Goal: Task Accomplishment & Management: Manage account settings

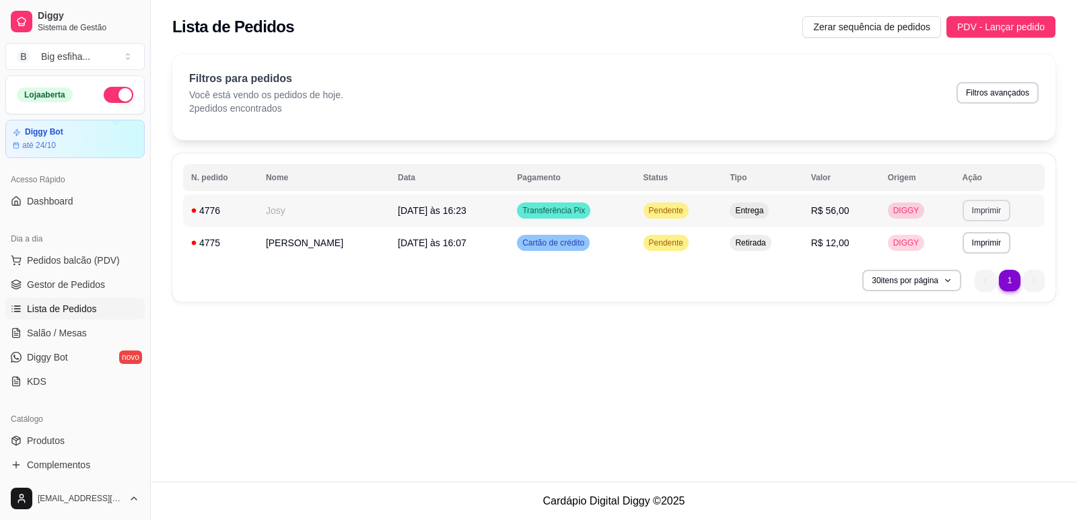
click at [969, 207] on button "Imprimir" at bounding box center [986, 211] width 48 height 22
click at [963, 250] on button "IMPRESSORA" at bounding box center [954, 258] width 98 height 22
click at [972, 212] on button "Imprimir" at bounding box center [986, 210] width 46 height 21
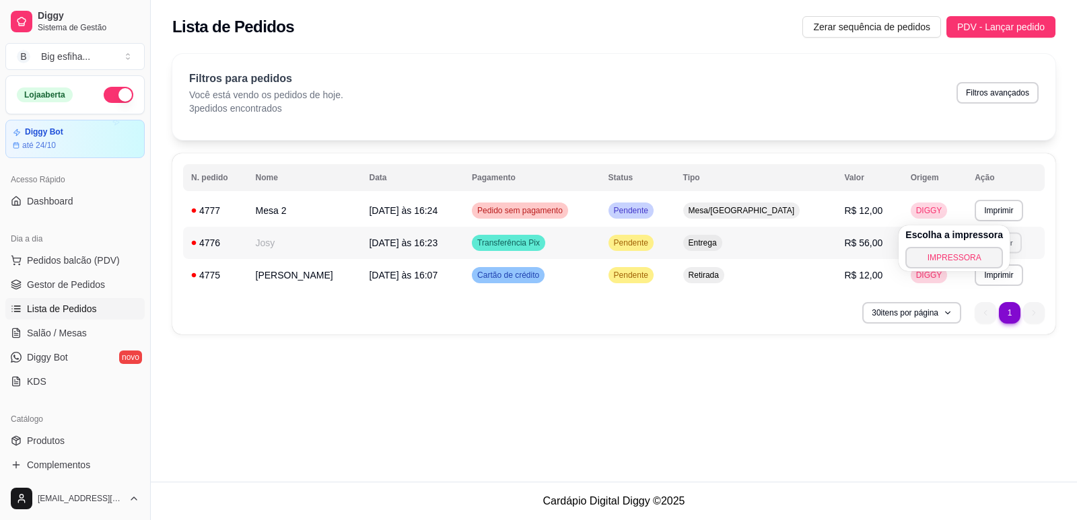
click at [970, 269] on div "Escolha a impressora IMPRESSORA" at bounding box center [953, 248] width 111 height 46
click at [966, 256] on button "IMPRESSORA" at bounding box center [954, 257] width 94 height 21
click at [981, 246] on button "Imprimir" at bounding box center [998, 243] width 48 height 22
click at [979, 289] on button "IMPRESSORA" at bounding box center [962, 290] width 98 height 22
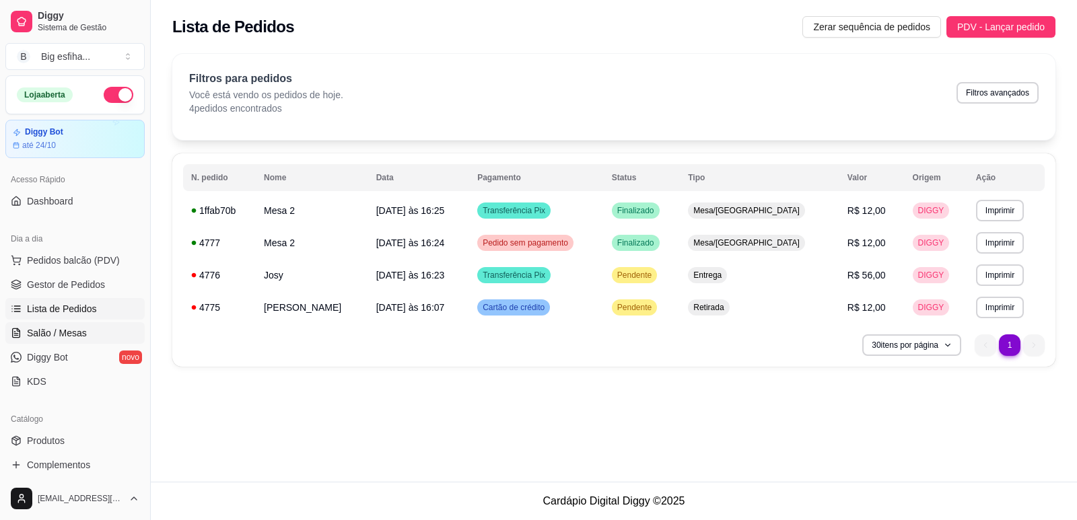
click at [62, 328] on span "Salão / Mesas" at bounding box center [57, 332] width 60 height 13
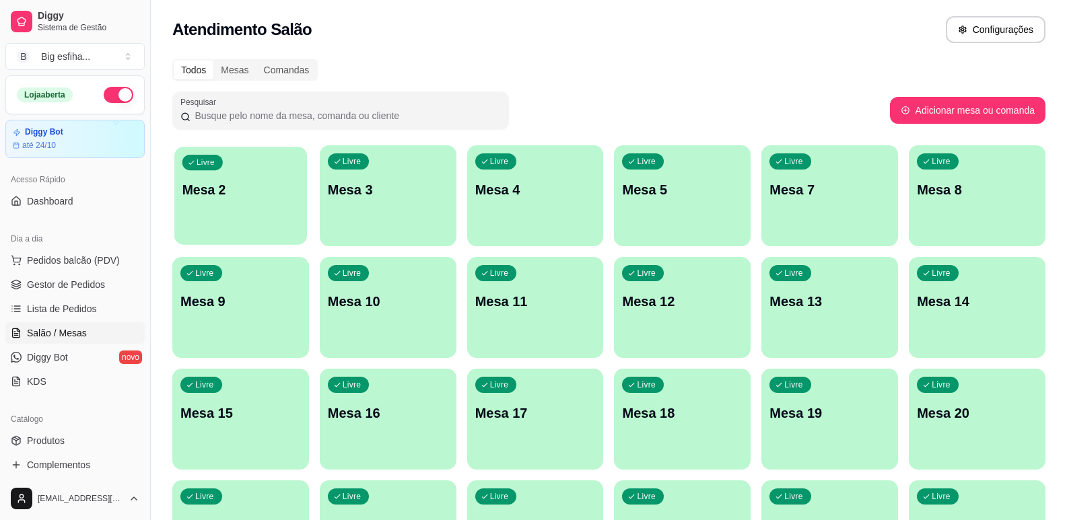
click at [186, 218] on div "Livre Mesa 2" at bounding box center [240, 188] width 133 height 82
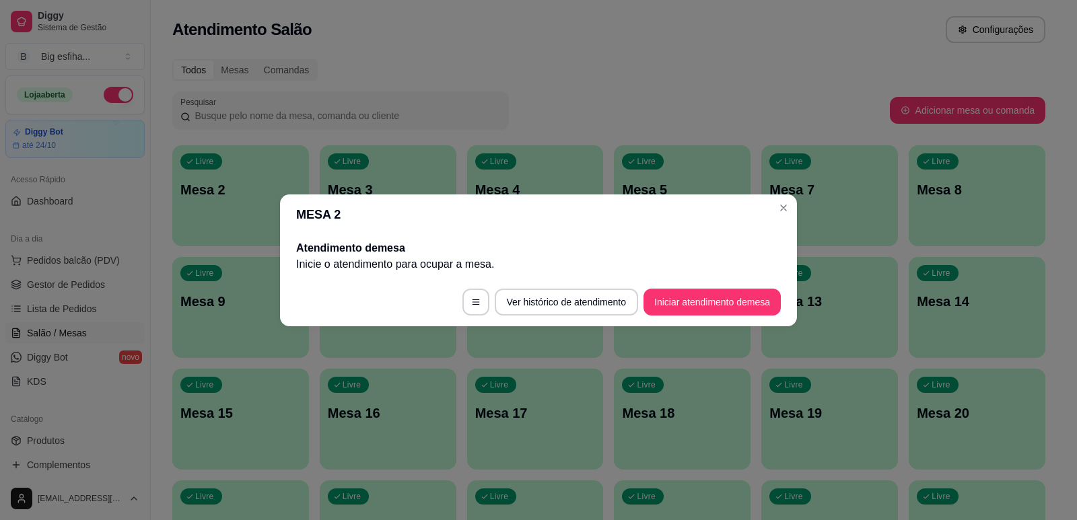
click at [758, 322] on footer "Ver histórico de atendimento Iniciar atendimento de mesa" at bounding box center [538, 302] width 517 height 48
click at [741, 302] on button "Iniciar atendimento de mesa" at bounding box center [711, 302] width 133 height 26
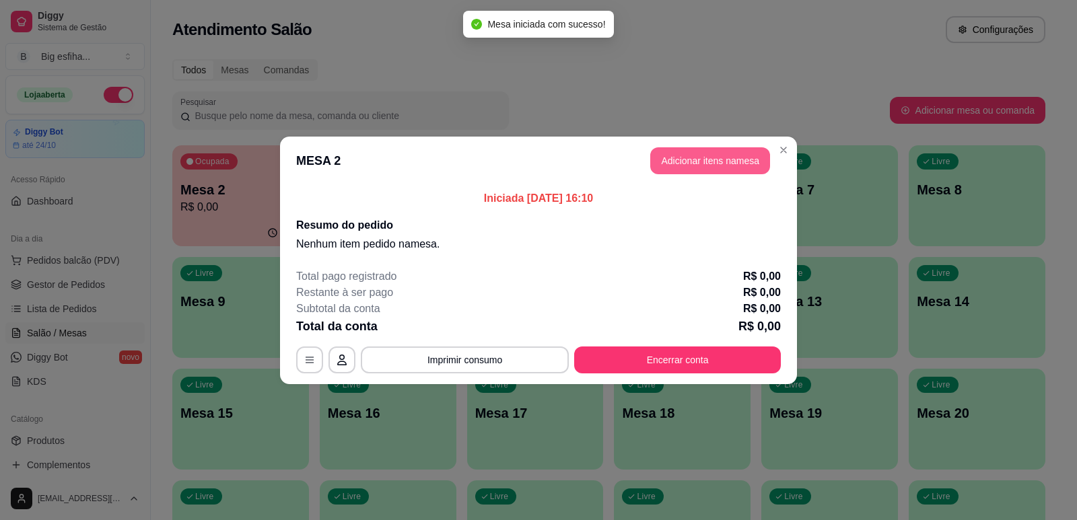
click at [688, 159] on button "Adicionar itens na mesa" at bounding box center [710, 160] width 120 height 27
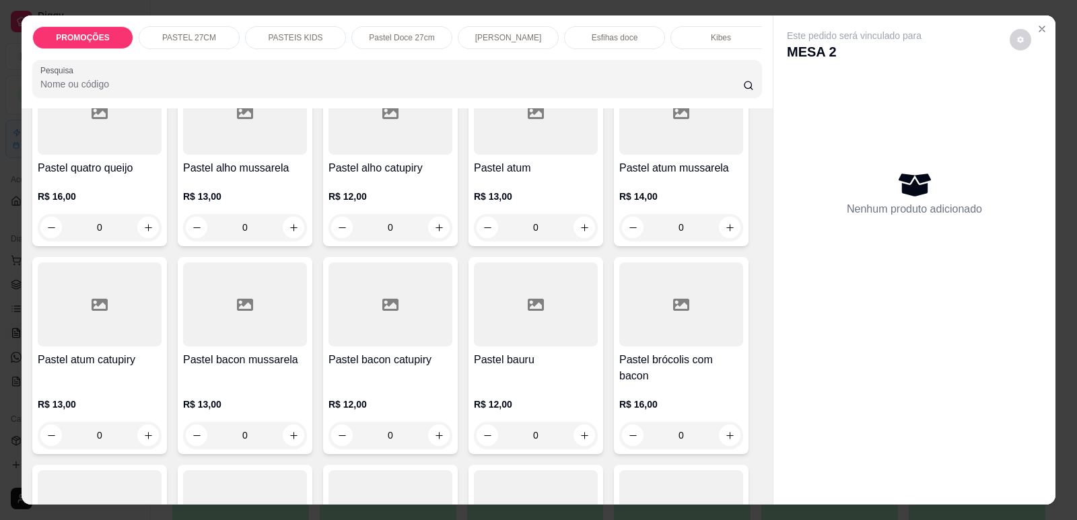
scroll to position [606, 0]
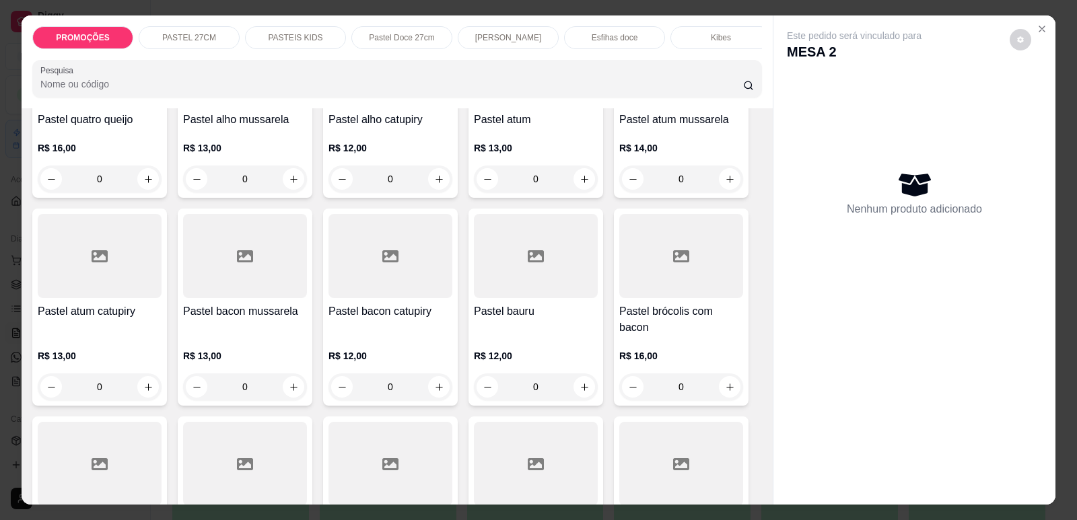
click at [403, 320] on h4 "Pastel bacon catupiry" at bounding box center [390, 312] width 124 height 16
click at [649, 473] on p "Adicionar R$ 12,00" at bounding box center [665, 469] width 80 height 13
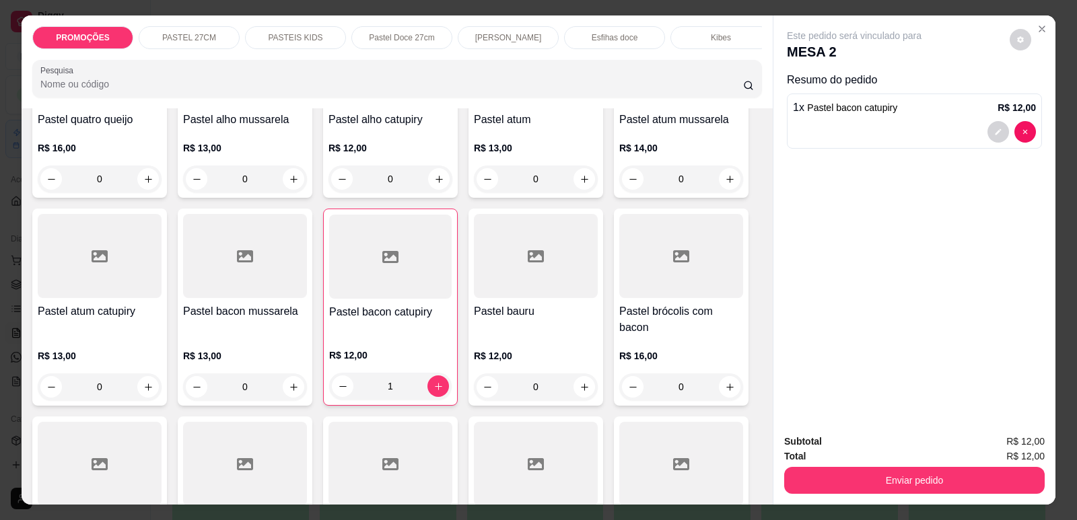
type input "1"
click at [643, 36] on div "Refrigerante" at bounding box center [605, 37] width 101 height 23
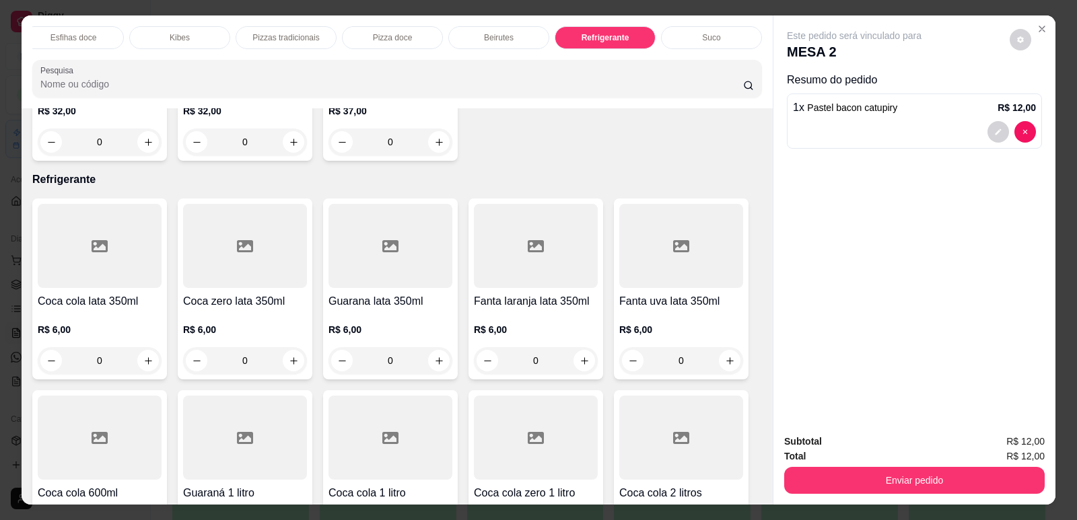
scroll to position [28, 0]
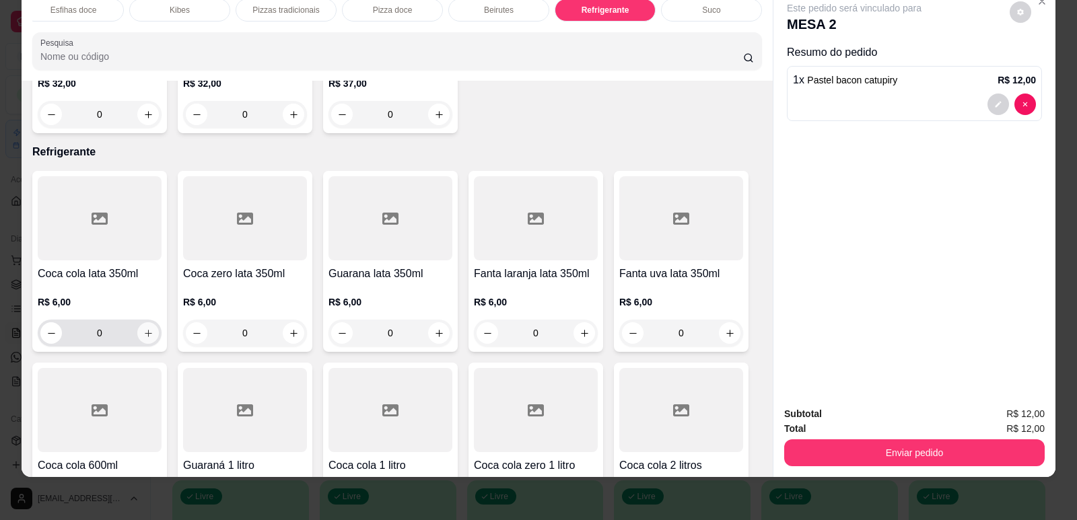
click at [143, 328] on icon "increase-product-quantity" at bounding box center [148, 333] width 10 height 10
type input "1"
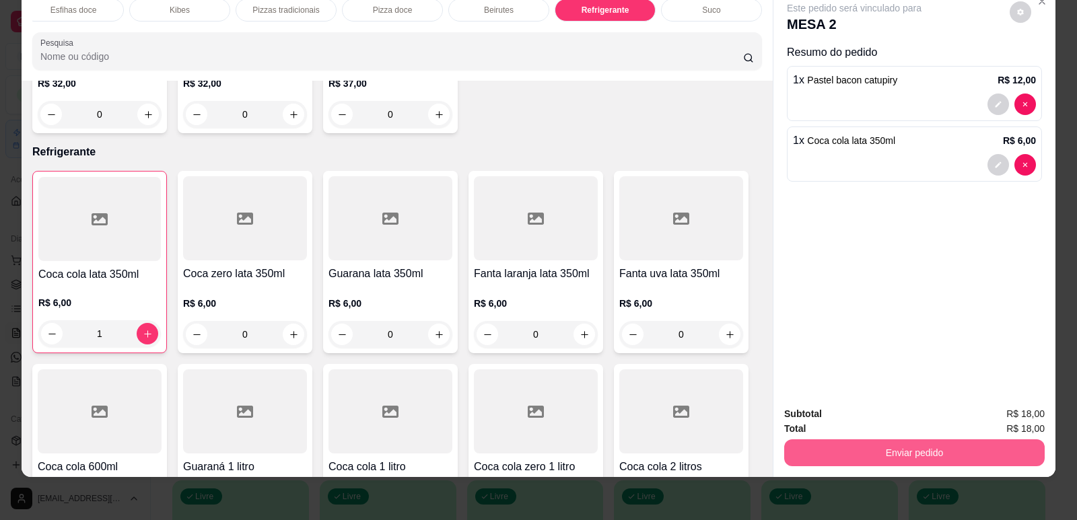
click at [857, 442] on button "Enviar pedido" at bounding box center [914, 452] width 260 height 27
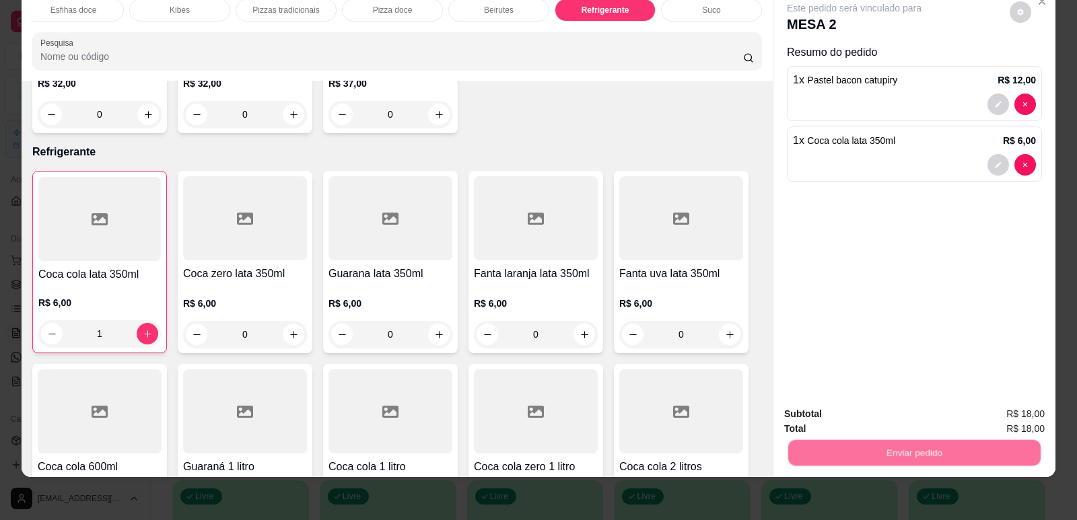
click at [1011, 417] on button "Enviar pedido" at bounding box center [1010, 420] width 76 height 26
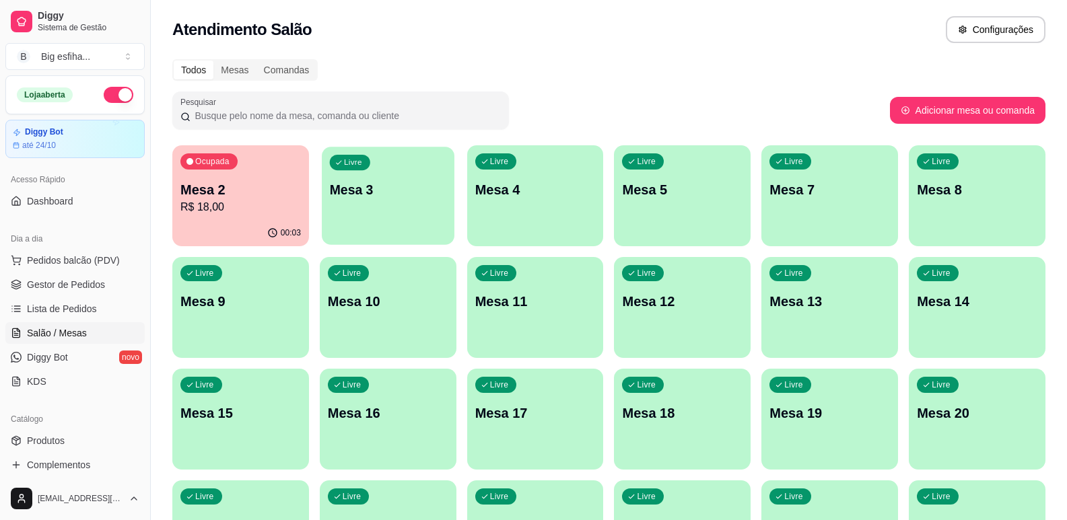
click at [384, 205] on div "Livre Mesa 3" at bounding box center [388, 188] width 133 height 82
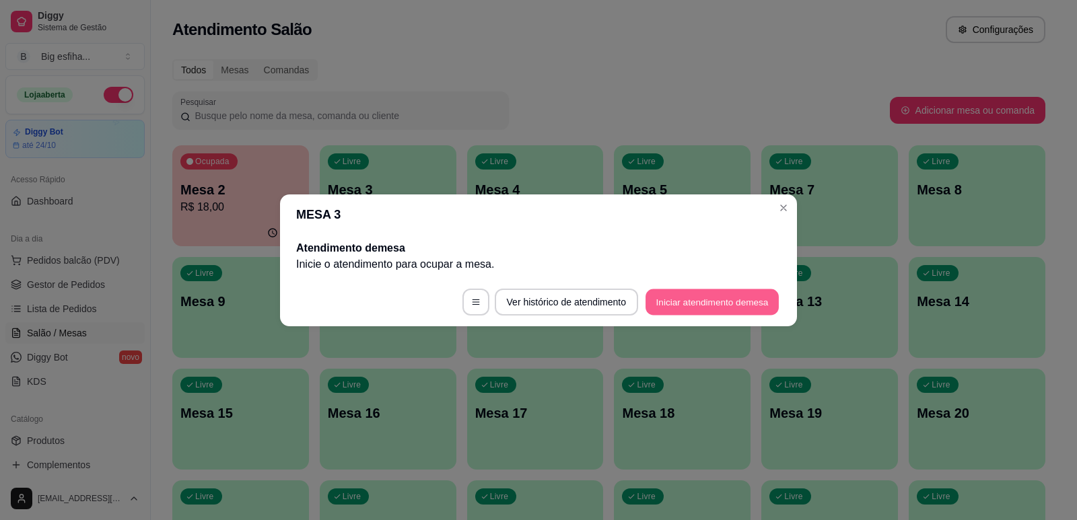
click at [669, 301] on button "Iniciar atendimento de mesa" at bounding box center [711, 302] width 133 height 26
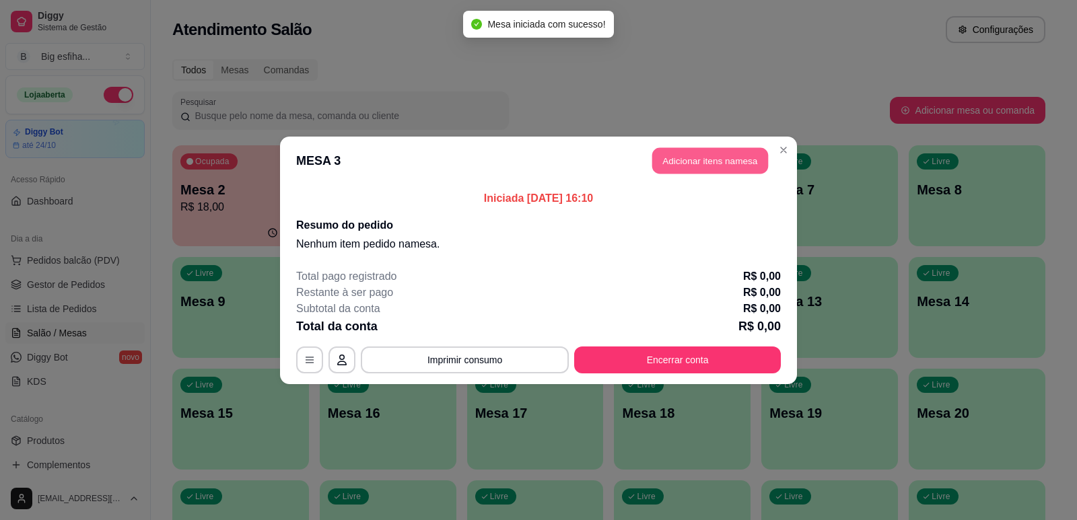
click at [701, 162] on button "Adicionar itens na mesa" at bounding box center [710, 160] width 116 height 26
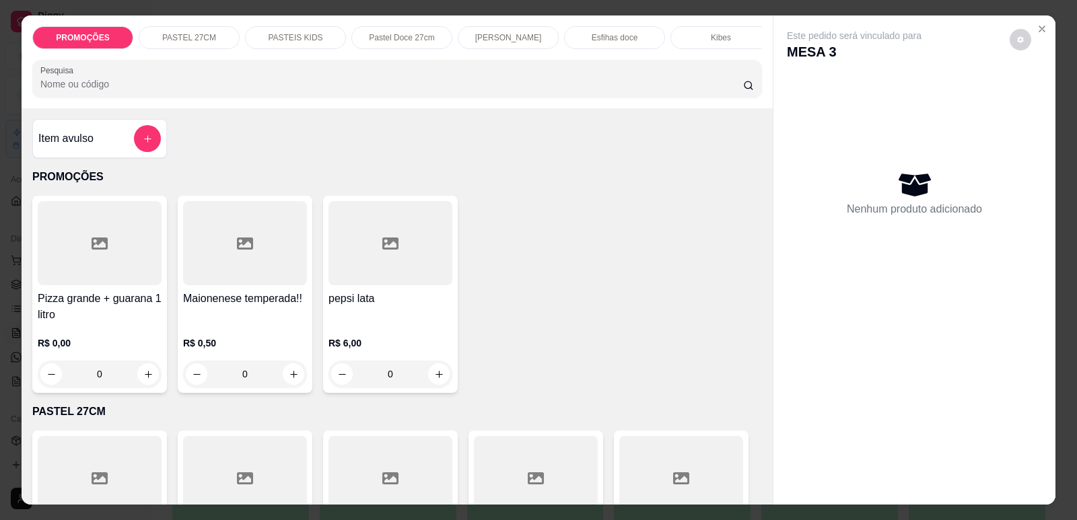
click at [516, 40] on p "[PERSON_NAME]" at bounding box center [508, 37] width 67 height 11
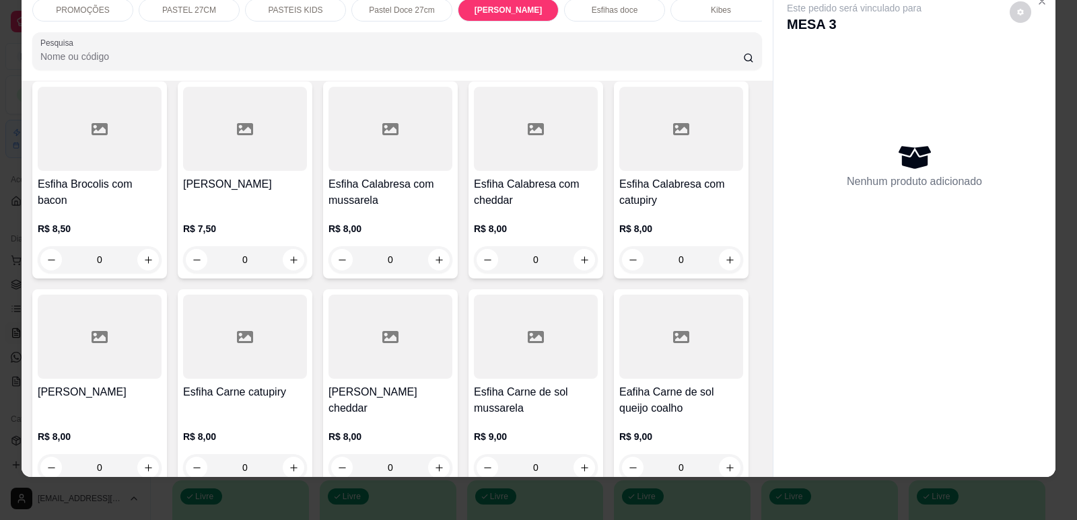
scroll to position [4571, 0]
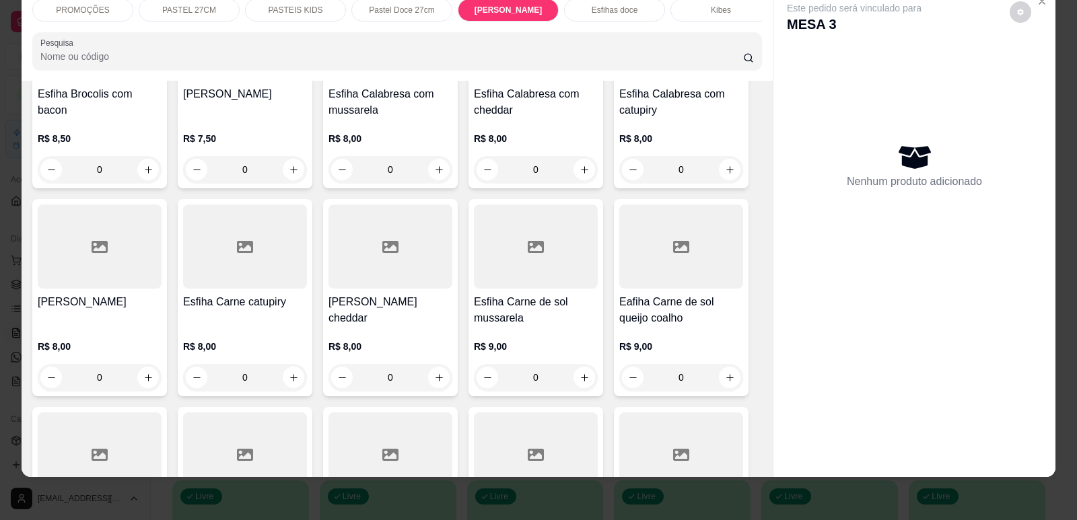
click at [508, 294] on h4 "Esfiha Carne de sol mussarela" at bounding box center [536, 310] width 124 height 32
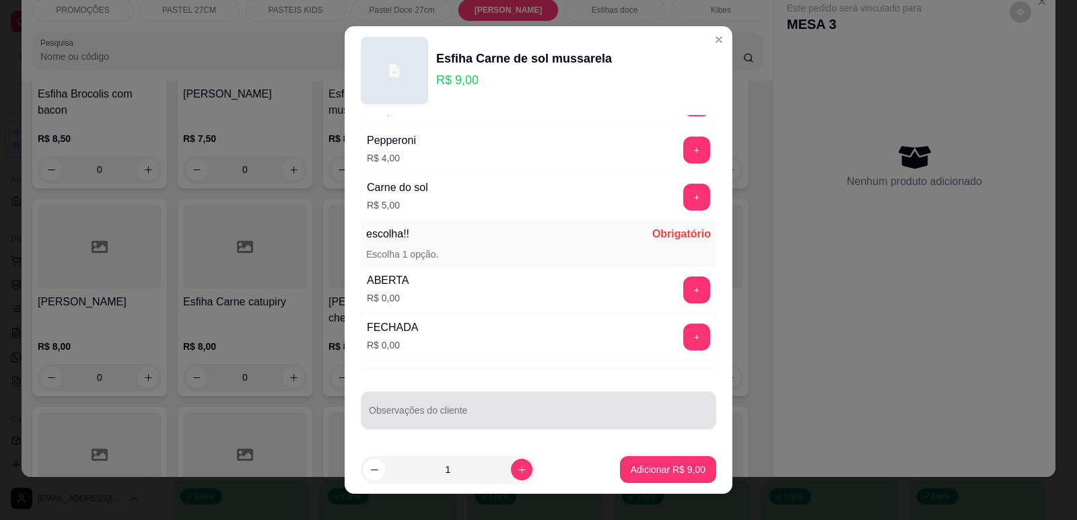
scroll to position [1063, 0]
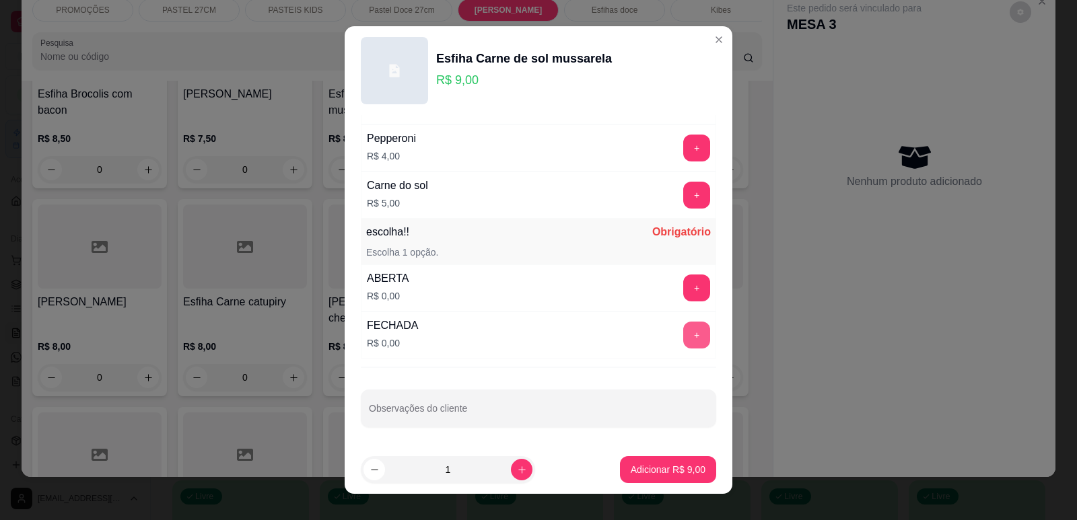
click at [683, 327] on button "+" at bounding box center [696, 335] width 27 height 27
click at [660, 472] on p "Adicionar R$ 9,00" at bounding box center [668, 469] width 75 height 13
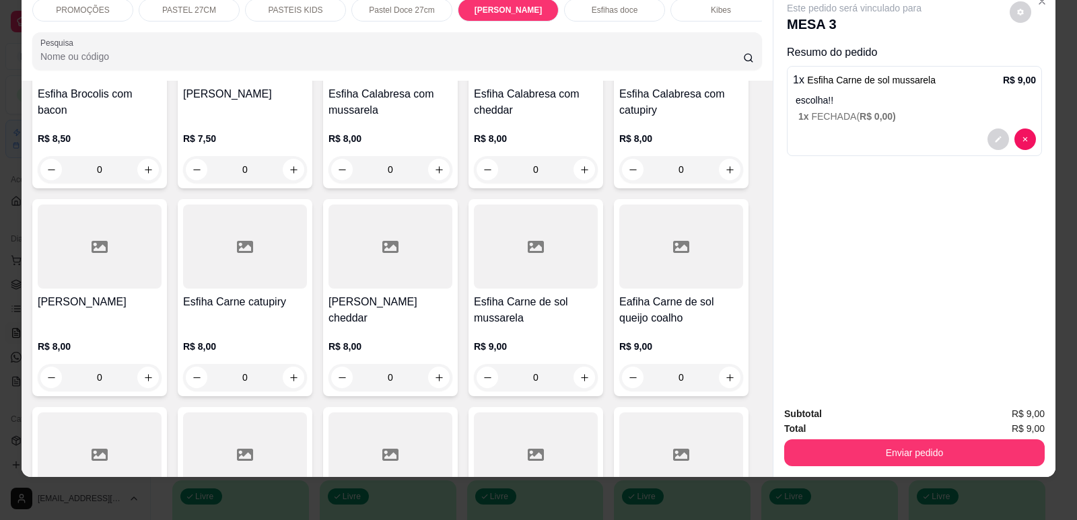
click at [853, 449] on button "Enviar pedido" at bounding box center [914, 452] width 260 height 27
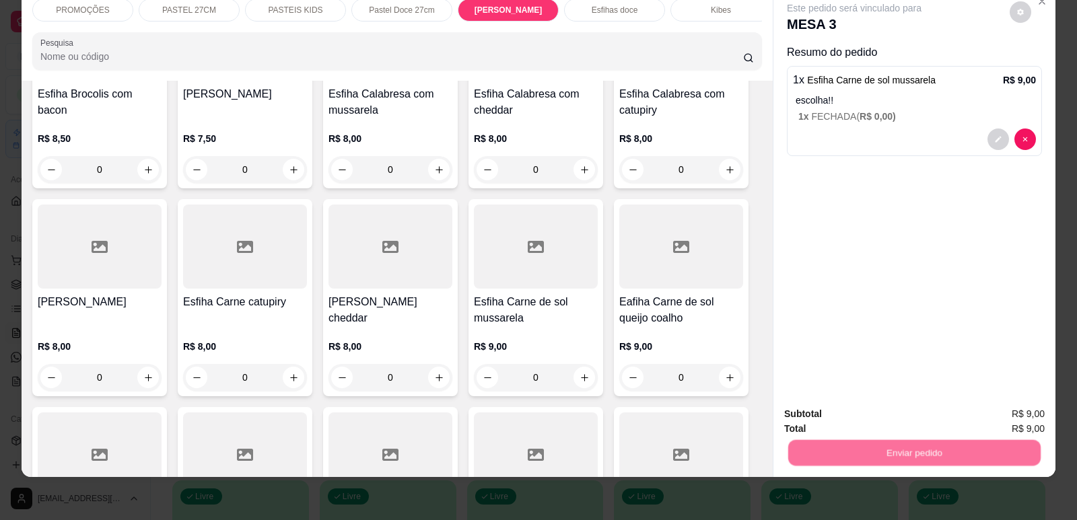
click at [991, 417] on button "Enviar pedido" at bounding box center [1010, 420] width 76 height 26
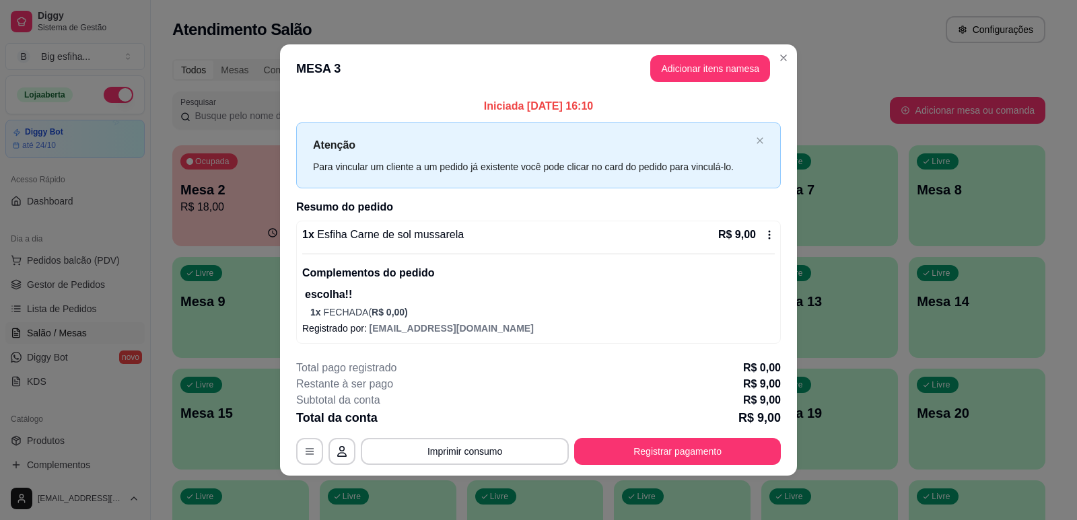
drag, startPoint x: 668, startPoint y: 437, endPoint x: 679, endPoint y: 449, distance: 16.2
click at [674, 444] on div "**********" at bounding box center [538, 412] width 485 height 105
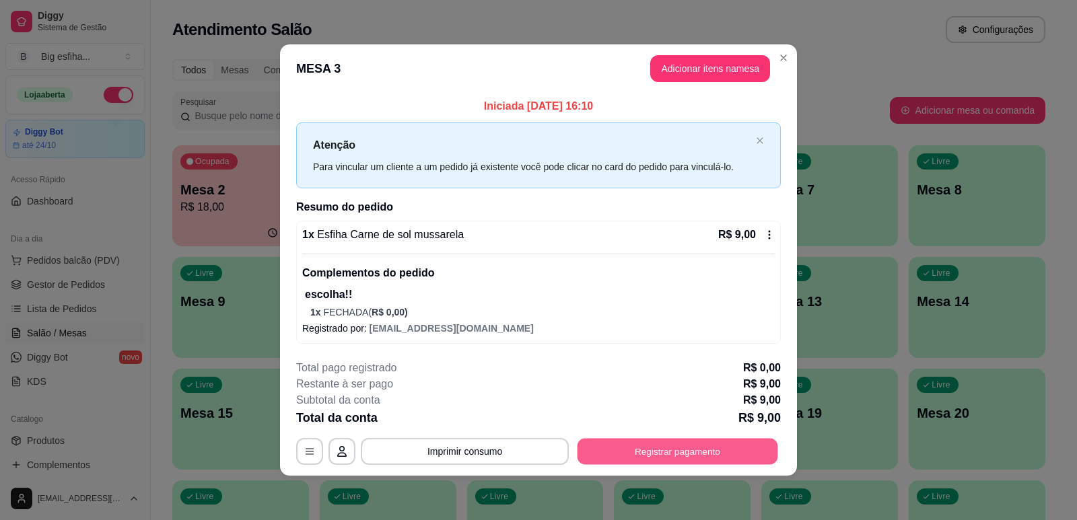
click at [679, 449] on button "Registrar pagamento" at bounding box center [677, 451] width 201 height 26
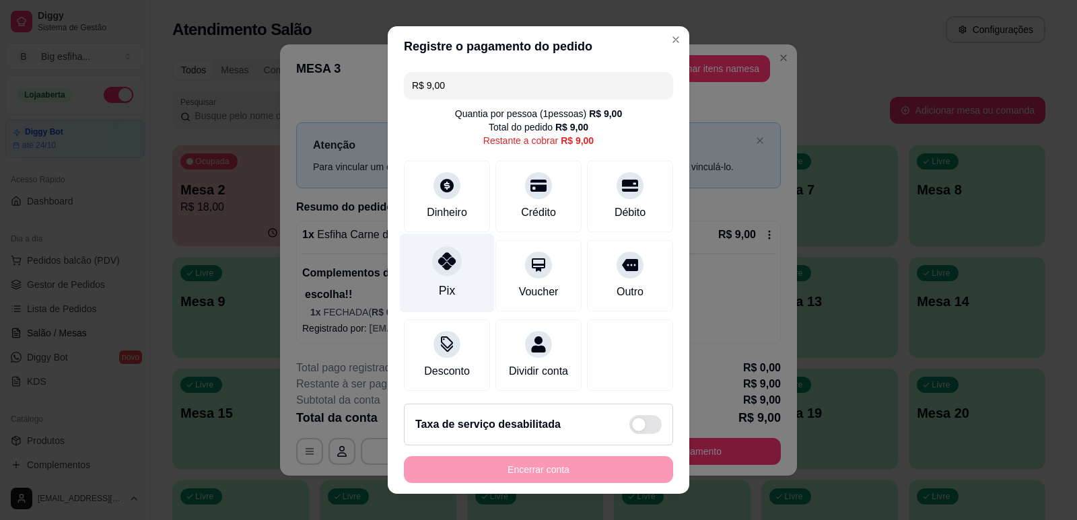
click at [423, 273] on div "Pix" at bounding box center [447, 273] width 95 height 79
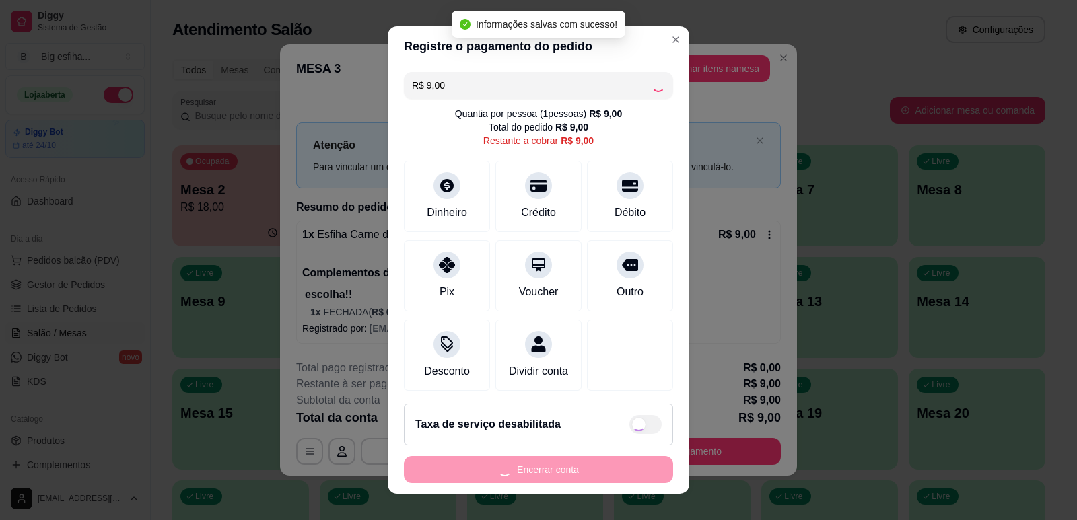
type input "R$ 0,00"
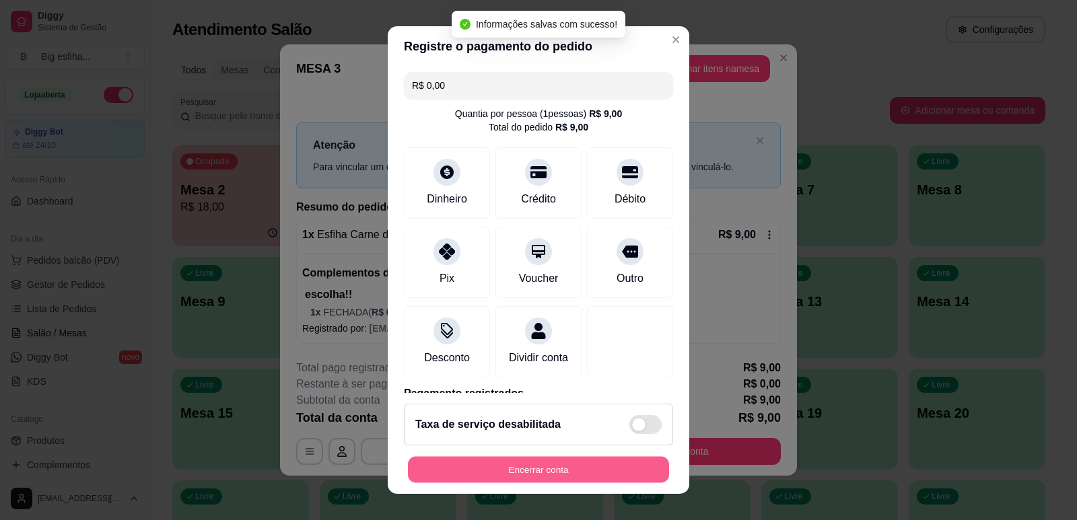
click at [482, 466] on button "Encerrar conta" at bounding box center [538, 470] width 261 height 26
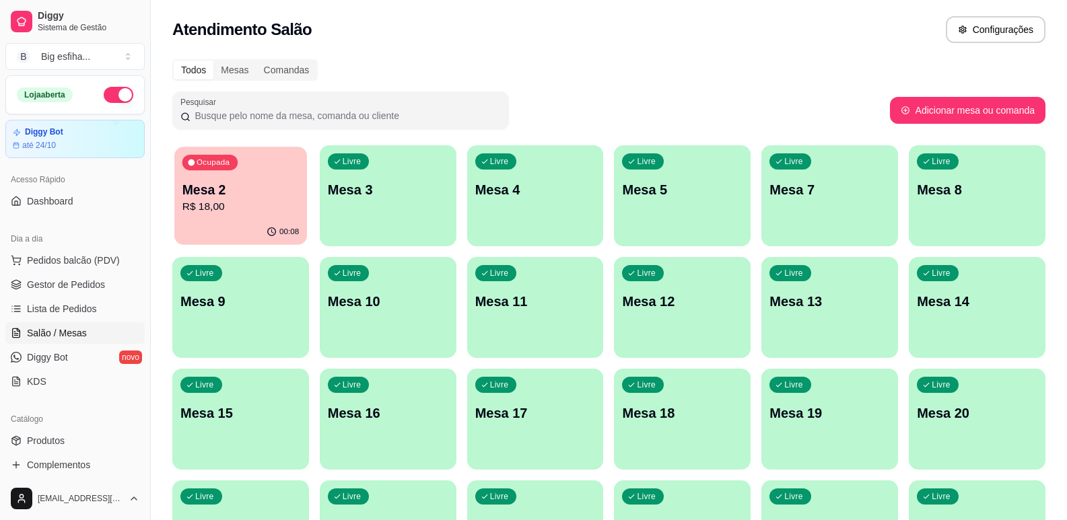
click at [251, 180] on div "Ocupada Mesa 2 R$ 18,00" at bounding box center [240, 183] width 133 height 73
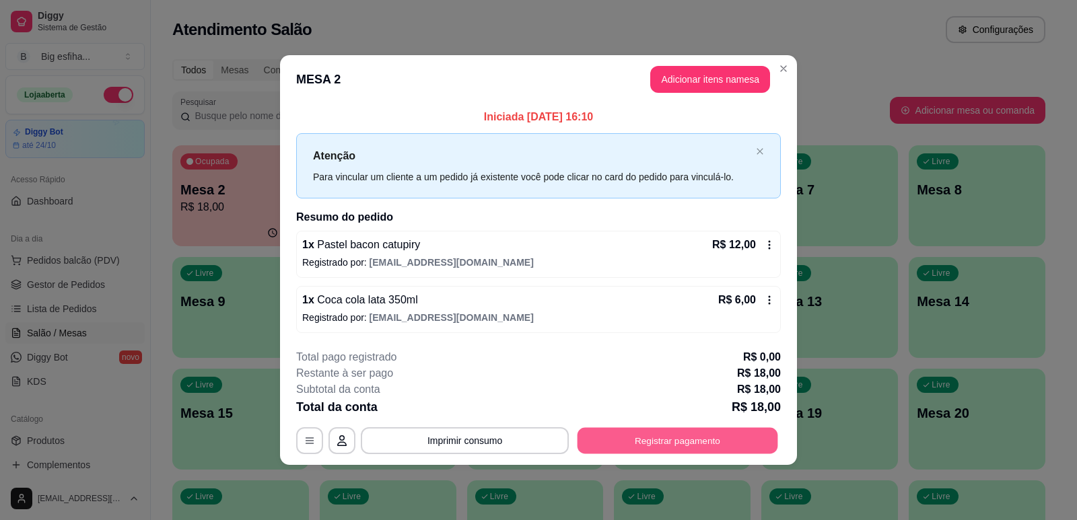
click at [736, 453] on button "Registrar pagamento" at bounding box center [677, 441] width 201 height 26
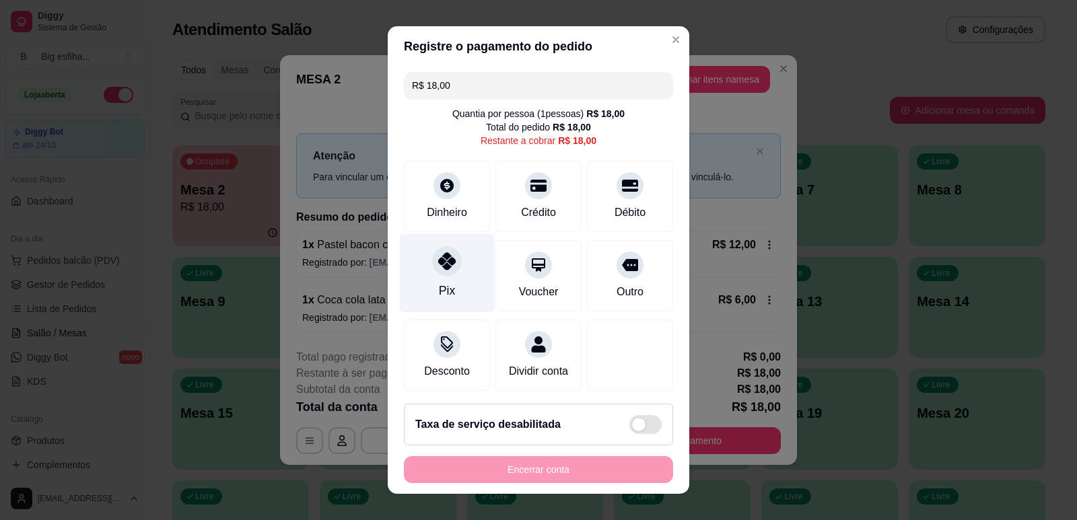
click at [440, 280] on div "Pix" at bounding box center [447, 273] width 95 height 79
type input "R$ 0,00"
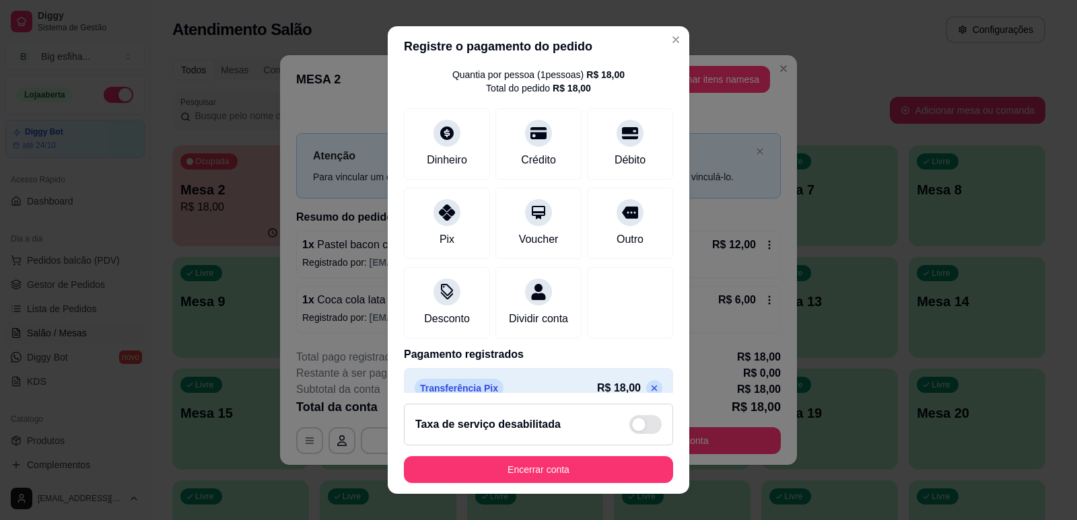
scroll to position [75, 0]
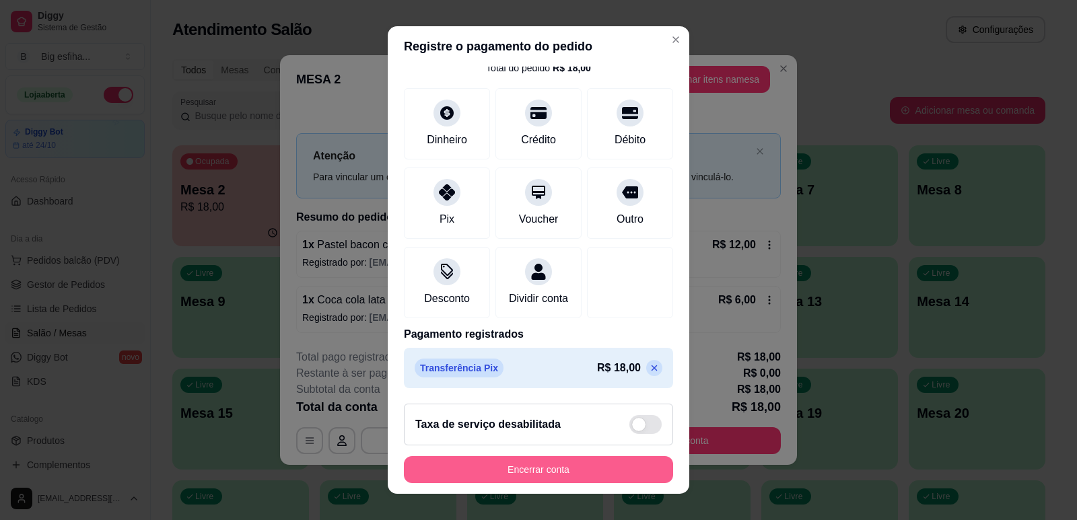
click at [548, 470] on button "Encerrar conta" at bounding box center [538, 469] width 269 height 27
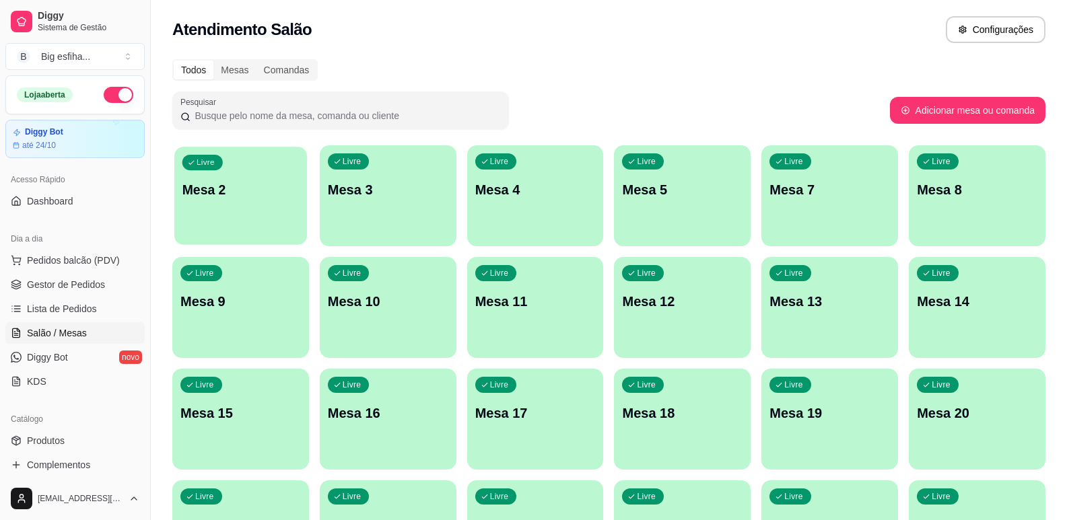
click at [223, 191] on p "Mesa 2" at bounding box center [240, 190] width 116 height 18
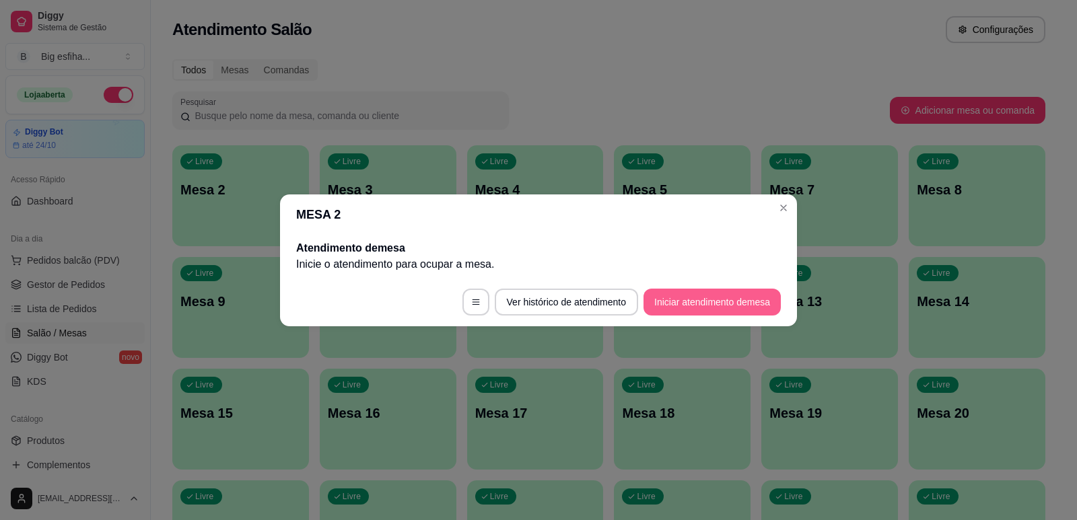
click at [717, 305] on button "Iniciar atendimento de mesa" at bounding box center [711, 302] width 137 height 27
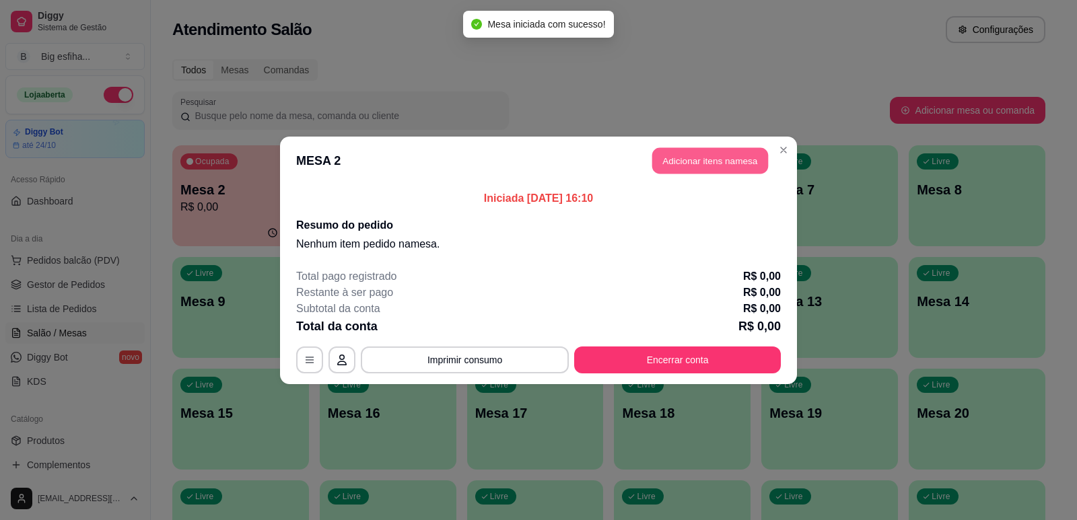
click at [688, 167] on button "Adicionar itens na mesa" at bounding box center [710, 160] width 116 height 26
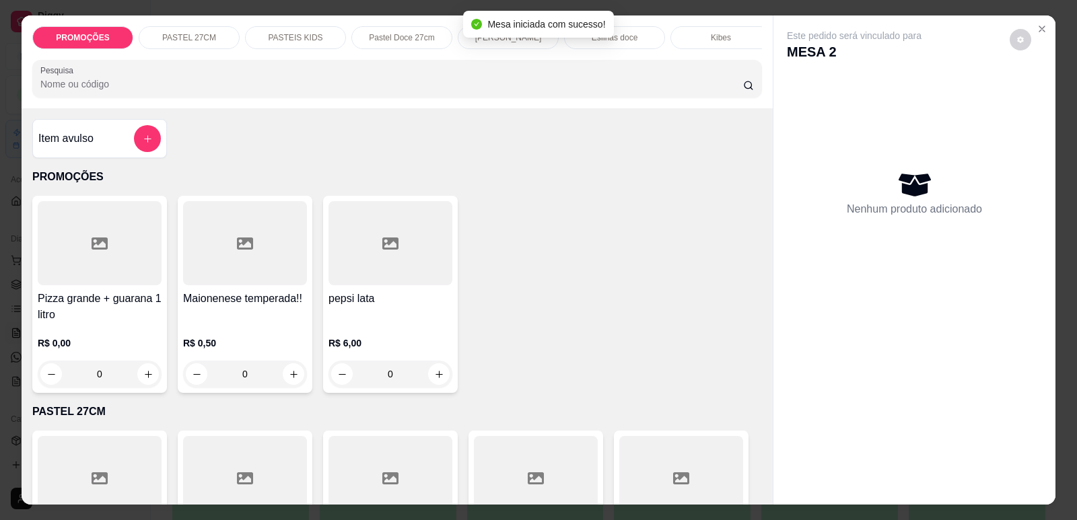
click at [240, 108] on div "PROMOÇÕES PASTEL 27CM PASTEIS KIDS Pastel Doce 27cm Esfihas Salgadas Esfihas do…" at bounding box center [397, 61] width 751 height 93
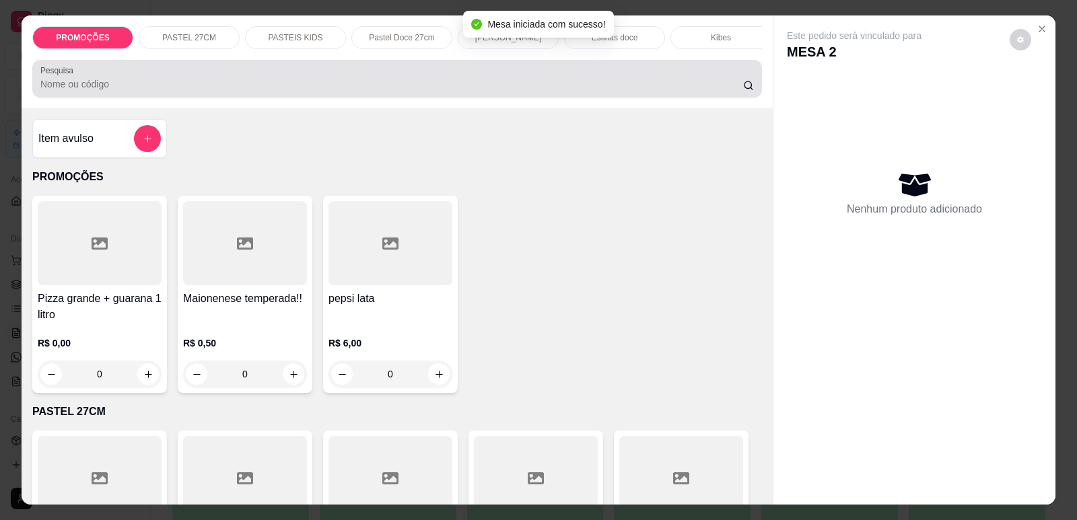
click at [223, 90] on input "Pesquisa" at bounding box center [391, 83] width 703 height 13
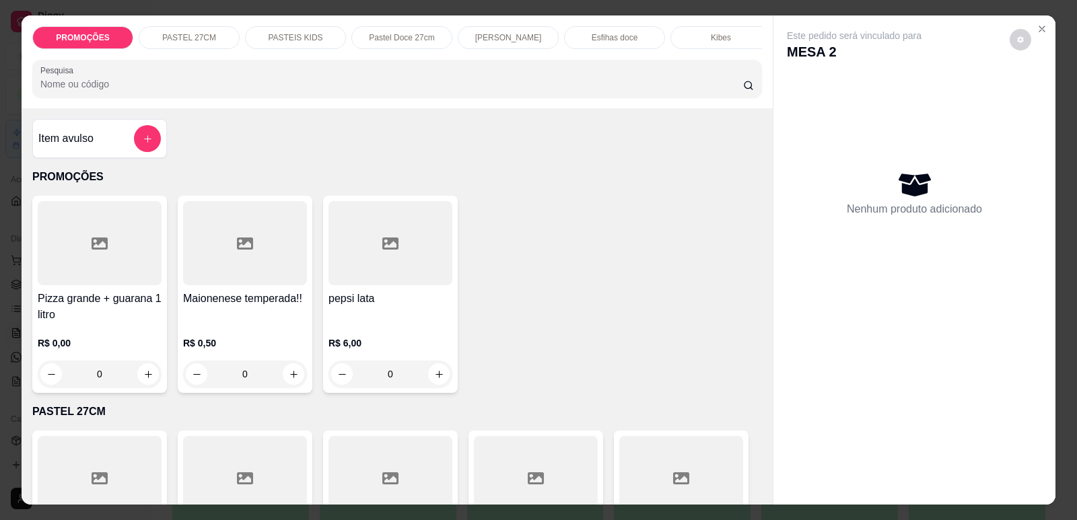
click at [511, 43] on p "[PERSON_NAME]" at bounding box center [508, 37] width 67 height 11
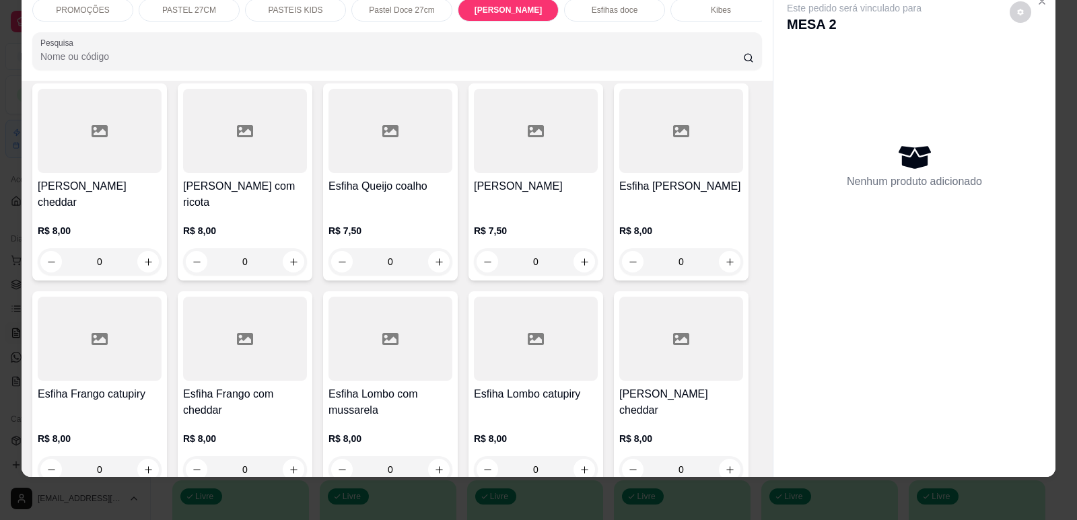
scroll to position [5109, 0]
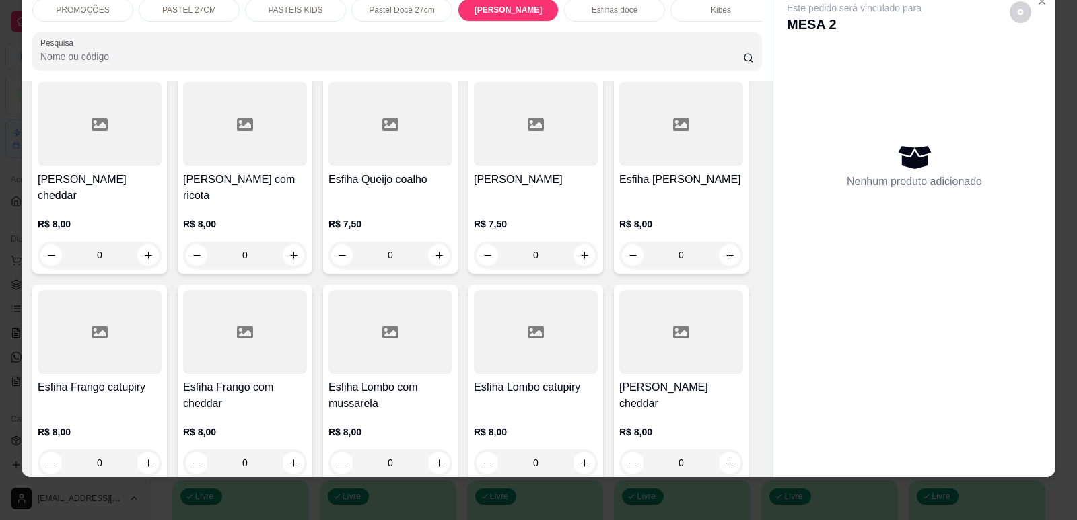
click at [526, 217] on p "R$ 7,50" at bounding box center [536, 223] width 124 height 13
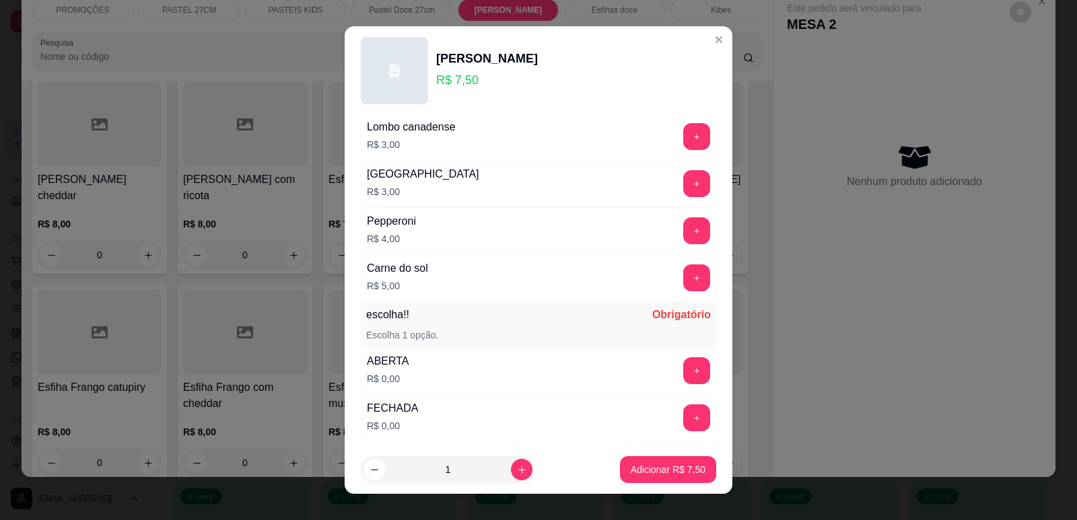
scroll to position [1009, 0]
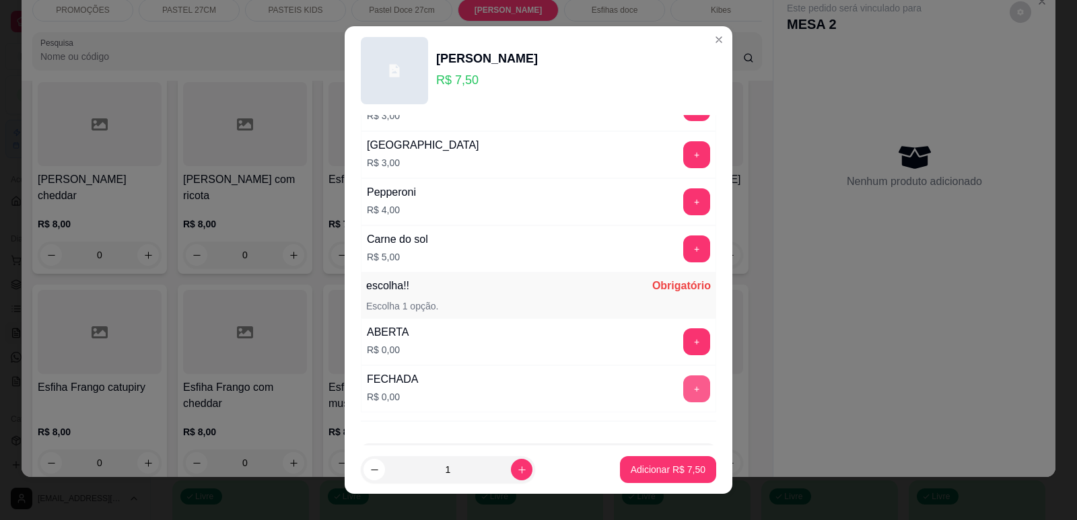
click at [683, 381] on button "+" at bounding box center [696, 389] width 27 height 27
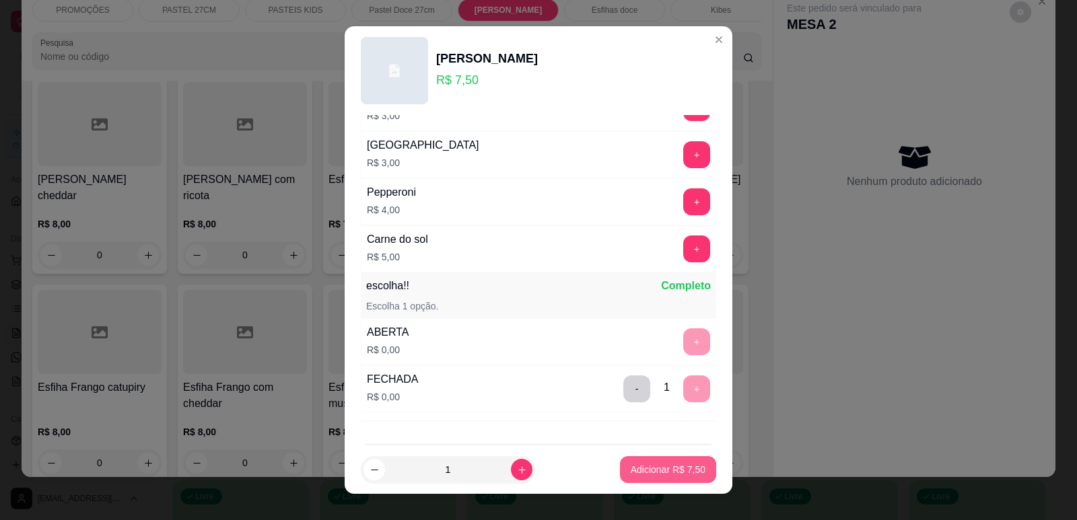
click at [666, 470] on p "Adicionar R$ 7,50" at bounding box center [668, 469] width 75 height 13
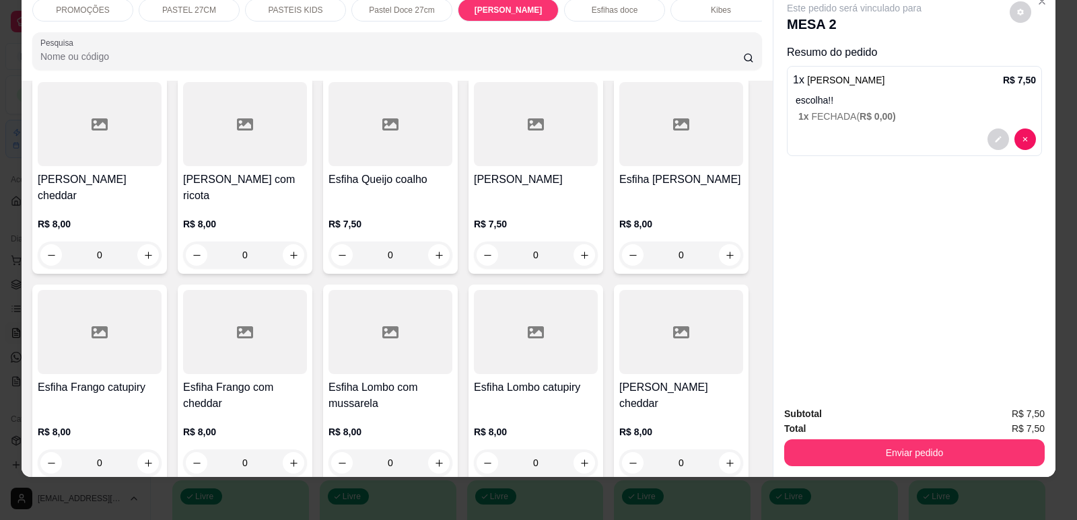
scroll to position [0, 541]
click at [618, 6] on p "Refrigerante" at bounding box center [605, 10] width 44 height 11
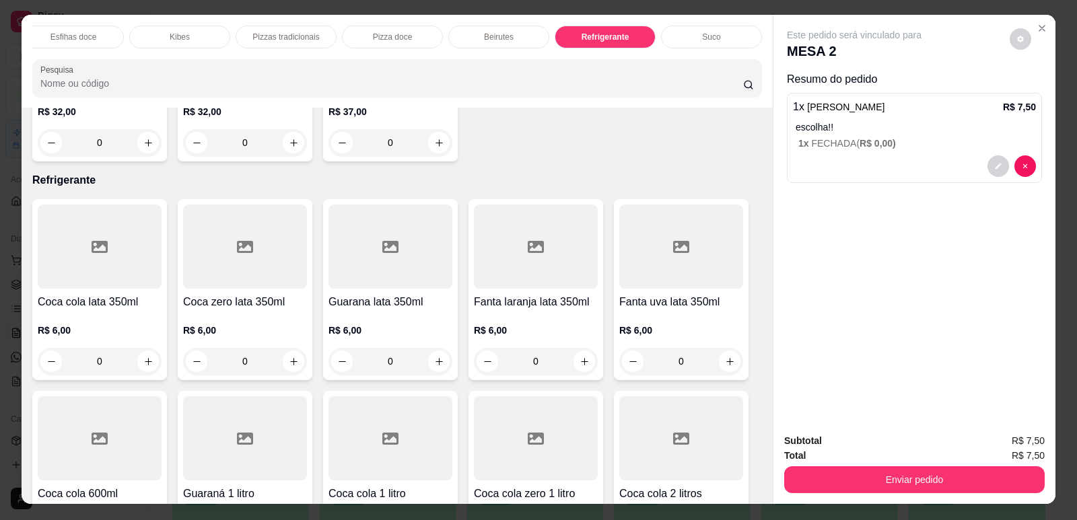
scroll to position [0, 0]
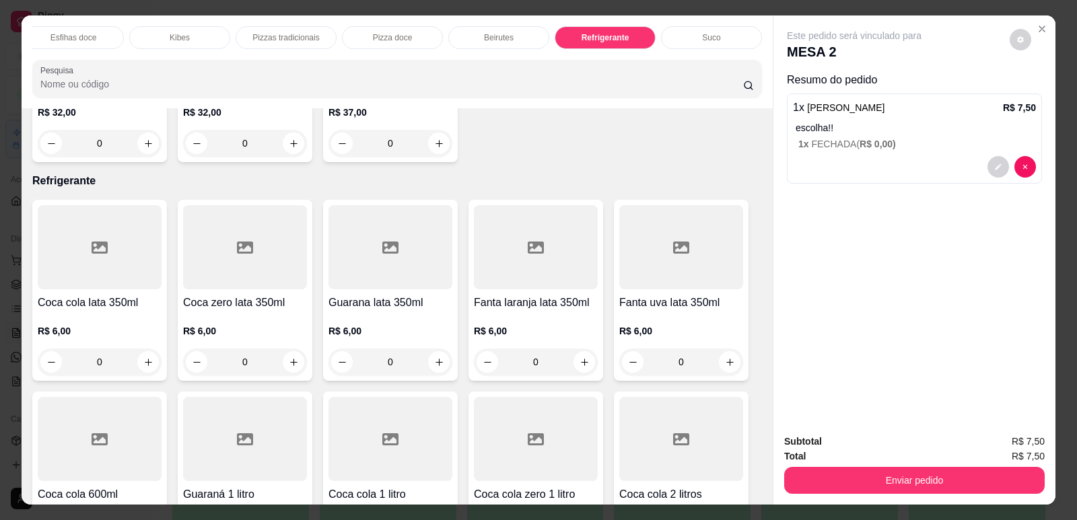
click at [697, 26] on div "Suco" at bounding box center [711, 37] width 101 height 23
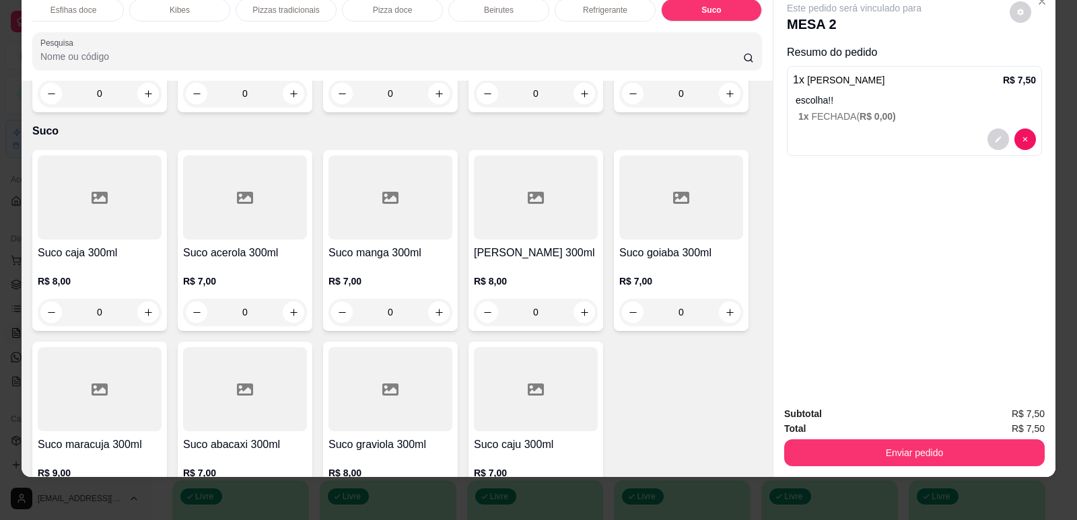
scroll to position [8584, 0]
click at [668, 188] on div "Suco goiaba 300ml R$ 7,00 0" at bounding box center [681, 238] width 135 height 181
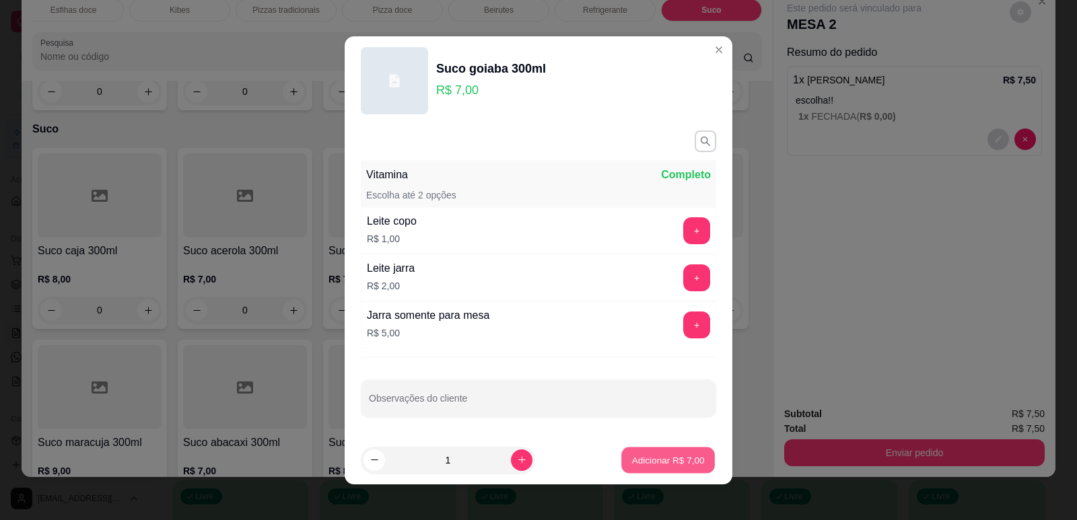
click at [654, 459] on p "Adicionar R$ 7,00" at bounding box center [667, 460] width 73 height 13
type input "1"
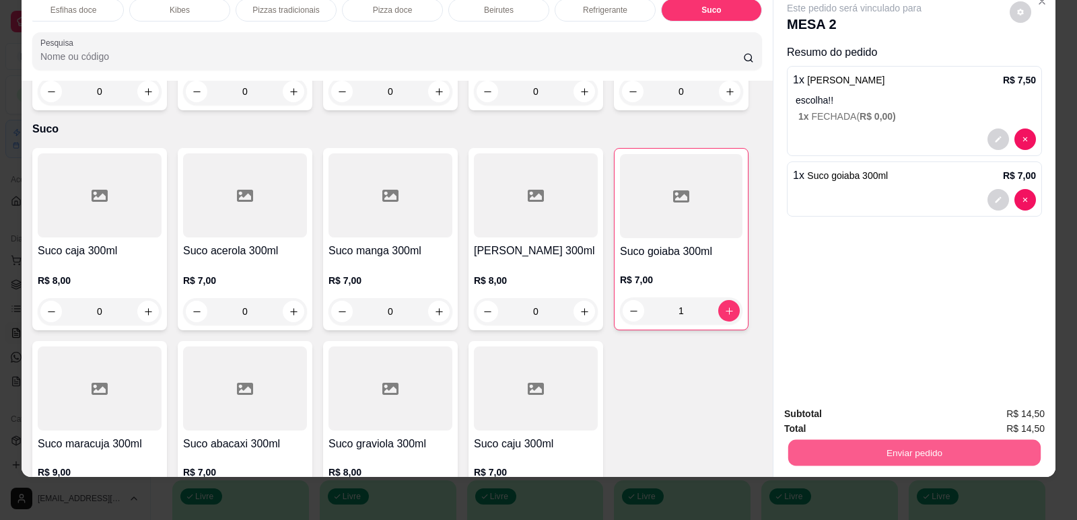
click at [883, 449] on button "Enviar pedido" at bounding box center [914, 452] width 252 height 26
click at [1014, 417] on button "Enviar pedido" at bounding box center [1010, 420] width 76 height 26
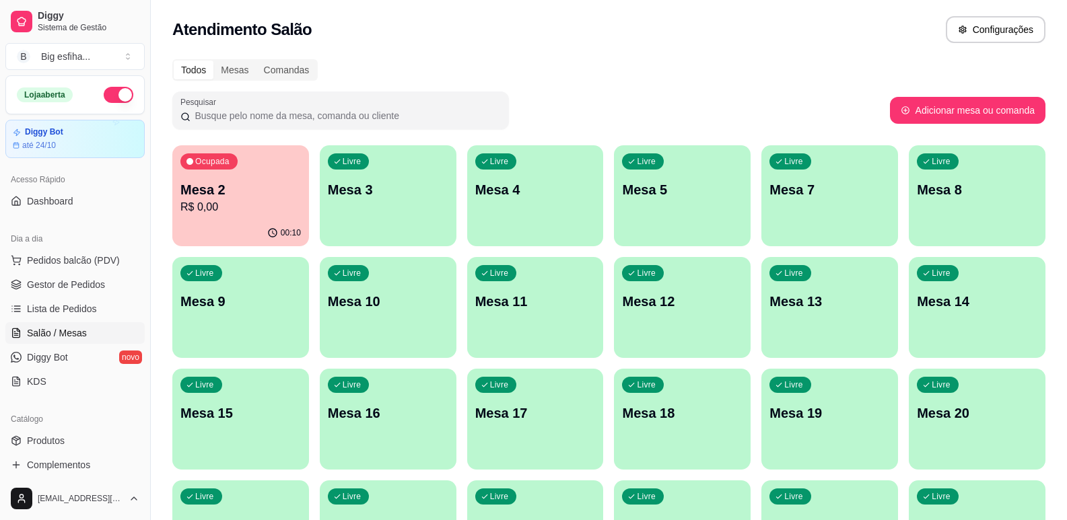
click at [402, 203] on div "Livre Mesa 3" at bounding box center [388, 187] width 137 height 85
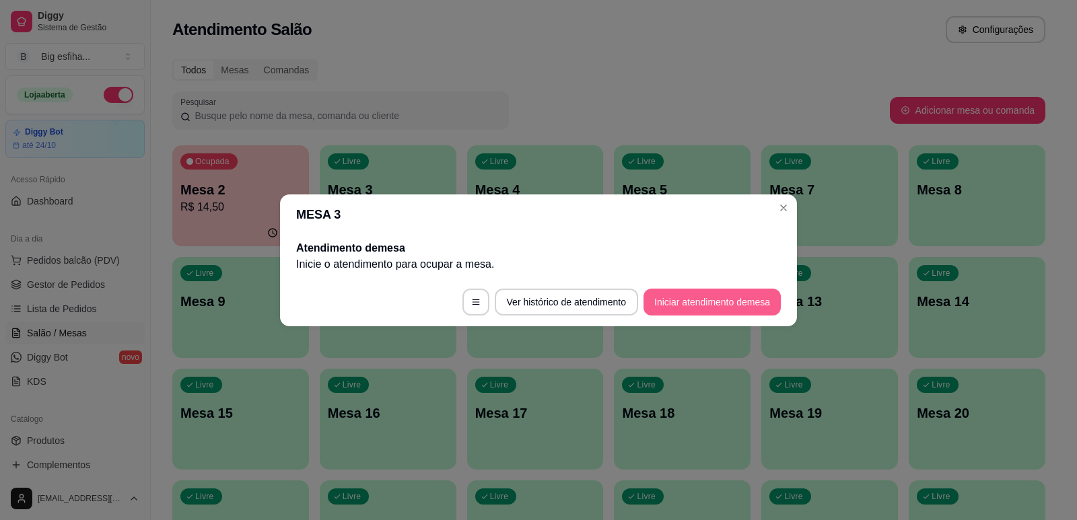
click at [720, 281] on footer "Ver histórico de atendimento Iniciar atendimento de mesa" at bounding box center [538, 302] width 517 height 48
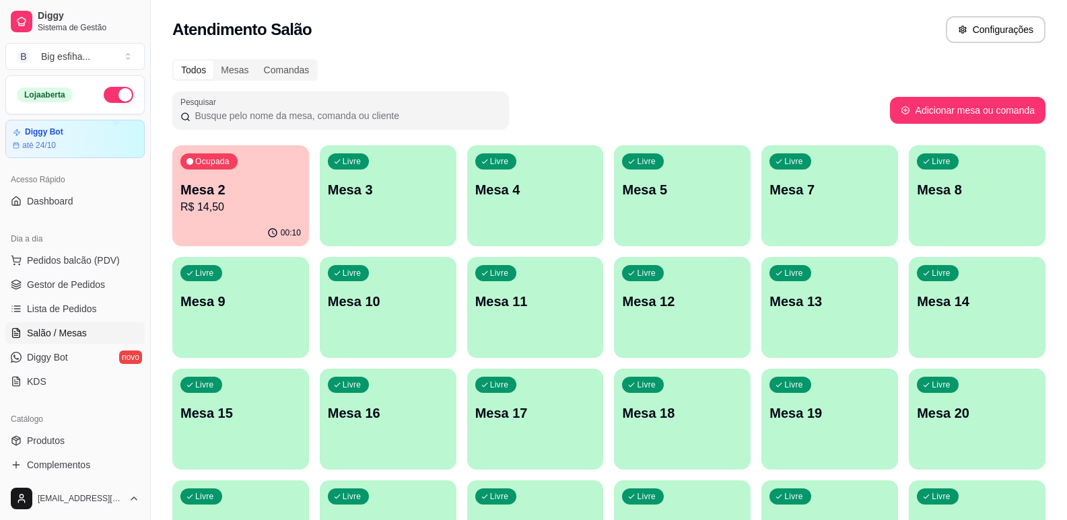
click at [209, 178] on div "Ocupada Mesa 2 R$ 14,50" at bounding box center [240, 182] width 137 height 75
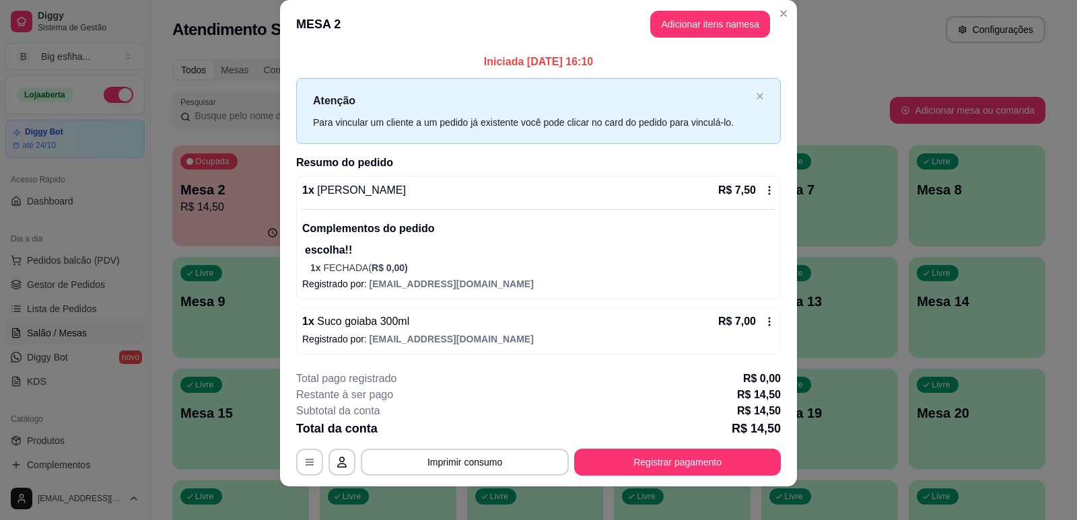
scroll to position [26, 0]
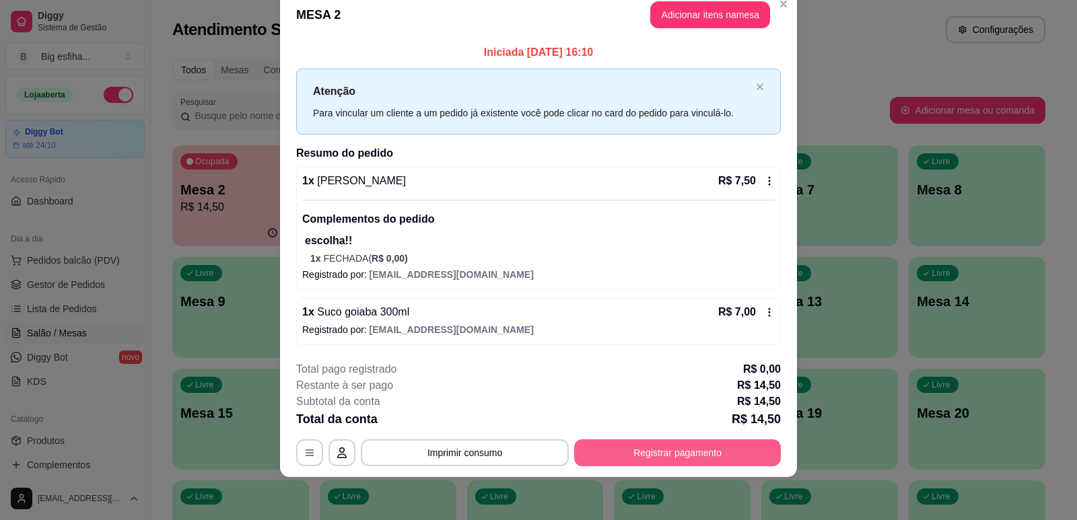
click at [664, 446] on button "Registrar pagamento" at bounding box center [677, 452] width 207 height 27
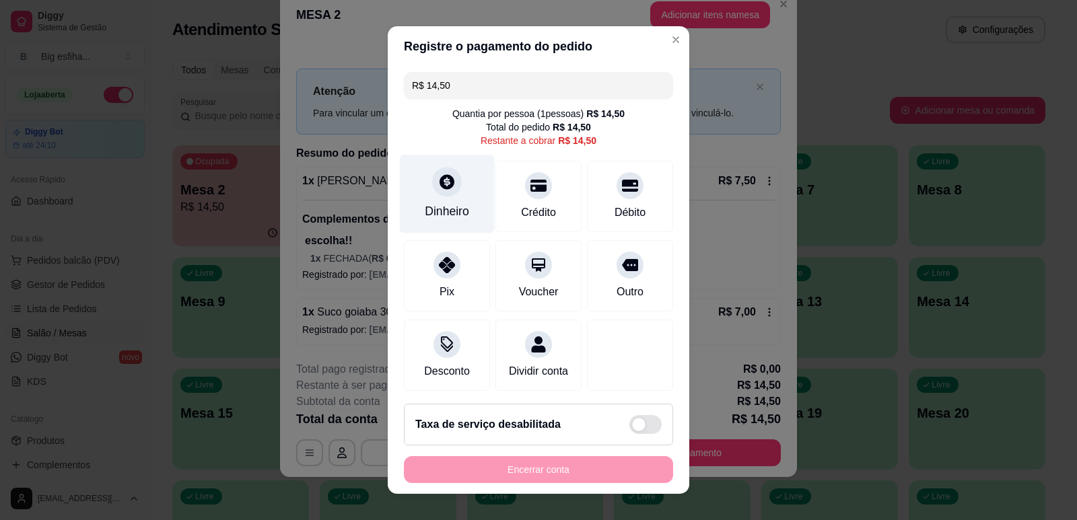
click at [446, 178] on icon at bounding box center [446, 181] width 17 height 17
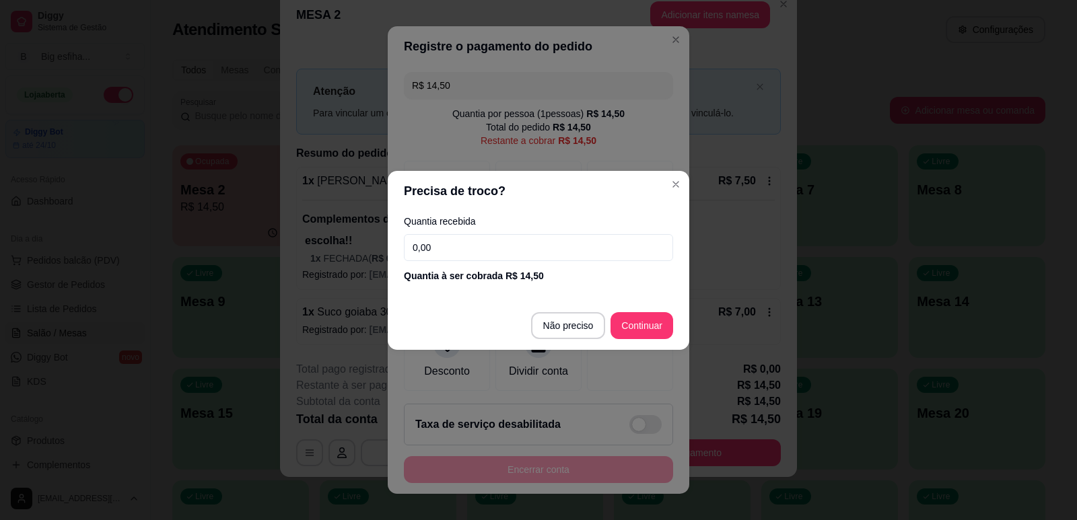
click at [454, 248] on input "0,00" at bounding box center [538, 247] width 269 height 27
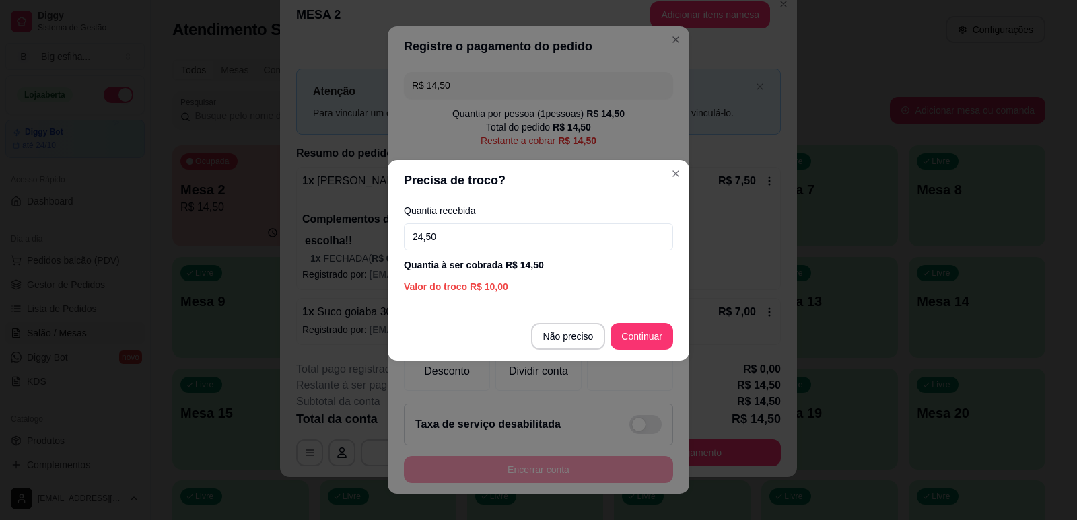
type input "24,50"
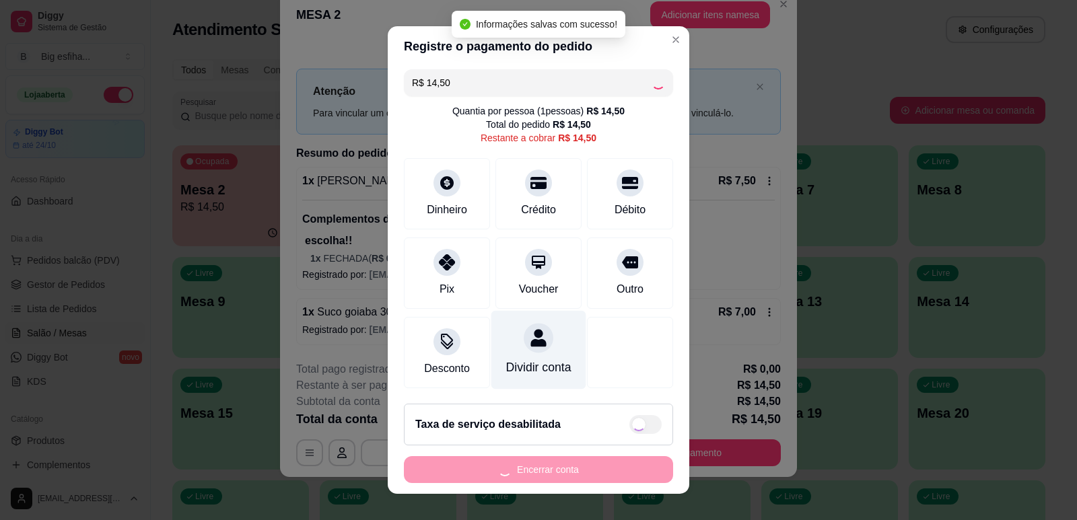
type input "R$ 0,00"
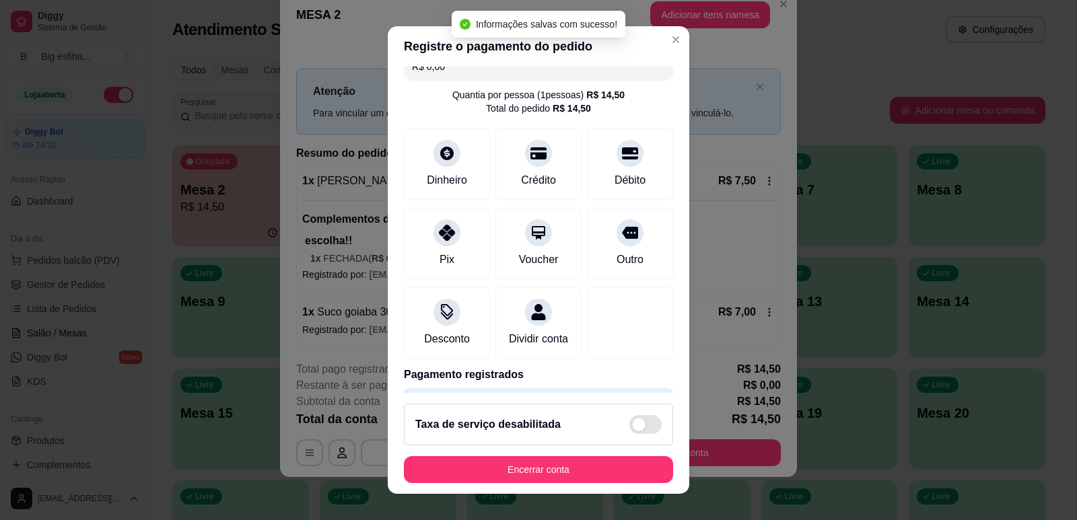
scroll to position [20, 0]
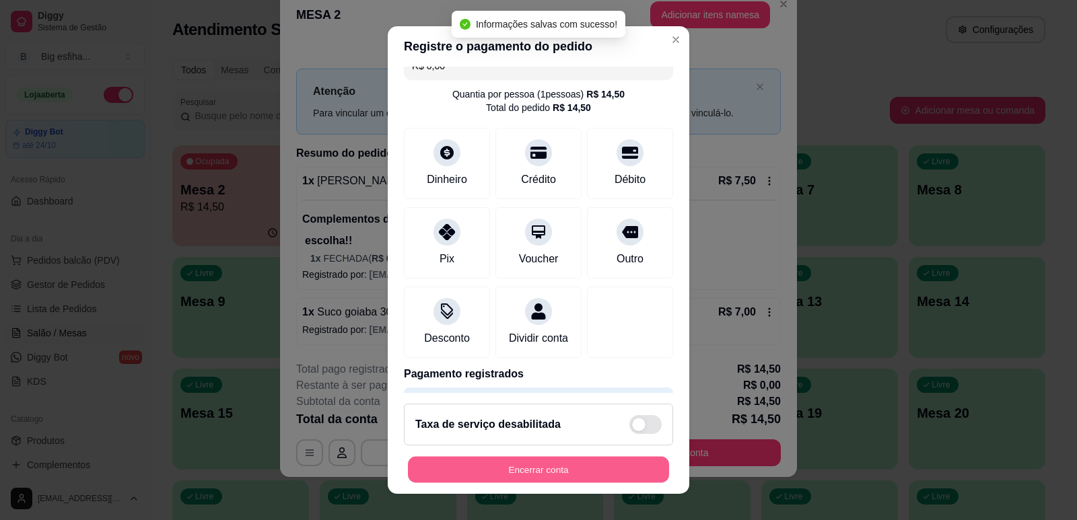
click at [521, 465] on button "Encerrar conta" at bounding box center [538, 470] width 261 height 26
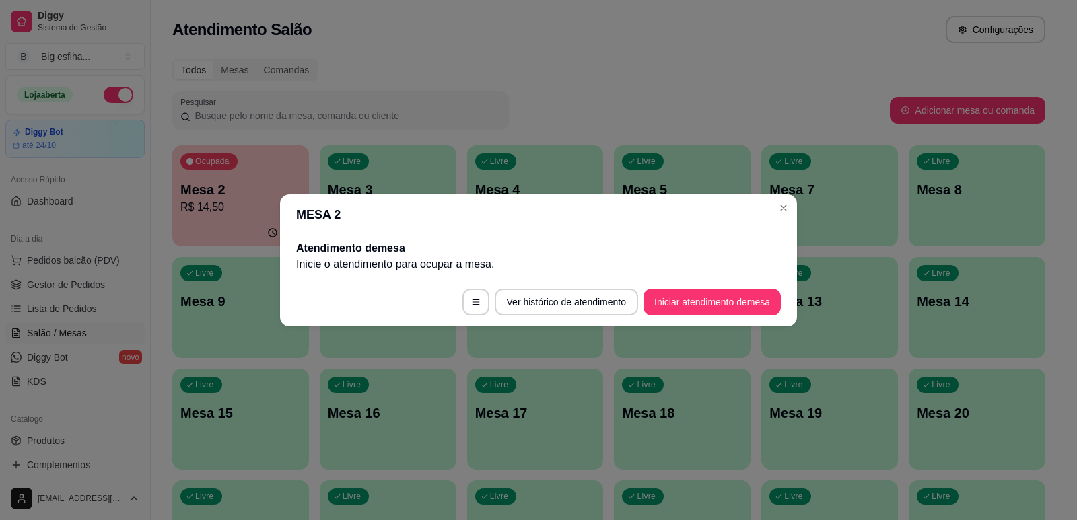
scroll to position [0, 0]
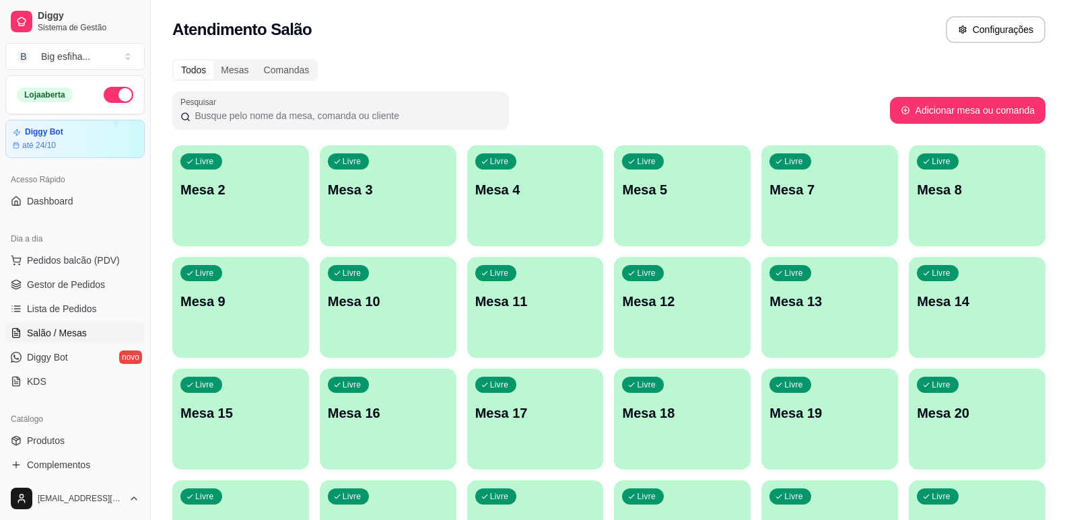
click at [204, 201] on div "Livre Mesa 2" at bounding box center [240, 187] width 137 height 85
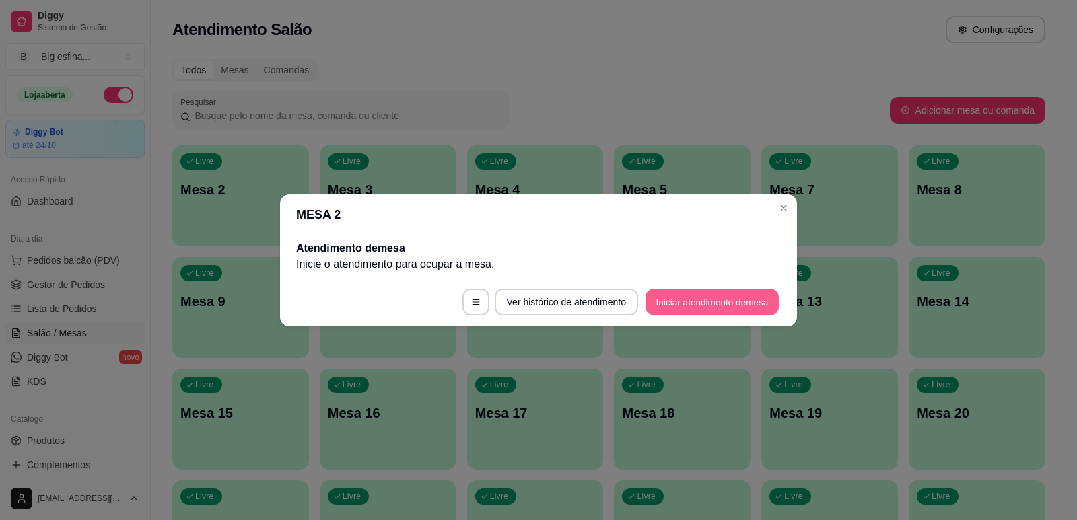
click at [705, 310] on button "Iniciar atendimento de mesa" at bounding box center [711, 302] width 133 height 26
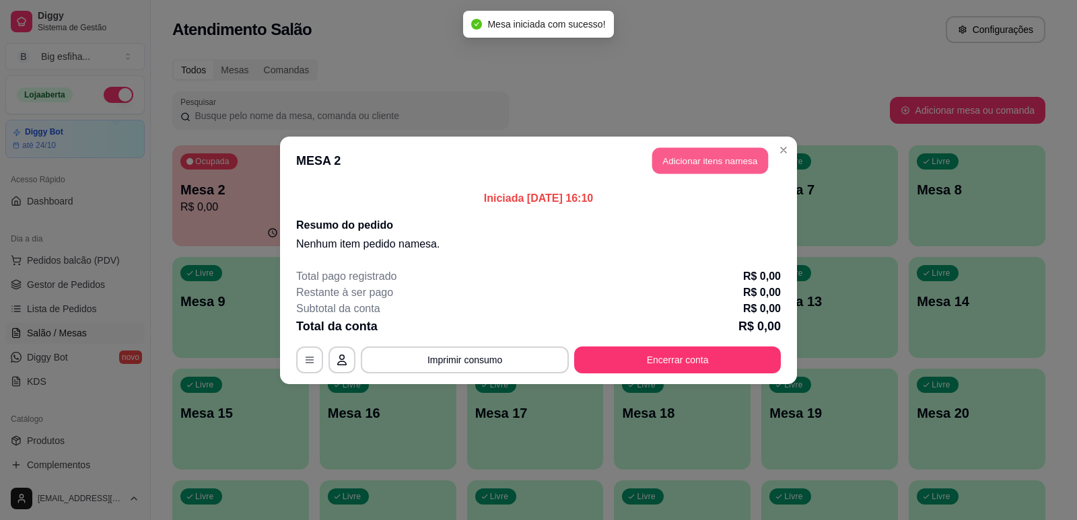
click at [709, 168] on button "Adicionar itens na mesa" at bounding box center [710, 160] width 116 height 26
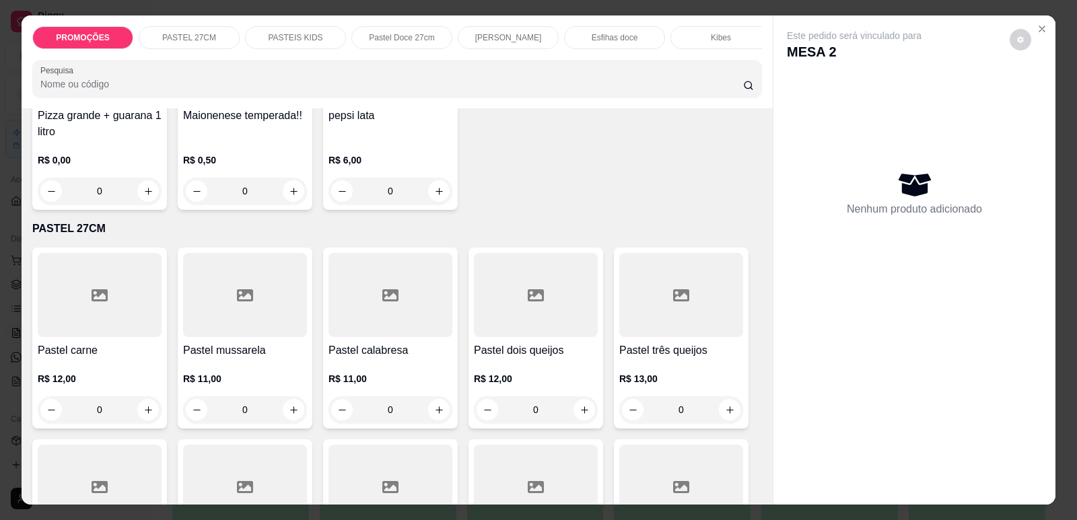
scroll to position [67, 0]
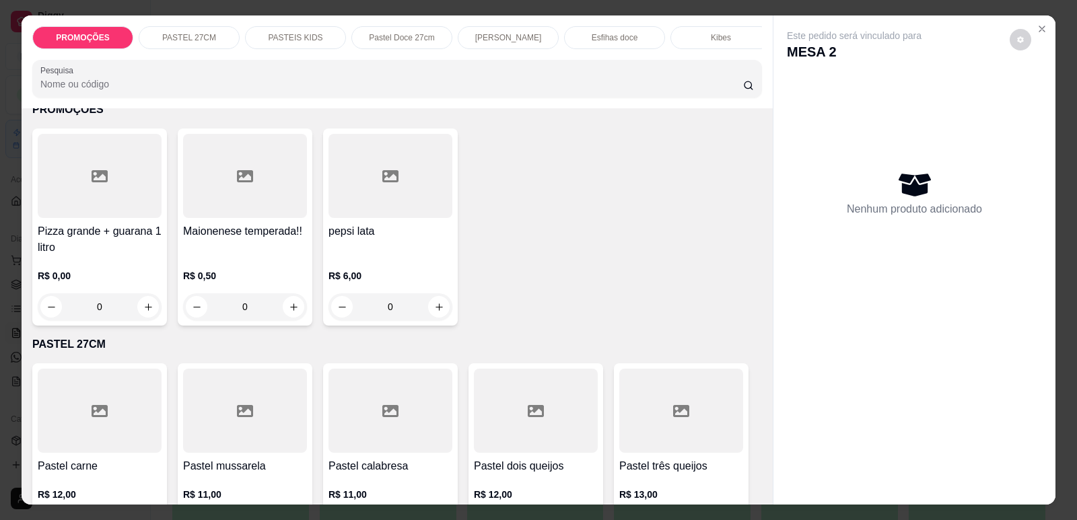
click at [508, 41] on p "[PERSON_NAME]" at bounding box center [508, 37] width 67 height 11
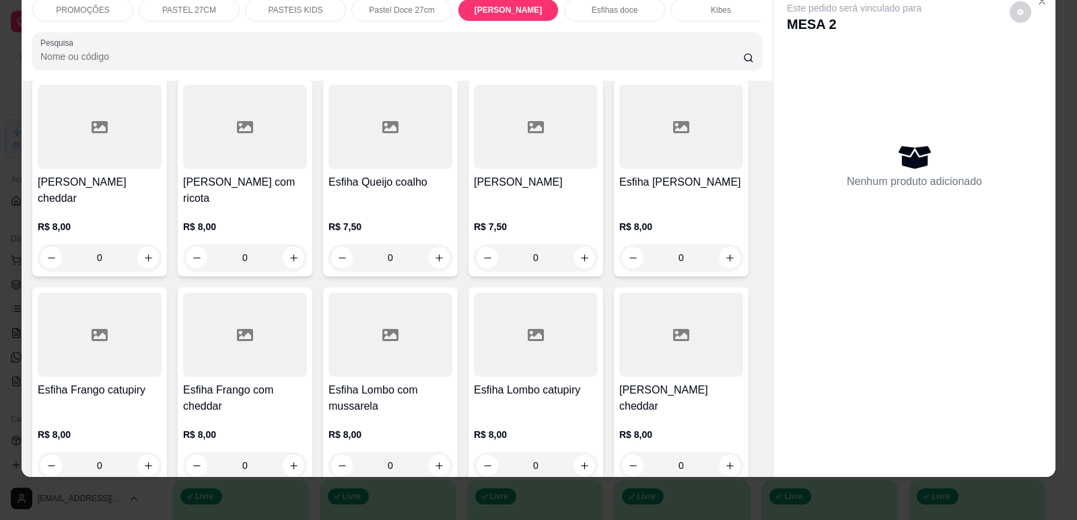
scroll to position [5176, 0]
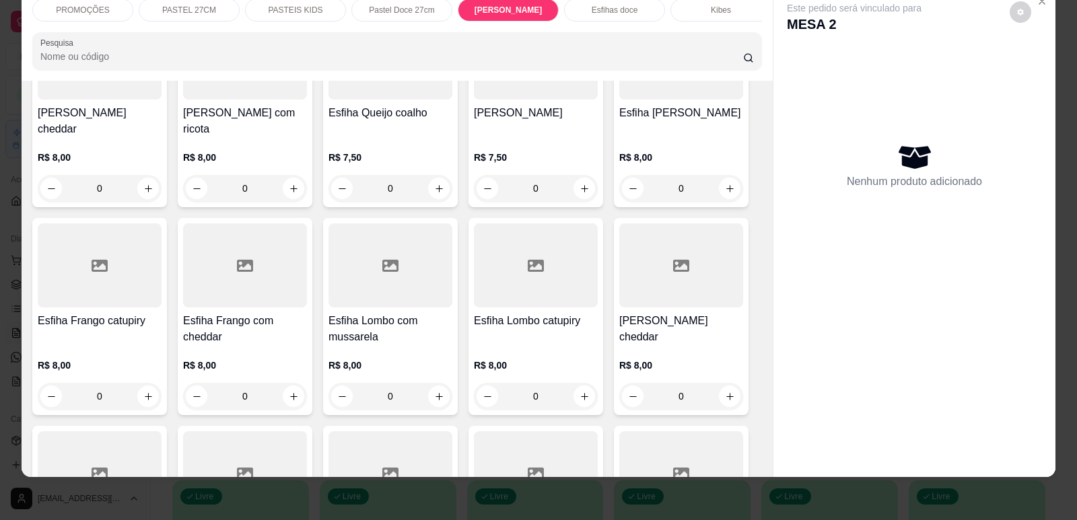
click at [213, 273] on div "Esfiha Frango com cheddar R$ 8,00 0" at bounding box center [245, 316] width 135 height 197
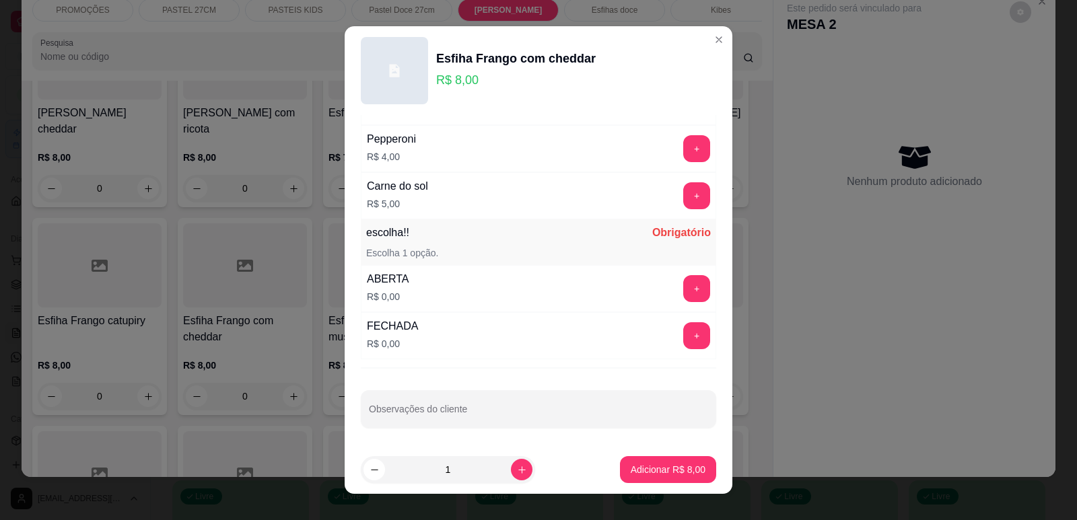
scroll to position [1063, 0]
click at [683, 332] on button "+" at bounding box center [696, 335] width 27 height 27
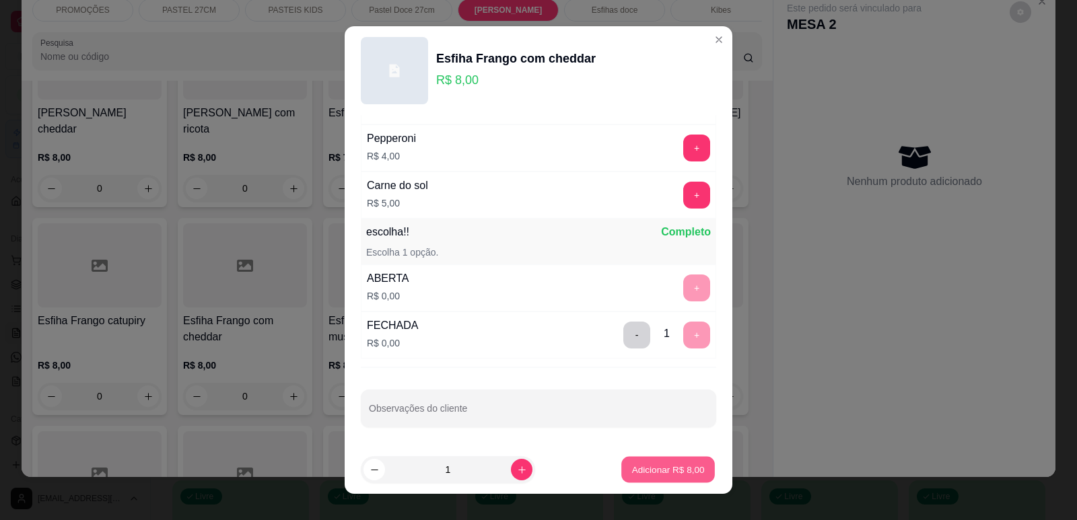
click at [683, 472] on p "Adicionar R$ 8,00" at bounding box center [667, 470] width 73 height 13
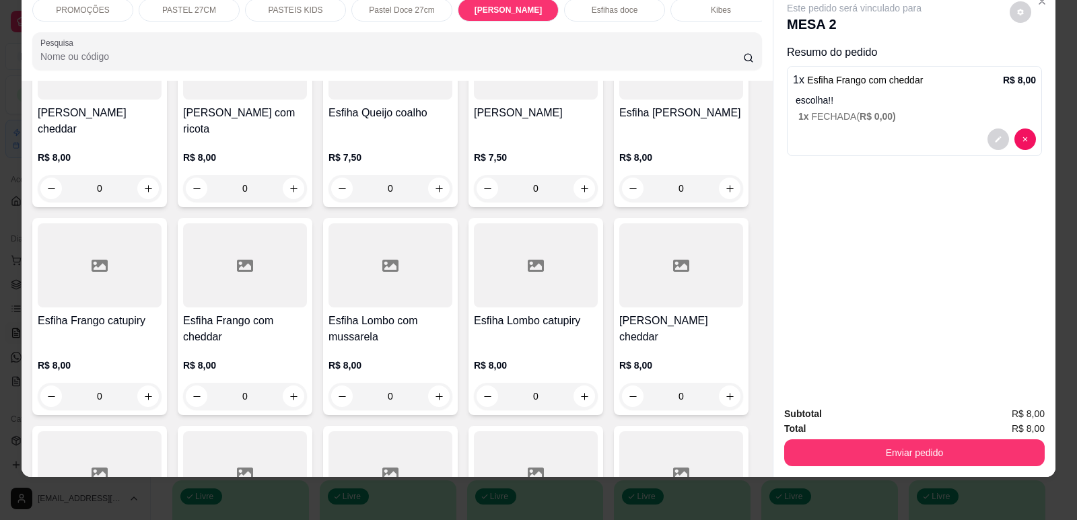
scroll to position [0, 541]
click at [588, 5] on p "Refrigerante" at bounding box center [605, 10] width 44 height 11
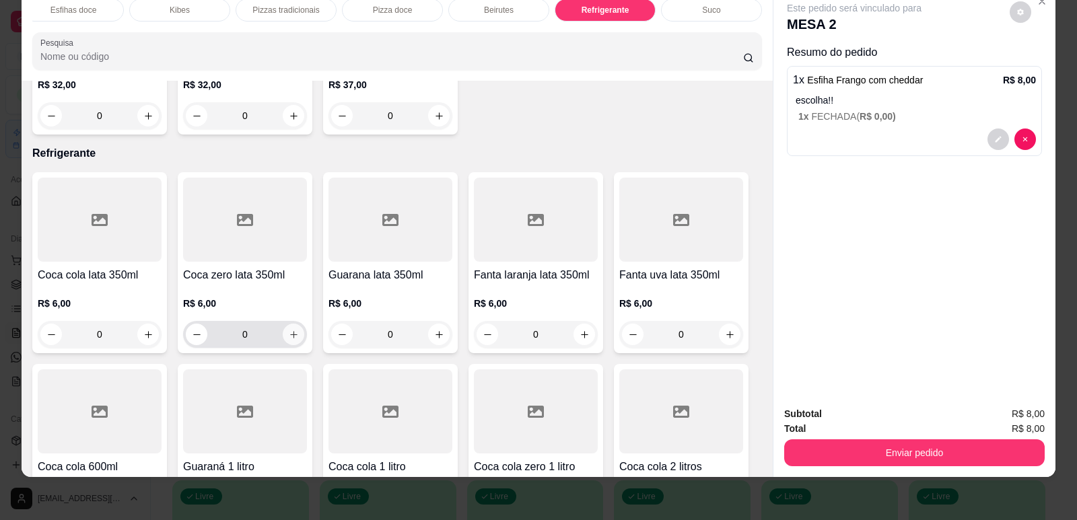
click at [291, 324] on button "increase-product-quantity" at bounding box center [294, 335] width 22 height 22
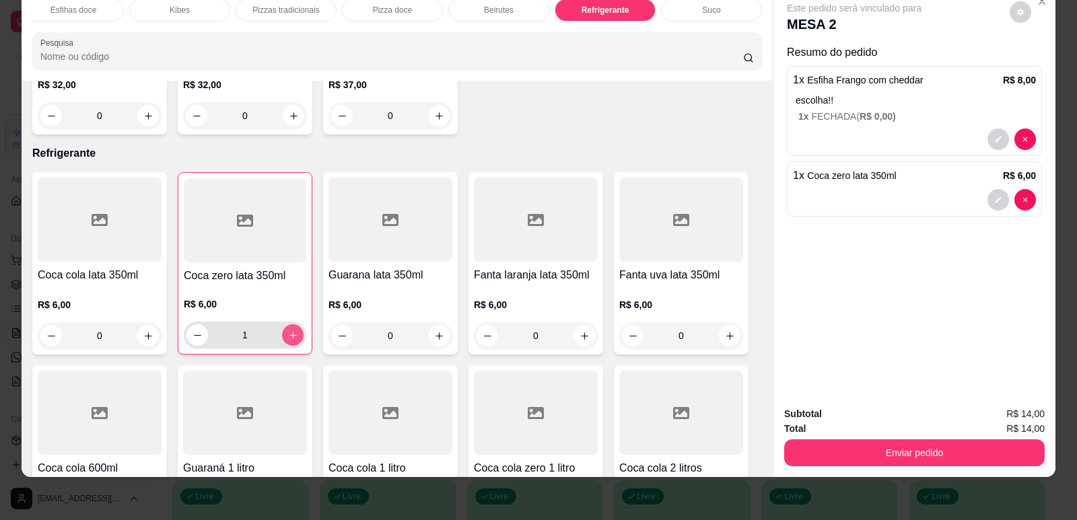
type input "1"
click at [930, 453] on button "Enviar pedido" at bounding box center [914, 452] width 260 height 27
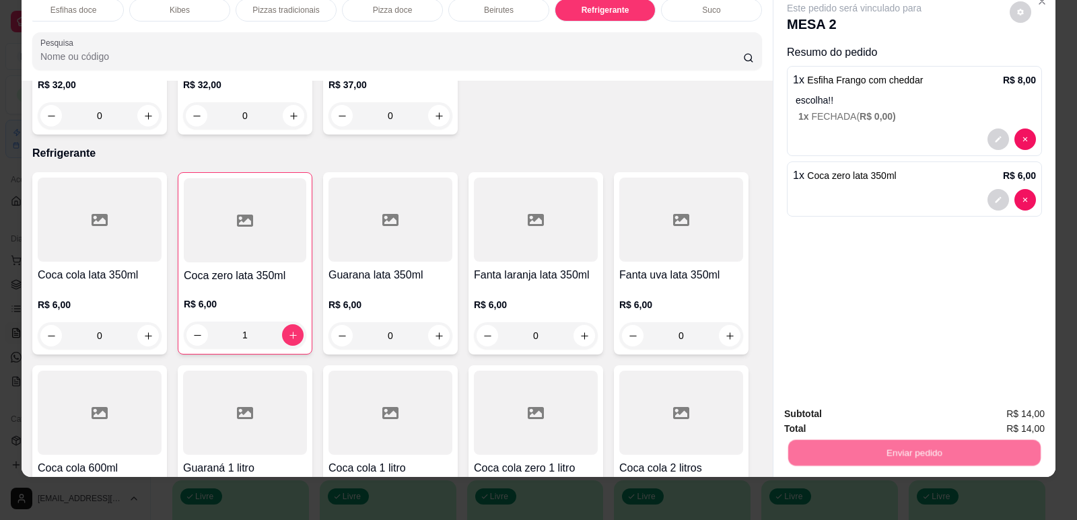
click at [1007, 414] on button "Enviar pedido" at bounding box center [1009, 419] width 74 height 25
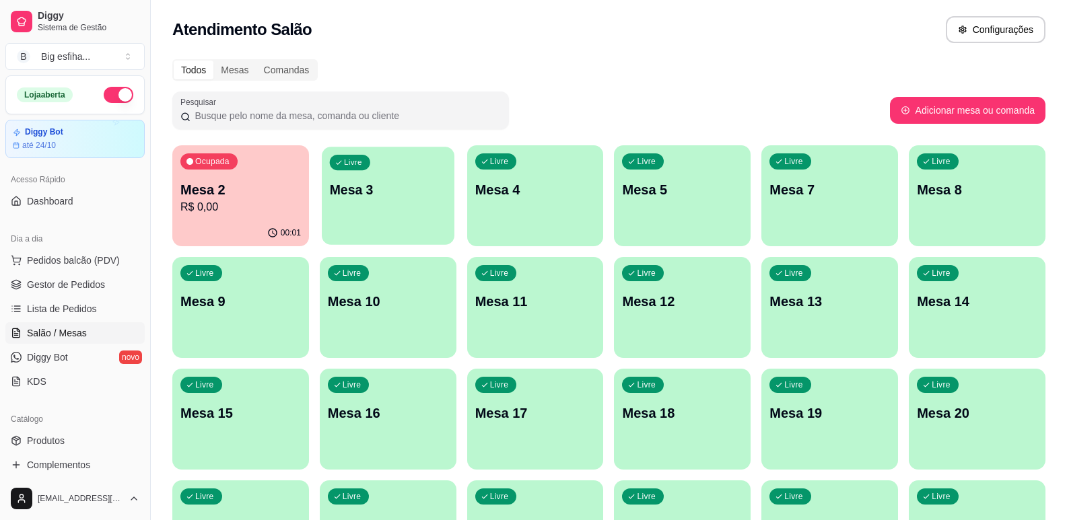
click at [427, 206] on div "Livre Mesa 3" at bounding box center [388, 188] width 133 height 82
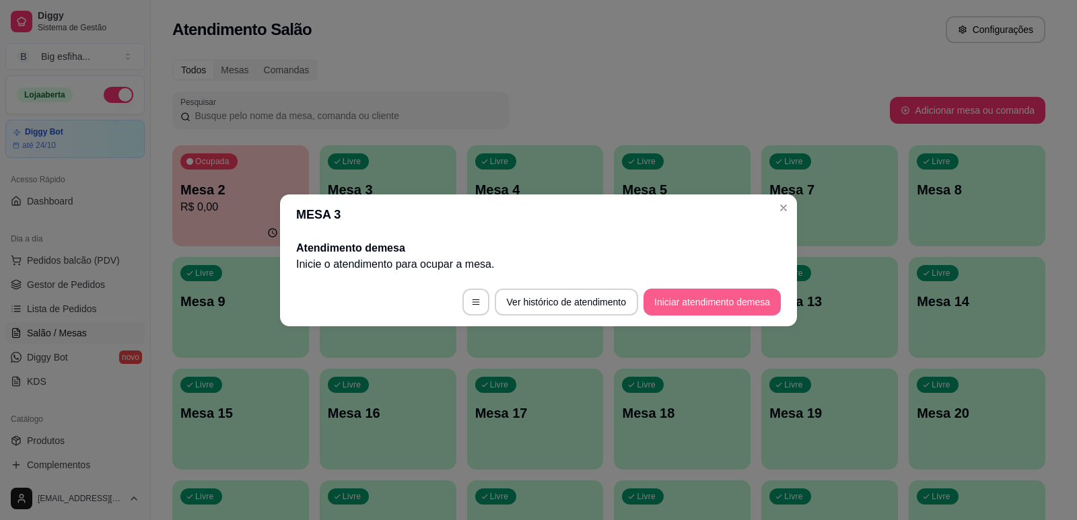
click at [674, 304] on button "Iniciar atendimento de mesa" at bounding box center [711, 302] width 137 height 27
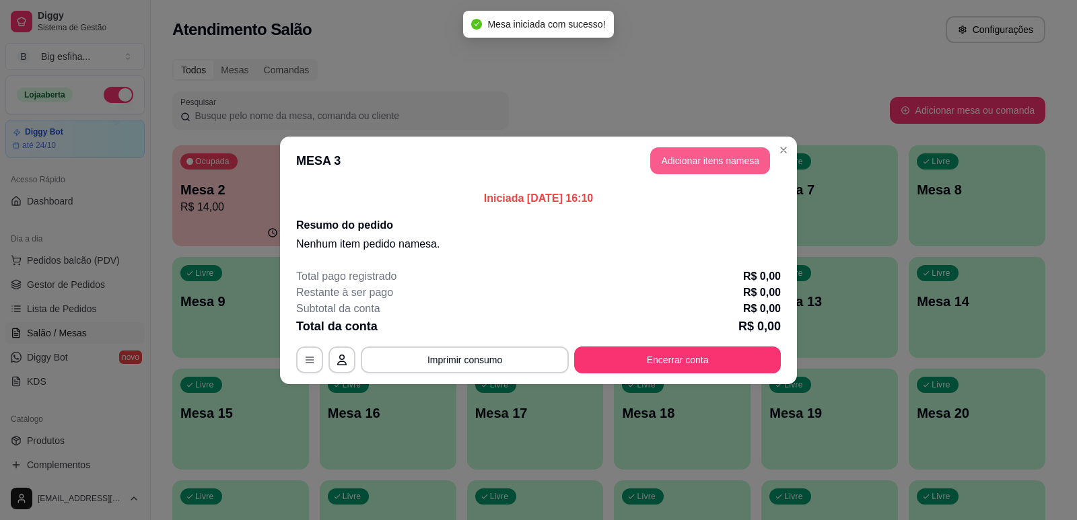
click at [708, 147] on header "MESA 3 Adicionar itens na mesa" at bounding box center [538, 161] width 517 height 48
click at [710, 159] on button "Adicionar itens na mesa" at bounding box center [710, 160] width 120 height 27
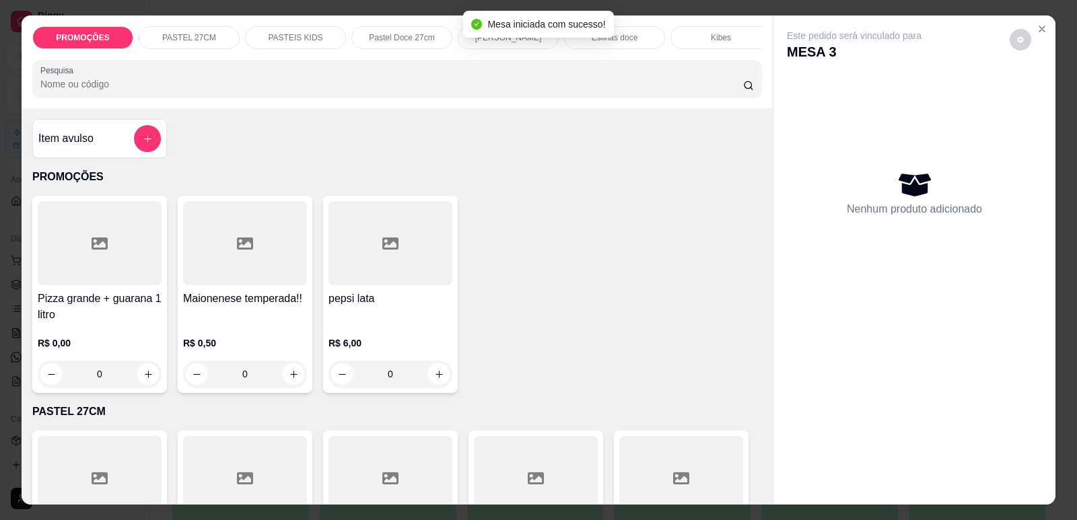
click at [520, 37] on div "Mesa iniciada com sucesso!" at bounding box center [538, 24] width 150 height 27
click at [528, 40] on p "[PERSON_NAME]" at bounding box center [508, 37] width 67 height 11
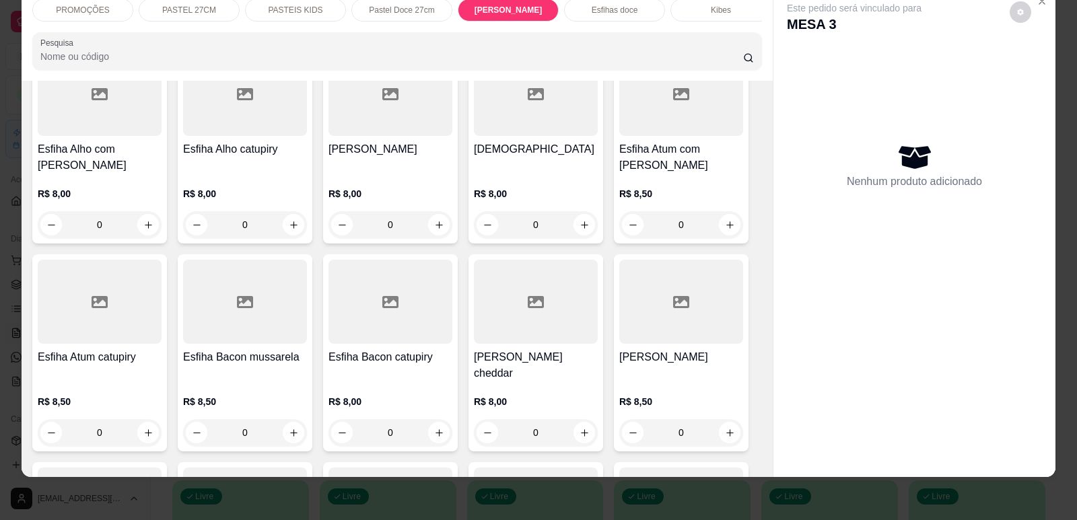
scroll to position [4167, 0]
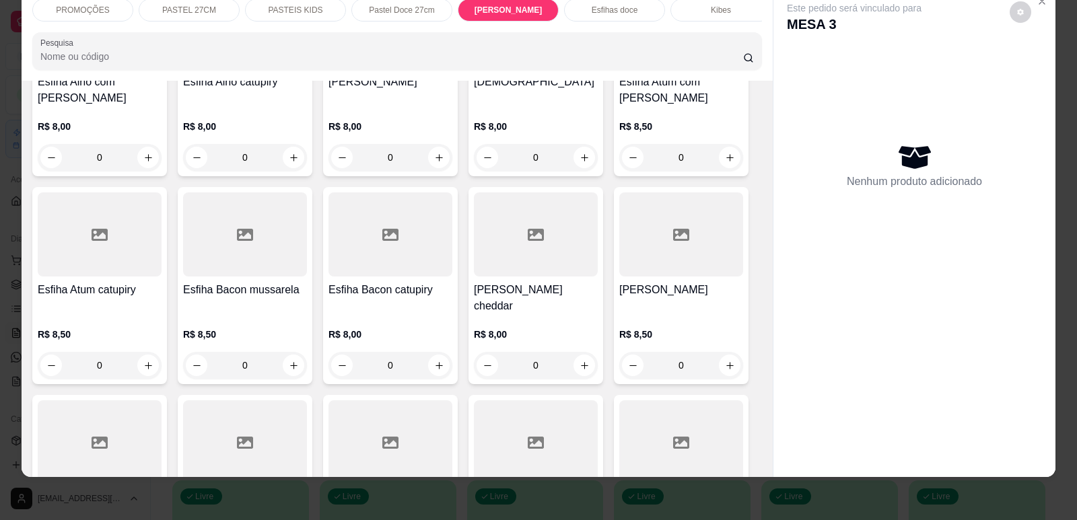
click at [199, 264] on div at bounding box center [245, 234] width 124 height 84
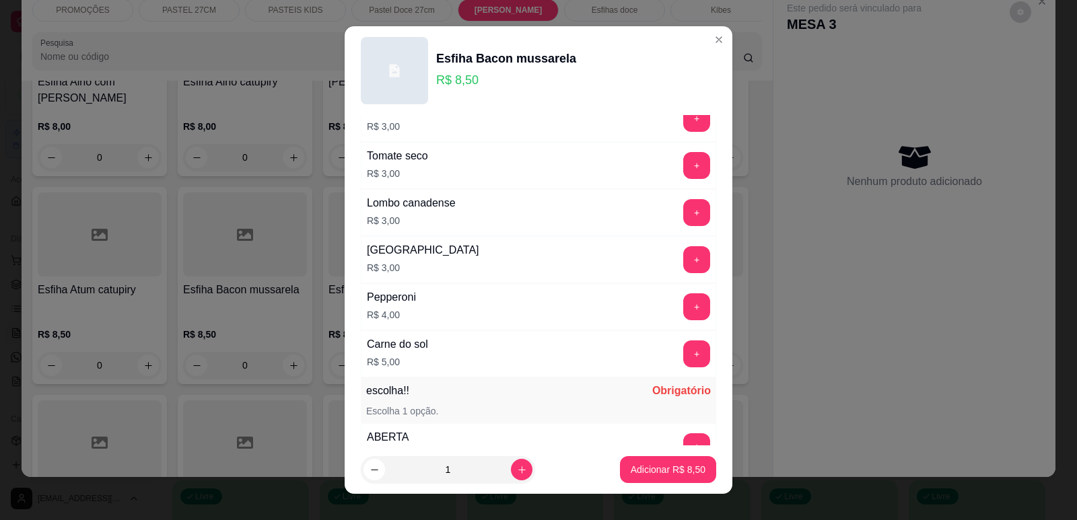
scroll to position [1063, 0]
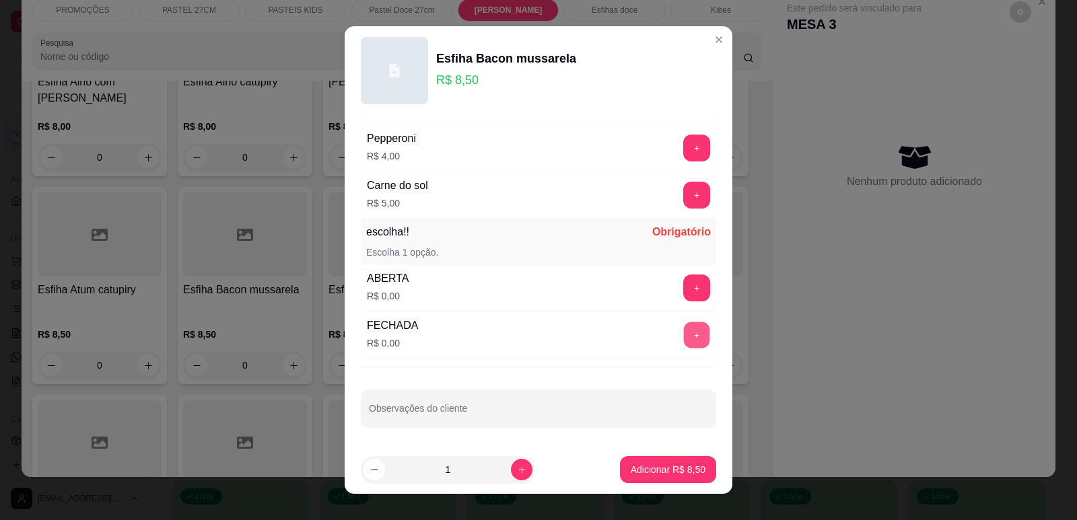
click at [684, 343] on button "+" at bounding box center [697, 335] width 26 height 26
click at [674, 468] on p "Adicionar R$ 8,50" at bounding box center [668, 469] width 75 height 13
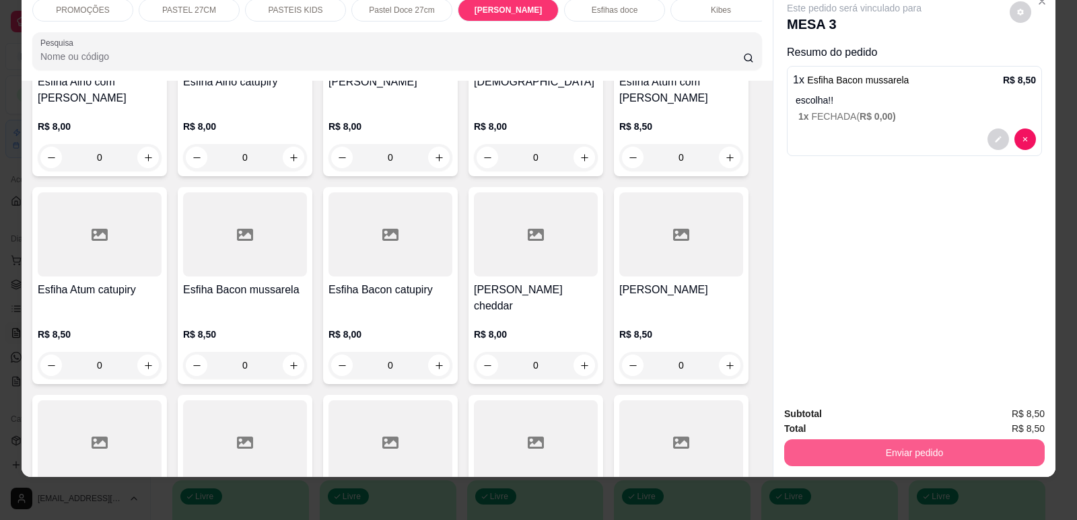
click at [910, 441] on button "Enviar pedido" at bounding box center [914, 452] width 260 height 27
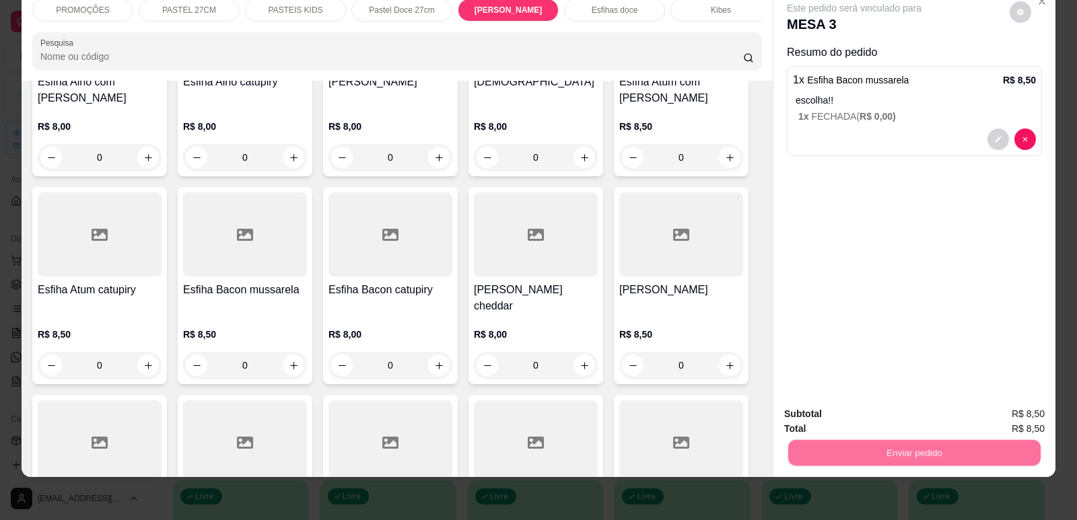
click at [991, 416] on button "Enviar pedido" at bounding box center [1009, 419] width 74 height 25
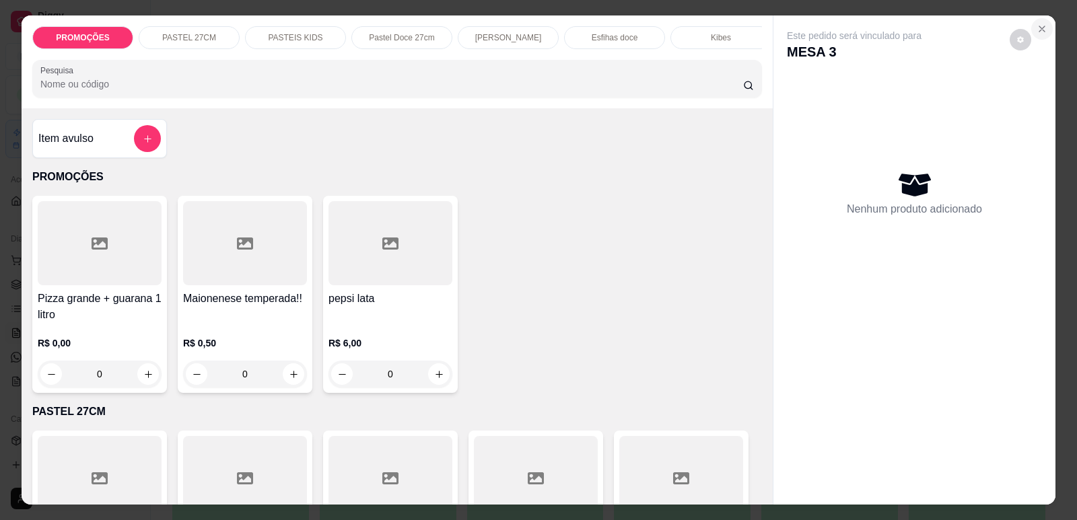
click at [1041, 28] on icon "Close" at bounding box center [1041, 29] width 11 height 11
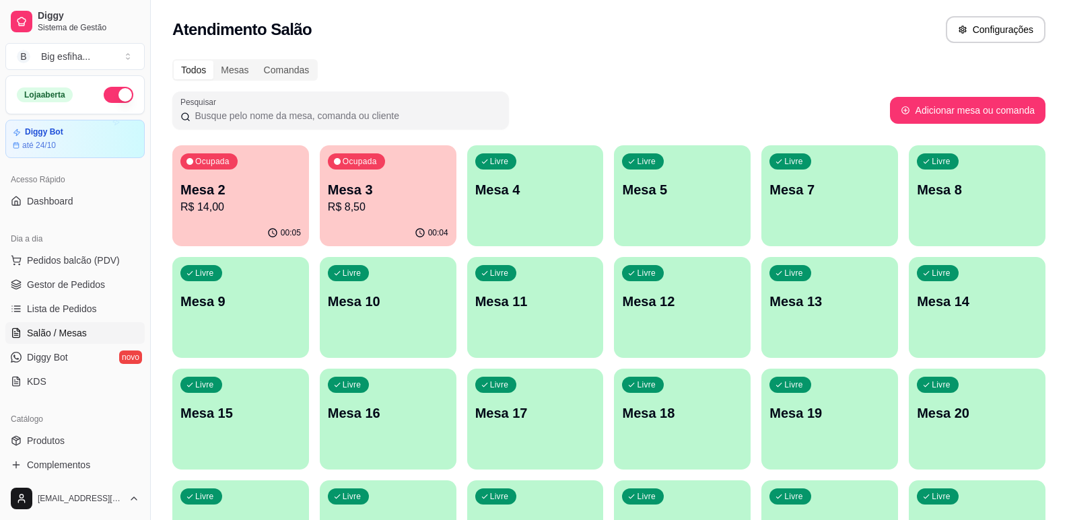
click at [523, 177] on div "Livre Mesa 4" at bounding box center [535, 187] width 137 height 85
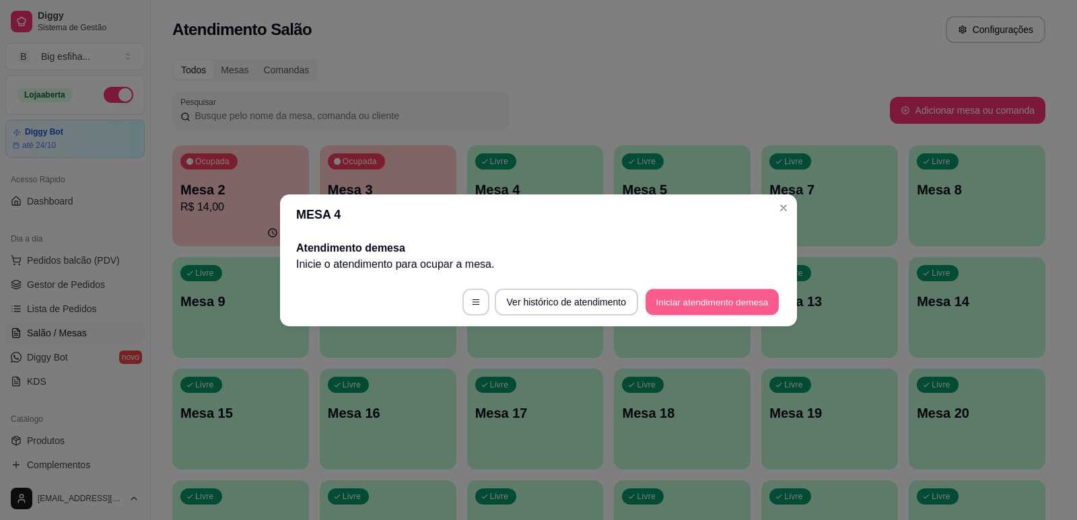
click at [747, 307] on button "Iniciar atendimento de mesa" at bounding box center [711, 302] width 133 height 26
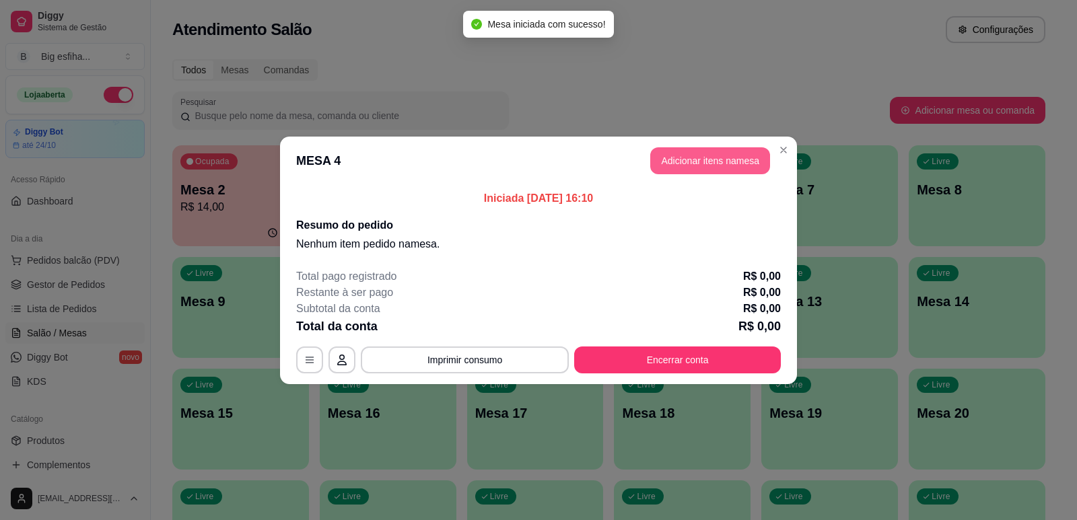
click at [678, 168] on button "Adicionar itens na mesa" at bounding box center [710, 160] width 120 height 27
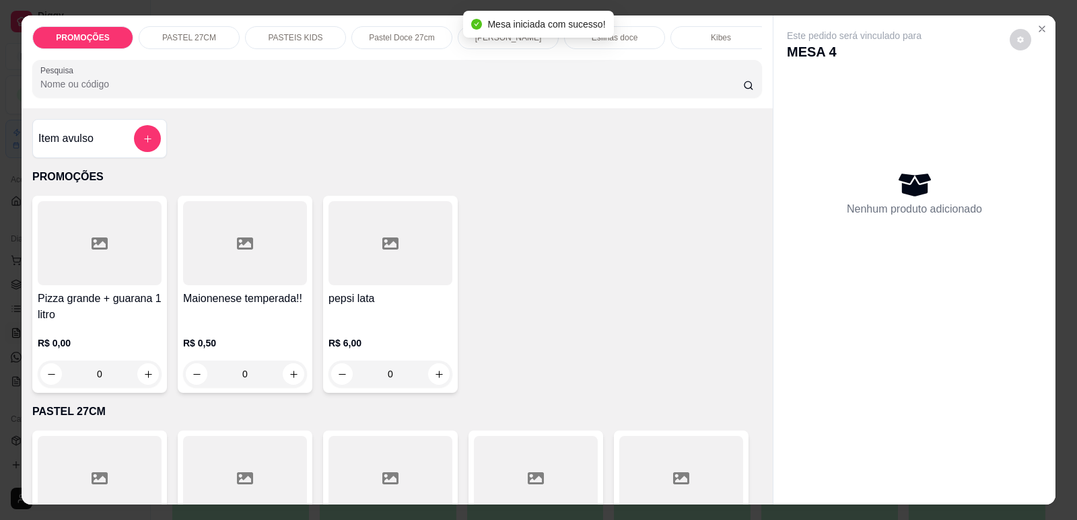
click at [511, 40] on p "[PERSON_NAME]" at bounding box center [508, 37] width 67 height 11
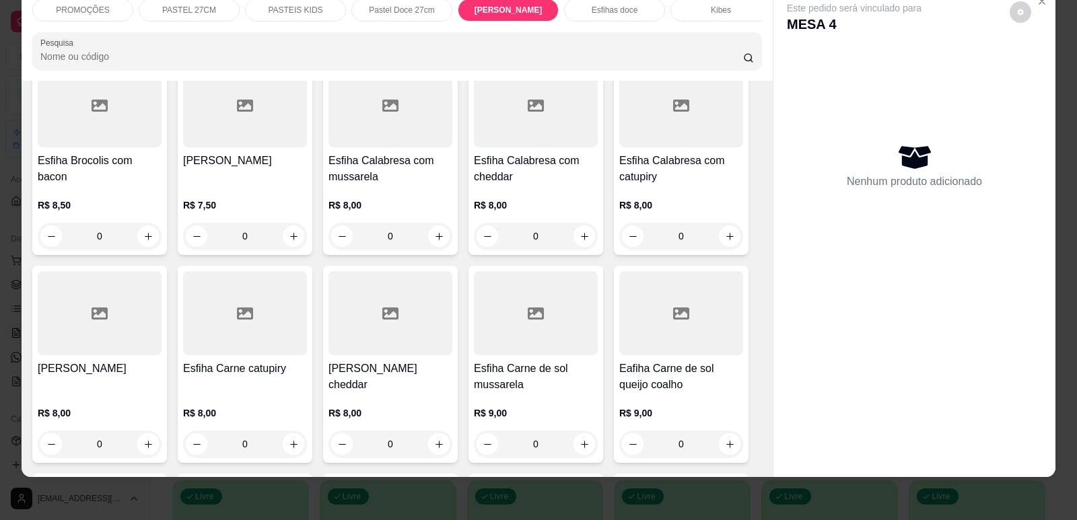
scroll to position [4638, 0]
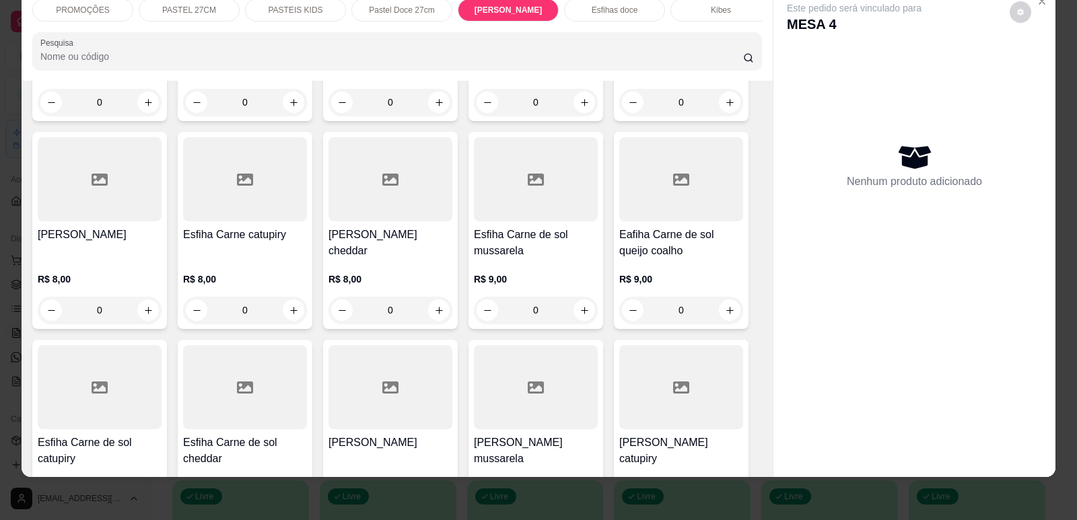
click at [89, 227] on h4 "[PERSON_NAME]" at bounding box center [100, 235] width 124 height 16
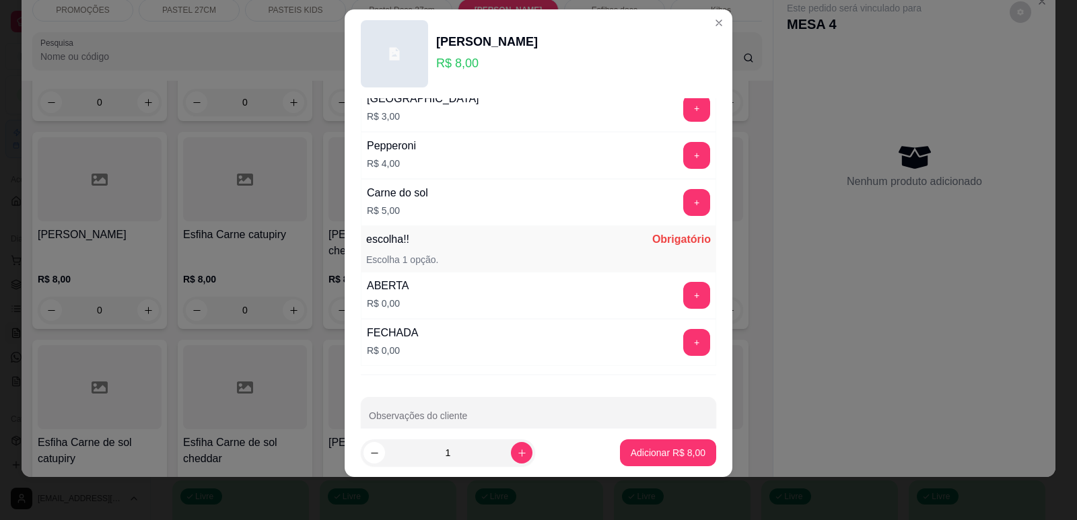
scroll to position [1063, 0]
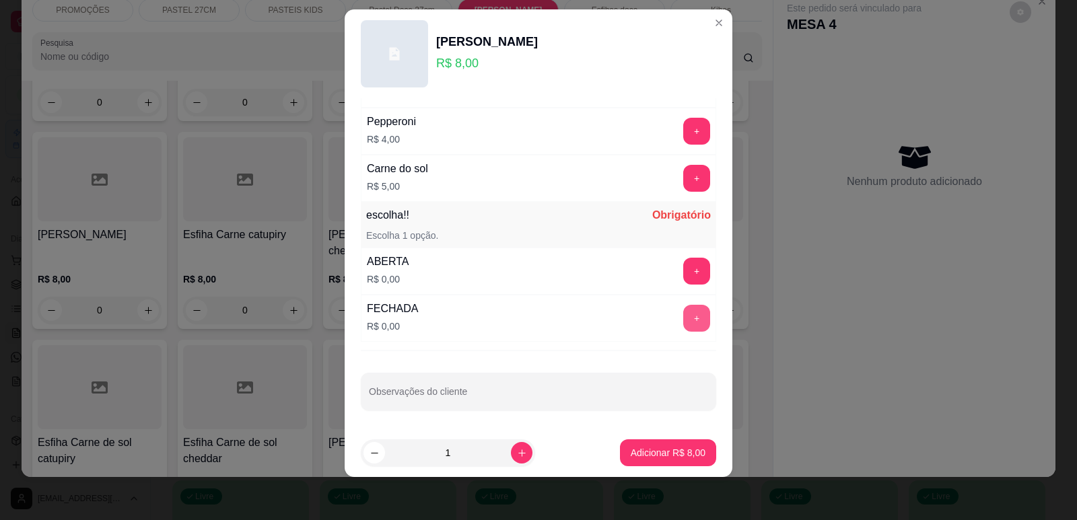
click at [683, 314] on button "+" at bounding box center [696, 318] width 27 height 27
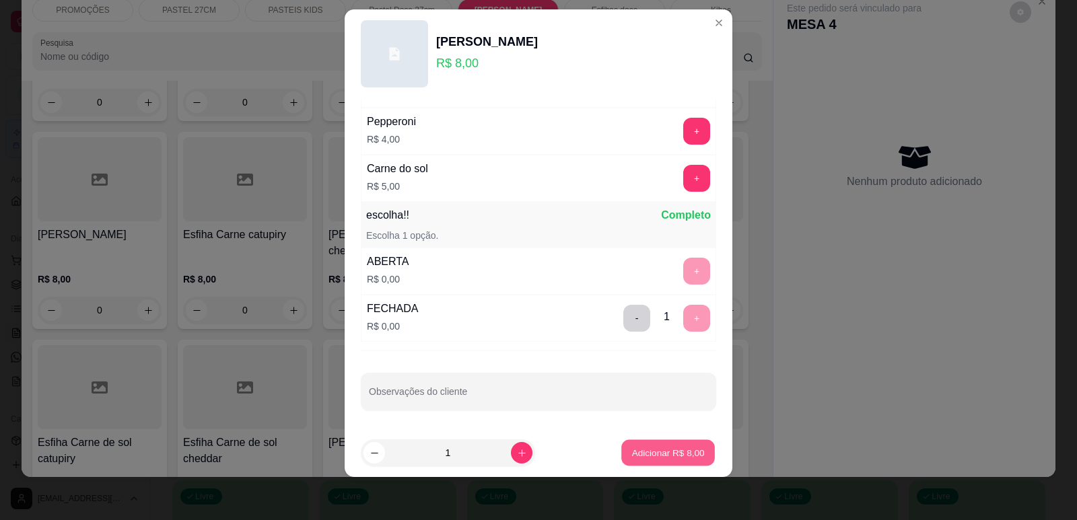
click at [656, 445] on button "Adicionar R$ 8,00" at bounding box center [668, 453] width 94 height 26
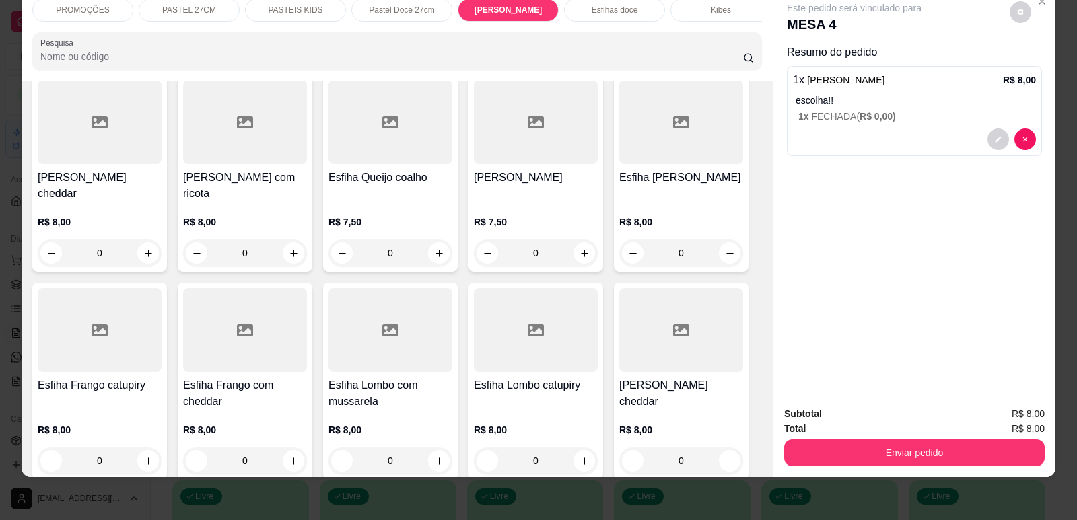
scroll to position [5109, 0]
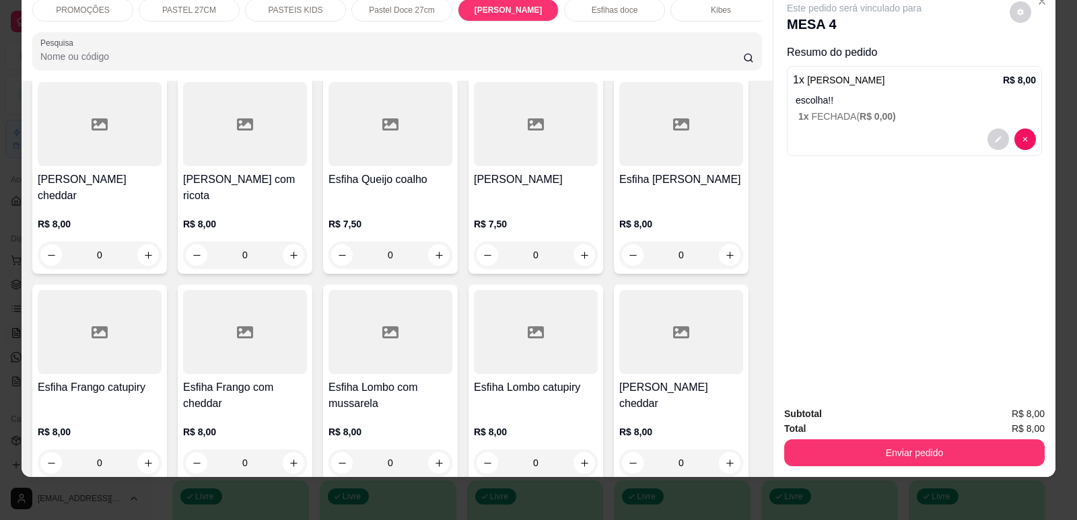
click at [691, 172] on h4 "Esfiha [PERSON_NAME]" at bounding box center [681, 180] width 124 height 16
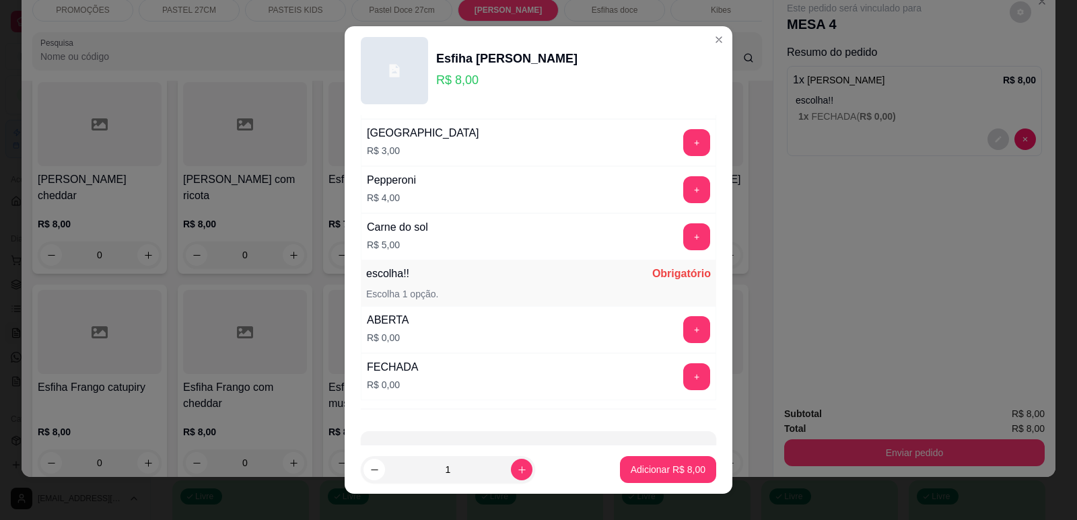
scroll to position [1063, 0]
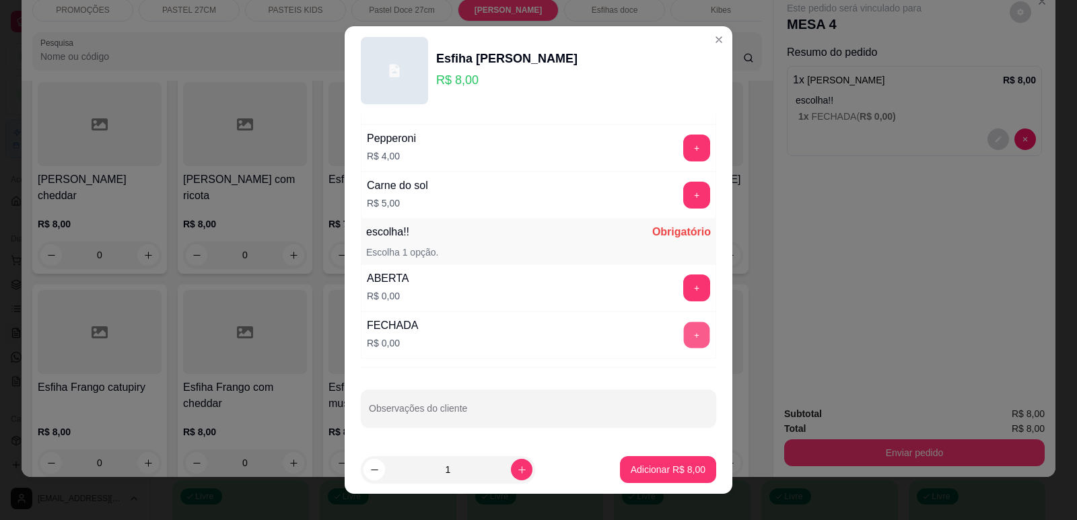
click at [684, 330] on button "+" at bounding box center [697, 335] width 26 height 26
click at [662, 464] on p "Adicionar R$ 8,00" at bounding box center [667, 470] width 73 height 13
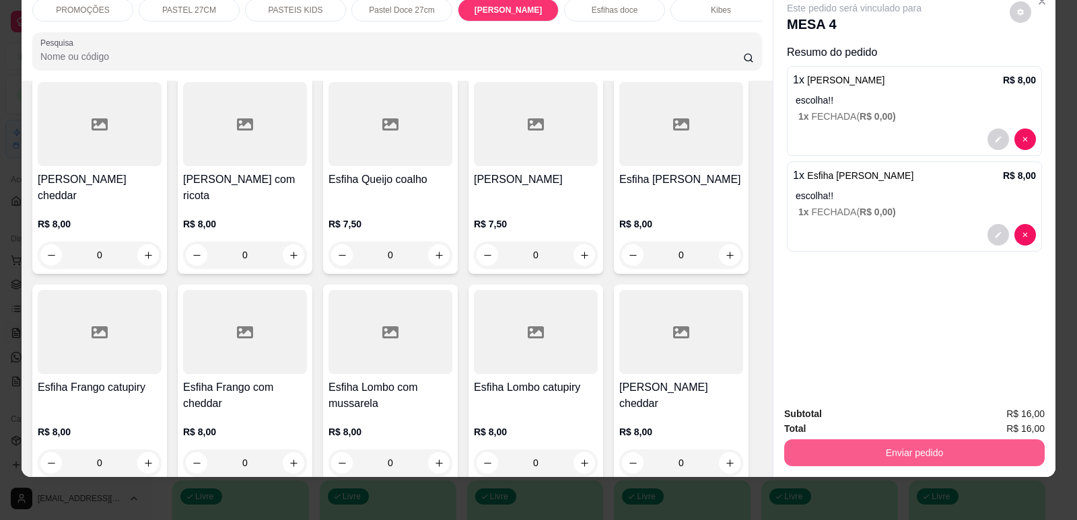
click at [959, 461] on button "Enviar pedido" at bounding box center [914, 452] width 260 height 27
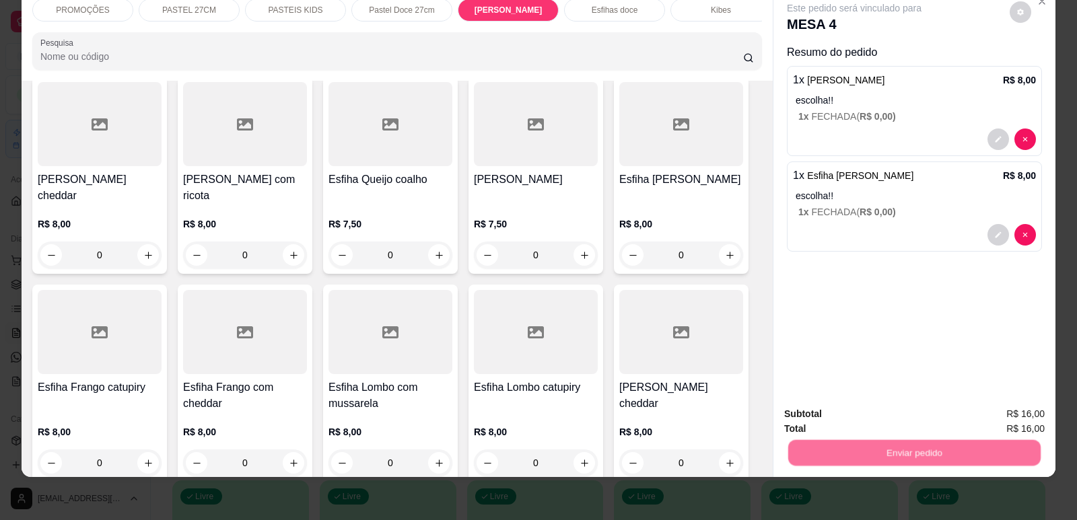
click at [1005, 411] on button "Enviar pedido" at bounding box center [1010, 420] width 76 height 26
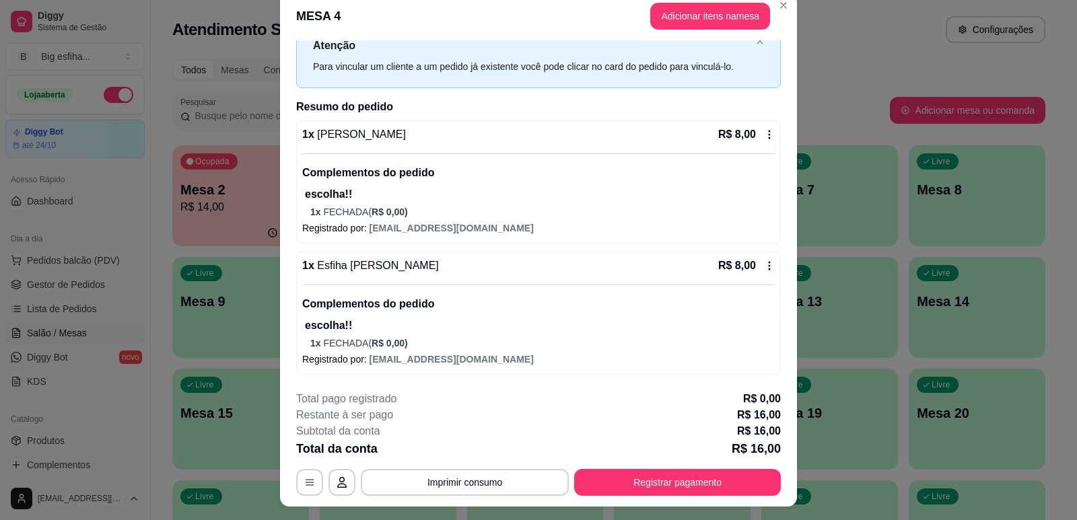
scroll to position [0, 0]
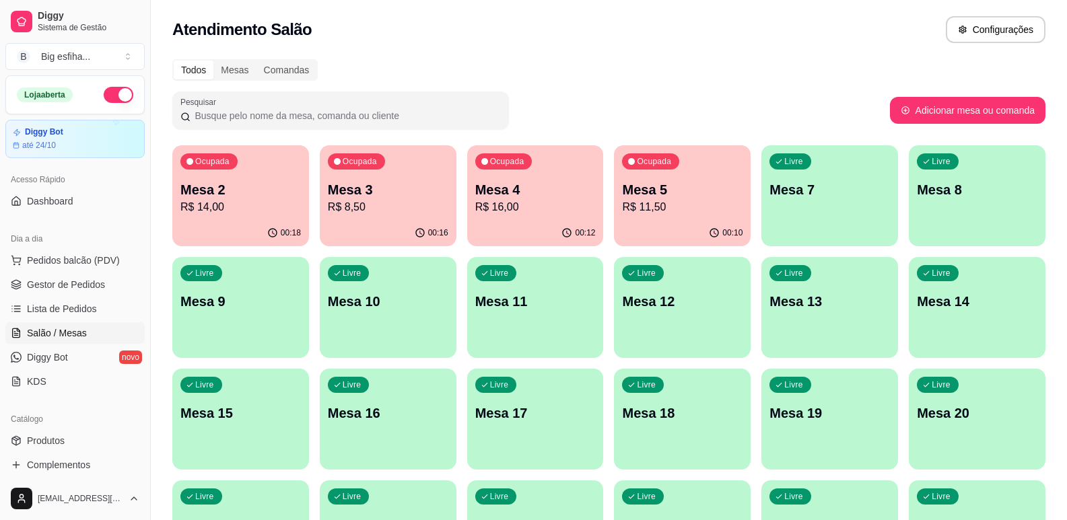
click at [396, 196] on p "Mesa 3" at bounding box center [388, 189] width 120 height 19
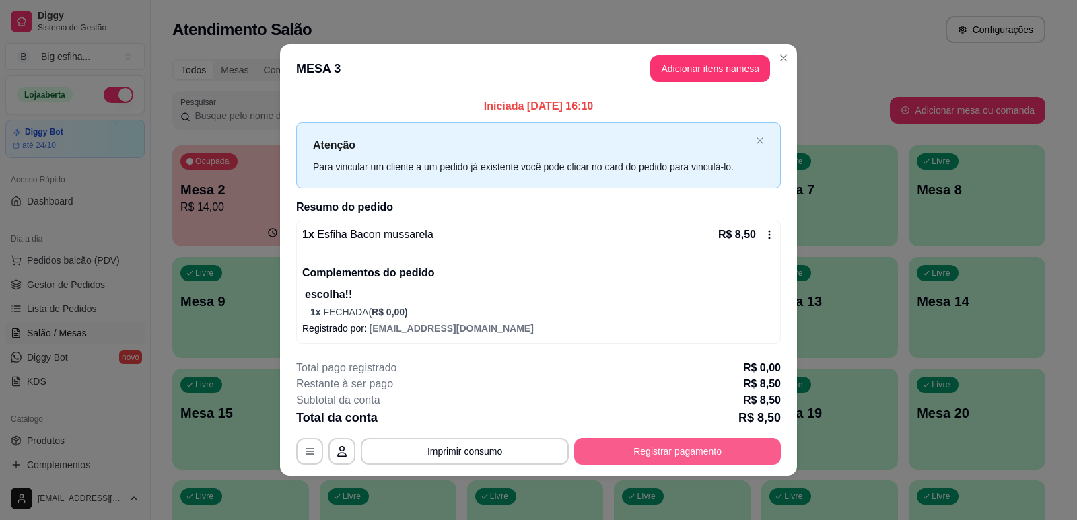
click at [680, 450] on button "Registrar pagamento" at bounding box center [677, 451] width 207 height 27
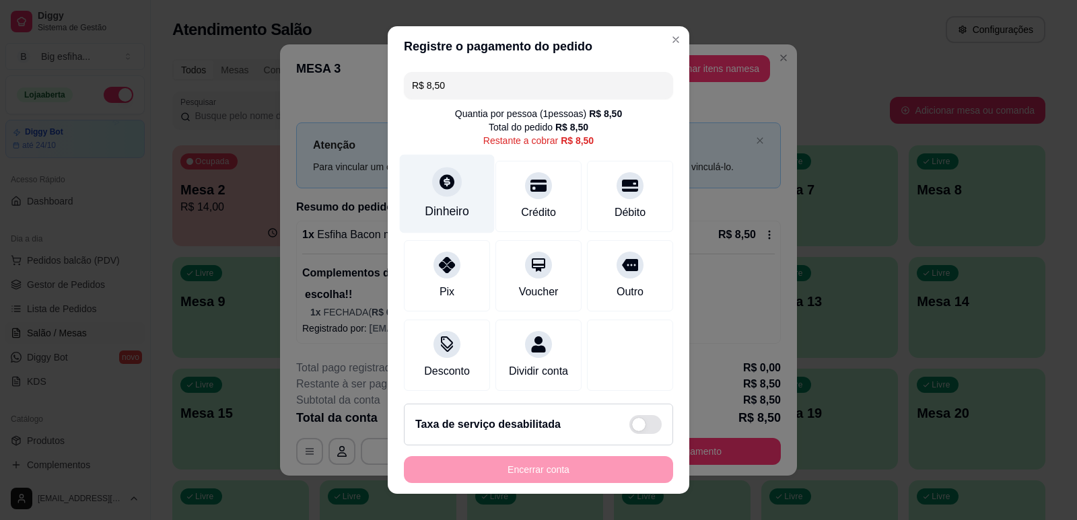
click at [438, 189] on icon at bounding box center [446, 181] width 17 height 17
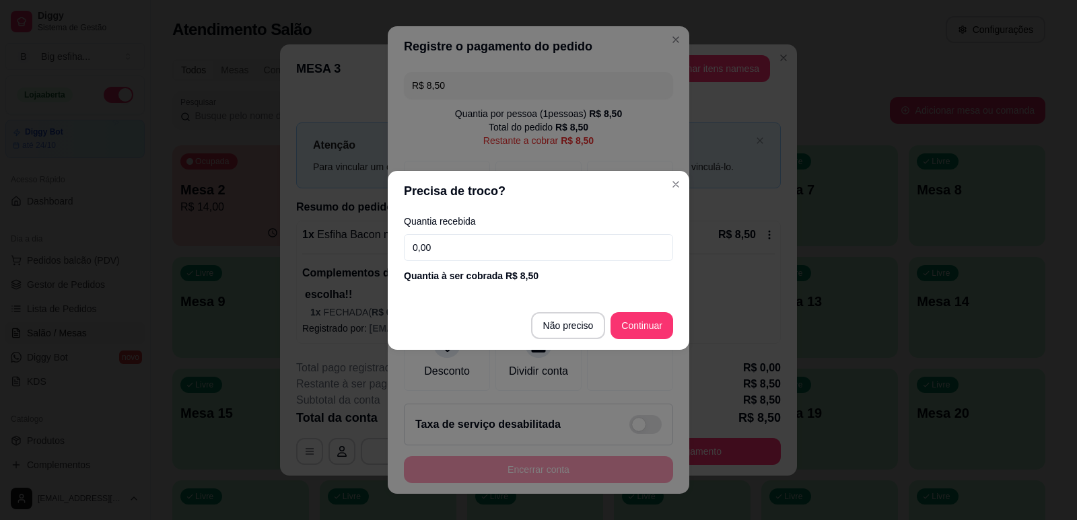
click at [441, 242] on input "0,00" at bounding box center [538, 247] width 269 height 27
type input "1,50"
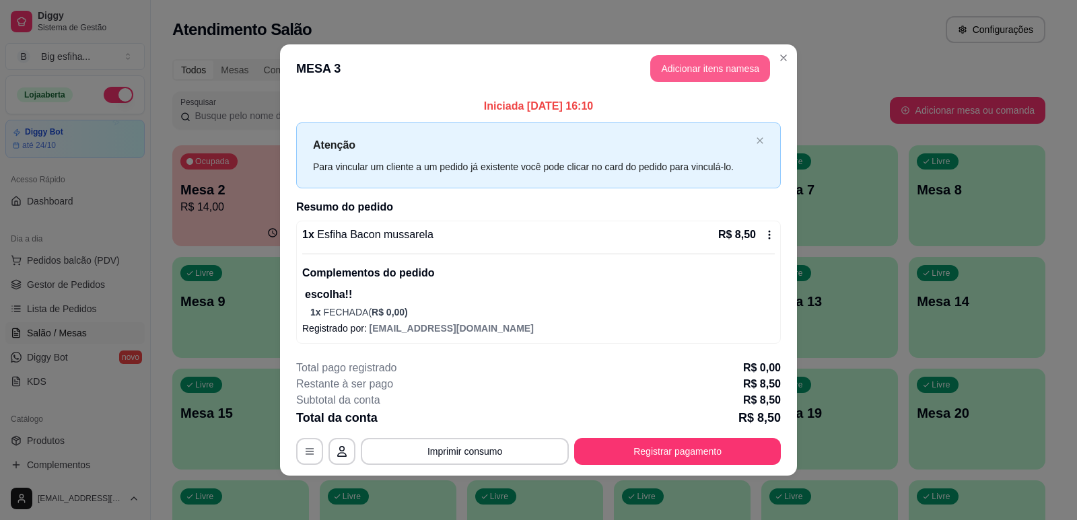
click at [727, 67] on button "Adicionar itens na mesa" at bounding box center [710, 68] width 120 height 27
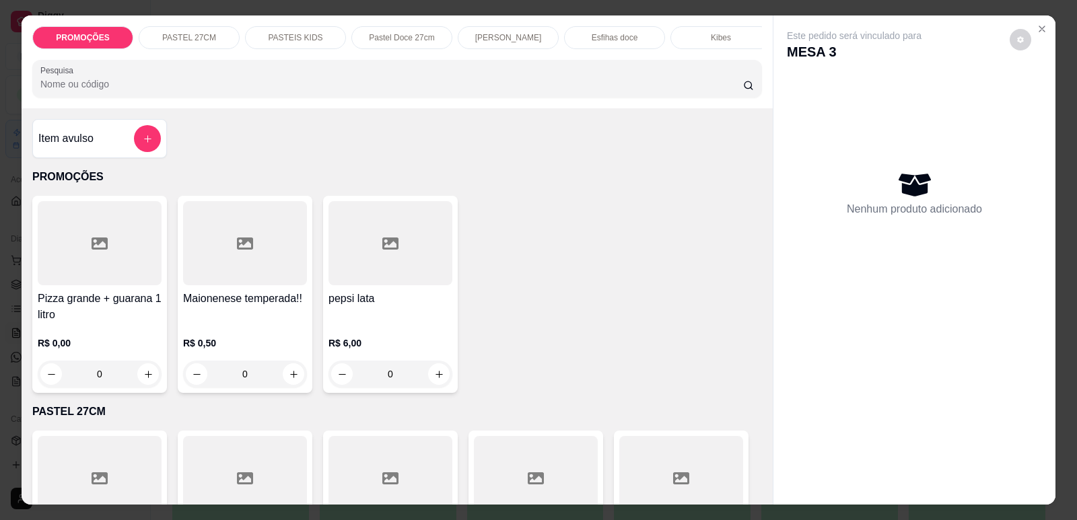
scroll to position [0, 541]
click at [572, 38] on div "Refrigerante" at bounding box center [605, 37] width 101 height 23
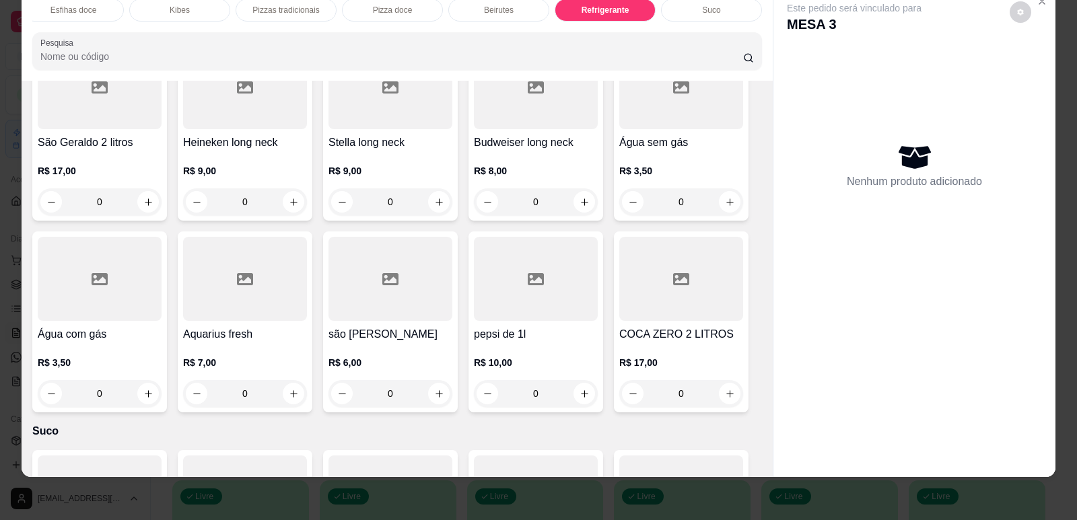
scroll to position [8304, 0]
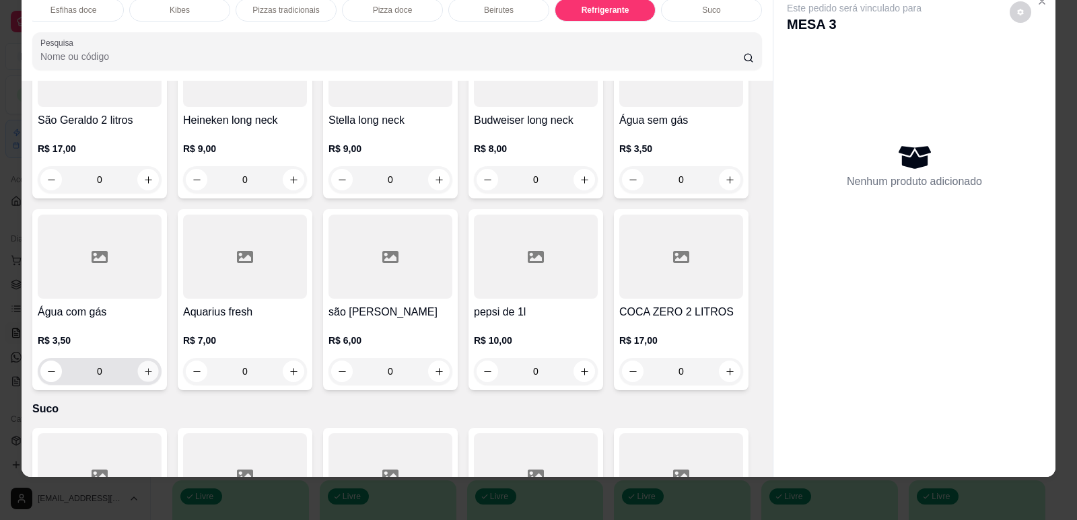
click at [149, 361] on button "increase-product-quantity" at bounding box center [147, 371] width 21 height 21
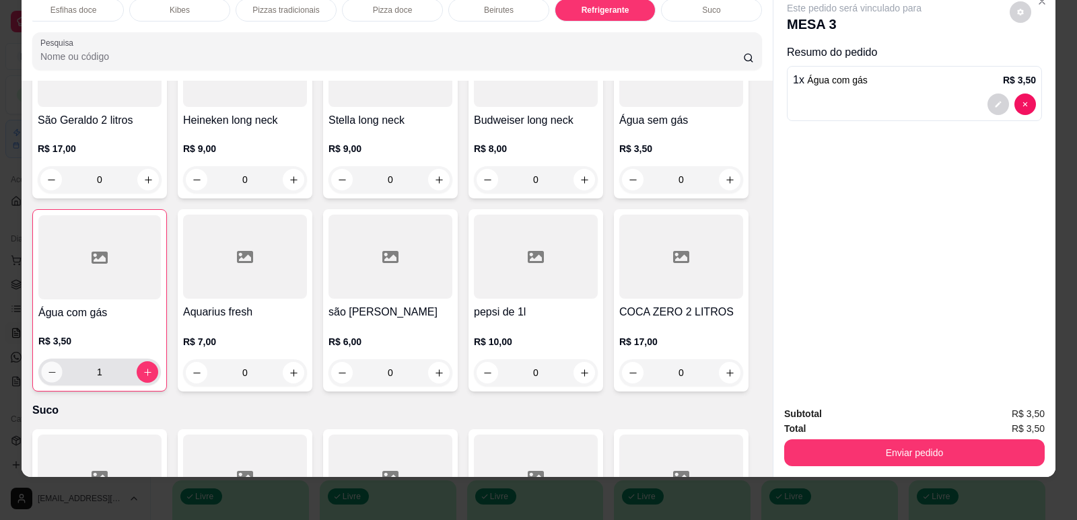
click at [41, 362] on button "decrease-product-quantity" at bounding box center [51, 372] width 21 height 21
type input "0"
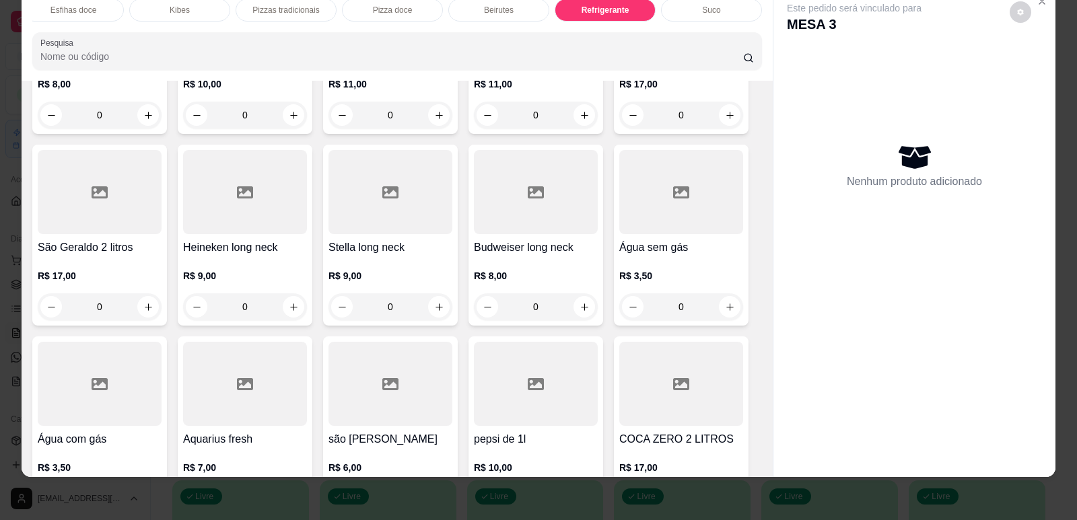
scroll to position [8169, 0]
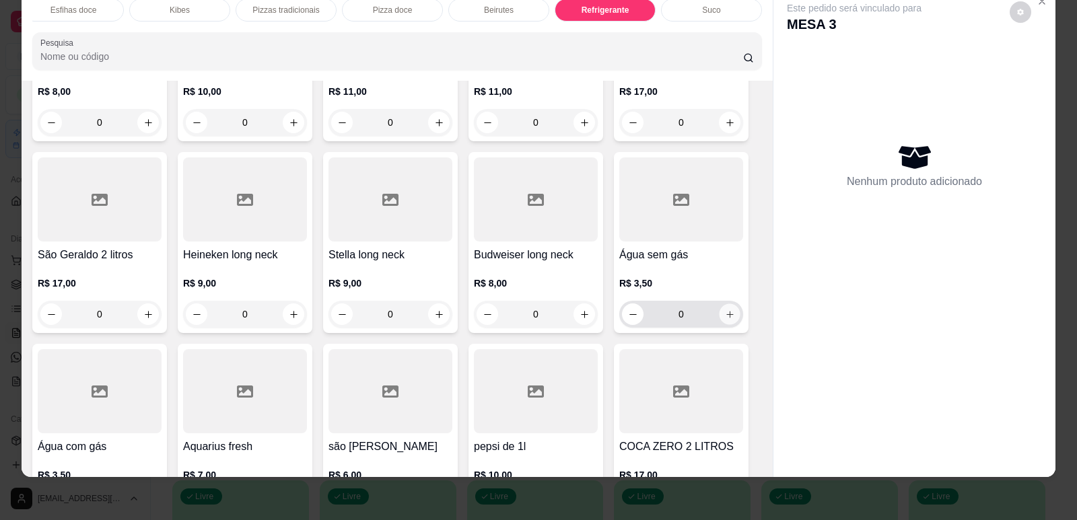
click at [725, 310] on icon "increase-product-quantity" at bounding box center [730, 315] width 10 height 10
type input "1"
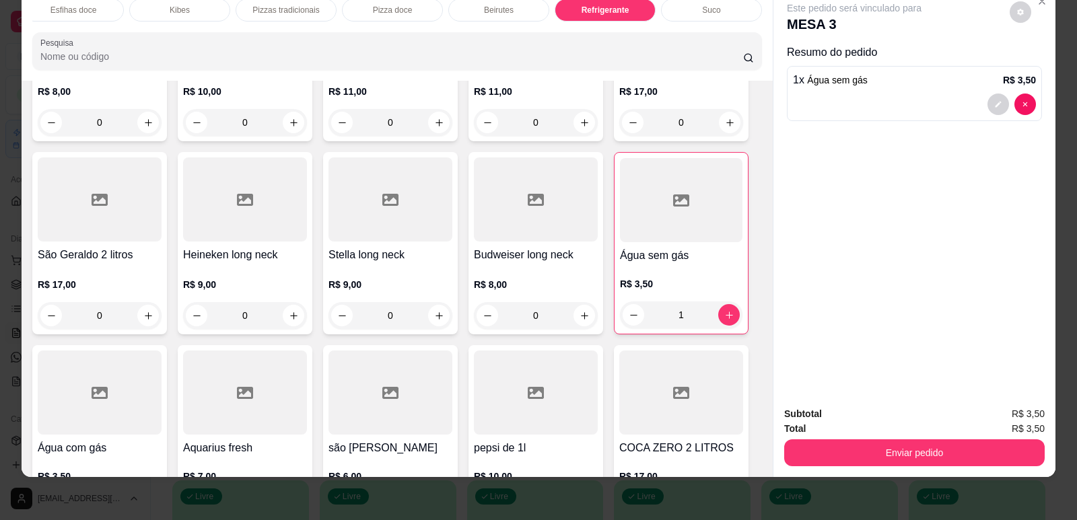
drag, startPoint x: 931, startPoint y: 427, endPoint x: 950, endPoint y: 439, distance: 22.4
click at [935, 431] on div "Total R$ 3,50" at bounding box center [914, 428] width 260 height 15
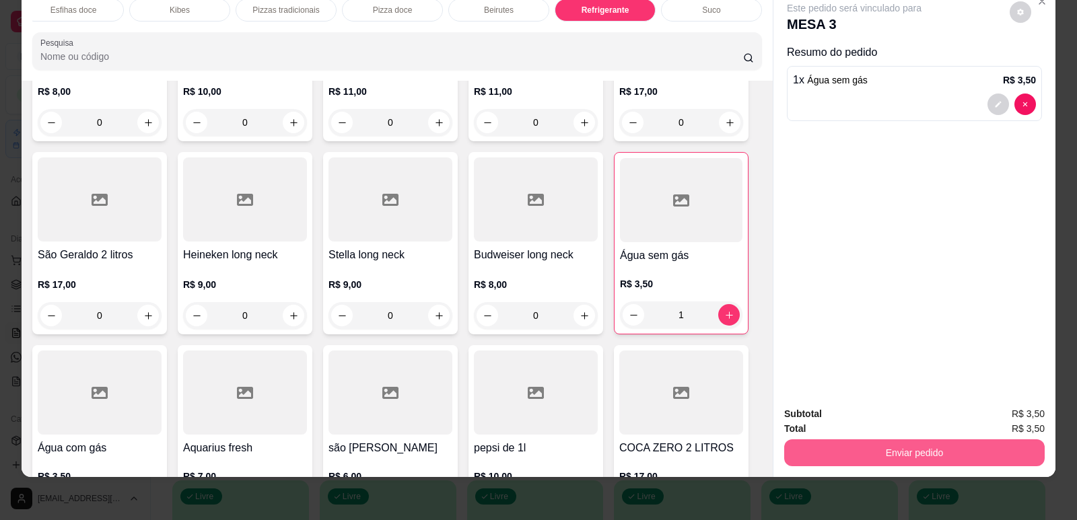
click at [951, 439] on button "Enviar pedido" at bounding box center [914, 452] width 260 height 27
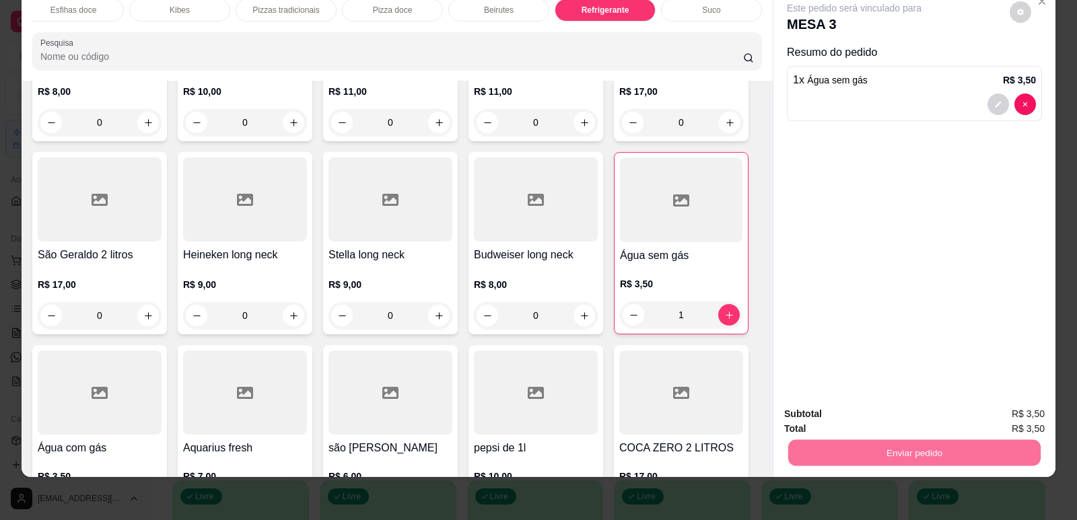
click at [950, 427] on button "Registrar cliente" at bounding box center [919, 420] width 89 height 26
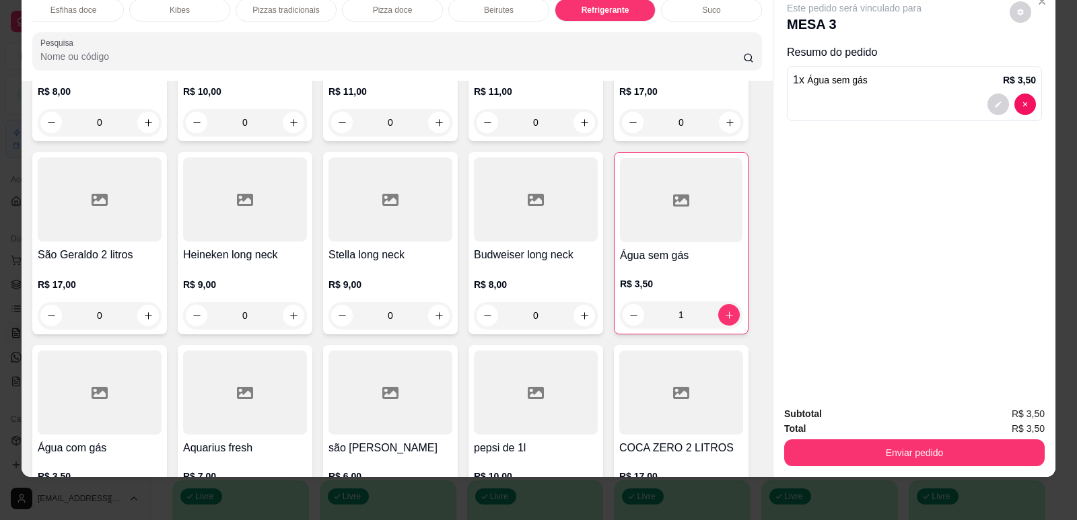
click at [972, 438] on div "Enviar pedido" at bounding box center [914, 451] width 260 height 30
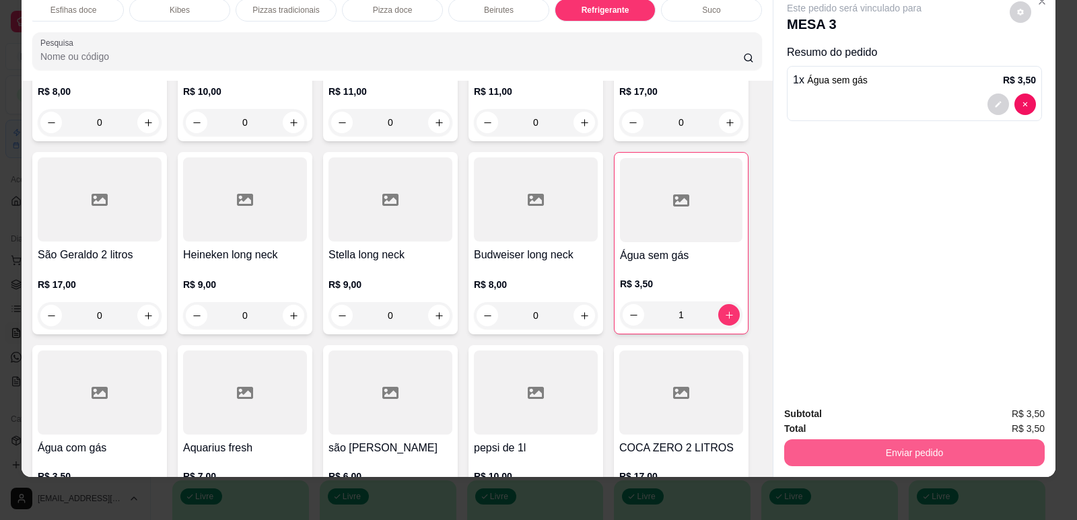
click at [991, 452] on button "Enviar pedido" at bounding box center [914, 452] width 260 height 27
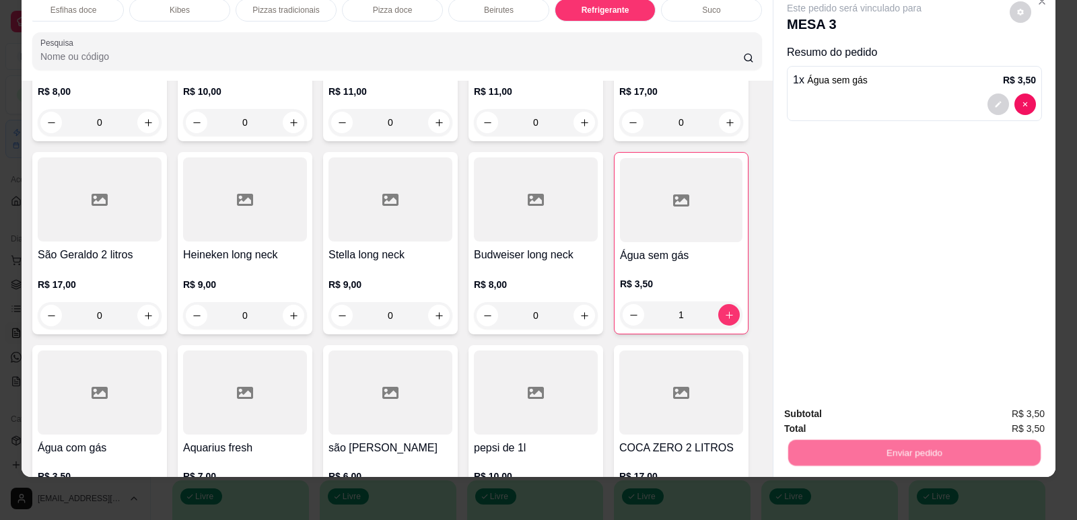
click at [1010, 419] on button "Enviar pedido" at bounding box center [1009, 419] width 74 height 25
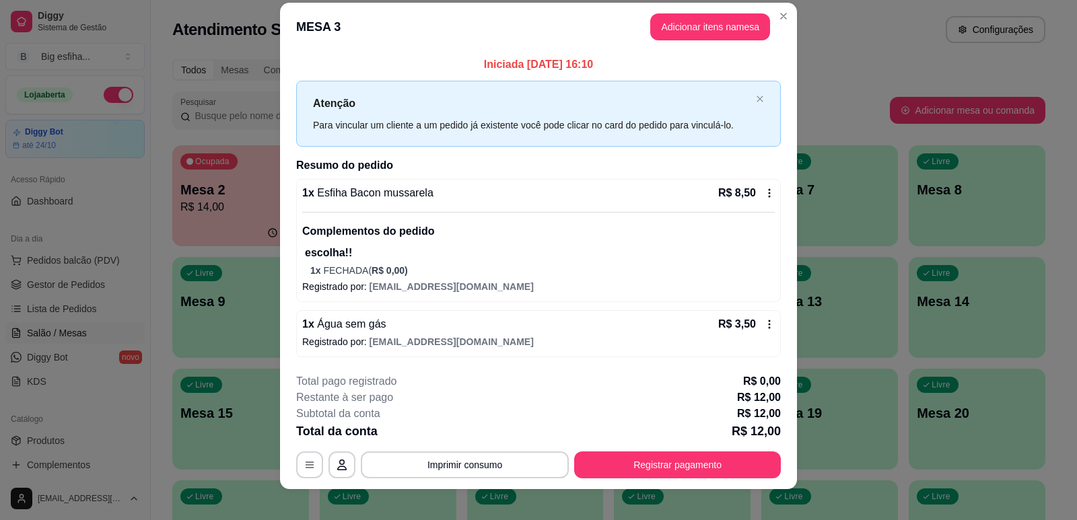
scroll to position [26, 0]
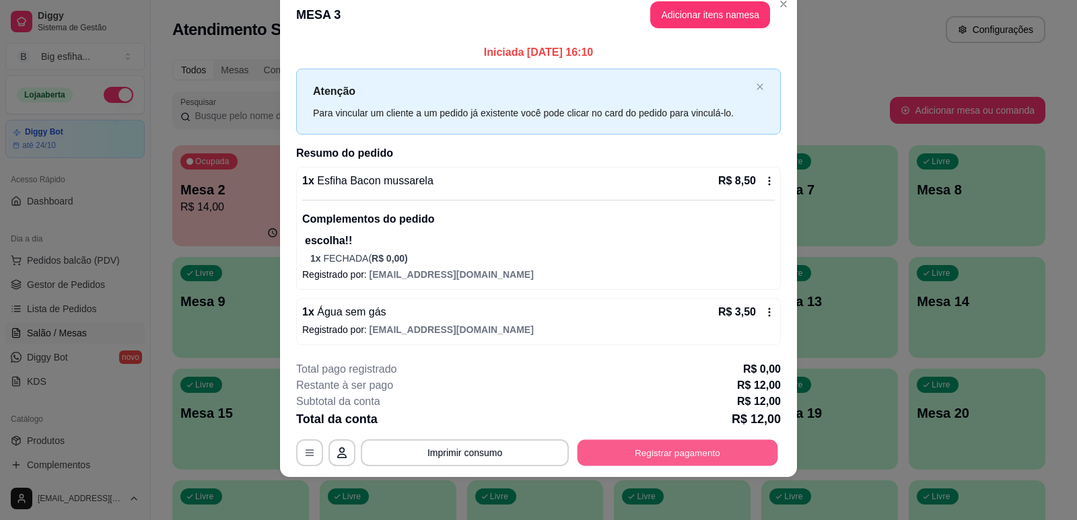
click at [664, 452] on button "Registrar pagamento" at bounding box center [677, 452] width 201 height 26
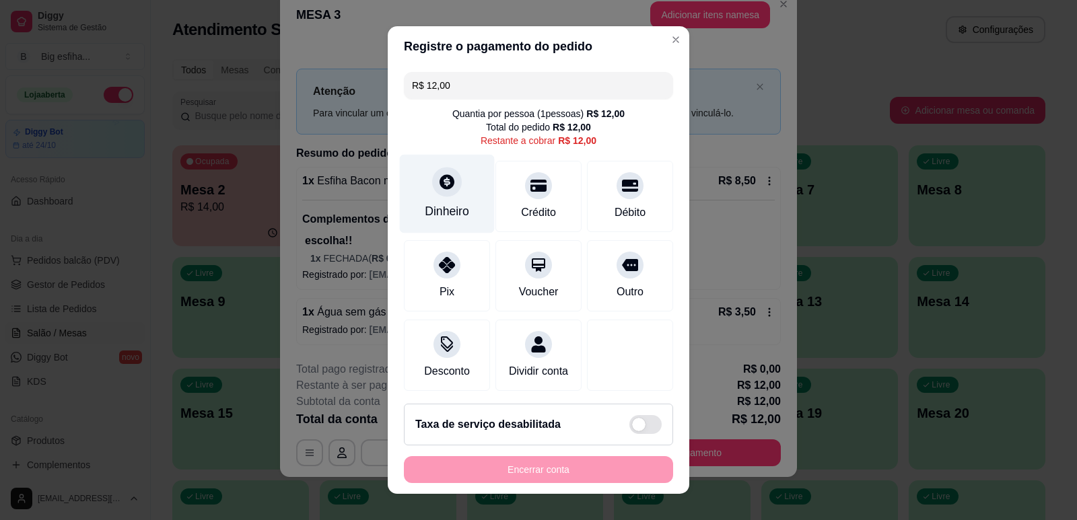
click at [443, 194] on div at bounding box center [447, 182] width 30 height 30
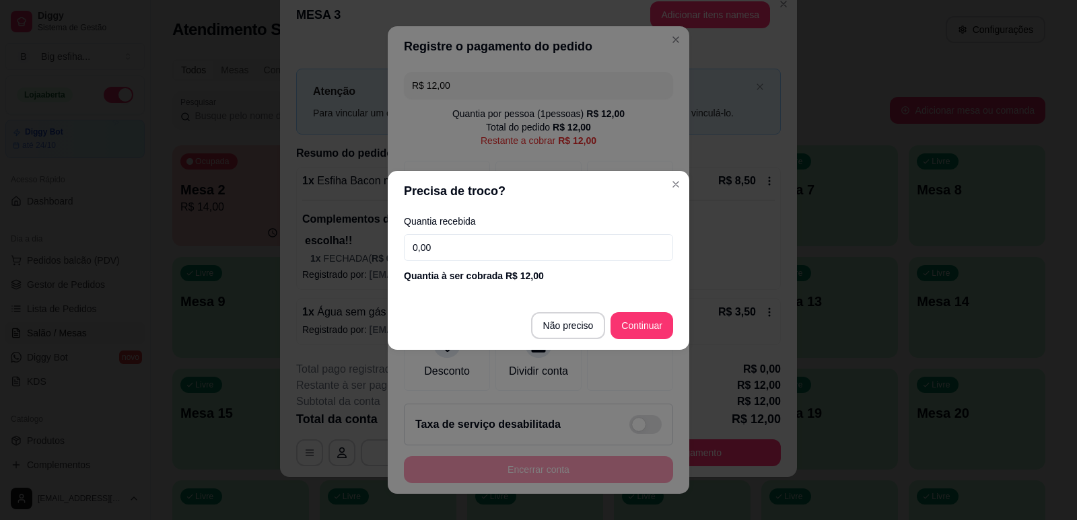
click at [460, 242] on input "0,00" at bounding box center [538, 247] width 269 height 27
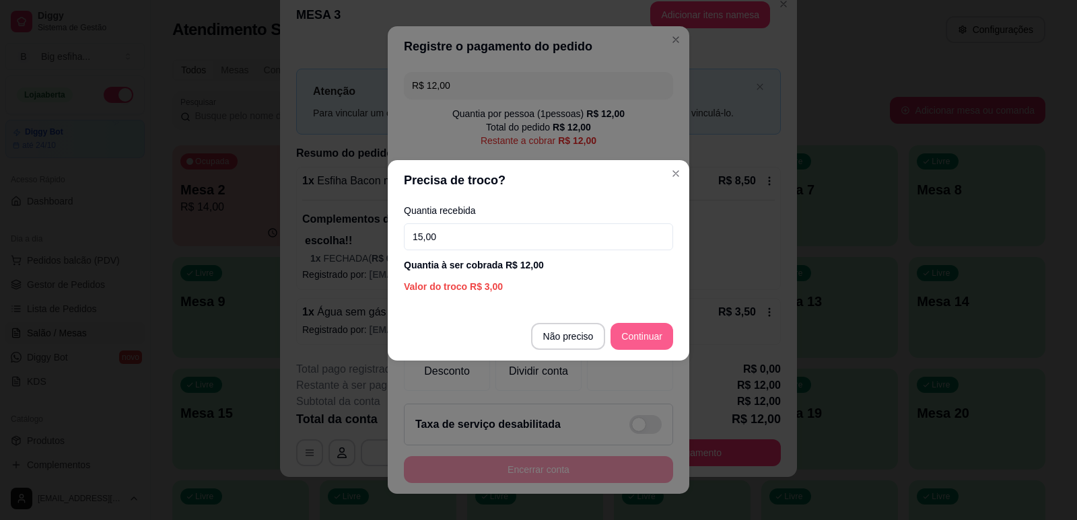
type input "15,00"
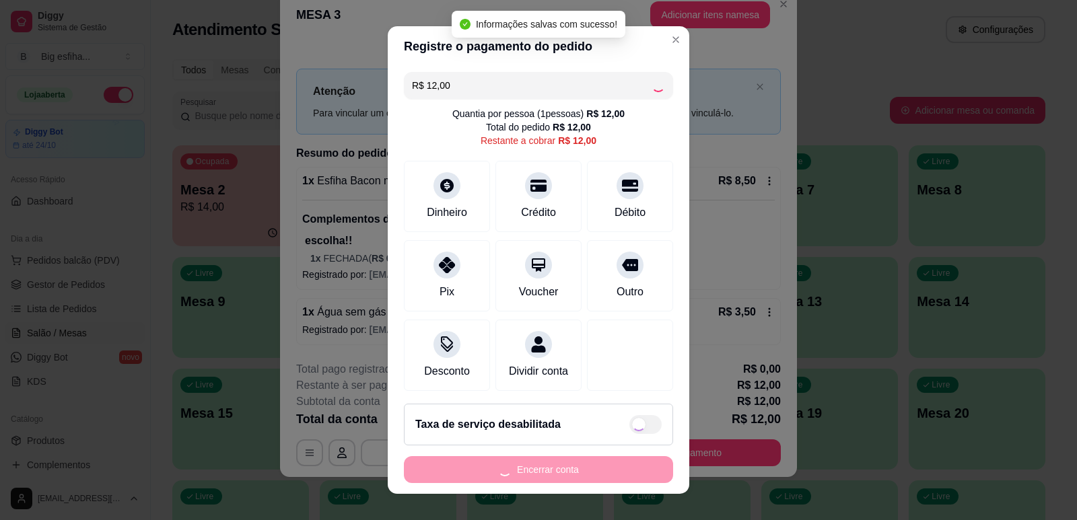
type input "R$ 0,00"
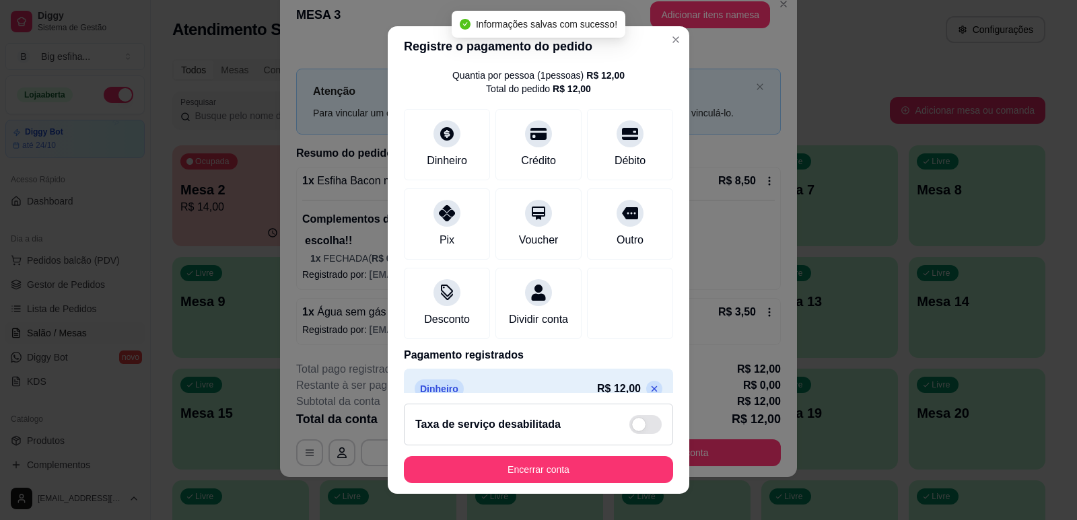
scroll to position [9, 0]
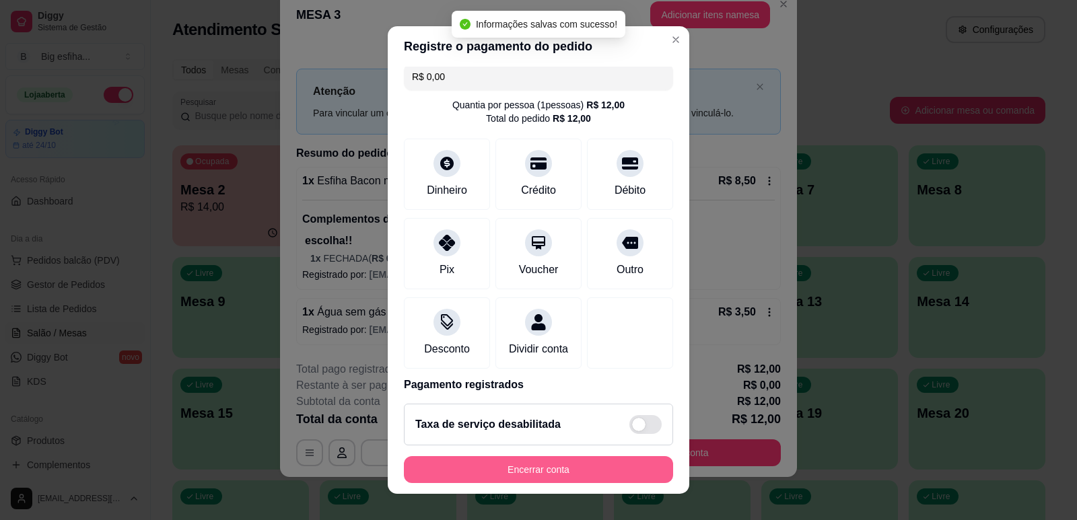
click at [540, 470] on button "Encerrar conta" at bounding box center [538, 469] width 269 height 27
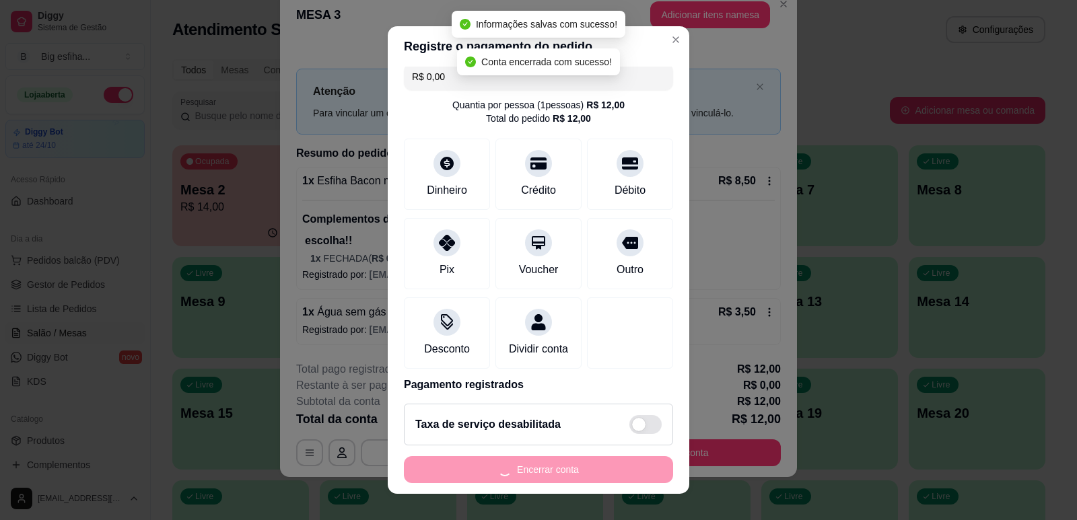
scroll to position [0, 0]
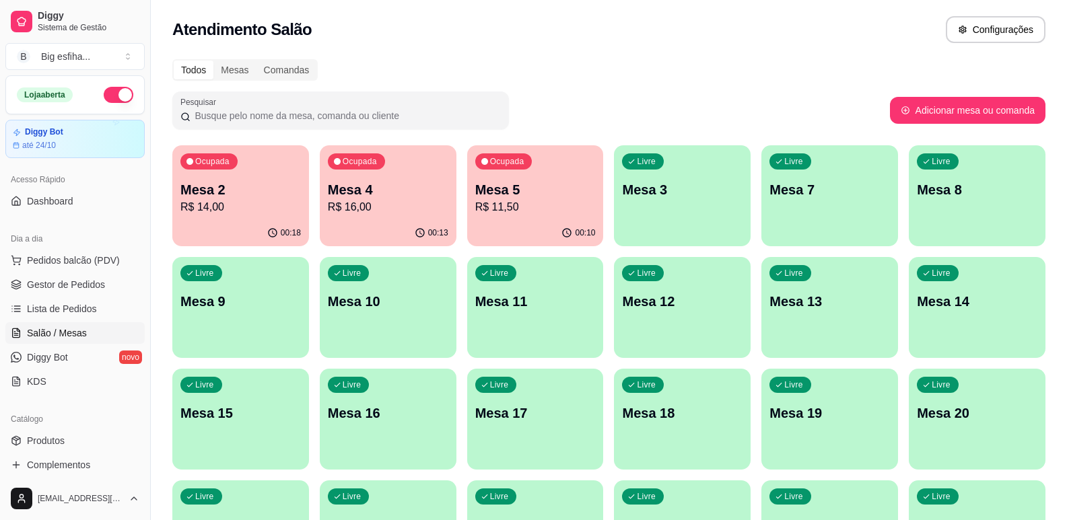
click at [236, 217] on div "Ocupada Mesa 2 R$ 14,00" at bounding box center [240, 182] width 137 height 75
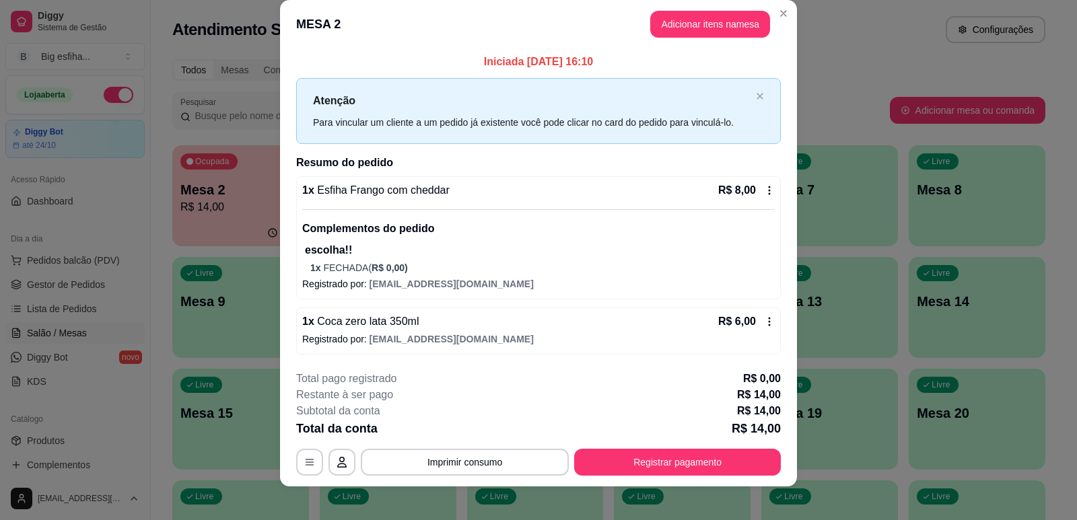
scroll to position [26, 0]
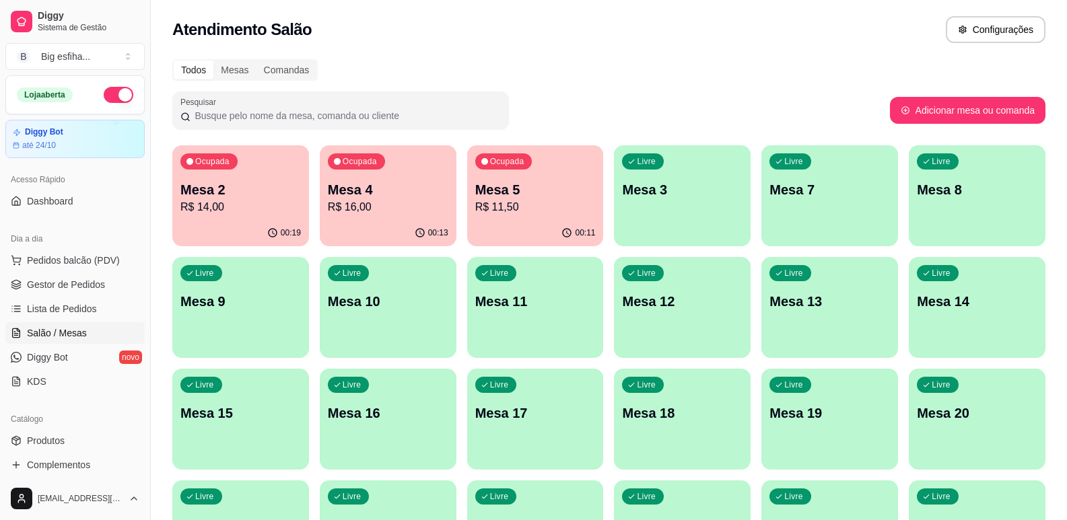
click at [330, 189] on p "Mesa 4" at bounding box center [388, 189] width 120 height 19
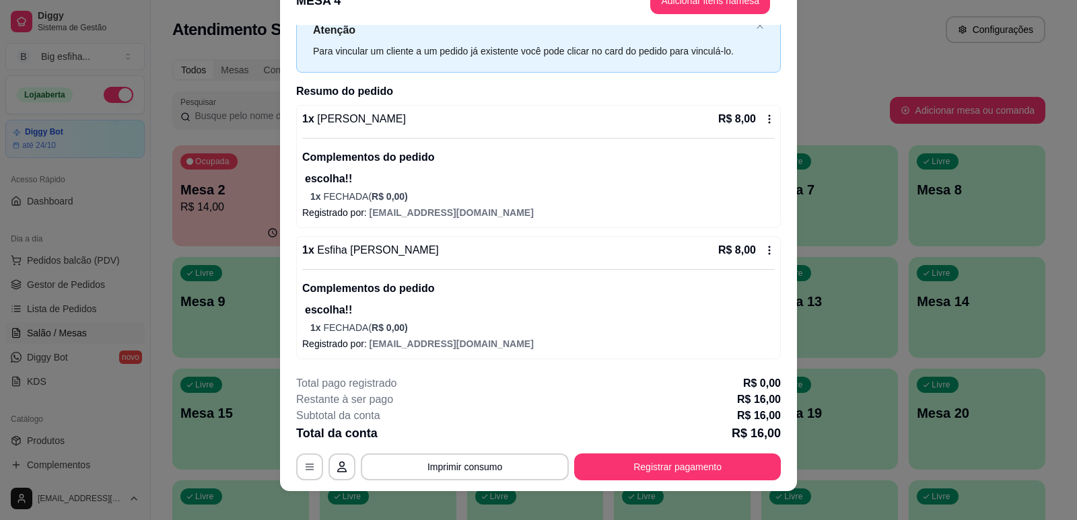
scroll to position [40, 0]
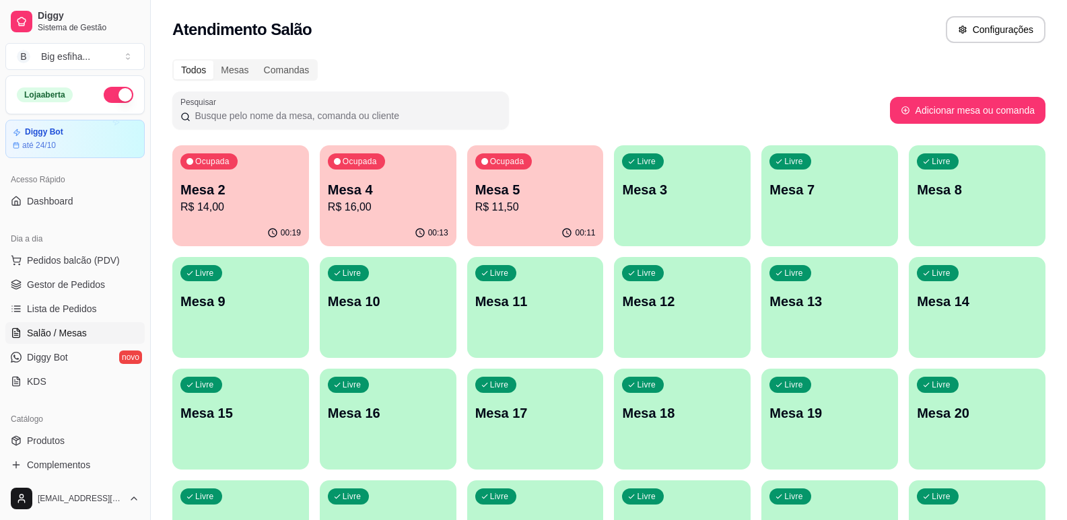
click at [542, 180] on div "Ocupada Mesa 5 R$ 11,50" at bounding box center [535, 182] width 137 height 75
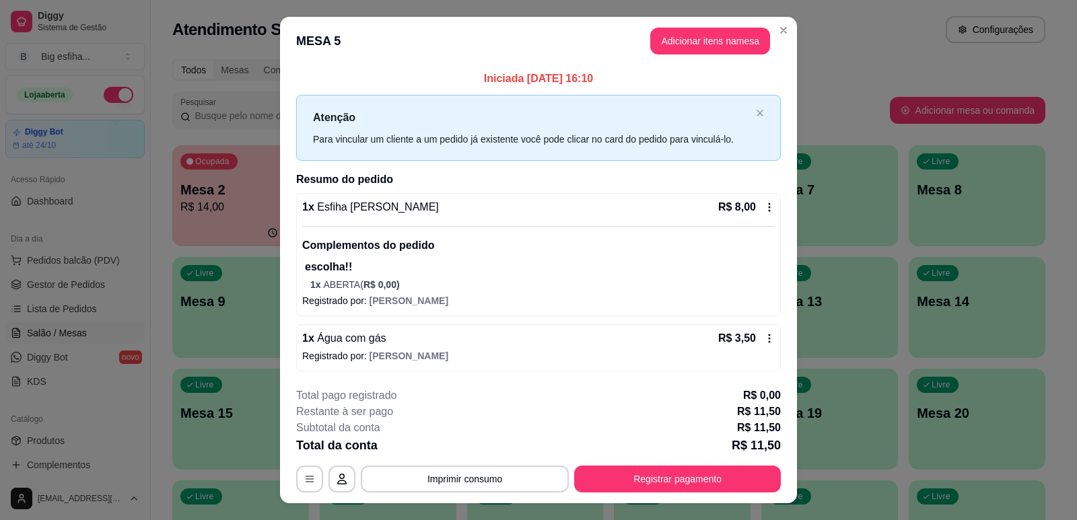
scroll to position [26, 0]
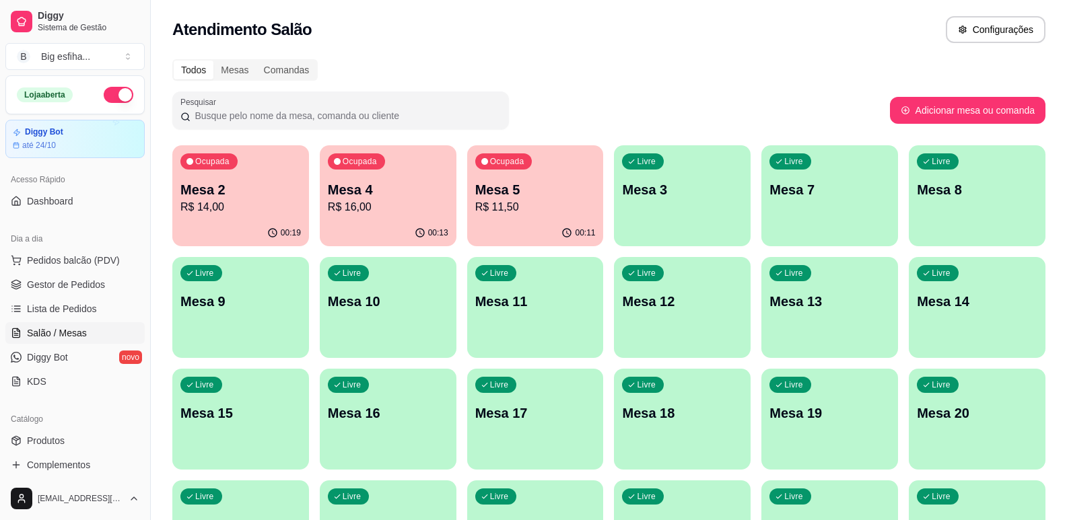
click at [271, 181] on p "Mesa 2" at bounding box center [240, 189] width 120 height 19
click at [203, 203] on p "R$ 14,00" at bounding box center [240, 207] width 120 height 16
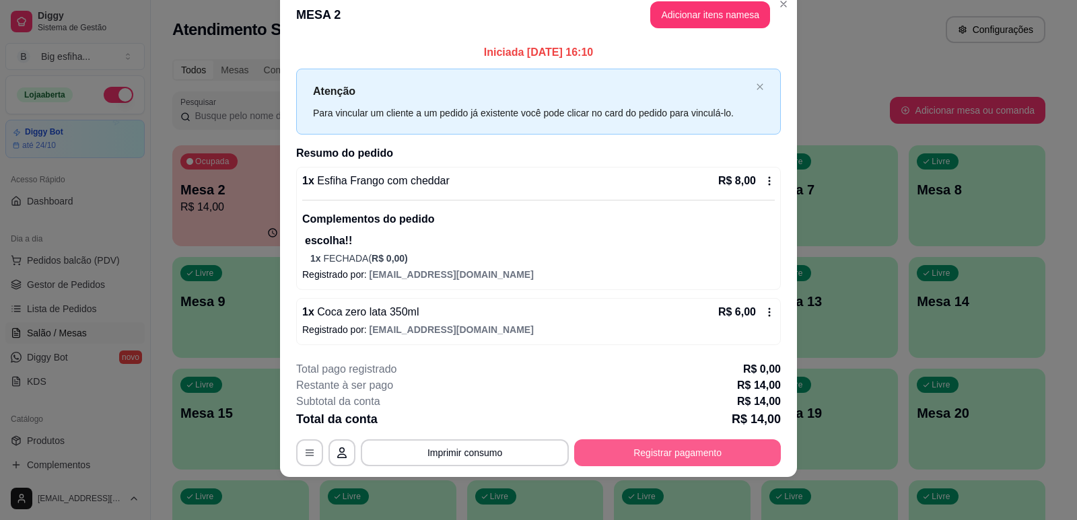
click at [679, 458] on button "Registrar pagamento" at bounding box center [677, 452] width 207 height 27
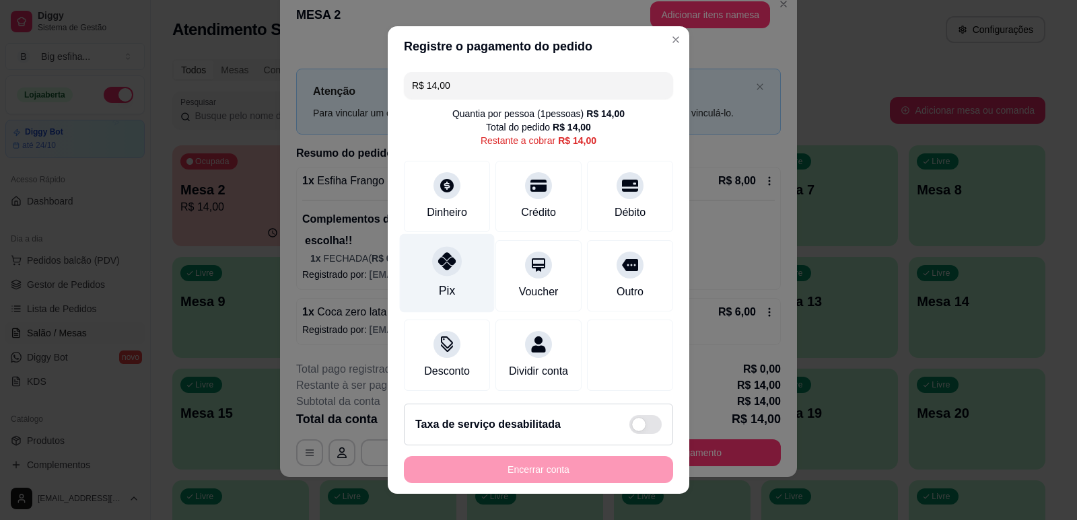
click at [443, 281] on div "Pix" at bounding box center [447, 273] width 95 height 79
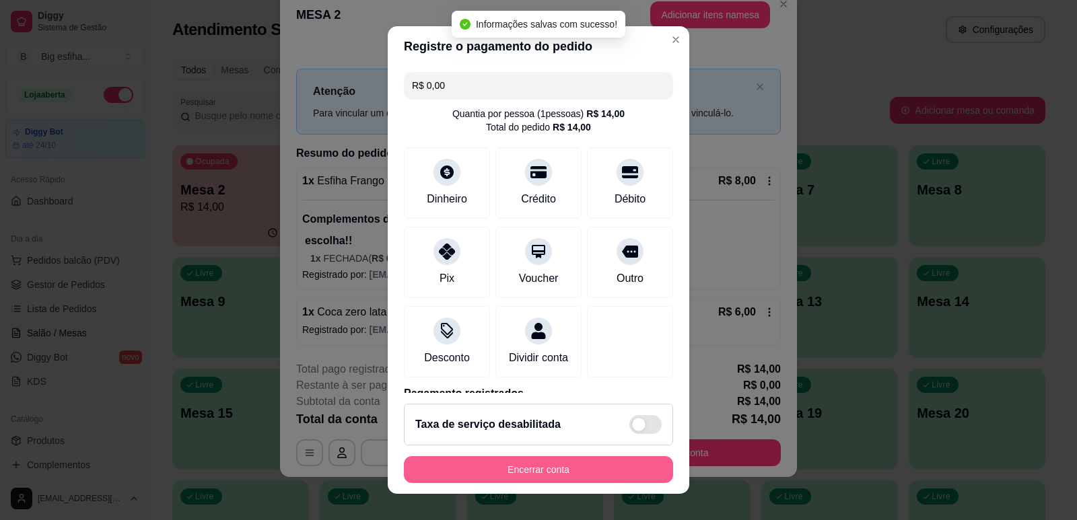
type input "R$ 0,00"
click at [493, 464] on button "Encerrar conta" at bounding box center [538, 469] width 269 height 27
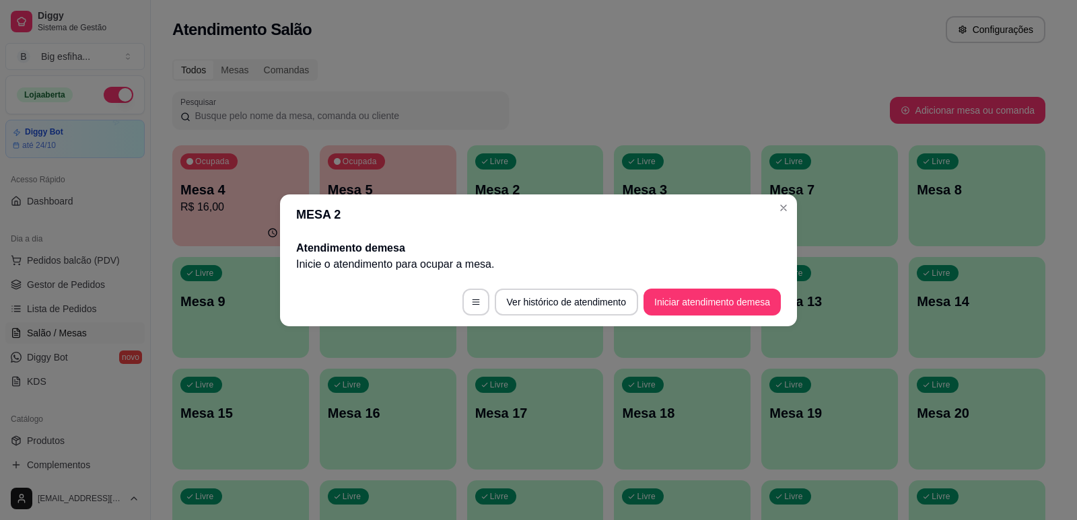
scroll to position [0, 0]
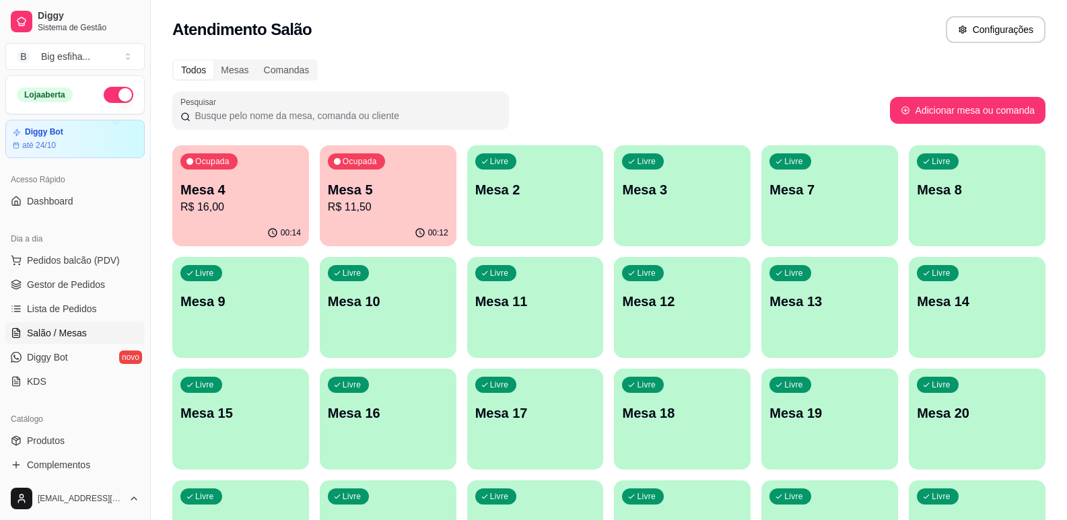
click at [424, 211] on p "R$ 11,50" at bounding box center [388, 207] width 120 height 16
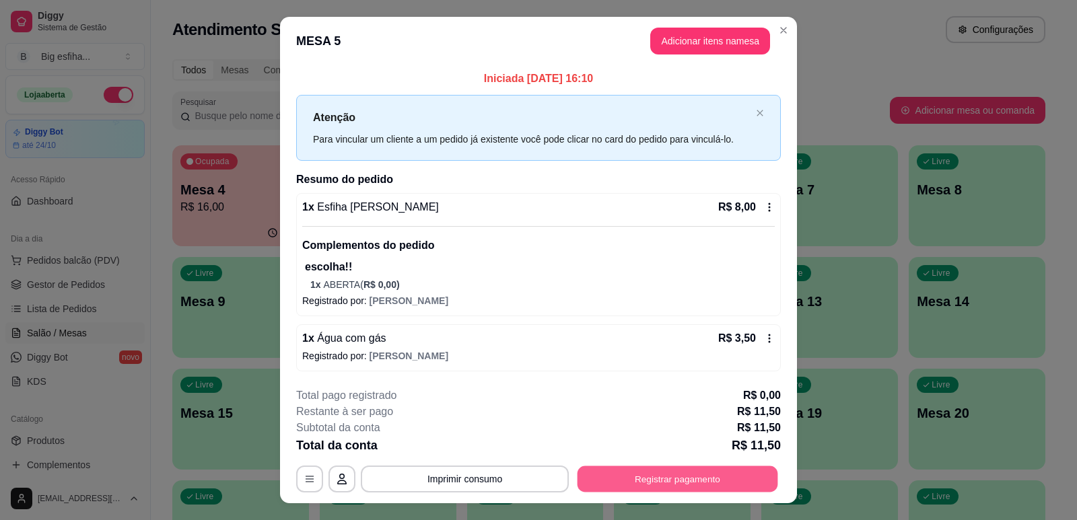
click at [697, 481] on button "Registrar pagamento" at bounding box center [677, 479] width 201 height 26
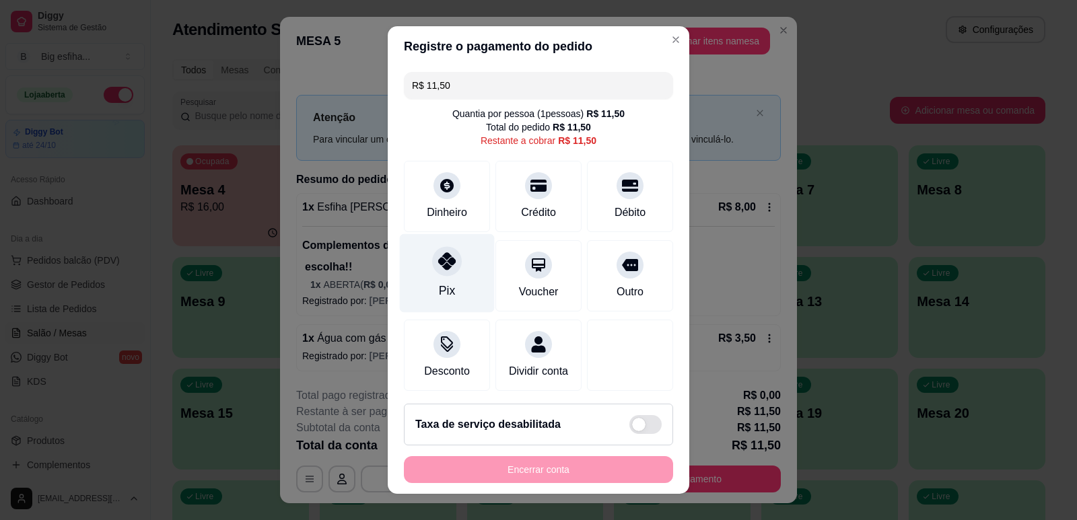
click at [432, 265] on div at bounding box center [447, 261] width 30 height 30
type input "R$ 0,00"
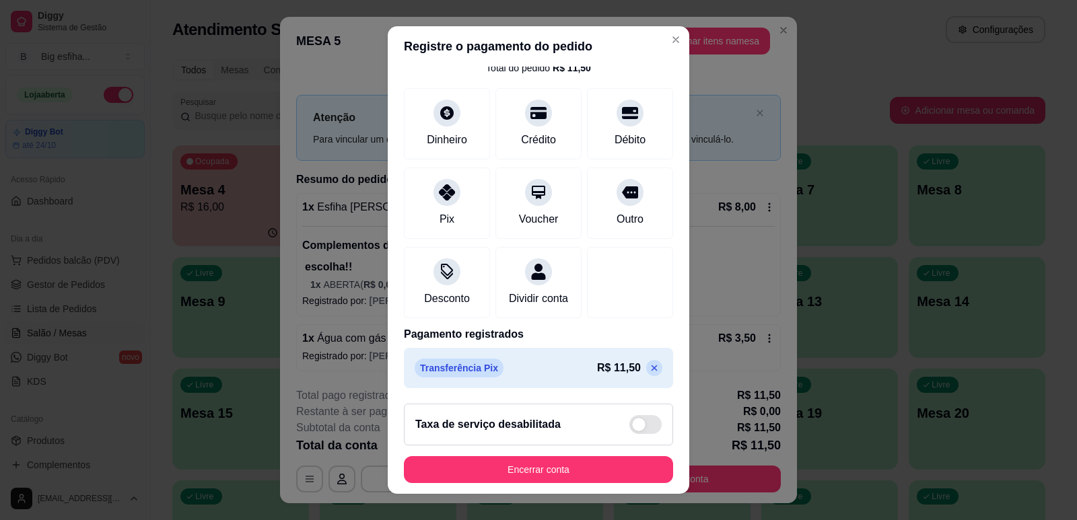
scroll to position [75, 0]
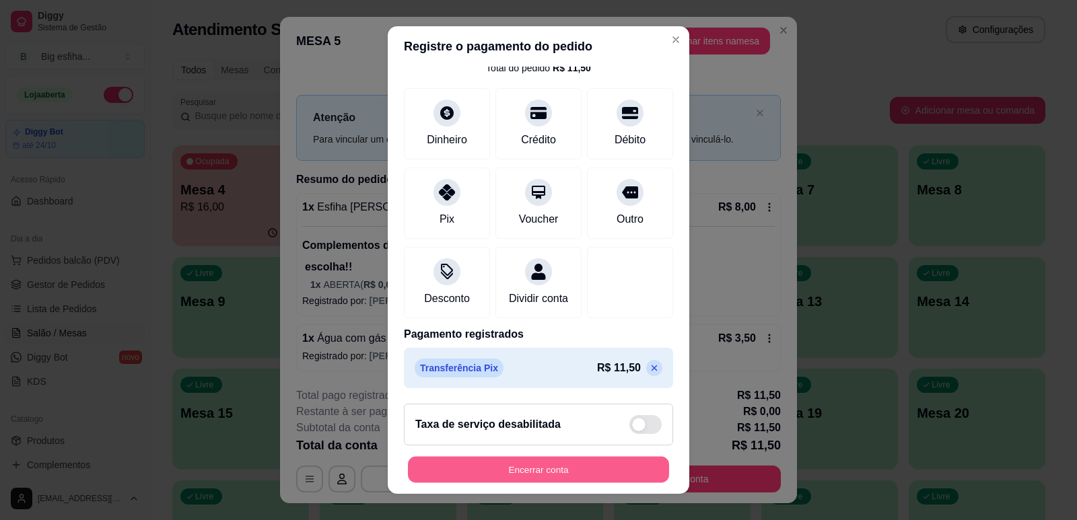
click at [493, 466] on button "Encerrar conta" at bounding box center [538, 470] width 261 height 26
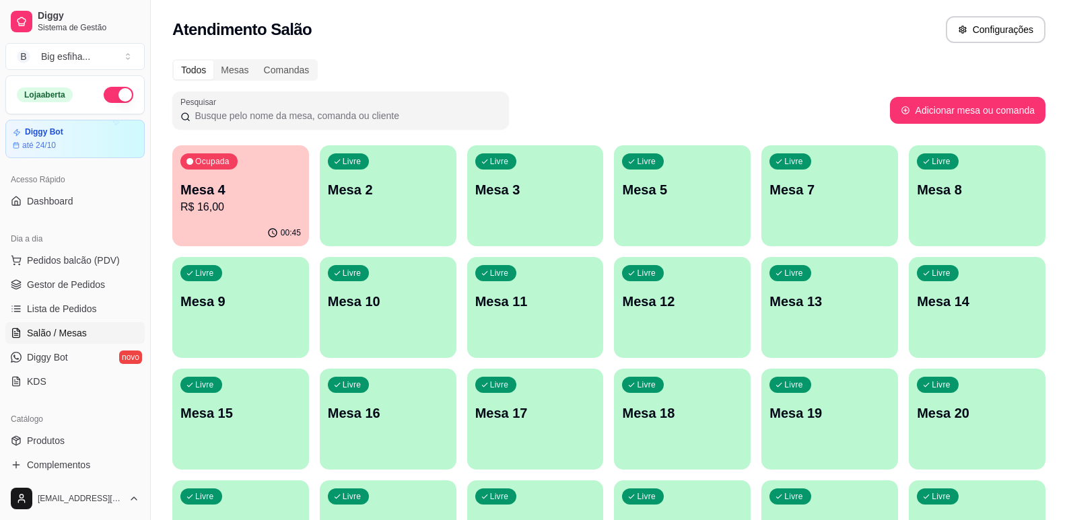
click at [232, 207] on p "R$ 16,00" at bounding box center [240, 207] width 120 height 16
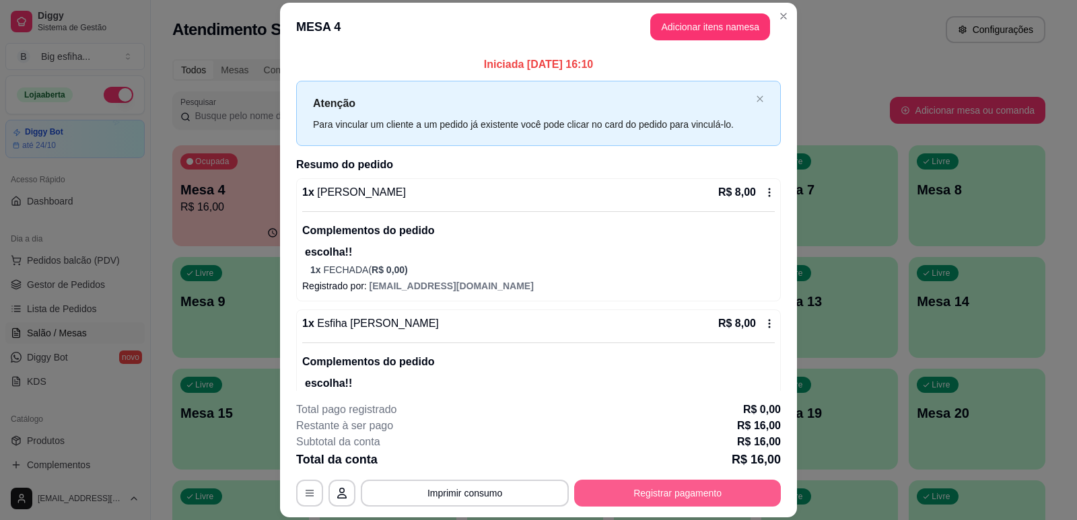
click at [684, 499] on button "Registrar pagamento" at bounding box center [677, 493] width 207 height 27
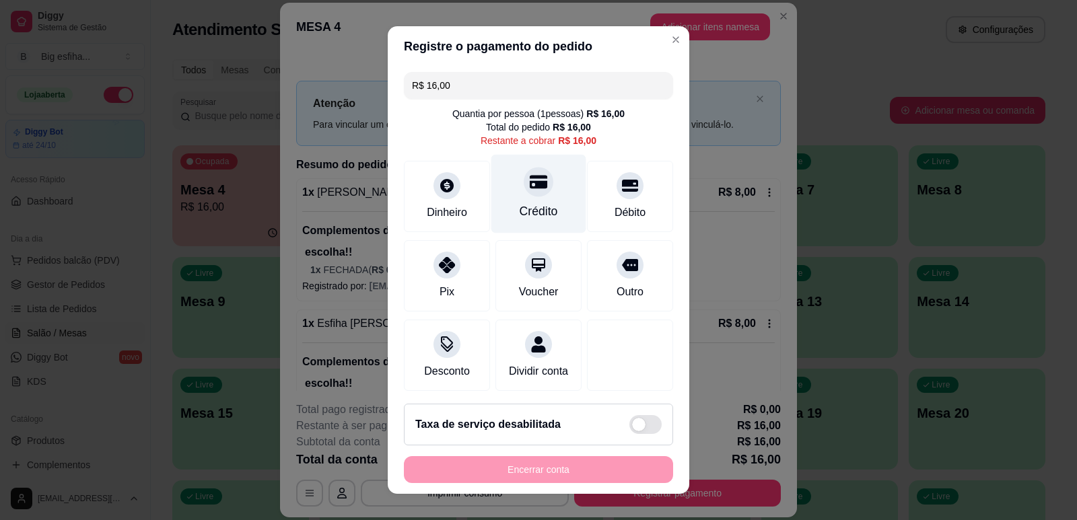
click at [530, 188] on icon at bounding box center [538, 181] width 17 height 13
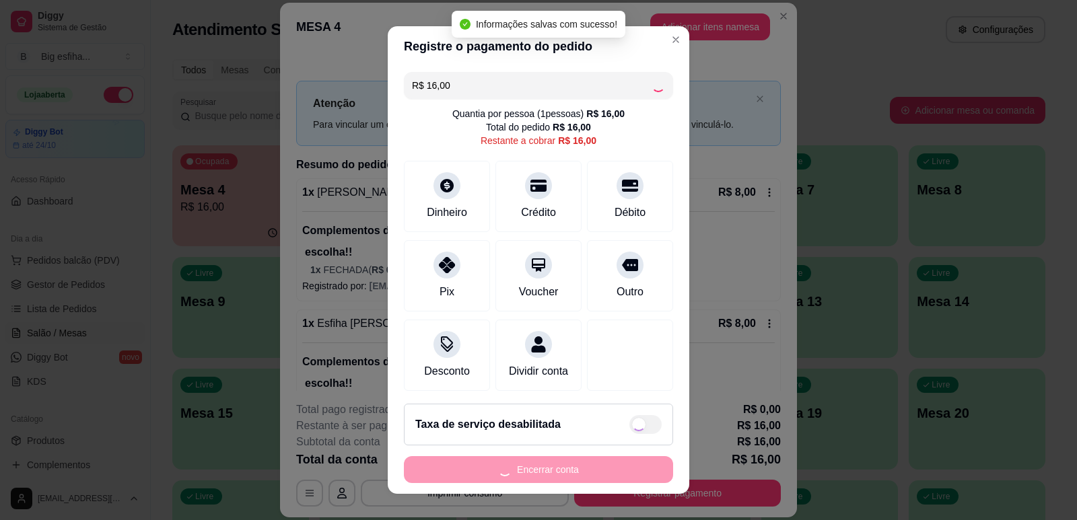
type input "R$ 0,00"
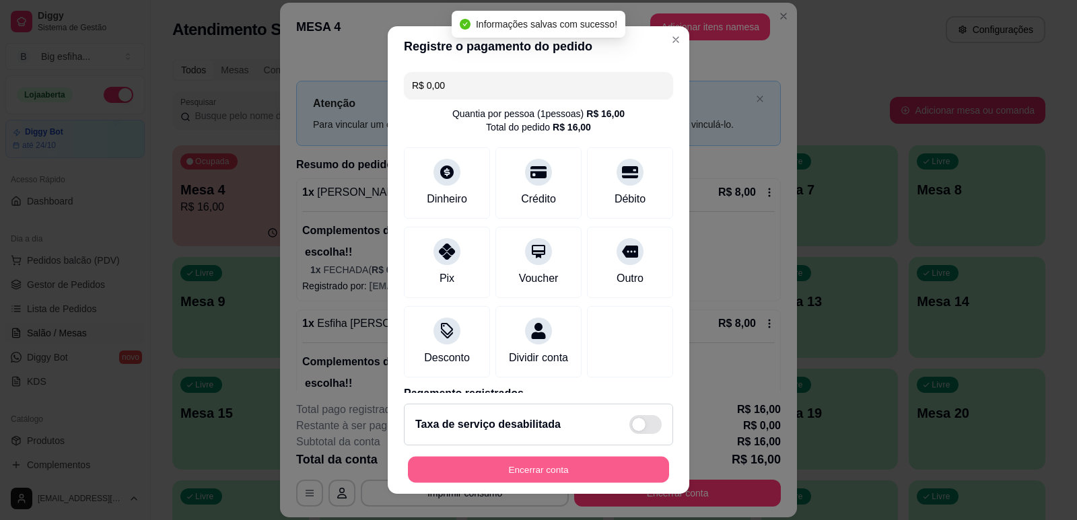
click at [515, 473] on button "Encerrar conta" at bounding box center [538, 470] width 261 height 26
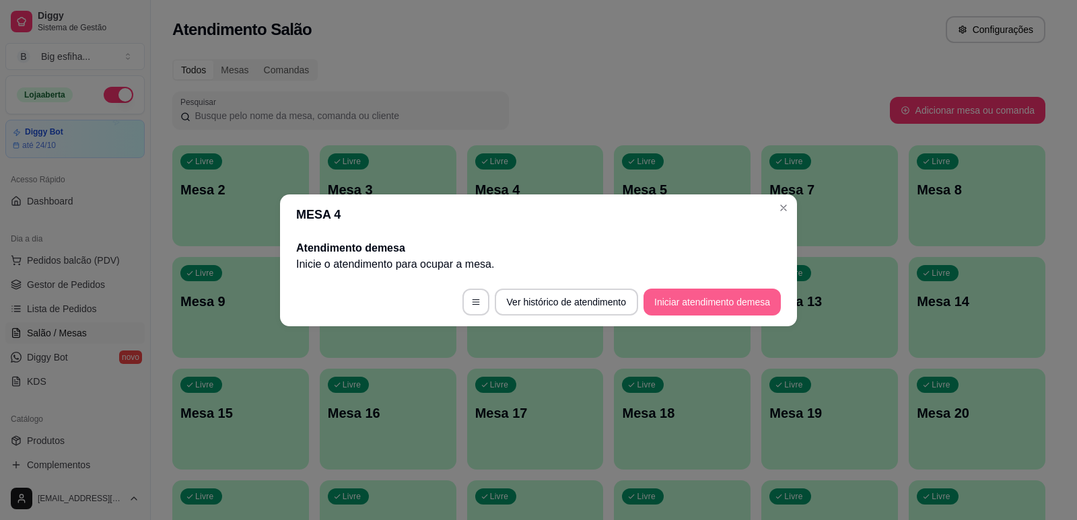
click at [699, 289] on button "Iniciar atendimento de mesa" at bounding box center [711, 302] width 137 height 27
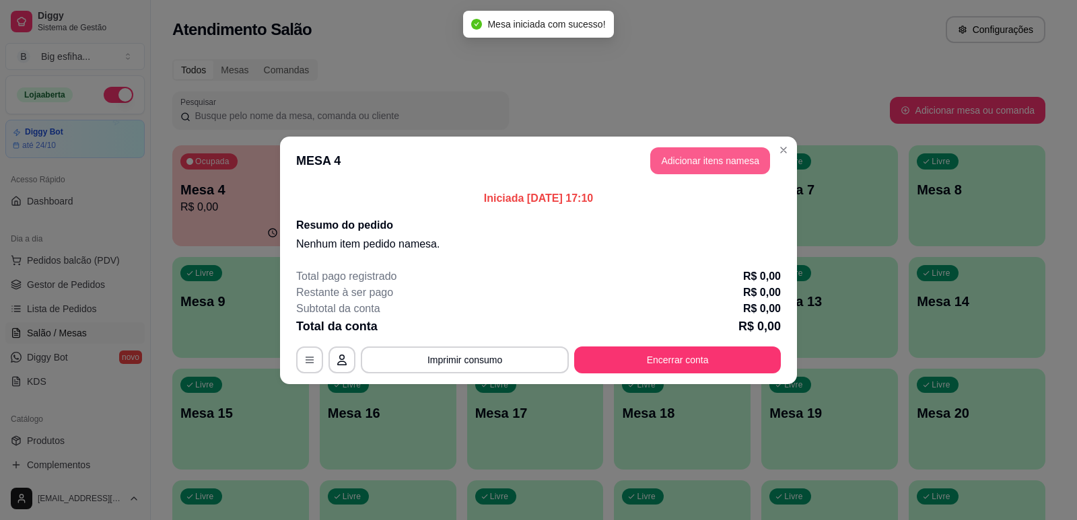
click at [713, 167] on button "Adicionar itens na mesa" at bounding box center [710, 160] width 120 height 27
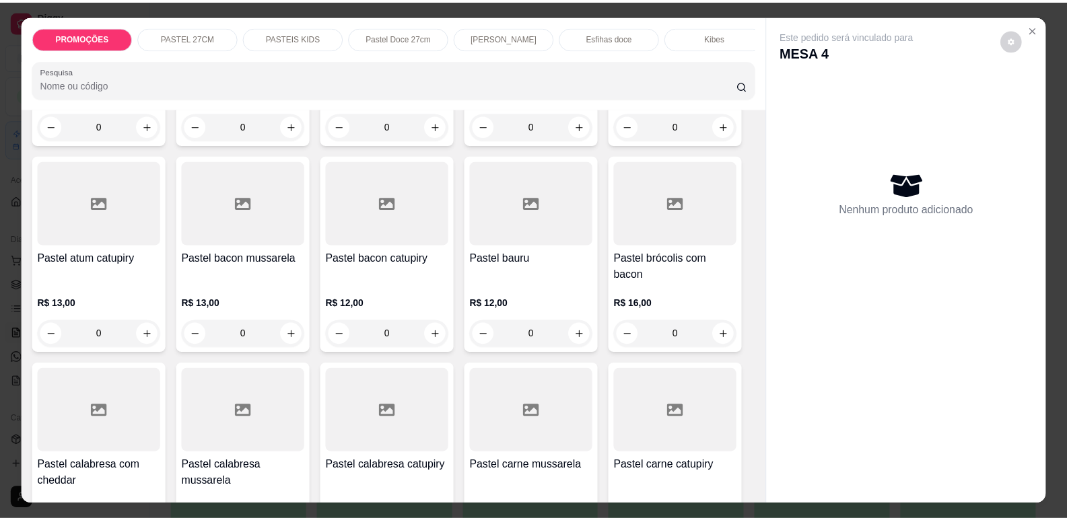
scroll to position [673, 0]
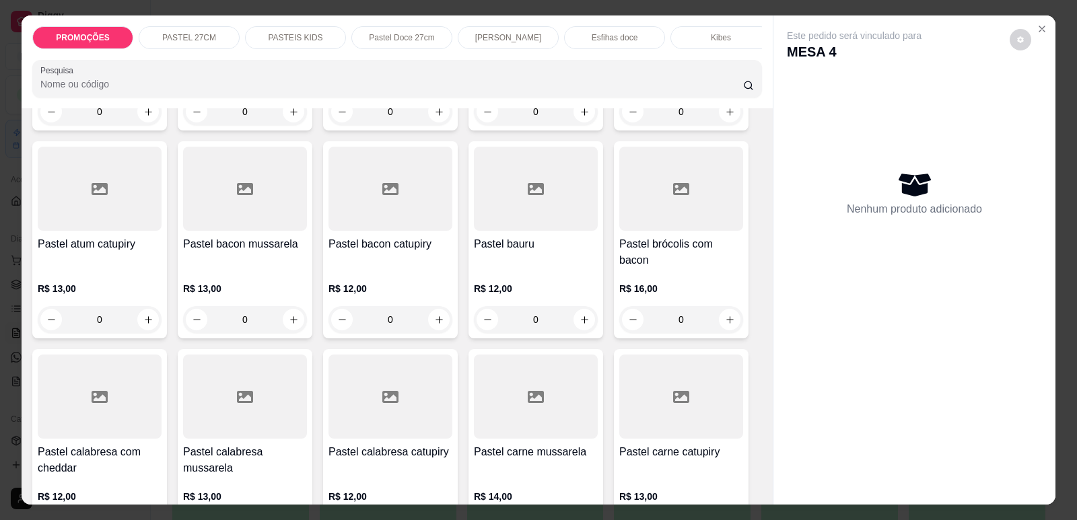
click at [478, 306] on div "0" at bounding box center [536, 319] width 124 height 27
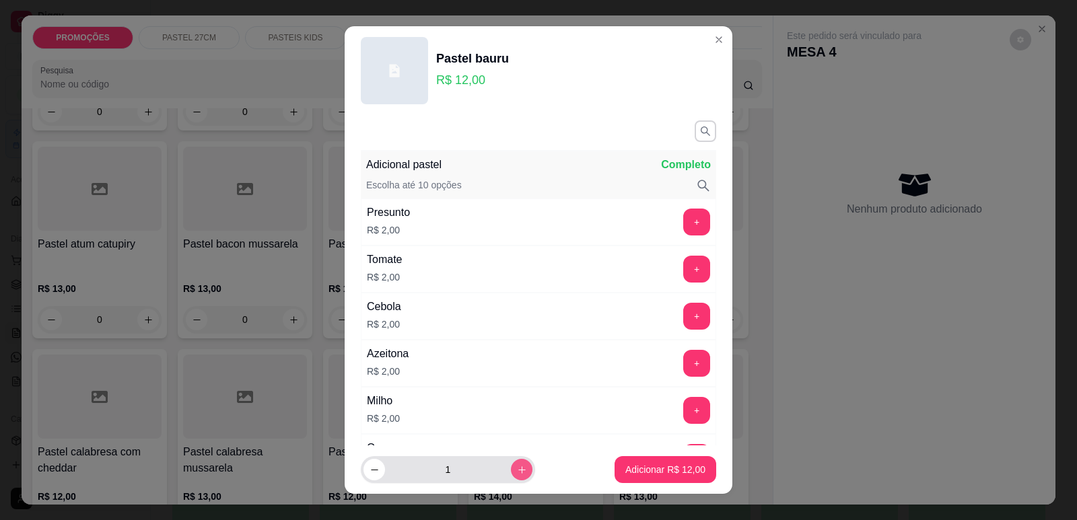
click at [517, 465] on icon "increase-product-quantity" at bounding box center [522, 470] width 10 height 10
type input "2"
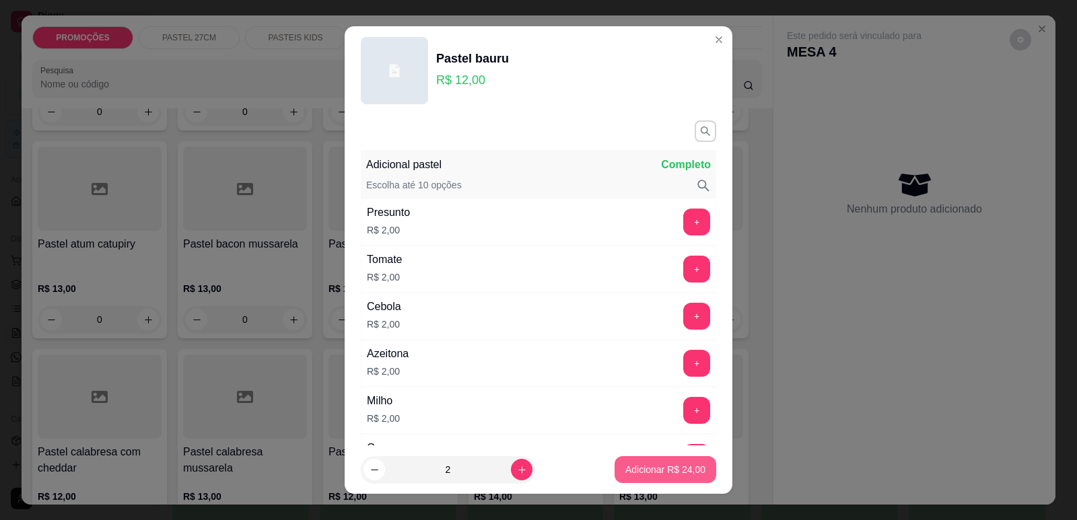
click at [636, 460] on button "Adicionar R$ 24,00" at bounding box center [665, 469] width 102 height 27
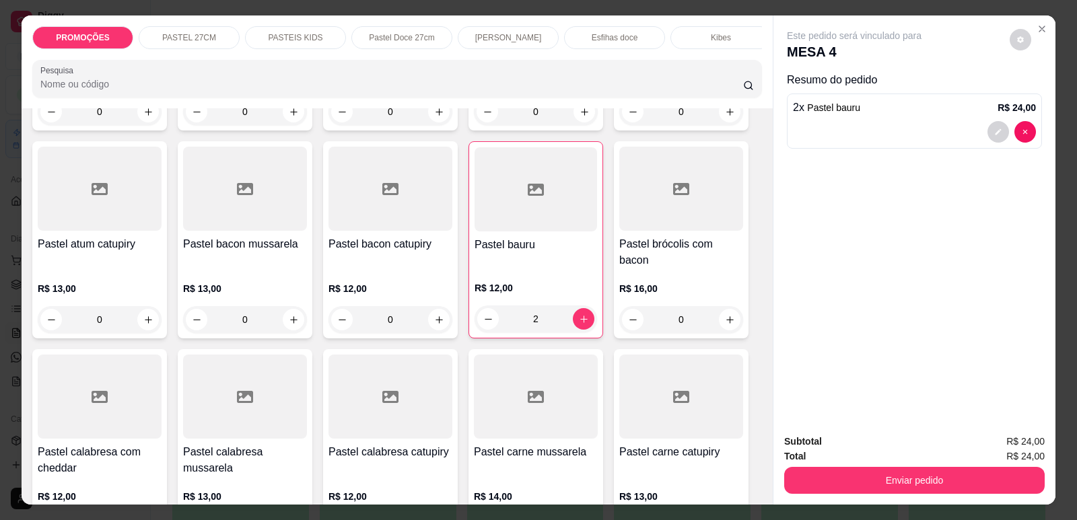
type input "2"
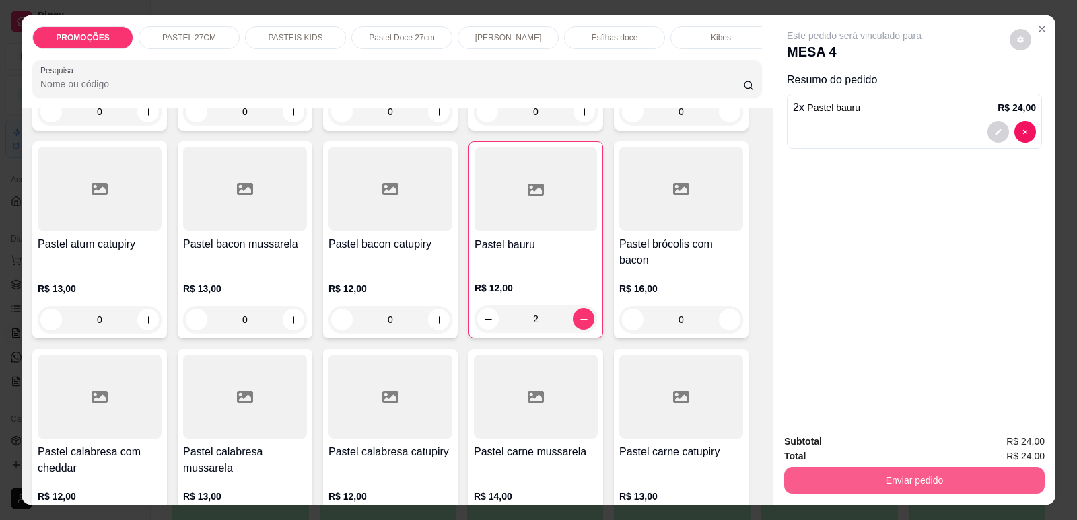
click at [832, 474] on button "Enviar pedido" at bounding box center [914, 480] width 260 height 27
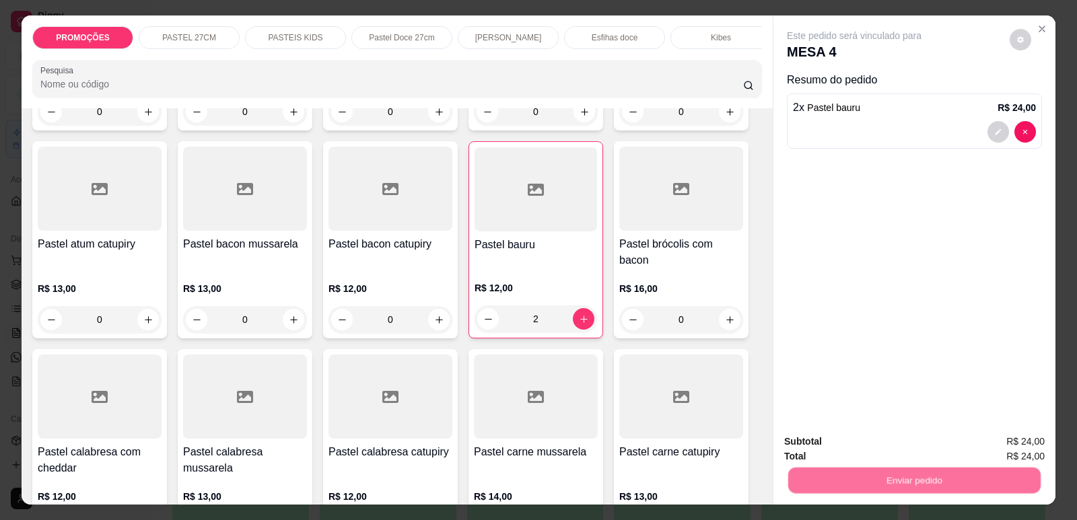
click at [1010, 450] on button "Enviar pedido" at bounding box center [1010, 448] width 76 height 26
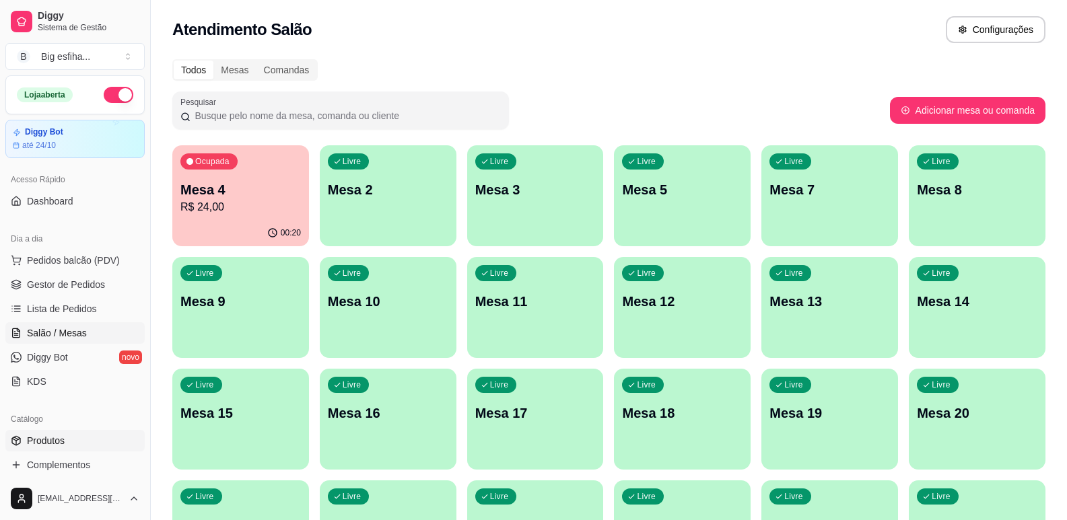
click at [77, 439] on link "Produtos" at bounding box center [74, 441] width 139 height 22
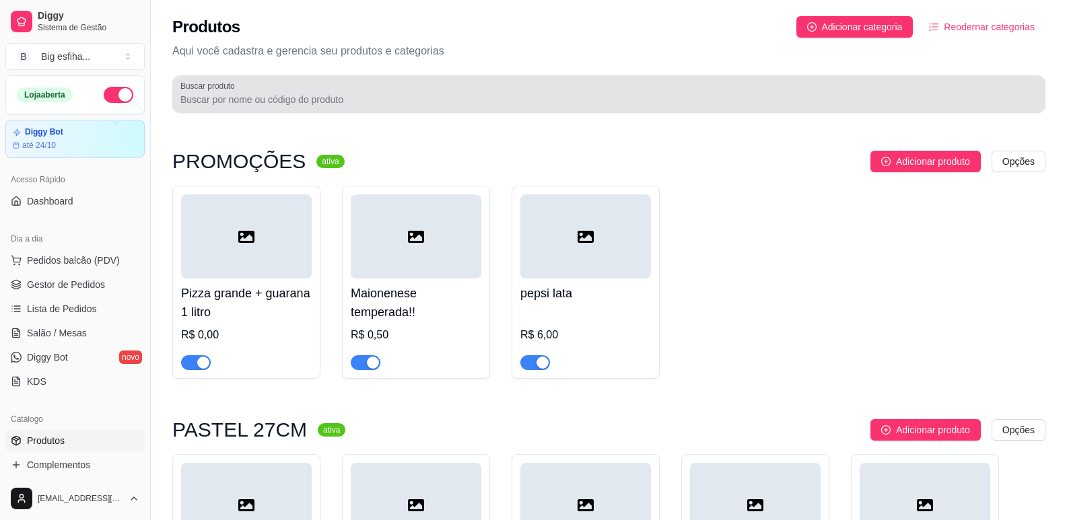
drag, startPoint x: 299, startPoint y: 80, endPoint x: 307, endPoint y: 90, distance: 12.4
click at [302, 85] on div "Buscar produto" at bounding box center [608, 94] width 873 height 38
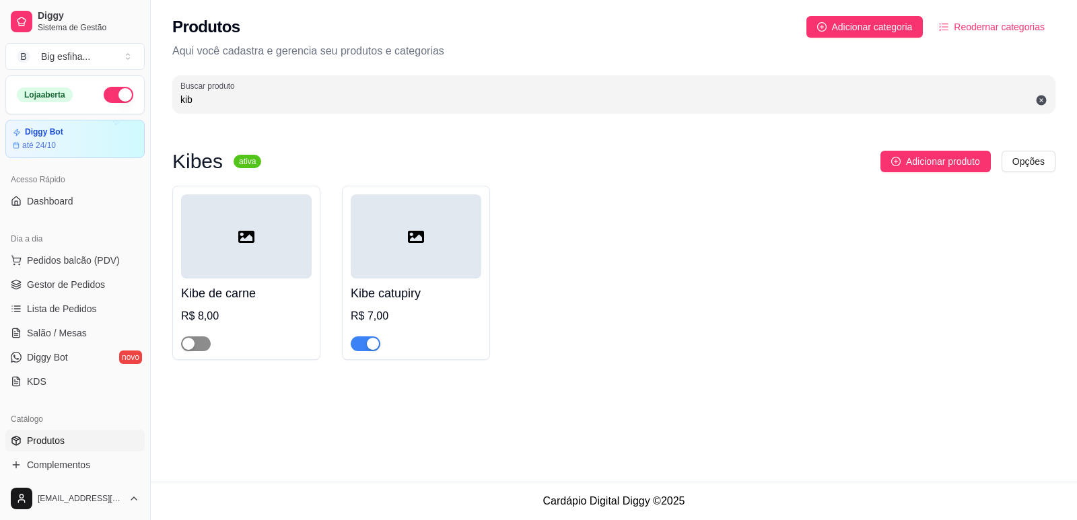
type input "kib"
click at [203, 349] on span "button" at bounding box center [196, 343] width 30 height 15
click at [31, 309] on span "Lista de Pedidos" at bounding box center [62, 308] width 70 height 13
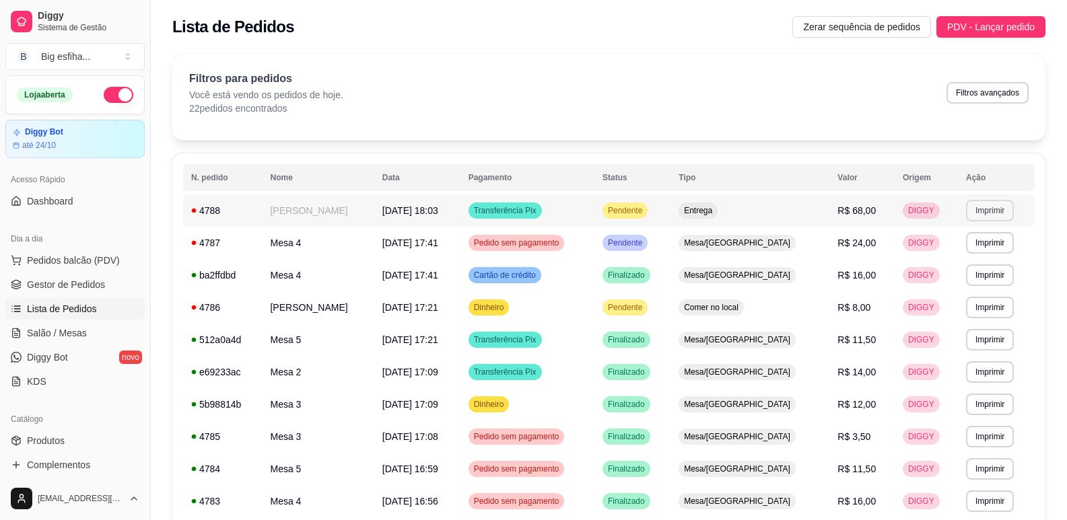
click at [995, 211] on button "Imprimir" at bounding box center [990, 211] width 48 height 22
click at [946, 256] on button "IMPRESSORA" at bounding box center [960, 257] width 94 height 21
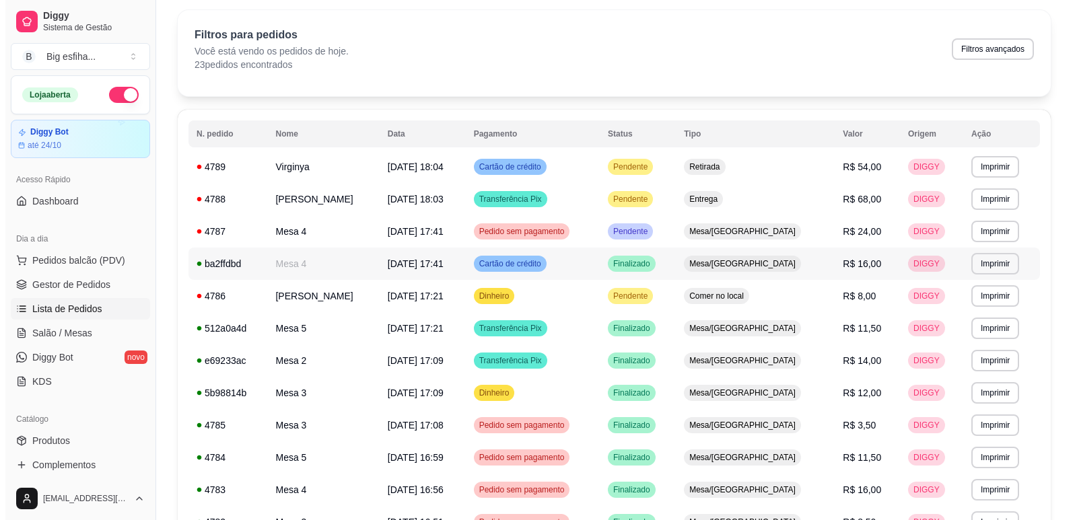
scroll to position [67, 0]
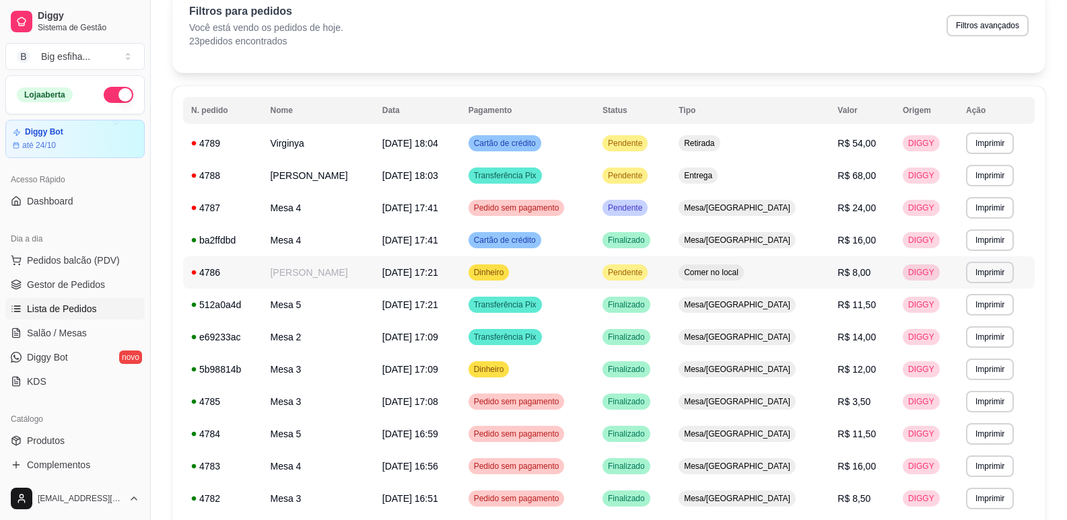
click at [670, 266] on td "Pendente" at bounding box center [632, 272] width 76 height 32
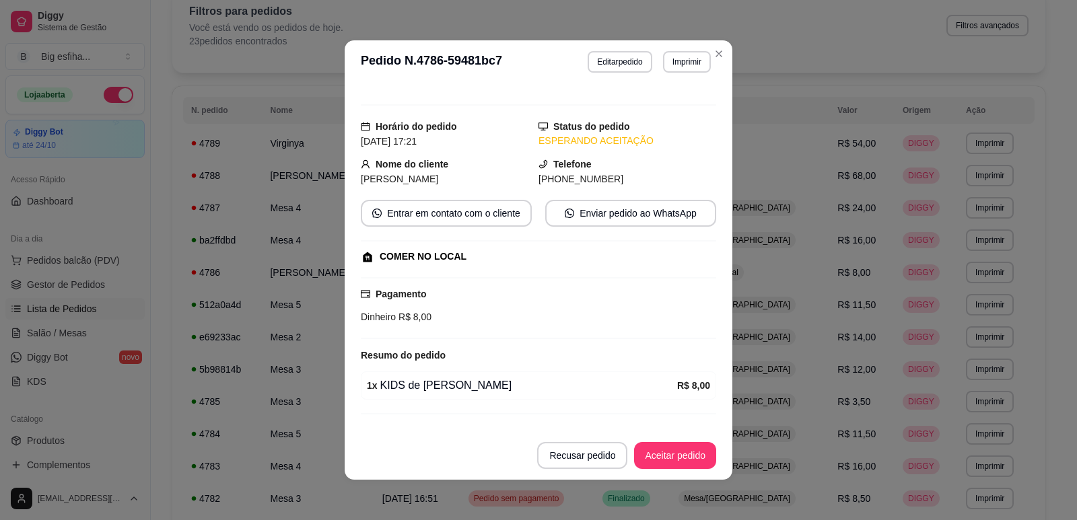
scroll to position [0, 0]
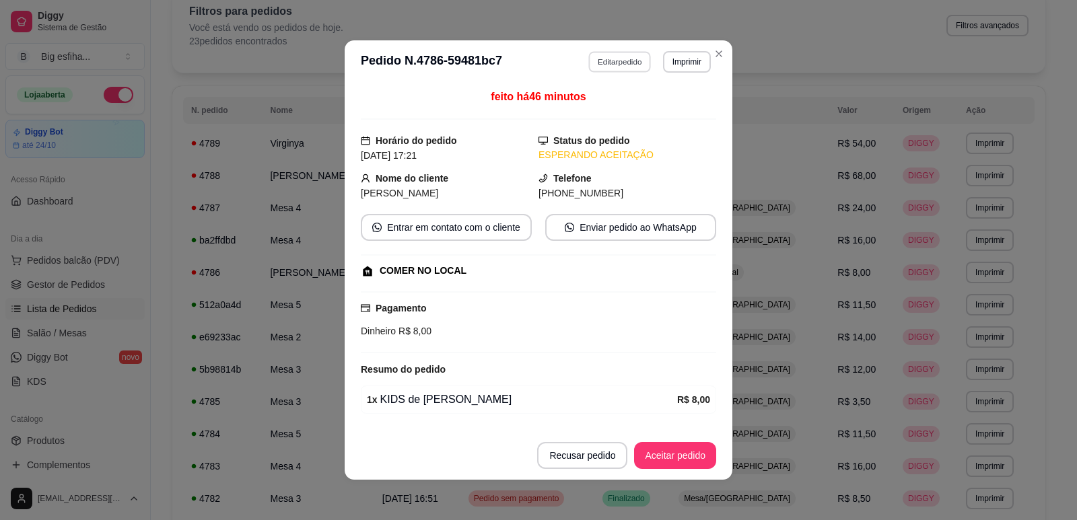
click at [607, 57] on button "Editar pedido" at bounding box center [620, 61] width 63 height 21
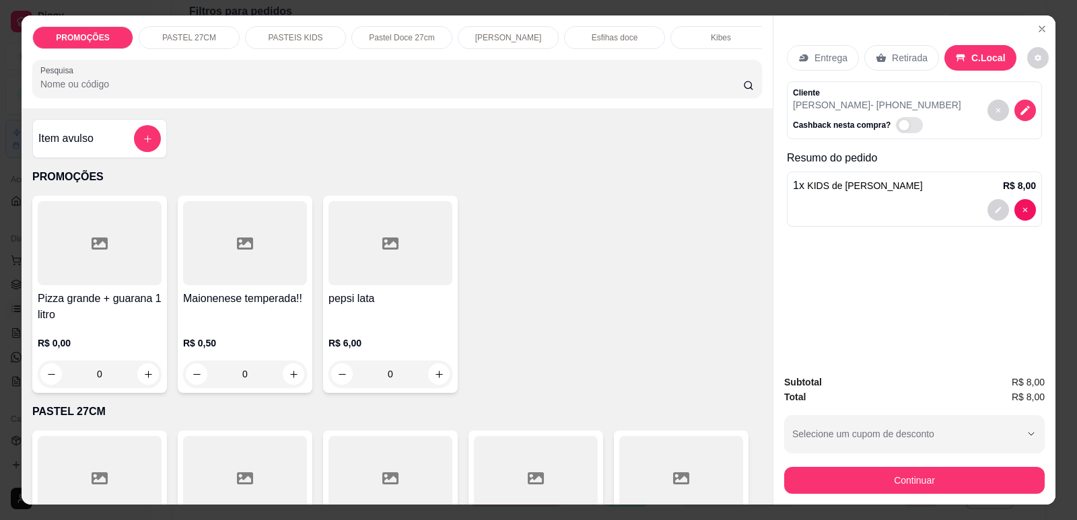
scroll to position [0, 541]
click at [702, 34] on p "Suco" at bounding box center [711, 37] width 18 height 11
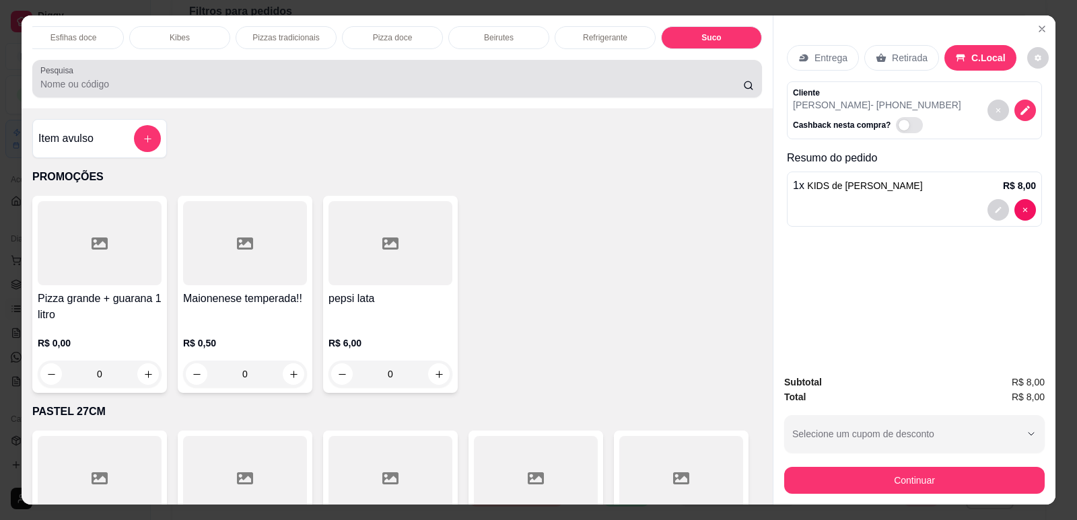
scroll to position [28, 0]
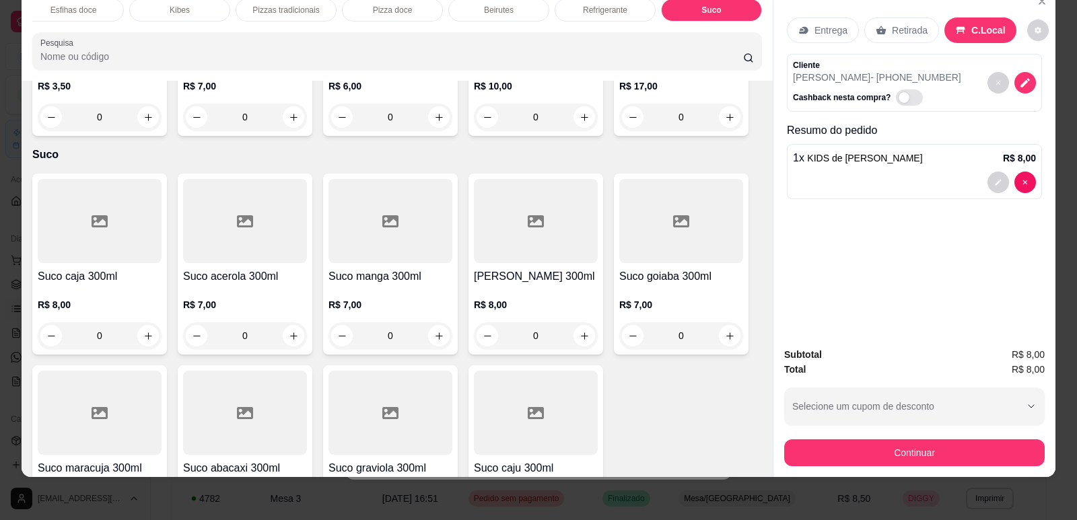
click at [611, 15] on p "Refrigerante" at bounding box center [605, 10] width 44 height 11
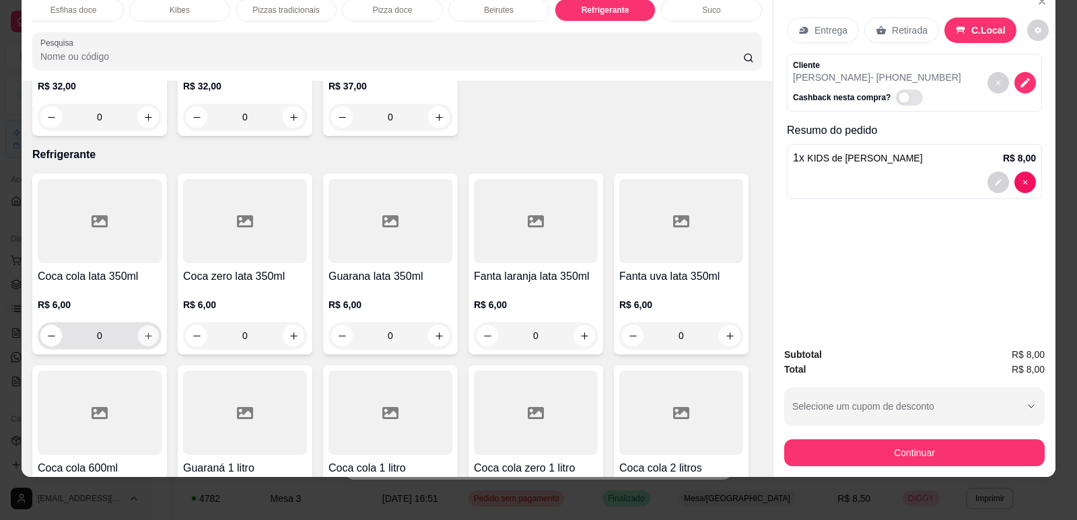
click at [153, 326] on button "increase-product-quantity" at bounding box center [147, 336] width 21 height 21
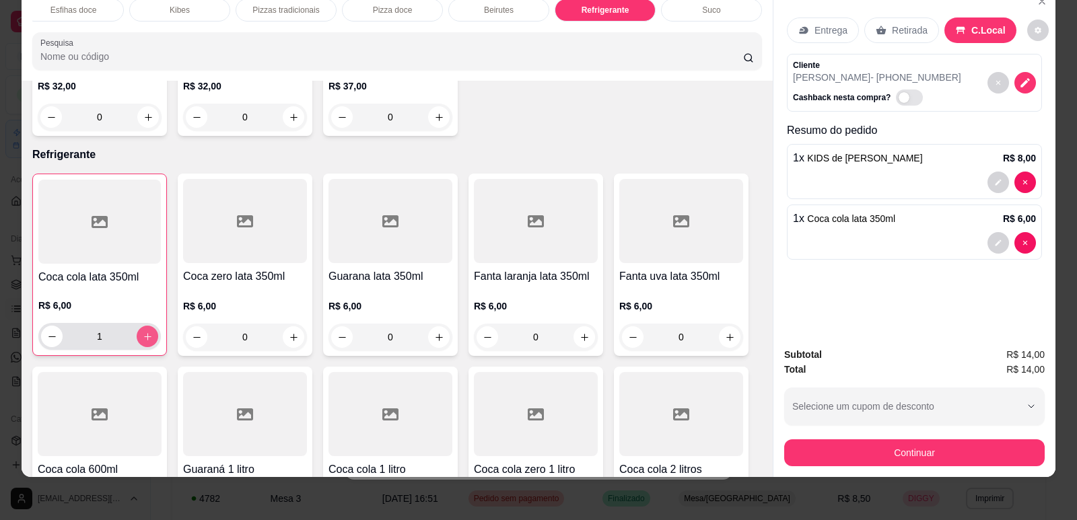
type input "1"
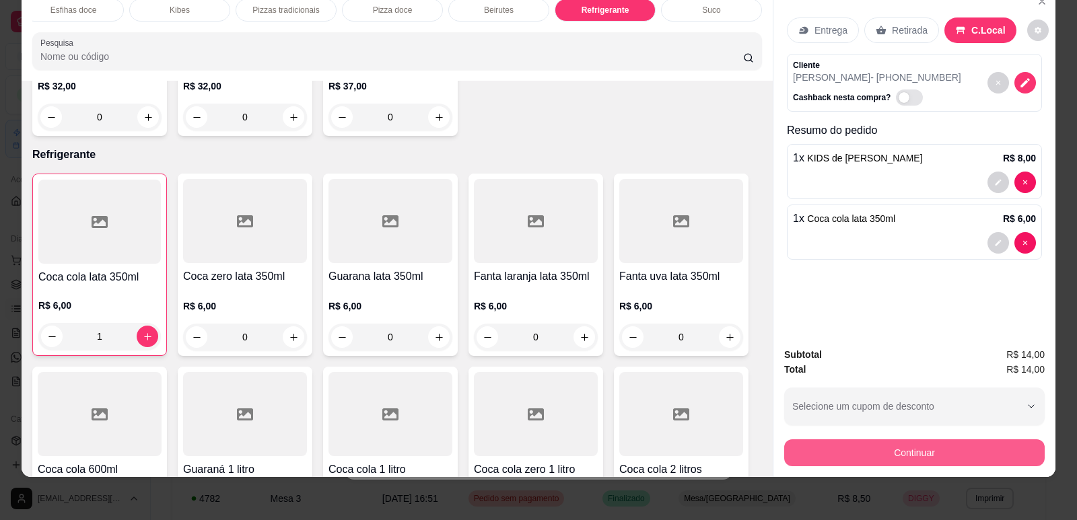
click at [958, 450] on button "Continuar" at bounding box center [914, 452] width 260 height 27
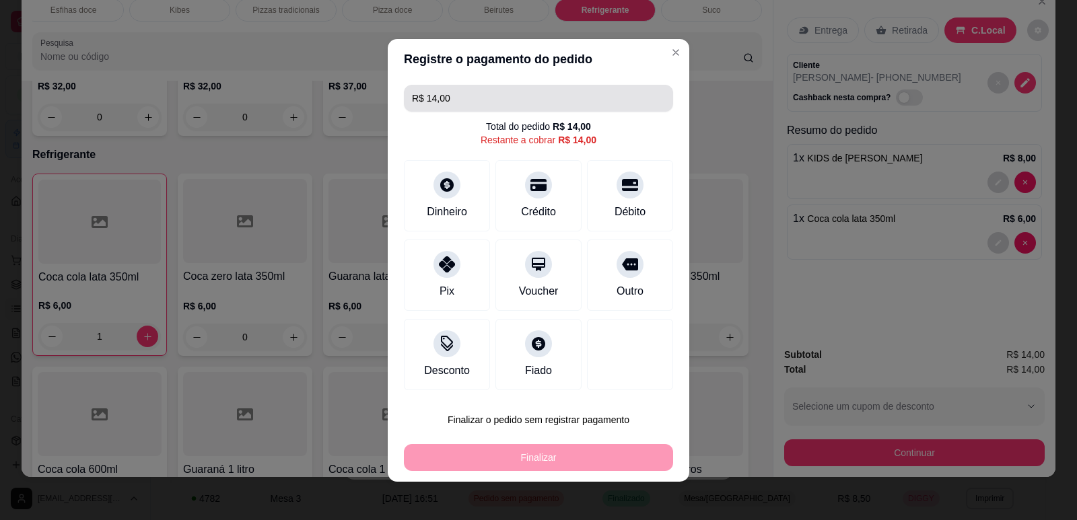
click at [494, 96] on input "R$ 14,00" at bounding box center [538, 98] width 253 height 27
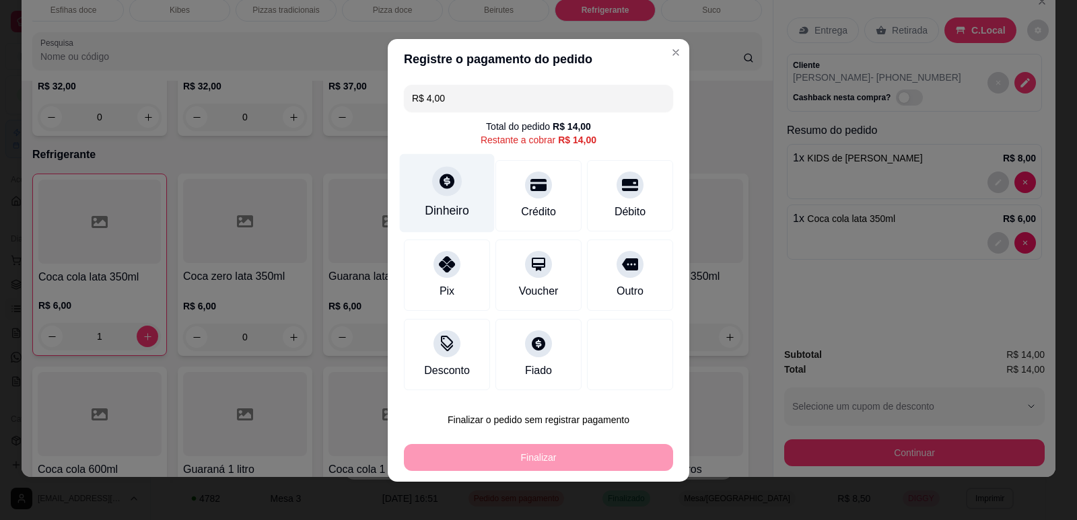
click at [437, 205] on div "Dinheiro" at bounding box center [447, 210] width 44 height 17
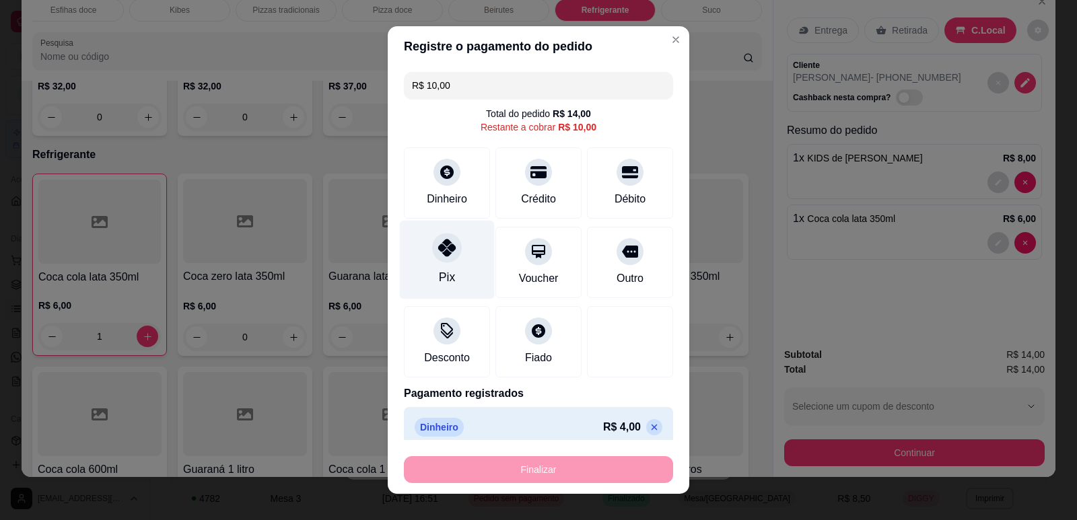
click at [438, 249] on icon at bounding box center [446, 247] width 17 height 17
type input "R$ 0,00"
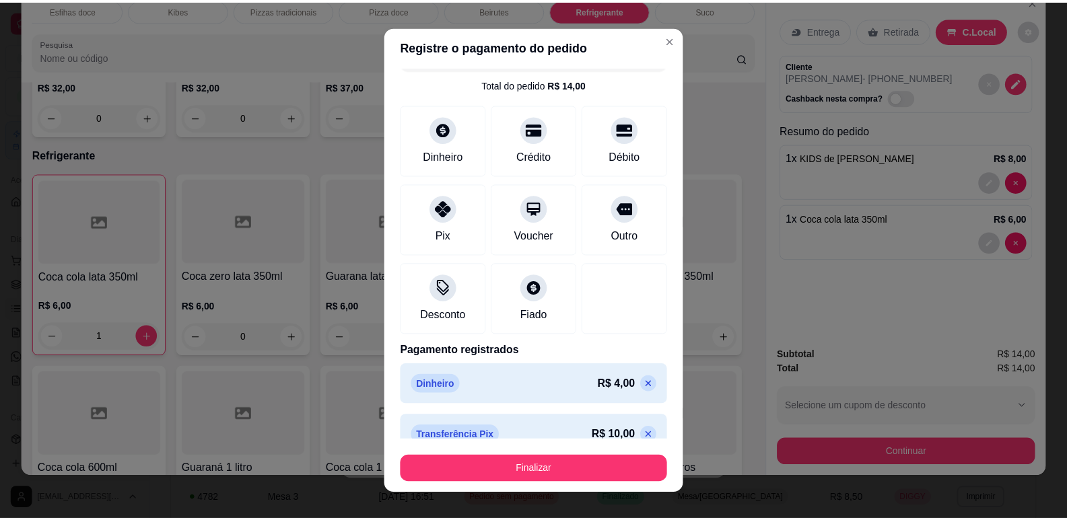
scroll to position [50, 0]
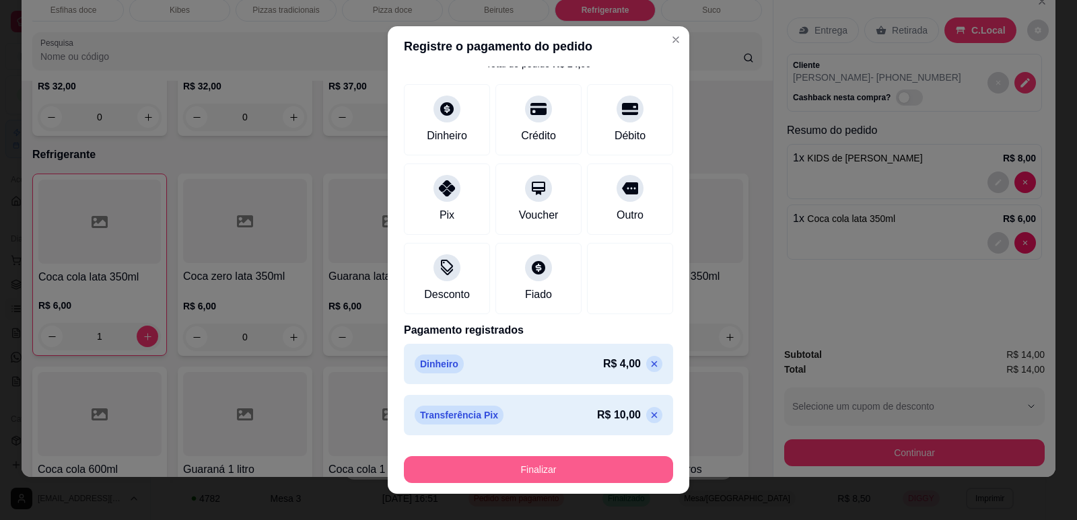
click at [507, 461] on button "Finalizar" at bounding box center [538, 469] width 269 height 27
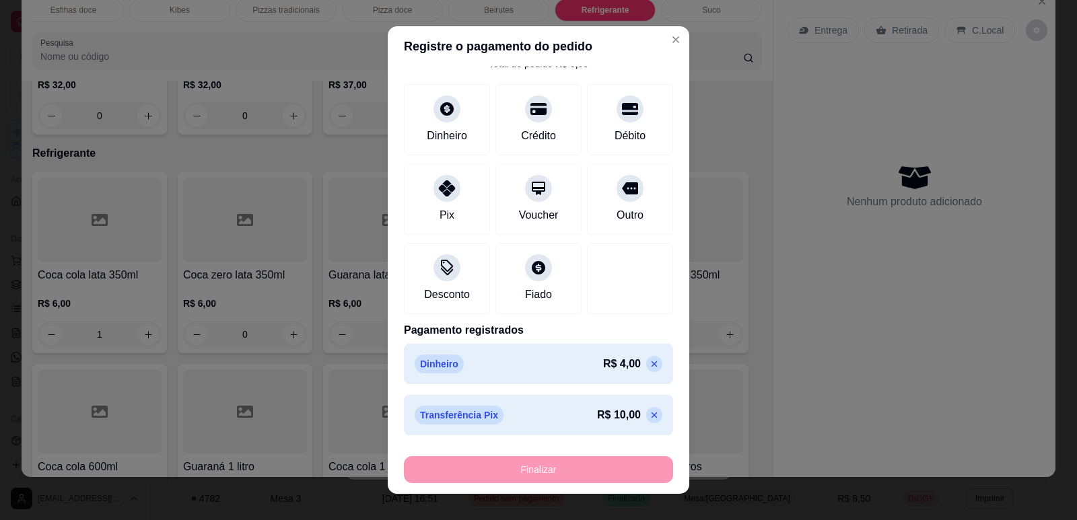
type input "0"
type input "-R$ 14,00"
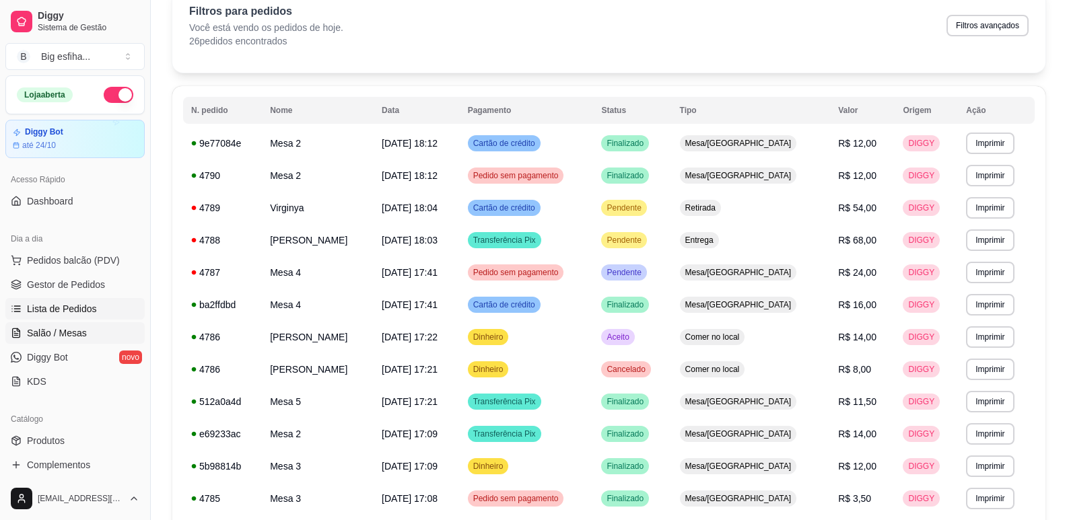
click at [63, 328] on span "Salão / Mesas" at bounding box center [57, 332] width 60 height 13
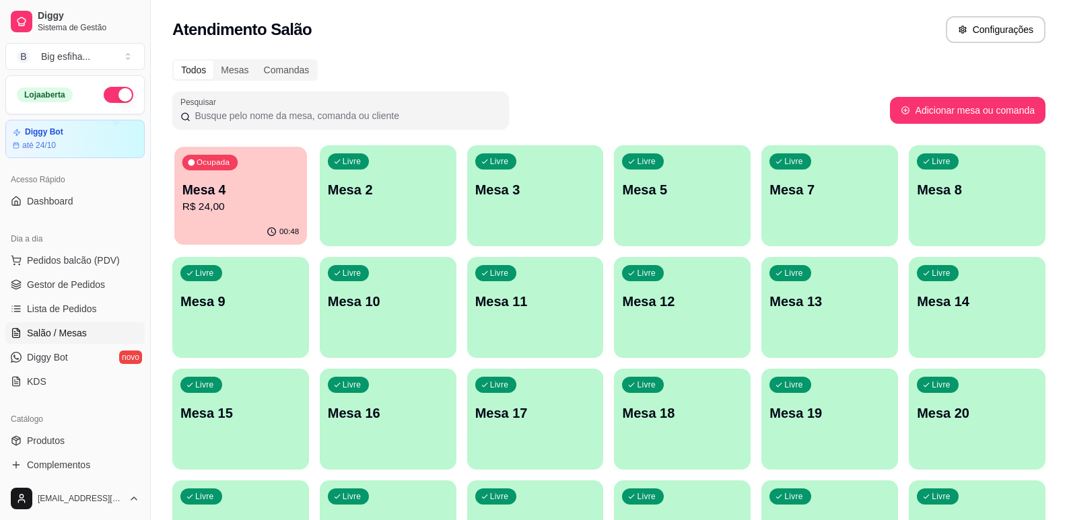
click at [264, 213] on p "R$ 24,00" at bounding box center [240, 206] width 116 height 15
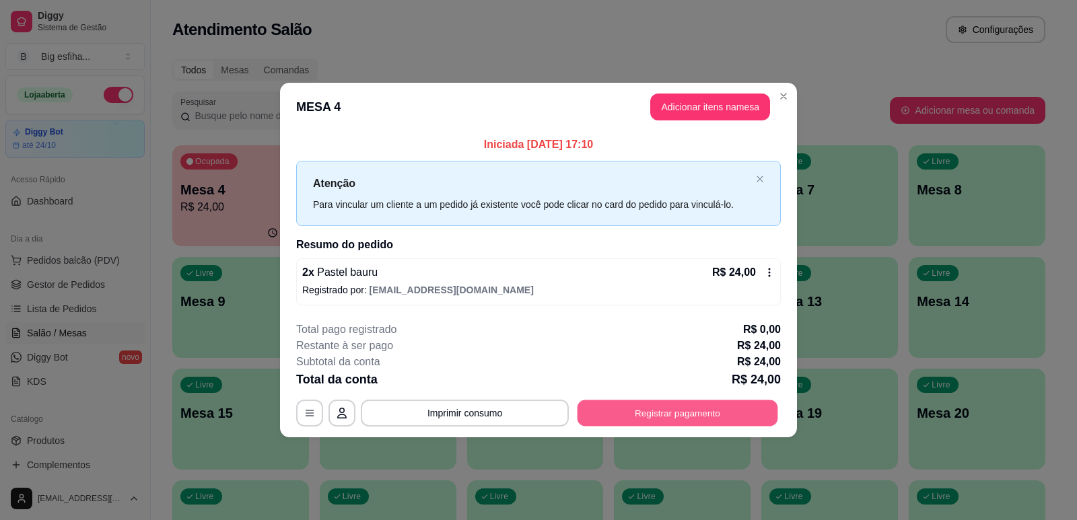
click at [671, 400] on button "Registrar pagamento" at bounding box center [677, 413] width 201 height 26
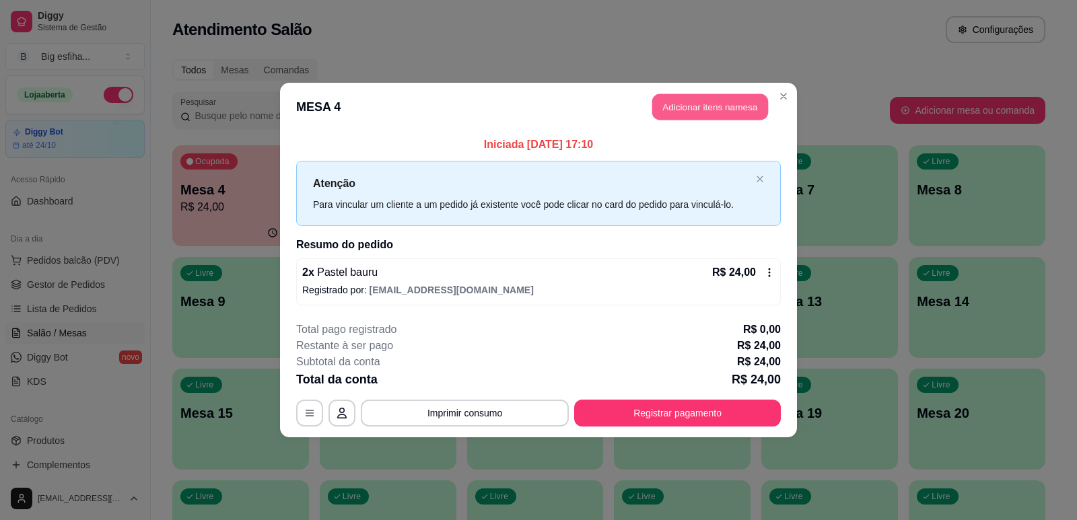
click at [742, 106] on button "Adicionar itens na mesa" at bounding box center [710, 107] width 116 height 26
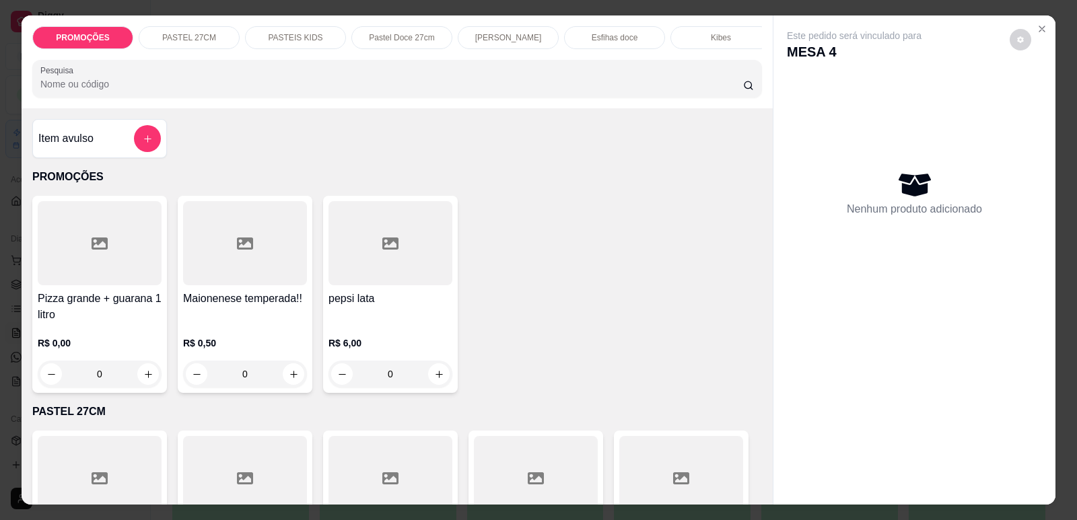
scroll to position [0, 541]
click at [576, 38] on div "Refrigerante" at bounding box center [605, 37] width 101 height 23
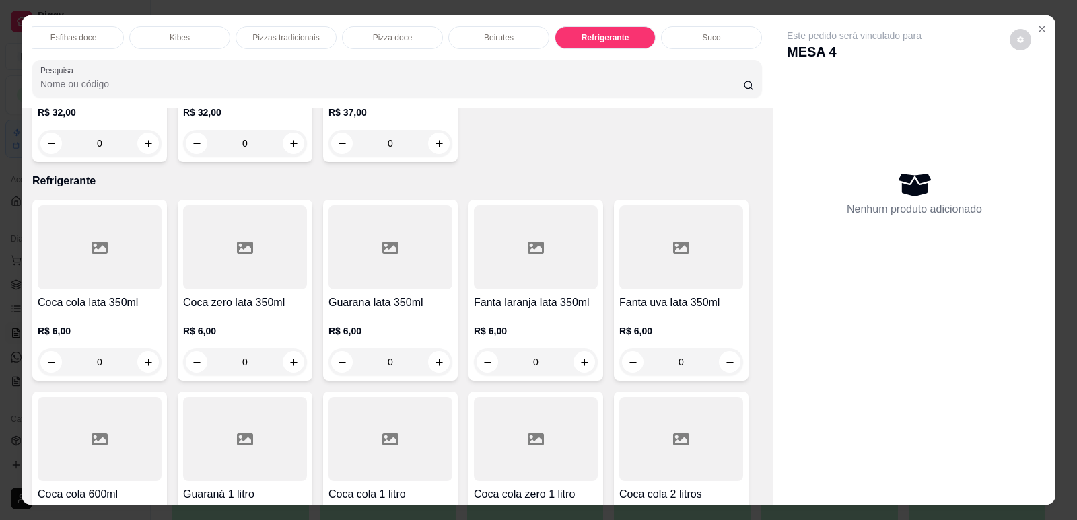
scroll to position [28, 0]
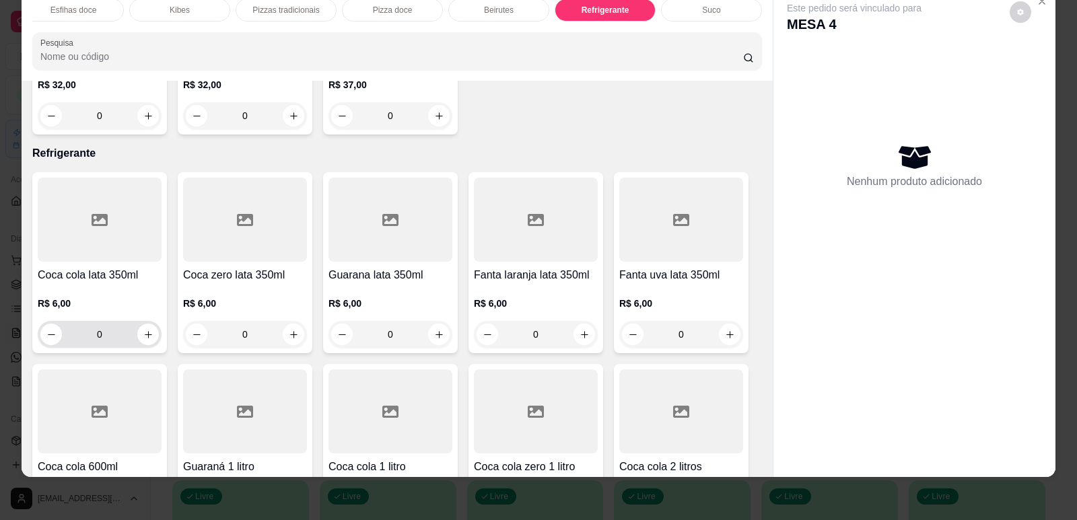
click at [134, 321] on div "0" at bounding box center [99, 334] width 118 height 27
click at [146, 330] on icon "increase-product-quantity" at bounding box center [148, 335] width 10 height 10
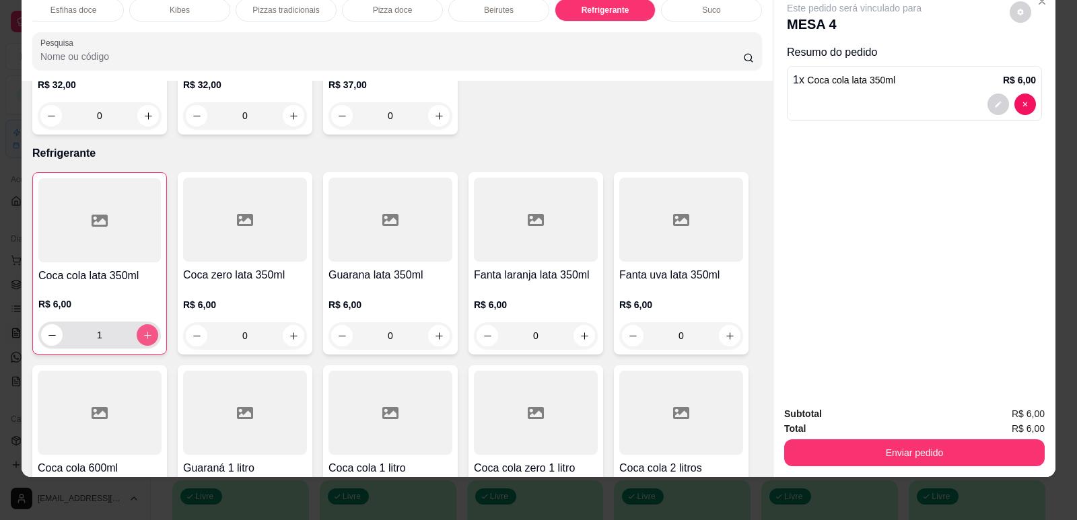
type input "1"
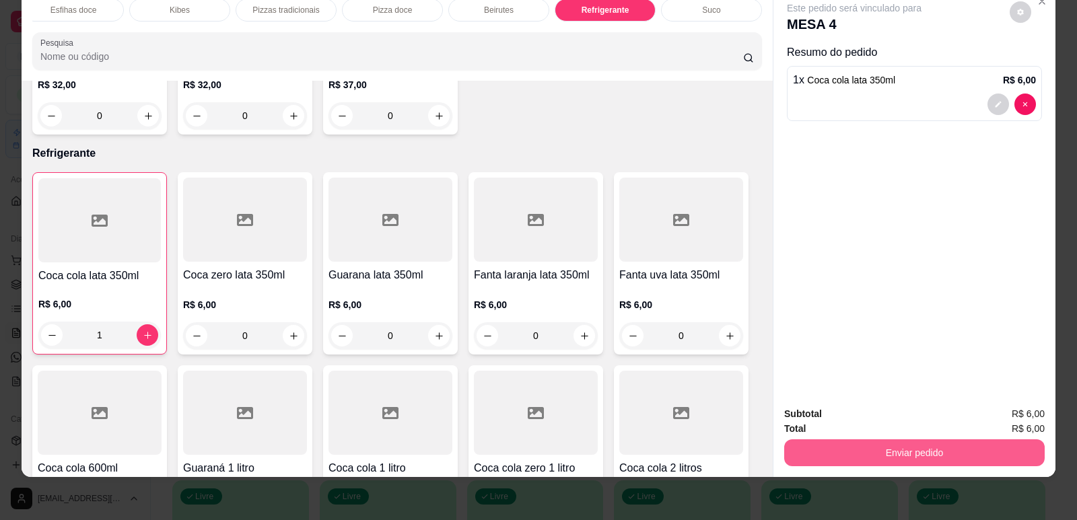
click at [953, 460] on button "Enviar pedido" at bounding box center [914, 452] width 260 height 27
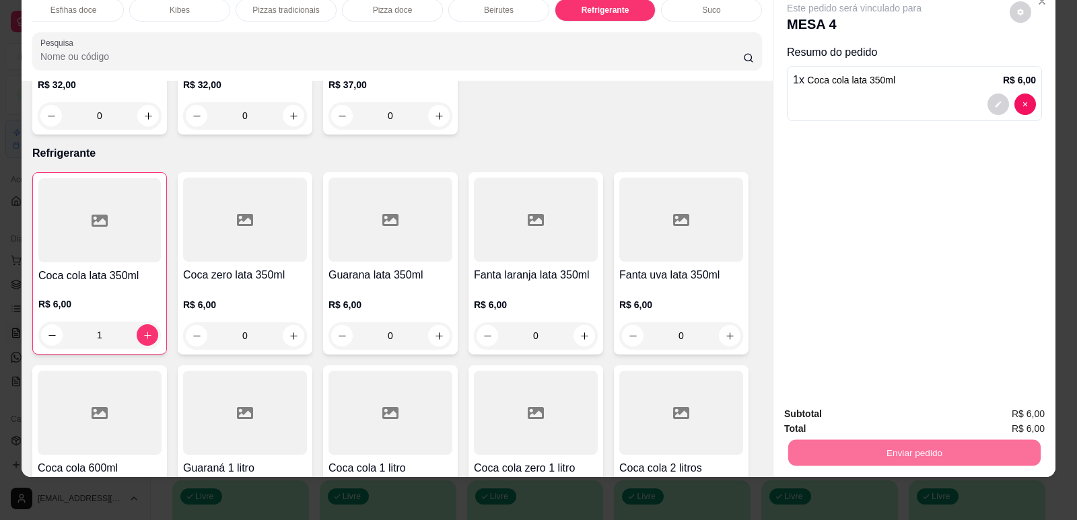
click at [989, 417] on button "Enviar pedido" at bounding box center [1010, 420] width 76 height 26
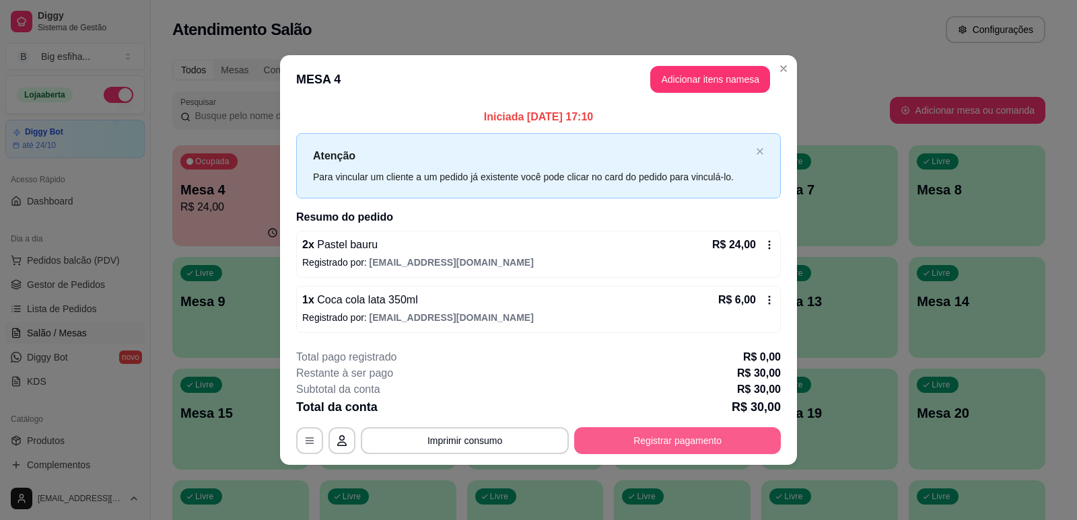
click at [709, 429] on button "Registrar pagamento" at bounding box center [677, 440] width 207 height 27
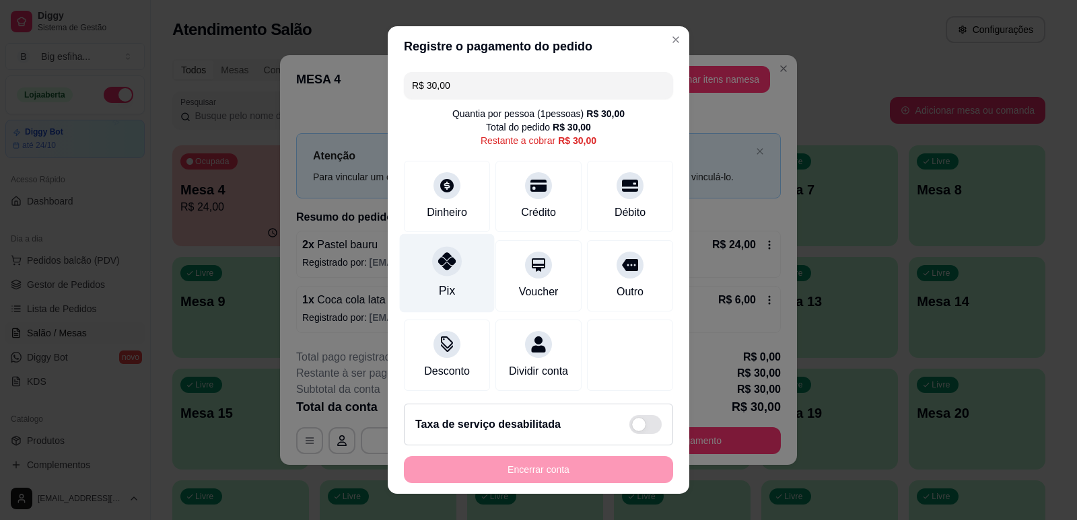
click at [441, 267] on icon at bounding box center [446, 260] width 17 height 17
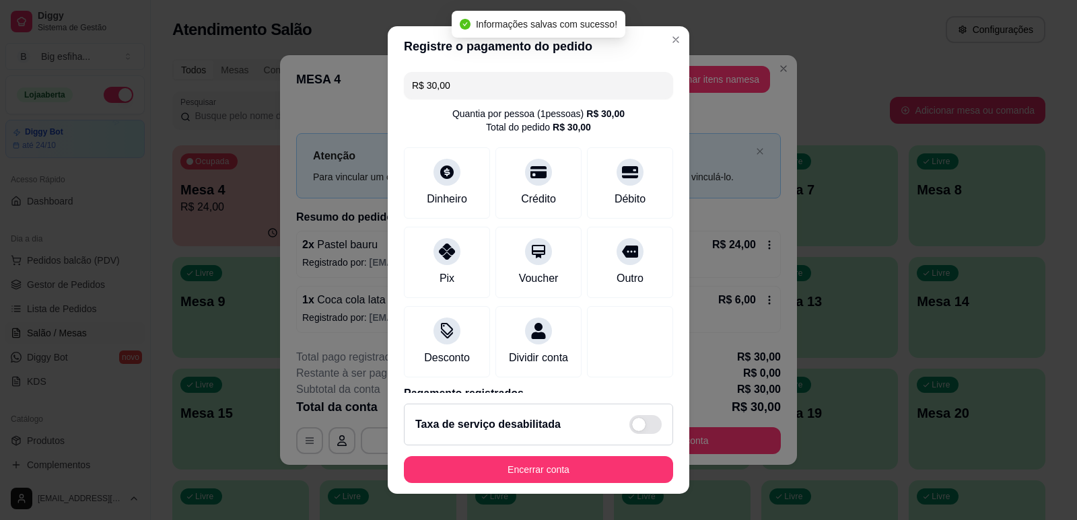
type input "R$ 0,00"
click at [472, 461] on div "Encerrar conta" at bounding box center [538, 469] width 269 height 27
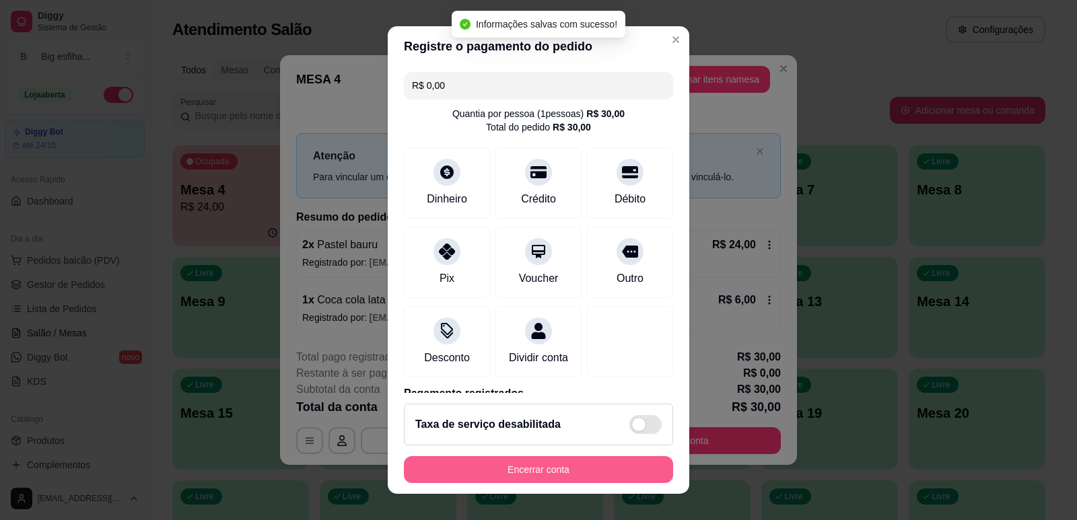
click at [485, 472] on button "Encerrar conta" at bounding box center [538, 469] width 269 height 27
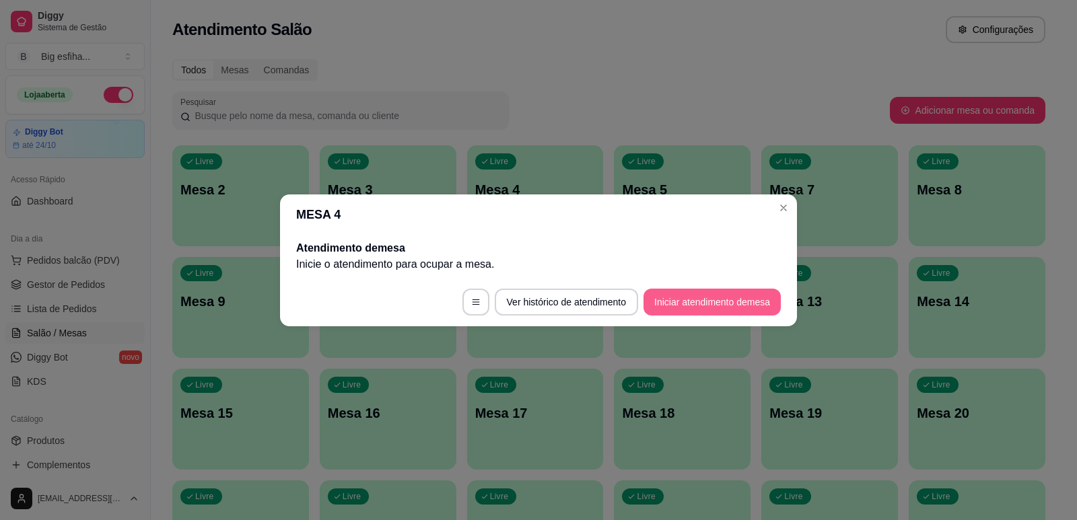
click at [732, 292] on button "Iniciar atendimento de mesa" at bounding box center [711, 302] width 137 height 27
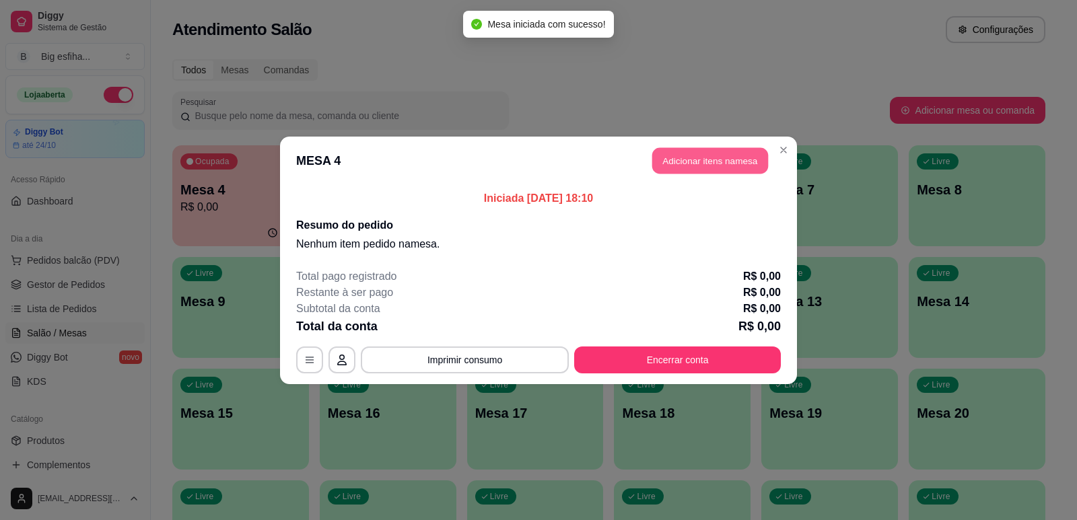
click at [740, 159] on button "Adicionar itens na mesa" at bounding box center [710, 160] width 116 height 26
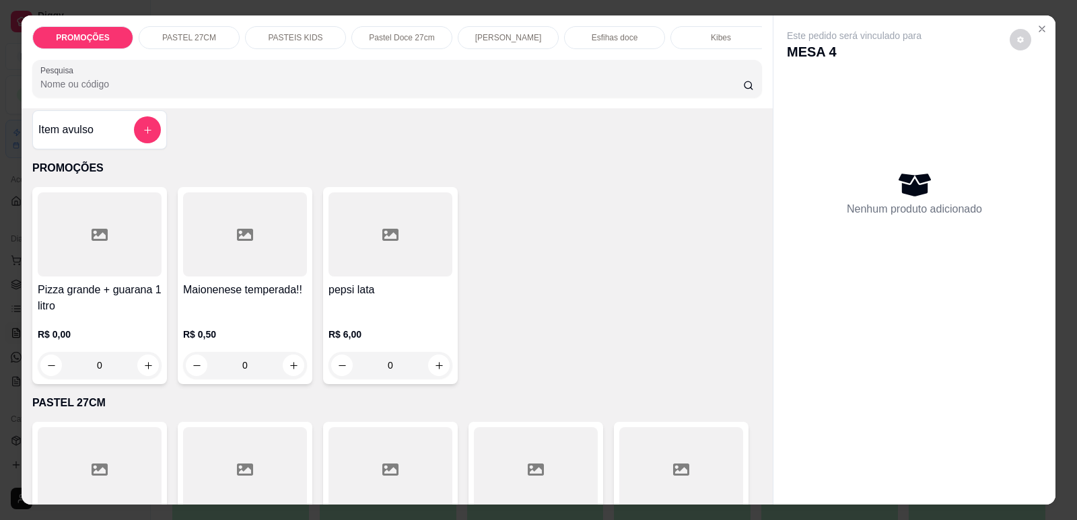
scroll to position [0, 0]
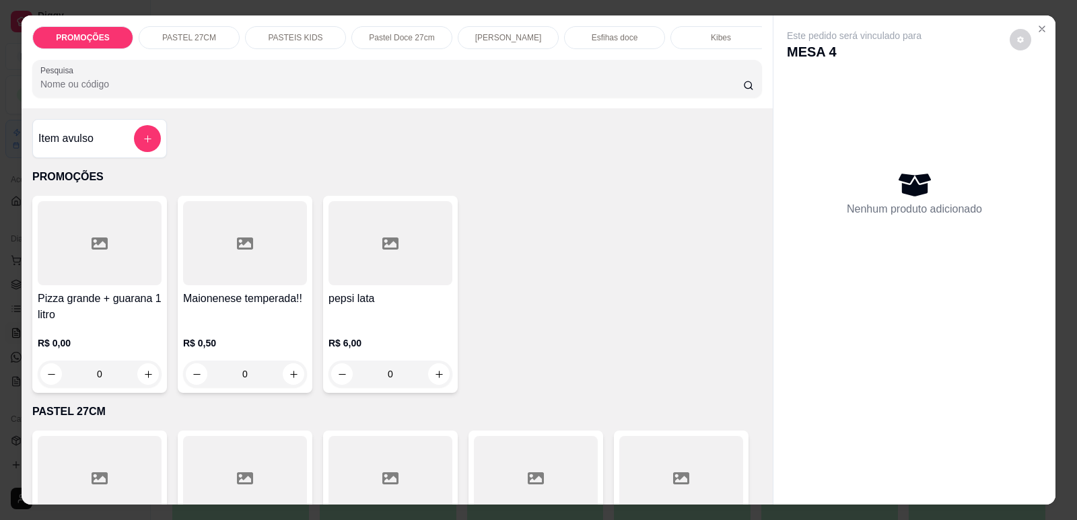
click at [132, 285] on div at bounding box center [100, 243] width 124 height 84
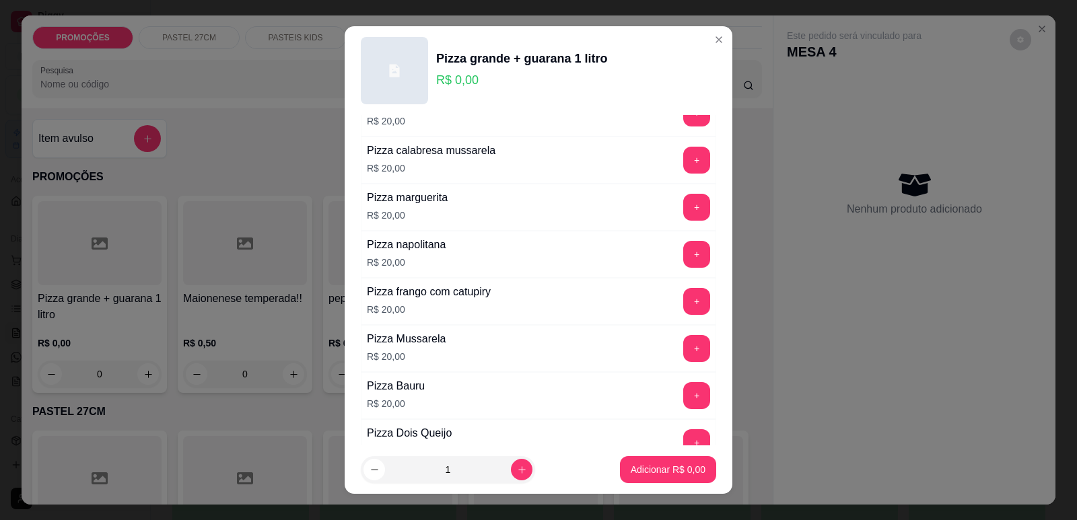
scroll to position [128, 0]
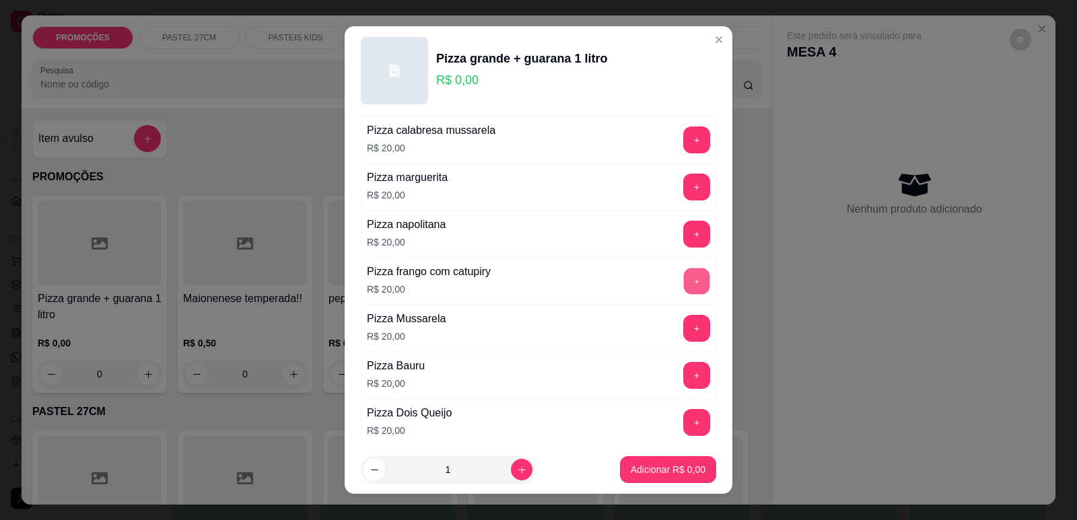
click at [684, 279] on button "+" at bounding box center [697, 281] width 26 height 26
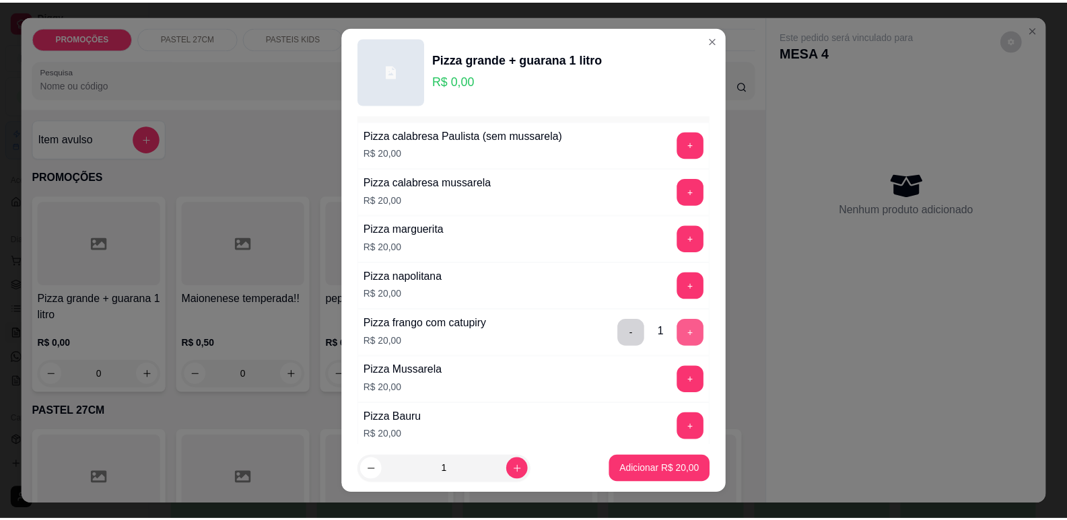
scroll to position [0, 0]
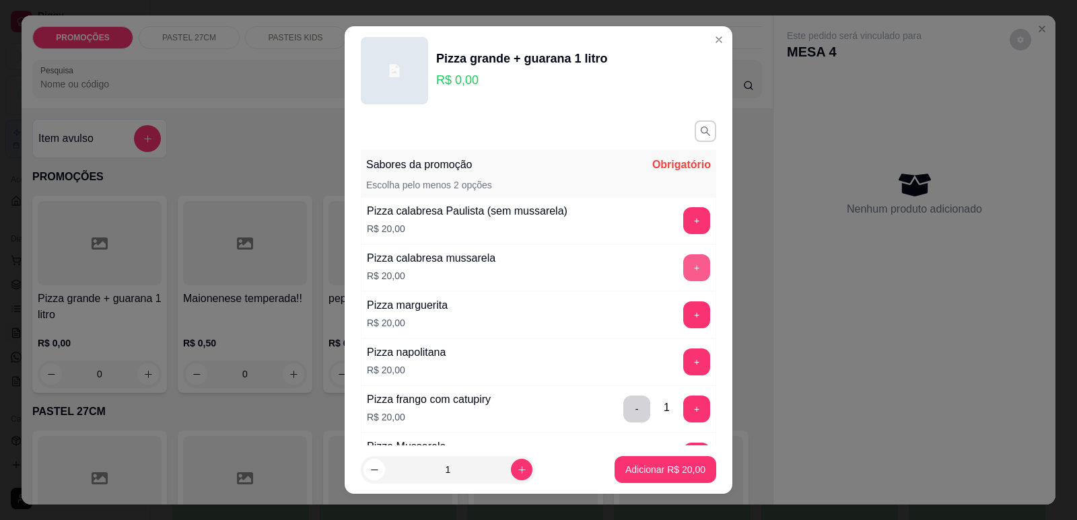
click at [683, 267] on button "+" at bounding box center [696, 267] width 27 height 27
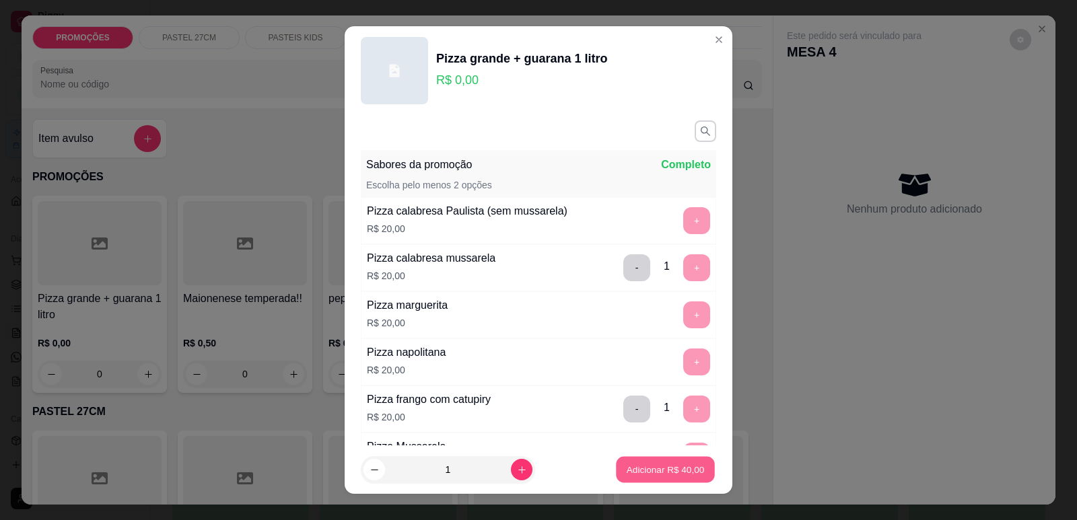
click at [627, 466] on p "Adicionar R$ 40,00" at bounding box center [666, 470] width 78 height 13
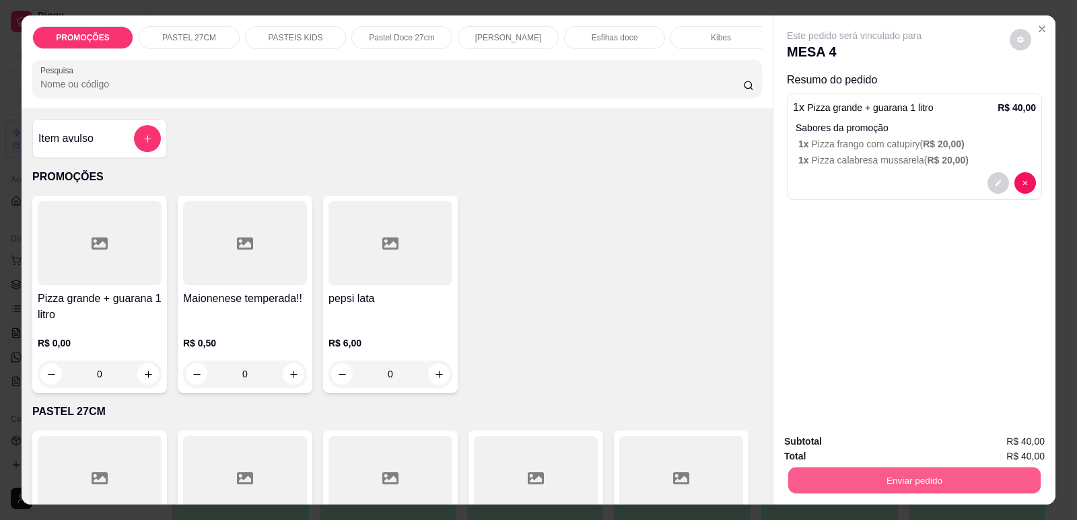
click at [869, 488] on button "Enviar pedido" at bounding box center [914, 480] width 252 height 26
click at [1026, 438] on button "Enviar pedido" at bounding box center [1009, 447] width 74 height 25
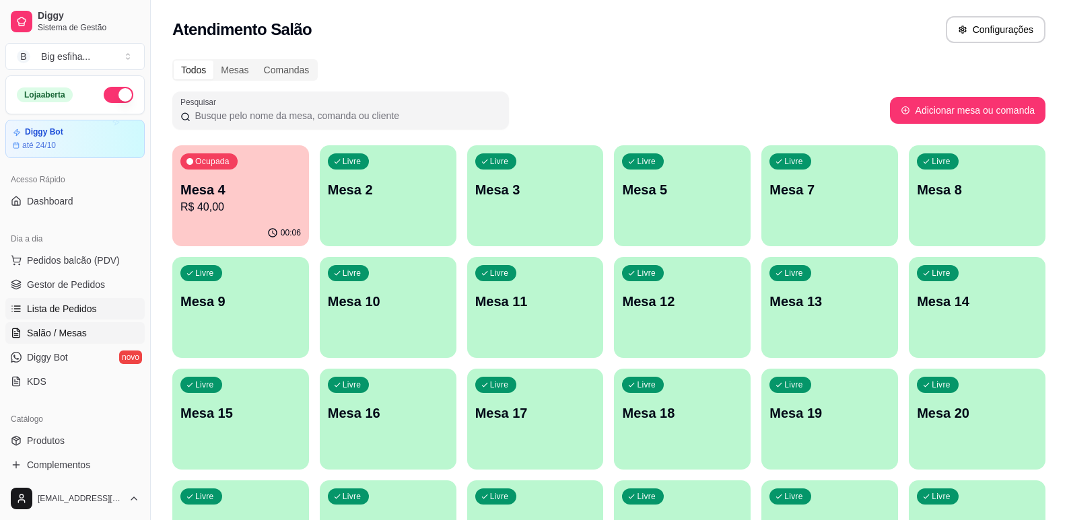
click at [46, 304] on span "Lista de Pedidos" at bounding box center [62, 308] width 70 height 13
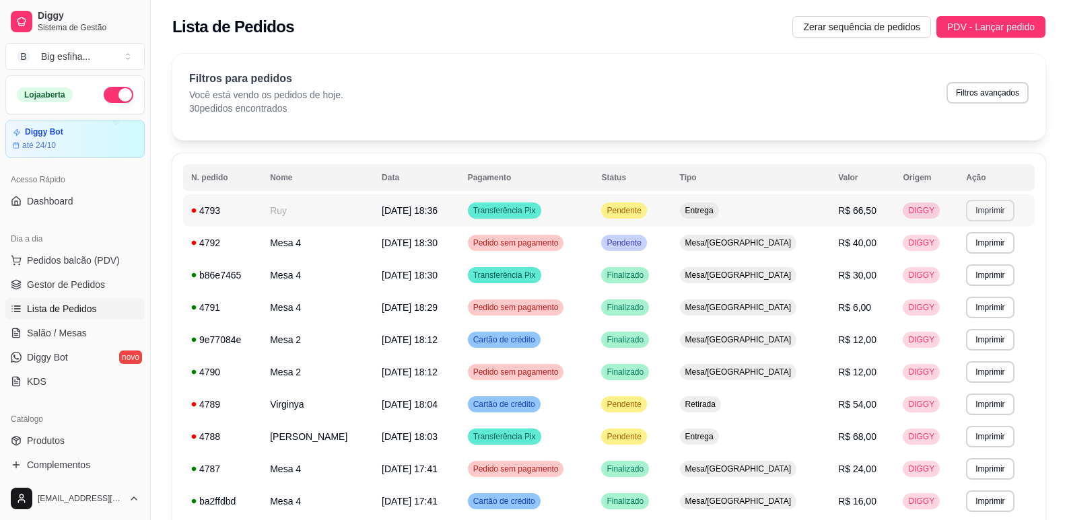
click at [1003, 219] on button "Imprimir" at bounding box center [990, 211] width 48 height 22
click at [976, 258] on button "IMPRESSORA" at bounding box center [960, 257] width 94 height 21
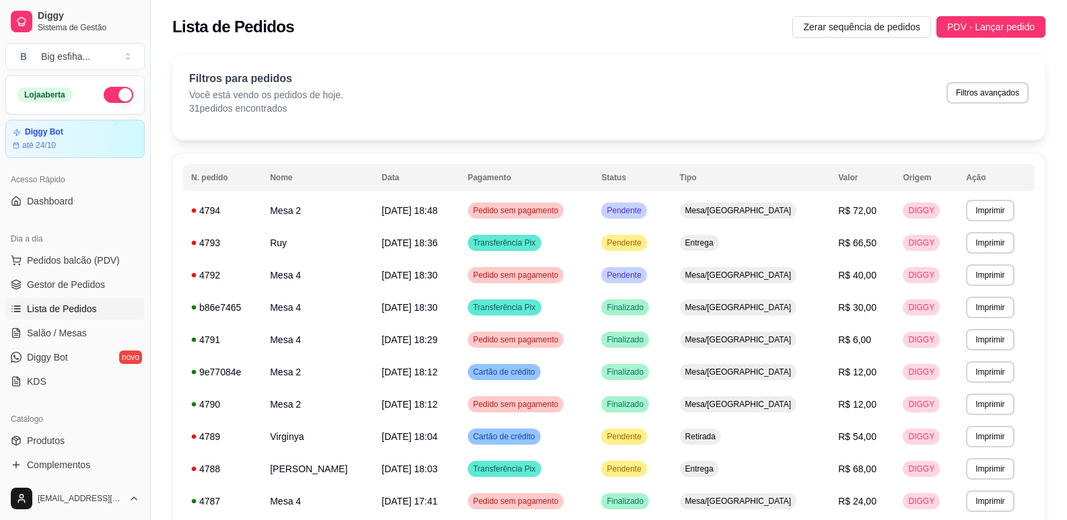
scroll to position [448, 0]
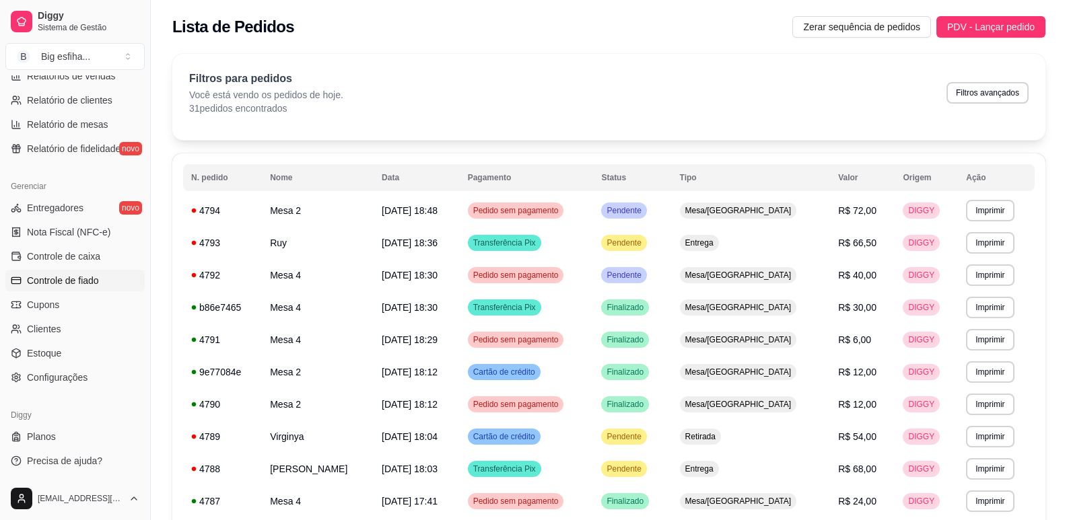
click at [79, 282] on span "Controle de fiado" at bounding box center [63, 280] width 72 height 13
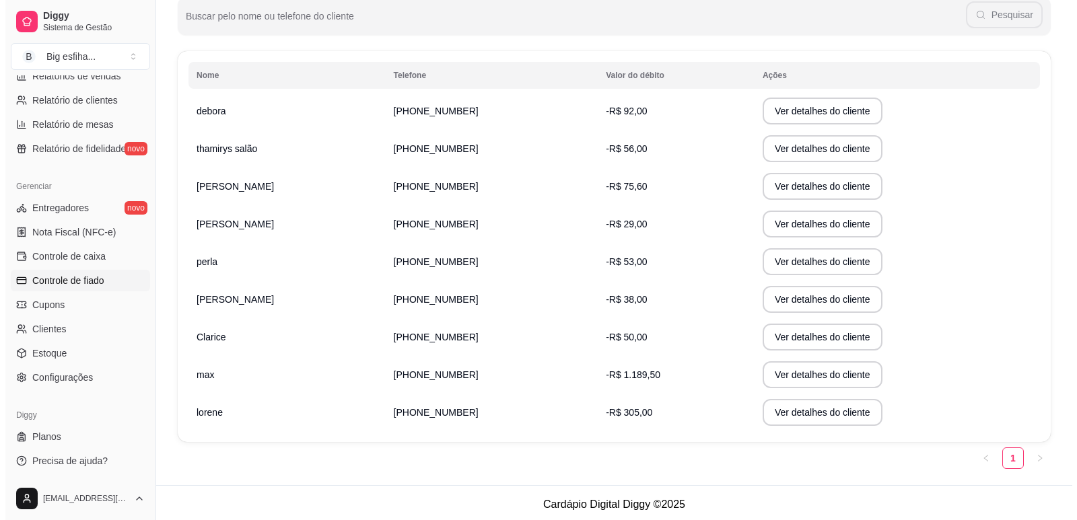
scroll to position [188, 0]
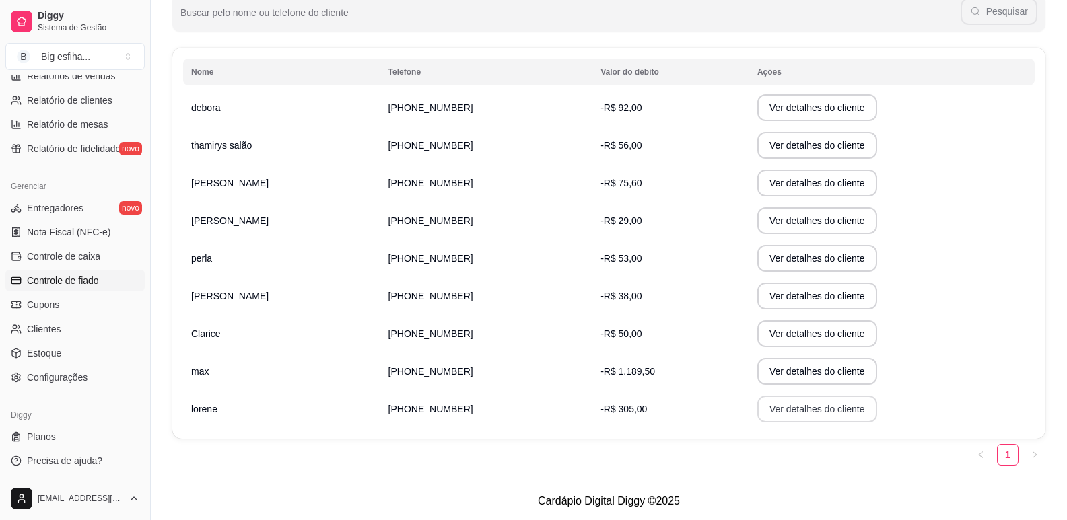
click at [757, 409] on button "Ver detalhes do cliente" at bounding box center [817, 409] width 120 height 27
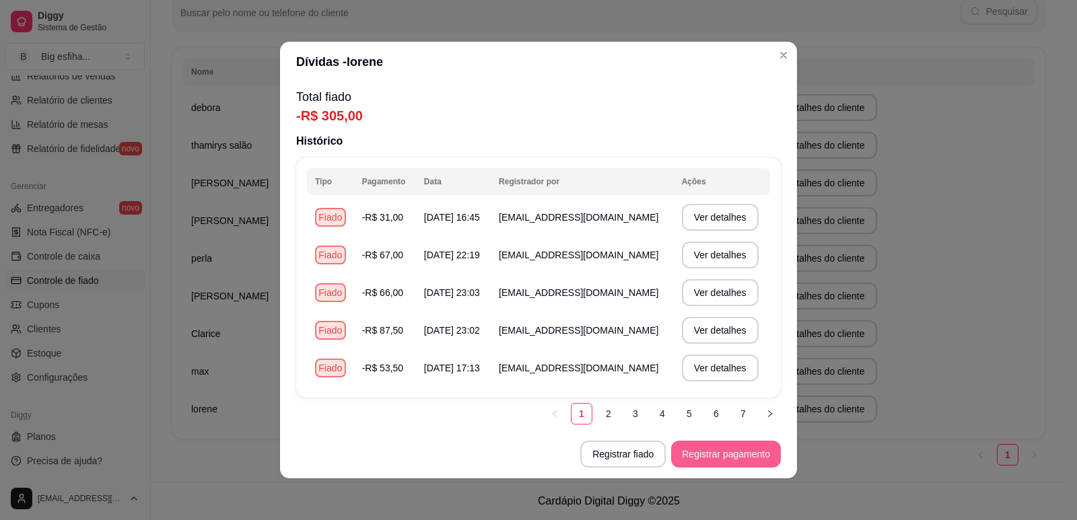
click at [743, 446] on button "Registrar pagamento" at bounding box center [726, 454] width 110 height 27
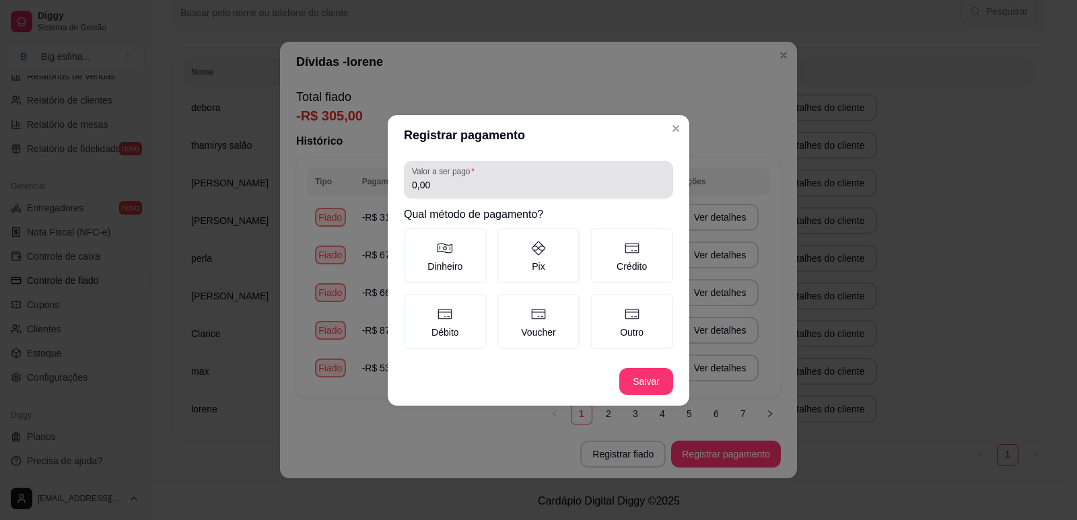
click at [443, 185] on input "0,00" at bounding box center [538, 184] width 253 height 13
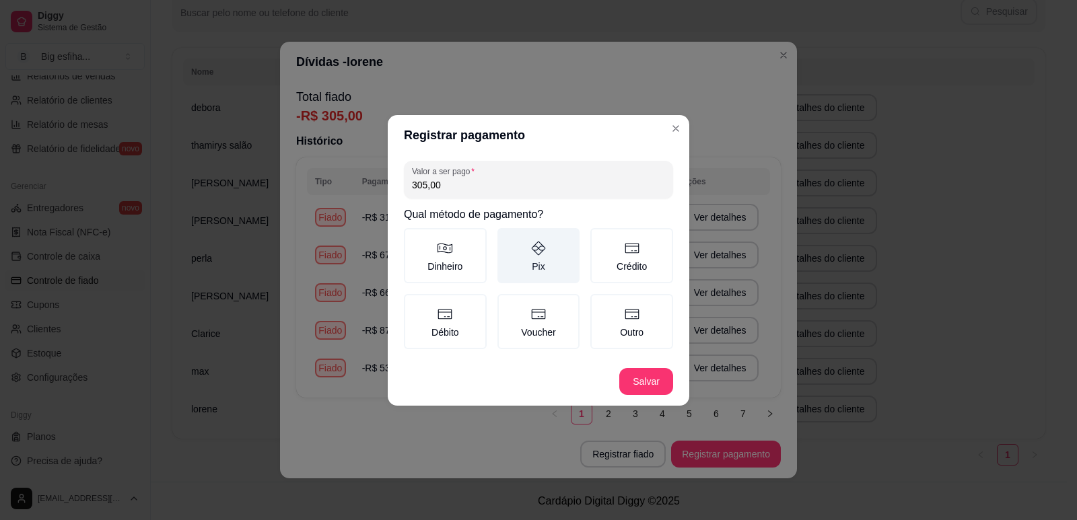
type input "305,00"
click at [535, 244] on icon at bounding box center [538, 248] width 16 height 16
click at [507, 238] on button "Pix" at bounding box center [502, 232] width 11 height 11
click at [522, 257] on label "Pix" at bounding box center [538, 255] width 83 height 55
click at [507, 238] on button "Pix" at bounding box center [502, 232] width 11 height 11
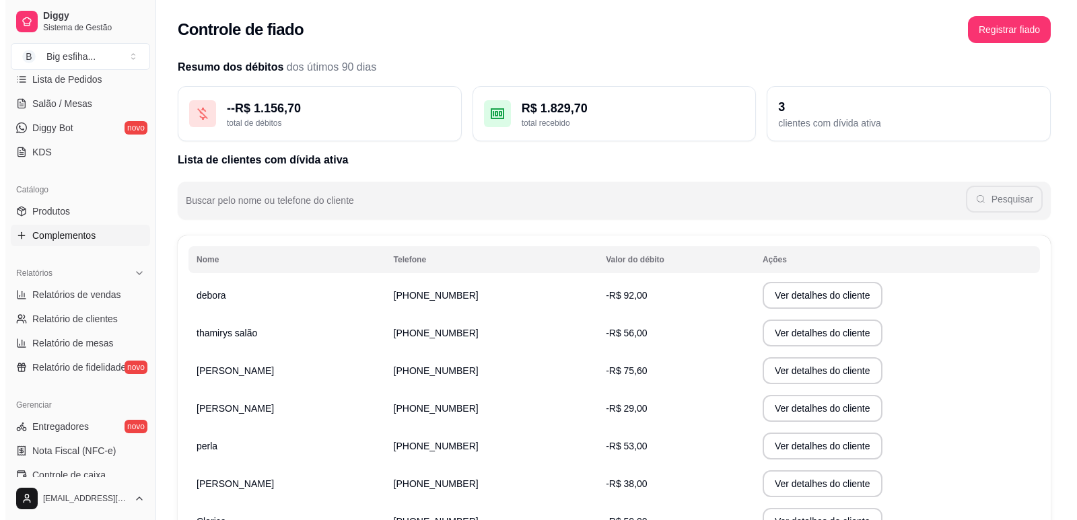
scroll to position [0, 0]
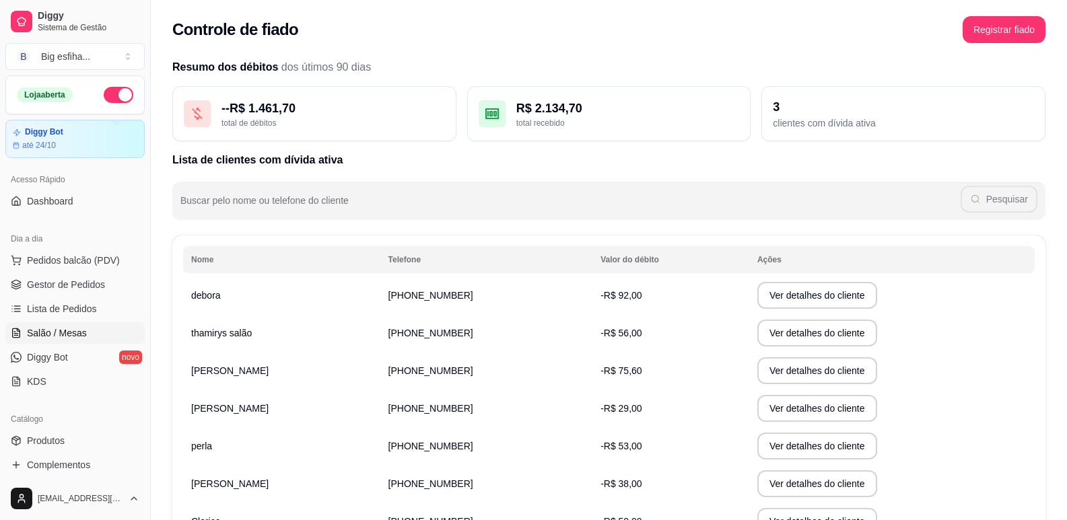
click at [63, 340] on link "Salão / Mesas" at bounding box center [74, 333] width 139 height 22
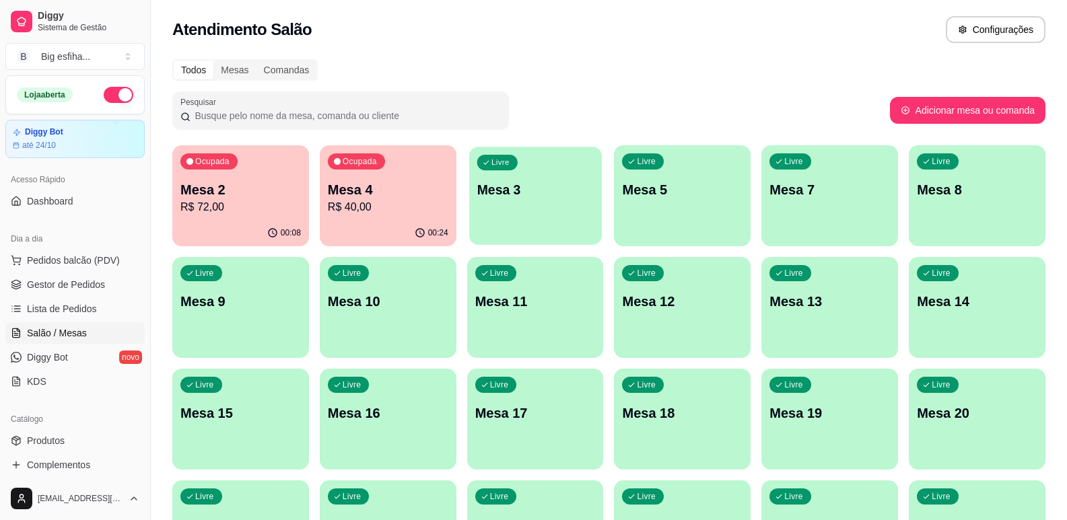
click at [526, 225] on div "Livre Mesa 3" at bounding box center [535, 188] width 133 height 82
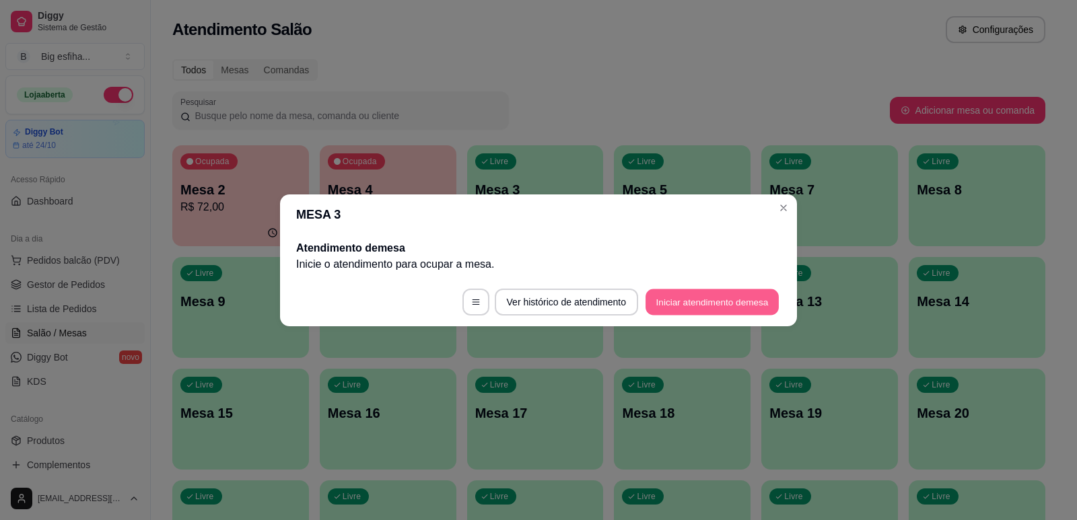
click at [649, 299] on button "Iniciar atendimento de mesa" at bounding box center [711, 302] width 133 height 26
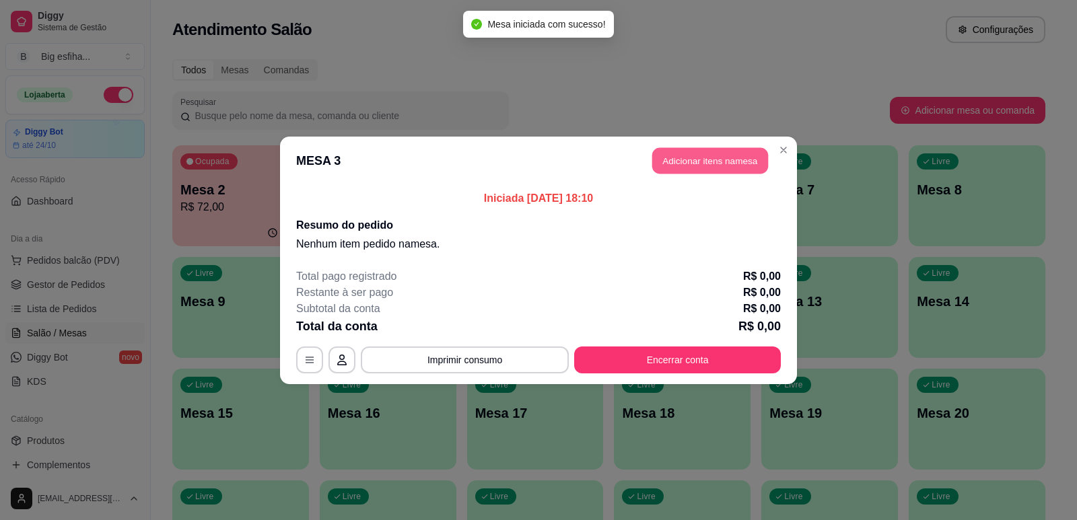
click at [729, 148] on button "Adicionar itens na mesa" at bounding box center [710, 160] width 116 height 26
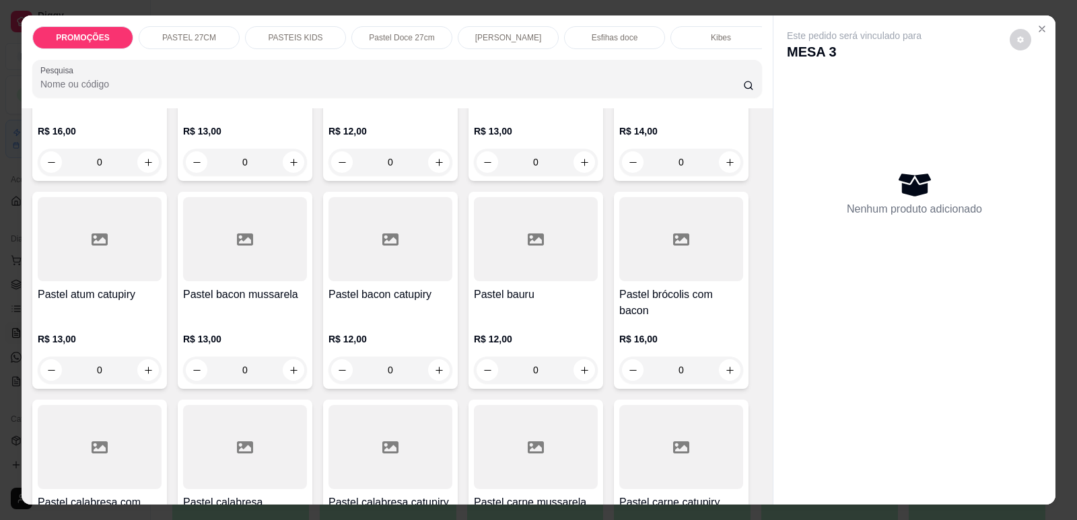
scroll to position [673, 0]
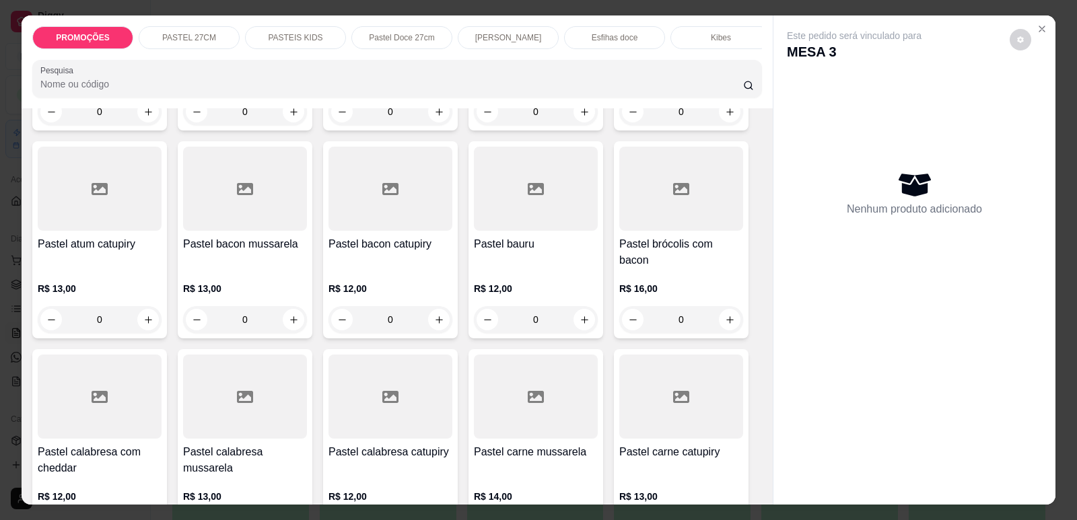
click at [475, 34] on p "[PERSON_NAME]" at bounding box center [508, 37] width 67 height 11
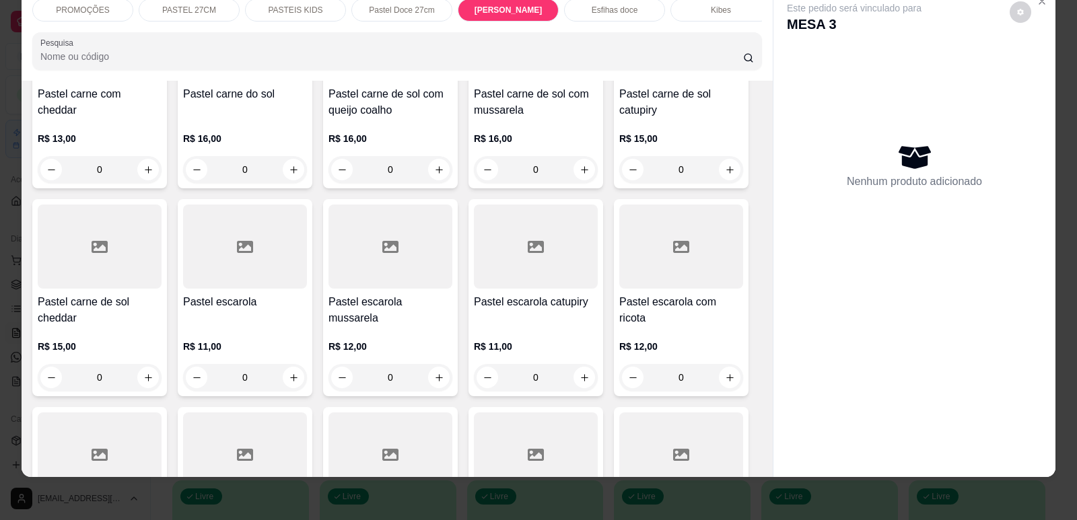
click at [525, 9] on p "[PERSON_NAME]" at bounding box center [508, 10] width 68 height 11
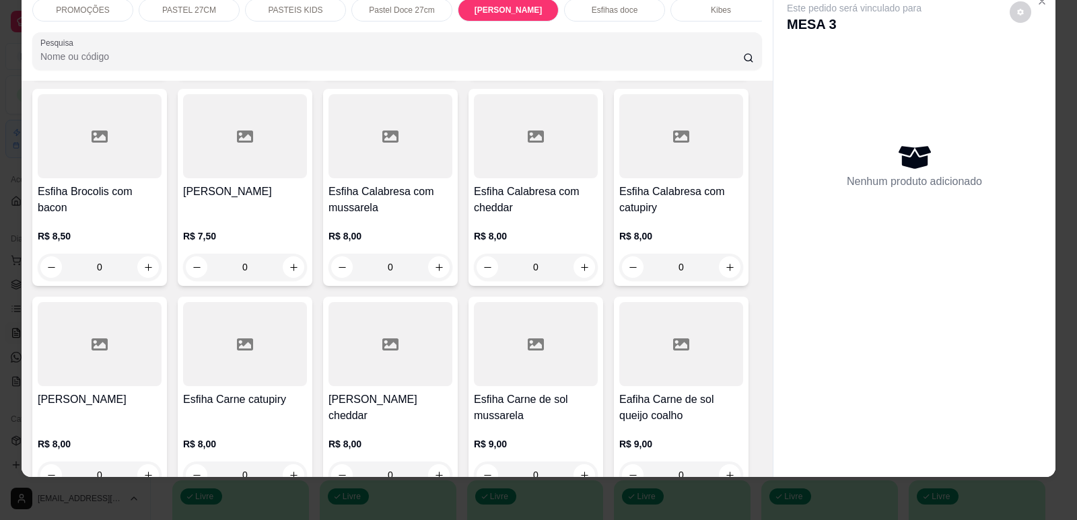
scroll to position [4504, 0]
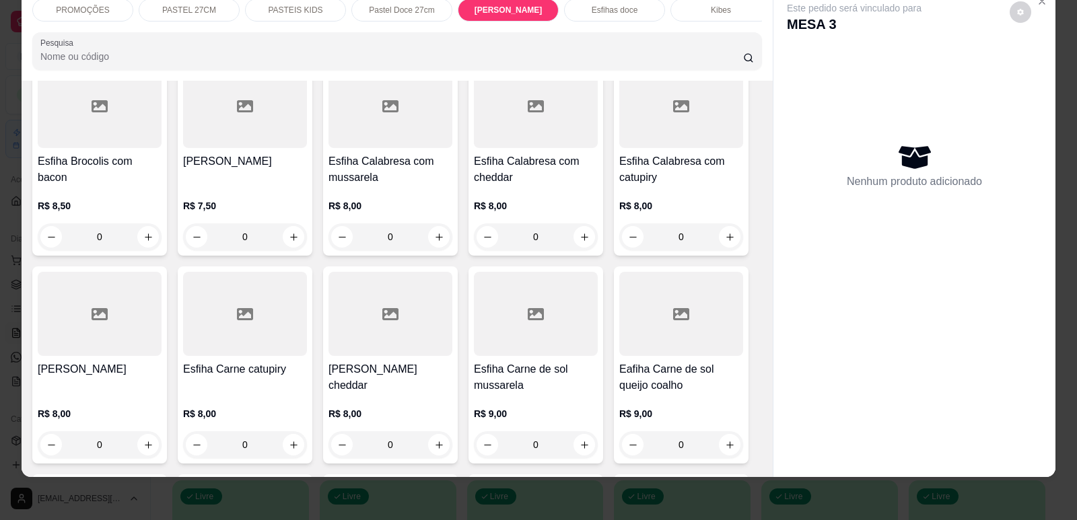
click at [120, 291] on div at bounding box center [100, 314] width 124 height 84
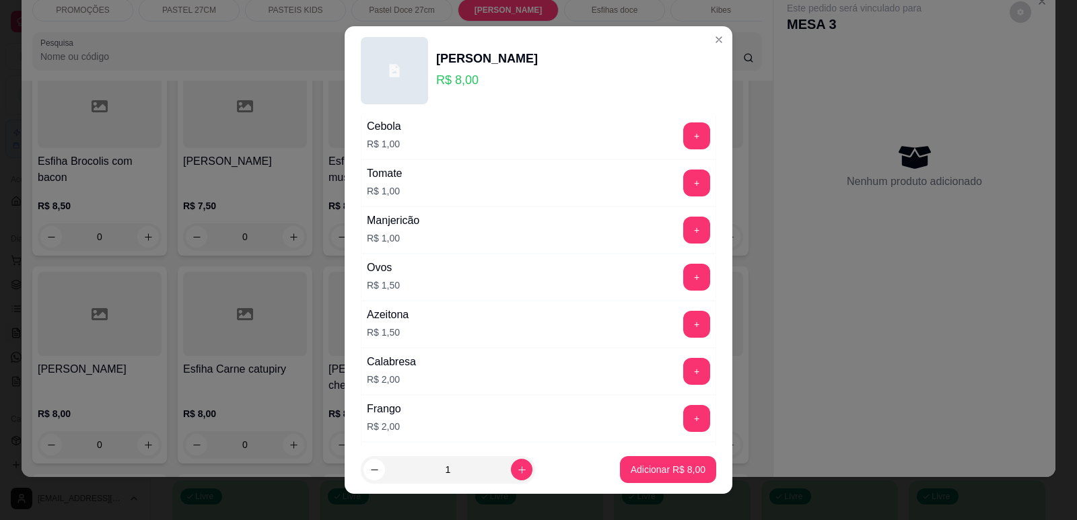
scroll to position [135, 0]
click at [683, 280] on button "+" at bounding box center [696, 275] width 27 height 27
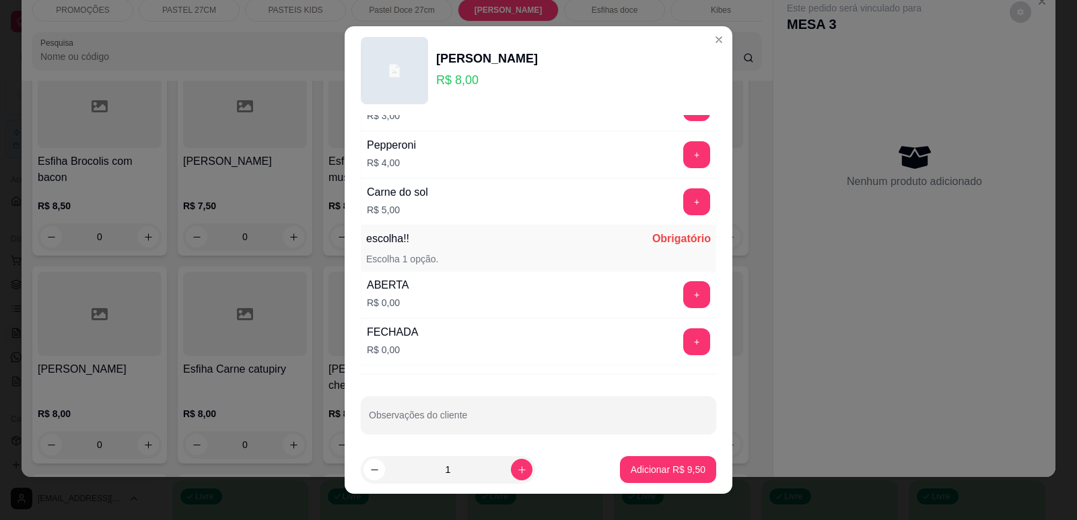
scroll to position [1063, 0]
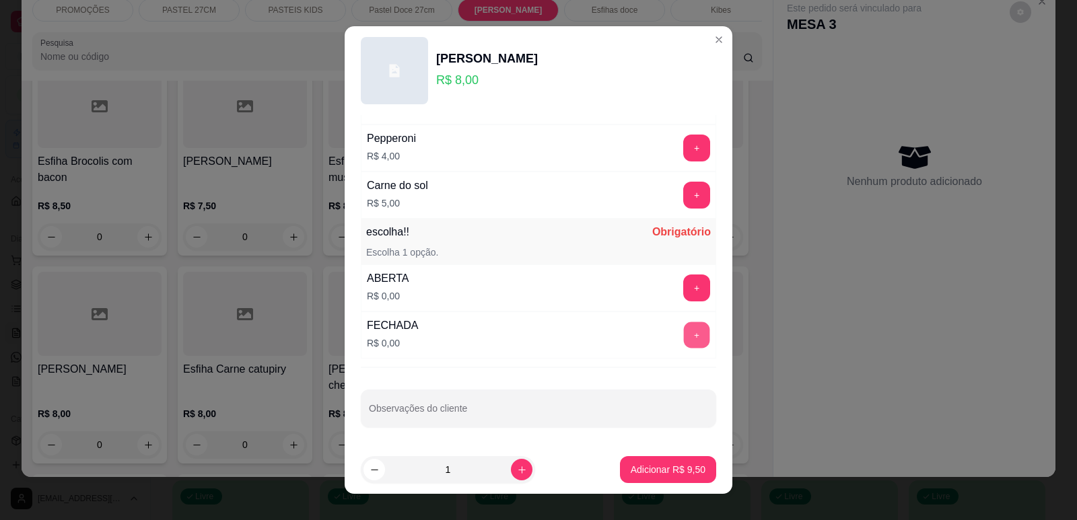
click at [684, 332] on button "+" at bounding box center [697, 335] width 26 height 26
click at [677, 469] on p "Adicionar R$ 9,50" at bounding box center [667, 470] width 73 height 13
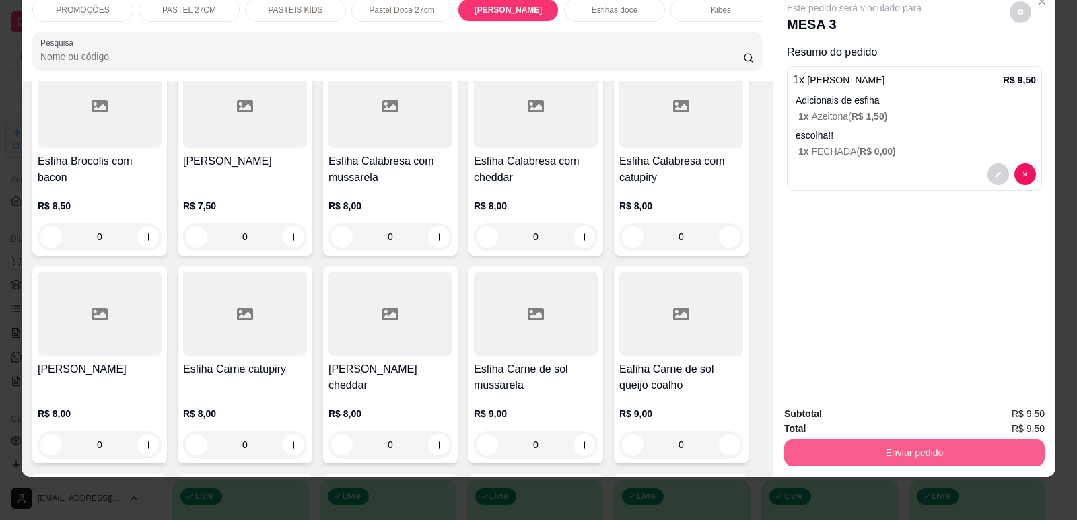
click at [935, 450] on button "Enviar pedido" at bounding box center [914, 452] width 260 height 27
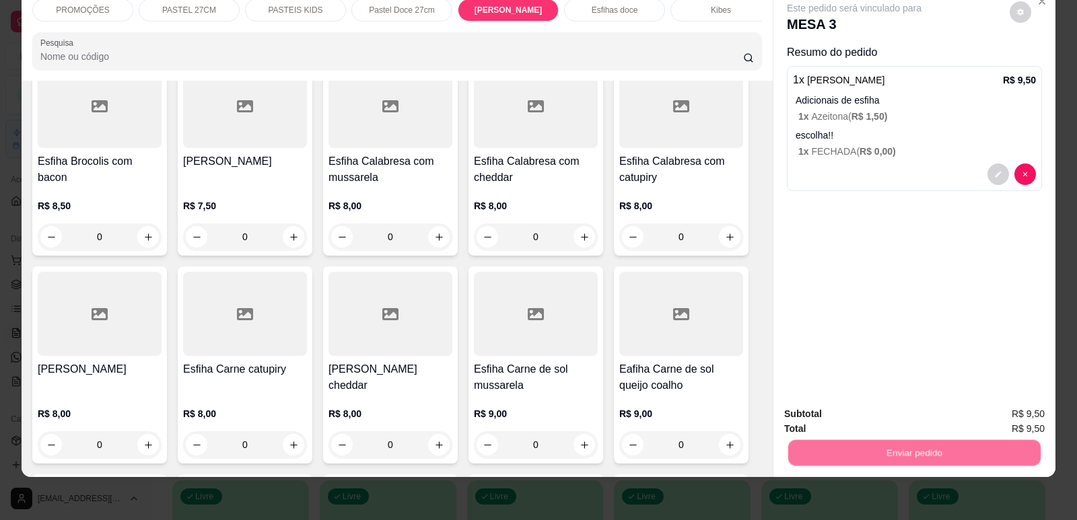
click at [1009, 421] on button "Enviar pedido" at bounding box center [1010, 420] width 76 height 26
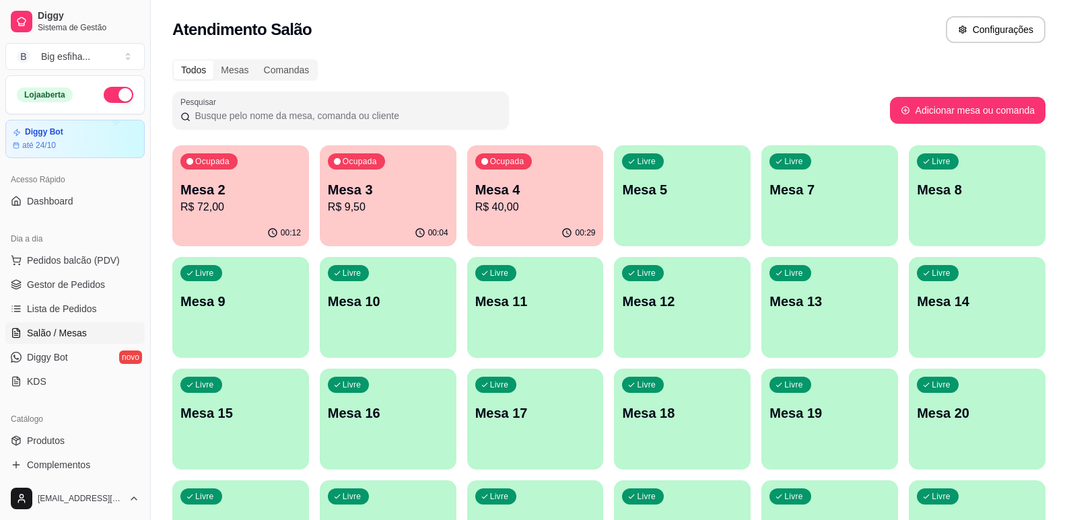
click at [237, 199] on div "Mesa 2 R$ 72,00" at bounding box center [240, 197] width 120 height 35
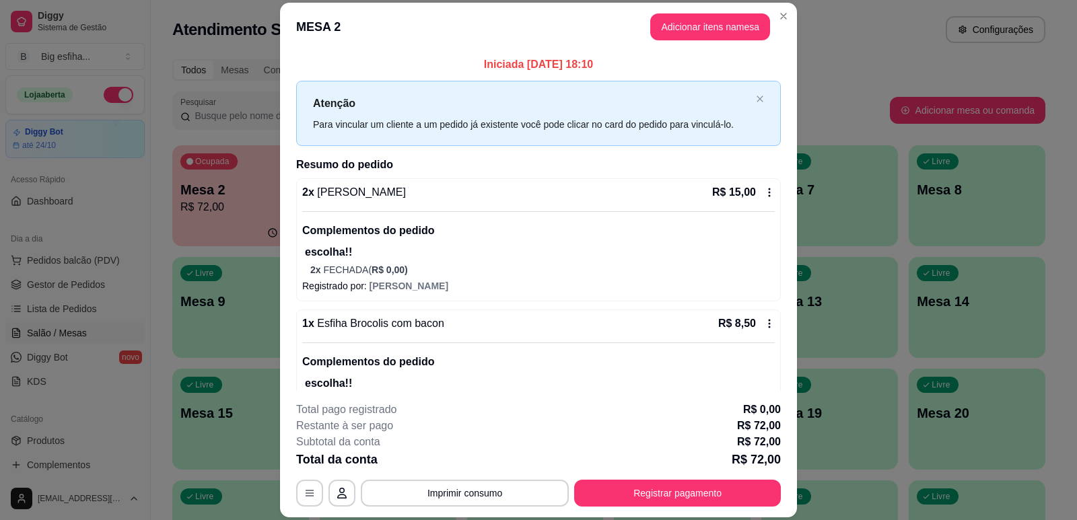
click at [478, 127] on div "Para vincular um cliente a um pedido já existente você pode clicar no card do p…" at bounding box center [531, 124] width 437 height 15
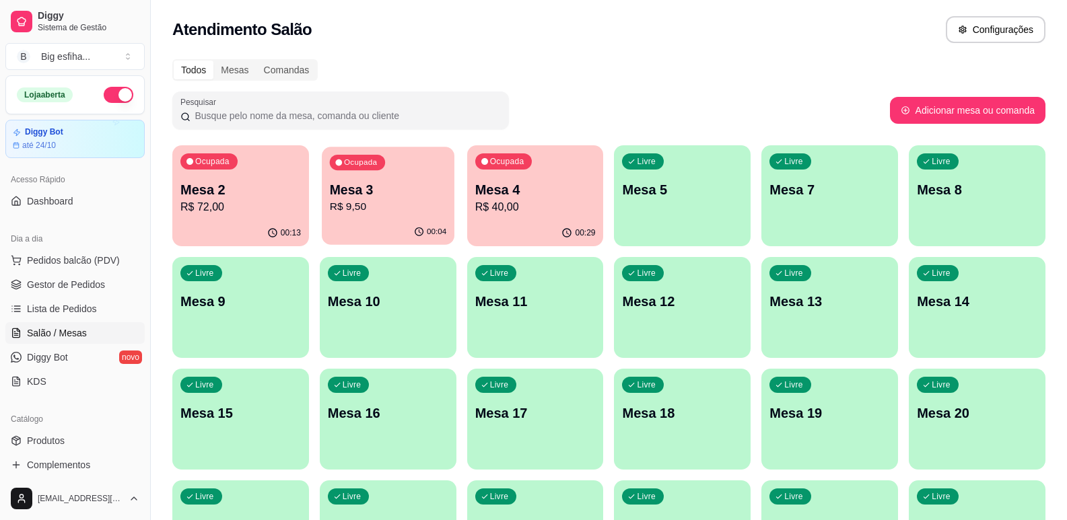
click at [435, 204] on p "R$ 9,50" at bounding box center [388, 206] width 116 height 15
click at [684, 202] on div "Livre Mesa 5" at bounding box center [682, 187] width 137 height 85
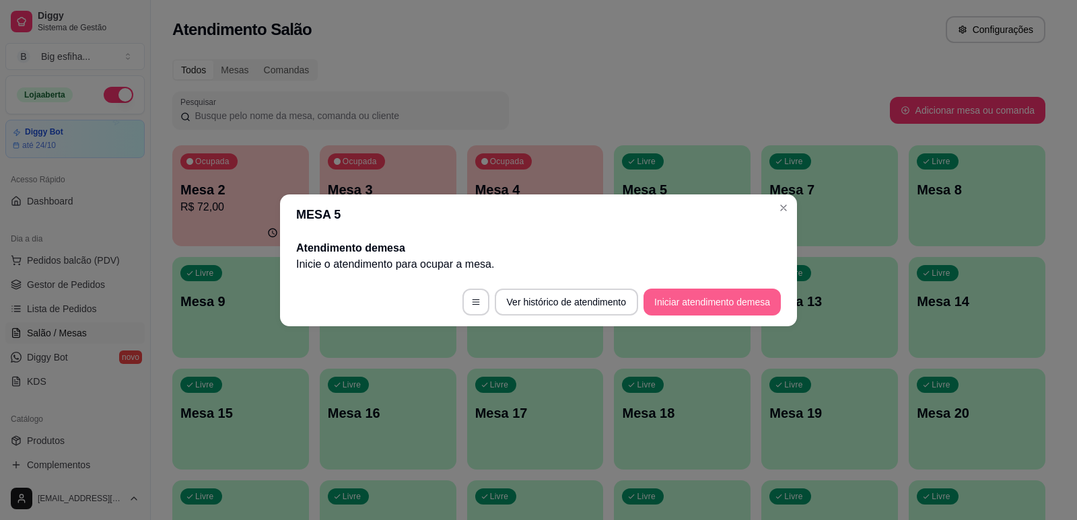
click at [731, 309] on button "Iniciar atendimento de mesa" at bounding box center [711, 302] width 137 height 27
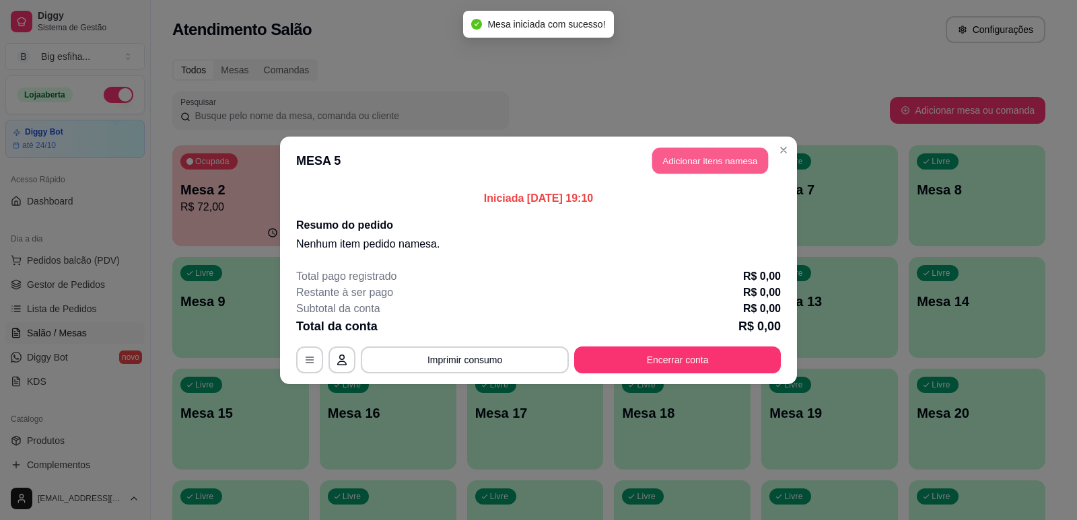
click at [713, 166] on button "Adicionar itens na mesa" at bounding box center [710, 160] width 116 height 26
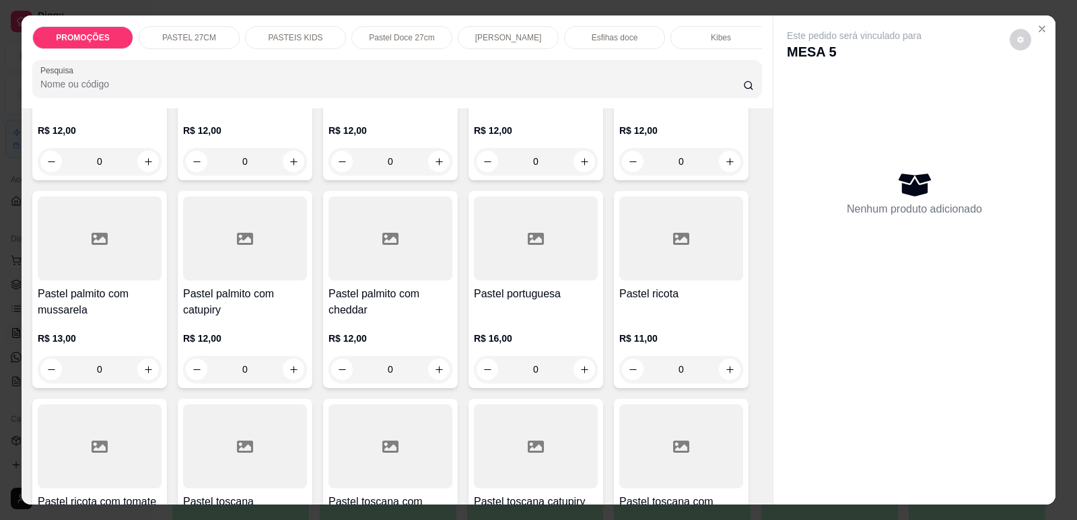
scroll to position [1884, 0]
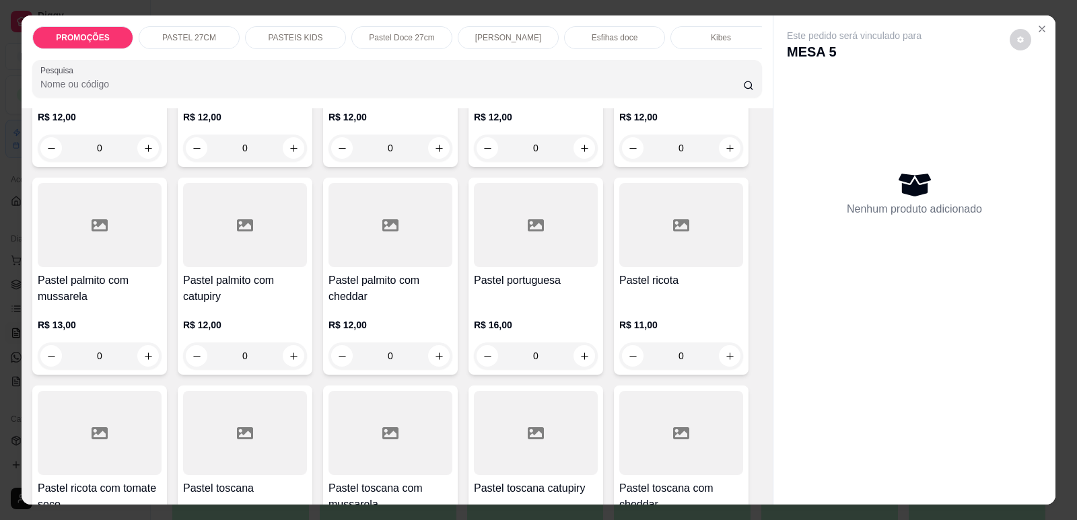
drag, startPoint x: 461, startPoint y: 300, endPoint x: 476, endPoint y: 310, distance: 18.1
click at [577, 346] on div "0" at bounding box center [536, 356] width 124 height 27
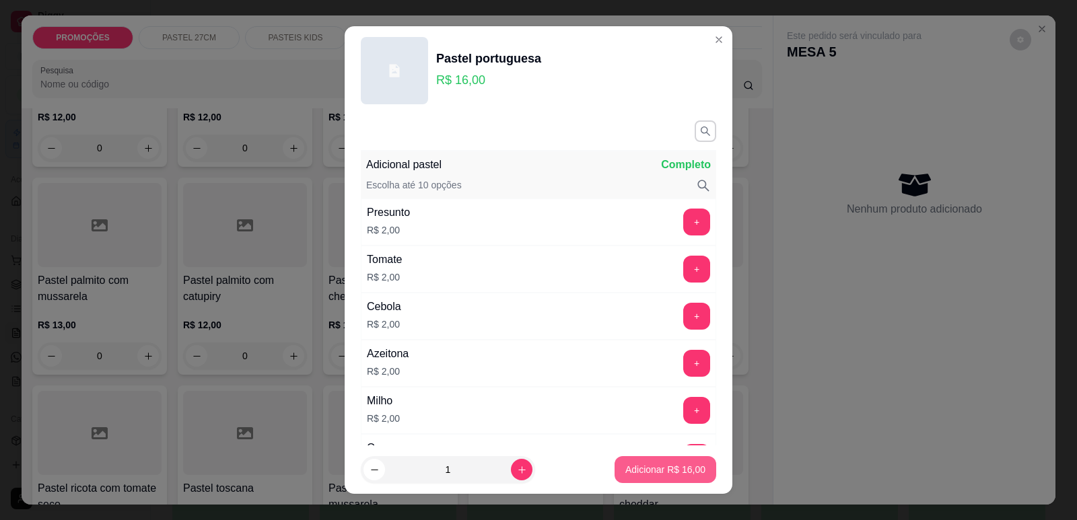
click at [670, 473] on p "Adicionar R$ 16,00" at bounding box center [665, 469] width 80 height 13
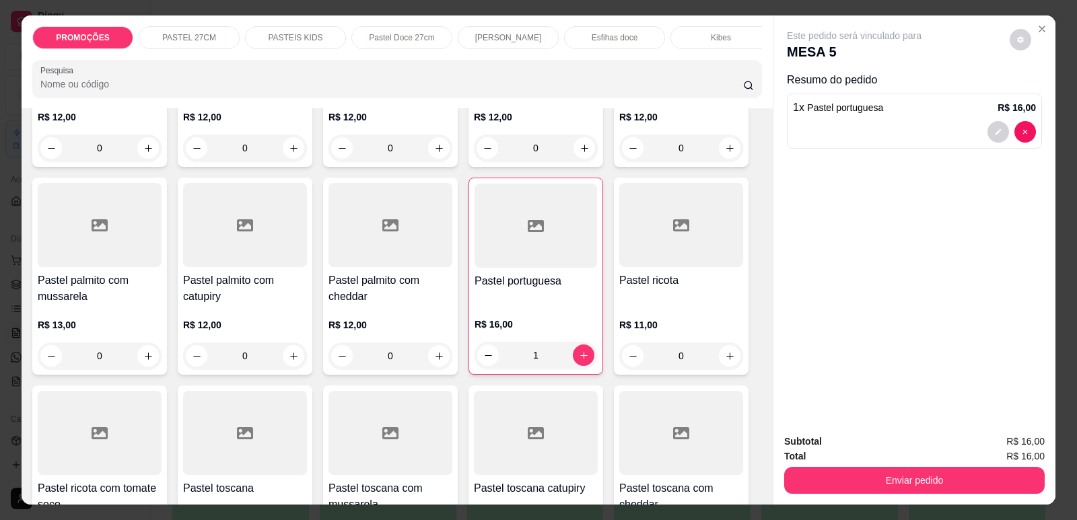
type input "1"
click at [622, 43] on div "Refrigerante" at bounding box center [605, 37] width 101 height 23
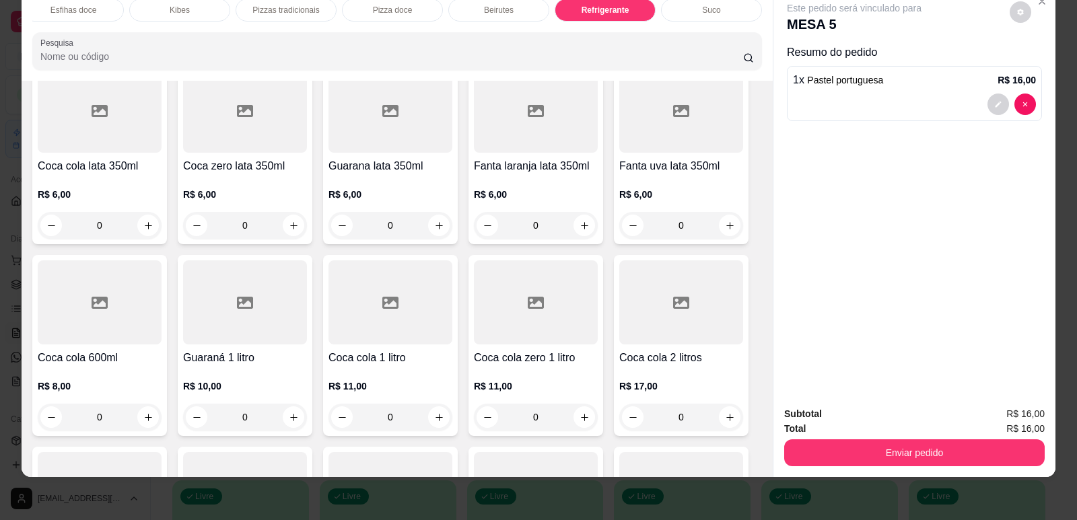
scroll to position [7900, 0]
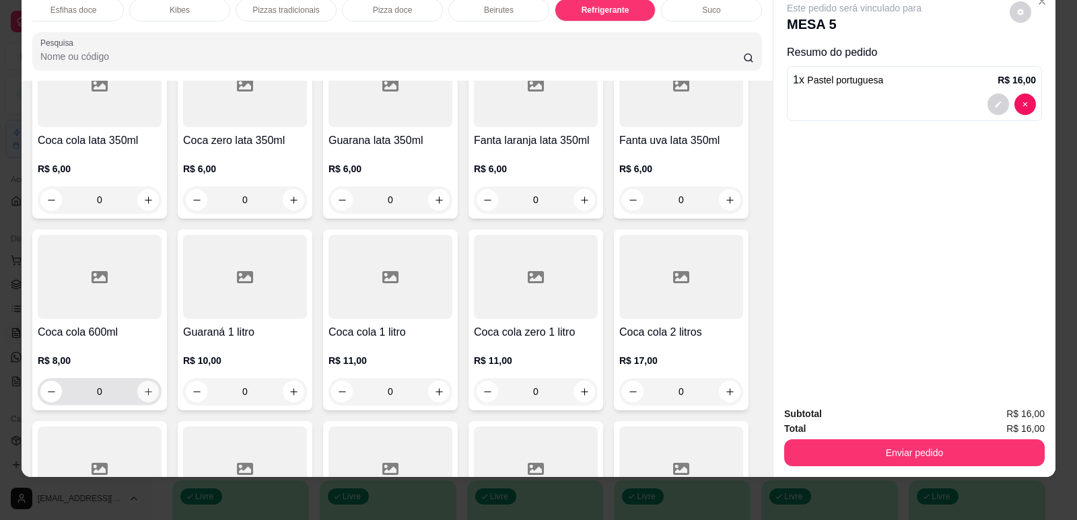
click at [143, 387] on icon "increase-product-quantity" at bounding box center [148, 392] width 10 height 10
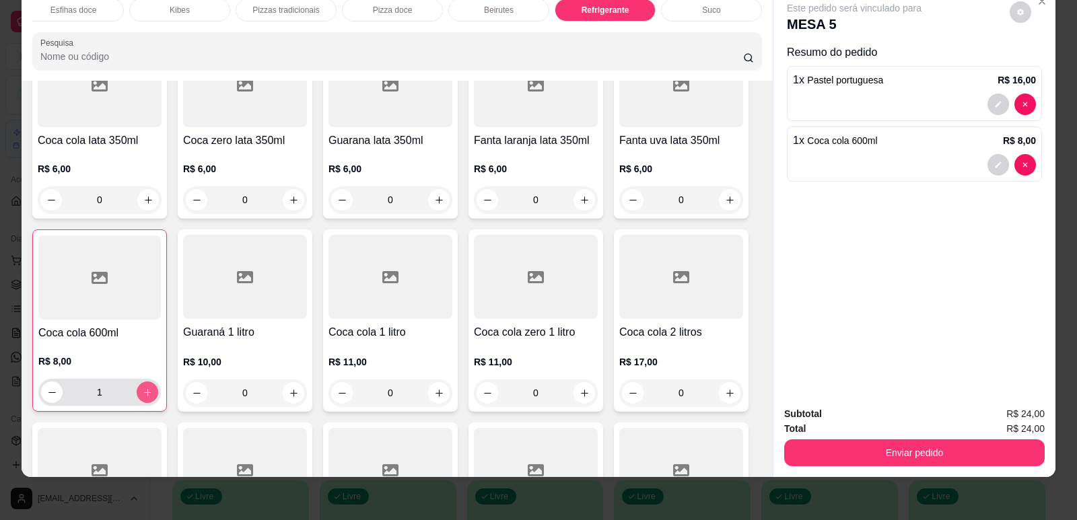
type input "1"
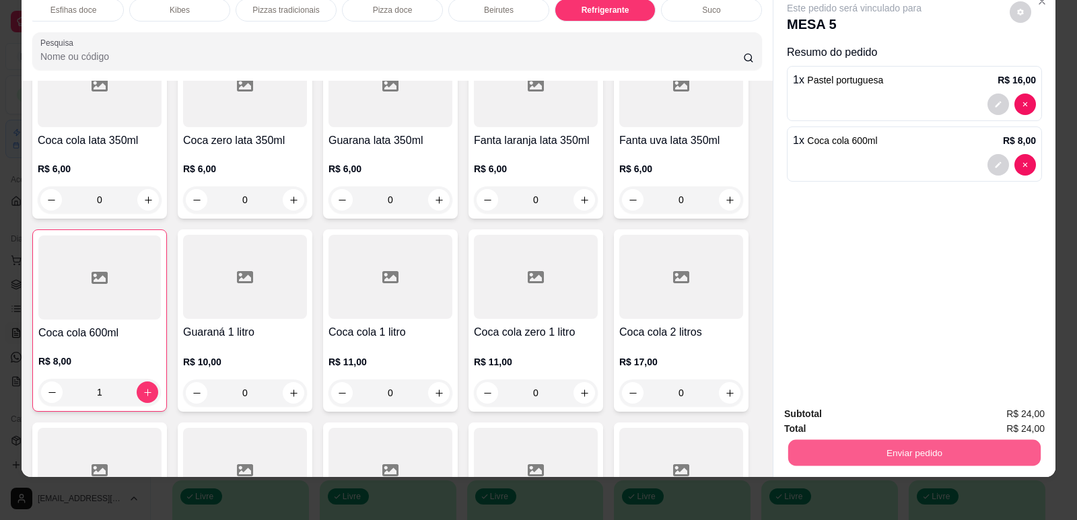
click at [909, 454] on button "Enviar pedido" at bounding box center [914, 452] width 252 height 26
click at [1018, 416] on button "Enviar pedido" at bounding box center [1009, 419] width 74 height 25
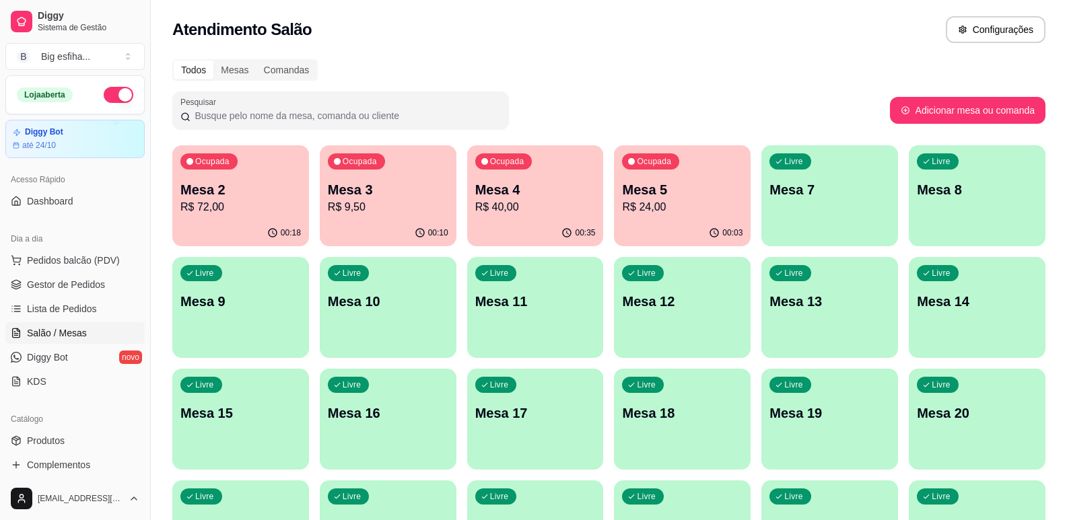
click at [221, 215] on p "R$ 72,00" at bounding box center [240, 207] width 120 height 16
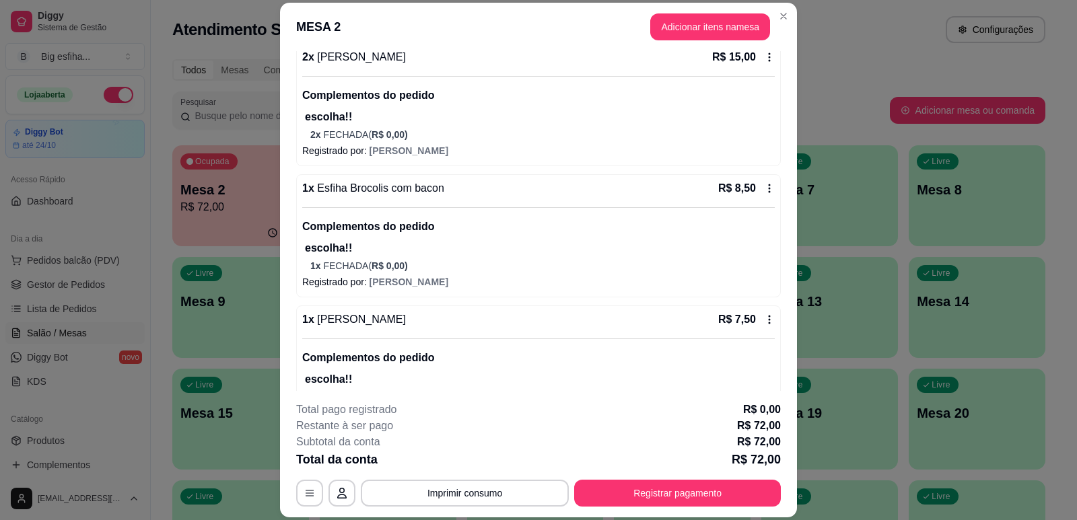
scroll to position [0, 0]
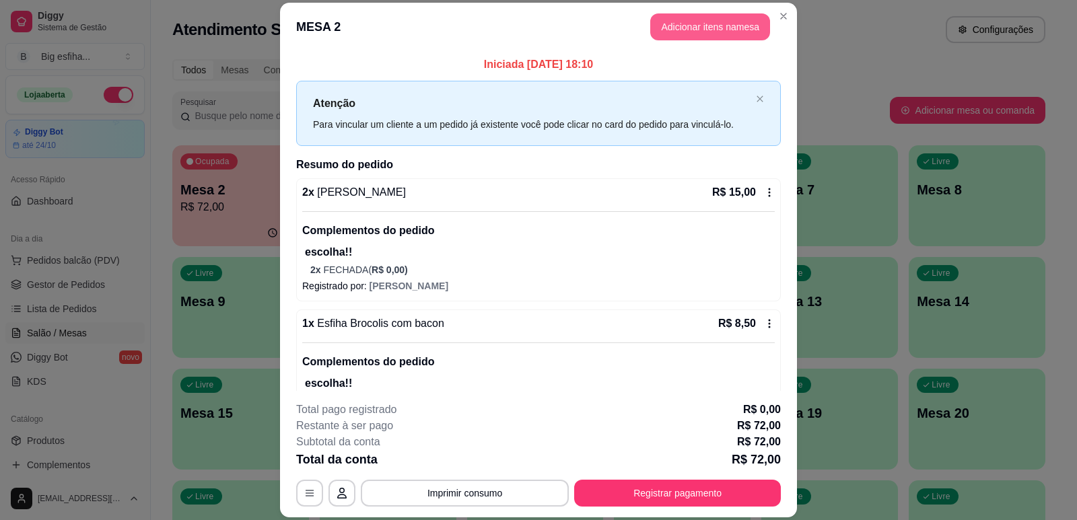
click at [708, 13] on header "MESA 2 Adicionar itens na mesa" at bounding box center [538, 27] width 517 height 48
click at [690, 24] on button "Adicionar itens na mesa" at bounding box center [710, 26] width 116 height 26
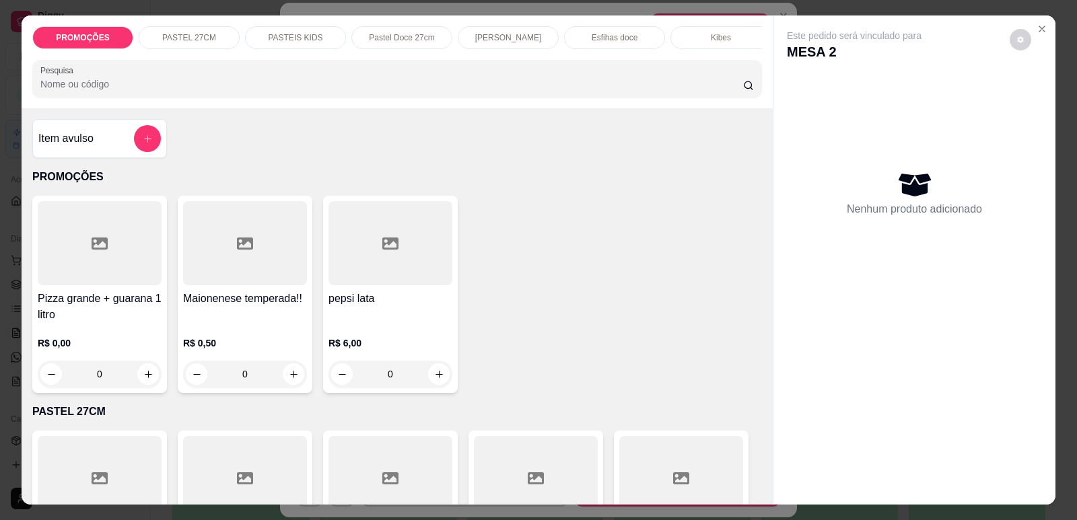
scroll to position [0, 541]
click at [637, 36] on div "Refrigerante" at bounding box center [605, 37] width 101 height 23
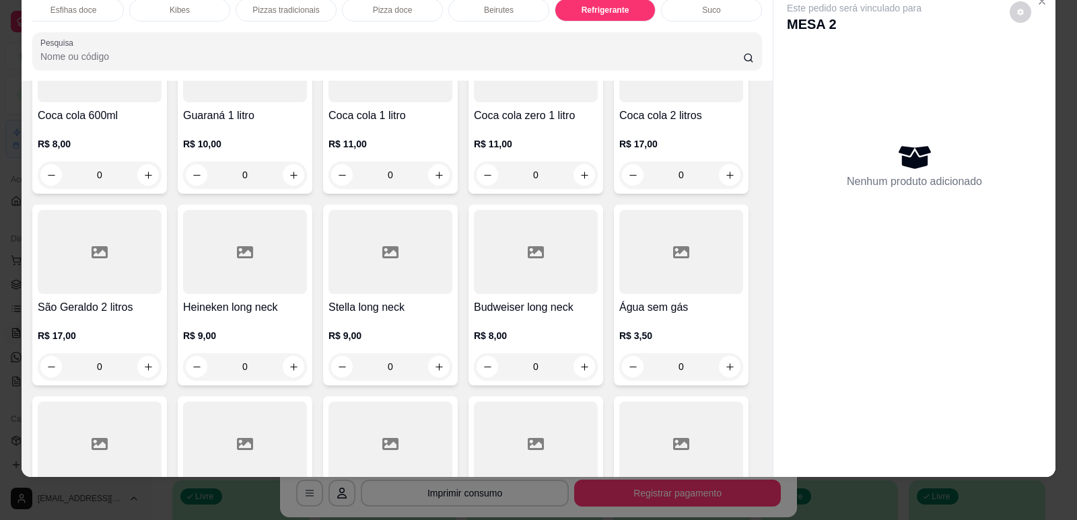
scroll to position [8102, 0]
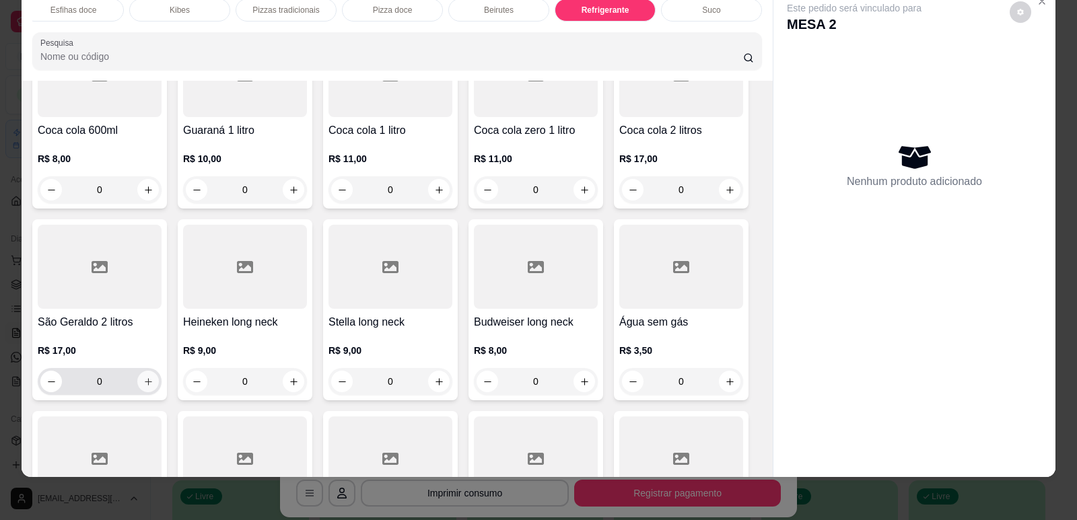
click at [143, 377] on icon "increase-product-quantity" at bounding box center [148, 382] width 10 height 10
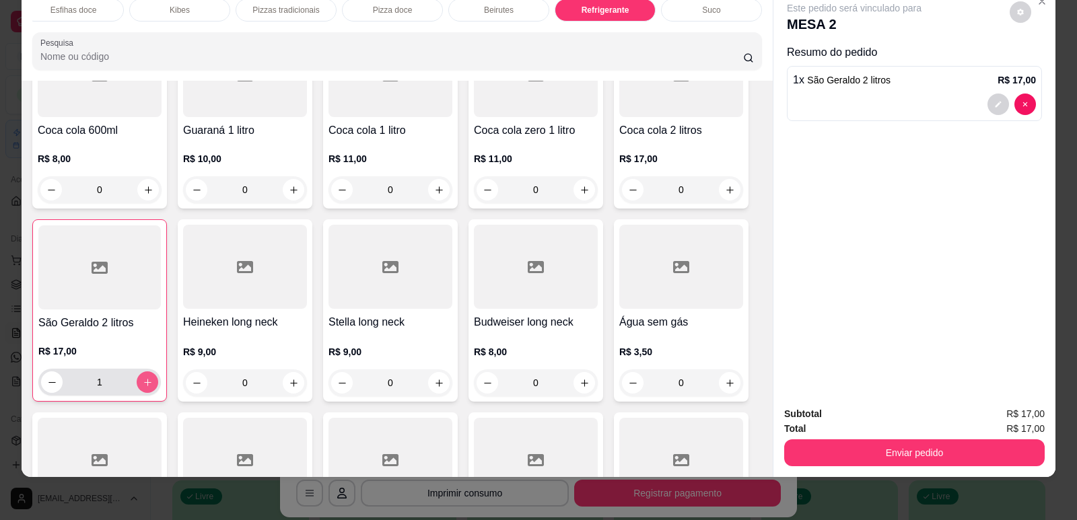
type input "1"
drag, startPoint x: 897, startPoint y: 425, endPoint x: 901, endPoint y: 437, distance: 12.8
click at [897, 431] on div "Total R$ 17,00" at bounding box center [914, 428] width 260 height 15
click at [904, 450] on button "Enviar pedido" at bounding box center [914, 452] width 260 height 27
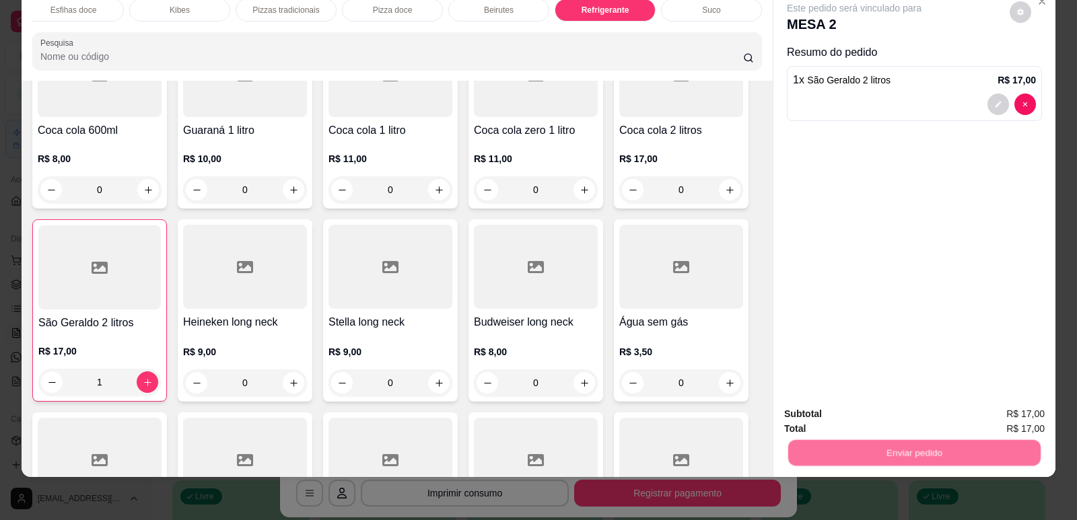
click at [984, 419] on button "Enviar pedido" at bounding box center [1010, 420] width 76 height 26
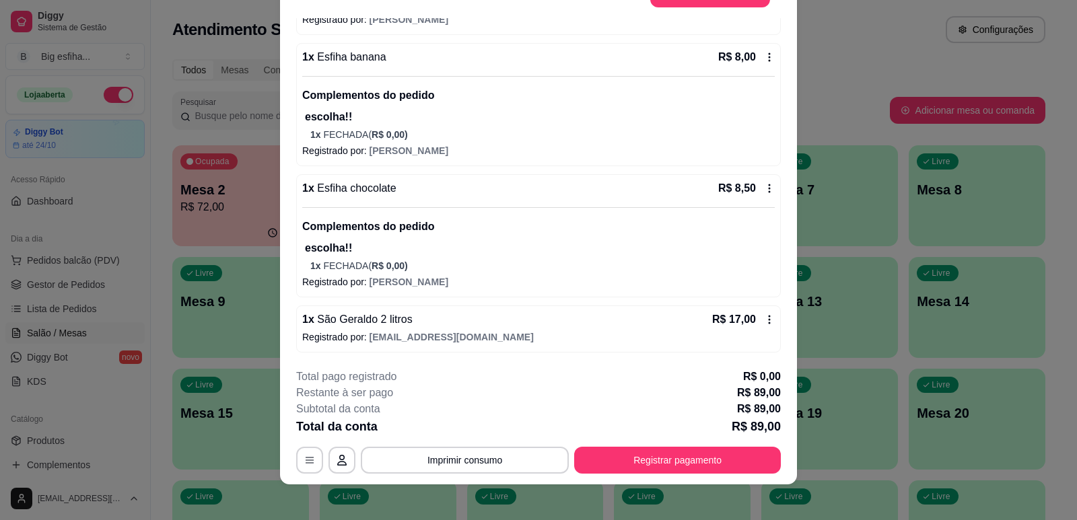
scroll to position [40, 0]
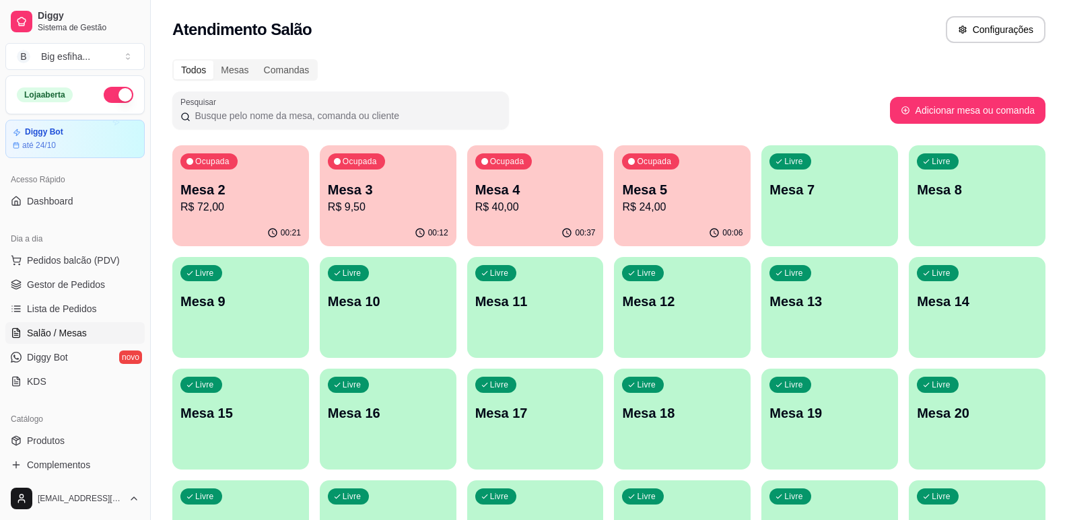
click at [795, 215] on div "Livre Mesa 7" at bounding box center [829, 187] width 137 height 85
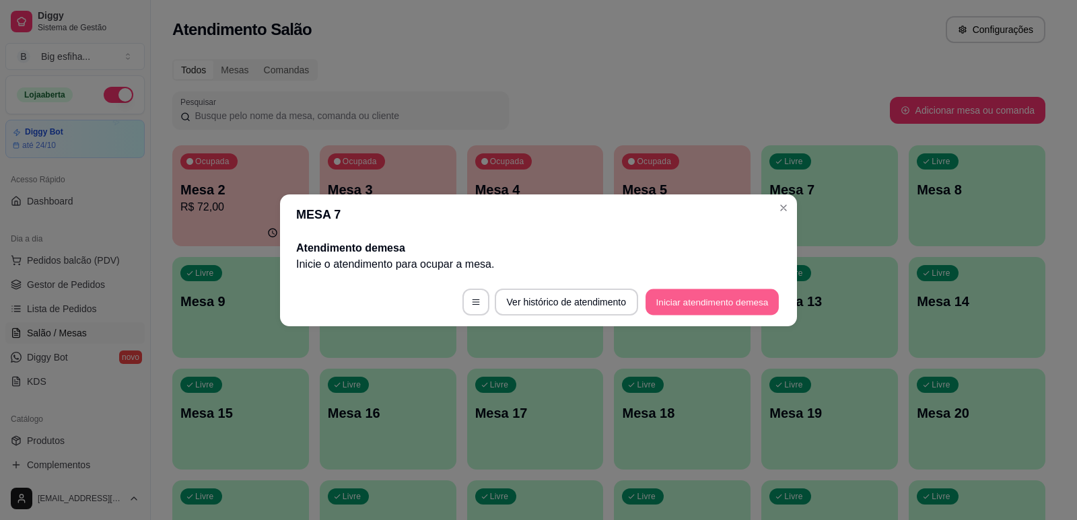
click at [721, 303] on button "Iniciar atendimento de mesa" at bounding box center [711, 302] width 133 height 26
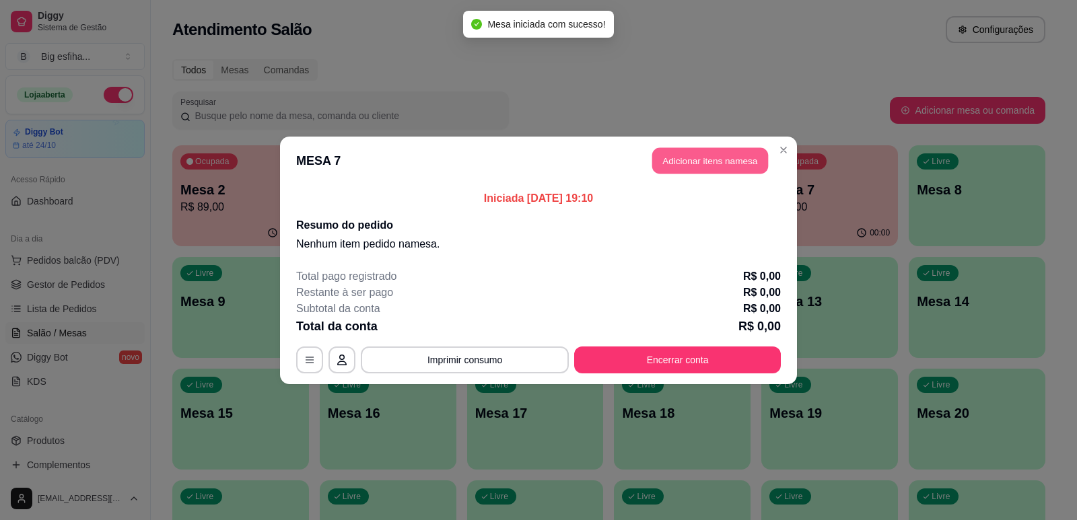
click at [704, 159] on button "Adicionar itens na mesa" at bounding box center [710, 160] width 116 height 26
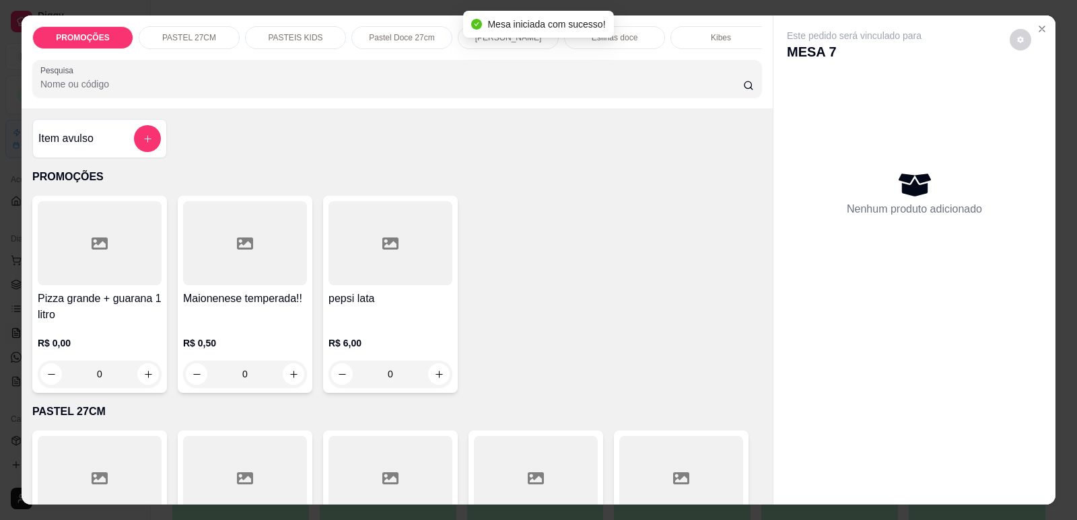
scroll to position [0, 541]
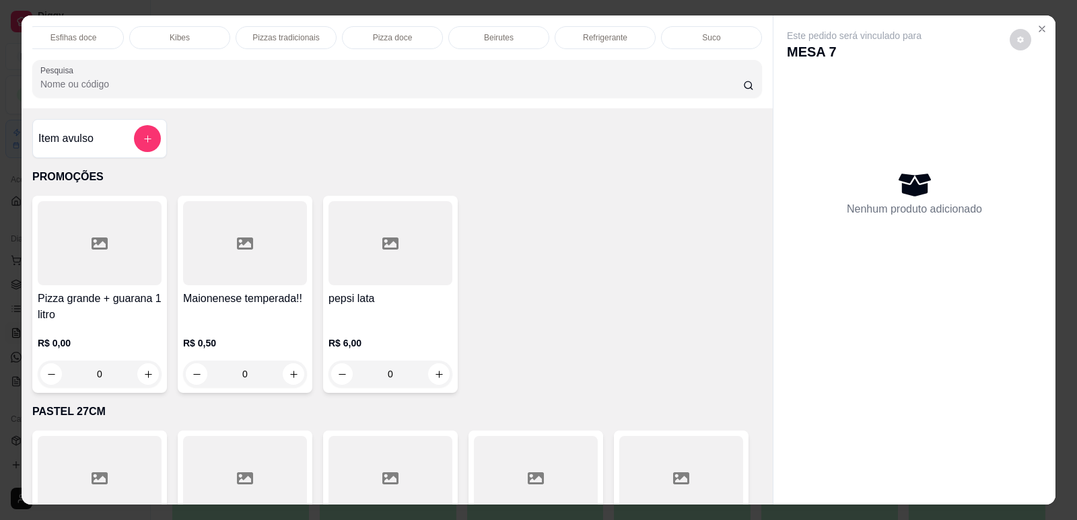
click at [284, 34] on p "Pizzas tradicionais" at bounding box center [285, 37] width 67 height 11
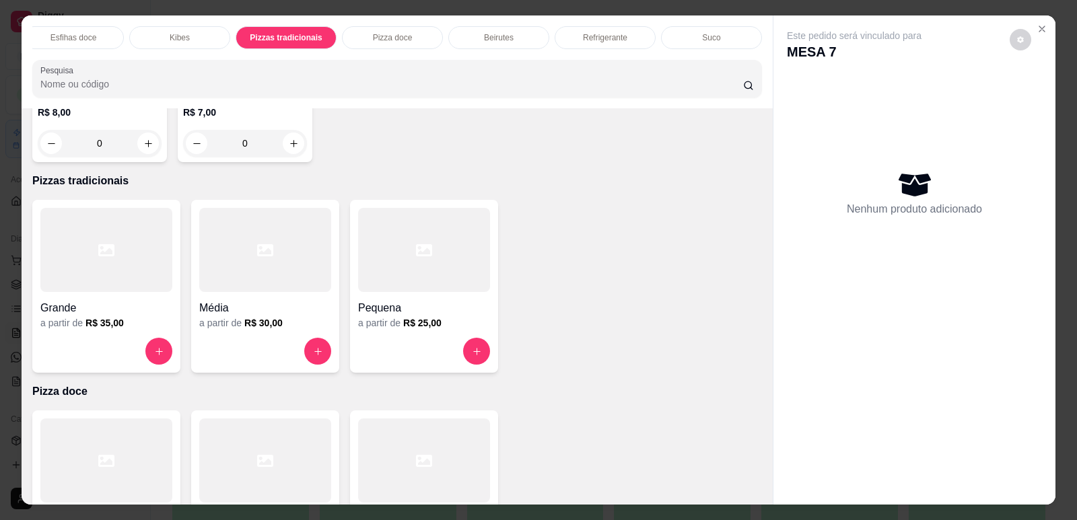
scroll to position [28, 0]
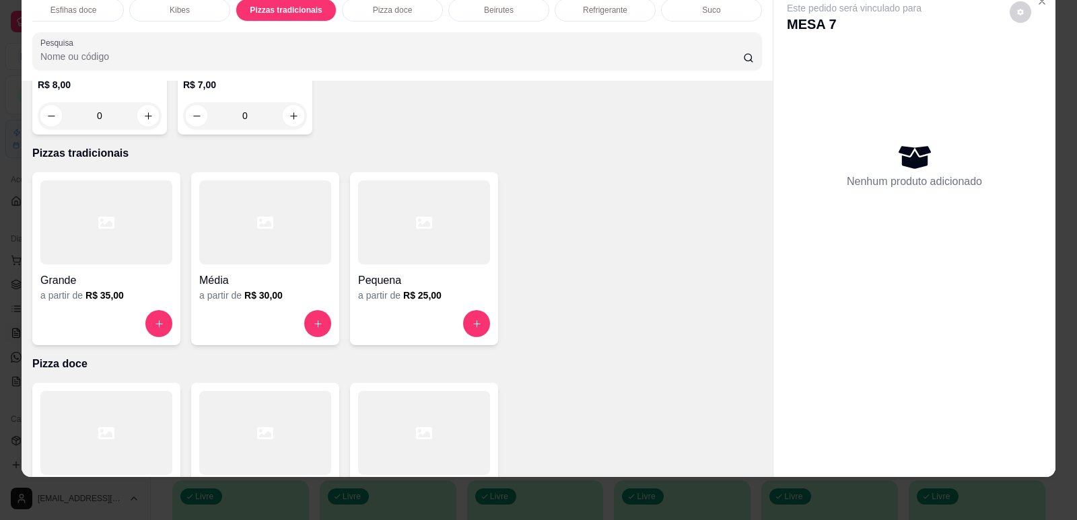
click at [440, 185] on div at bounding box center [424, 222] width 132 height 84
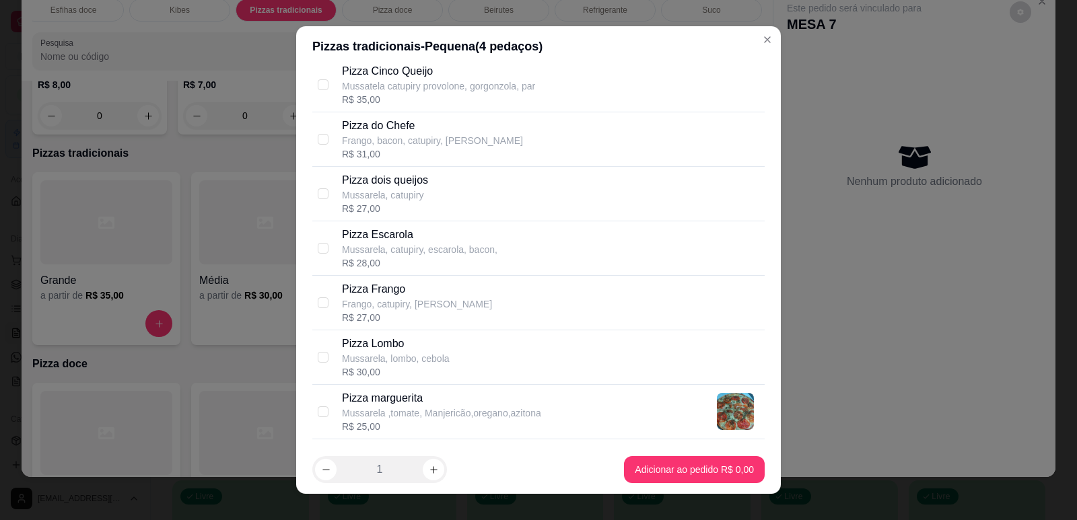
scroll to position [1211, 0]
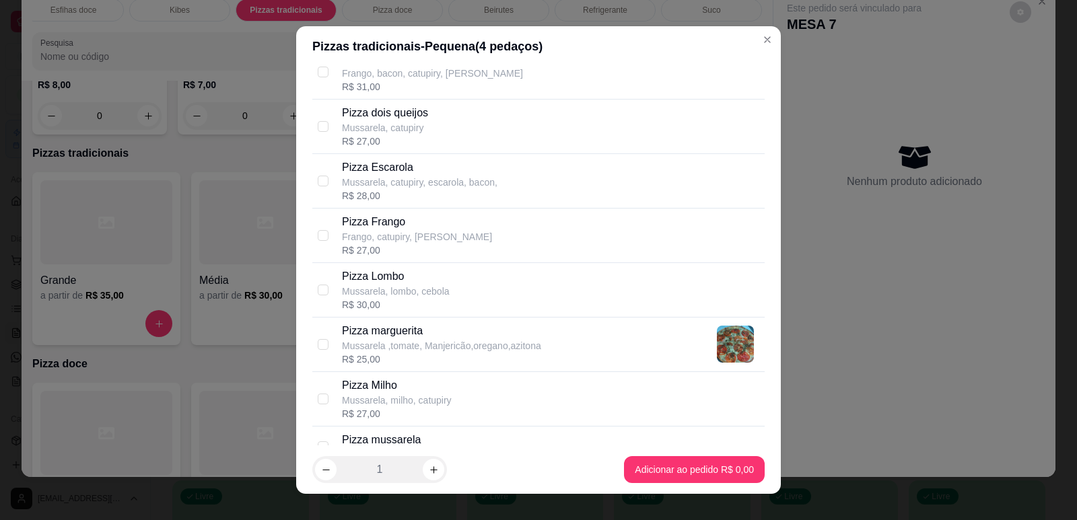
click at [627, 350] on div "Pizza marguerita Mussarela ,tomate, Manjericão,oregano,azitona R$ 25,00" at bounding box center [550, 344] width 417 height 43
checkbox input "true"
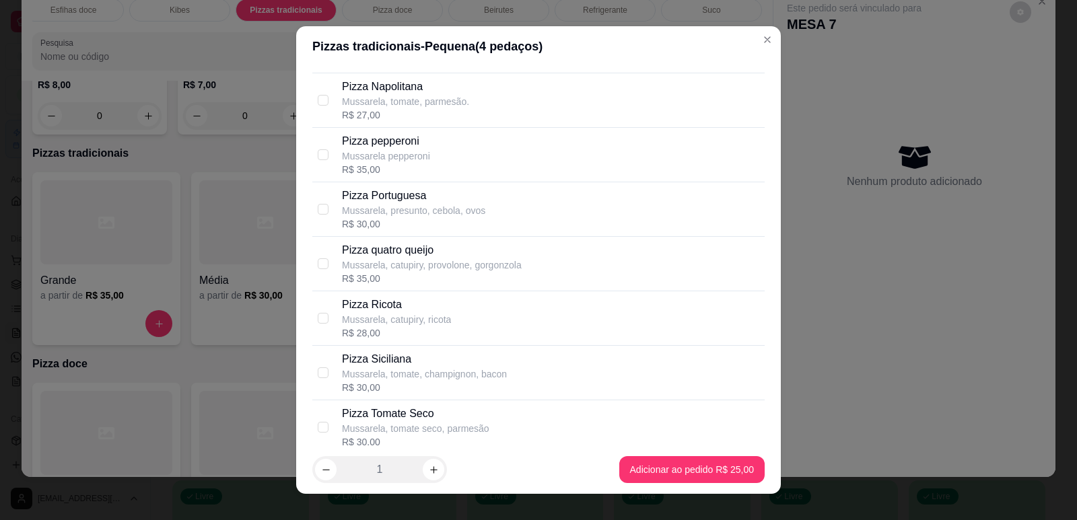
scroll to position [1615, 0]
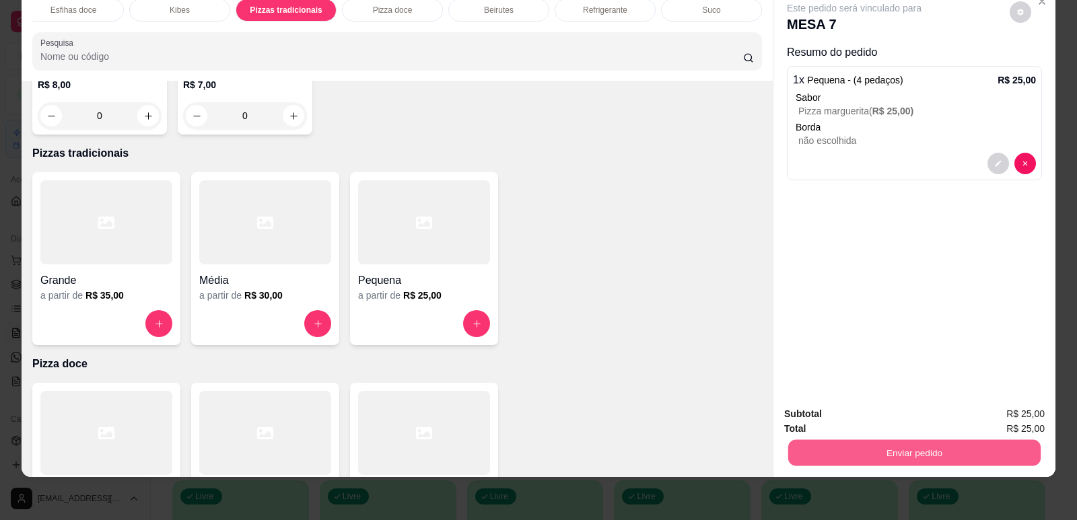
click at [958, 448] on button "Enviar pedido" at bounding box center [914, 452] width 252 height 26
click at [1004, 417] on button "Enviar pedido" at bounding box center [1009, 419] width 74 height 25
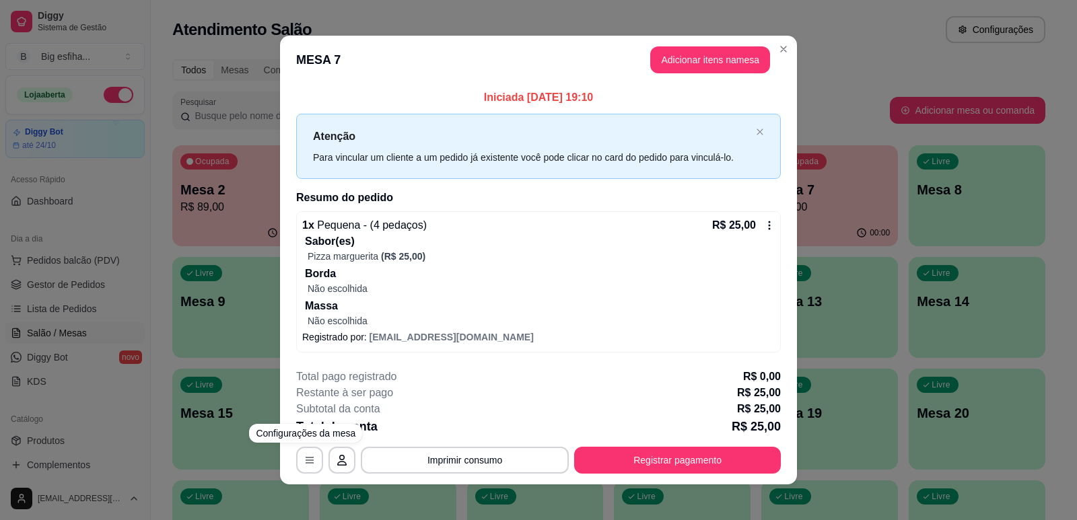
scroll to position [7, 0]
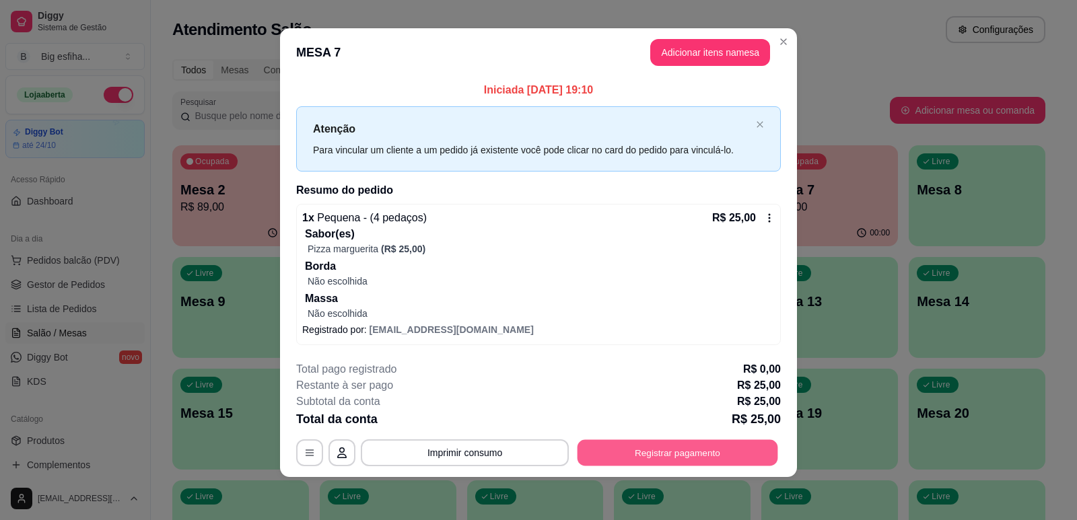
click at [668, 448] on button "Registrar pagamento" at bounding box center [677, 453] width 201 height 26
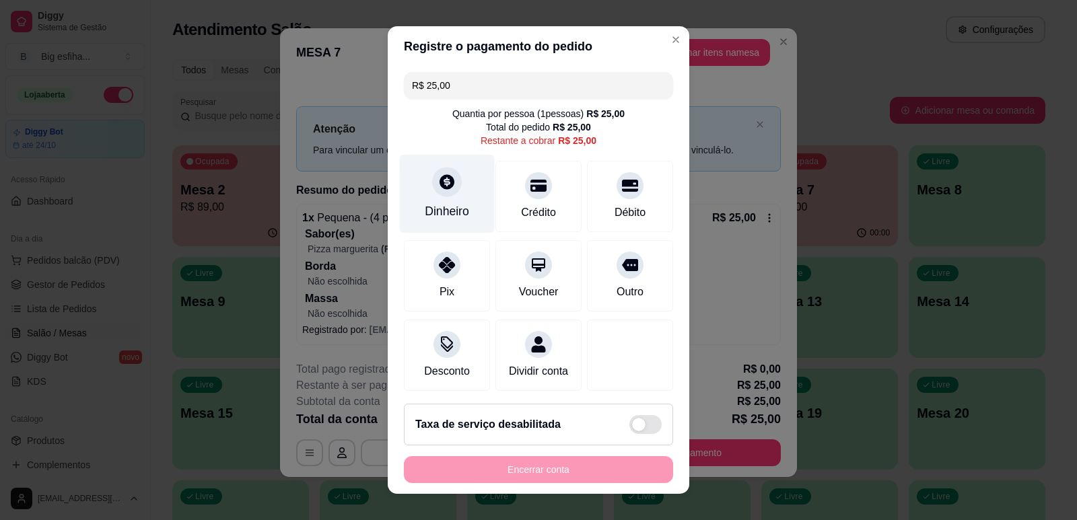
click at [419, 174] on div "Dinheiro" at bounding box center [447, 193] width 95 height 79
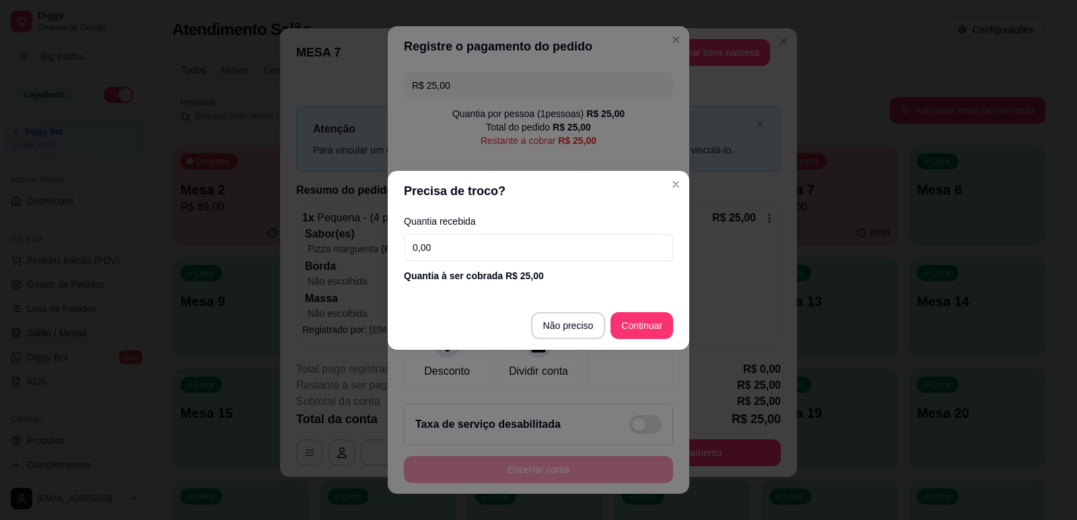
click at [476, 244] on input "0,00" at bounding box center [538, 247] width 269 height 27
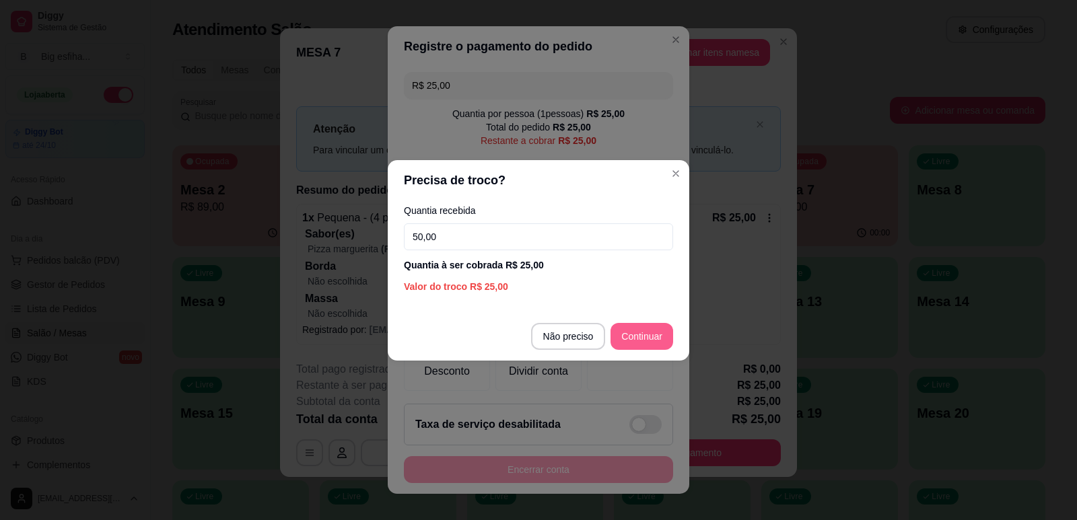
type input "50,00"
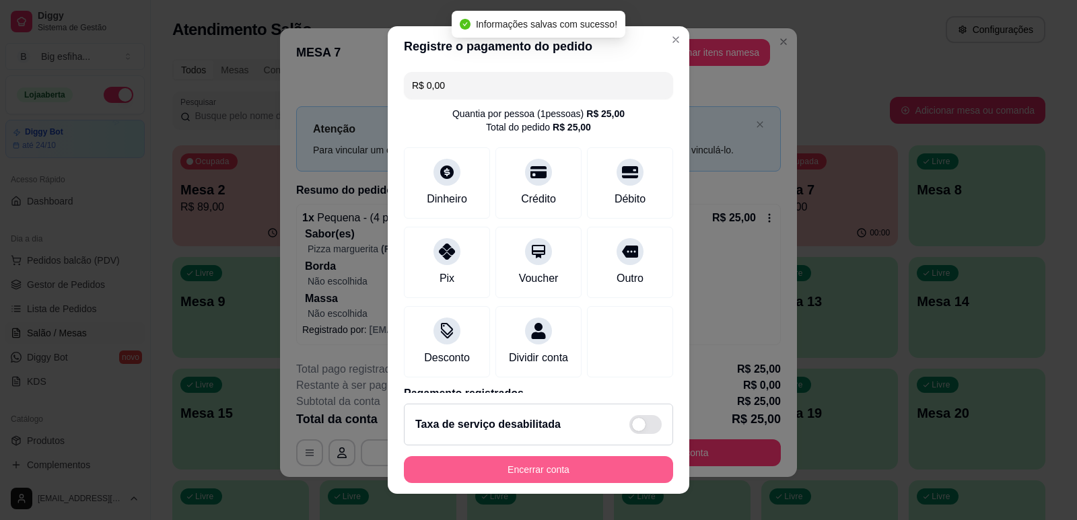
type input "R$ 0,00"
click at [594, 462] on button "Encerrar conta" at bounding box center [538, 469] width 269 height 27
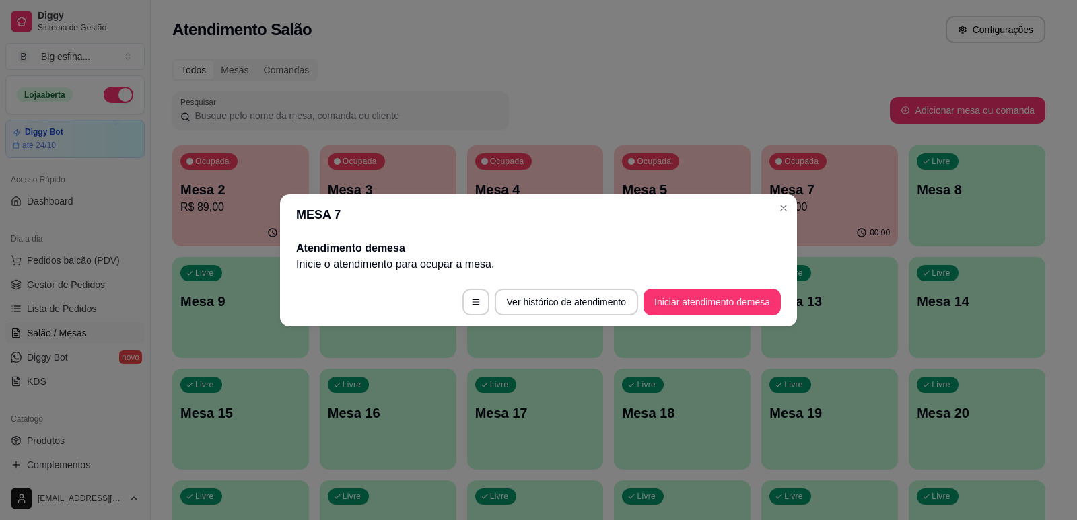
scroll to position [0, 0]
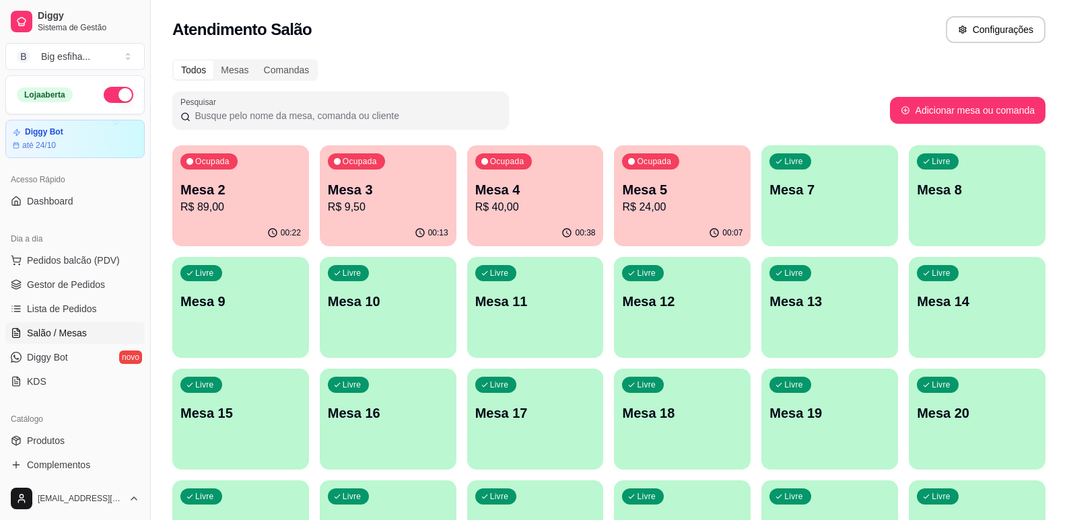
click at [252, 207] on p "R$ 89,00" at bounding box center [240, 207] width 120 height 16
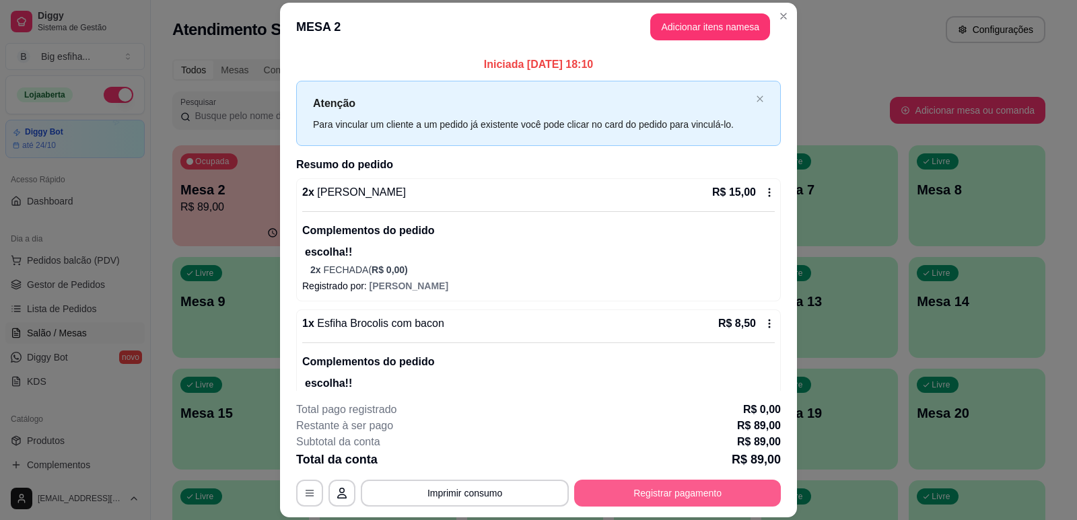
click at [637, 497] on button "Registrar pagamento" at bounding box center [677, 493] width 207 height 27
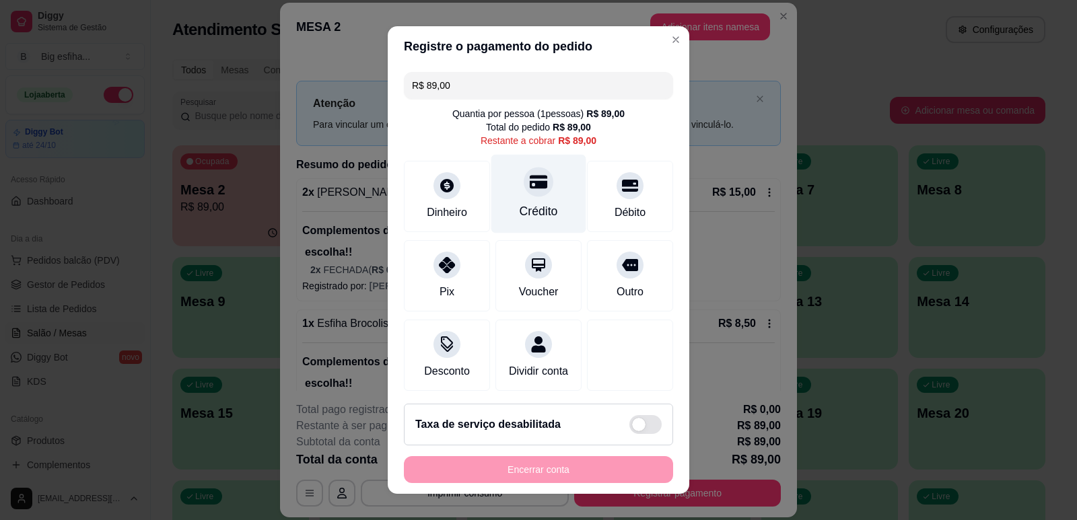
click at [522, 206] on div "Crédito" at bounding box center [539, 211] width 38 height 17
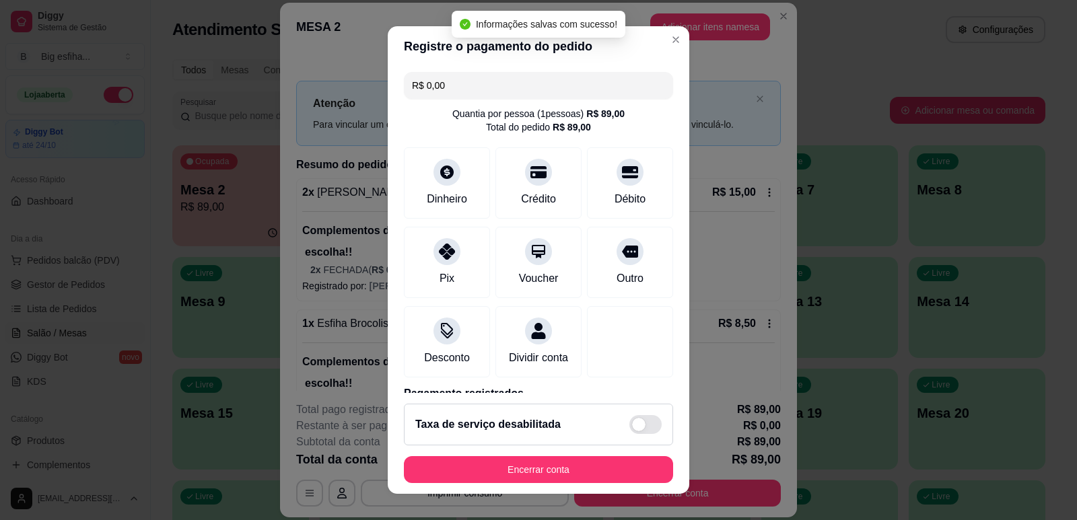
type input "R$ 0,00"
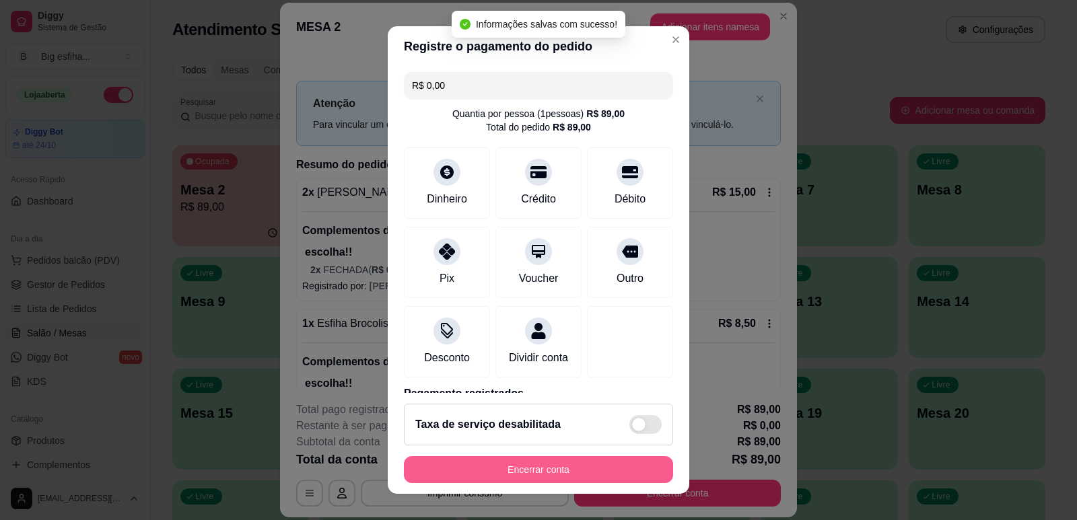
click at [491, 478] on button "Encerrar conta" at bounding box center [538, 469] width 269 height 27
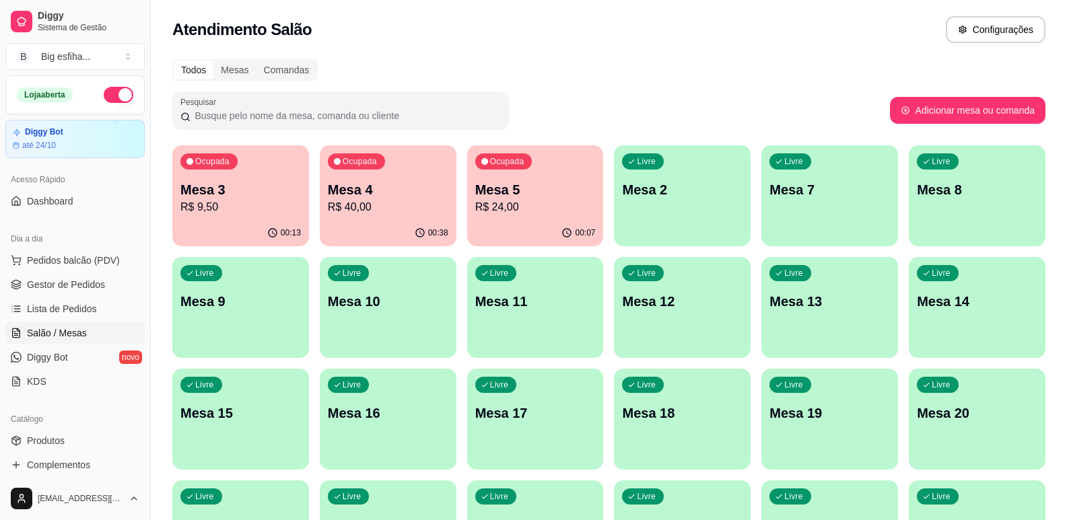
click at [231, 188] on p "Mesa 3" at bounding box center [240, 189] width 120 height 19
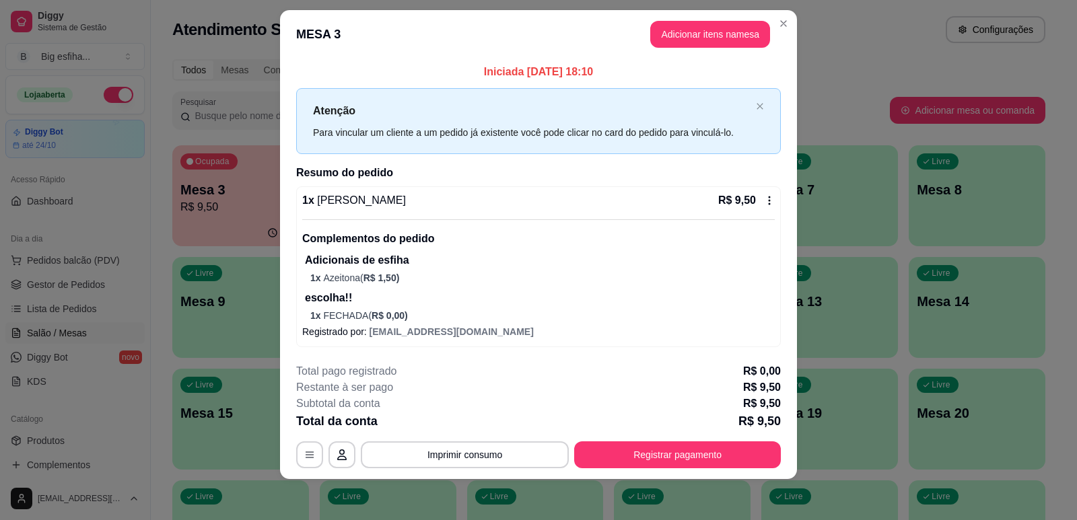
scroll to position [17, 0]
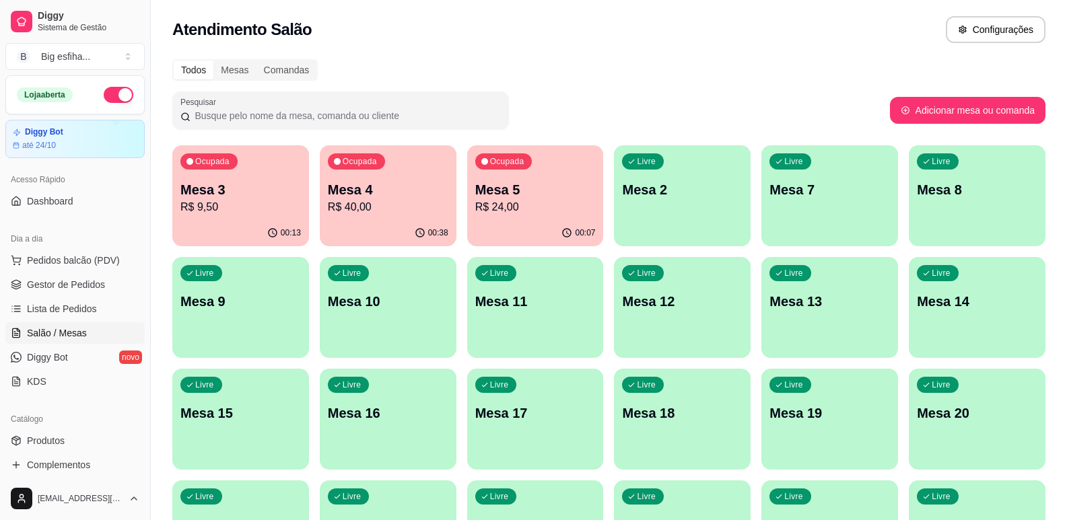
click at [291, 195] on p "Mesa 3" at bounding box center [240, 189] width 120 height 19
click at [648, 164] on p "Livre" at bounding box center [648, 162] width 18 height 11
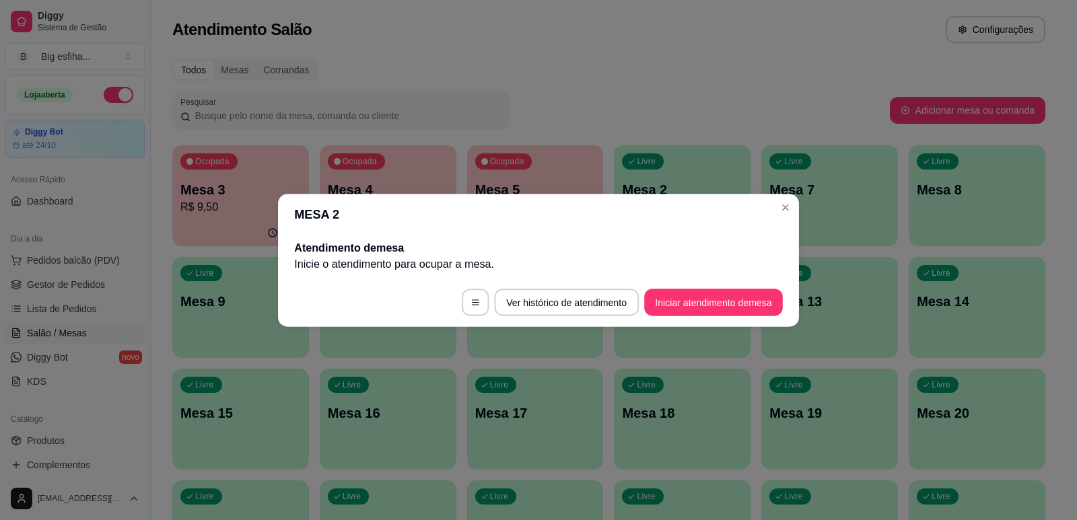
click at [514, 214] on header "MESA 2" at bounding box center [538, 214] width 521 height 40
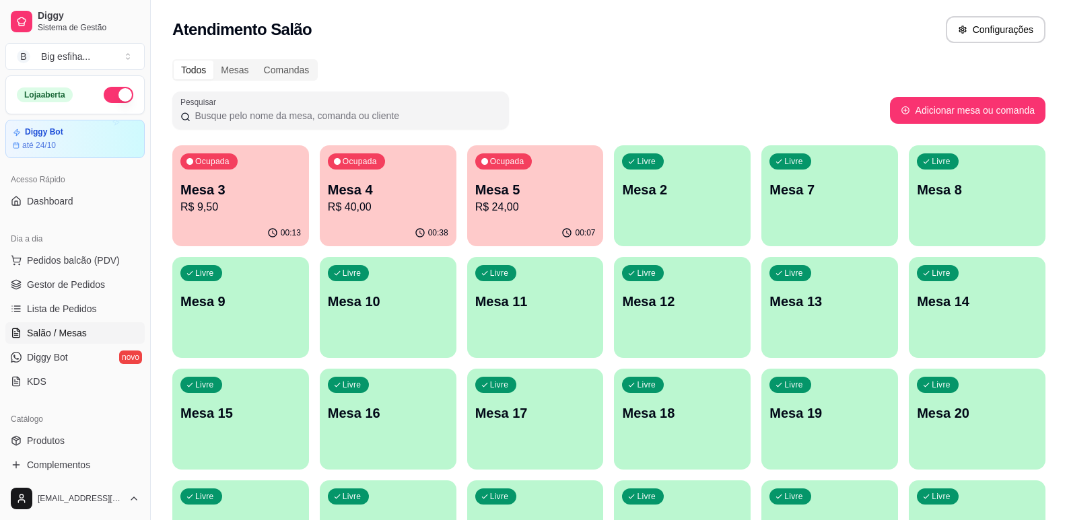
click at [576, 204] on p "R$ 24,00" at bounding box center [535, 207] width 120 height 16
click at [678, 197] on p "Mesa 2" at bounding box center [682, 189] width 120 height 19
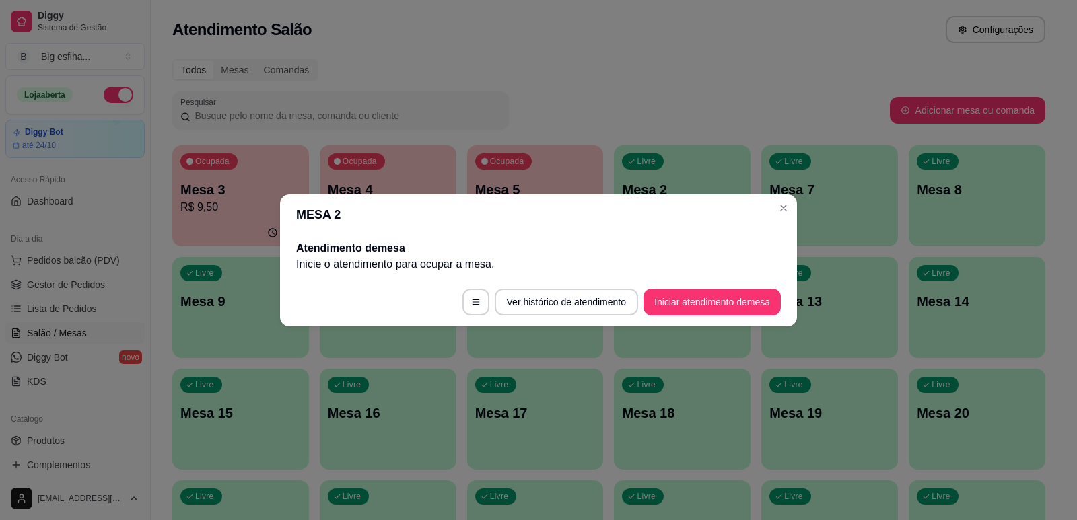
drag, startPoint x: 715, startPoint y: 283, endPoint x: 715, endPoint y: 299, distance: 15.5
click at [715, 288] on footer "Ver histórico de atendimento Iniciar atendimento de mesa" at bounding box center [538, 302] width 517 height 48
click at [715, 299] on button "Iniciar atendimento de mesa" at bounding box center [711, 302] width 137 height 27
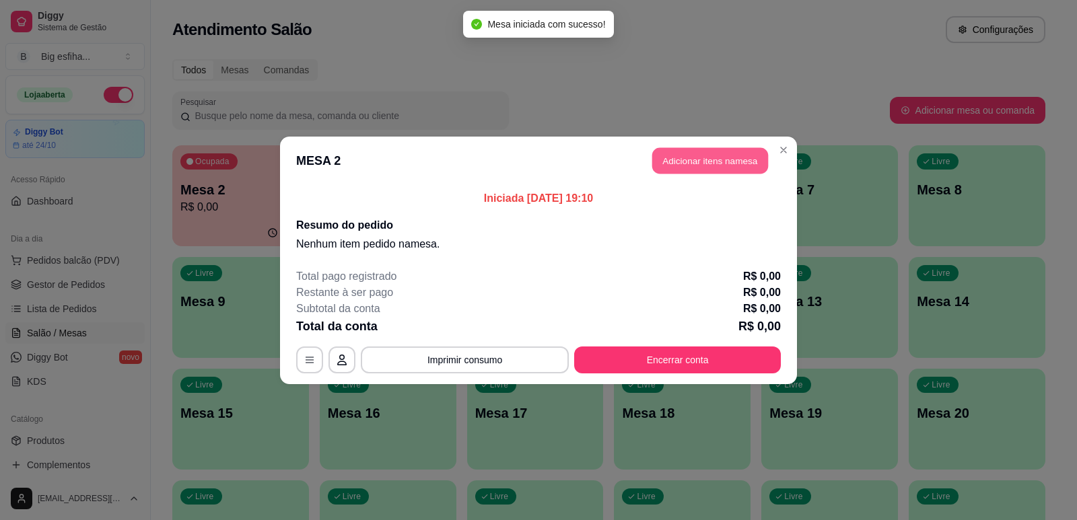
click at [697, 159] on button "Adicionar itens na mesa" at bounding box center [710, 160] width 116 height 26
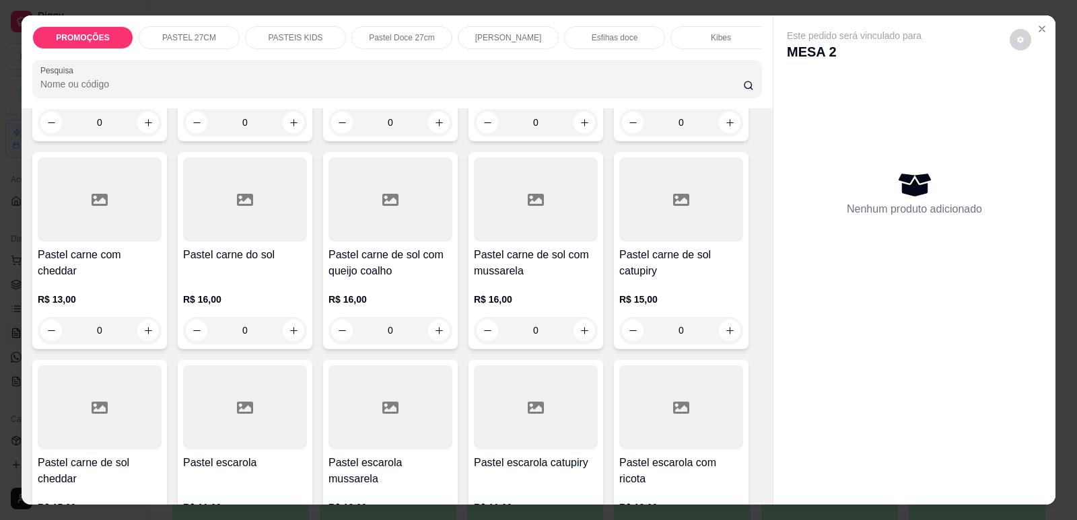
scroll to position [1328, 0]
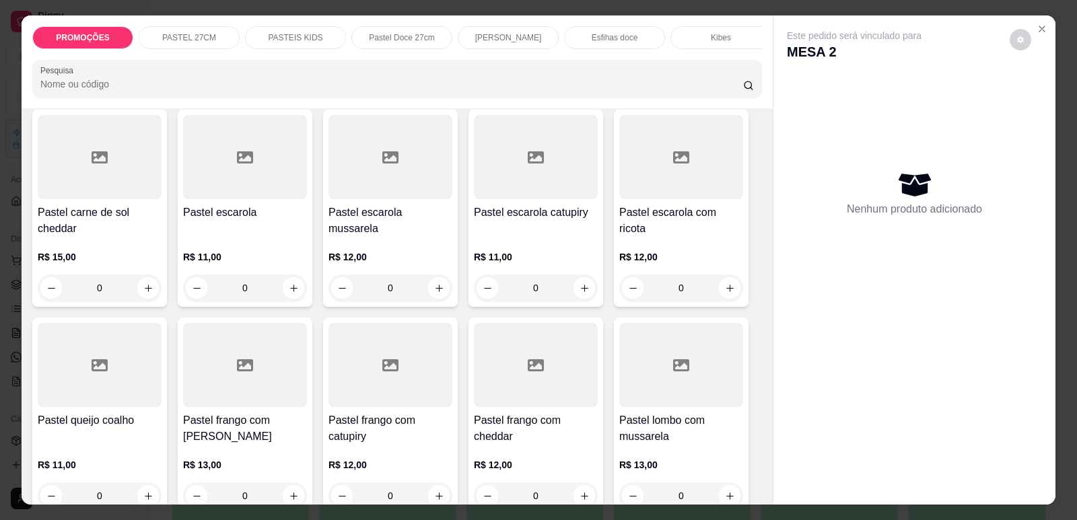
click at [258, 388] on div at bounding box center [245, 365] width 124 height 84
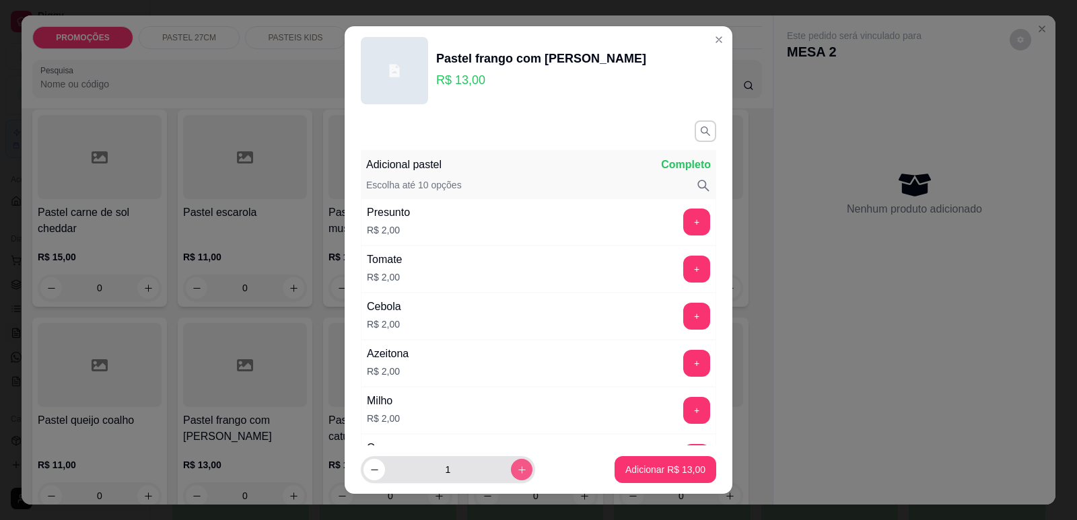
click at [517, 468] on icon "increase-product-quantity" at bounding box center [522, 470] width 10 height 10
click at [511, 464] on button "increase-product-quantity" at bounding box center [521, 470] width 21 height 21
click at [511, 464] on button "increase-product-quantity" at bounding box center [522, 470] width 22 height 22
type input "4"
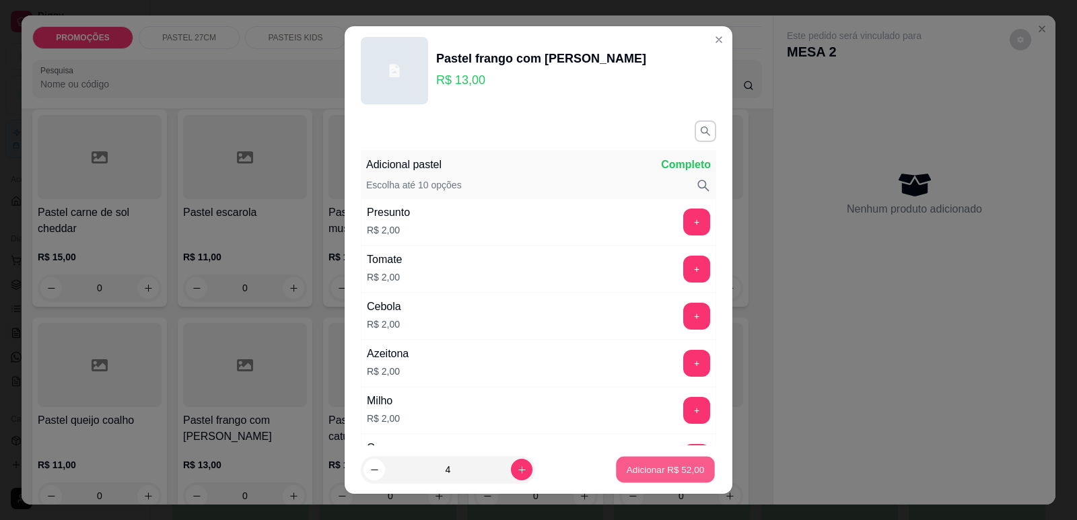
click at [670, 466] on p "Adicionar R$ 52,00" at bounding box center [666, 470] width 78 height 13
type input "4"
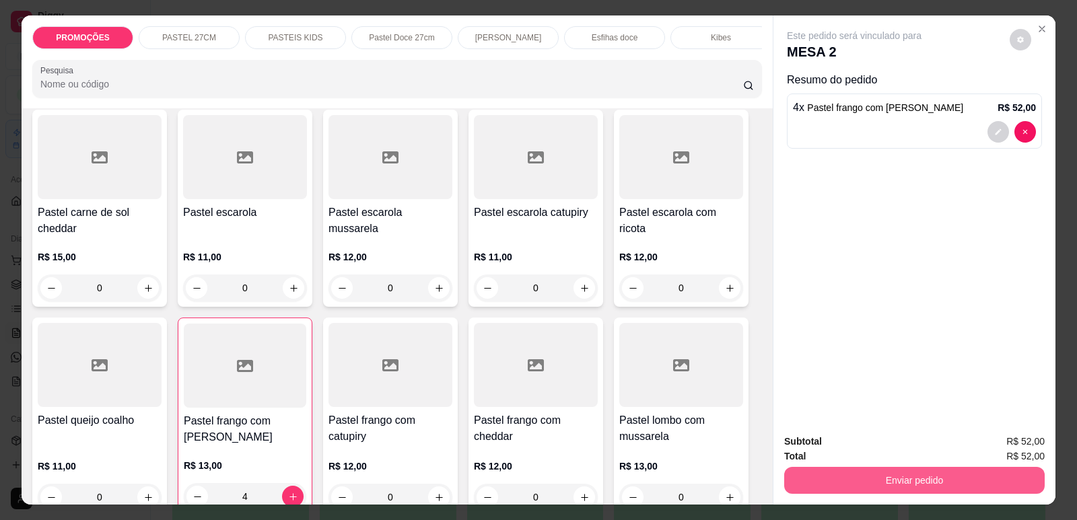
click at [898, 489] on button "Enviar pedido" at bounding box center [914, 480] width 260 height 27
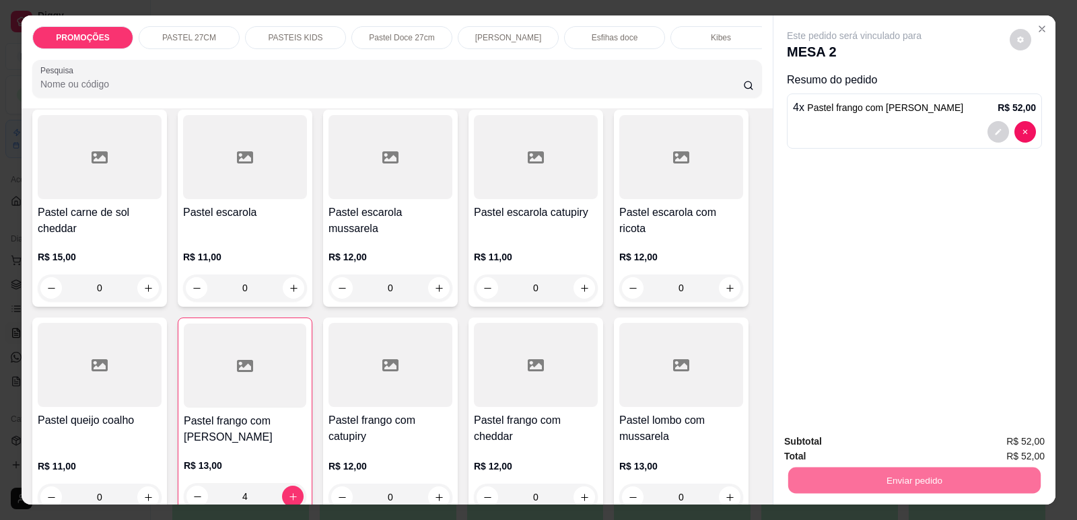
scroll to position [0, 541]
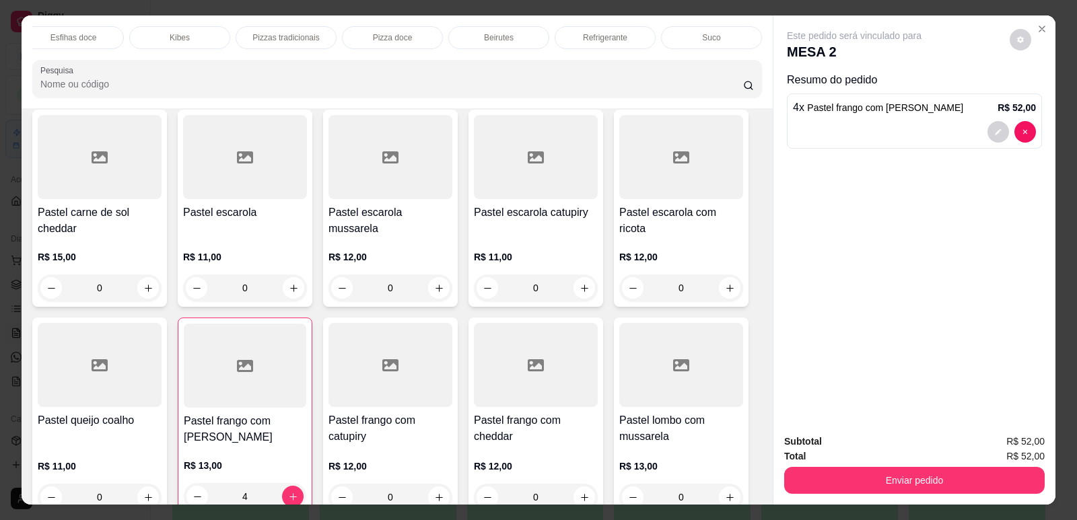
click at [588, 38] on p "Refrigerante" at bounding box center [605, 37] width 44 height 11
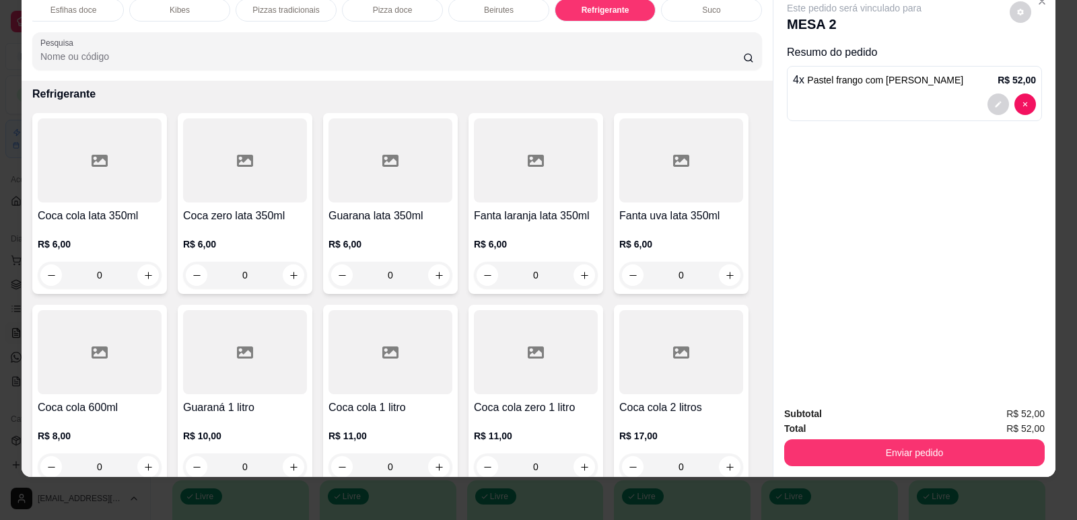
scroll to position [7834, 0]
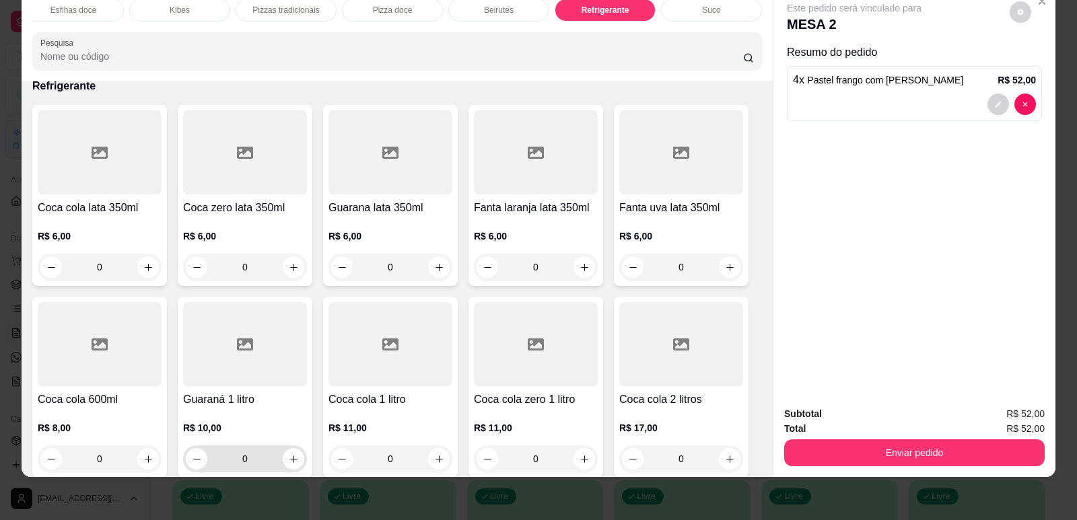
click at [289, 448] on button "increase-product-quantity" at bounding box center [294, 459] width 22 height 22
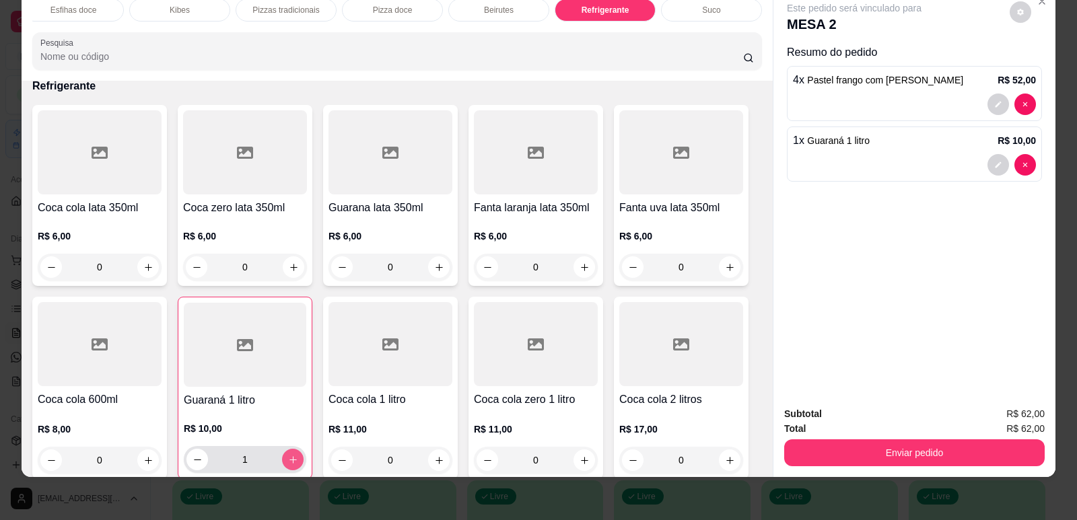
type input "1"
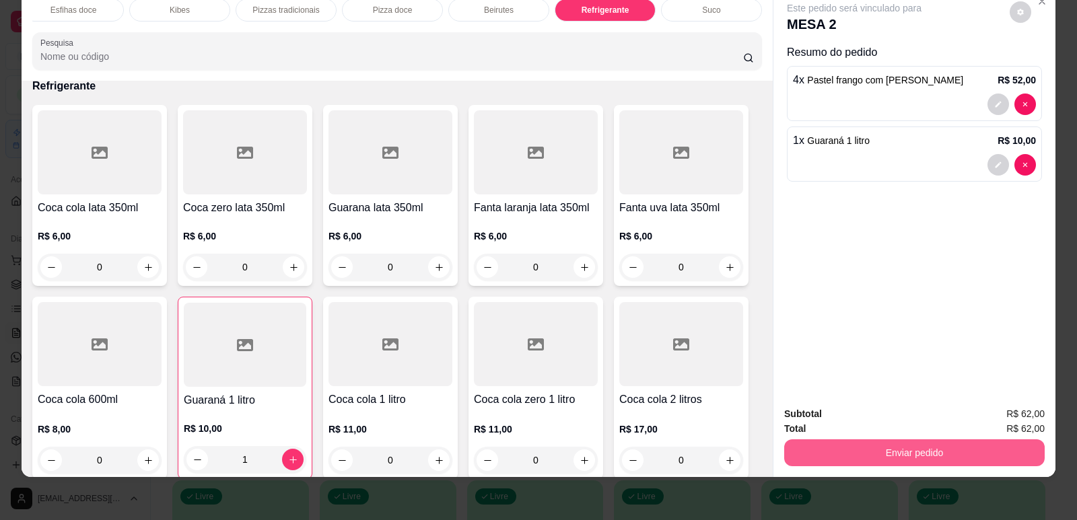
click at [911, 451] on button "Enviar pedido" at bounding box center [914, 452] width 260 height 27
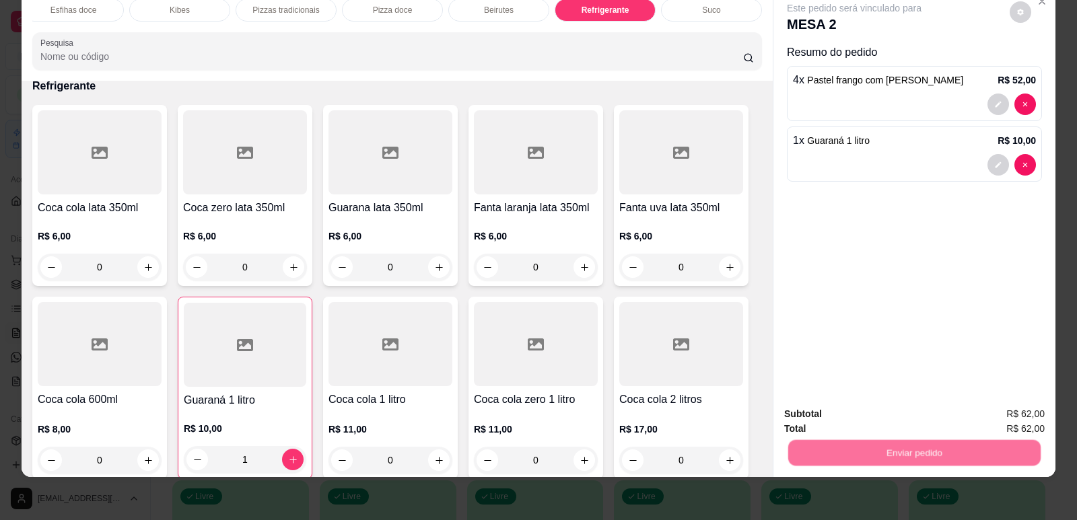
click at [993, 413] on button "Enviar pedido" at bounding box center [1010, 419] width 76 height 26
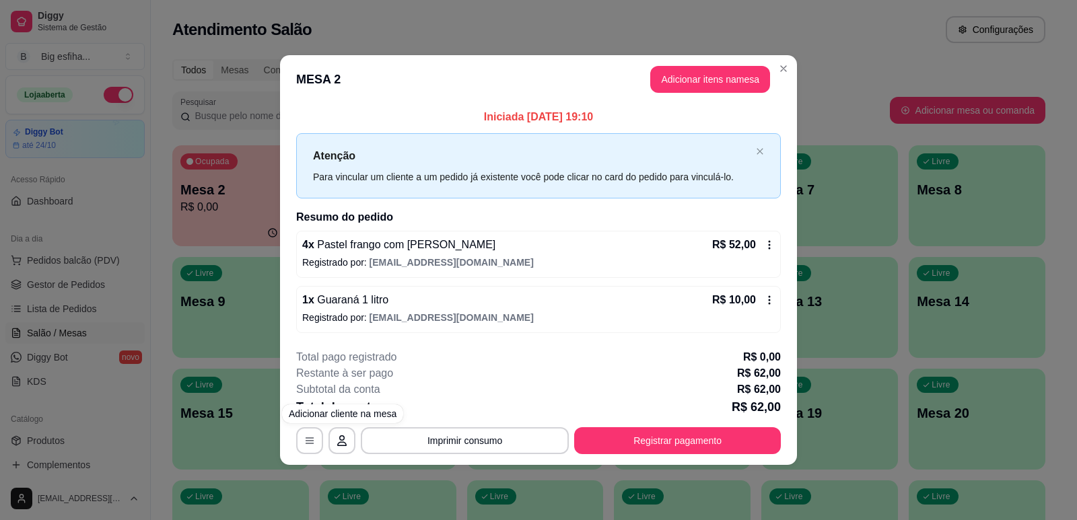
click at [250, 221] on div "**********" at bounding box center [538, 260] width 1077 height 520
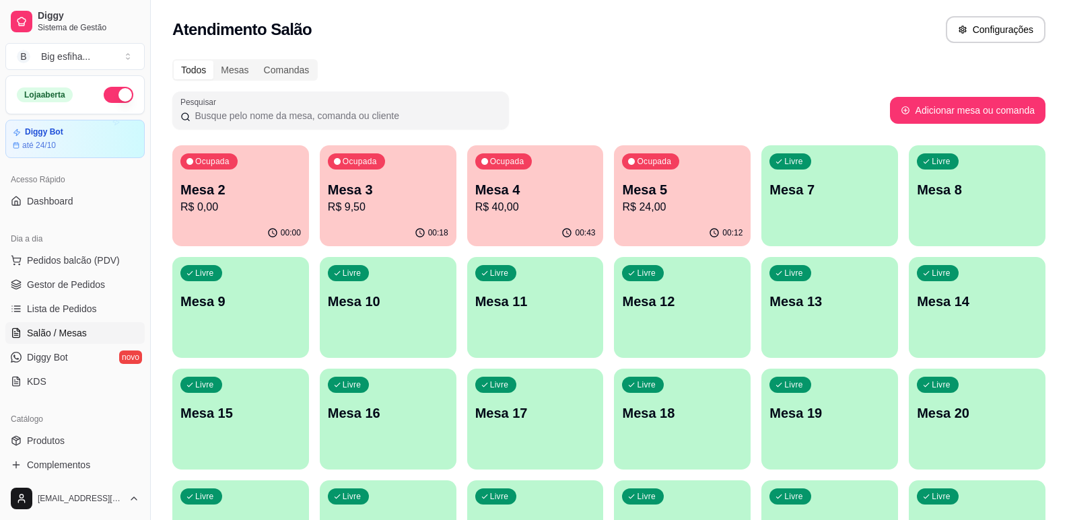
click at [391, 185] on p "Mesa 3" at bounding box center [388, 189] width 120 height 19
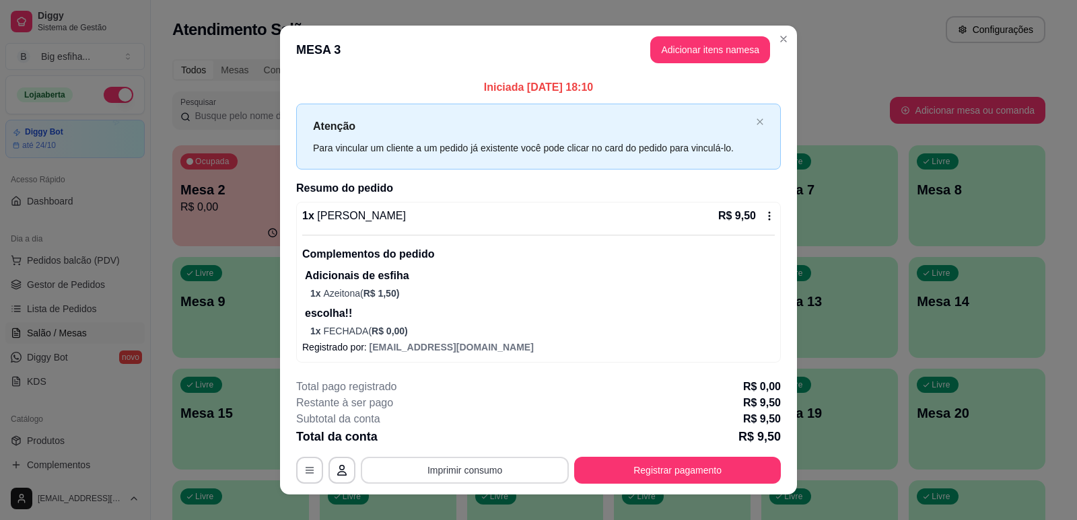
click at [505, 469] on button "Imprimir consumo" at bounding box center [465, 470] width 208 height 27
click at [478, 435] on button "IMPRESSORA" at bounding box center [464, 438] width 94 height 21
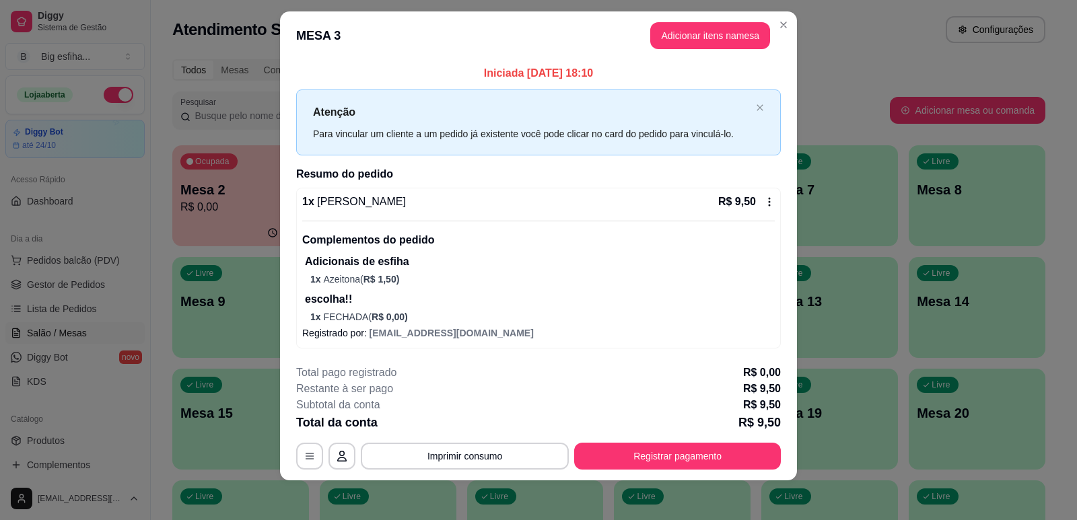
scroll to position [17, 0]
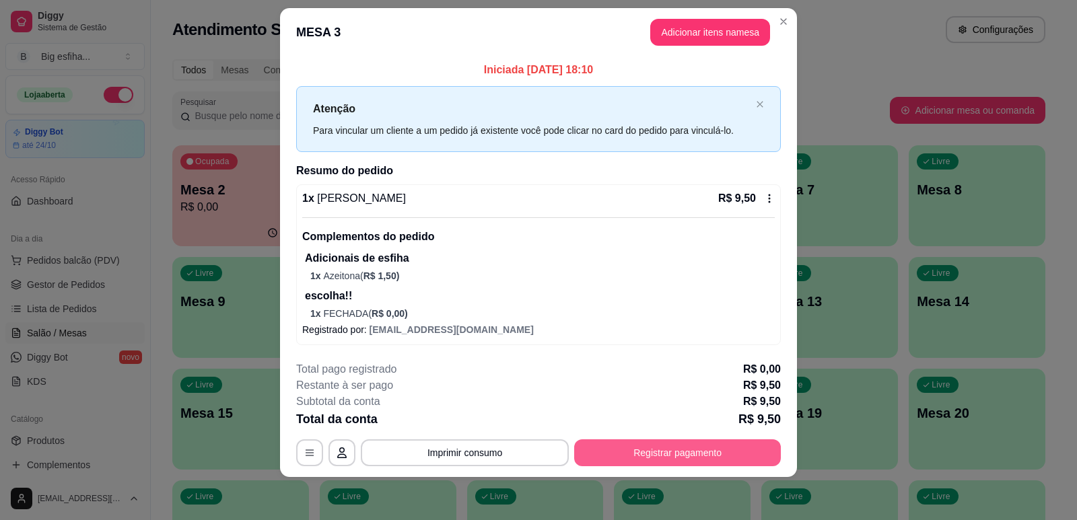
click at [632, 446] on button "Registrar pagamento" at bounding box center [677, 452] width 207 height 27
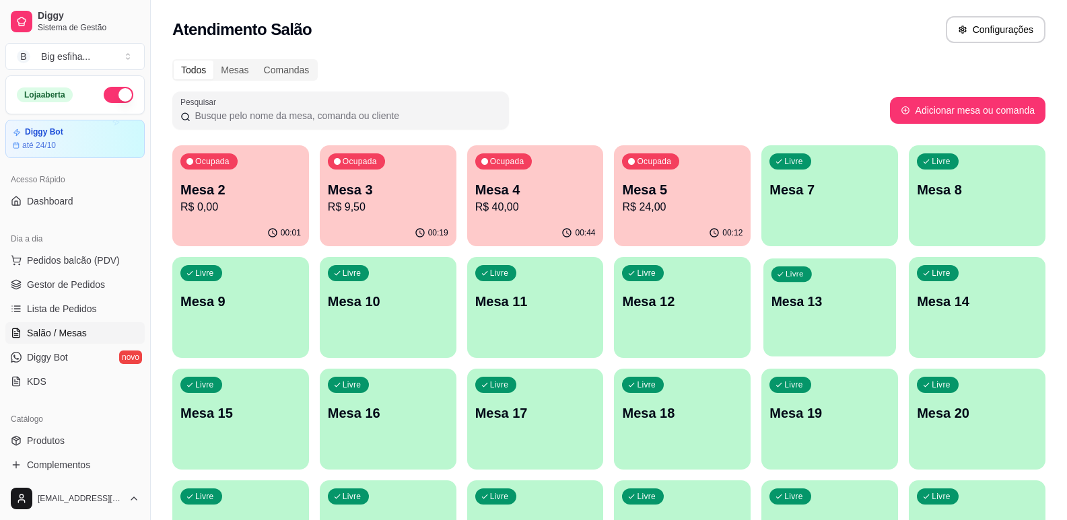
click at [876, 314] on div "Livre Mesa 13" at bounding box center [829, 299] width 133 height 82
click at [216, 215] on div "Ocupada Mesa 2 R$ 0,00" at bounding box center [240, 183] width 133 height 73
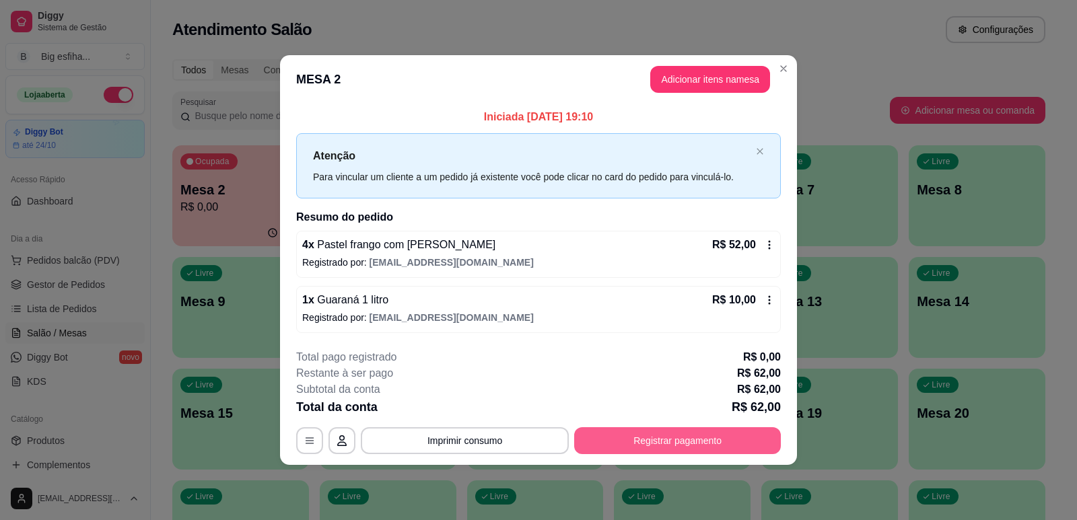
click at [686, 457] on footer "**********" at bounding box center [538, 402] width 517 height 127
click at [662, 442] on button "Registrar pagamento" at bounding box center [677, 440] width 207 height 27
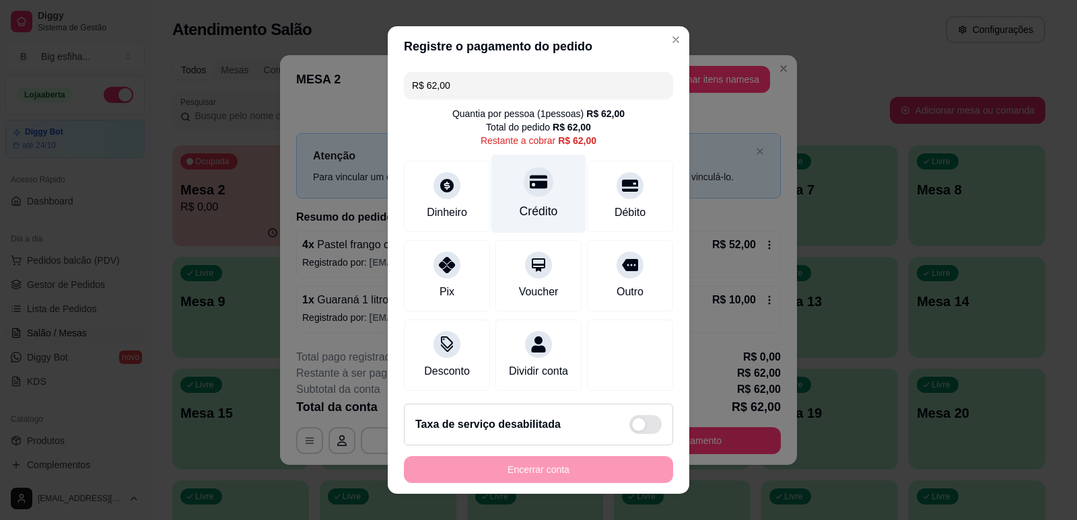
click at [506, 178] on div "Crédito" at bounding box center [538, 193] width 95 height 79
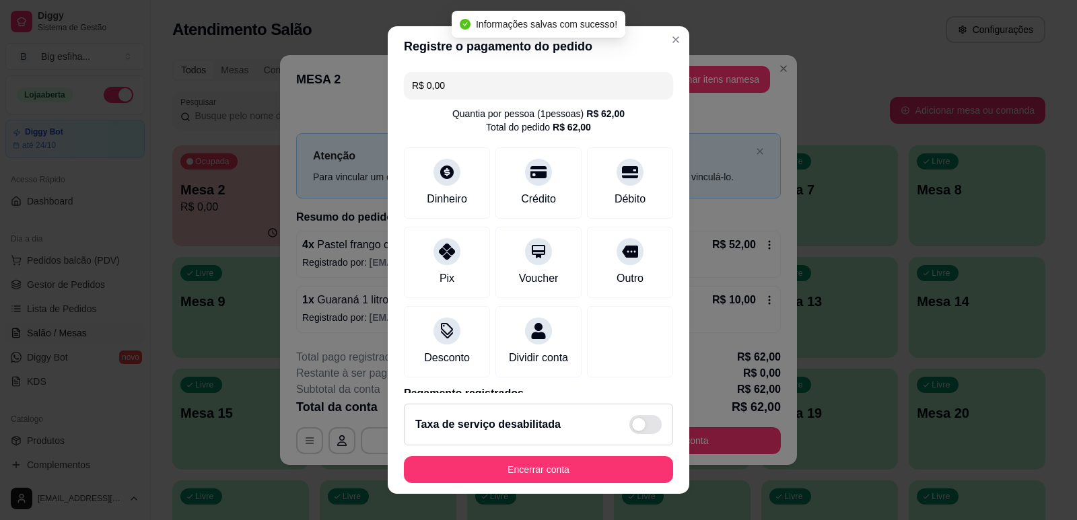
scroll to position [75, 0]
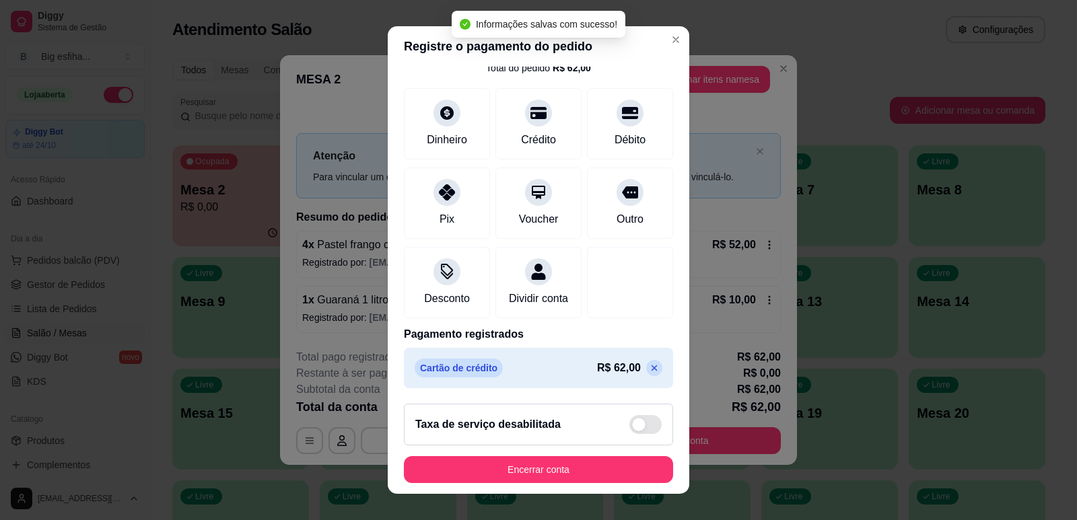
click at [649, 368] on icon at bounding box center [654, 368] width 11 height 11
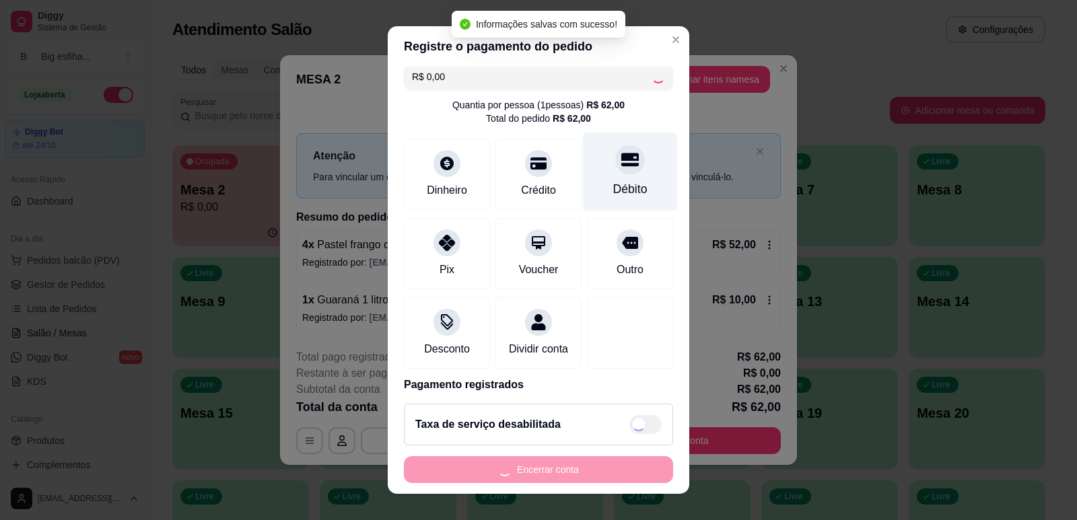
scroll to position [0, 0]
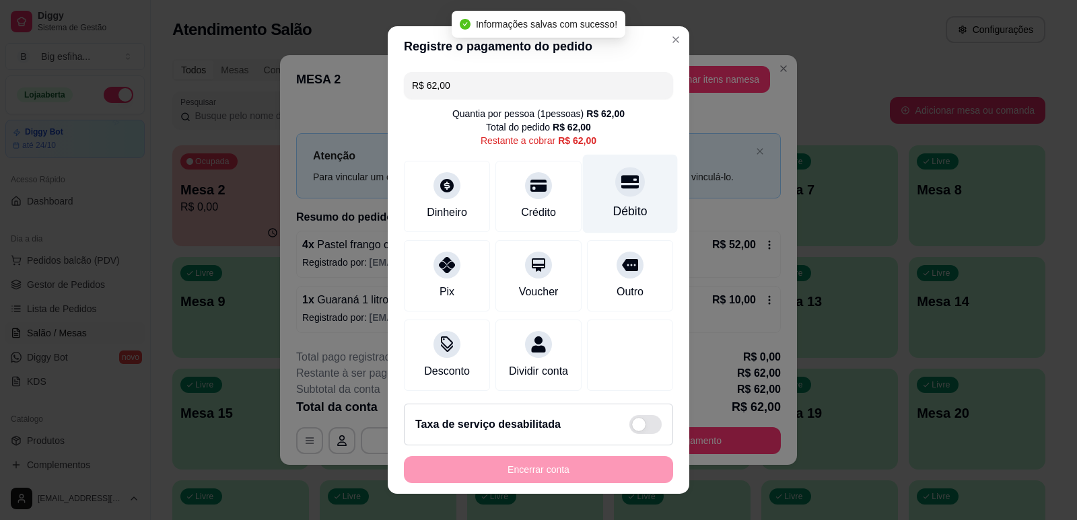
click at [615, 171] on div at bounding box center [630, 182] width 30 height 30
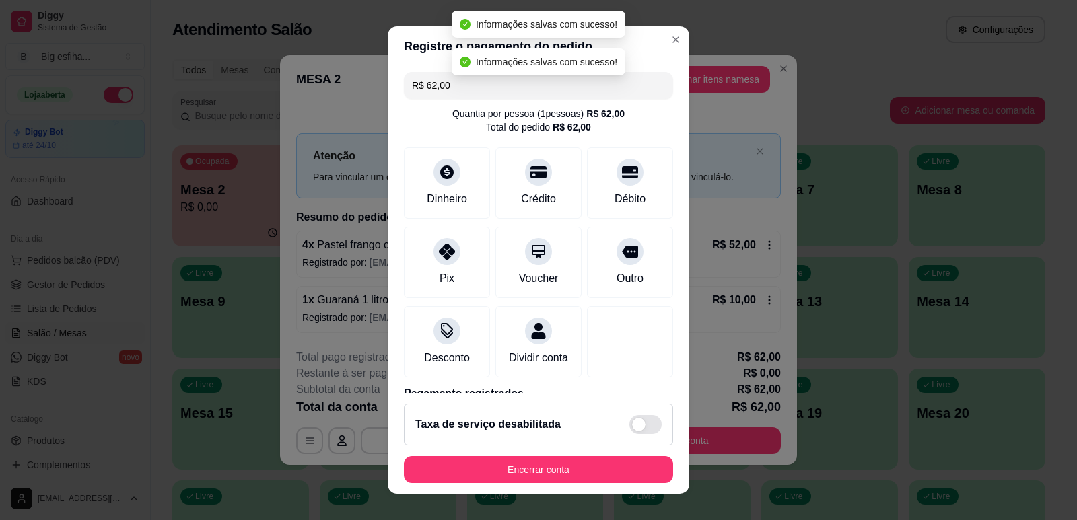
type input "R$ 0,00"
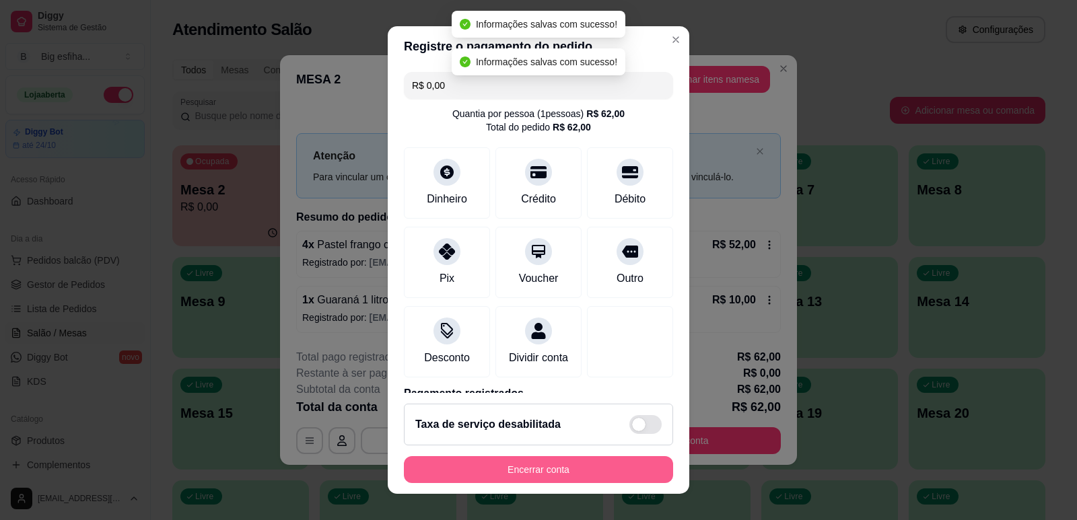
click at [507, 468] on button "Encerrar conta" at bounding box center [538, 469] width 269 height 27
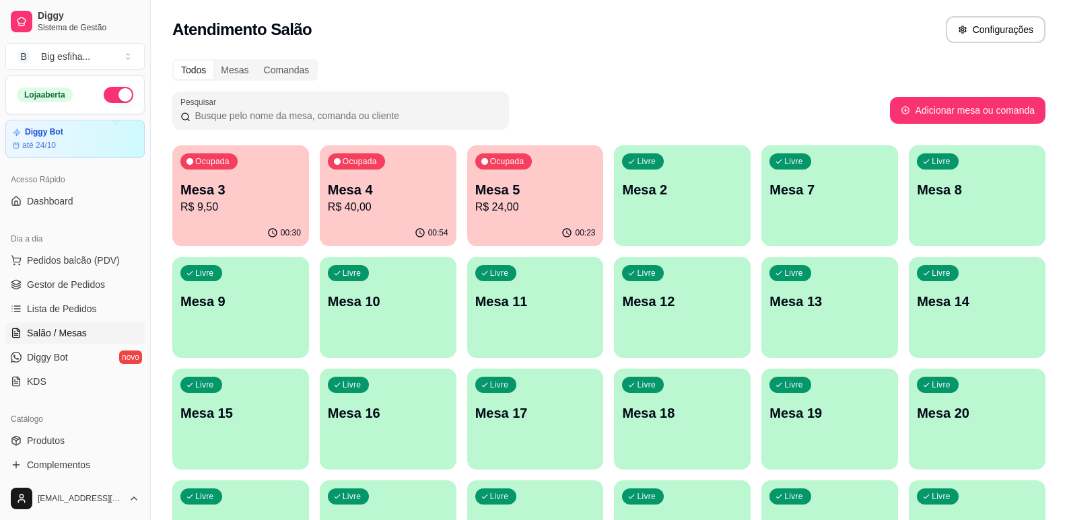
click at [206, 215] on p "R$ 9,50" at bounding box center [240, 207] width 120 height 16
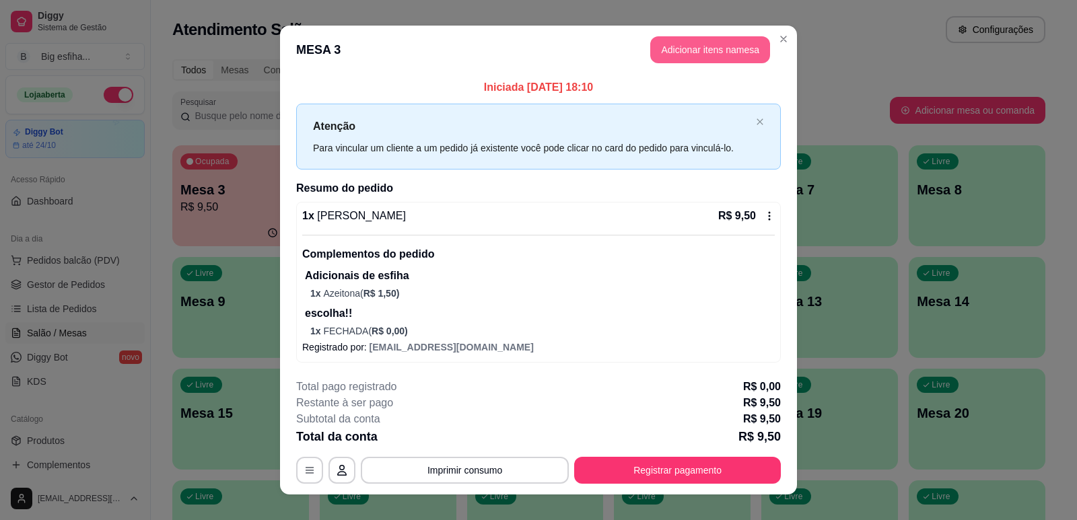
click at [682, 55] on button "Adicionar itens na mesa" at bounding box center [710, 49] width 120 height 27
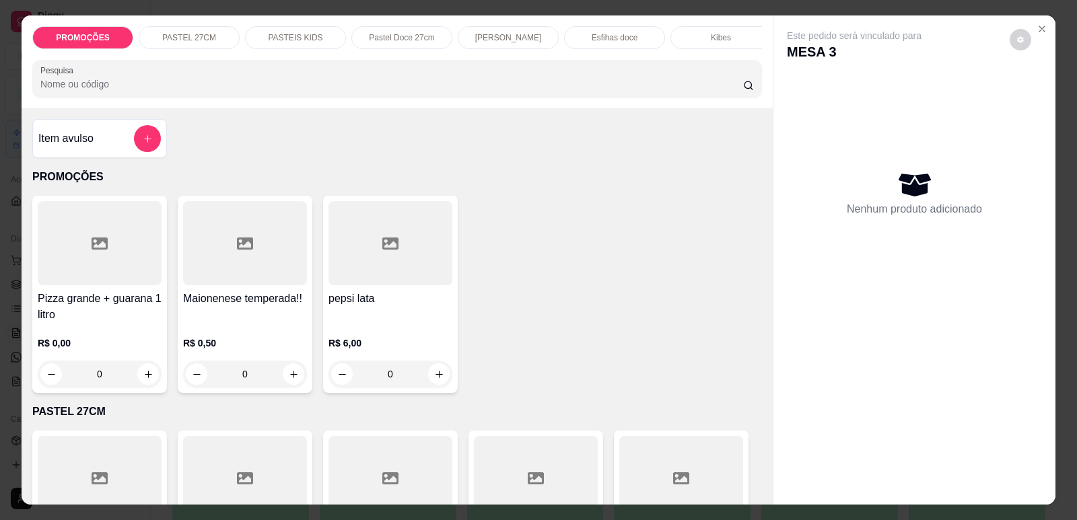
scroll to position [0, 541]
click at [602, 33] on p "Refrigerante" at bounding box center [605, 37] width 44 height 11
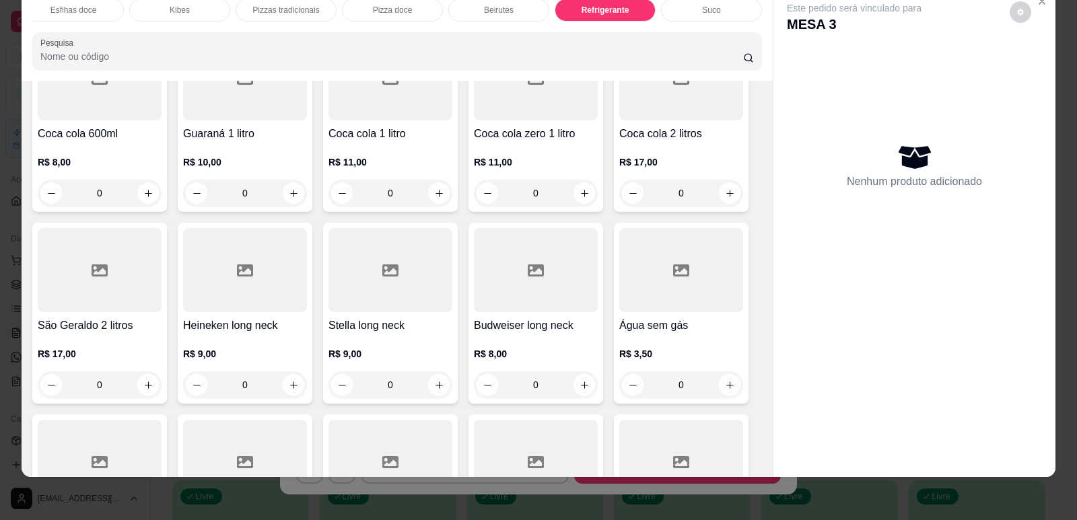
scroll to position [8102, 0]
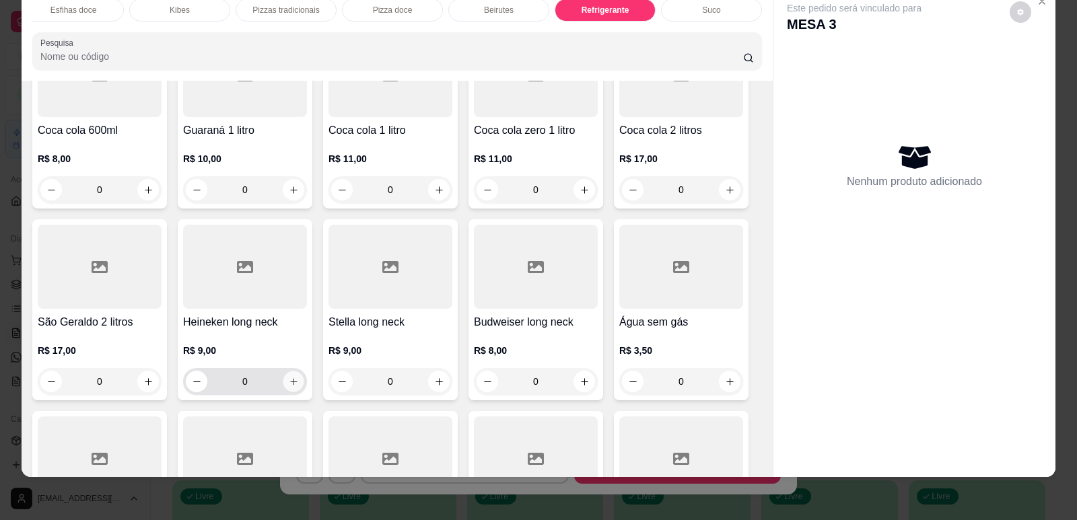
click at [289, 377] on icon "increase-product-quantity" at bounding box center [294, 382] width 10 height 10
type input "2"
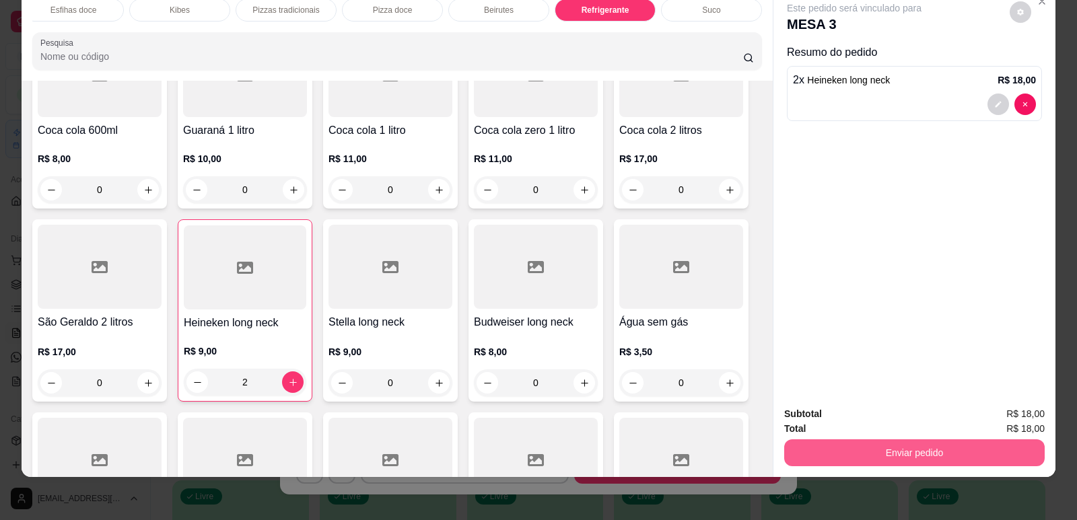
click at [935, 450] on button "Enviar pedido" at bounding box center [914, 452] width 260 height 27
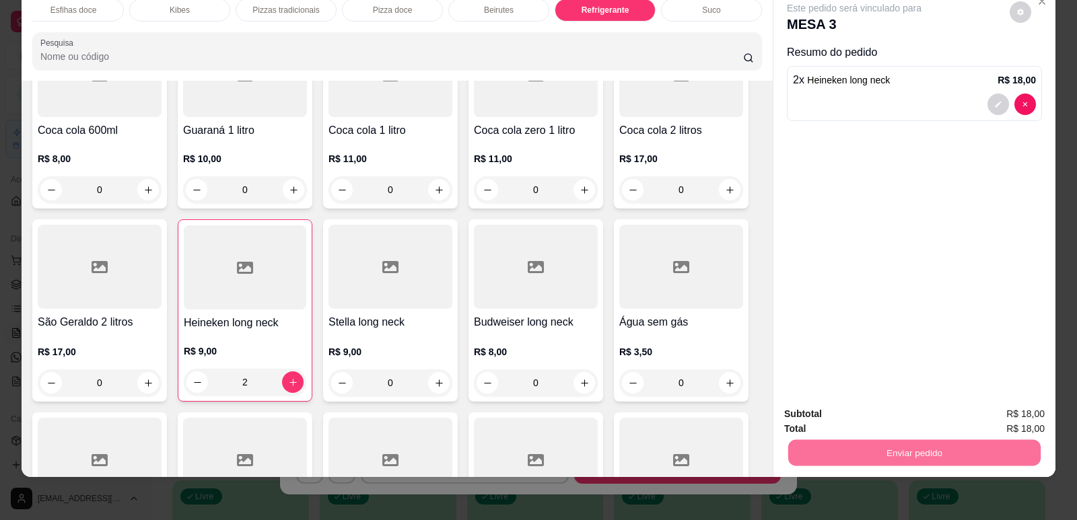
click at [997, 415] on button "Enviar pedido" at bounding box center [1009, 419] width 74 height 25
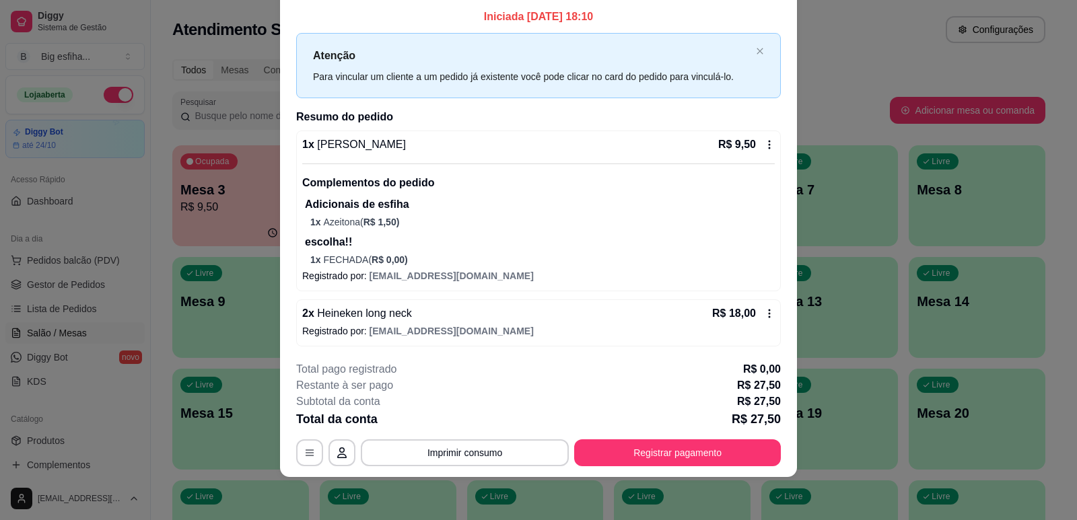
scroll to position [9, 0]
click at [666, 446] on button "Registrar pagamento" at bounding box center [677, 452] width 207 height 27
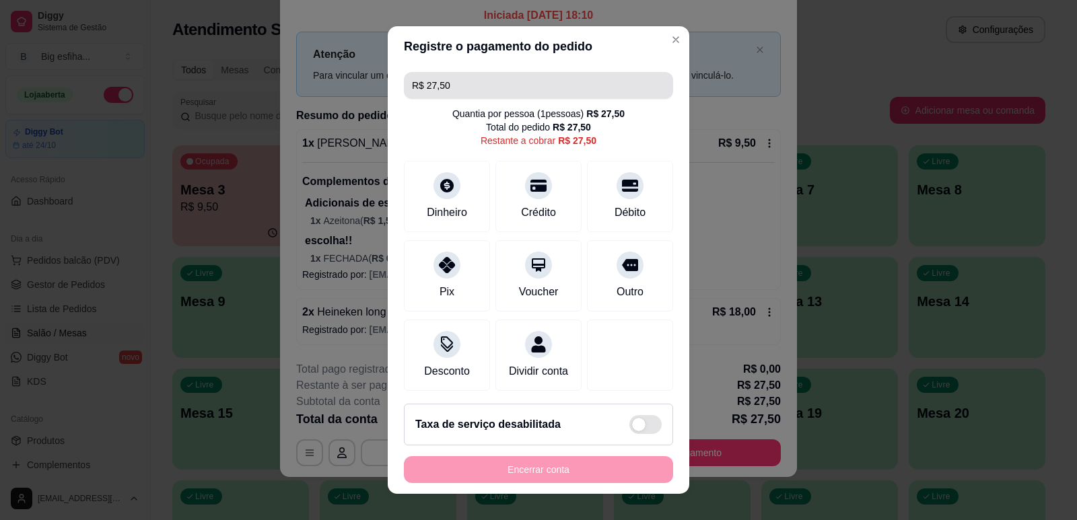
click at [472, 82] on input "R$ 27,50" at bounding box center [538, 85] width 253 height 27
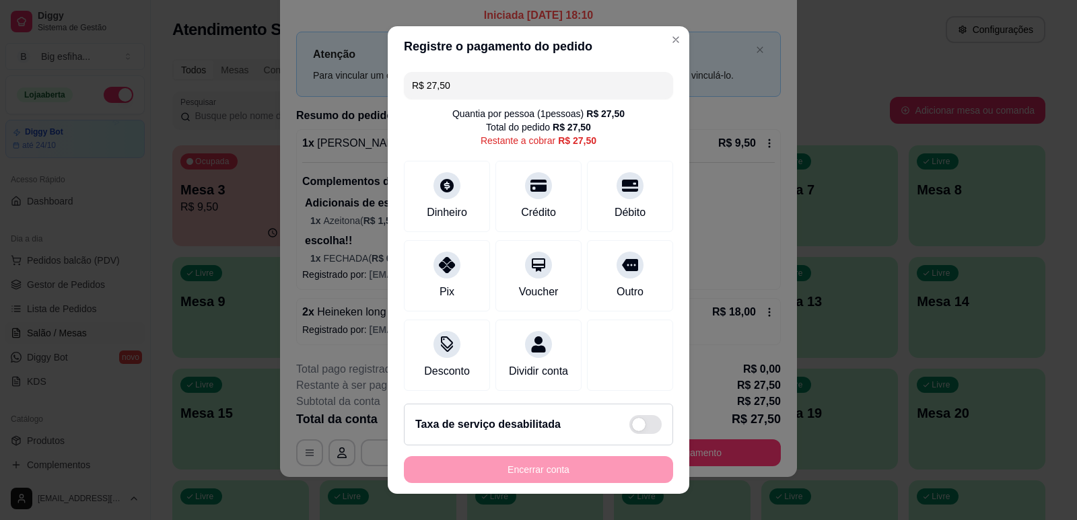
click at [472, 82] on input "R$ 27,50" at bounding box center [538, 85] width 253 height 27
click at [432, 177] on div at bounding box center [447, 182] width 30 height 30
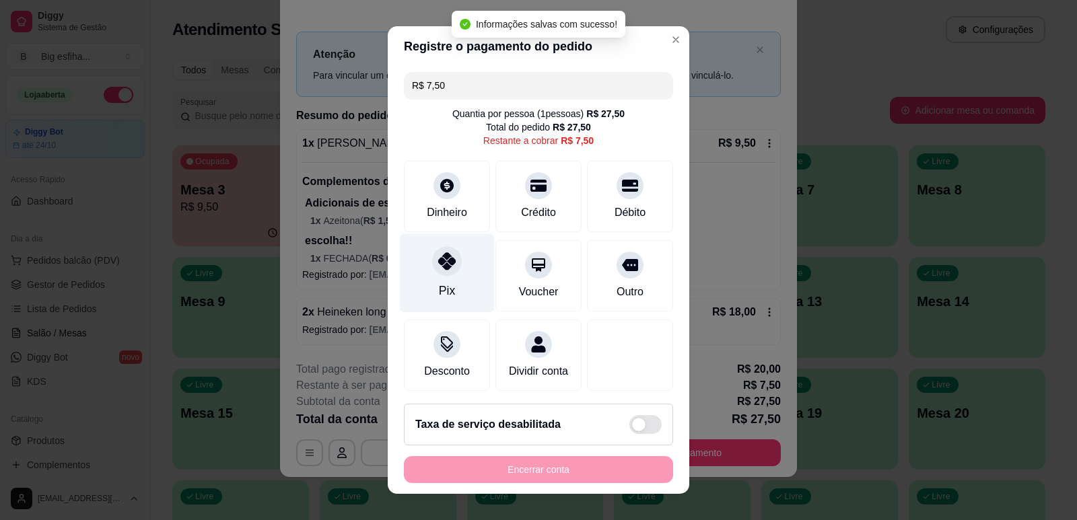
click at [444, 265] on icon at bounding box center [446, 260] width 17 height 17
type input "R$ 0,00"
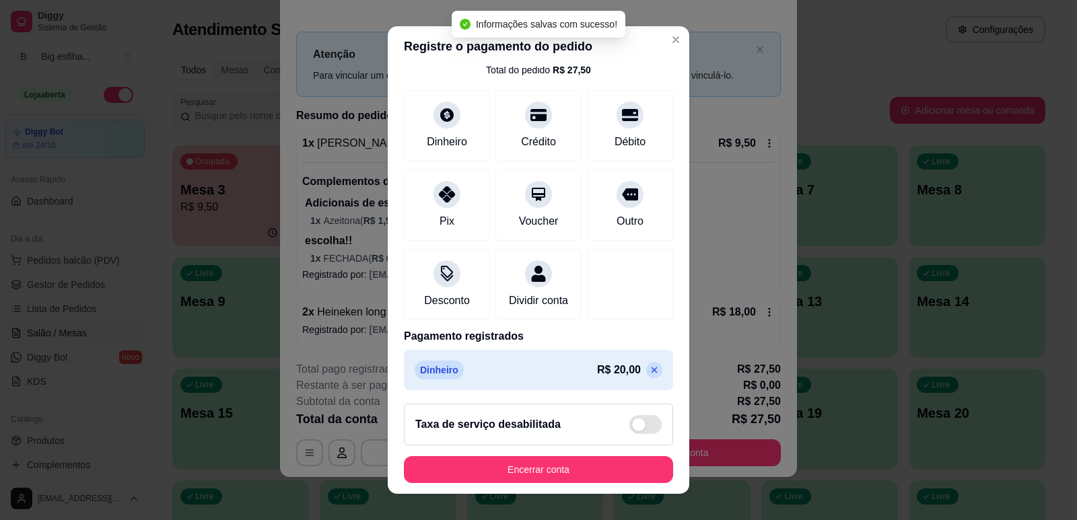
scroll to position [127, 0]
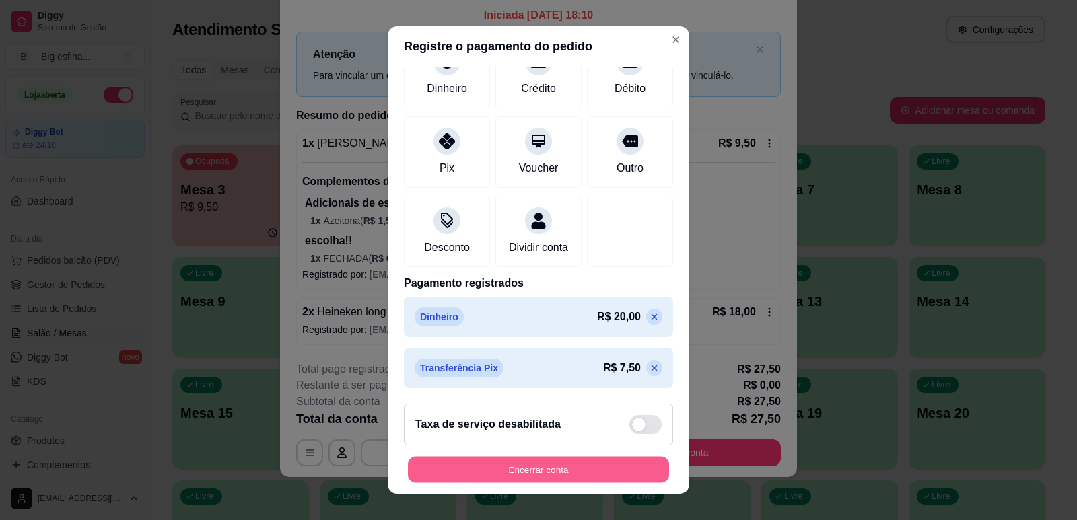
click at [481, 466] on button "Encerrar conta" at bounding box center [538, 470] width 261 height 26
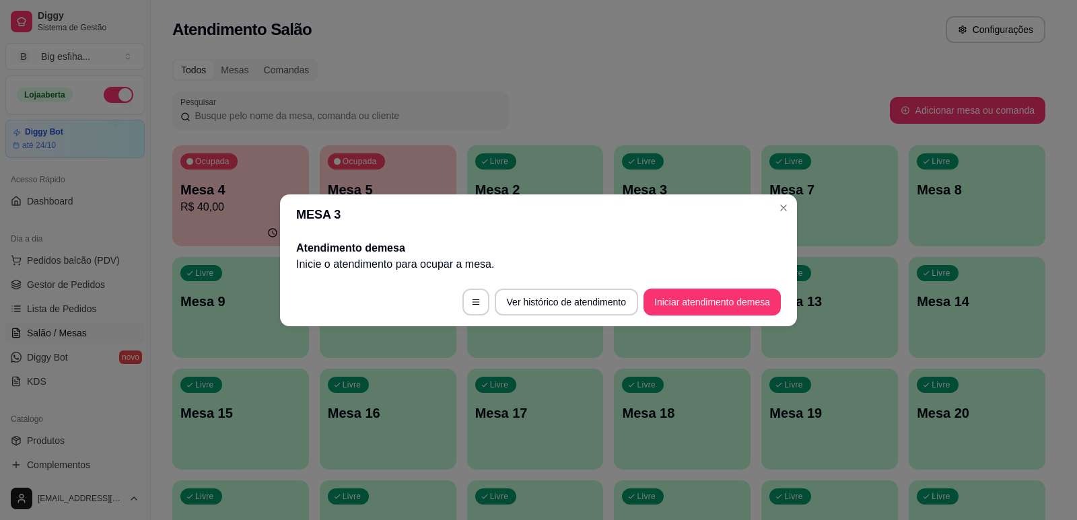
scroll to position [0, 0]
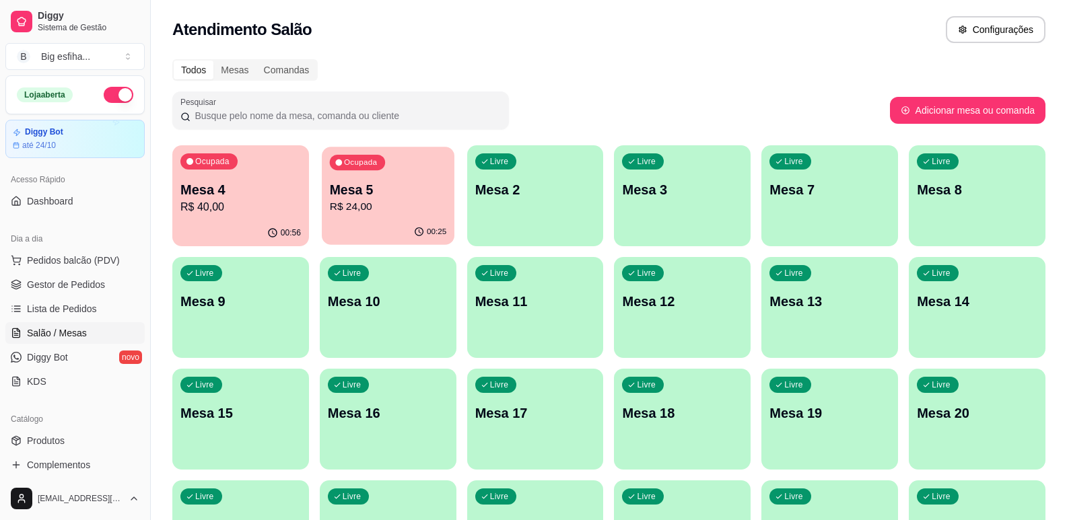
click at [376, 219] on div "Ocupada Mesa 5 R$ 24,00" at bounding box center [388, 183] width 133 height 73
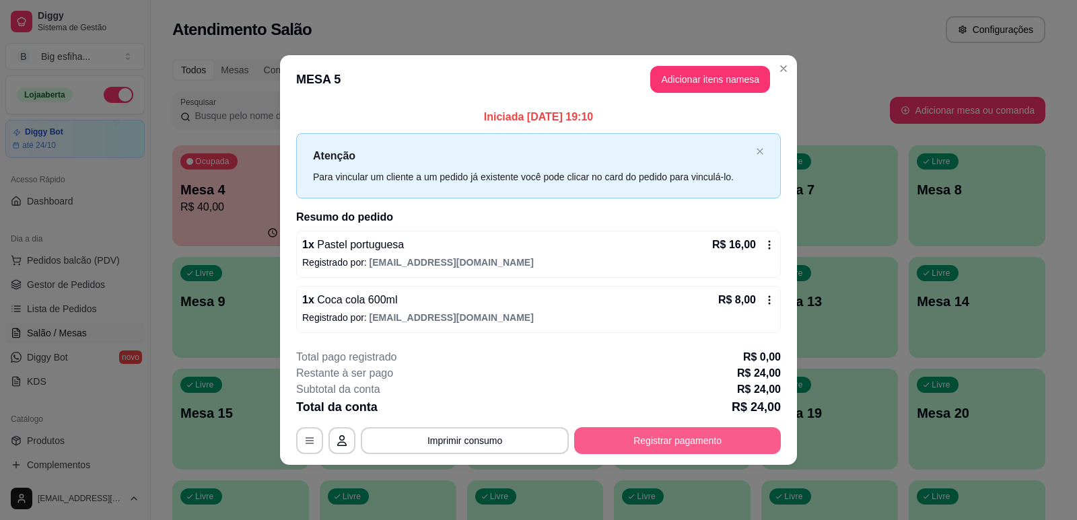
click at [674, 421] on div "**********" at bounding box center [538, 401] width 485 height 105
click at [702, 431] on button "Registrar pagamento" at bounding box center [677, 441] width 201 height 26
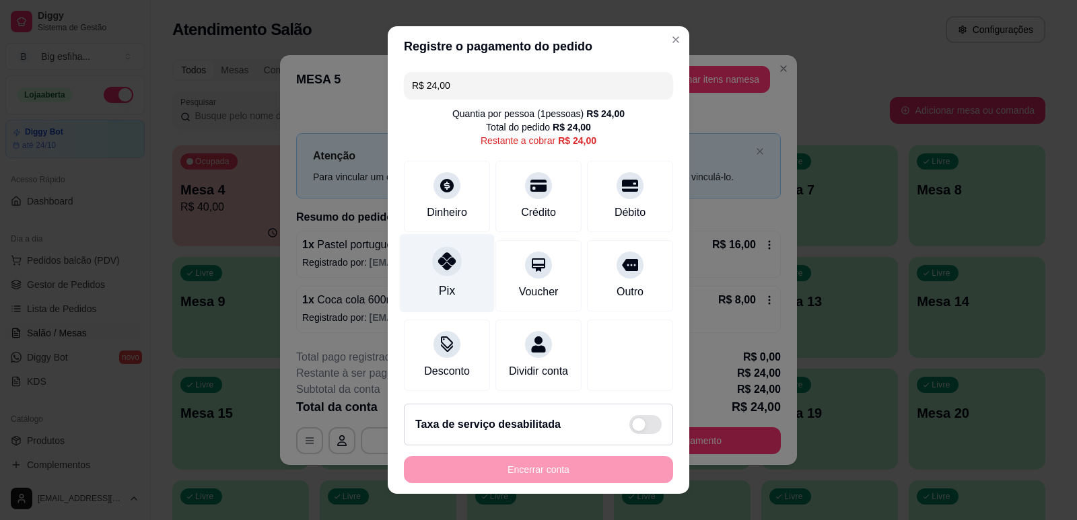
click at [439, 285] on div "Pix" at bounding box center [447, 290] width 16 height 17
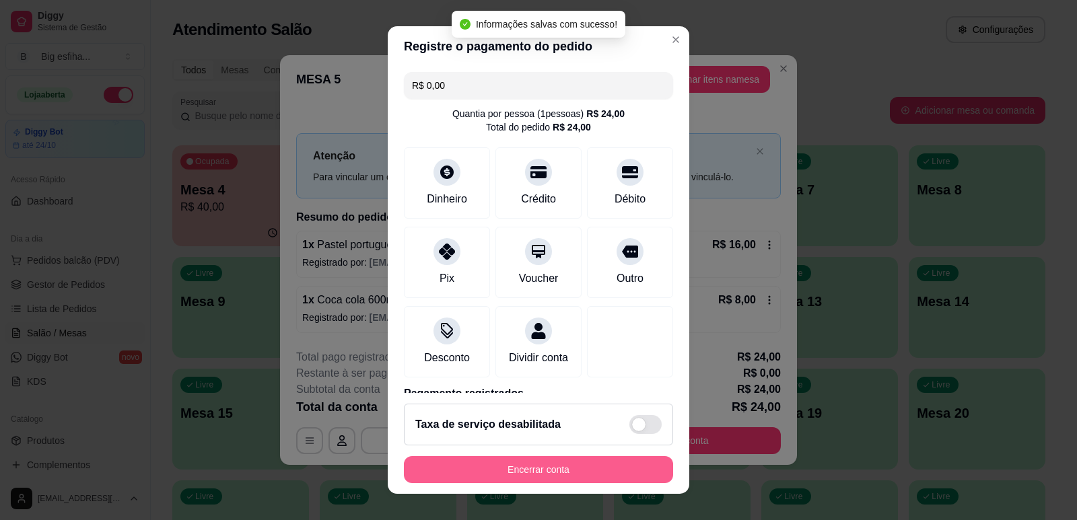
type input "R$ 0,00"
click at [464, 465] on button "Encerrar conta" at bounding box center [538, 469] width 269 height 27
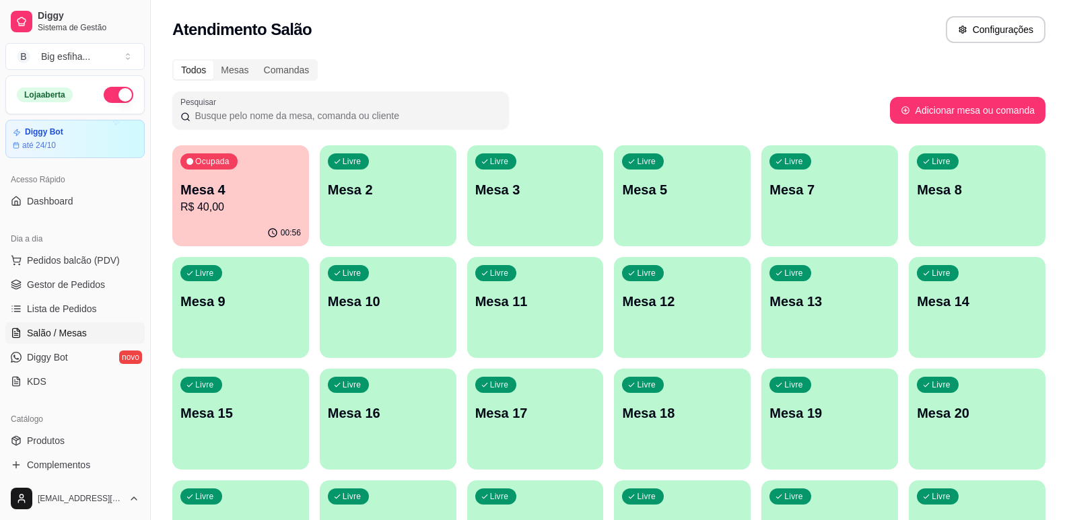
click at [234, 229] on div "00:56" at bounding box center [240, 233] width 137 height 26
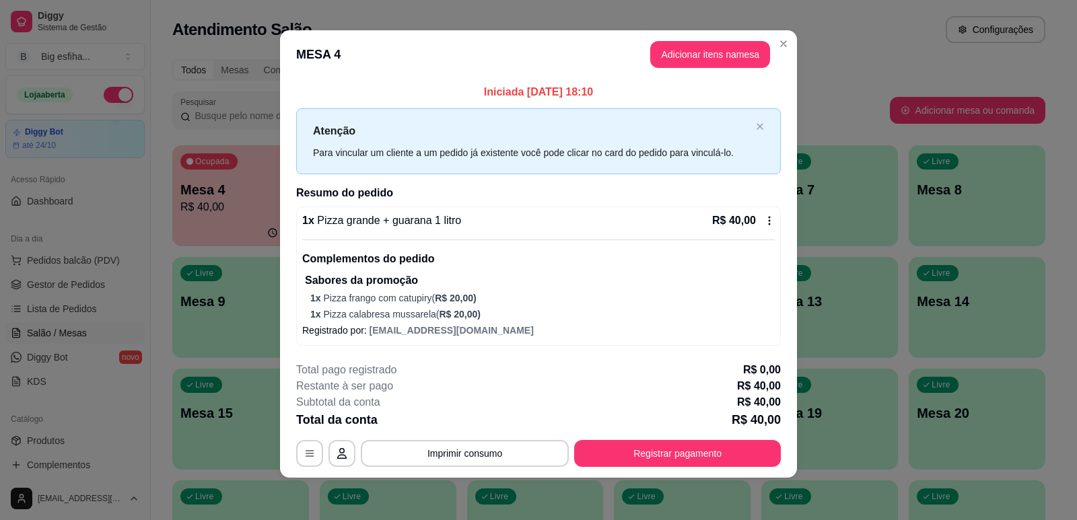
scroll to position [7, 0]
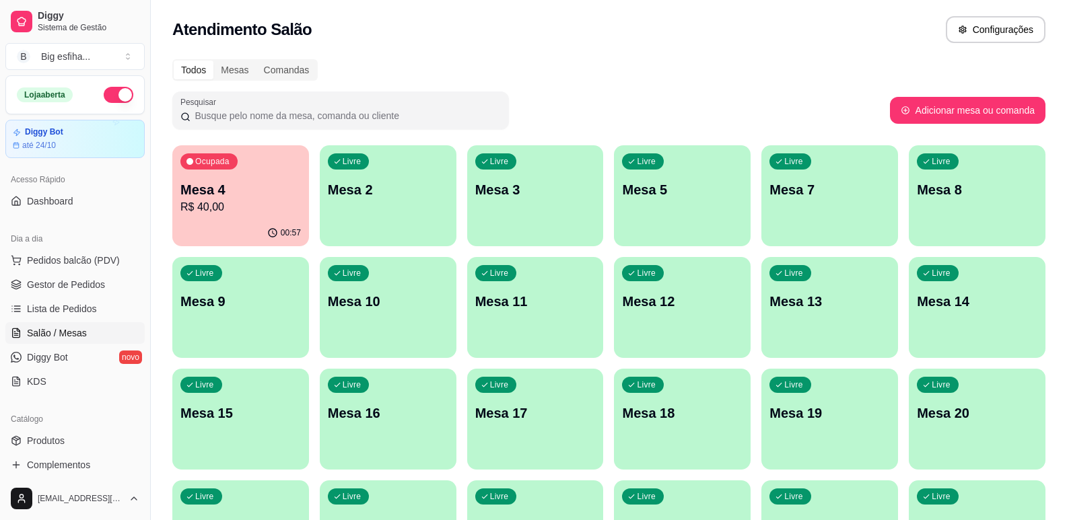
click at [412, 249] on div "Ocupada Mesa 4 R$ 40,00 00:57 Livre Mesa 2 Livre Mesa 3 Livre Mesa 5 Livre Mesa…" at bounding box center [608, 419] width 873 height 548
click at [417, 225] on div "Livre Mesa 2" at bounding box center [388, 187] width 137 height 85
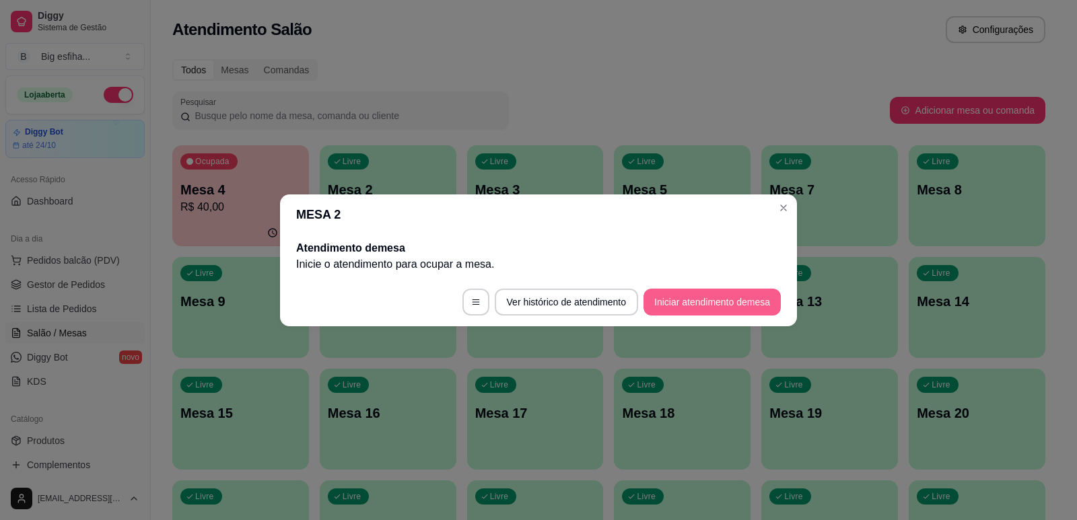
click at [698, 310] on button "Iniciar atendimento de mesa" at bounding box center [711, 302] width 137 height 27
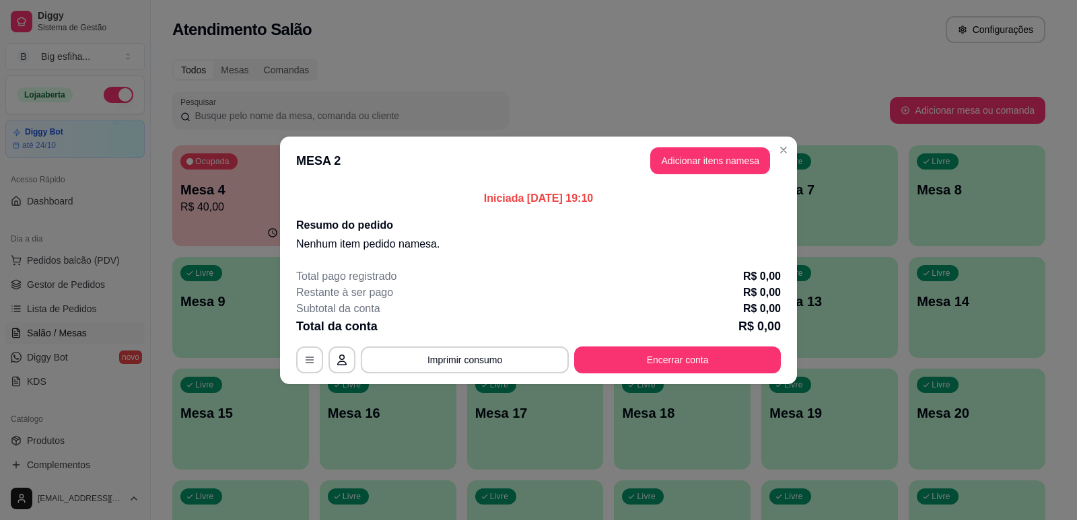
click at [718, 183] on header "MESA 2 Adicionar itens na mesa" at bounding box center [538, 161] width 517 height 48
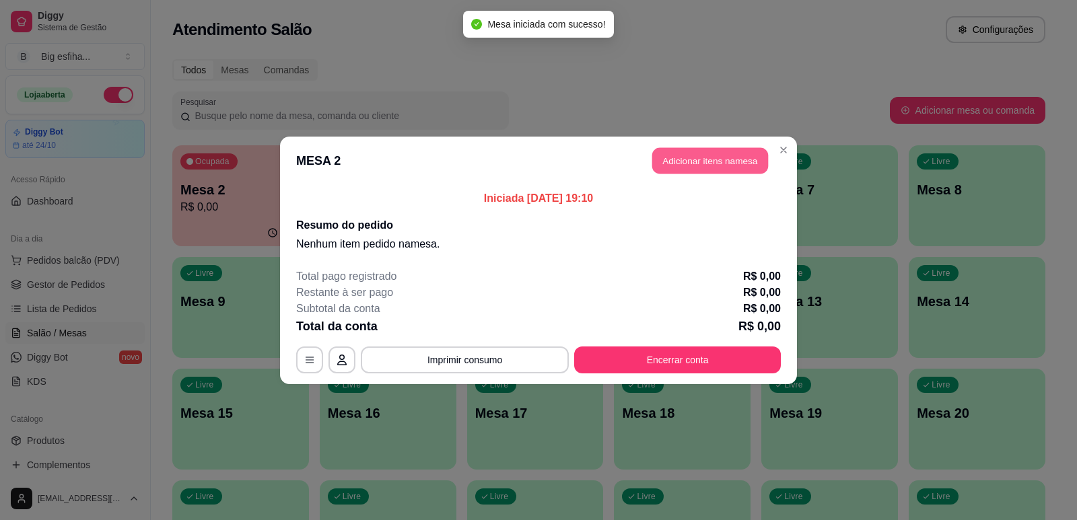
click at [715, 160] on button "Adicionar itens na mesa" at bounding box center [710, 160] width 116 height 26
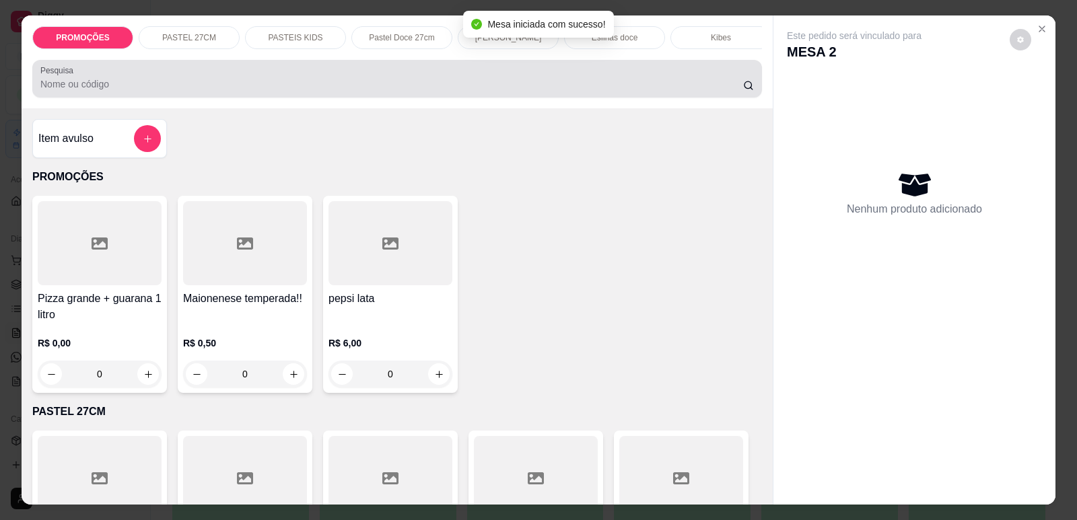
click at [363, 91] on input "Pesquisa" at bounding box center [391, 83] width 703 height 13
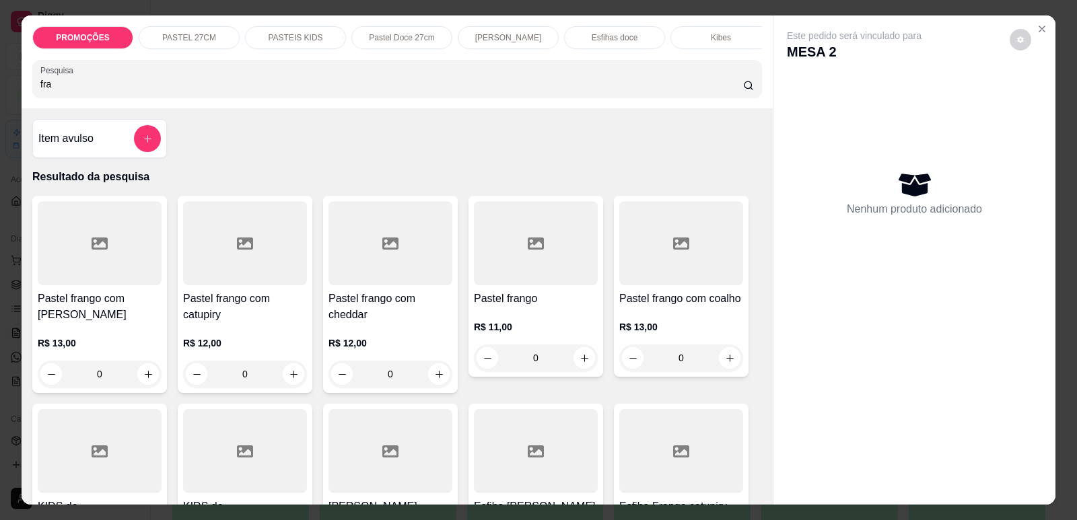
type input "fra"
click at [64, 350] on p "R$ 13,00" at bounding box center [100, 342] width 124 height 13
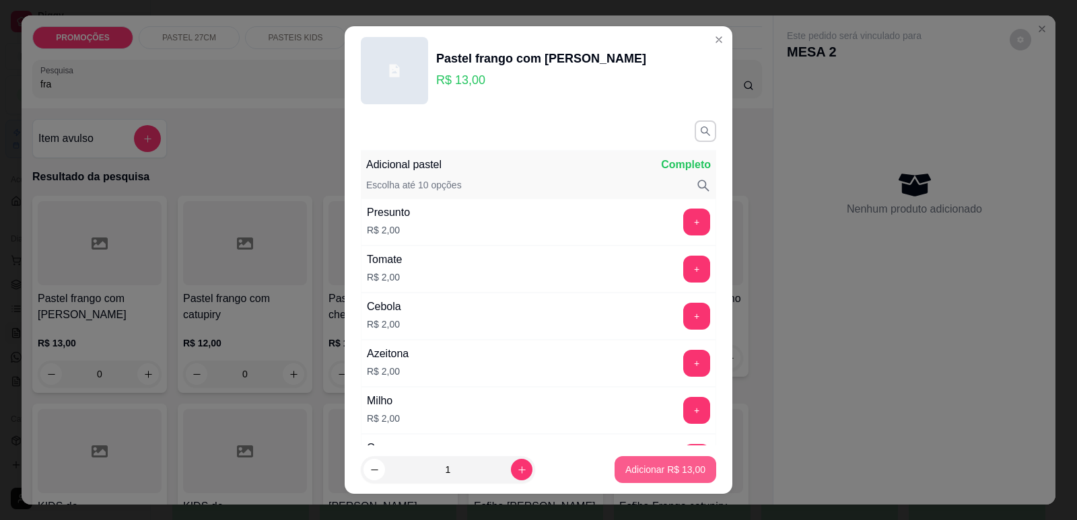
click at [637, 478] on button "Adicionar R$ 13,00" at bounding box center [665, 469] width 102 height 27
type input "1"
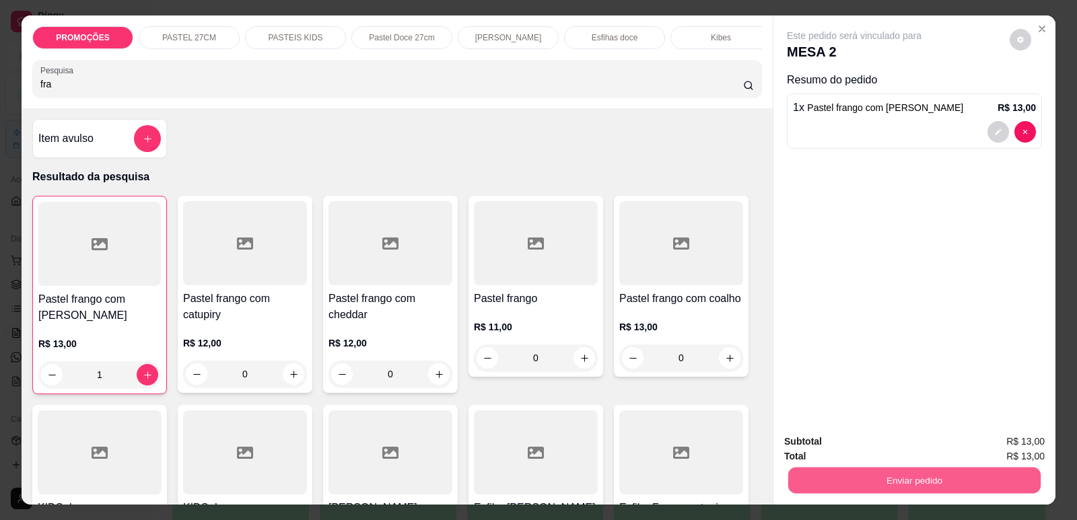
click at [818, 477] on button "Enviar pedido" at bounding box center [914, 480] width 252 height 26
click at [1018, 447] on button "Enviar pedido" at bounding box center [1010, 448] width 76 height 26
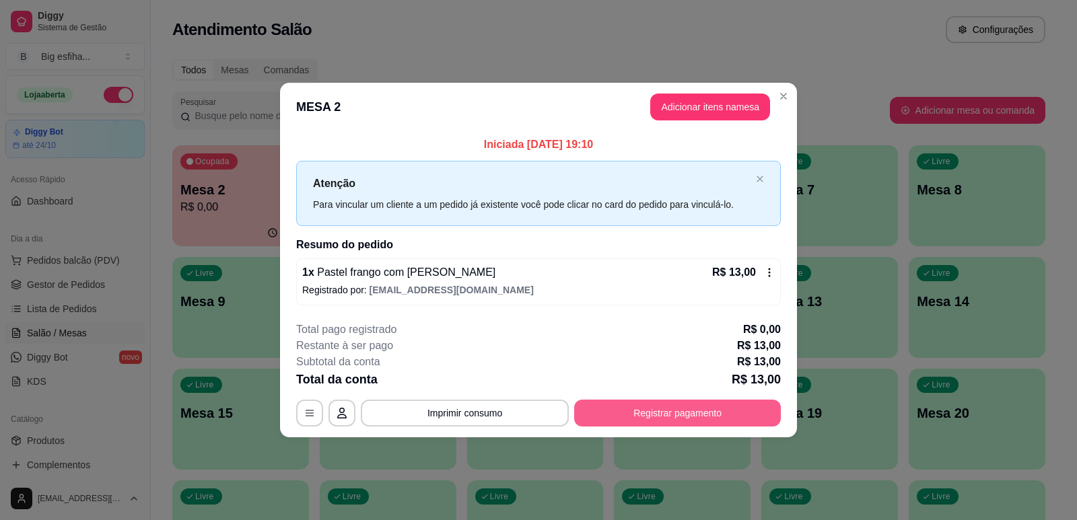
click at [771, 415] on button "Registrar pagamento" at bounding box center [677, 413] width 207 height 27
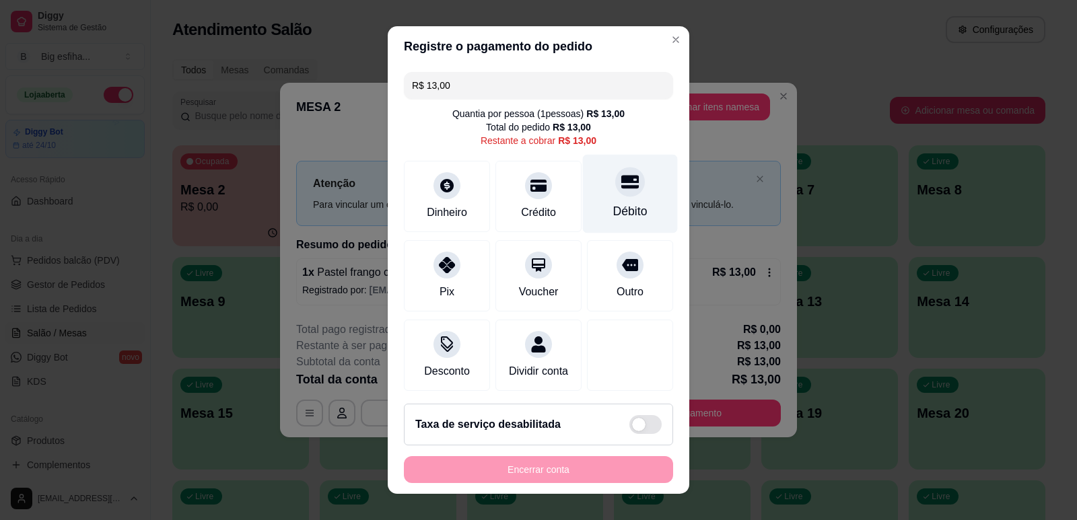
click at [633, 212] on div "Débito" at bounding box center [630, 193] width 95 height 79
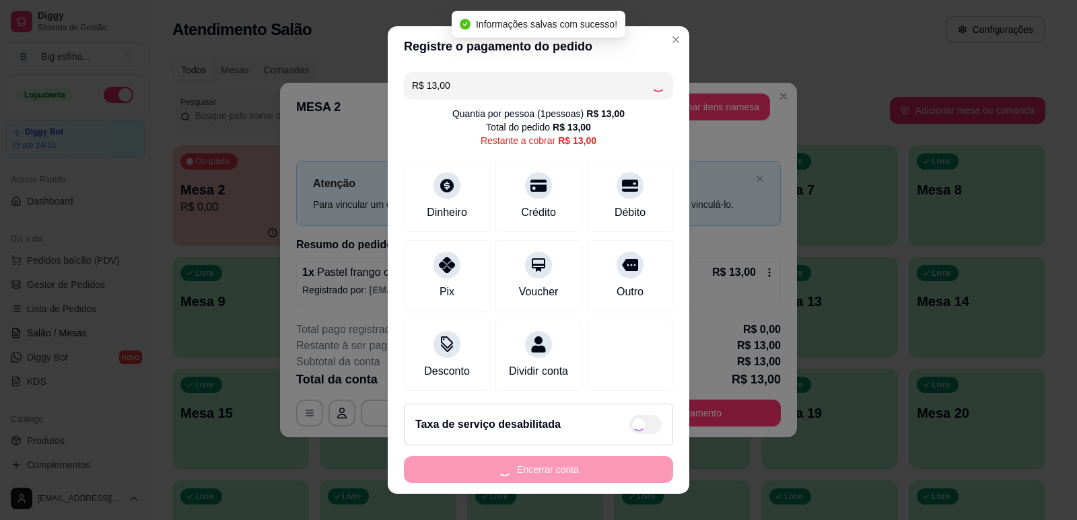
type input "R$ 0,00"
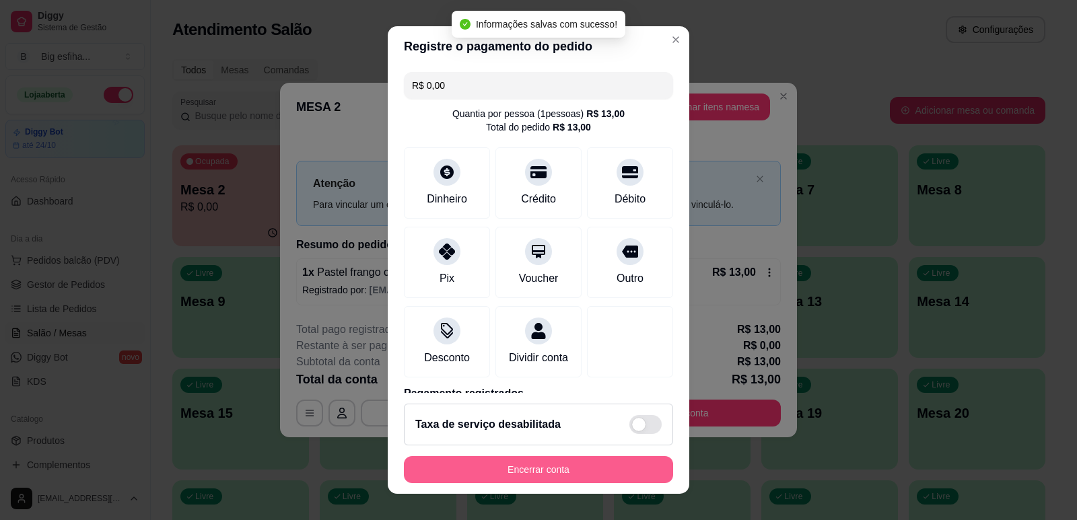
click at [524, 466] on button "Encerrar conta" at bounding box center [538, 469] width 269 height 27
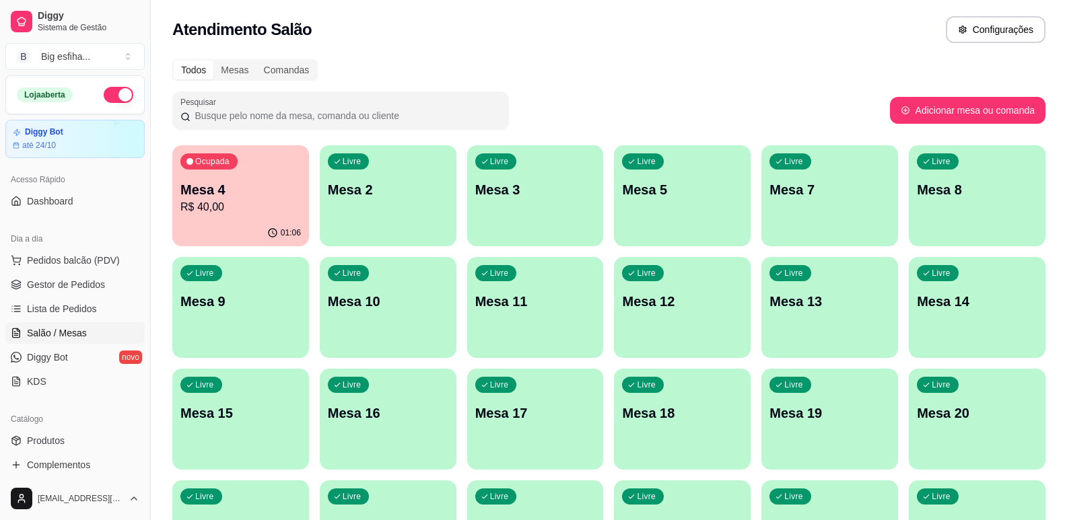
click at [280, 206] on p "R$ 40,00" at bounding box center [240, 207] width 120 height 16
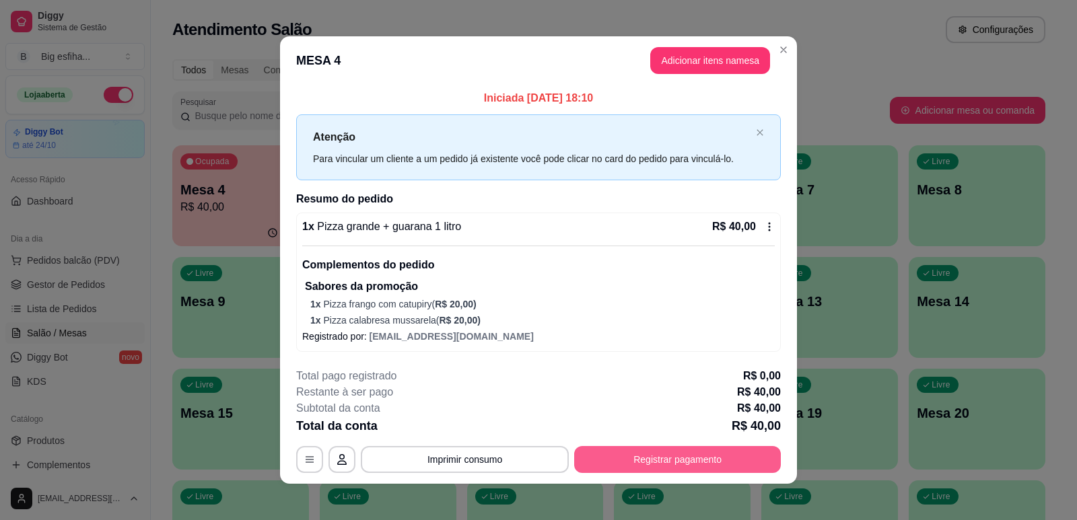
click at [652, 454] on button "Registrar pagamento" at bounding box center [677, 459] width 207 height 27
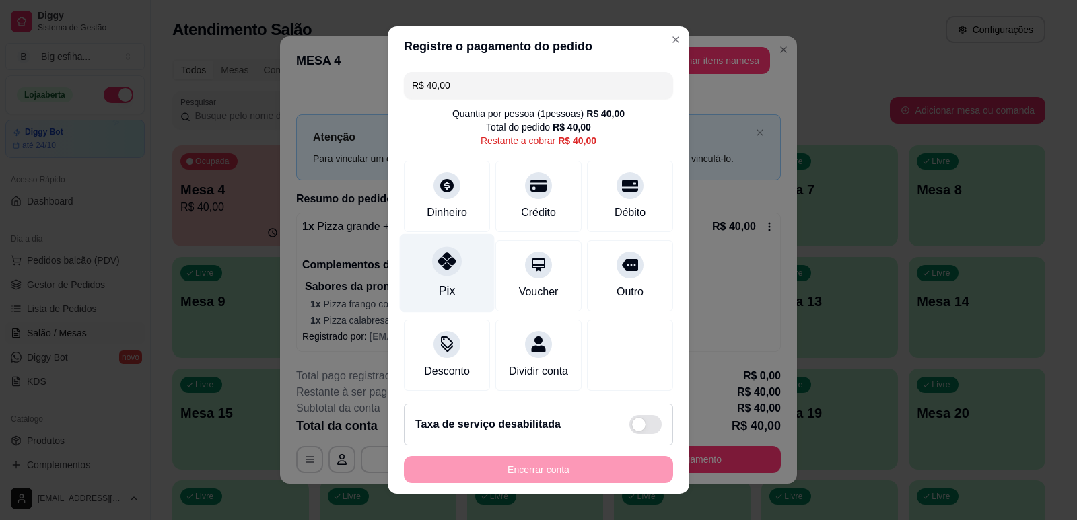
click at [455, 285] on div "Pix" at bounding box center [447, 273] width 95 height 79
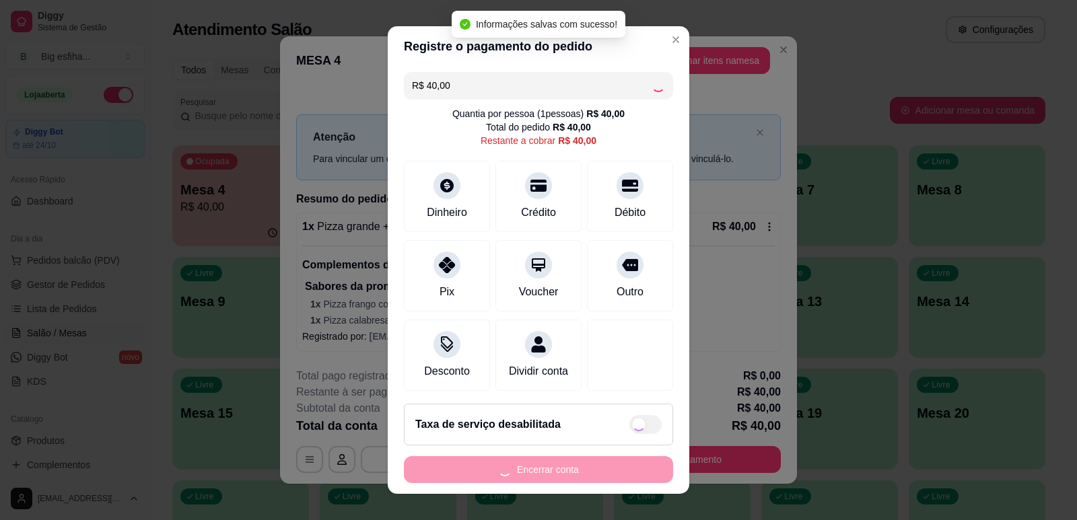
click at [472, 480] on div "Encerrar conta" at bounding box center [538, 469] width 269 height 27
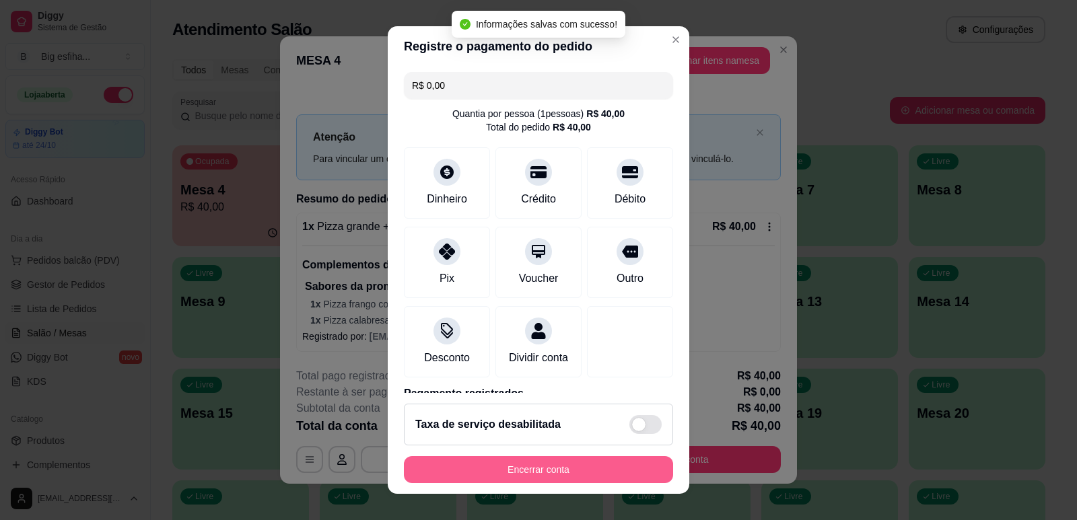
type input "R$ 0,00"
click at [468, 479] on button "Encerrar conta" at bounding box center [538, 469] width 269 height 27
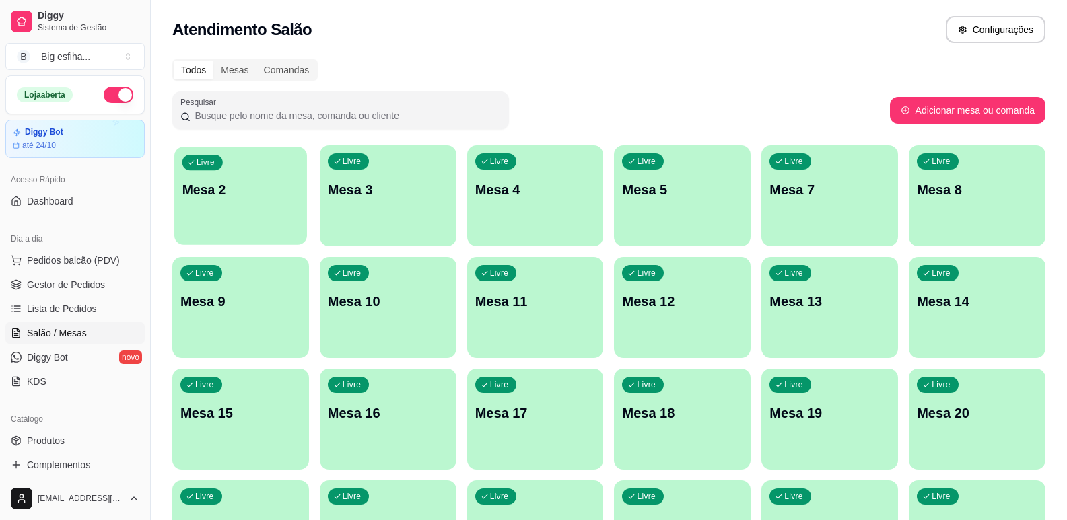
click at [229, 150] on div "Livre Mesa 2" at bounding box center [240, 188] width 133 height 82
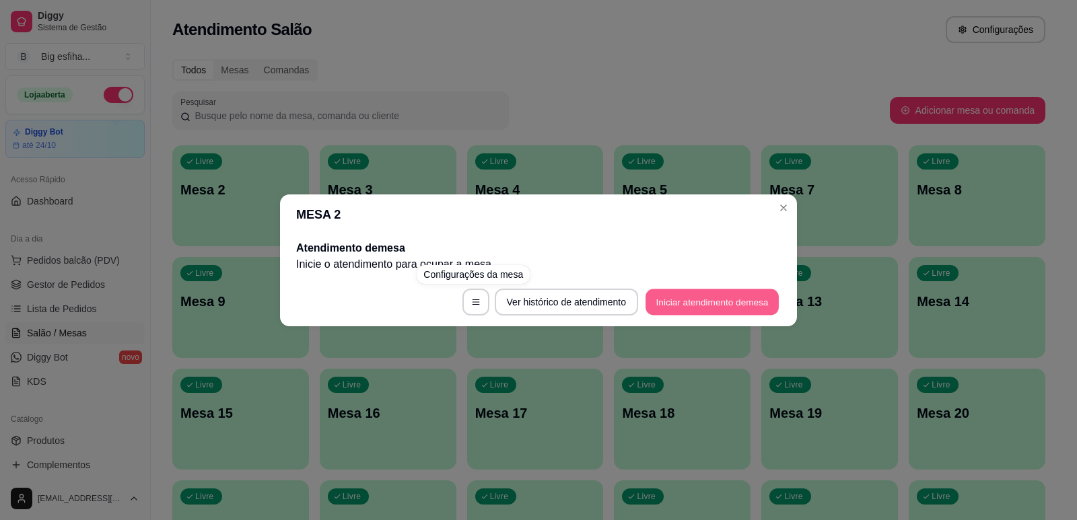
click at [703, 310] on button "Iniciar atendimento de mesa" at bounding box center [711, 302] width 133 height 26
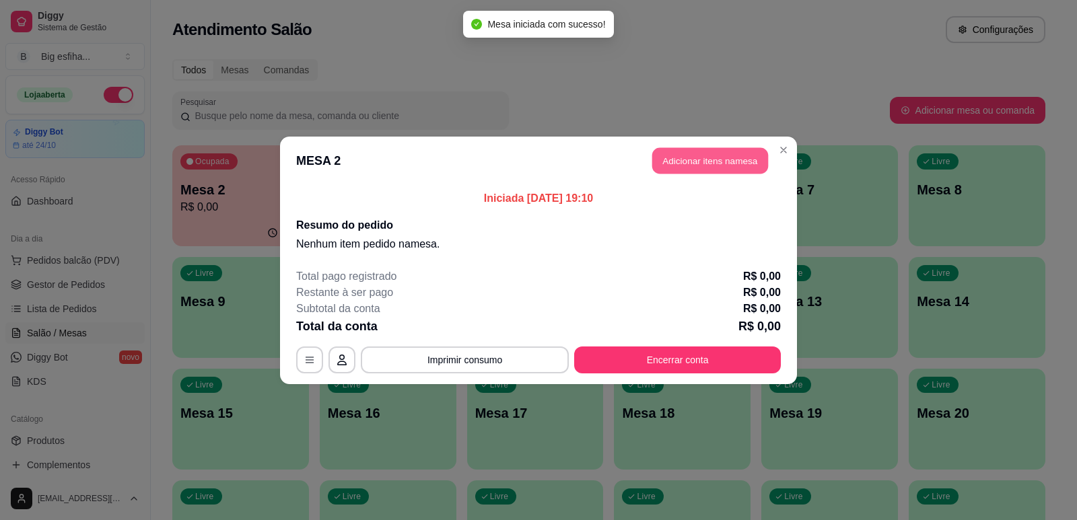
click at [702, 151] on button "Adicionar itens na mesa" at bounding box center [710, 160] width 116 height 26
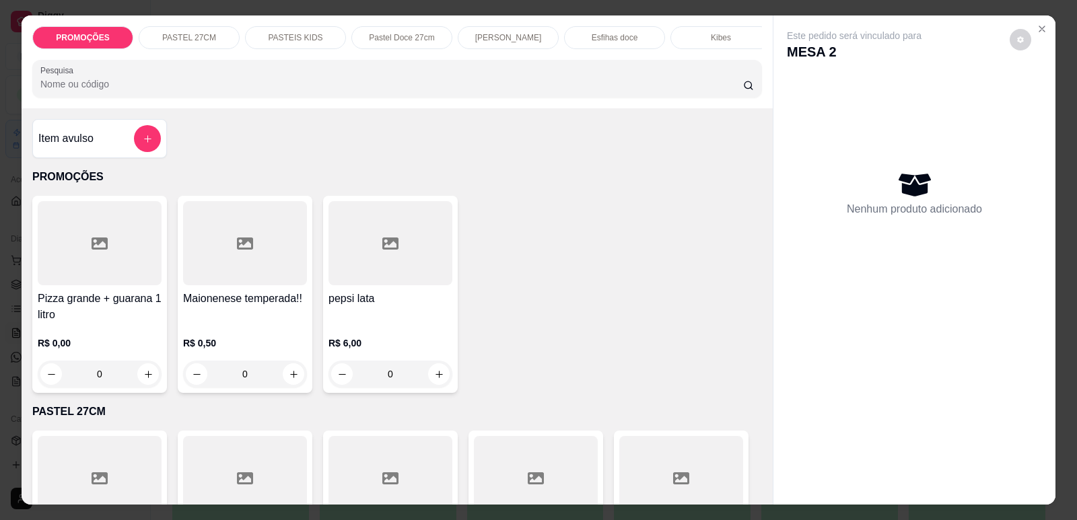
click at [517, 35] on p "[PERSON_NAME]" at bounding box center [508, 37] width 67 height 11
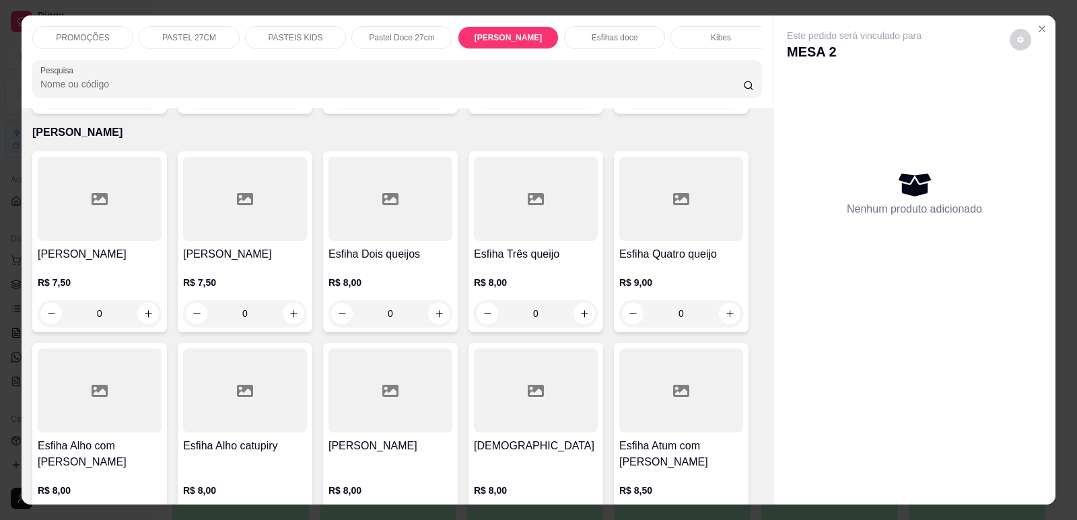
scroll to position [28, 0]
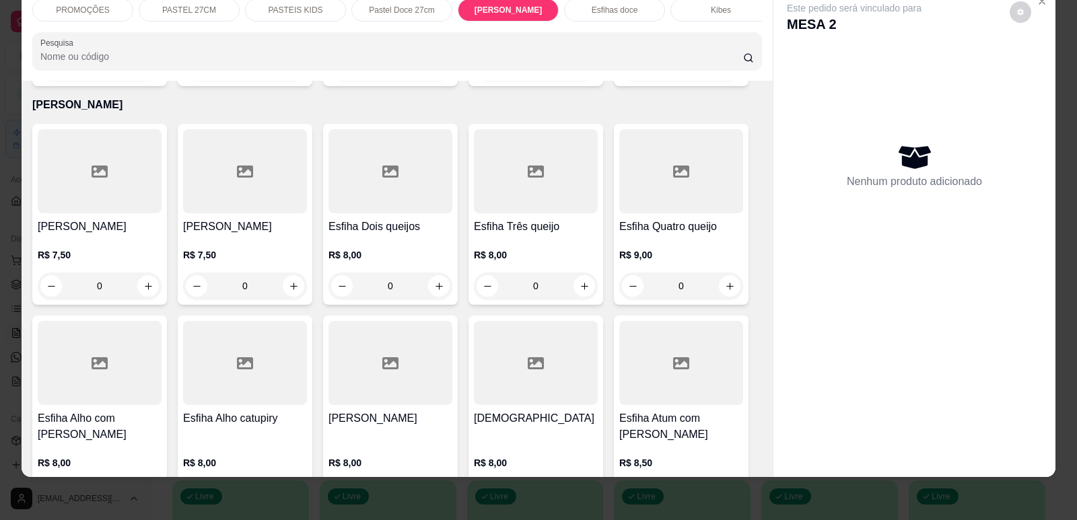
click at [287, 11] on p "PASTEIS KIDS" at bounding box center [295, 10] width 55 height 11
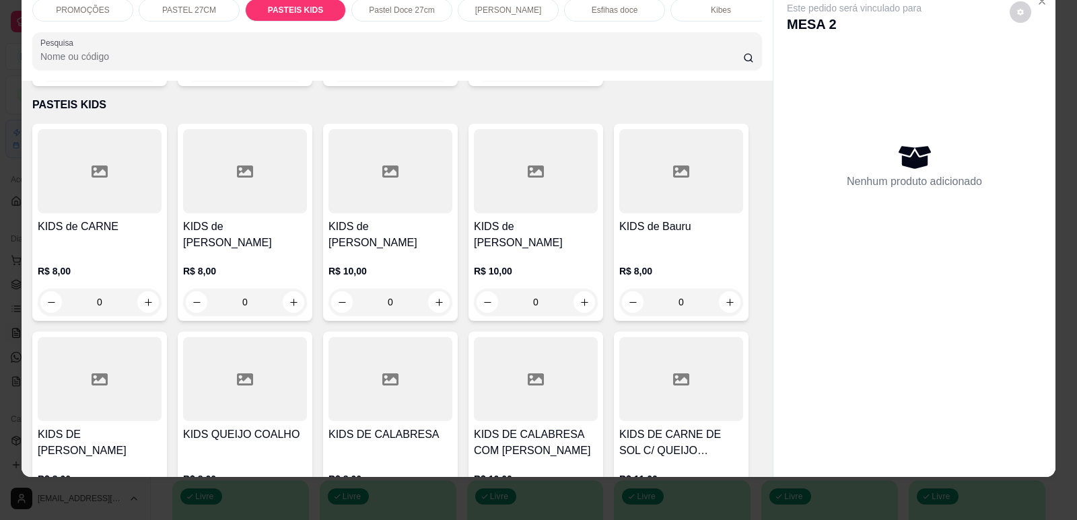
scroll to position [2837, 0]
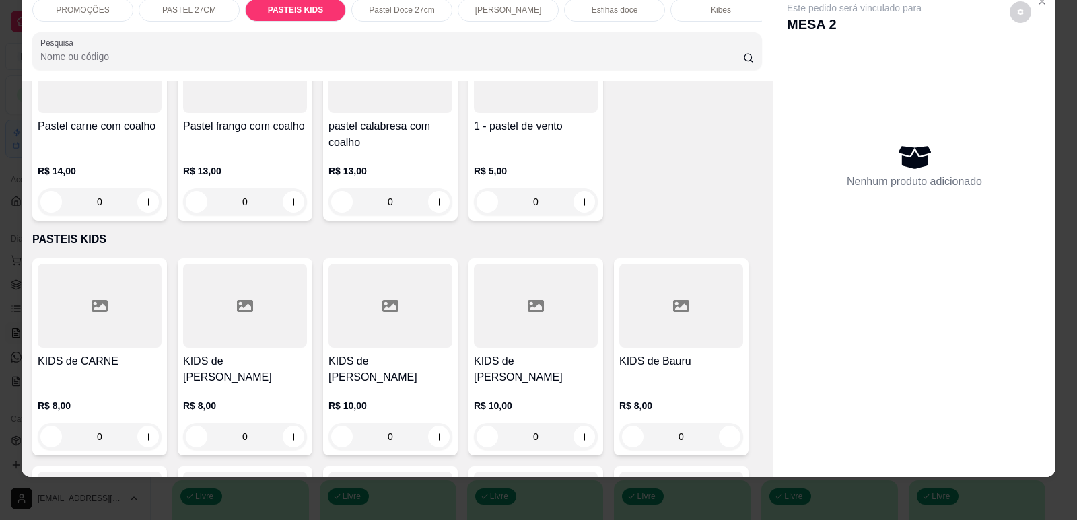
click at [497, 15] on p "[PERSON_NAME]" at bounding box center [508, 10] width 67 height 11
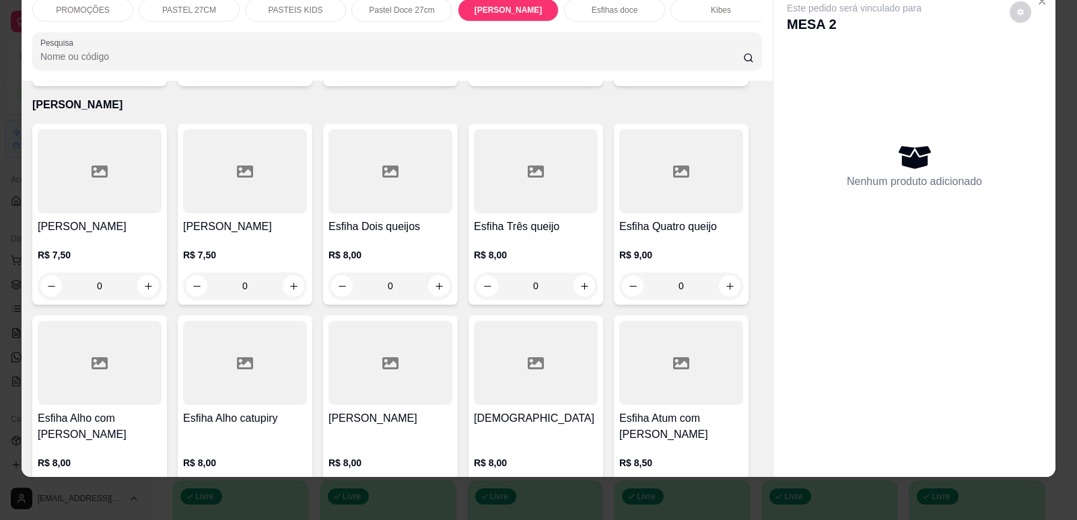
click at [84, 199] on div at bounding box center [100, 171] width 124 height 84
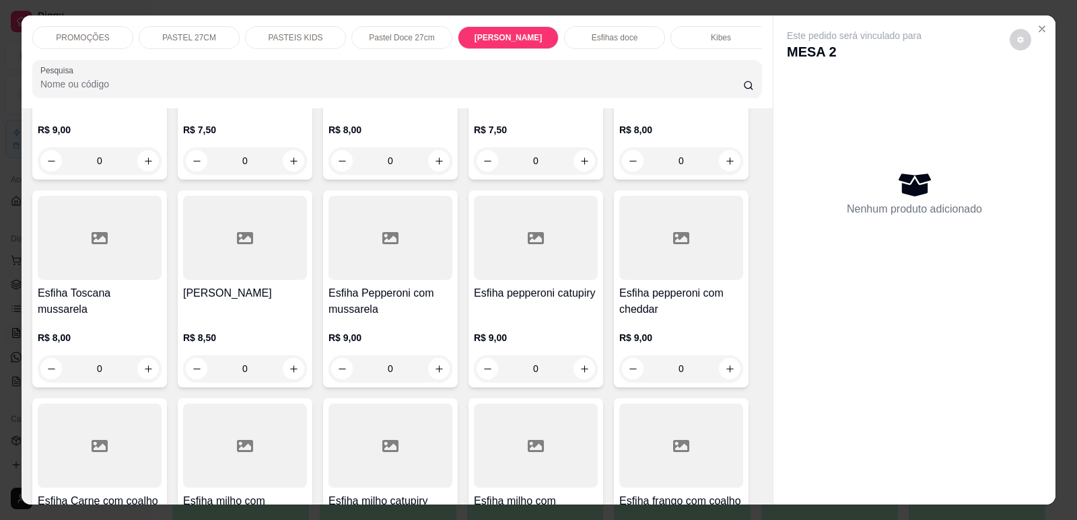
scroll to position [5648, 0]
click at [530, 223] on div at bounding box center [536, 237] width 124 height 84
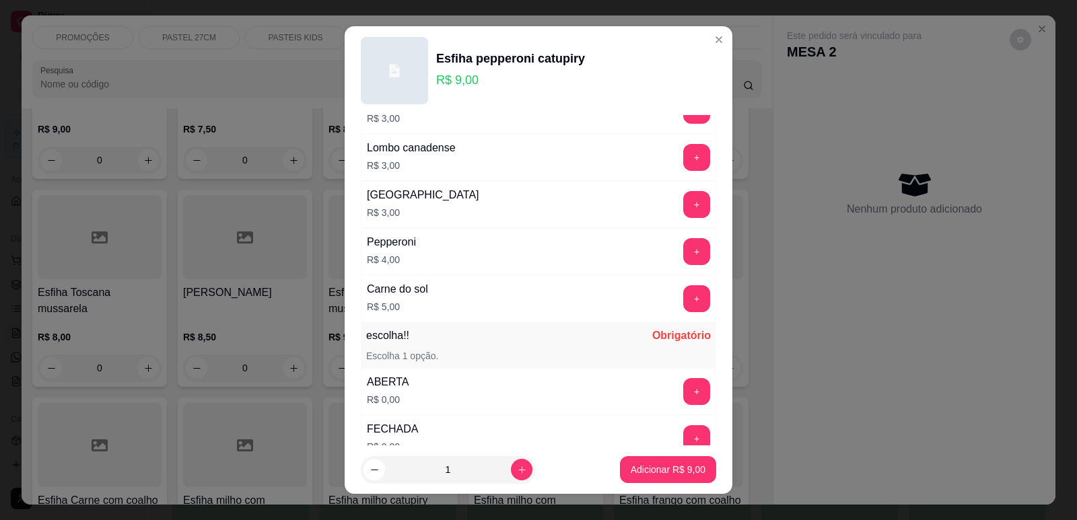
scroll to position [929, 0]
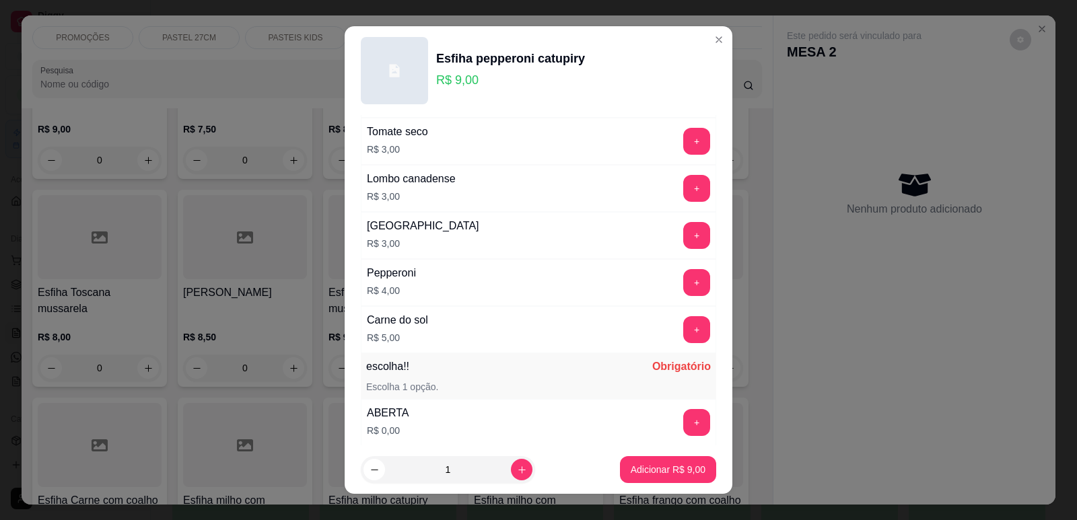
click at [683, 227] on button "+" at bounding box center [696, 235] width 27 height 27
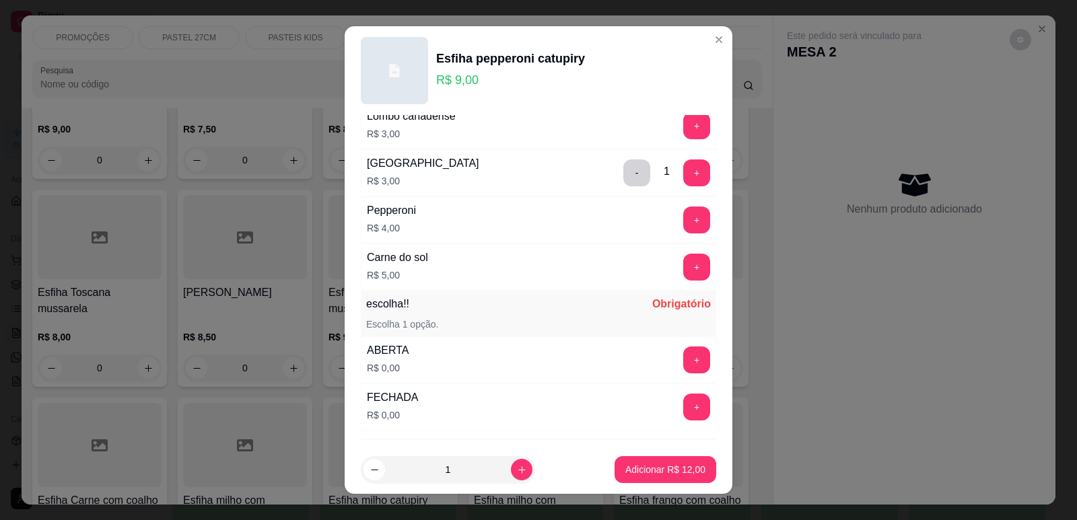
scroll to position [1063, 0]
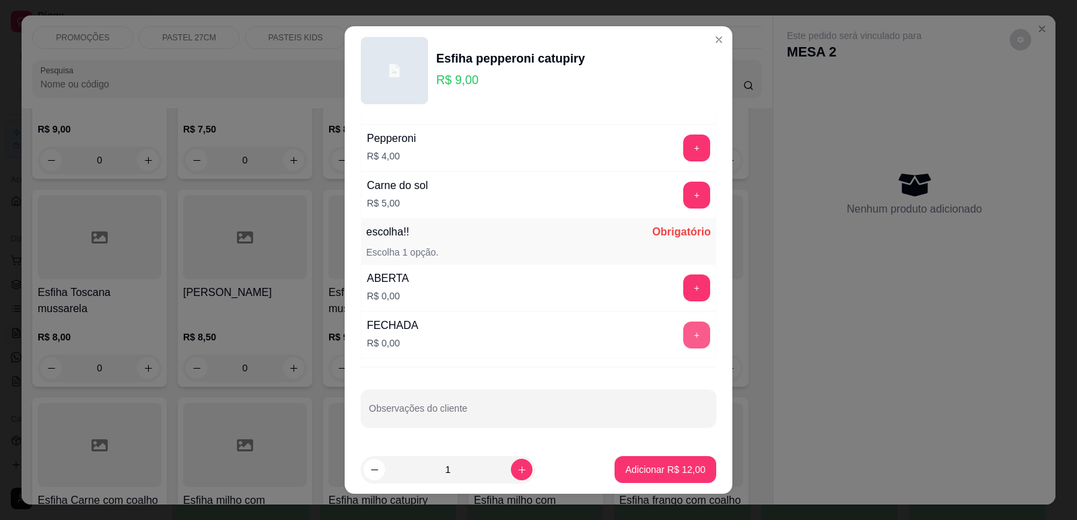
click at [683, 333] on button "+" at bounding box center [696, 335] width 27 height 27
click at [623, 330] on button "-" at bounding box center [636, 335] width 27 height 27
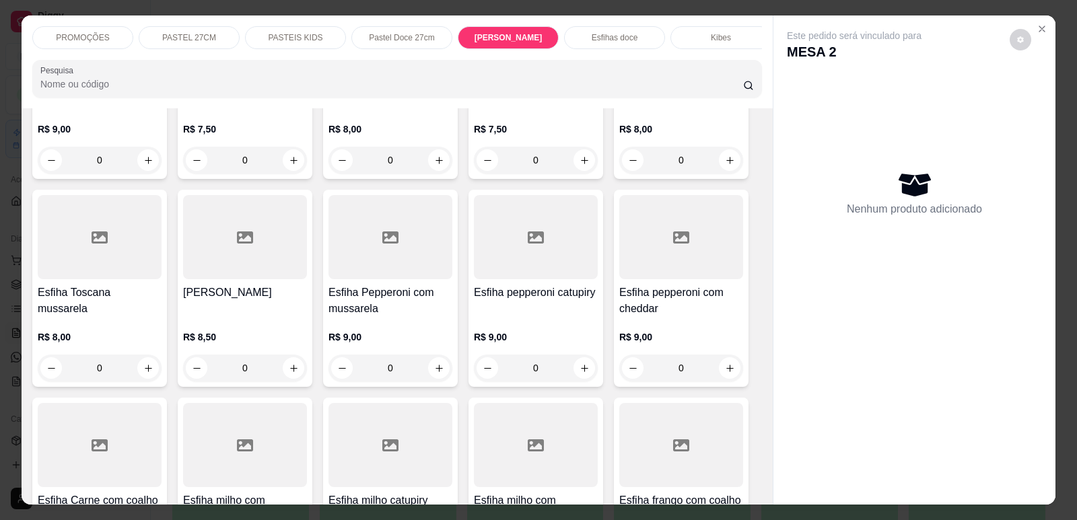
click at [487, 285] on h4 "Esfiha pepperoni catupiry" at bounding box center [536, 293] width 124 height 16
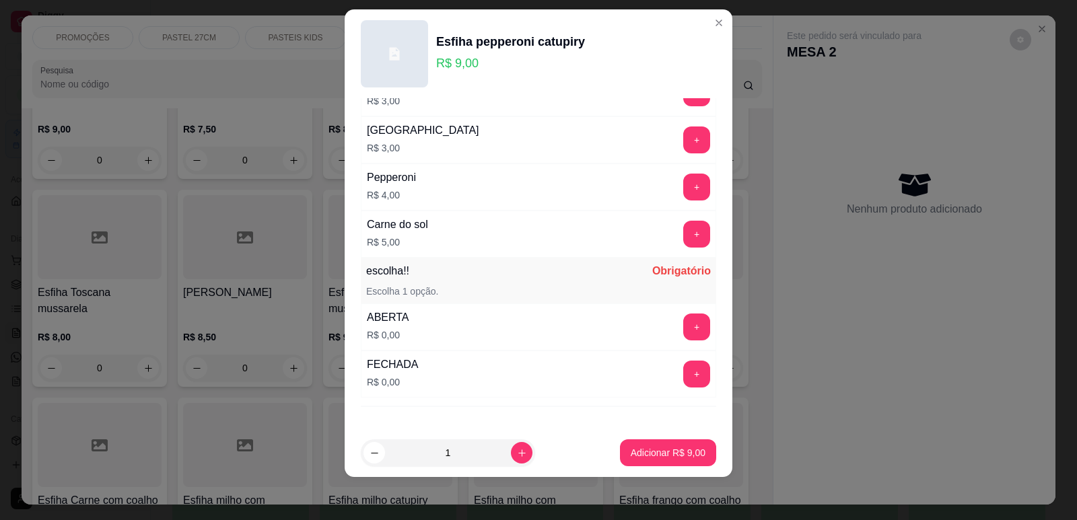
scroll to position [996, 0]
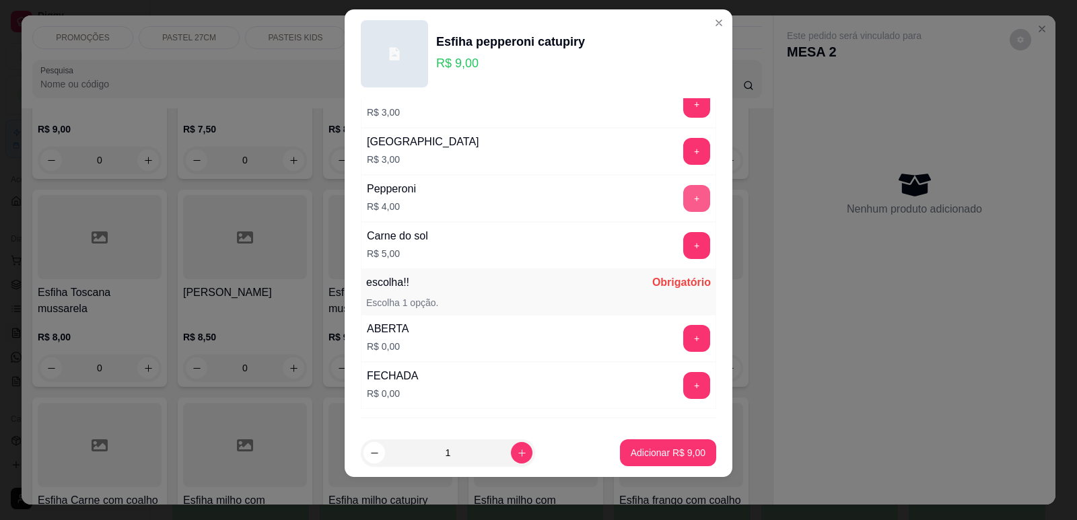
click at [683, 203] on button "+" at bounding box center [696, 198] width 27 height 27
click at [683, 390] on button "+" at bounding box center [696, 385] width 27 height 27
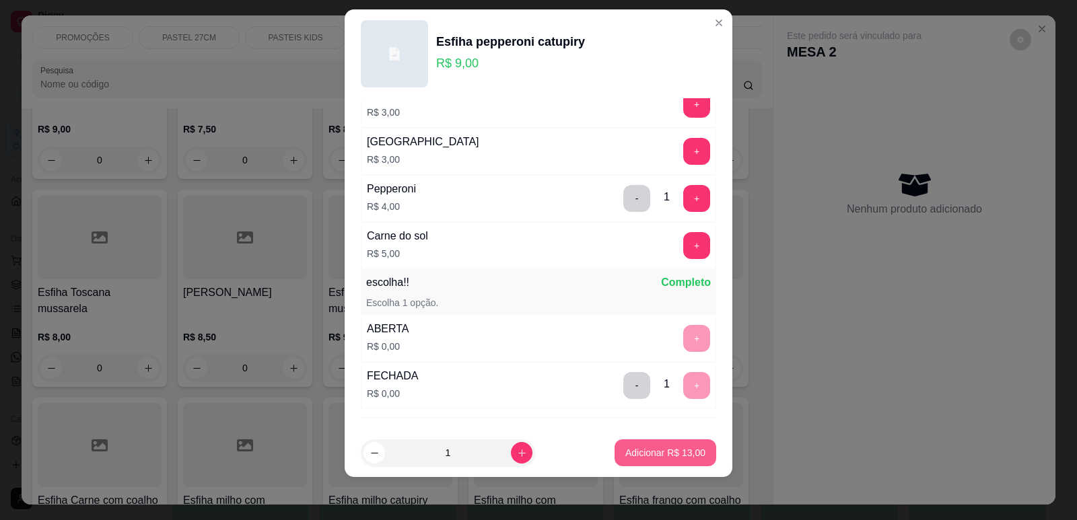
click at [683, 449] on p "Adicionar R$ 13,00" at bounding box center [665, 452] width 80 height 13
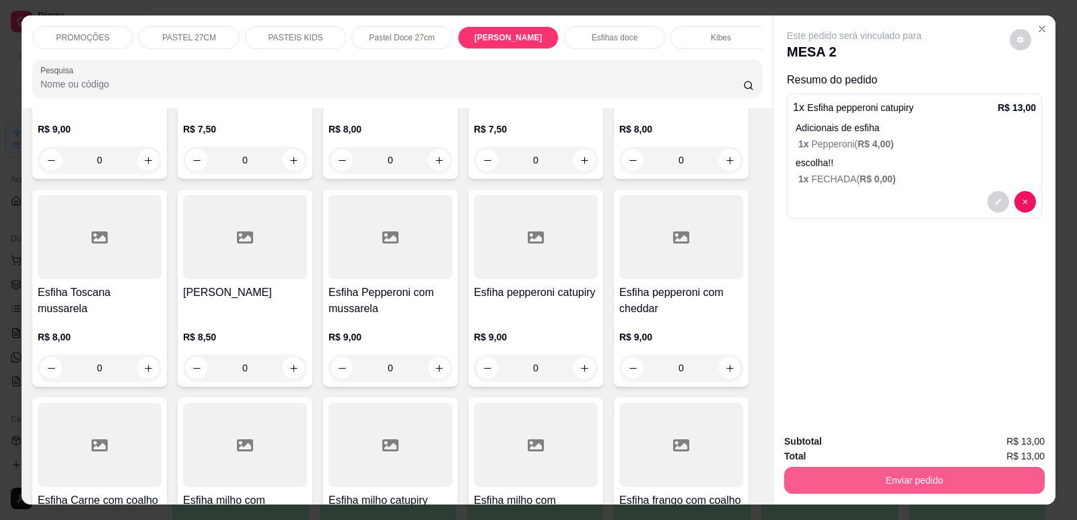
click at [931, 485] on button "Enviar pedido" at bounding box center [914, 480] width 260 height 27
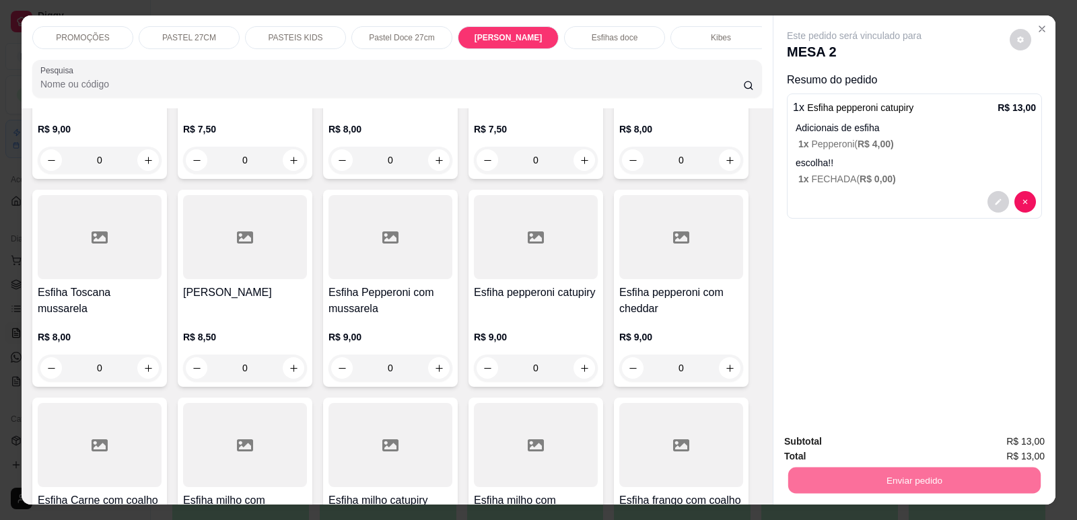
click at [1027, 446] on button "Enviar pedido" at bounding box center [1010, 448] width 76 height 26
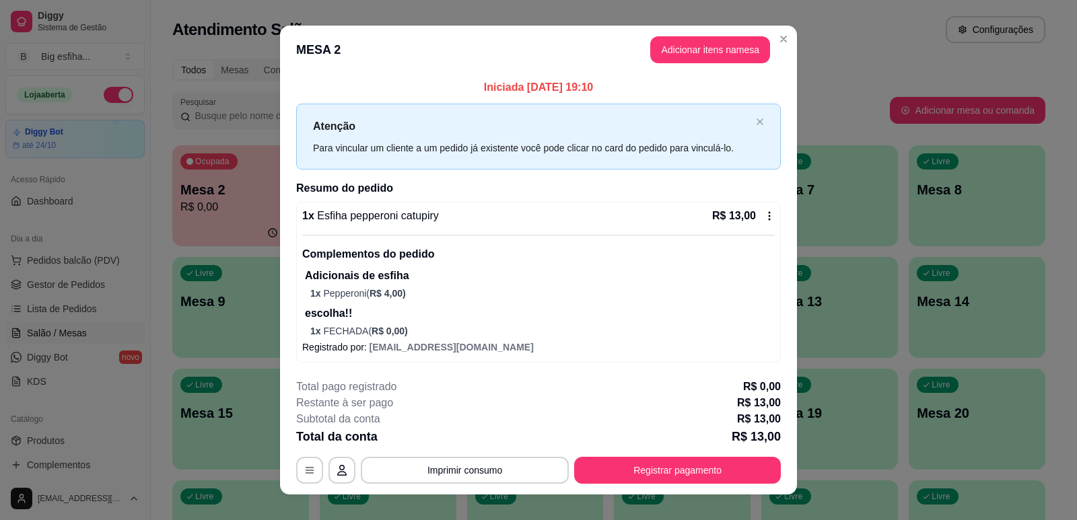
click at [703, 44] on div "Kibes" at bounding box center [720, 37] width 101 height 23
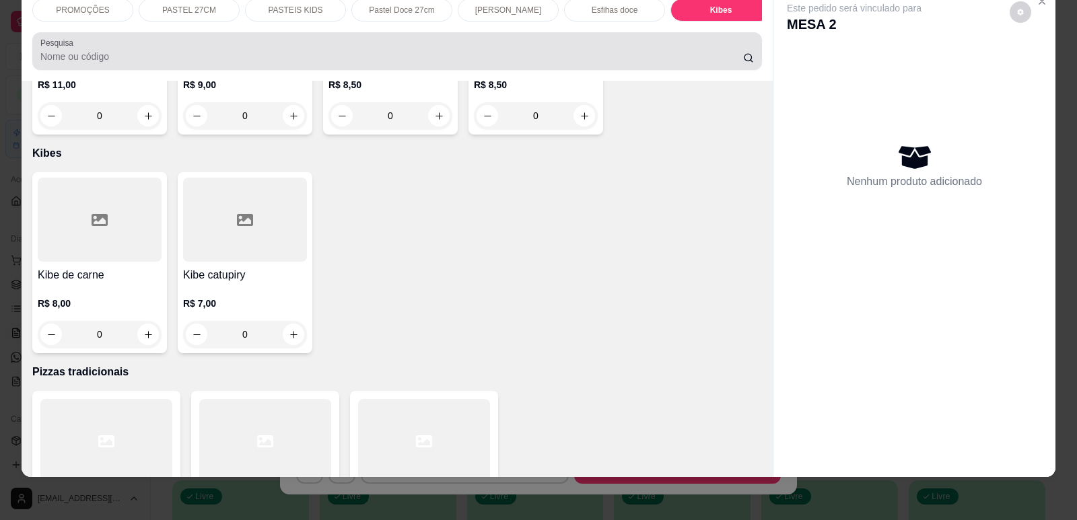
scroll to position [0, 0]
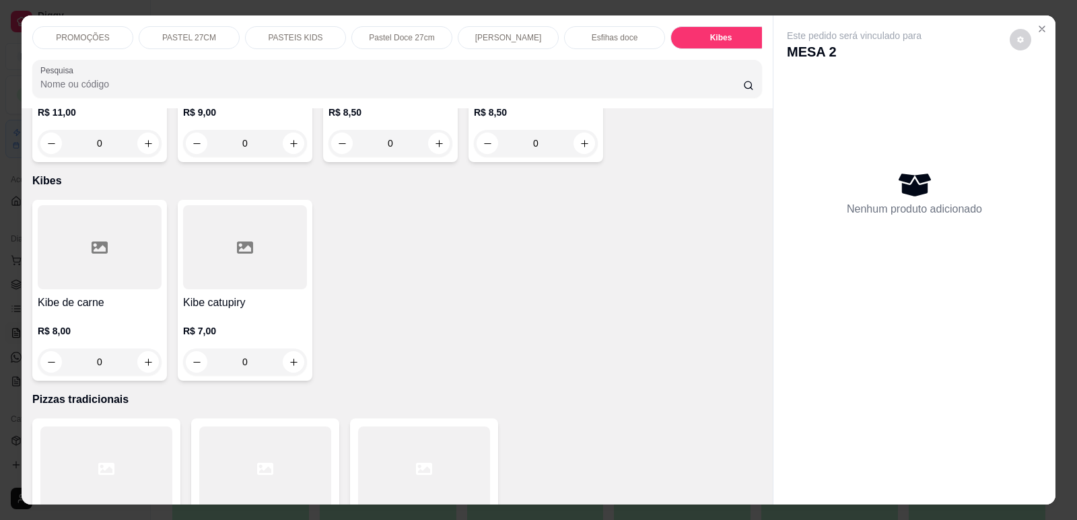
click at [195, 36] on p "PASTEL 27CM" at bounding box center [189, 37] width 54 height 11
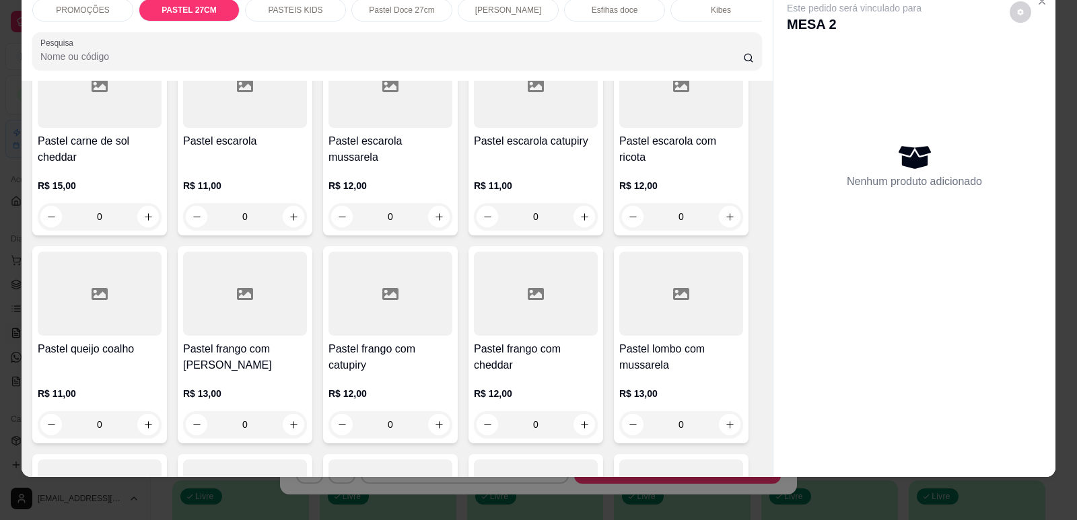
scroll to position [1439, 0]
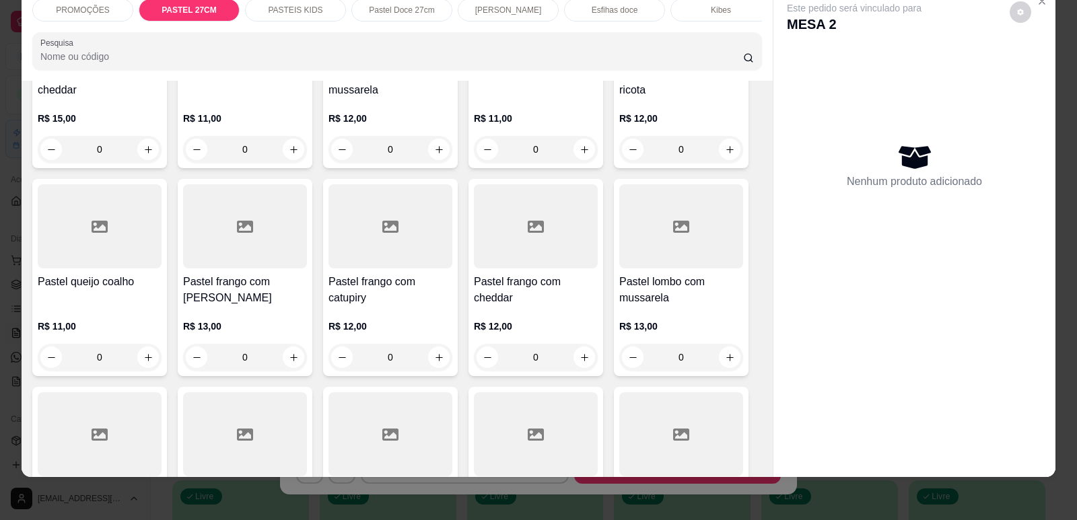
click at [205, 282] on h4 "Pastel frango com [PERSON_NAME]" at bounding box center [245, 290] width 124 height 32
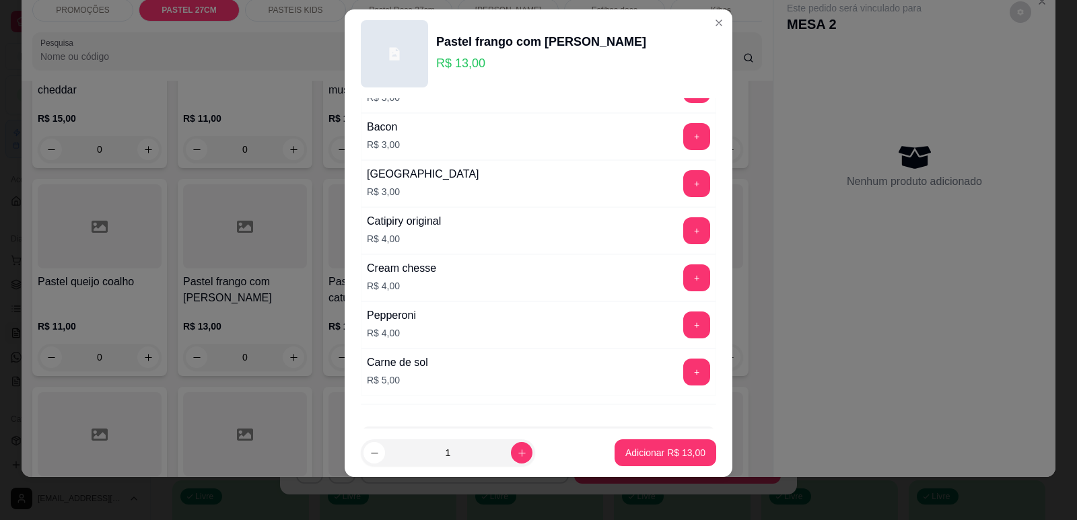
scroll to position [762, 0]
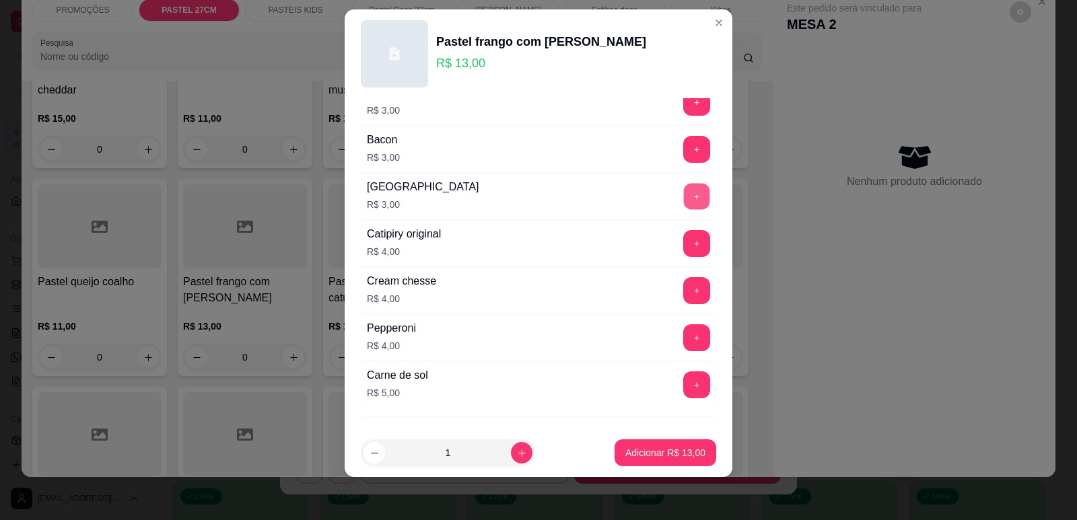
click at [684, 188] on button "+" at bounding box center [697, 196] width 26 height 26
click at [659, 460] on button "Adicionar R$ 16,00" at bounding box center [665, 452] width 102 height 27
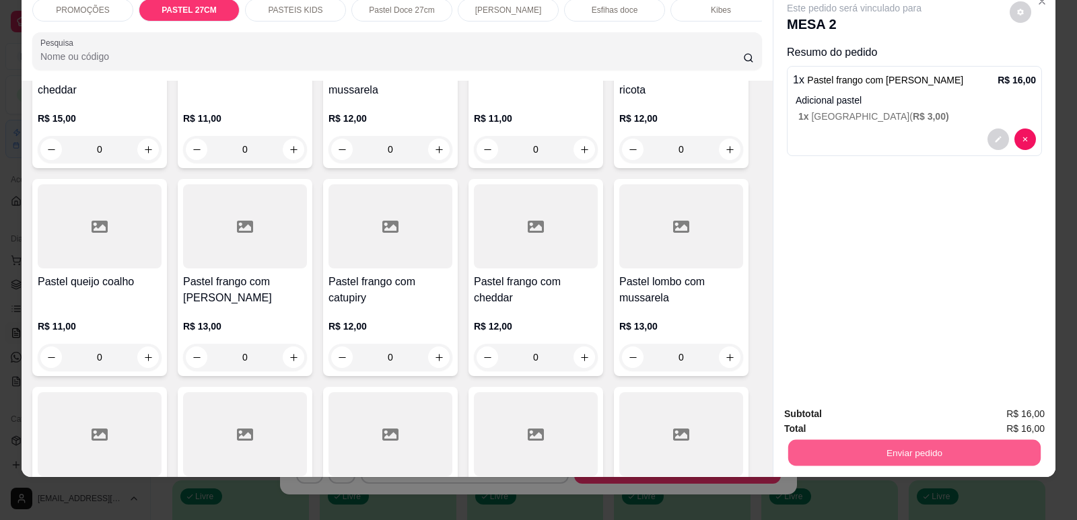
click at [894, 448] on button "Enviar pedido" at bounding box center [914, 452] width 252 height 26
click at [989, 412] on button "Enviar pedido" at bounding box center [1010, 420] width 76 height 26
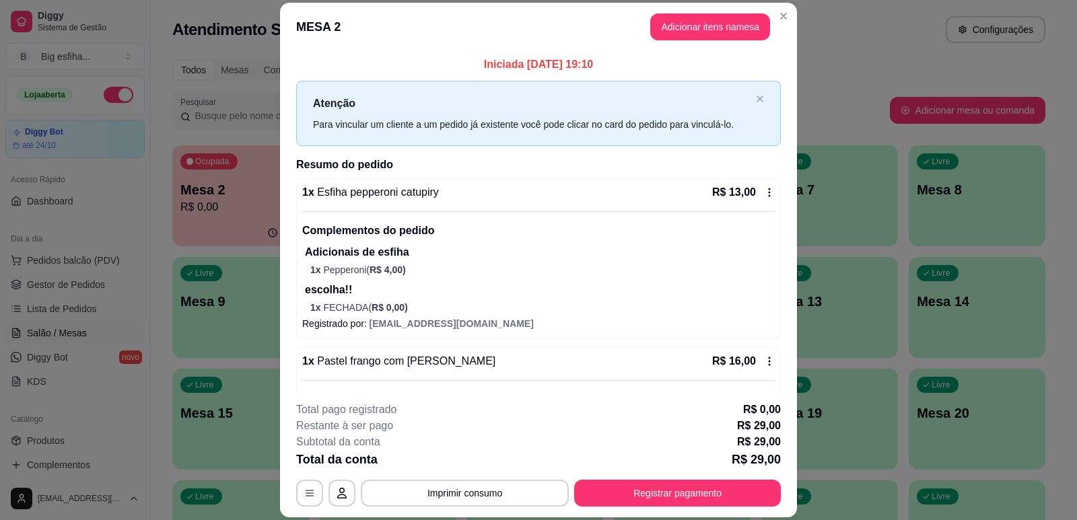
click at [324, 405] on p "Total pago registrado" at bounding box center [346, 410] width 100 height 16
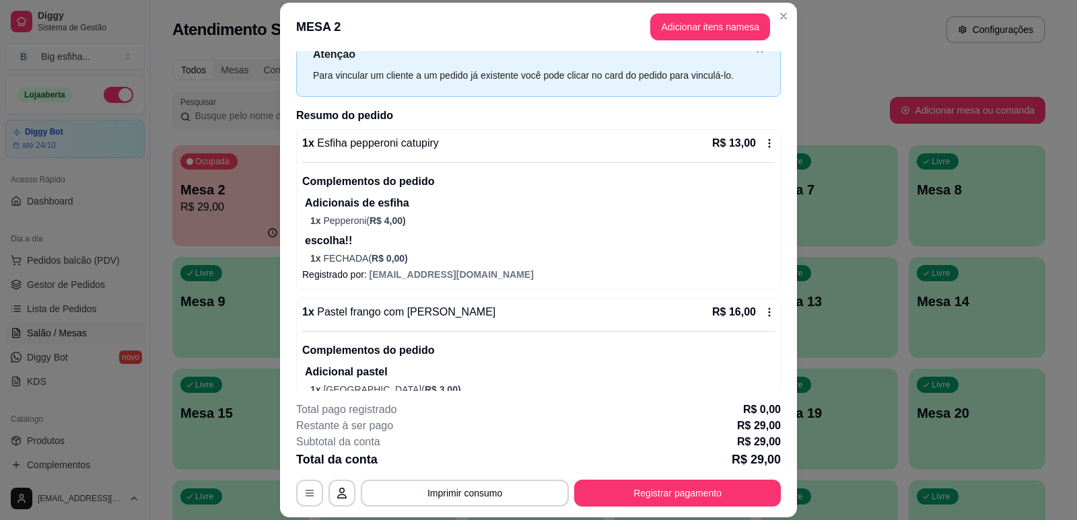
scroll to position [0, 0]
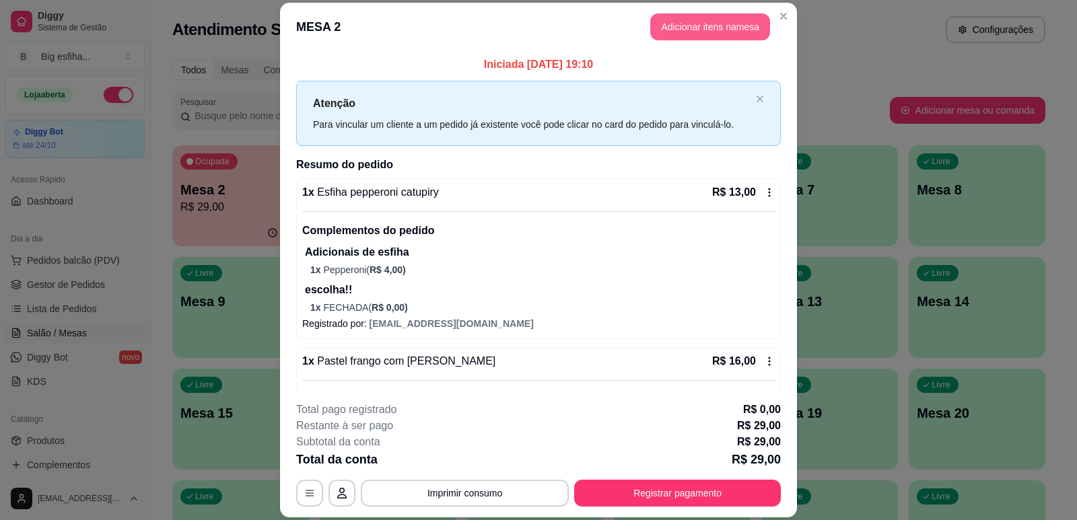
click at [687, 26] on button "Adicionar itens na mesa" at bounding box center [710, 26] width 120 height 27
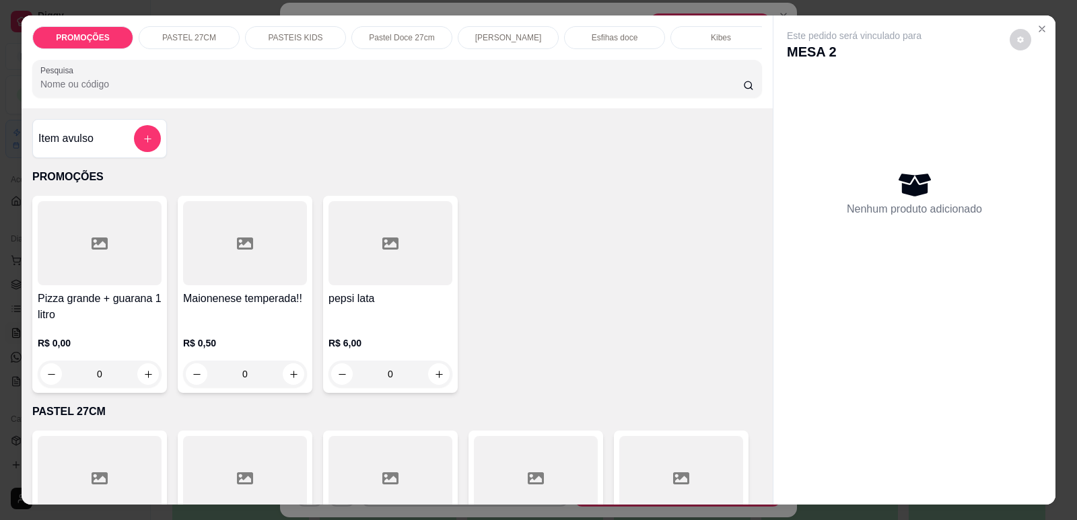
click at [641, 61] on div "PROMOÇÕES PASTEL 27CM PASTEIS KIDS Pastel Doce 27cm Esfihas Salgadas Esfihas do…" at bounding box center [397, 61] width 751 height 93
click at [625, 43] on div "Refrigerante" at bounding box center [605, 37] width 101 height 23
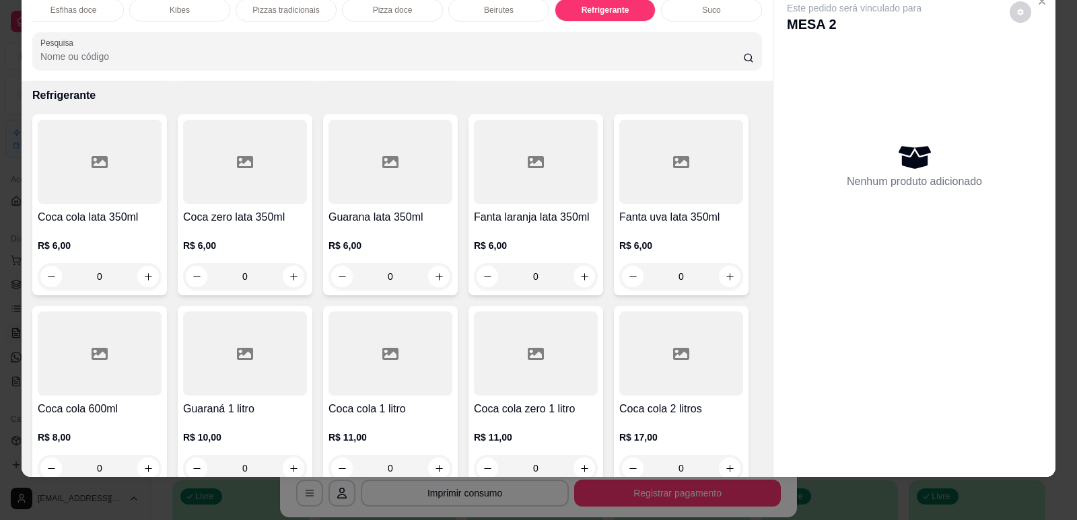
scroll to position [7900, 0]
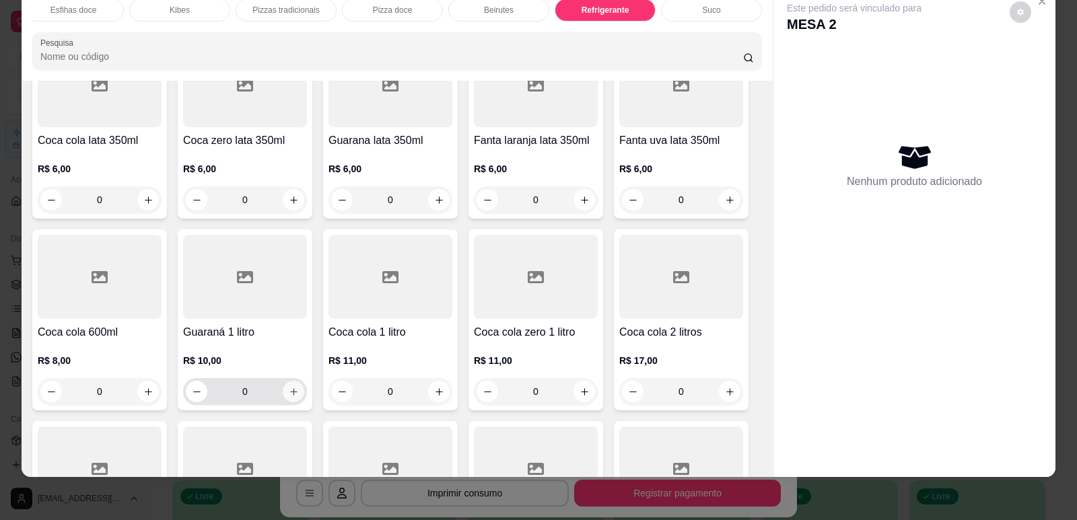
click at [285, 381] on button "increase-product-quantity" at bounding box center [294, 392] width 22 height 22
type input "1"
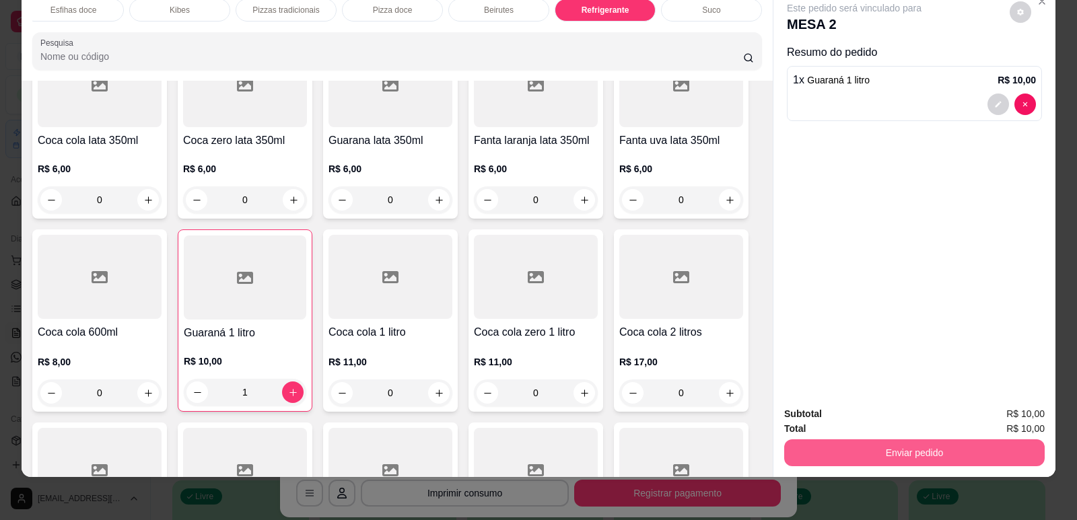
click at [893, 454] on button "Enviar pedido" at bounding box center [914, 452] width 260 height 27
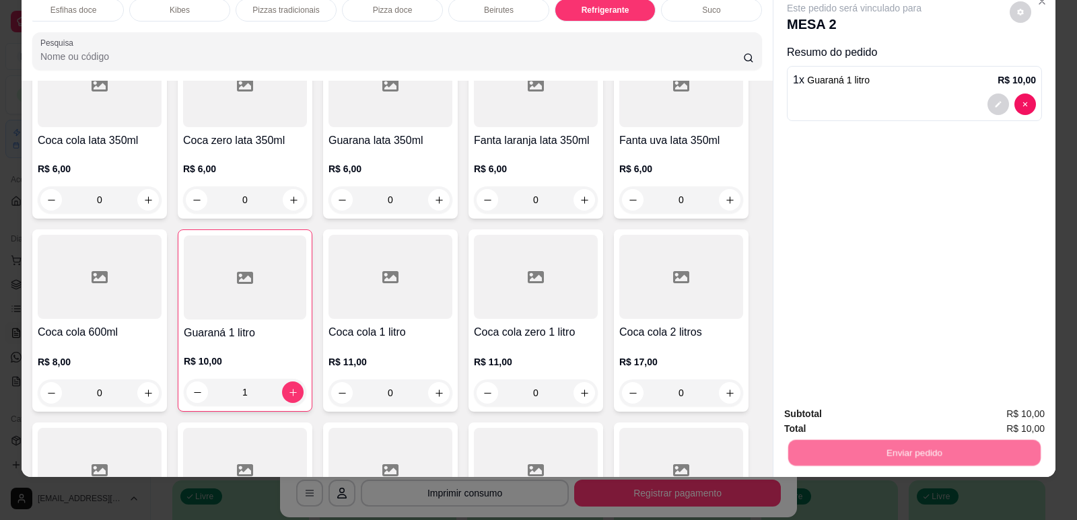
click at [993, 414] on button "Enviar pedido" at bounding box center [1009, 418] width 74 height 25
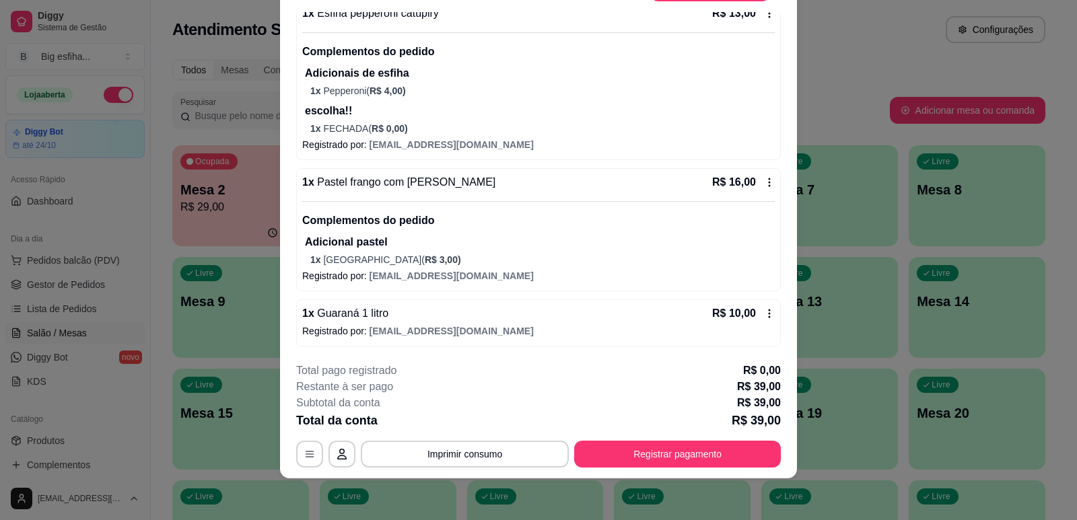
scroll to position [40, 0]
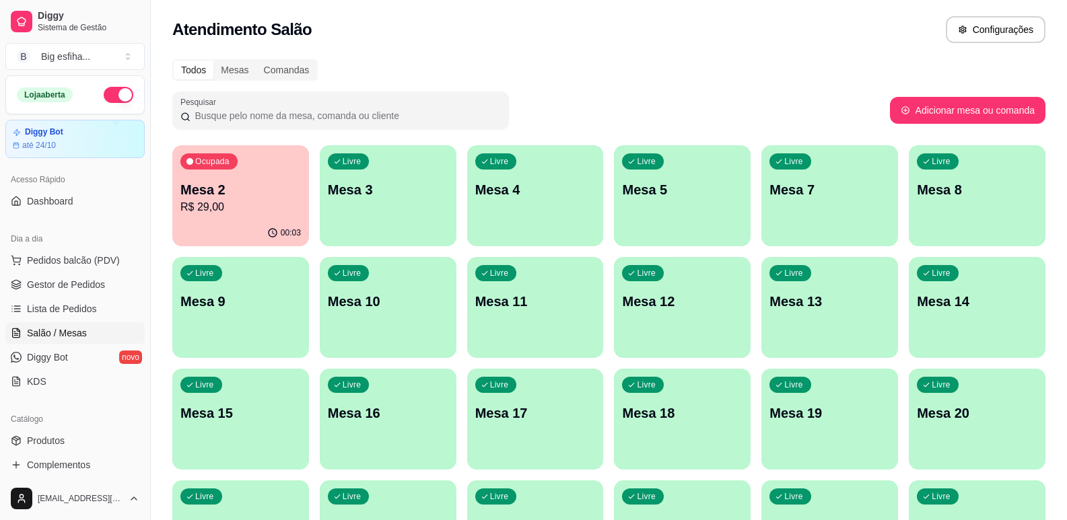
click at [382, 198] on p "Mesa 3" at bounding box center [388, 189] width 120 height 19
click at [213, 196] on p "Mesa 2" at bounding box center [240, 189] width 120 height 19
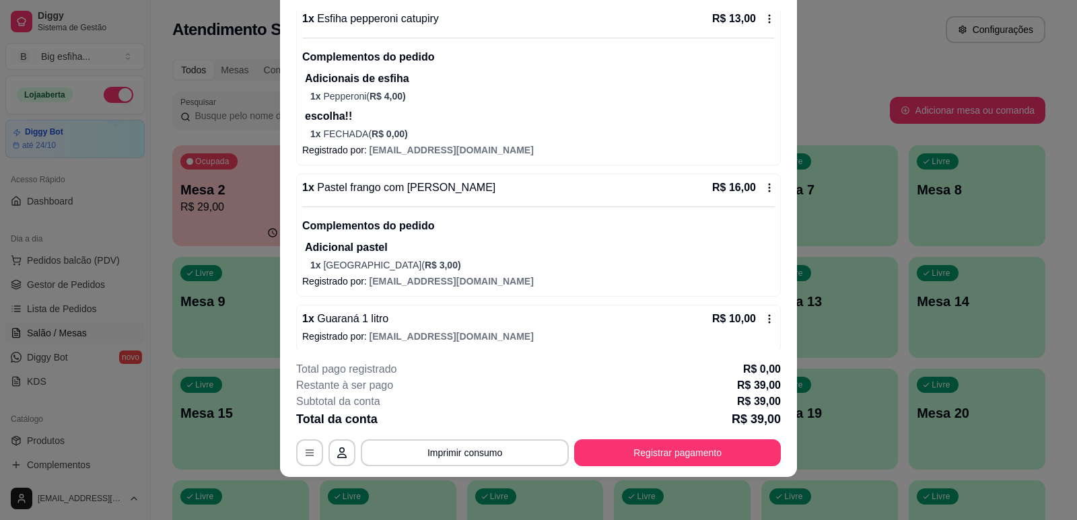
scroll to position [140, 0]
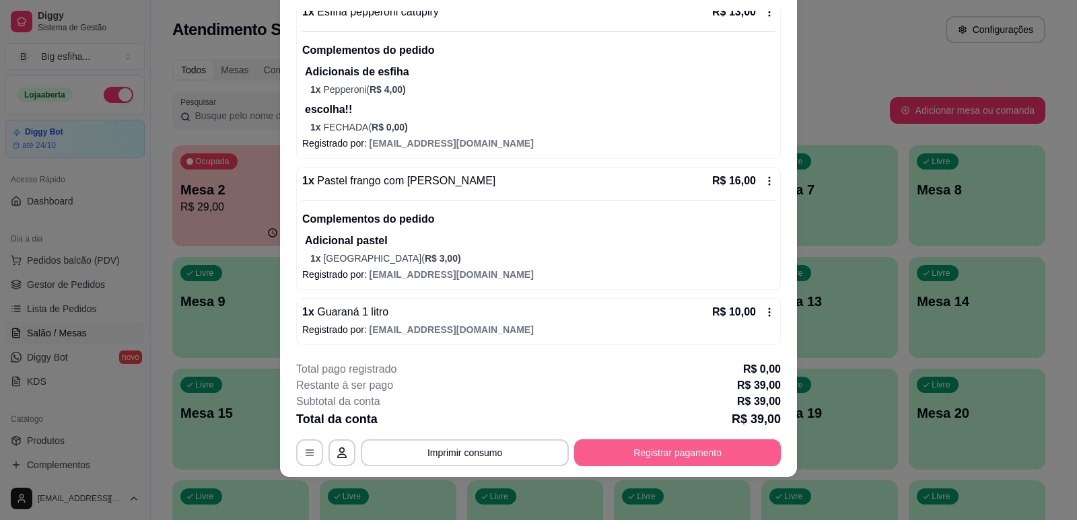
click at [719, 452] on button "Registrar pagamento" at bounding box center [677, 452] width 207 height 27
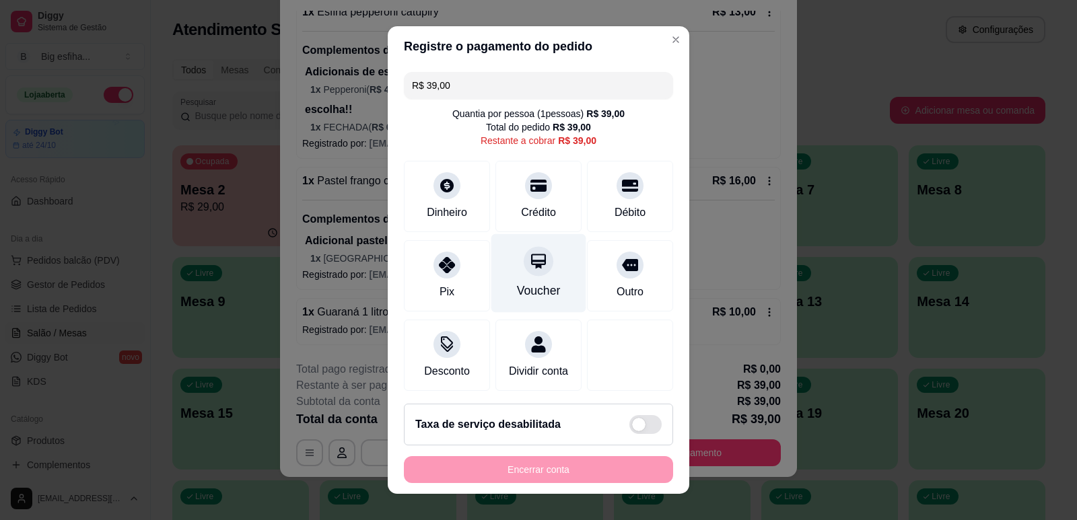
drag, startPoint x: 530, startPoint y: 213, endPoint x: 510, endPoint y: 253, distance: 44.8
click at [530, 213] on div "Crédito" at bounding box center [538, 213] width 35 height 16
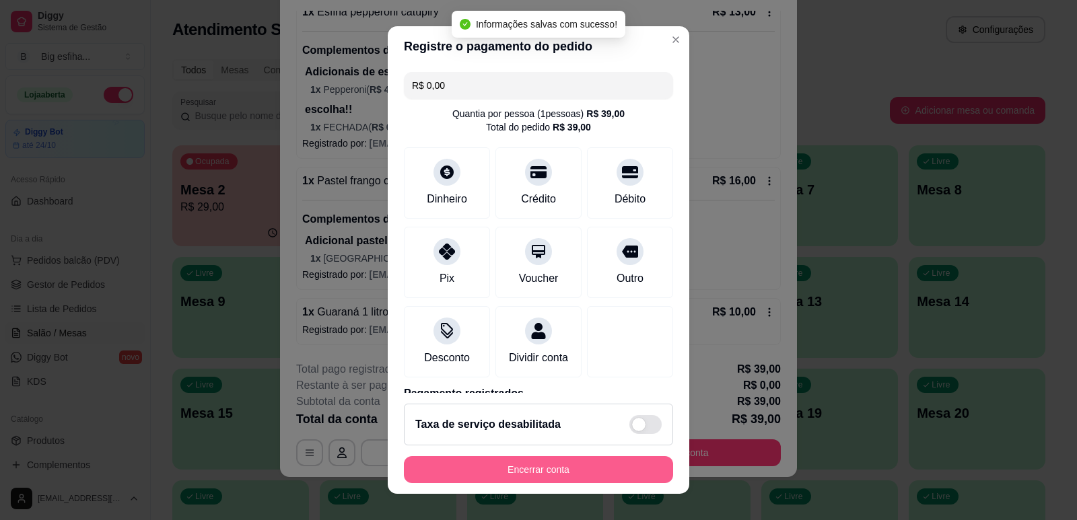
type input "R$ 0,00"
click at [535, 468] on button "Encerrar conta" at bounding box center [538, 469] width 269 height 27
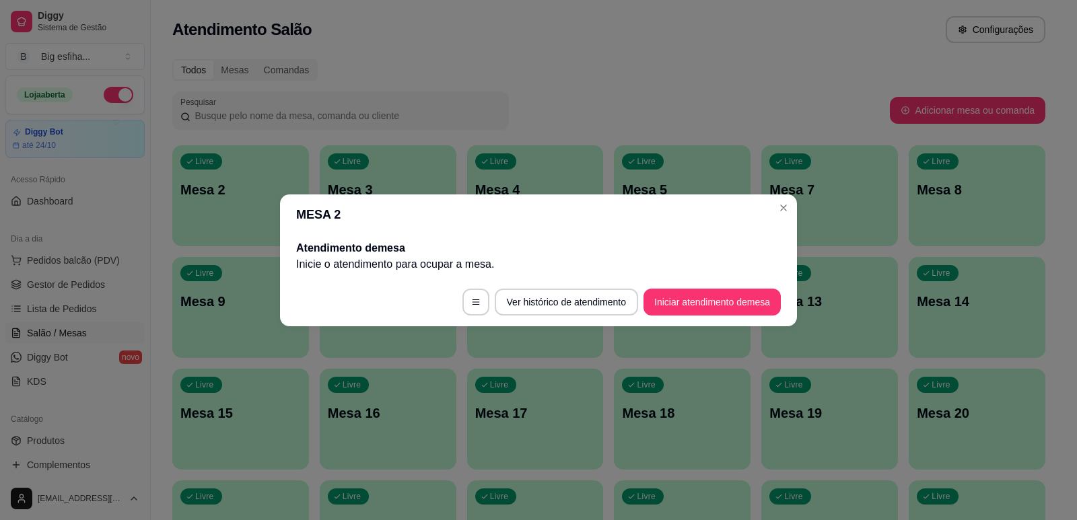
scroll to position [0, 0]
click at [723, 310] on button "Iniciar atendimento de mesa" at bounding box center [711, 302] width 137 height 27
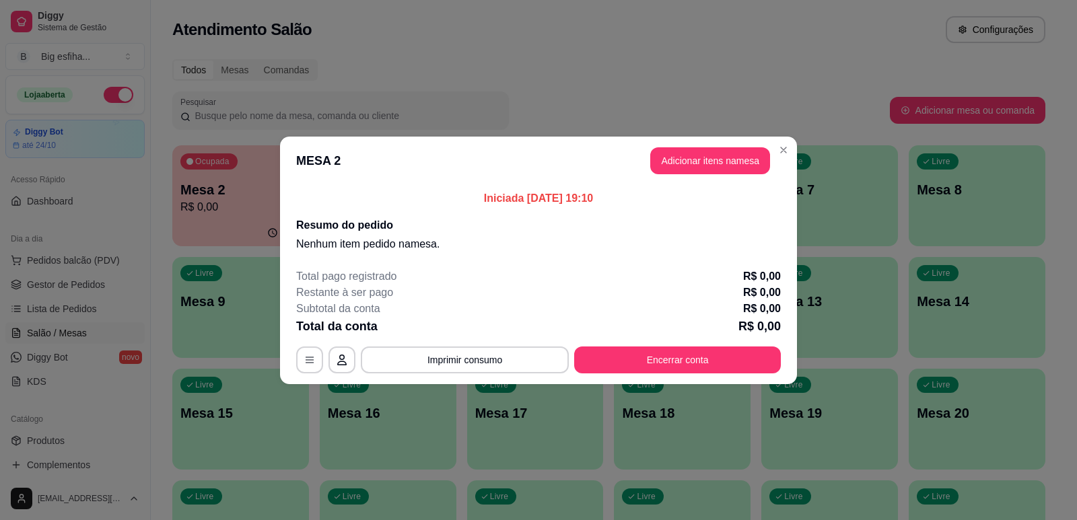
click at [734, 170] on button "Adicionar itens na mesa" at bounding box center [710, 160] width 120 height 27
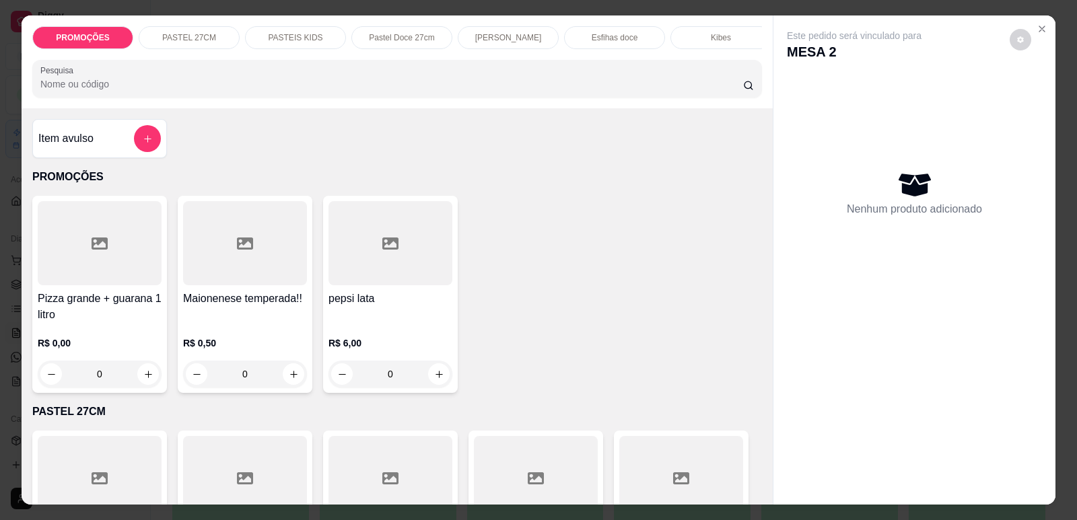
click at [512, 33] on p "[PERSON_NAME]" at bounding box center [508, 37] width 67 height 11
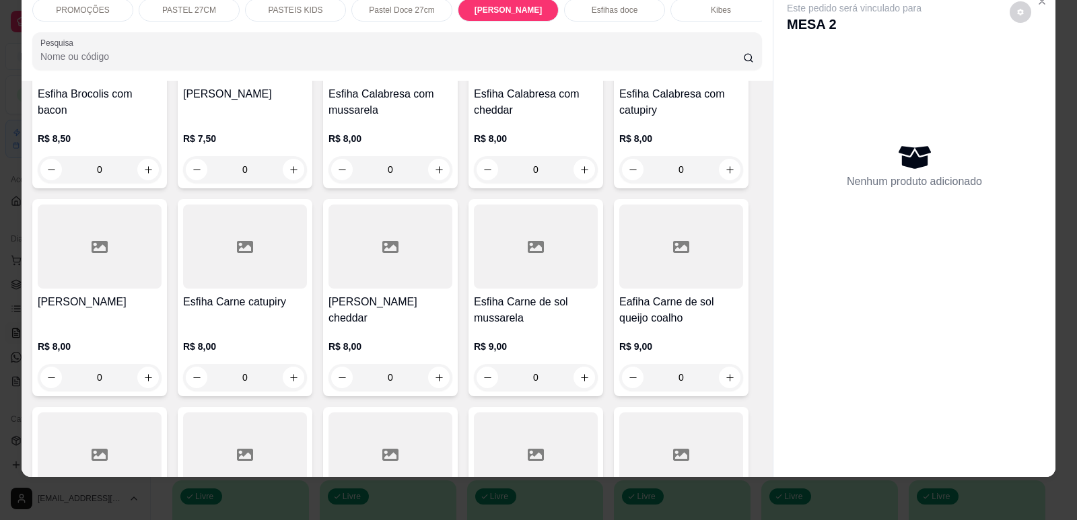
scroll to position [4638, 0]
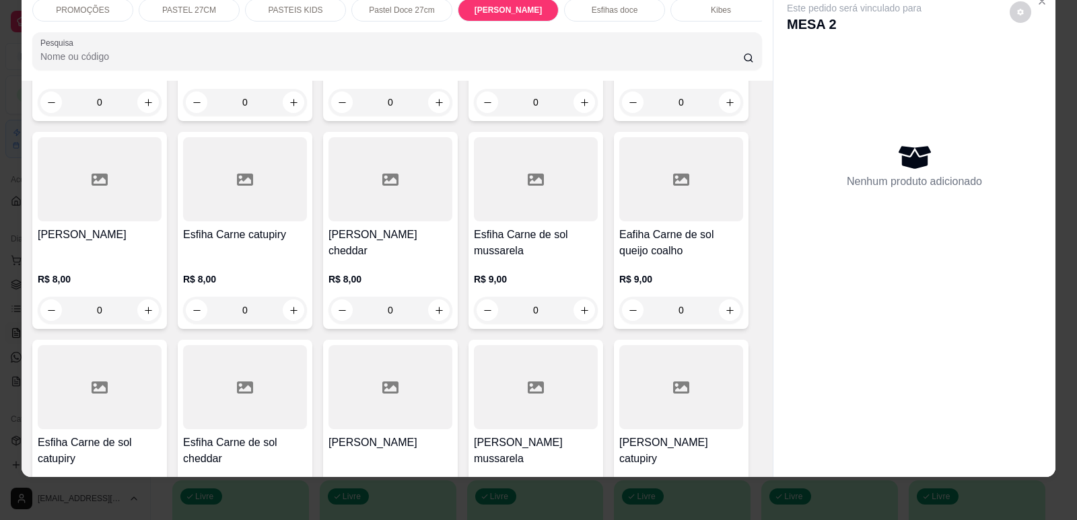
click at [114, 409] on div "Esfiha Carne de sol catupiry R$ 9,00 0" at bounding box center [99, 438] width 135 height 197
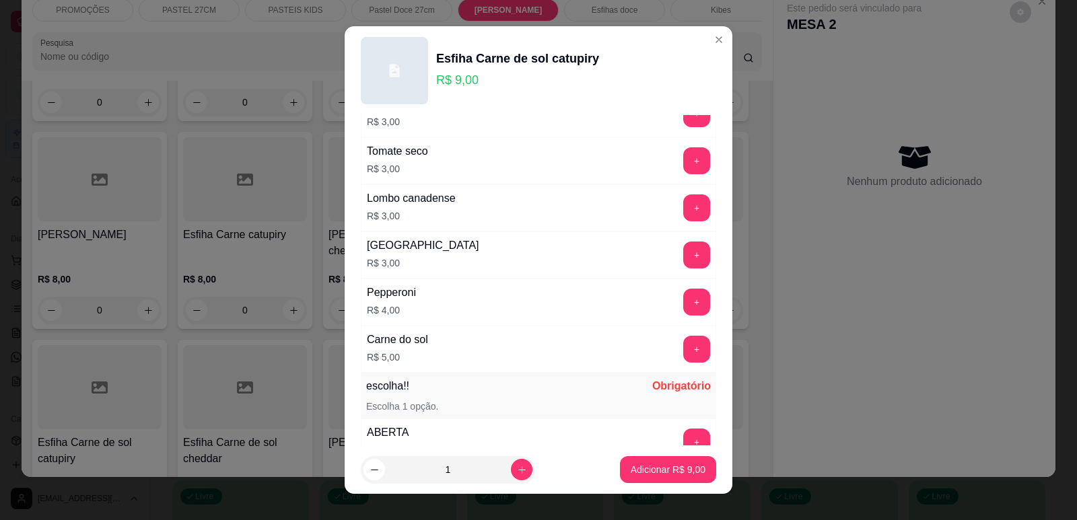
scroll to position [1063, 0]
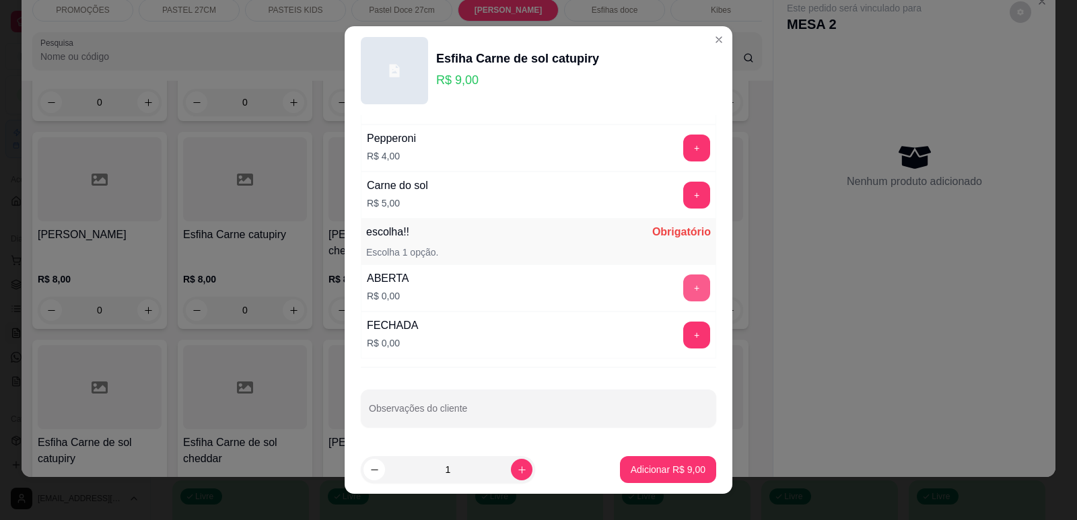
click at [683, 284] on button "+" at bounding box center [696, 288] width 27 height 27
click at [643, 465] on p "Adicionar R$ 9,00" at bounding box center [668, 469] width 75 height 13
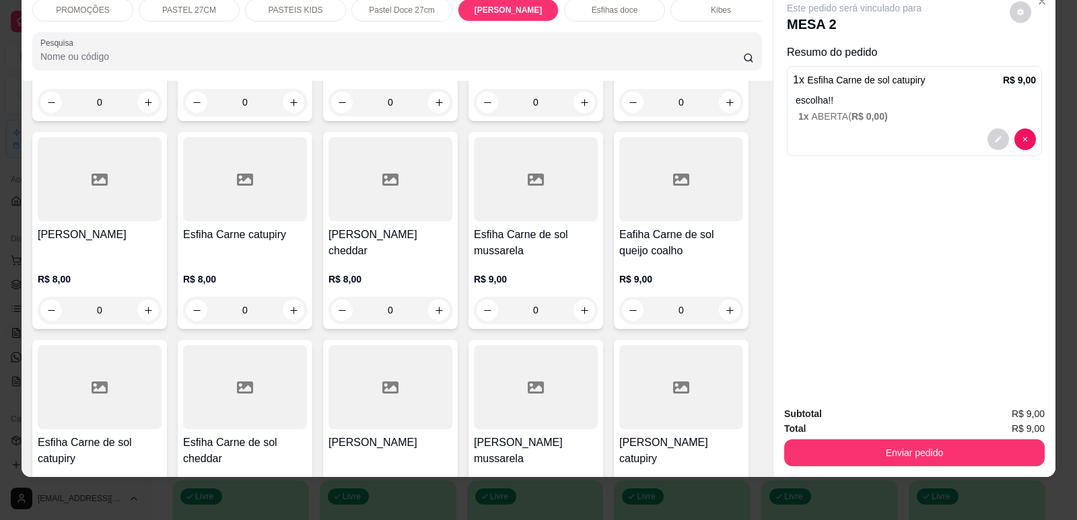
scroll to position [0, 0]
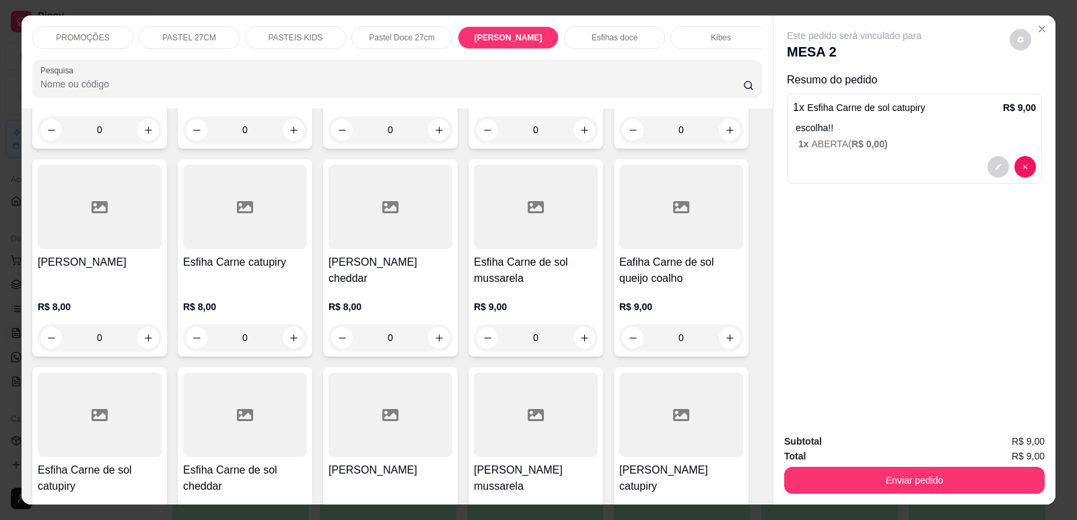
click at [164, 33] on p "PASTEL 27CM" at bounding box center [189, 37] width 54 height 11
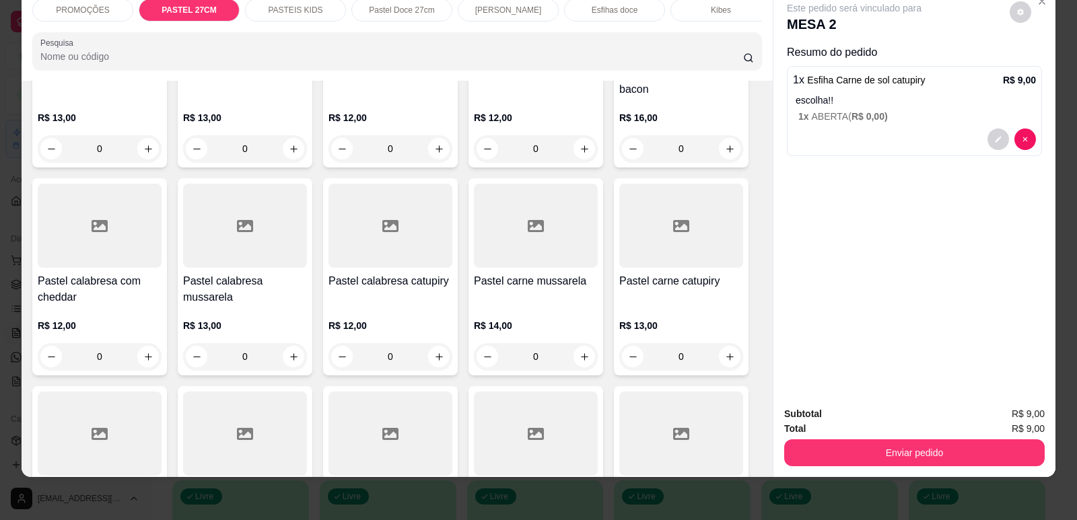
scroll to position [834, 0]
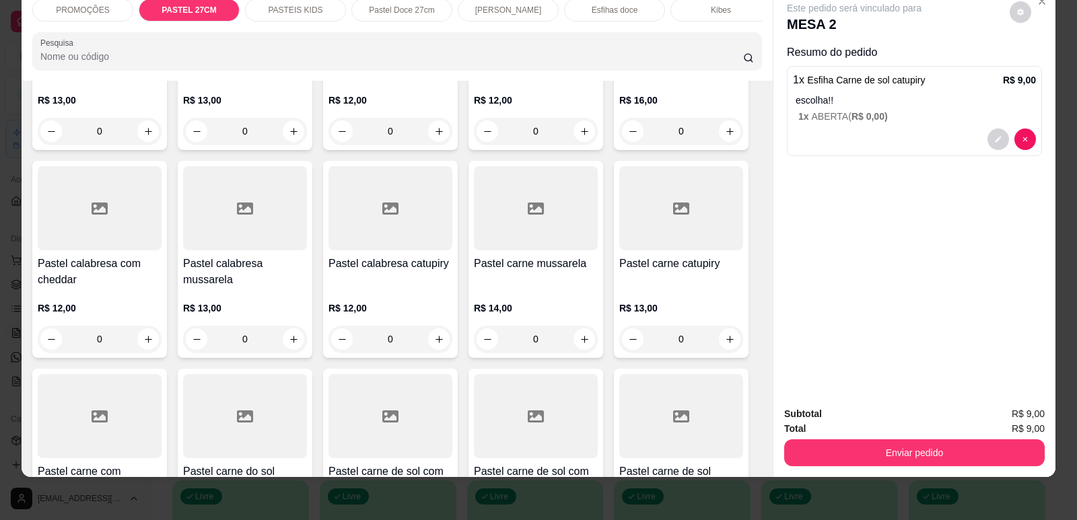
click at [400, 289] on div "R$ 12,00 0" at bounding box center [390, 320] width 124 height 65
click at [125, 246] on div "Pastel calabresa com cheddar R$ 12,00 0" at bounding box center [99, 259] width 135 height 197
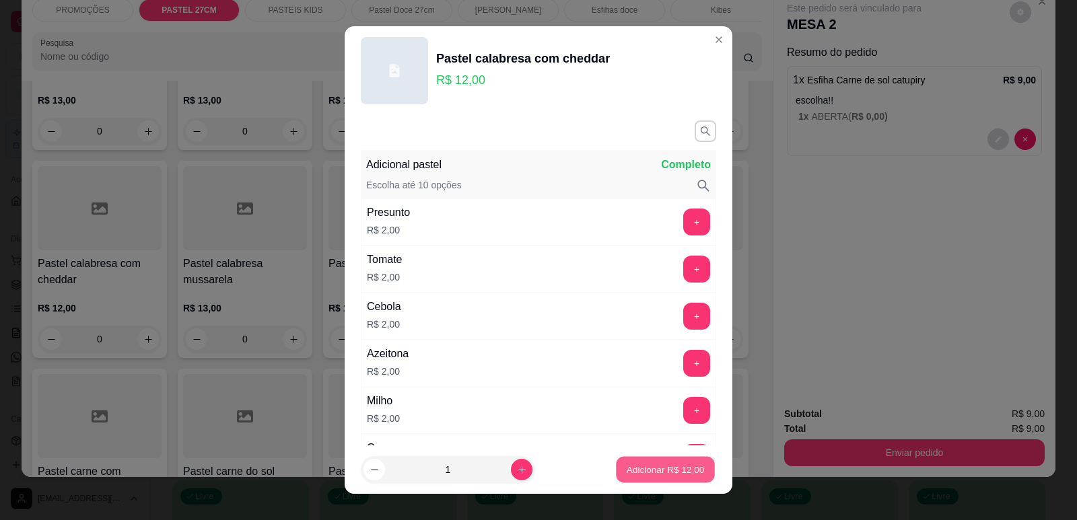
click at [668, 468] on p "Adicionar R$ 12,00" at bounding box center [666, 470] width 78 height 13
type input "1"
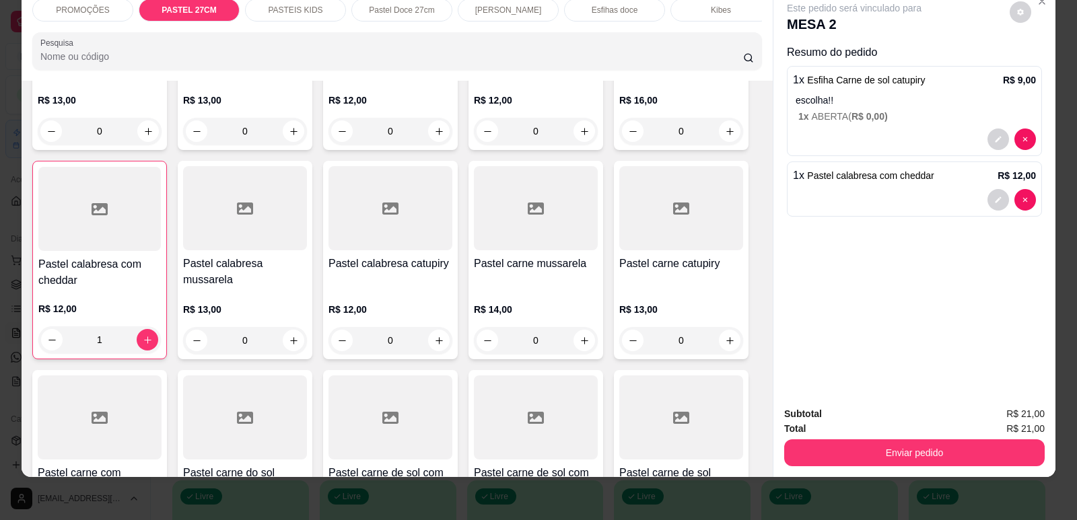
click at [854, 429] on div "Total R$ 21,00" at bounding box center [914, 428] width 260 height 15
click at [952, 435] on div "Total R$ 21,00" at bounding box center [914, 428] width 260 height 15
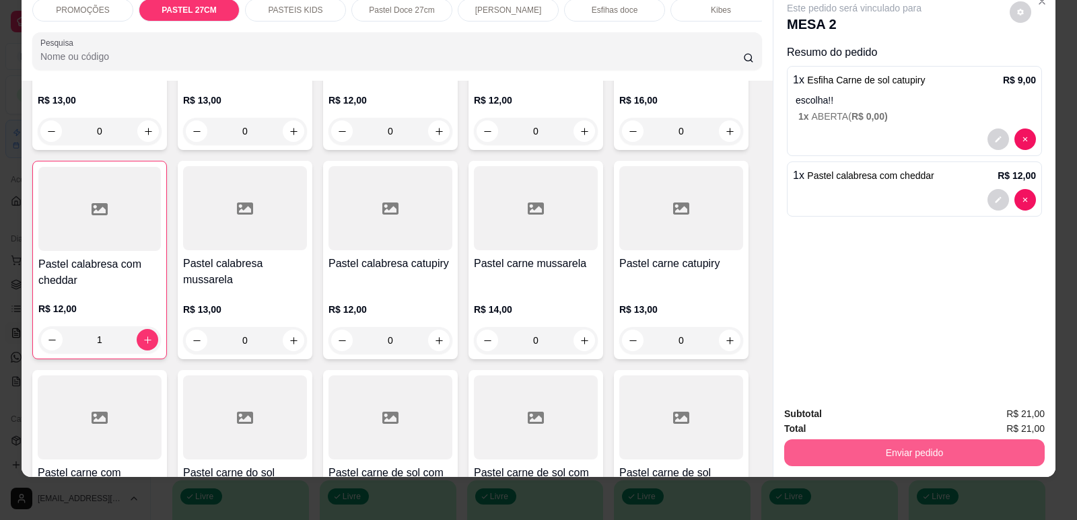
click at [1007, 462] on button "Enviar pedido" at bounding box center [914, 452] width 260 height 27
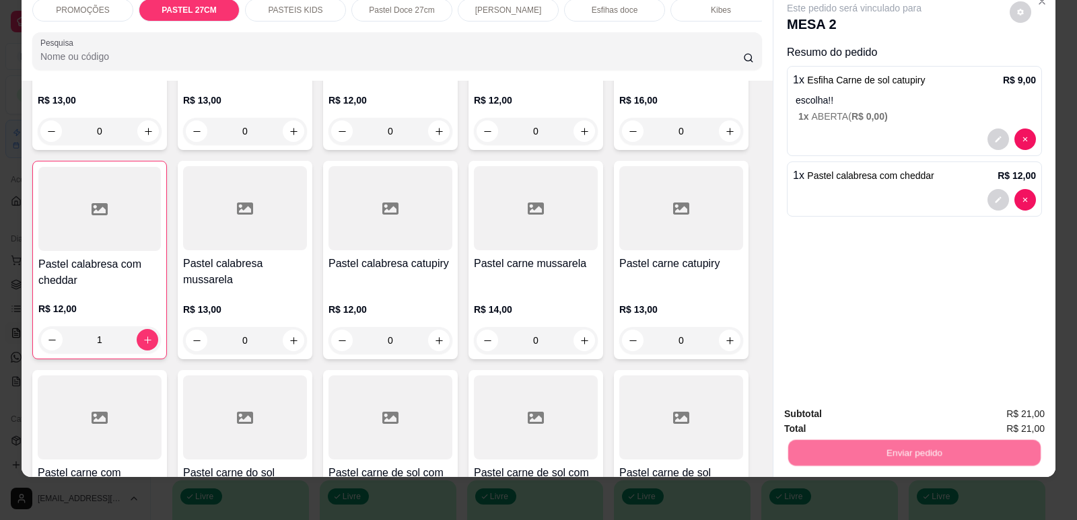
click at [1024, 424] on button "Enviar pedido" at bounding box center [1010, 420] width 76 height 26
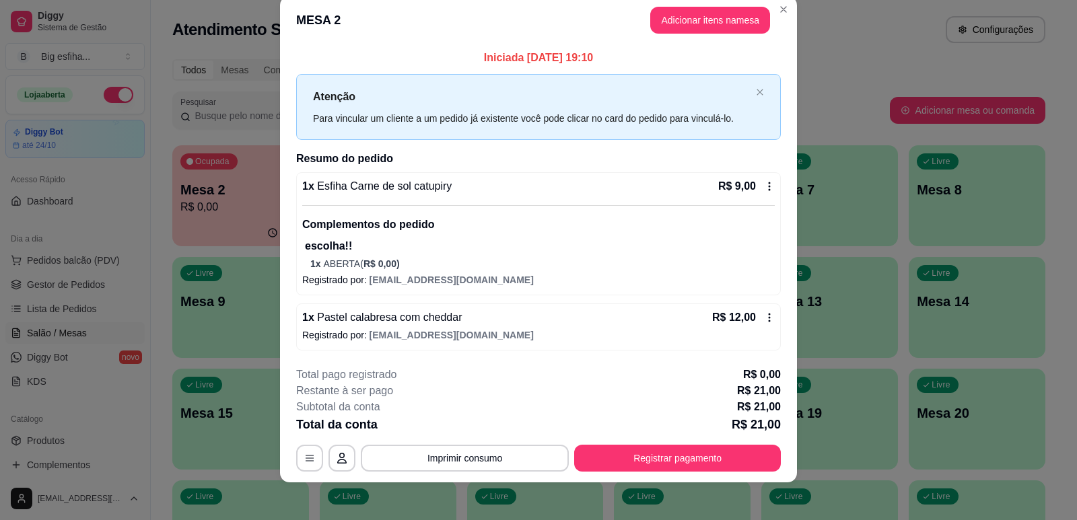
scroll to position [26, 0]
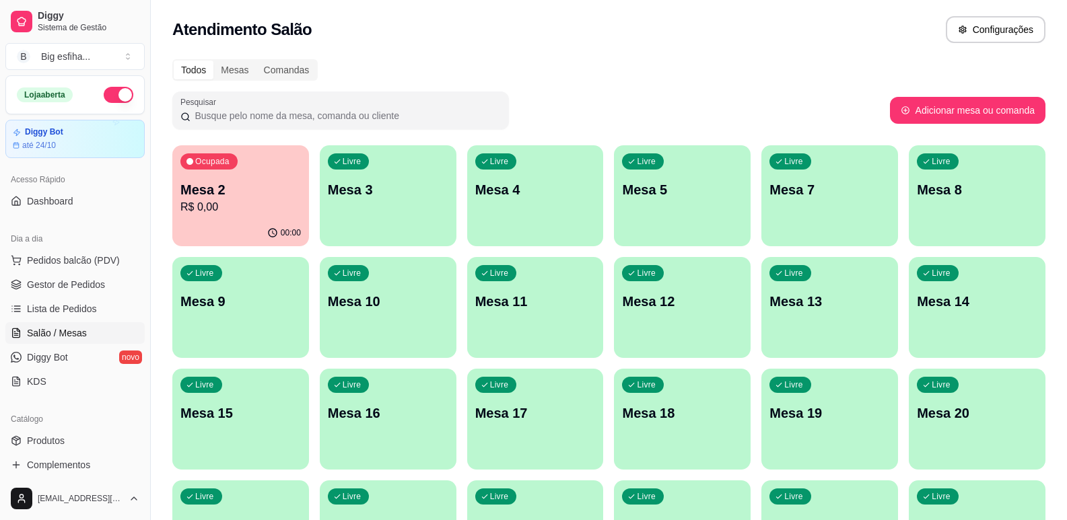
click at [411, 180] on div "Livre Mesa 3" at bounding box center [388, 187] width 137 height 85
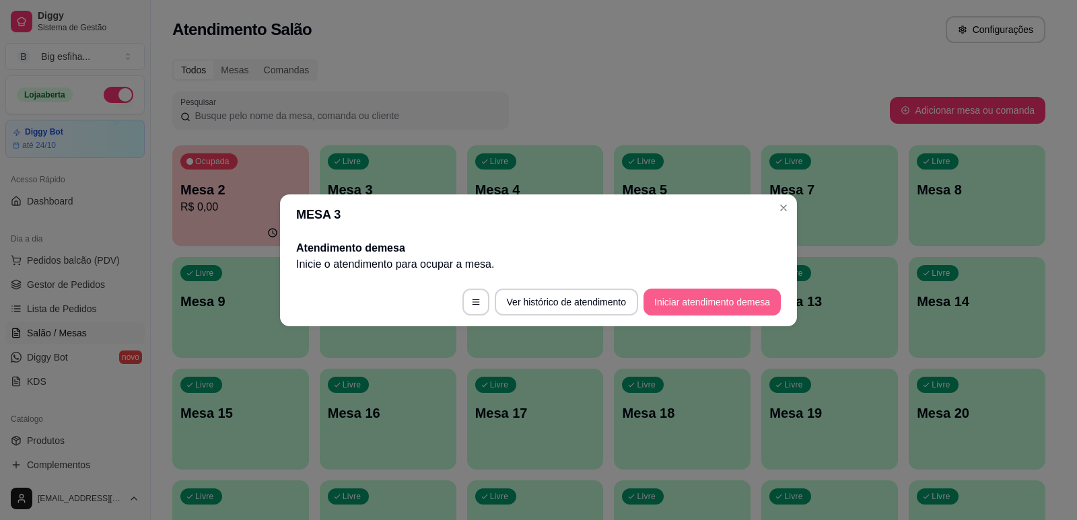
click at [692, 311] on button "Iniciar atendimento de mesa" at bounding box center [711, 302] width 137 height 27
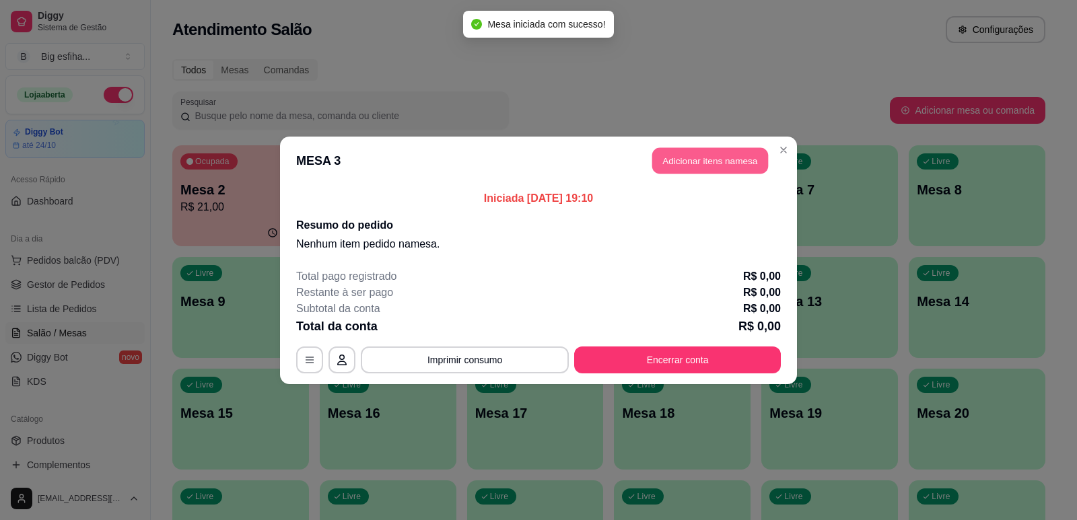
click at [722, 156] on button "Adicionar itens na mesa" at bounding box center [710, 160] width 116 height 26
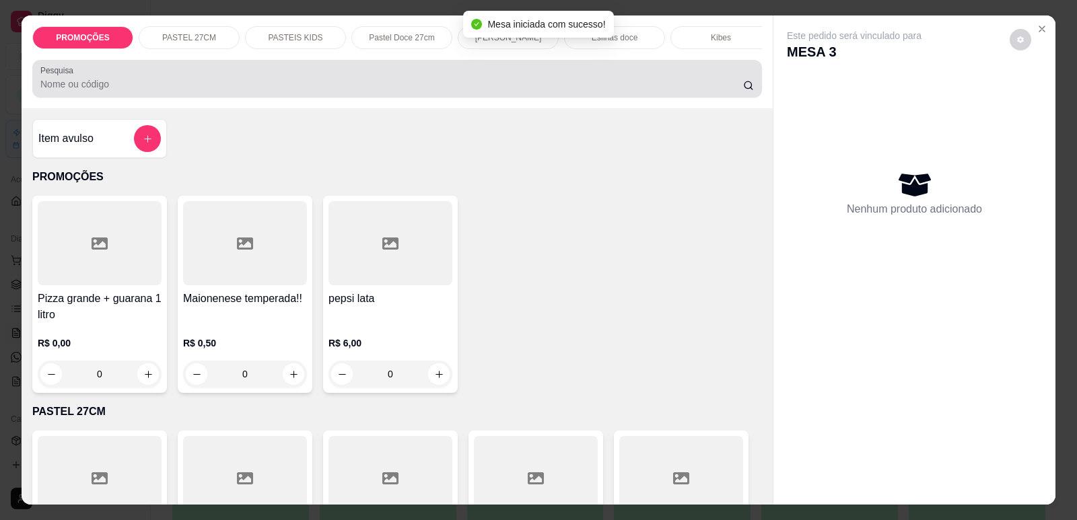
click at [155, 91] on input "Pesquisa" at bounding box center [391, 83] width 703 height 13
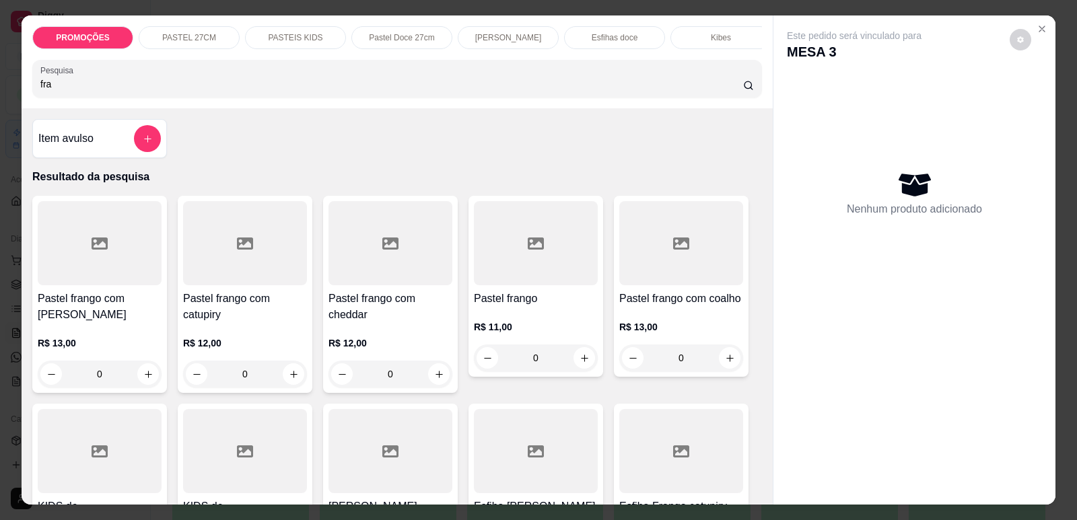
type input "fra"
click at [230, 323] on h4 "Pastel frango com catupiry" at bounding box center [245, 307] width 124 height 32
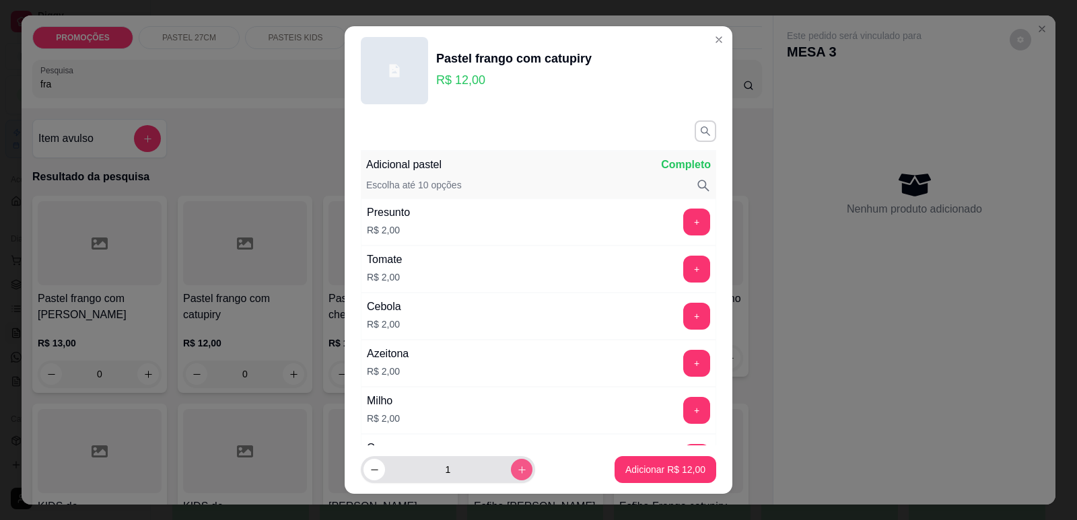
click at [516, 478] on div "1" at bounding box center [447, 469] width 169 height 27
type input "2"
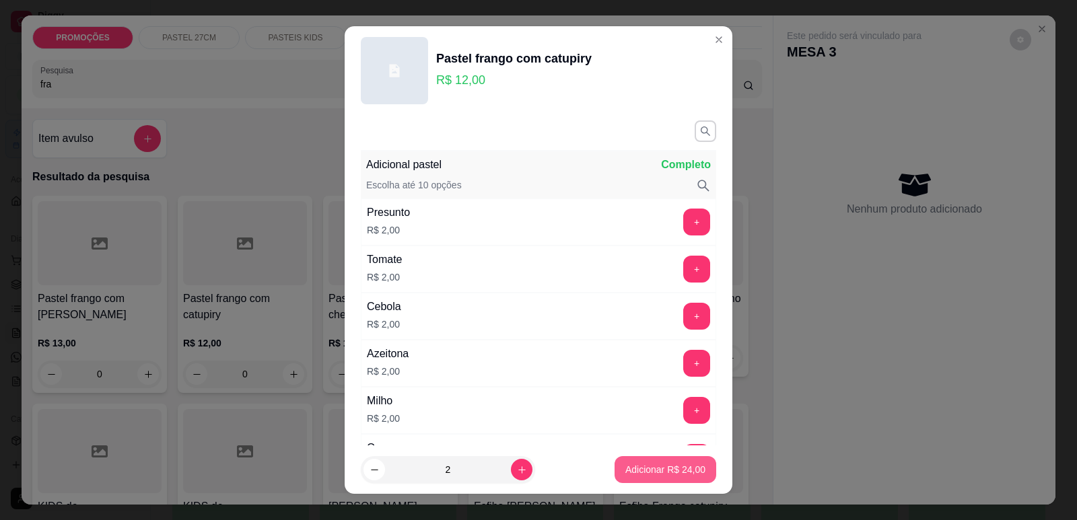
click at [644, 464] on p "Adicionar R$ 24,00" at bounding box center [665, 469] width 80 height 13
type input "2"
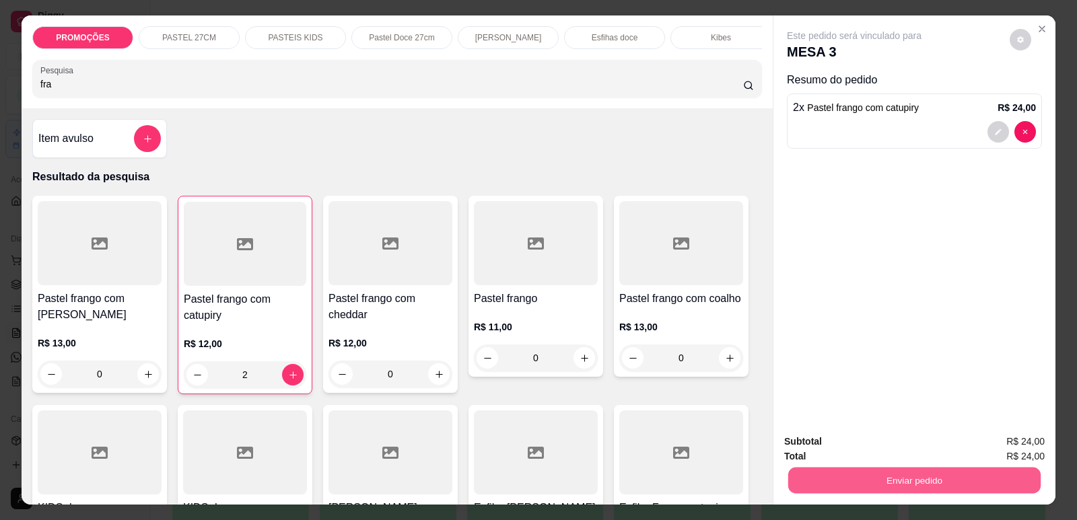
click at [917, 478] on button "Enviar pedido" at bounding box center [914, 480] width 252 height 26
click at [1021, 445] on button "Enviar pedido" at bounding box center [1010, 448] width 76 height 26
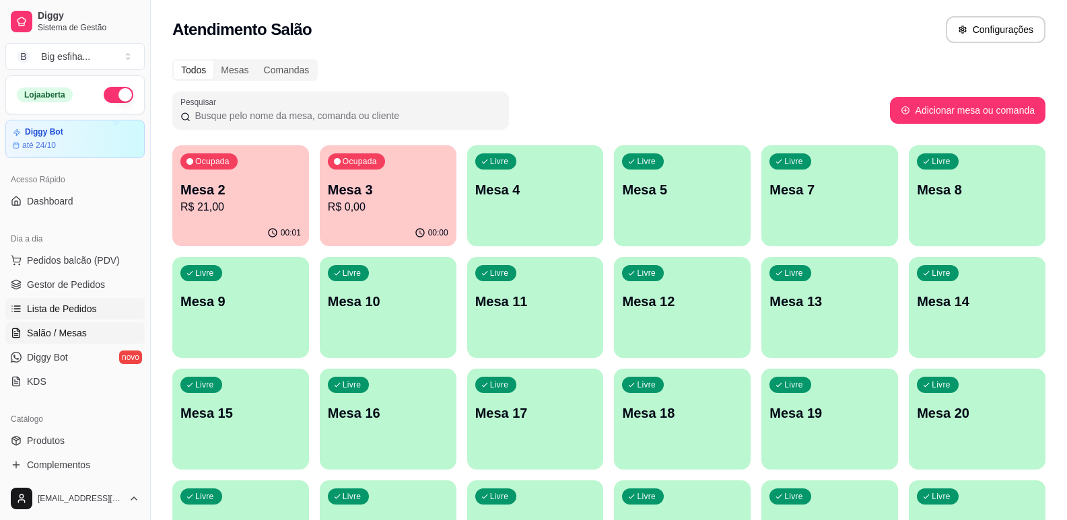
click at [38, 308] on span "Lista de Pedidos" at bounding box center [62, 308] width 70 height 13
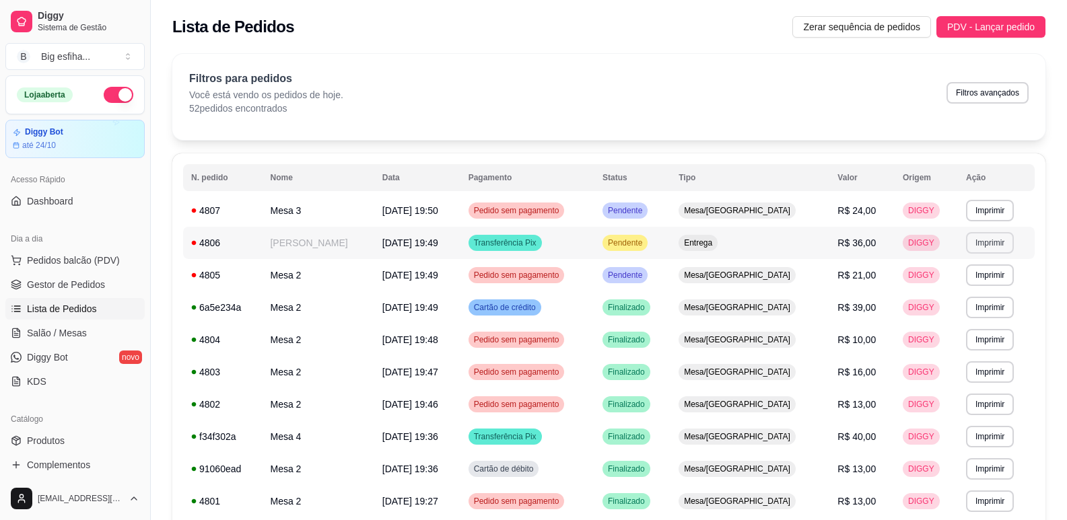
click at [994, 246] on button "Imprimir" at bounding box center [990, 243] width 48 height 22
click at [955, 286] on button "IMPRESSORA" at bounding box center [960, 290] width 98 height 22
click at [52, 323] on link "Salão / Mesas" at bounding box center [74, 333] width 139 height 22
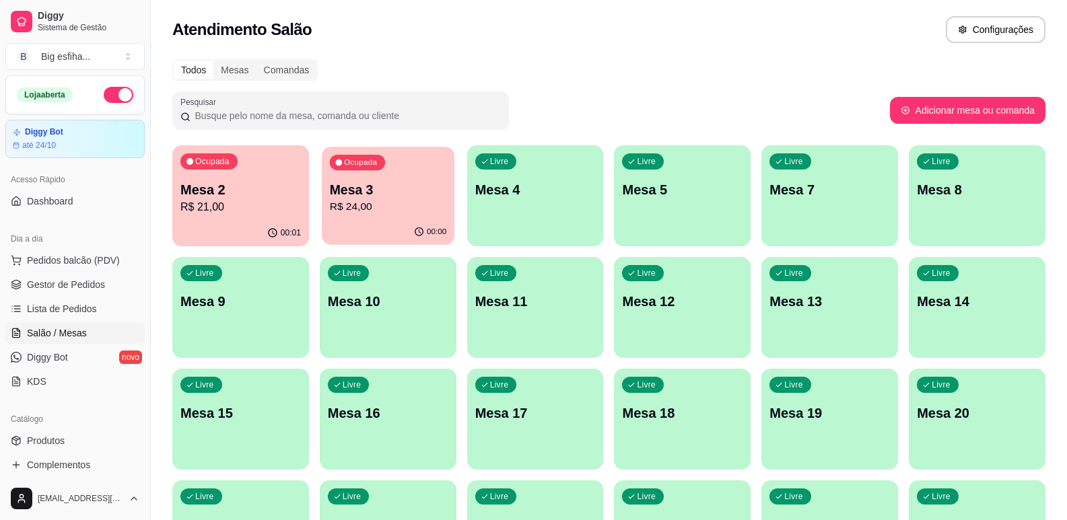
click at [427, 207] on p "R$ 24,00" at bounding box center [388, 206] width 116 height 15
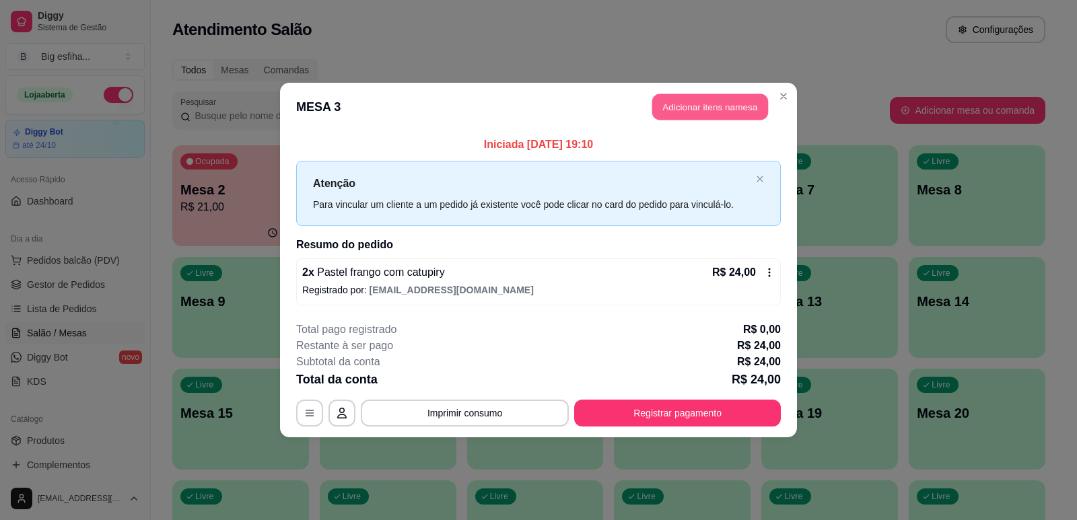
click at [695, 105] on button "Adicionar itens na mesa" at bounding box center [710, 107] width 116 height 26
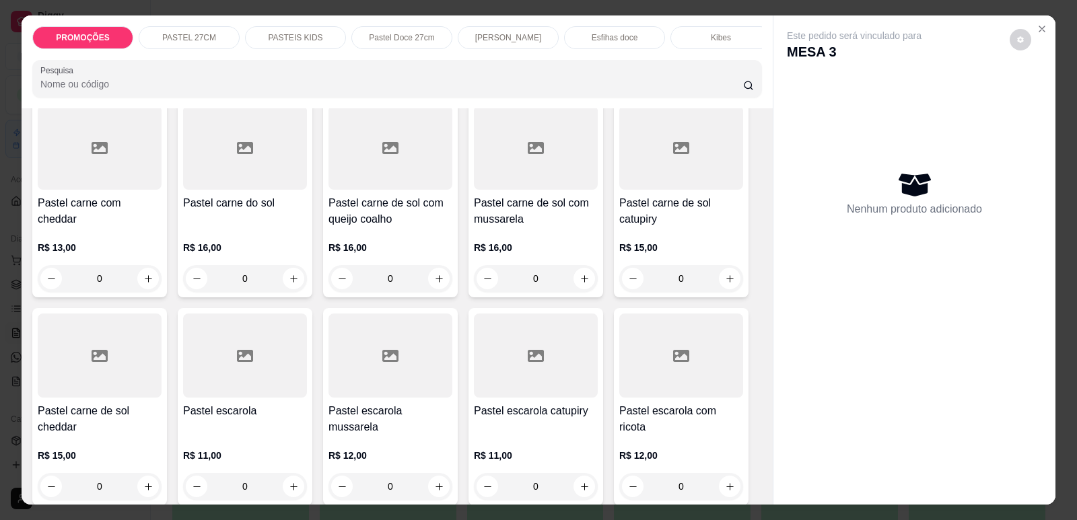
scroll to position [1077, 0]
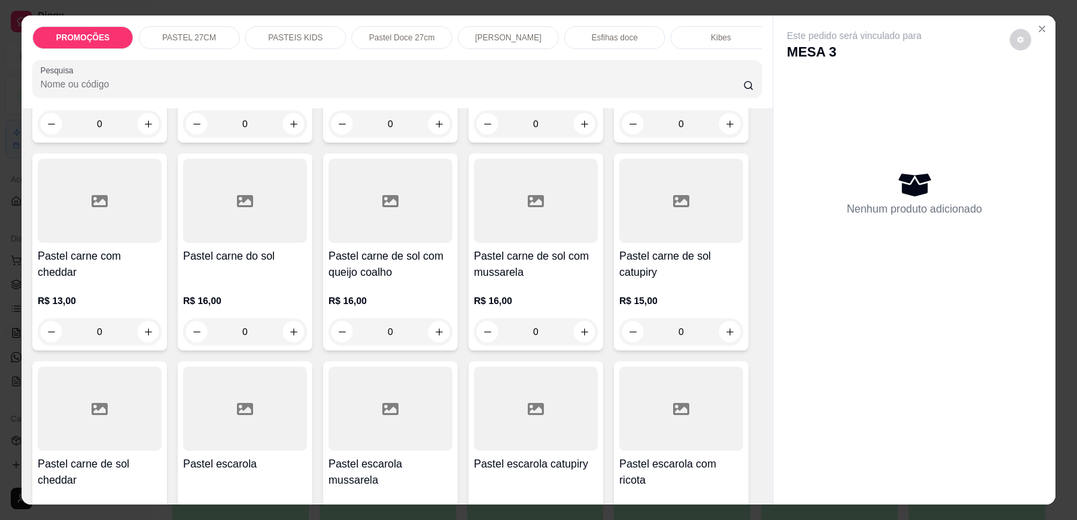
click at [419, 240] on div "Pastel carne de sol com queijo coalho R$ 16,00 0" at bounding box center [390, 251] width 135 height 197
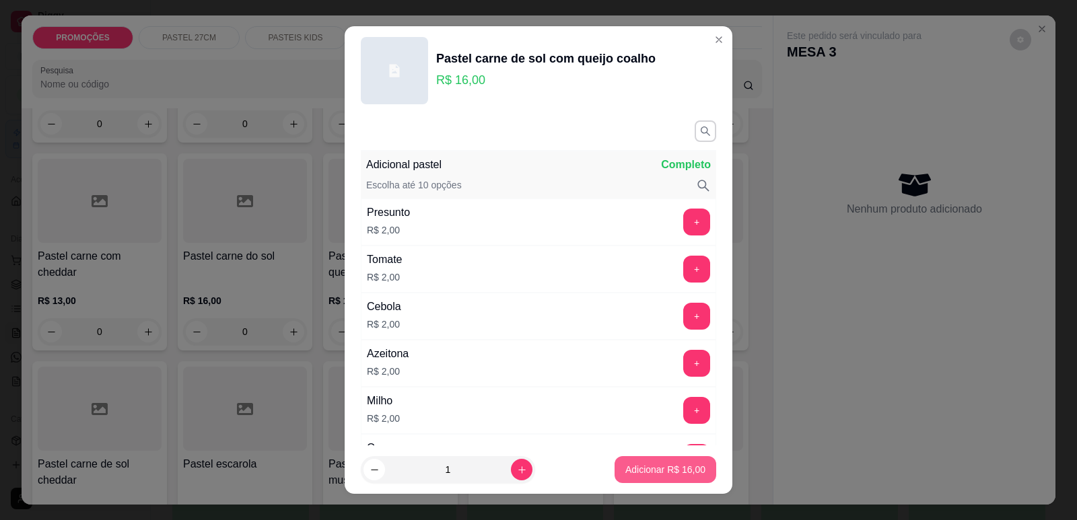
click at [668, 470] on p "Adicionar R$ 16,00" at bounding box center [665, 469] width 80 height 13
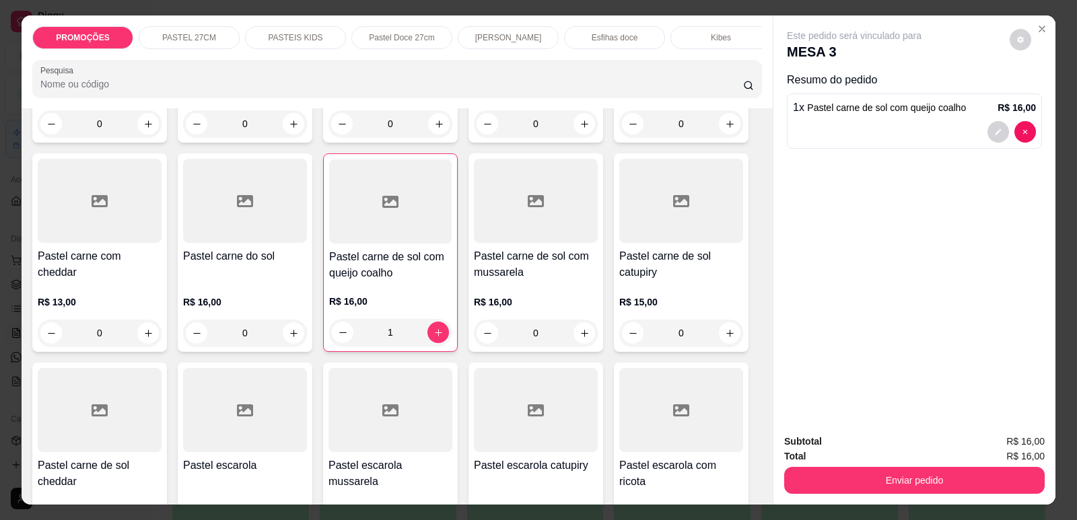
type input "1"
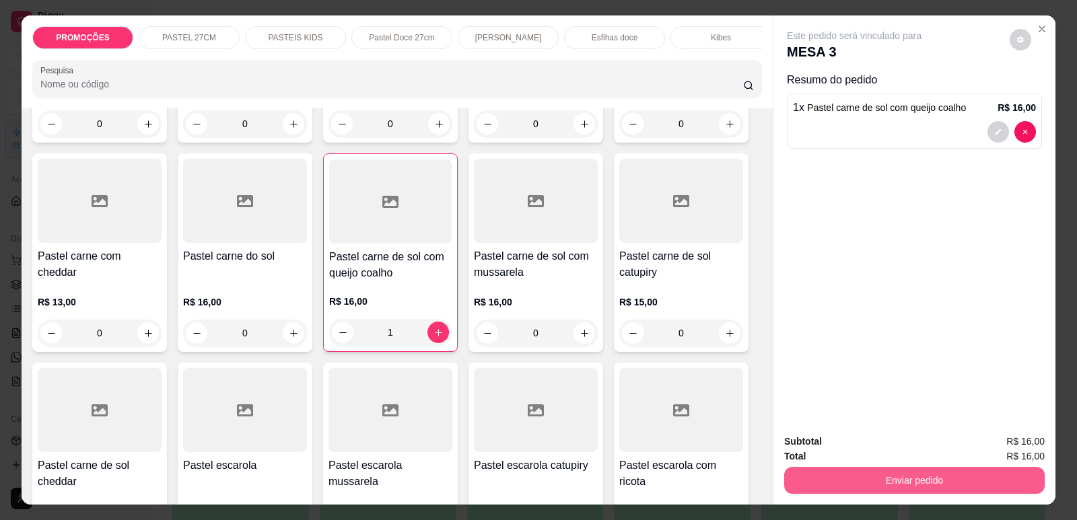
click at [926, 476] on button "Enviar pedido" at bounding box center [914, 480] width 260 height 27
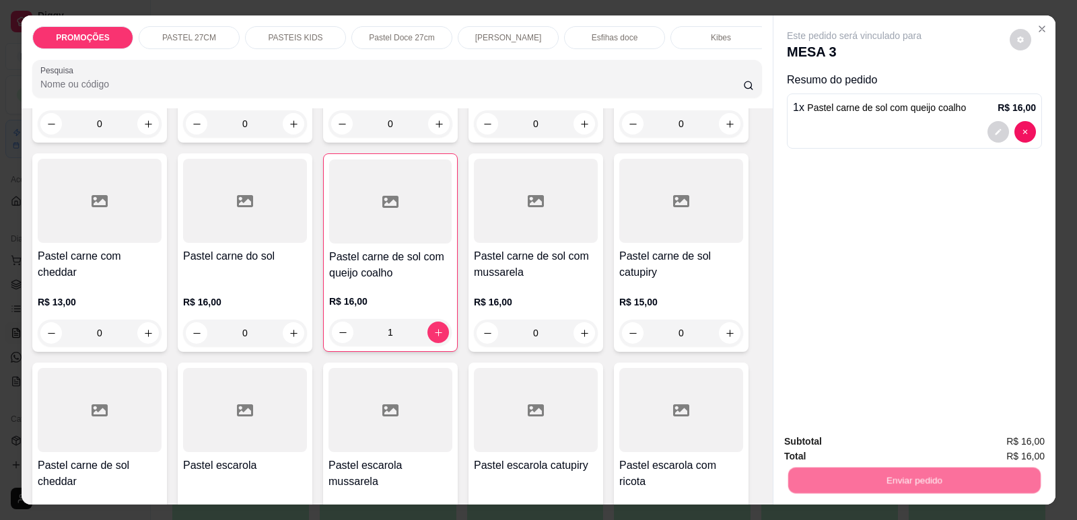
click at [1022, 439] on button "Enviar pedido" at bounding box center [1010, 447] width 76 height 26
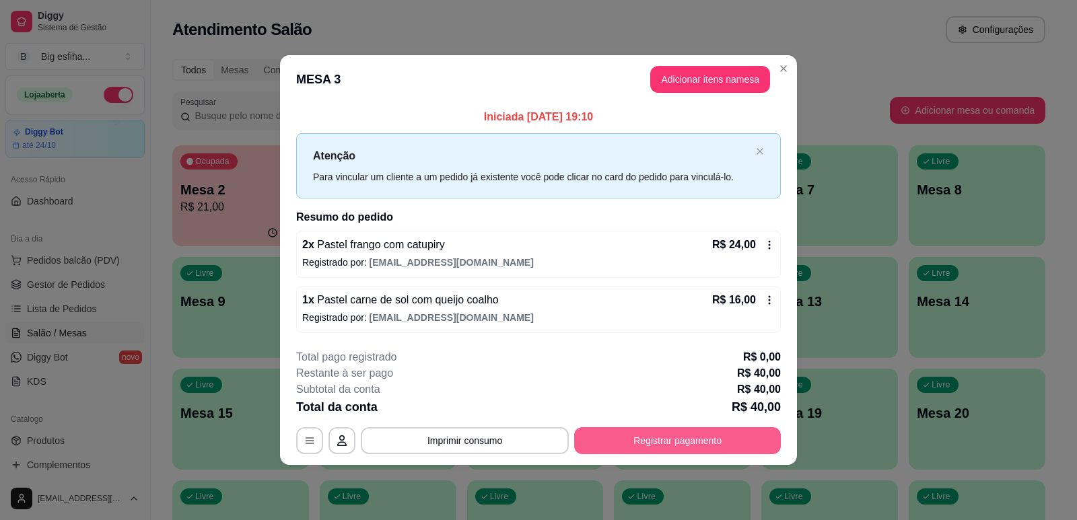
click at [703, 452] on button "Registrar pagamento" at bounding box center [677, 440] width 207 height 27
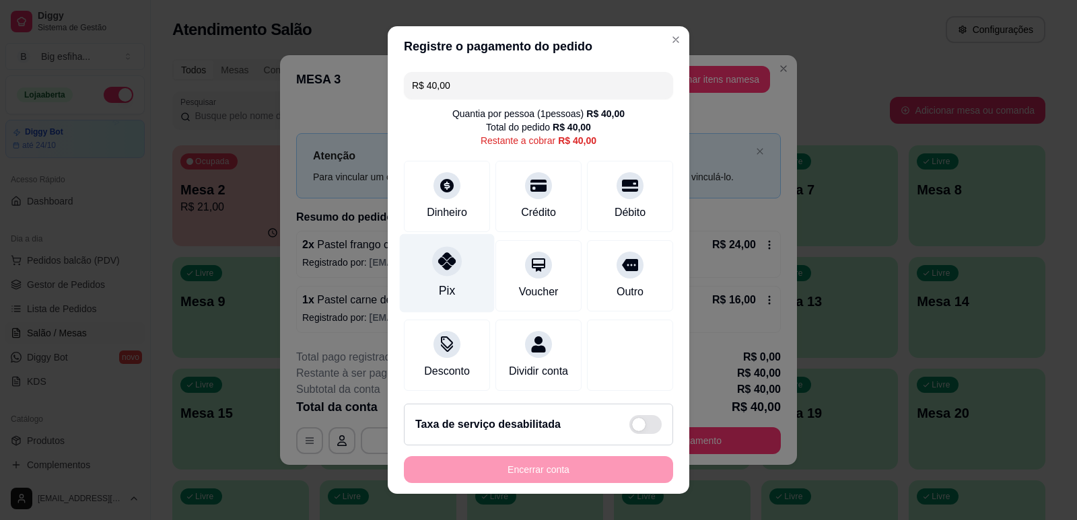
click at [466, 272] on div "Pix" at bounding box center [447, 273] width 95 height 79
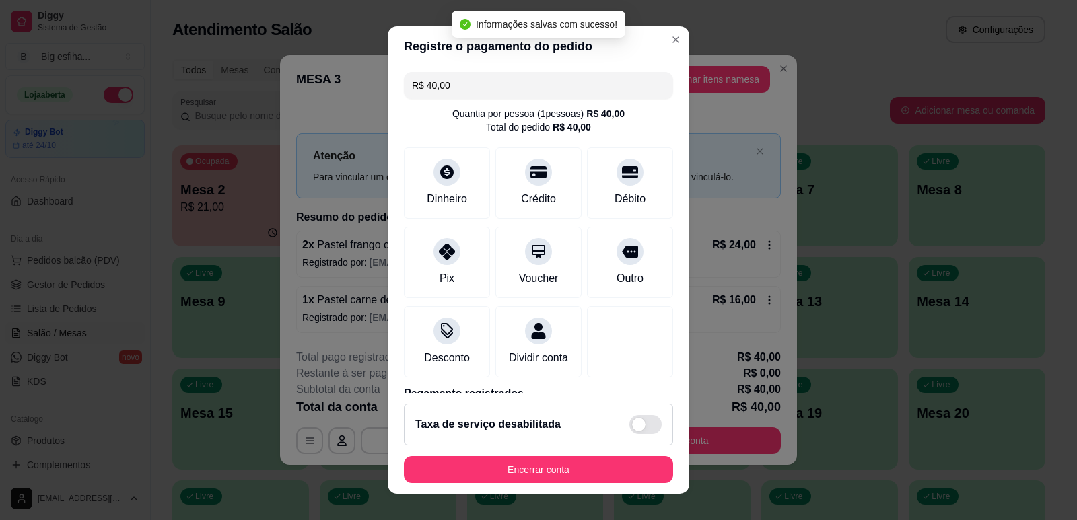
type input "R$ 0,00"
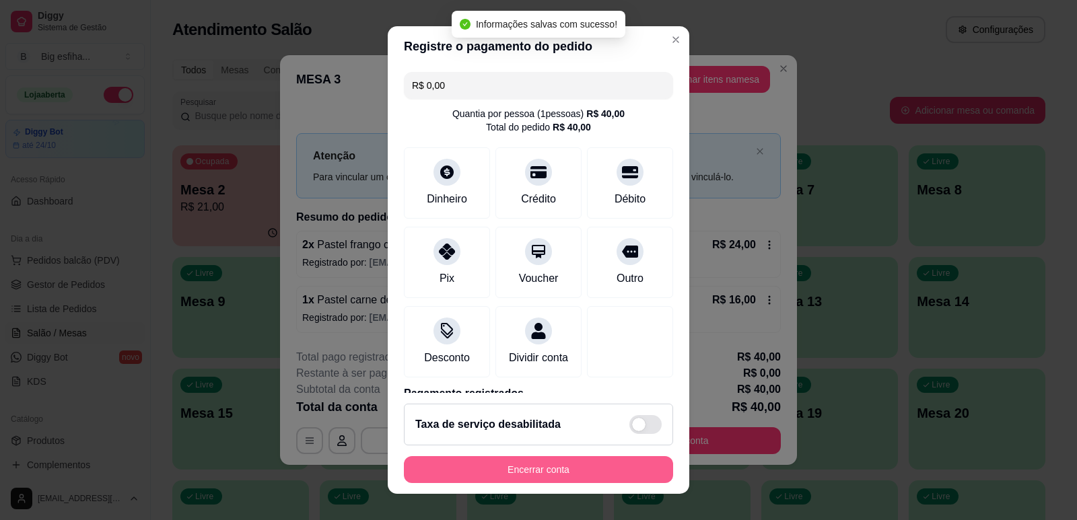
click at [507, 470] on button "Encerrar conta" at bounding box center [538, 469] width 269 height 27
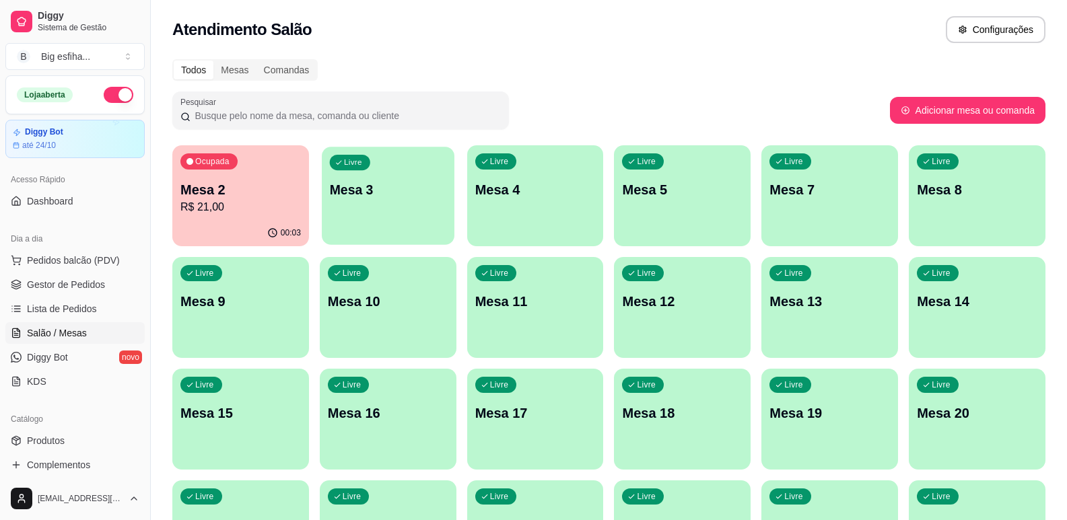
click at [335, 200] on div "Livre Mesa 3" at bounding box center [388, 188] width 133 height 82
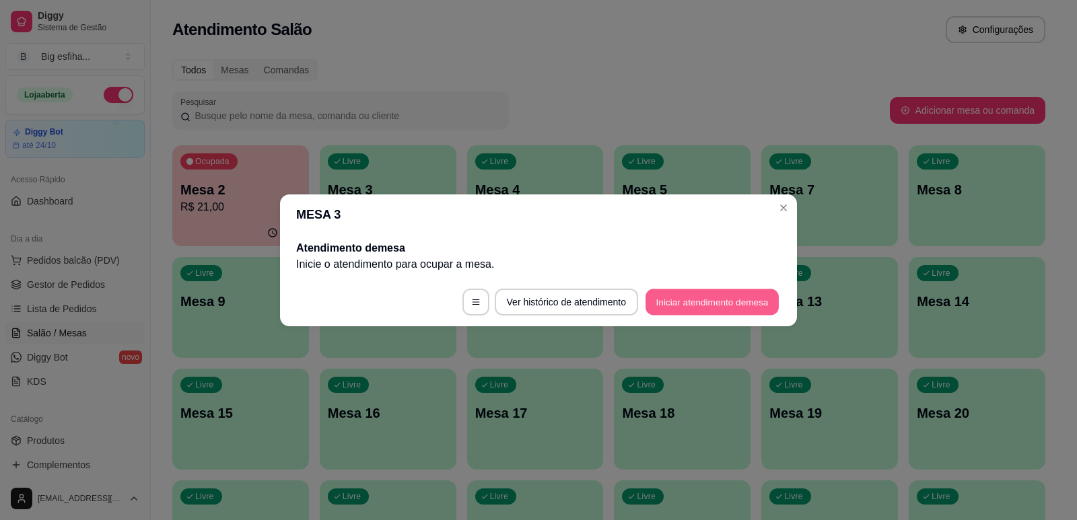
click at [721, 301] on button "Iniciar atendimento de mesa" at bounding box center [711, 302] width 133 height 26
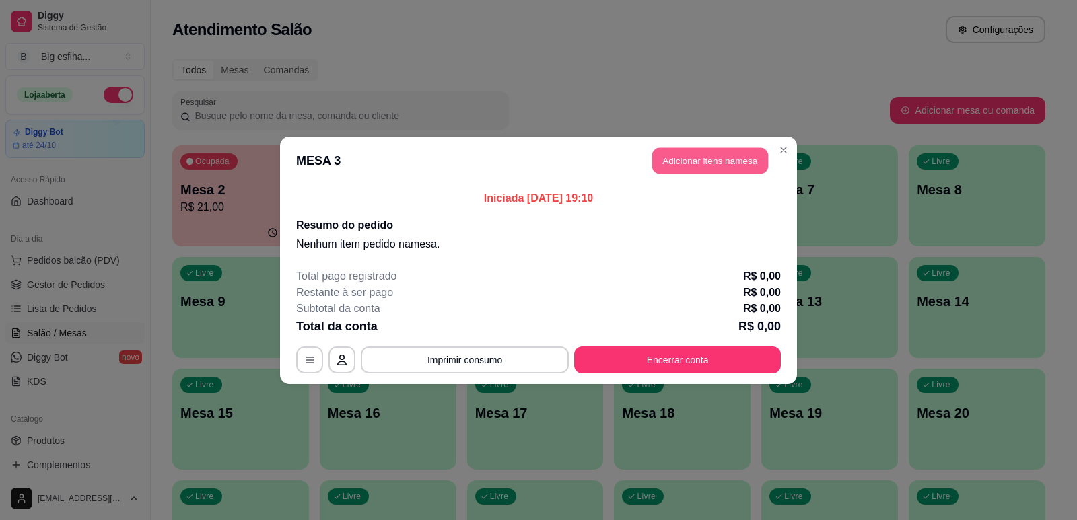
click at [713, 174] on button "Adicionar itens na mesa" at bounding box center [710, 160] width 116 height 26
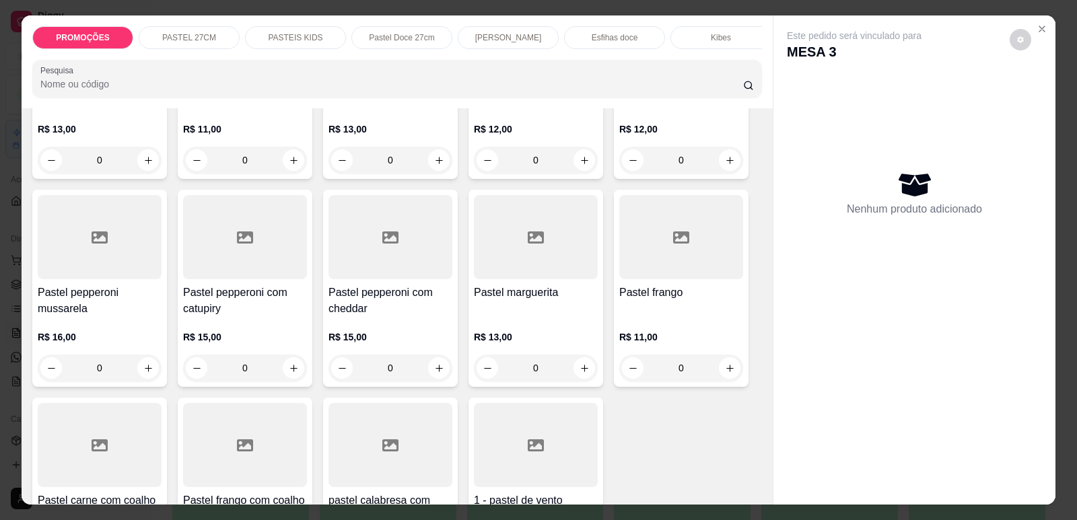
scroll to position [2221, 0]
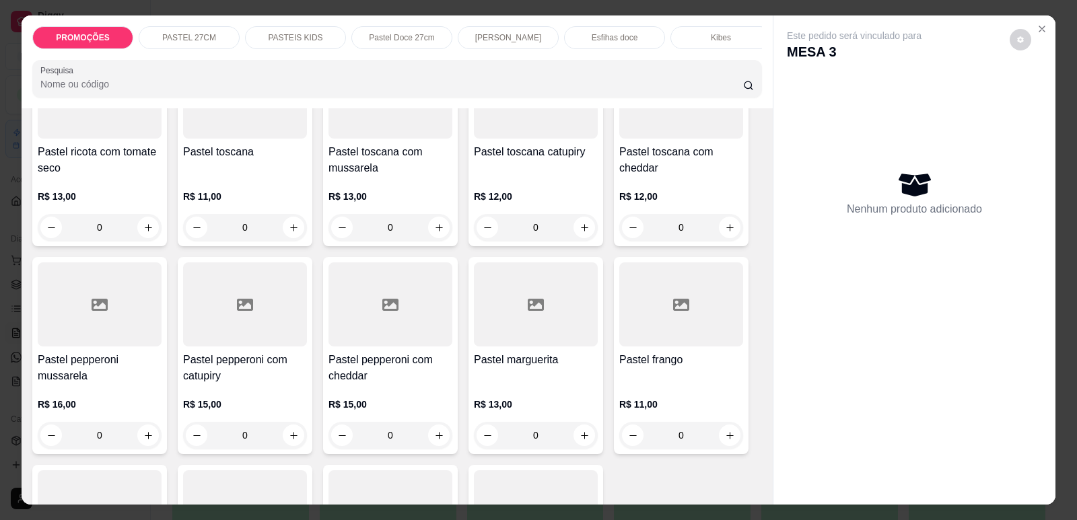
click at [506, 337] on div at bounding box center [536, 304] width 124 height 84
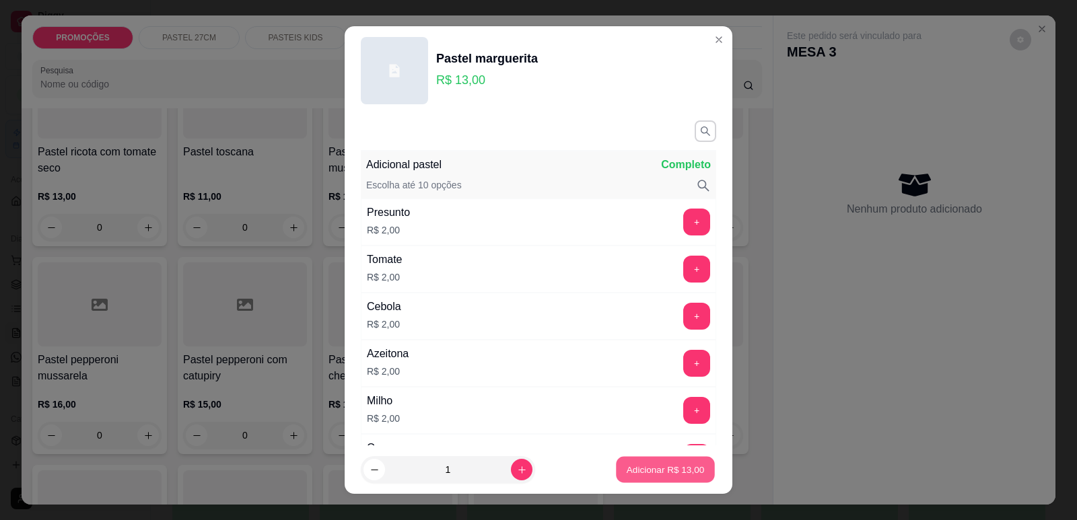
click at [671, 472] on p "Adicionar R$ 13,00" at bounding box center [666, 470] width 78 height 13
type input "1"
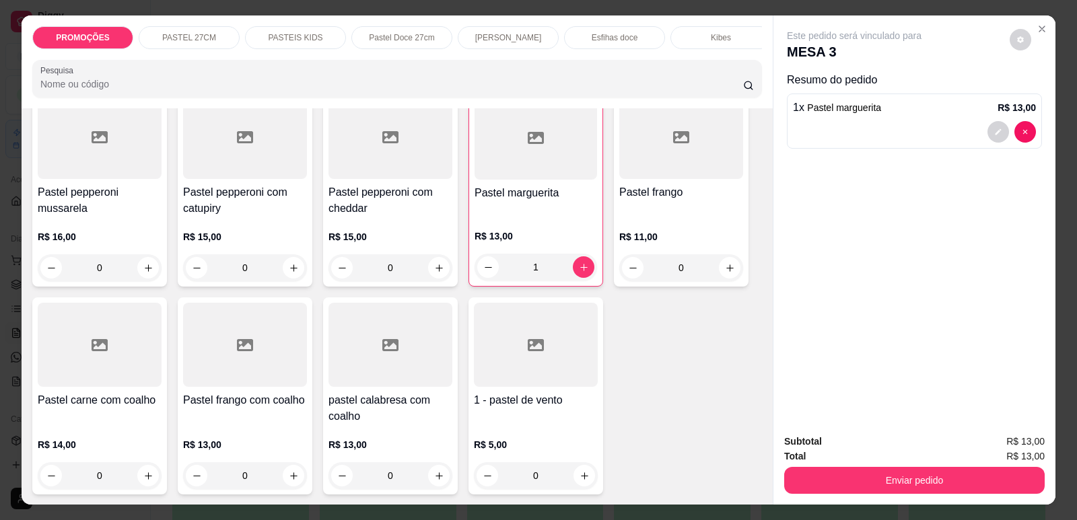
scroll to position [2423, 0]
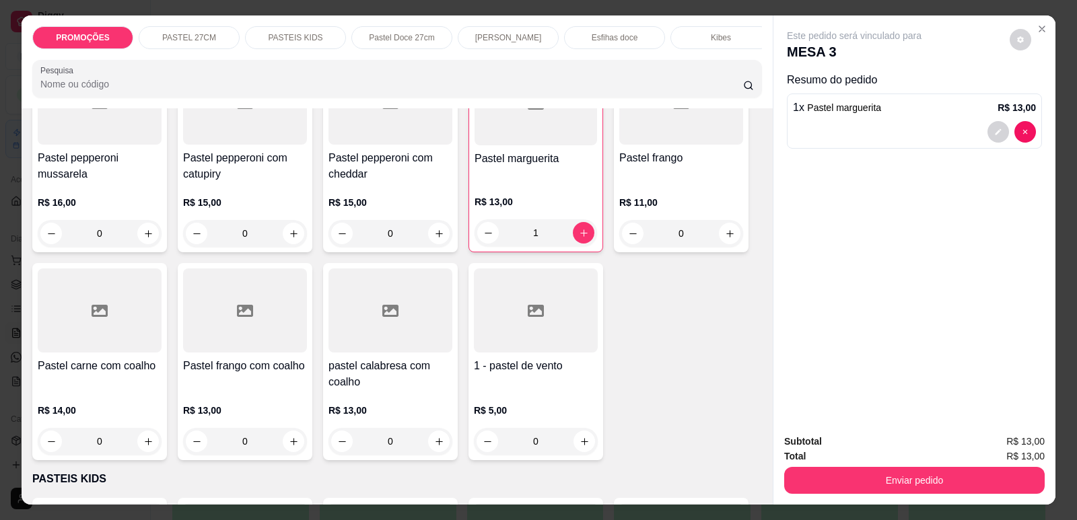
click at [115, 396] on div "R$ 14,00 0" at bounding box center [100, 422] width 124 height 65
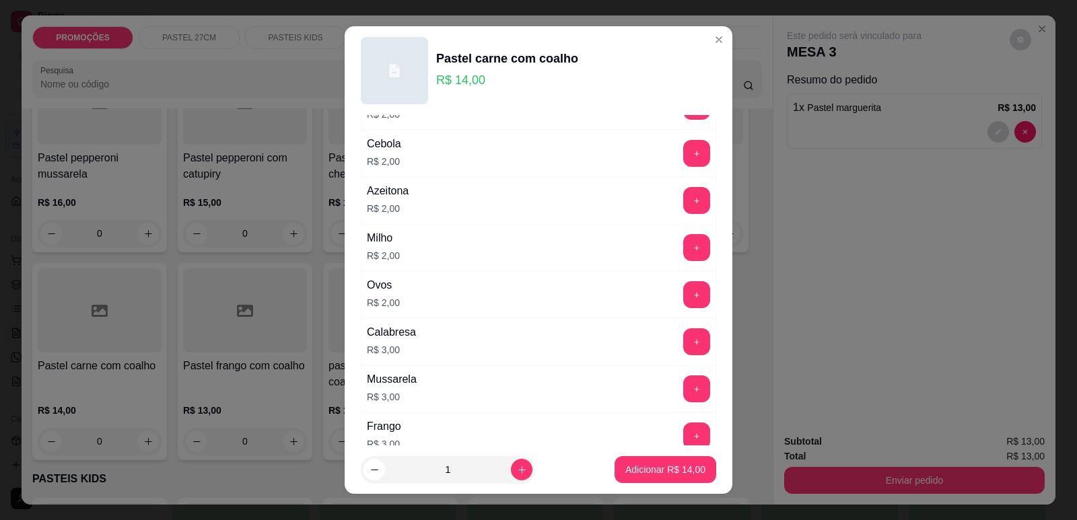
scroll to position [202, 0]
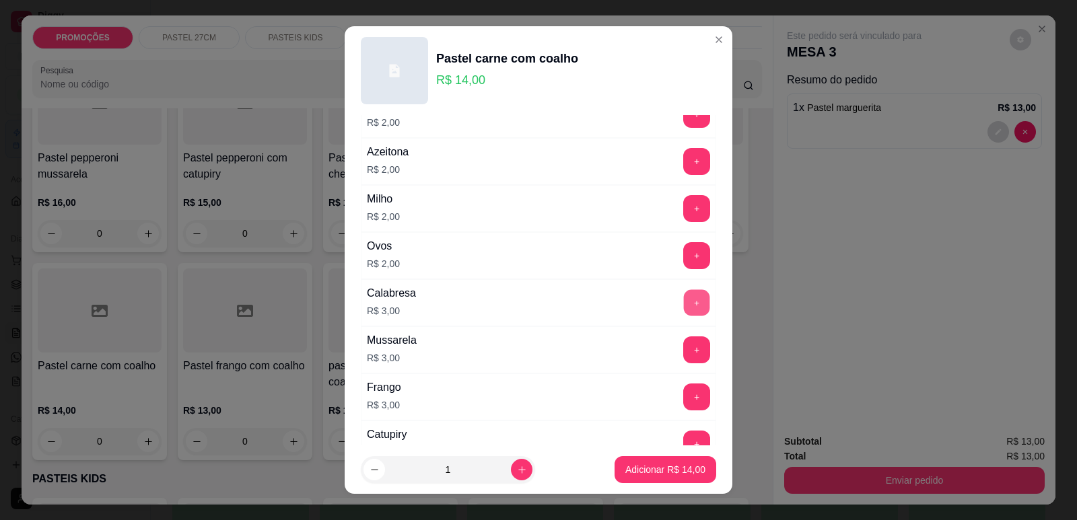
click at [684, 308] on button "+" at bounding box center [697, 302] width 26 height 26
click at [656, 470] on p "Adicionar R$ 17,00" at bounding box center [665, 469] width 80 height 13
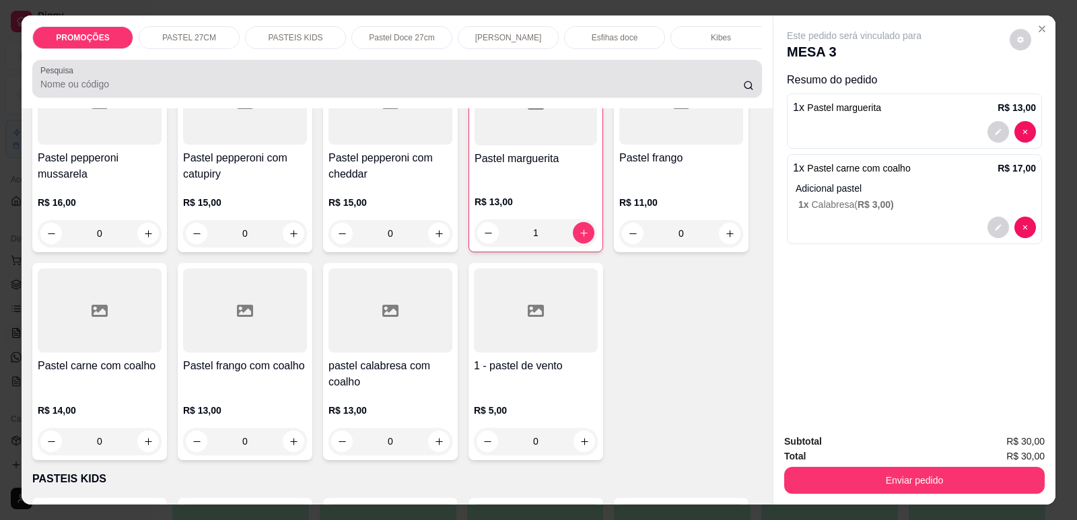
click at [247, 92] on div at bounding box center [396, 78] width 713 height 27
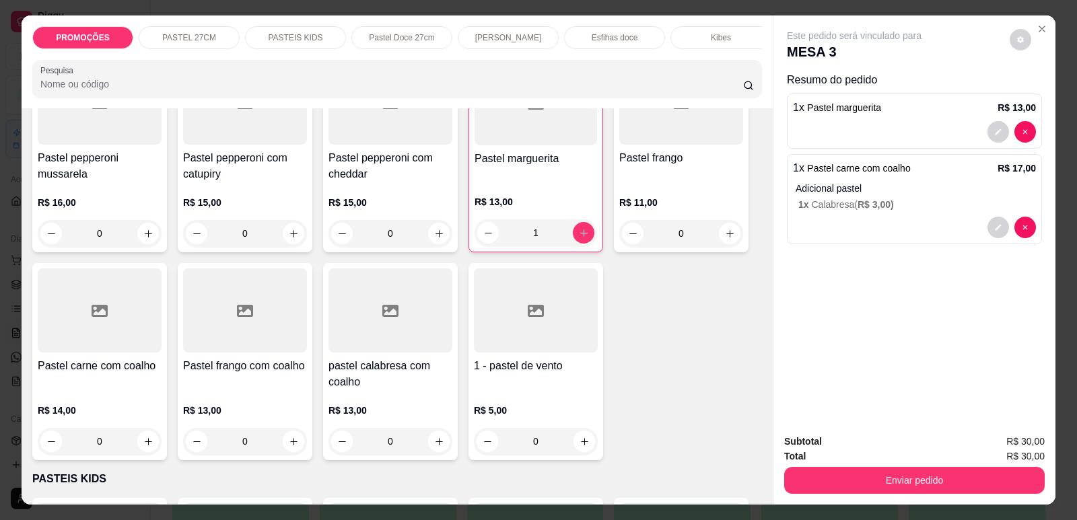
click at [905, 478] on button "Enviar pedido" at bounding box center [914, 480] width 260 height 27
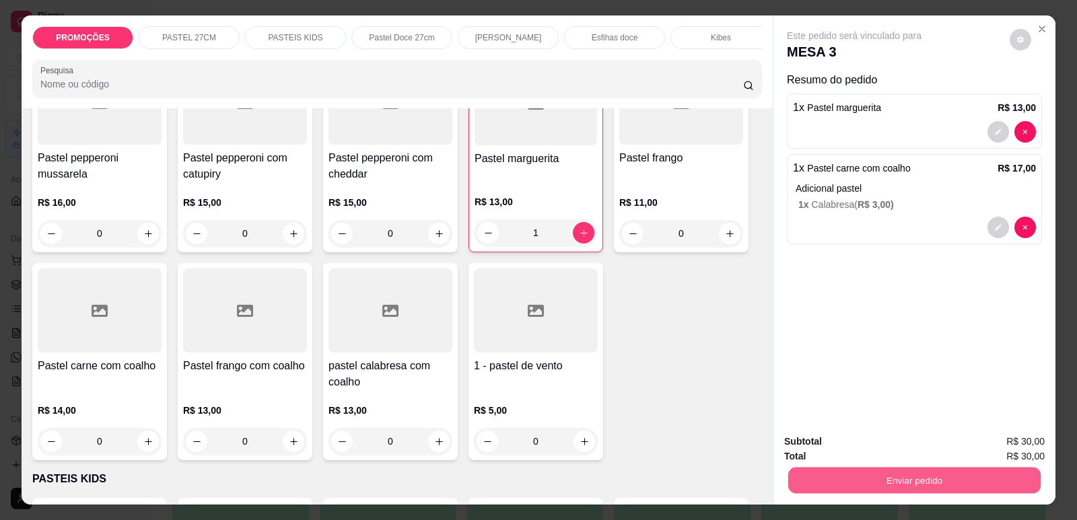
click at [1027, 442] on button "Enviar pedido" at bounding box center [1010, 447] width 76 height 26
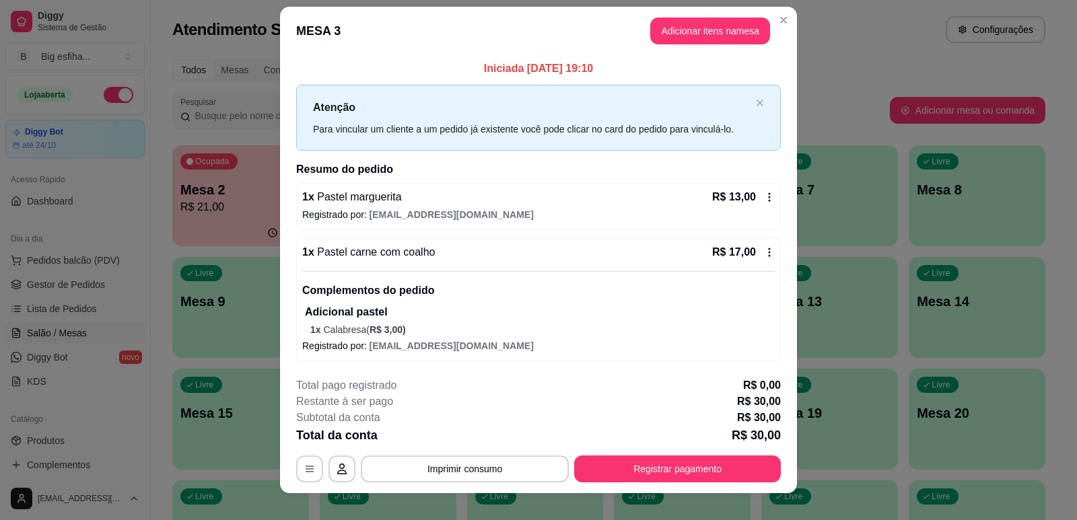
scroll to position [0, 0]
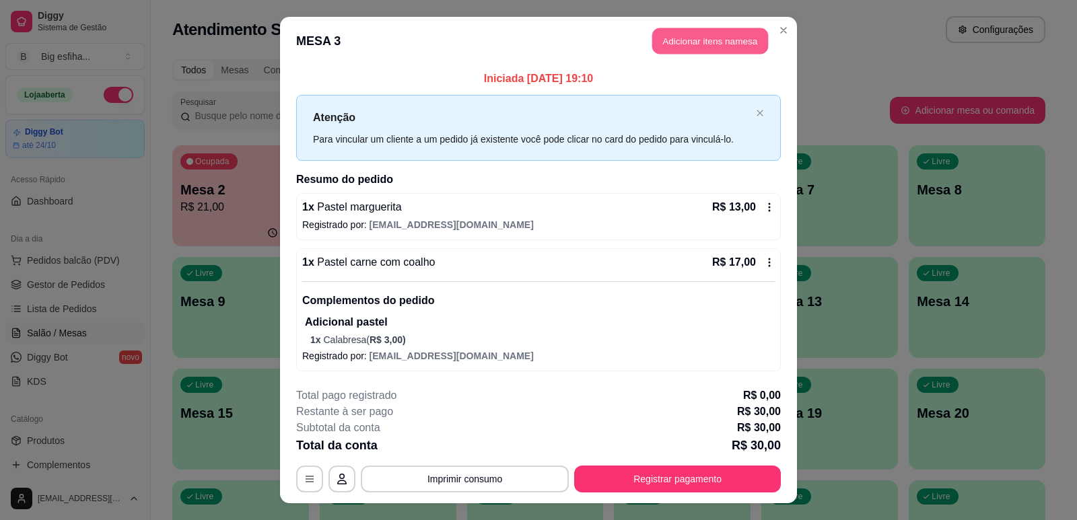
click at [682, 43] on button "Adicionar itens na mesa" at bounding box center [710, 41] width 116 height 26
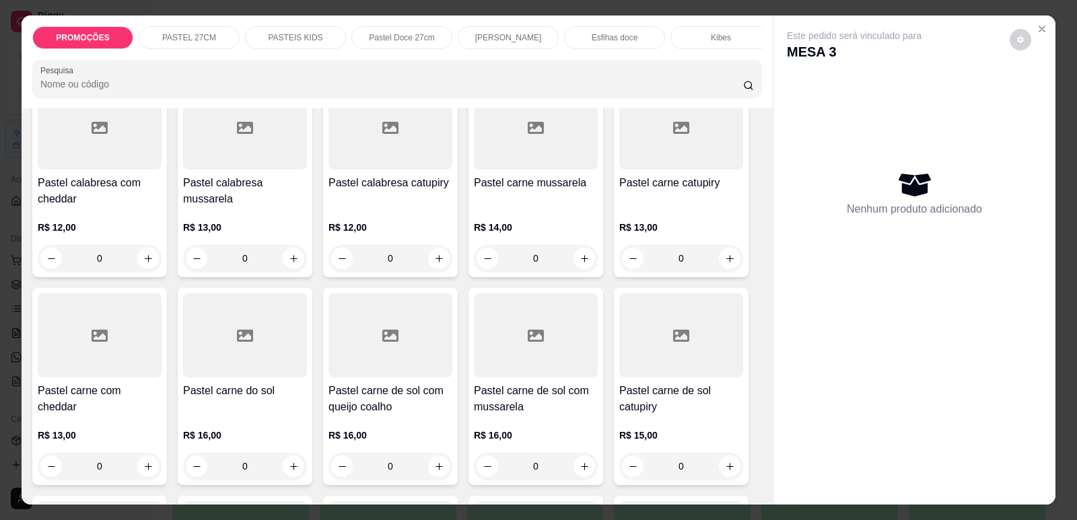
scroll to position [1009, 0]
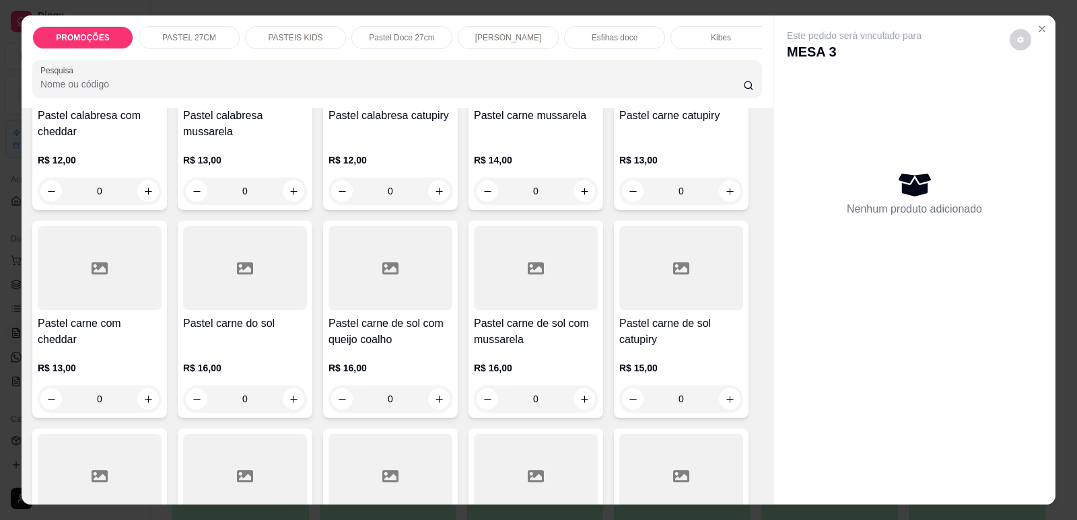
click at [211, 288] on div at bounding box center [245, 268] width 124 height 84
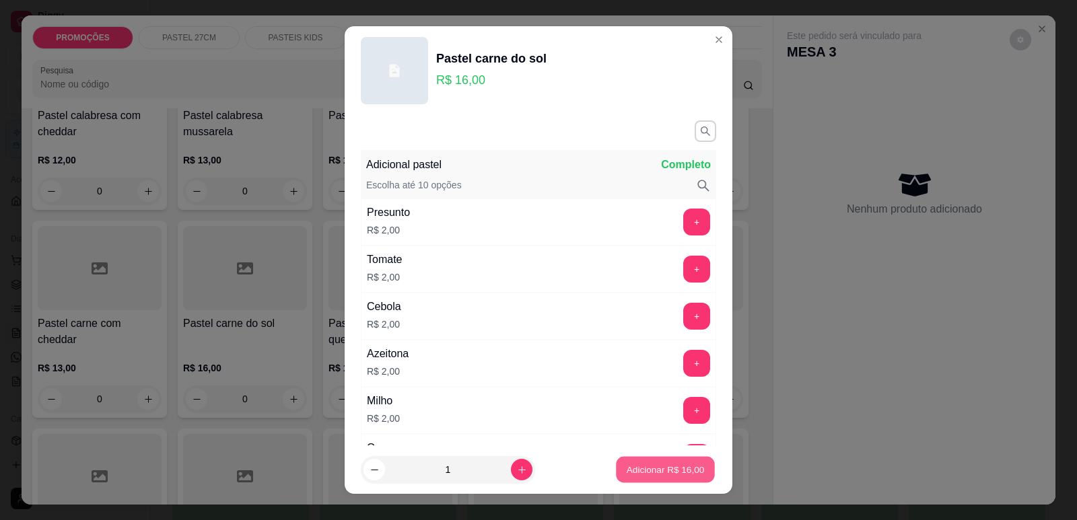
click at [676, 474] on p "Adicionar R$ 16,00" at bounding box center [666, 470] width 78 height 13
type input "1"
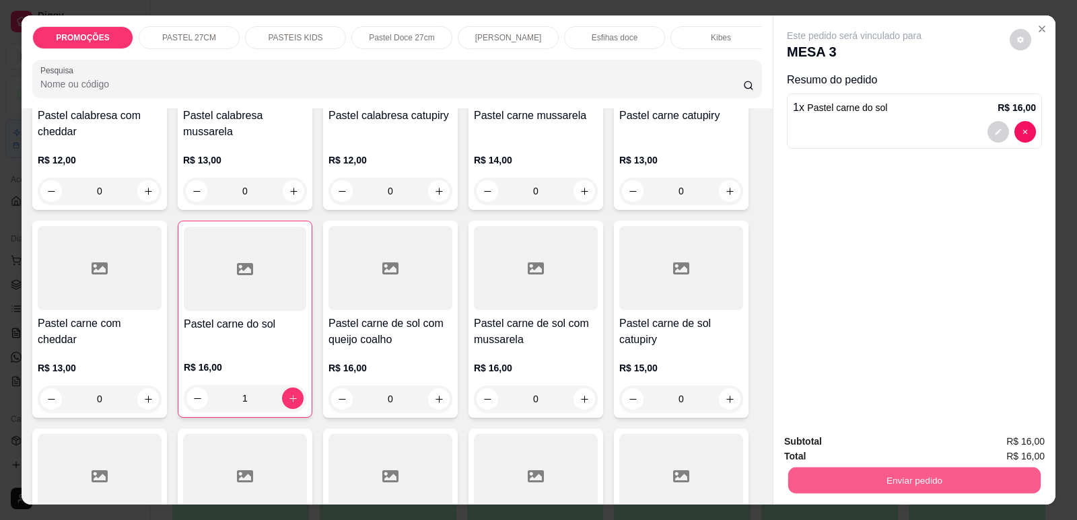
click at [878, 476] on button "Enviar pedido" at bounding box center [914, 480] width 252 height 26
click at [1028, 453] on button "Enviar pedido" at bounding box center [1010, 448] width 76 height 26
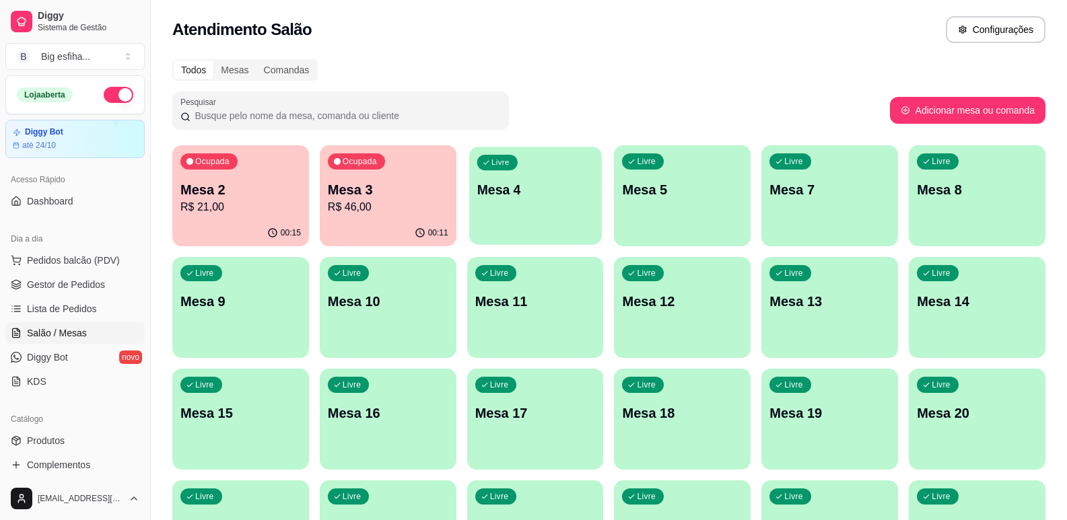
click at [519, 189] on p "Mesa 4" at bounding box center [534, 190] width 116 height 18
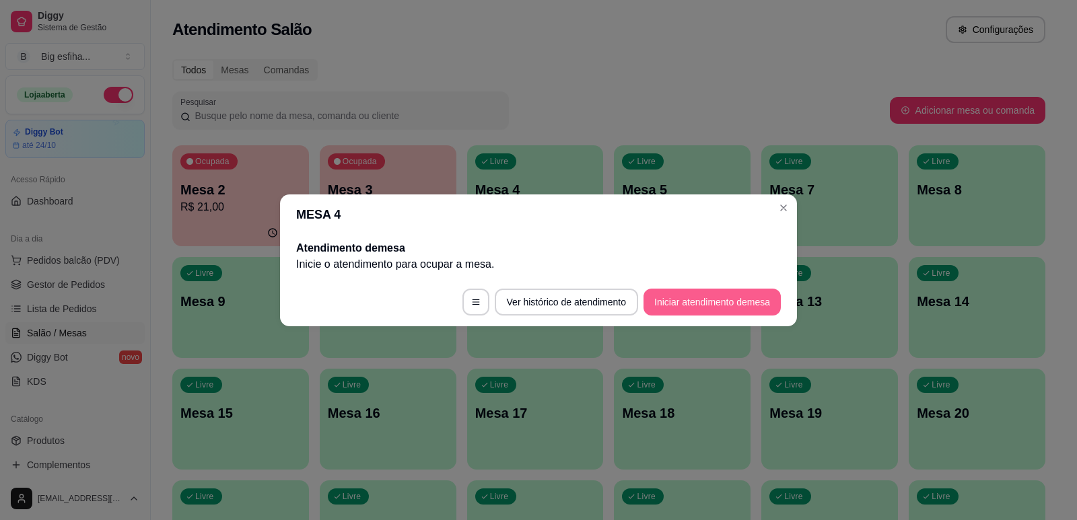
click at [698, 299] on button "Iniciar atendimento de mesa" at bounding box center [711, 302] width 137 height 27
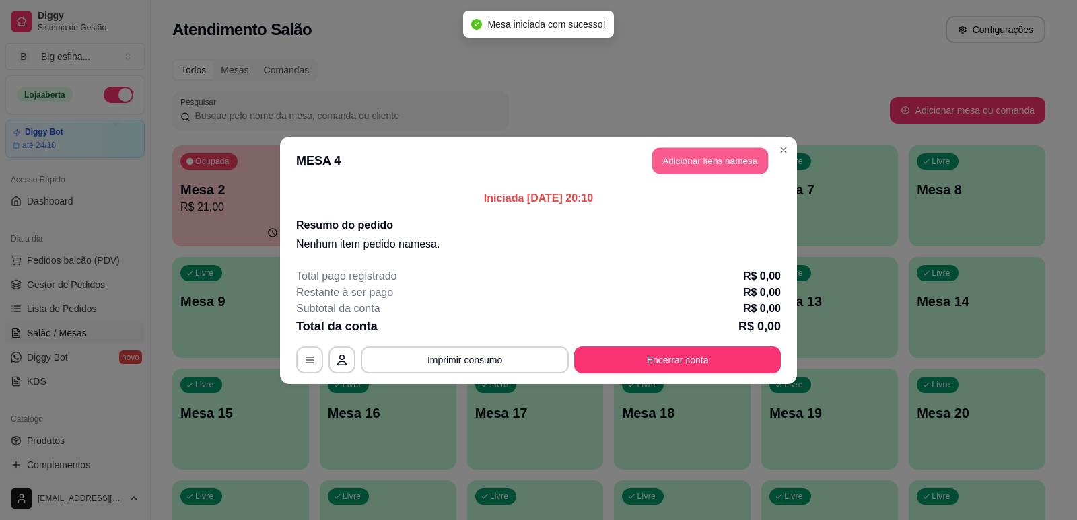
click at [699, 168] on button "Adicionar itens na mesa" at bounding box center [710, 160] width 116 height 26
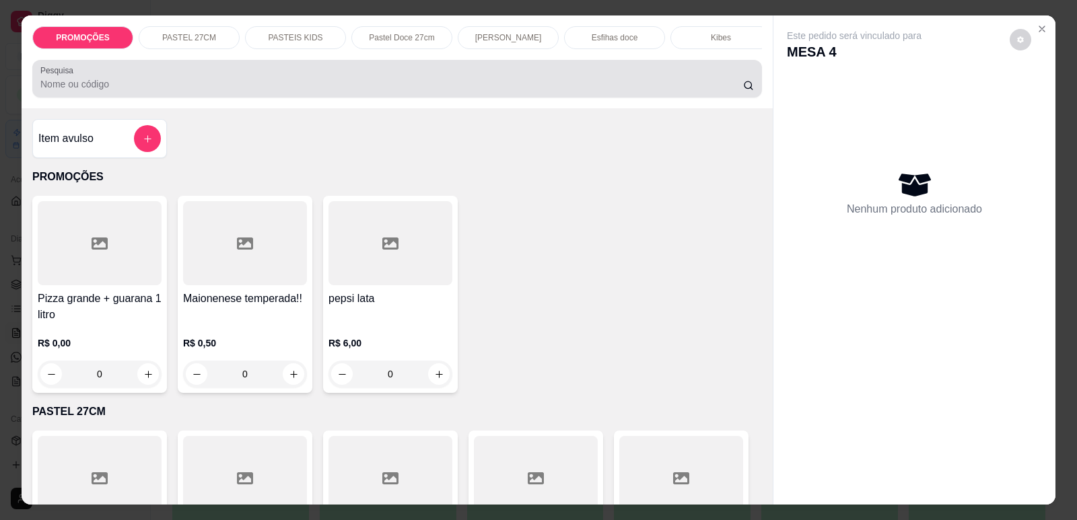
click at [136, 91] on input "Pesquisa" at bounding box center [391, 83] width 703 height 13
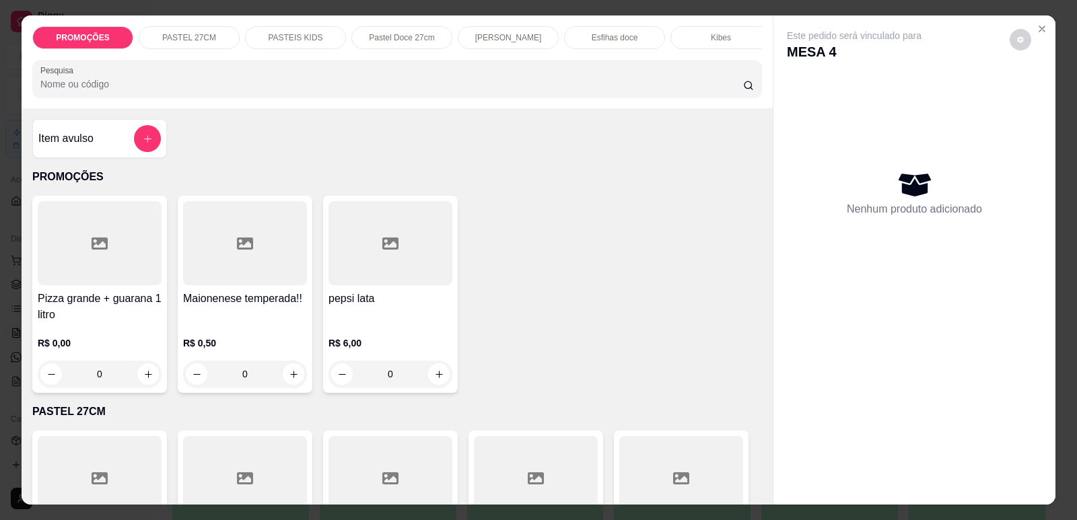
click at [218, 91] on input "Pesquisa" at bounding box center [391, 83] width 703 height 13
click at [219, 91] on input "Pesquisa" at bounding box center [391, 83] width 703 height 13
click at [221, 91] on input "Pesquisa" at bounding box center [391, 83] width 703 height 13
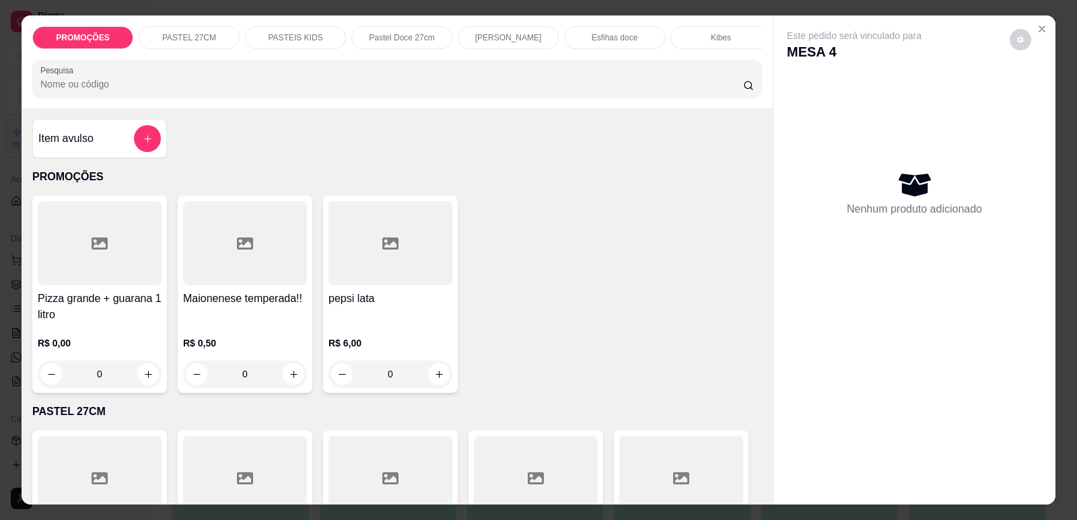
click at [349, 91] on input "Pesquisa" at bounding box center [391, 83] width 703 height 13
click at [142, 91] on input "Pesquisa" at bounding box center [391, 83] width 703 height 13
click at [135, 91] on input "Pesquisa" at bounding box center [391, 83] width 703 height 13
click at [61, 91] on input "Pesquisa" at bounding box center [391, 83] width 703 height 13
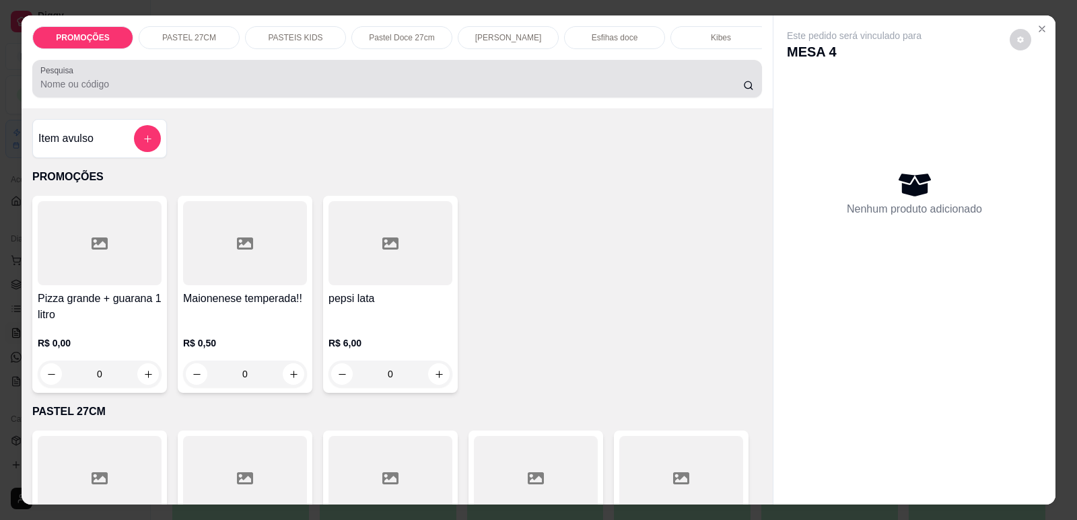
click at [142, 87] on input "Pesquisa" at bounding box center [391, 83] width 703 height 13
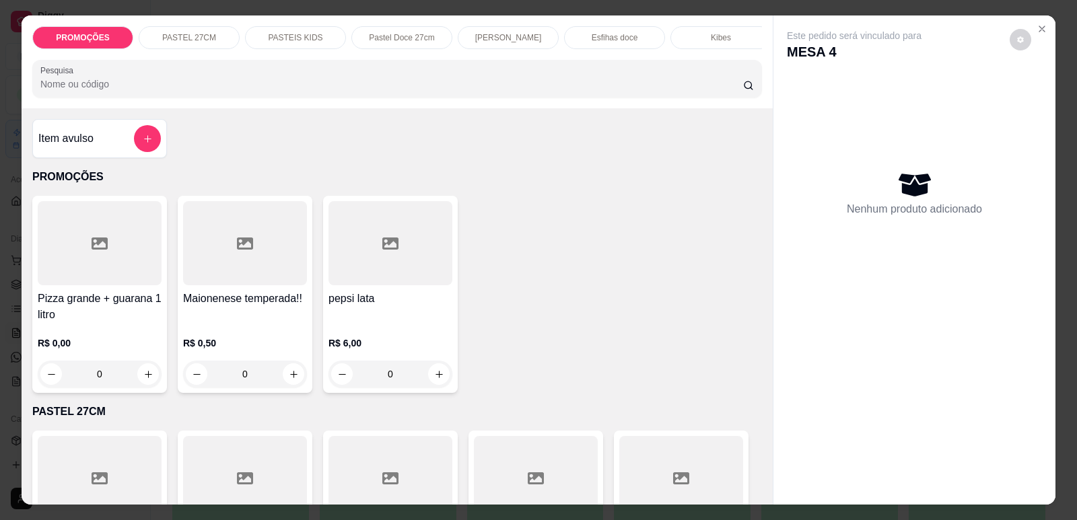
click at [497, 40] on p "[PERSON_NAME]" at bounding box center [508, 37] width 67 height 11
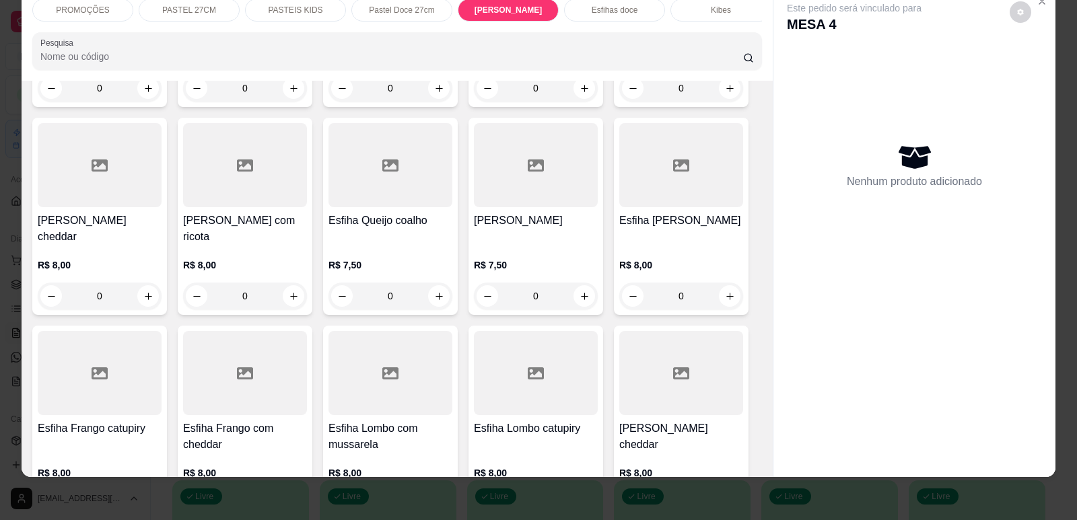
scroll to position [5109, 0]
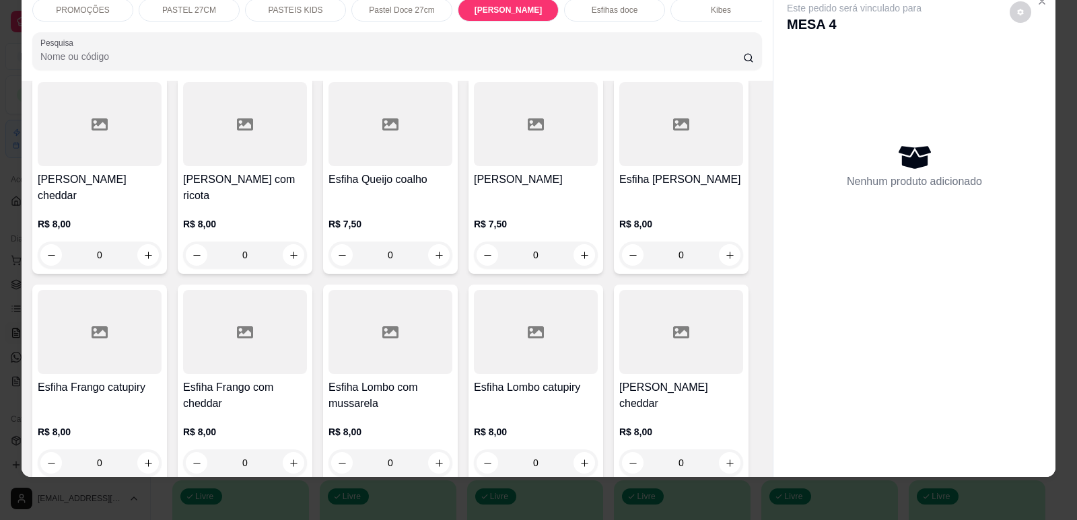
click at [668, 130] on div at bounding box center [681, 124] width 124 height 84
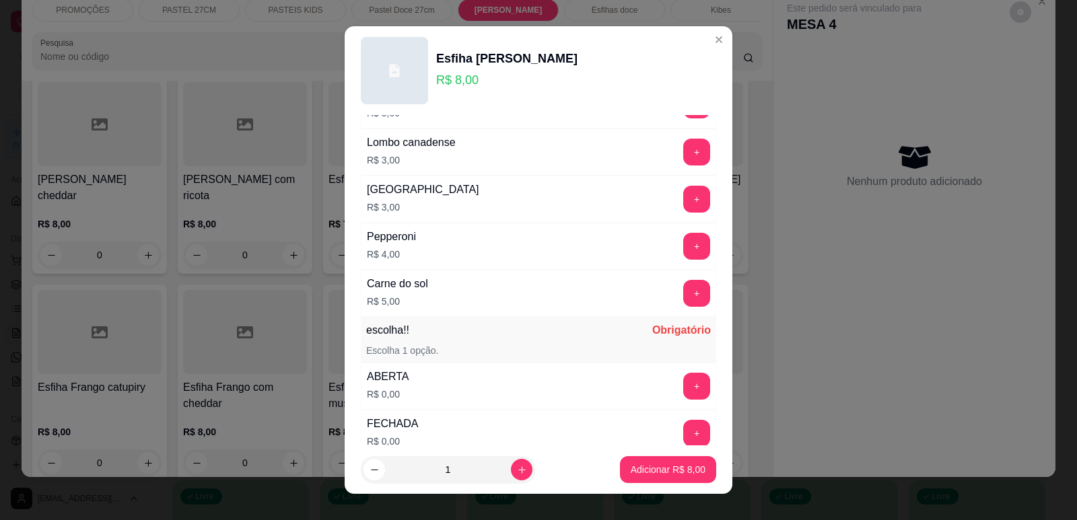
scroll to position [1063, 0]
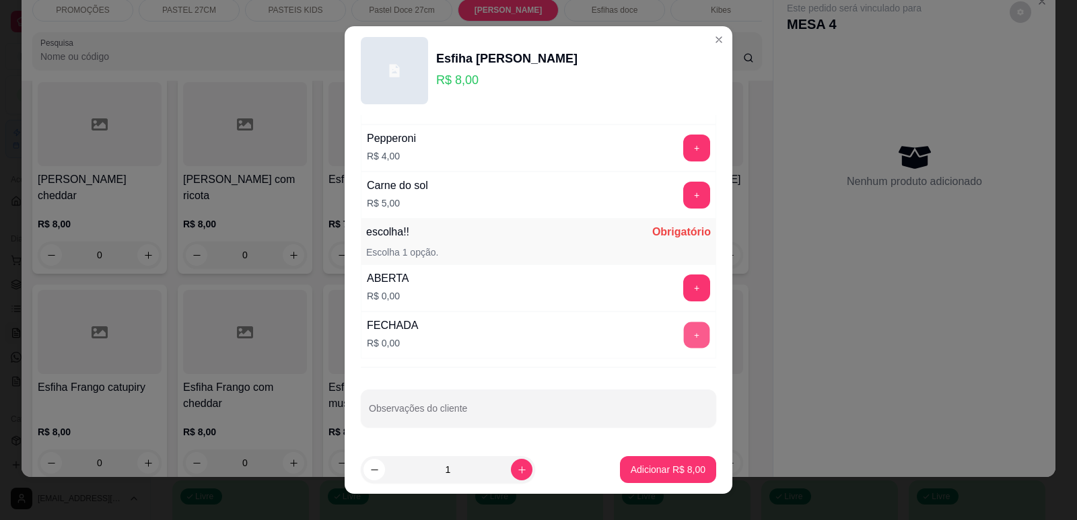
click at [684, 327] on button "+" at bounding box center [697, 335] width 26 height 26
click at [655, 463] on p "Adicionar R$ 8,00" at bounding box center [668, 469] width 75 height 13
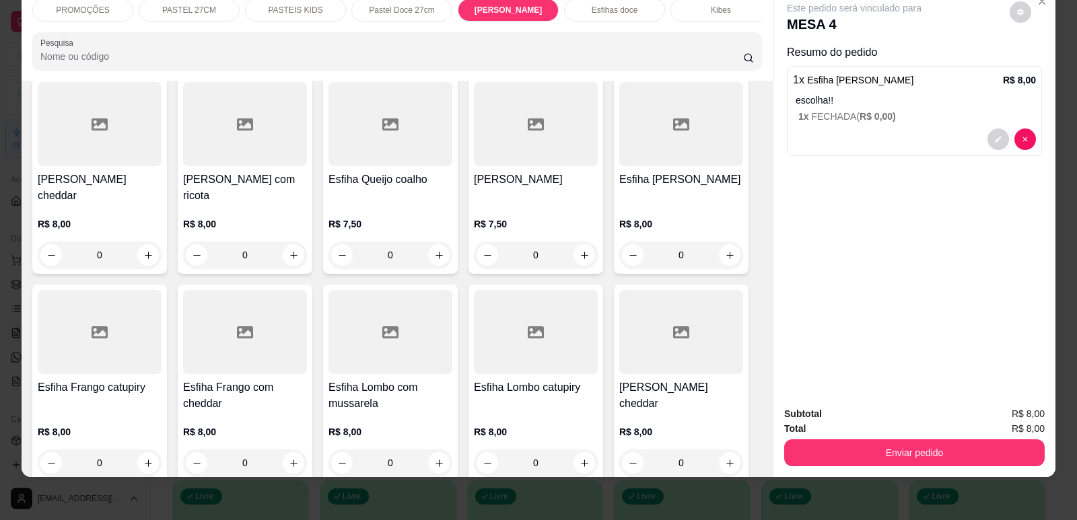
click at [208, 9] on p "PASTEL 27CM" at bounding box center [189, 10] width 54 height 11
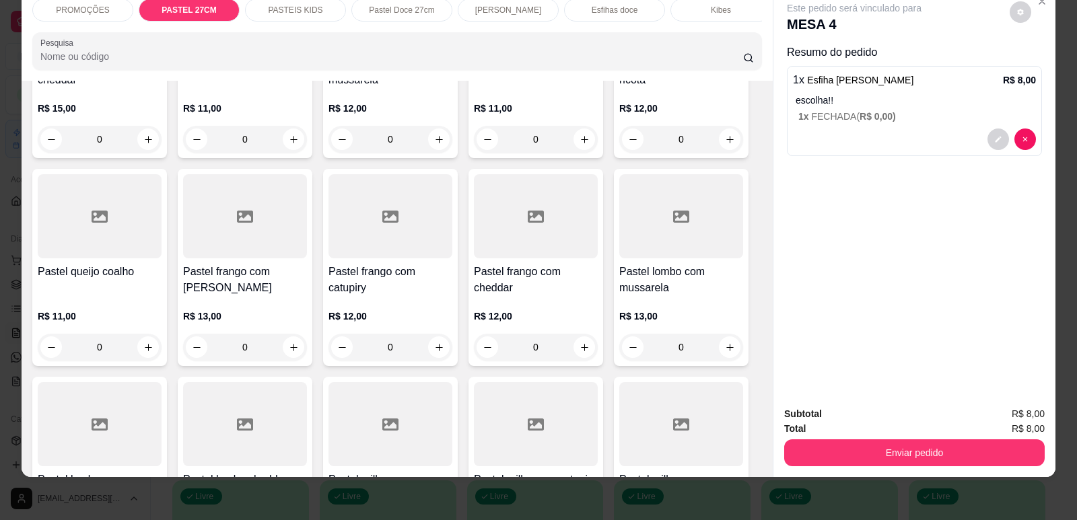
scroll to position [1507, 0]
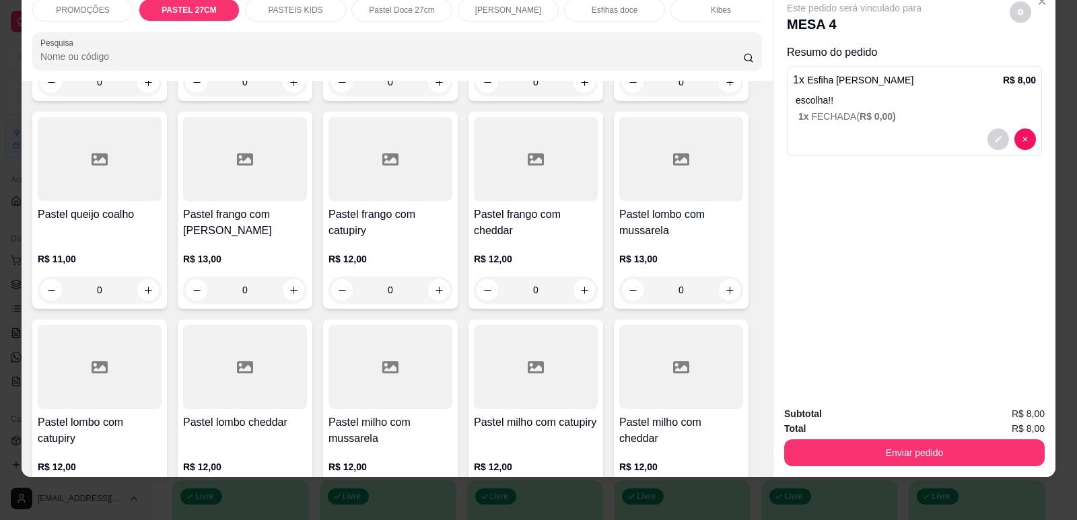
click at [353, 246] on div "R$ 12,00 0" at bounding box center [390, 271] width 124 height 65
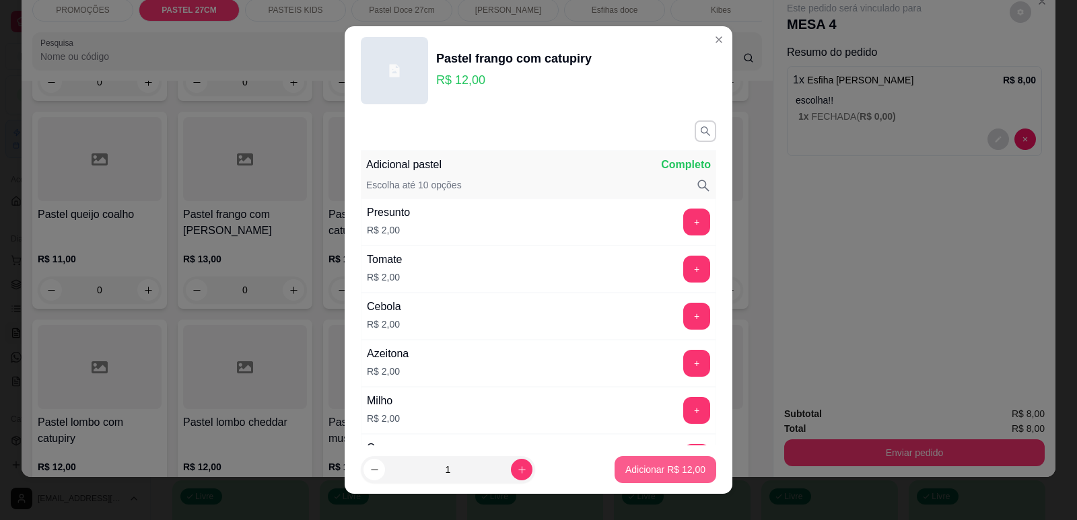
click at [670, 472] on p "Adicionar R$ 12,00" at bounding box center [665, 469] width 80 height 13
type input "1"
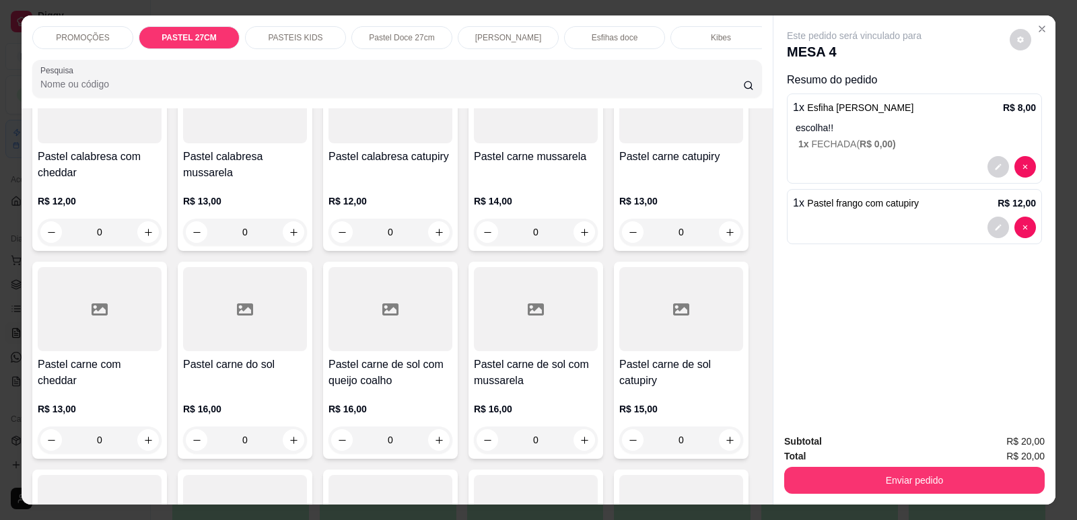
scroll to position [0, 541]
click at [625, 38] on div "Refrigerante" at bounding box center [605, 37] width 101 height 23
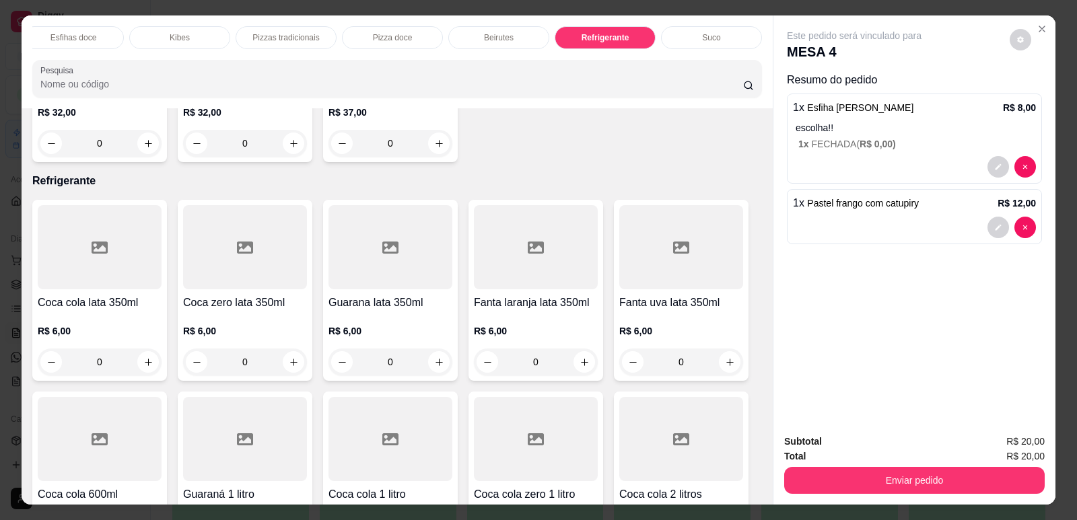
scroll to position [28, 0]
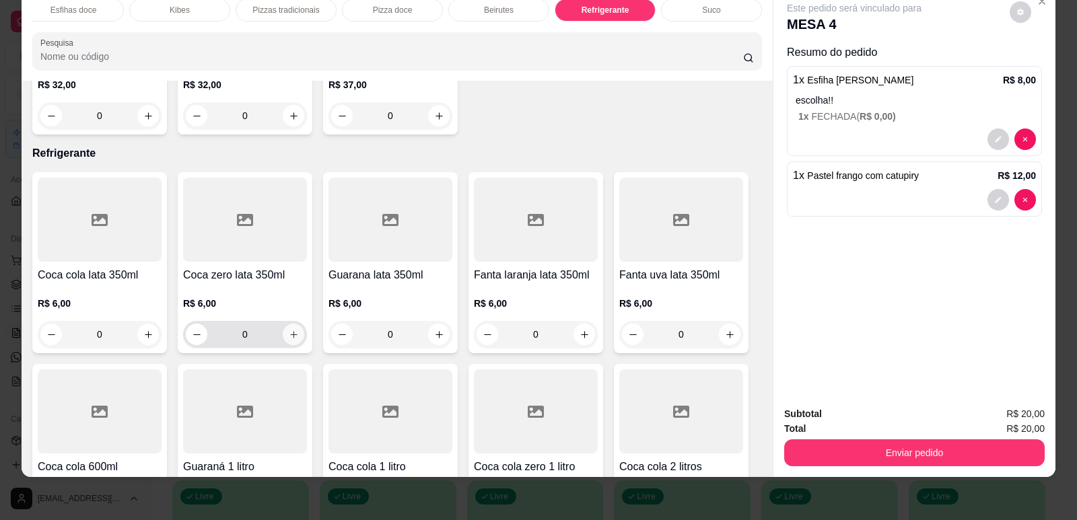
click at [290, 330] on icon "increase-product-quantity" at bounding box center [294, 335] width 10 height 10
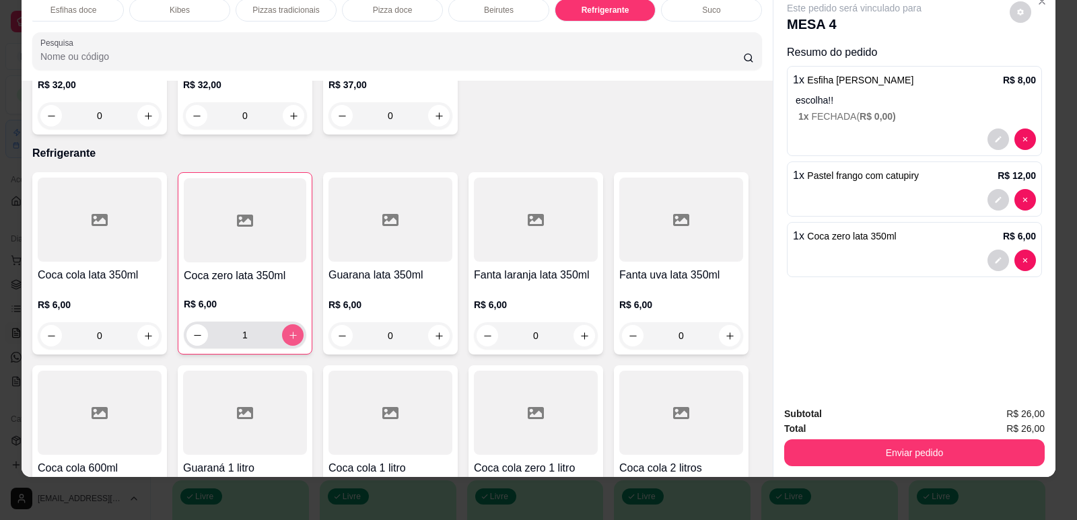
type input "1"
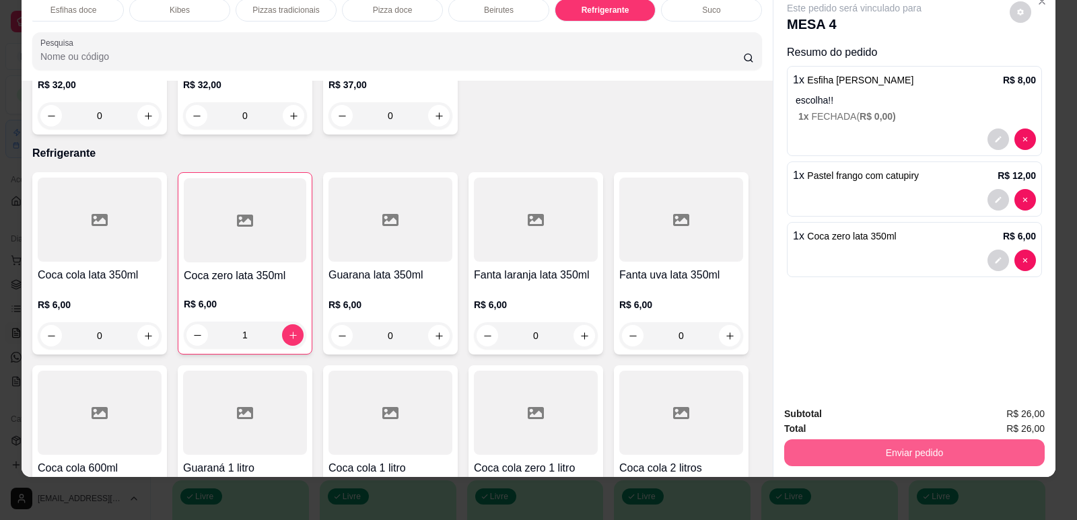
click at [923, 444] on button "Enviar pedido" at bounding box center [914, 452] width 260 height 27
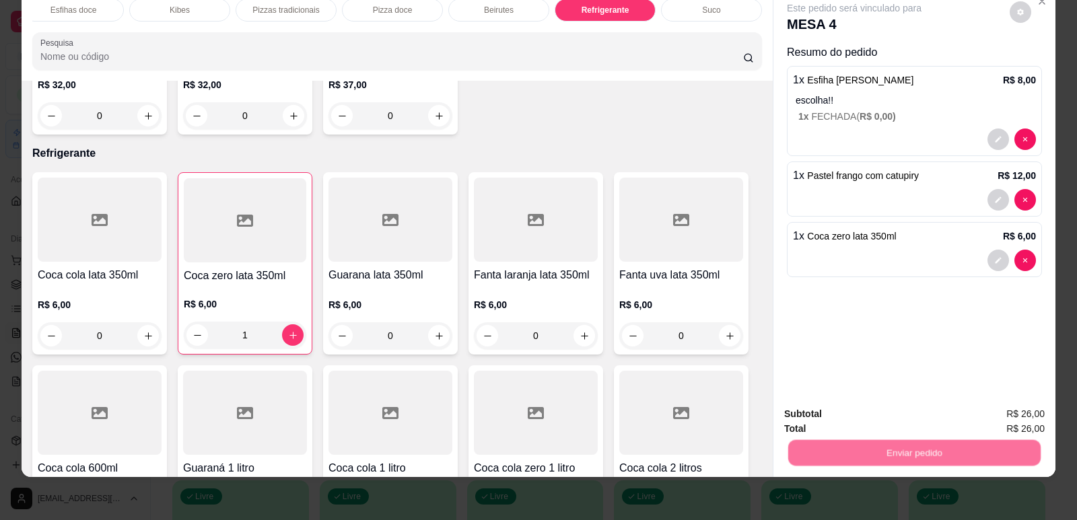
click at [997, 414] on button "Enviar pedido" at bounding box center [1010, 420] width 76 height 26
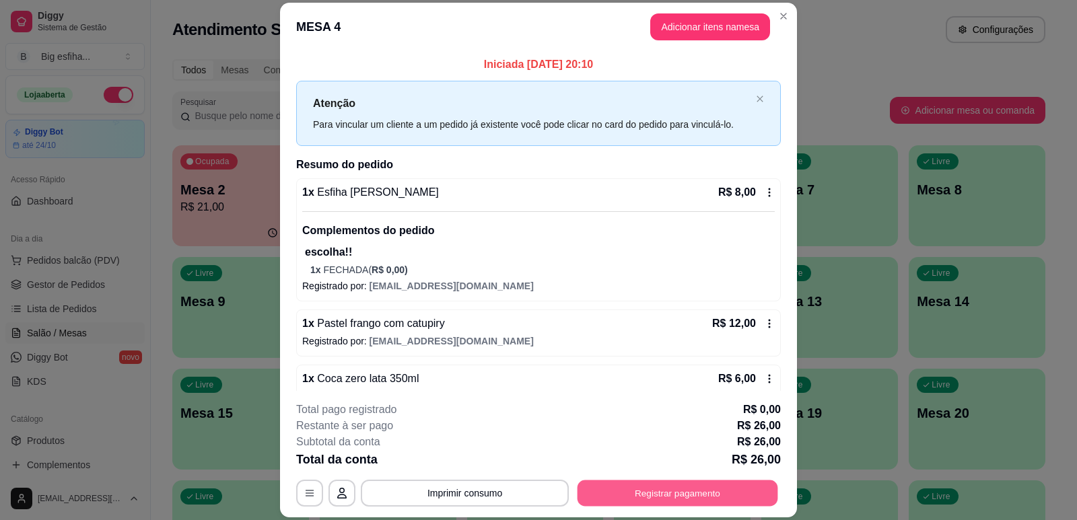
click at [635, 481] on button "Registrar pagamento" at bounding box center [677, 494] width 201 height 26
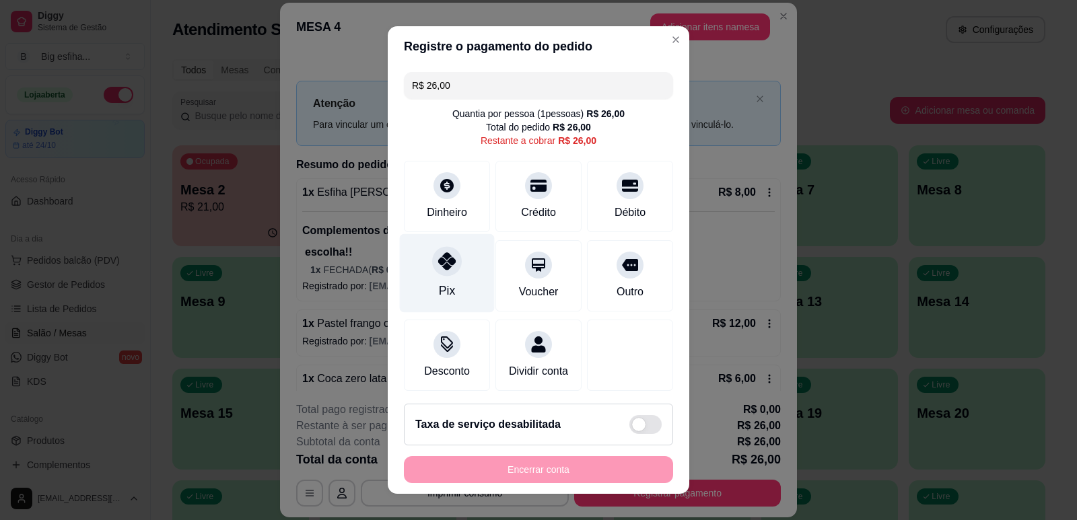
click at [447, 277] on div "Pix" at bounding box center [447, 273] width 95 height 79
type input "R$ 0,00"
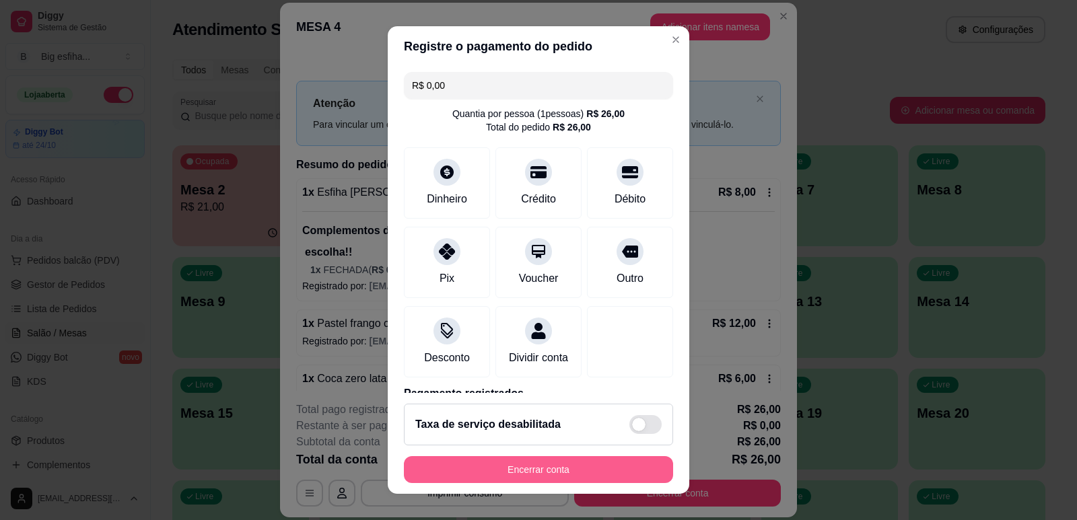
click at [553, 481] on button "Encerrar conta" at bounding box center [538, 469] width 269 height 27
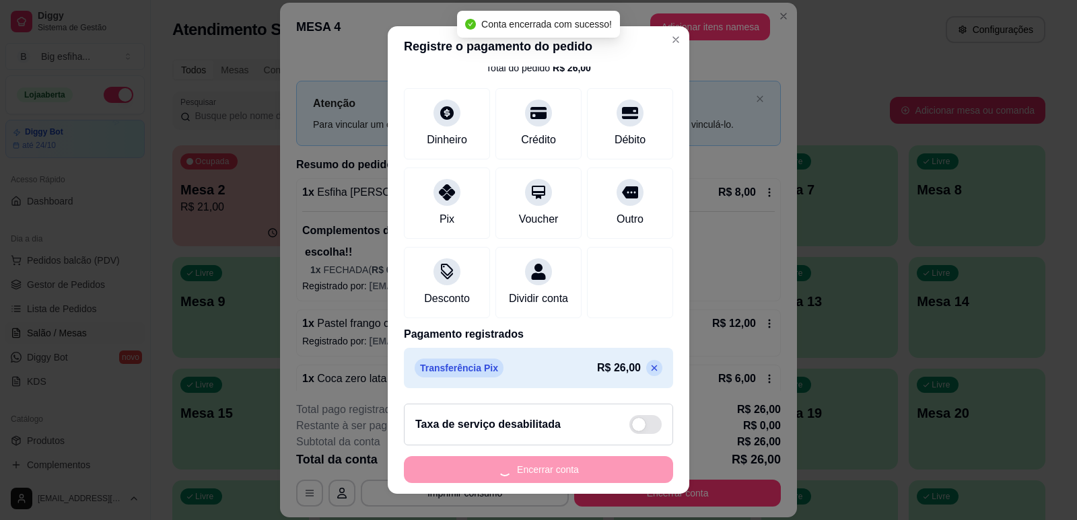
scroll to position [0, 0]
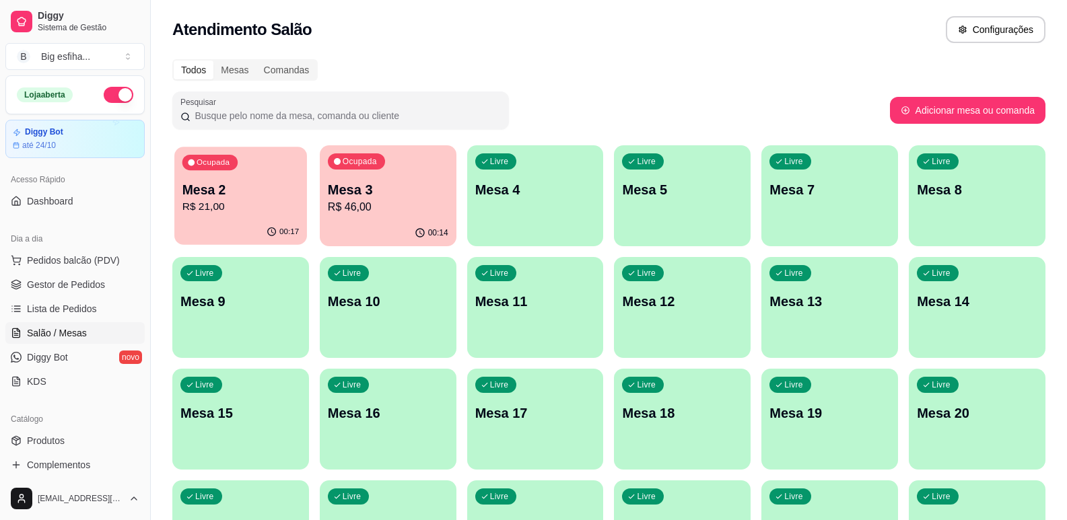
click at [229, 198] on p "Mesa 2" at bounding box center [240, 190] width 116 height 18
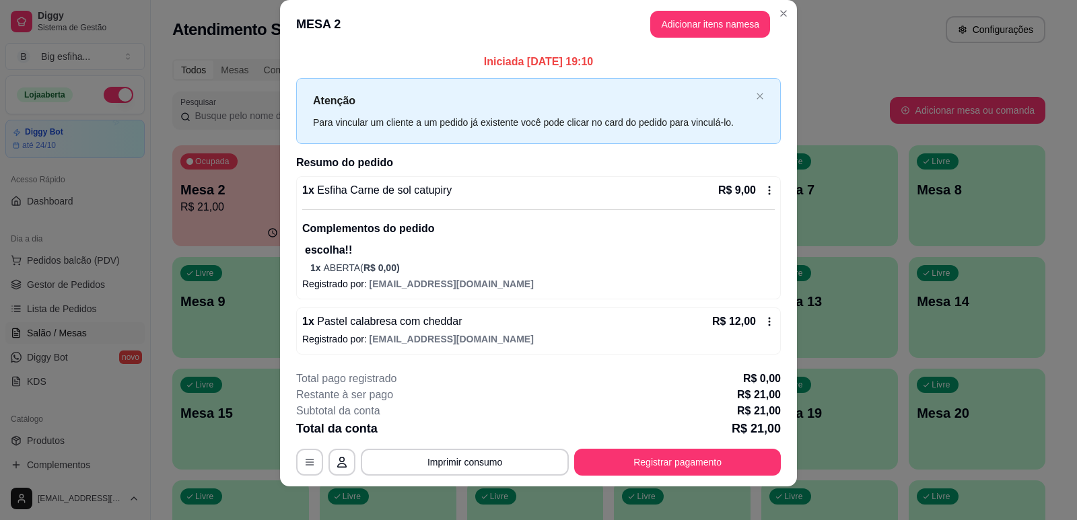
scroll to position [26, 0]
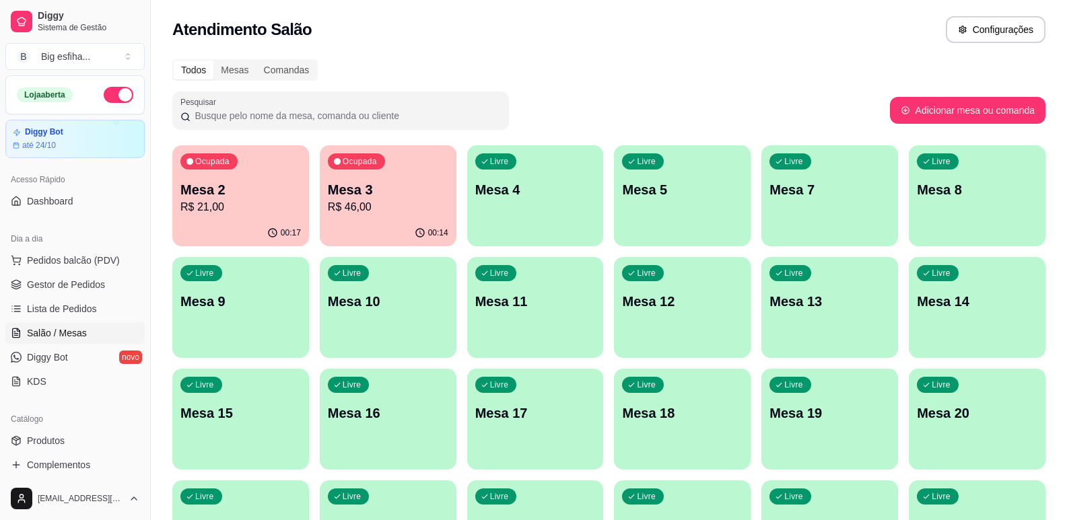
click at [404, 198] on p "Mesa 3" at bounding box center [388, 189] width 120 height 19
click at [81, 306] on span "Lista de Pedidos" at bounding box center [62, 308] width 70 height 13
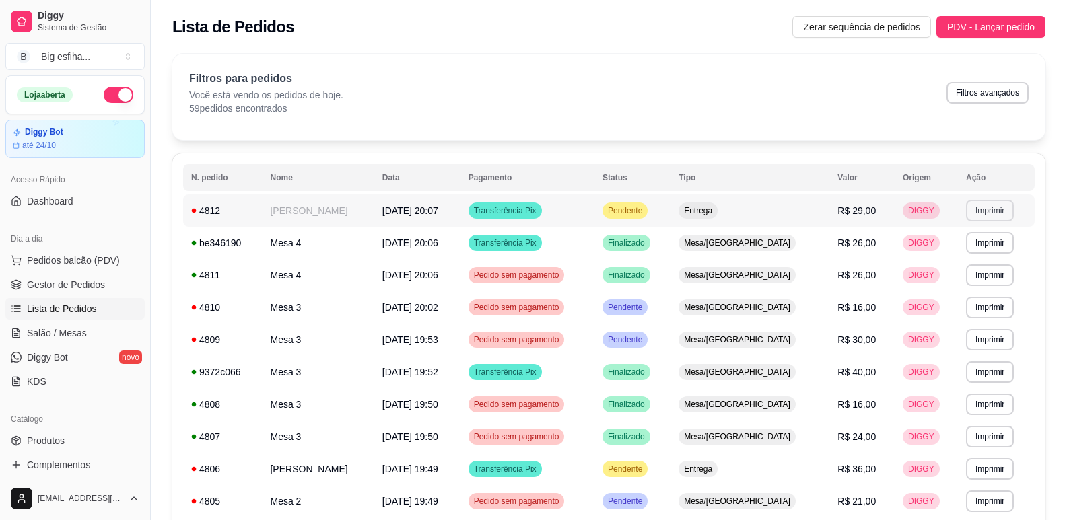
click at [972, 204] on button "Imprimir" at bounding box center [990, 211] width 48 height 22
click at [958, 260] on button "IMPRESSORA" at bounding box center [960, 259] width 98 height 22
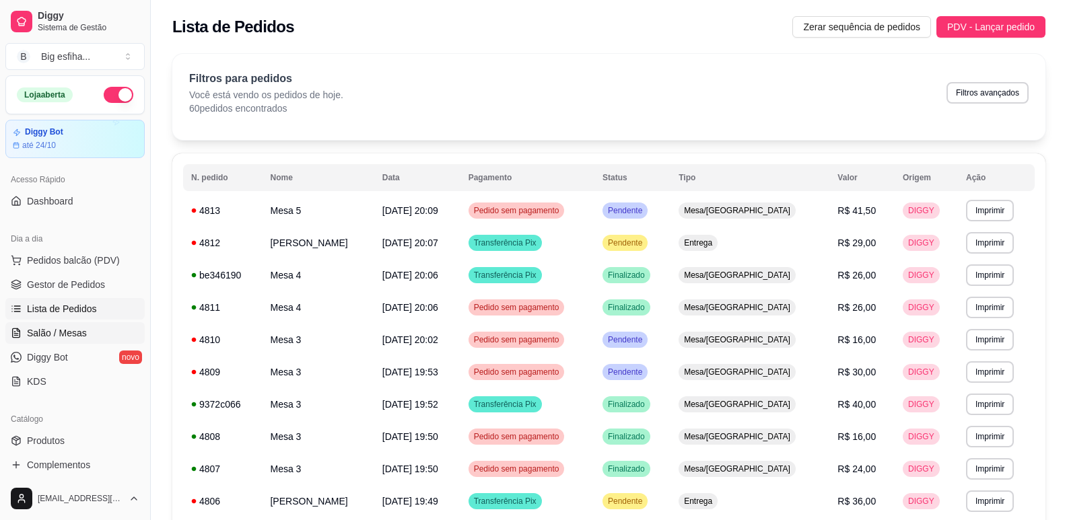
click at [72, 330] on span "Salão / Mesas" at bounding box center [57, 332] width 60 height 13
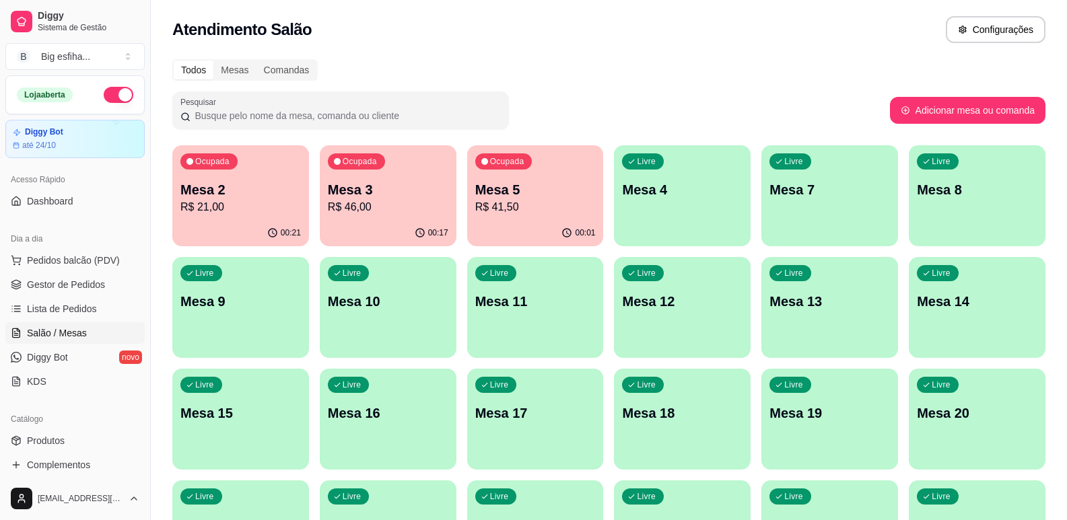
click at [289, 153] on div "Ocupada Mesa 2 R$ 21,00" at bounding box center [240, 182] width 137 height 75
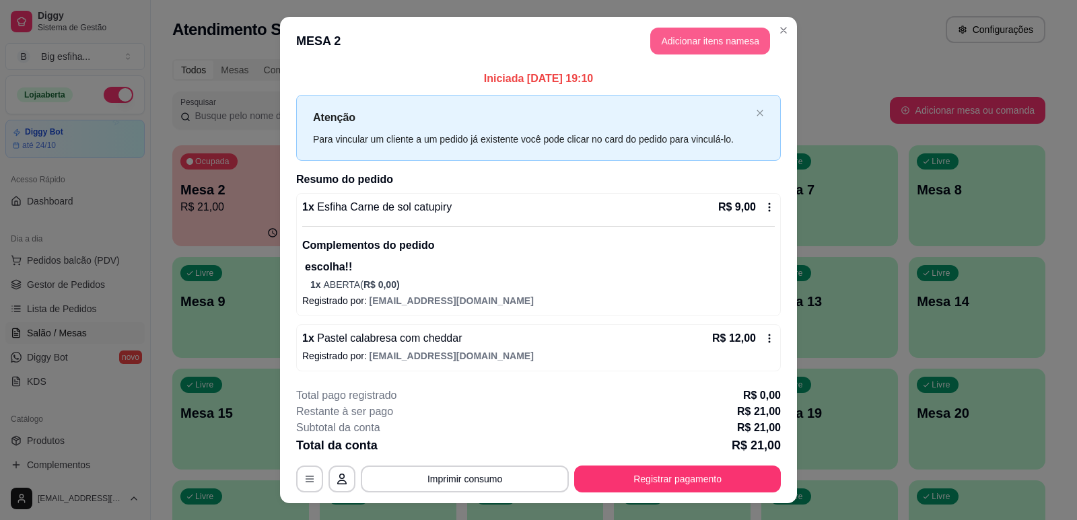
click at [707, 44] on button "Adicionar itens na mesa" at bounding box center [710, 41] width 120 height 27
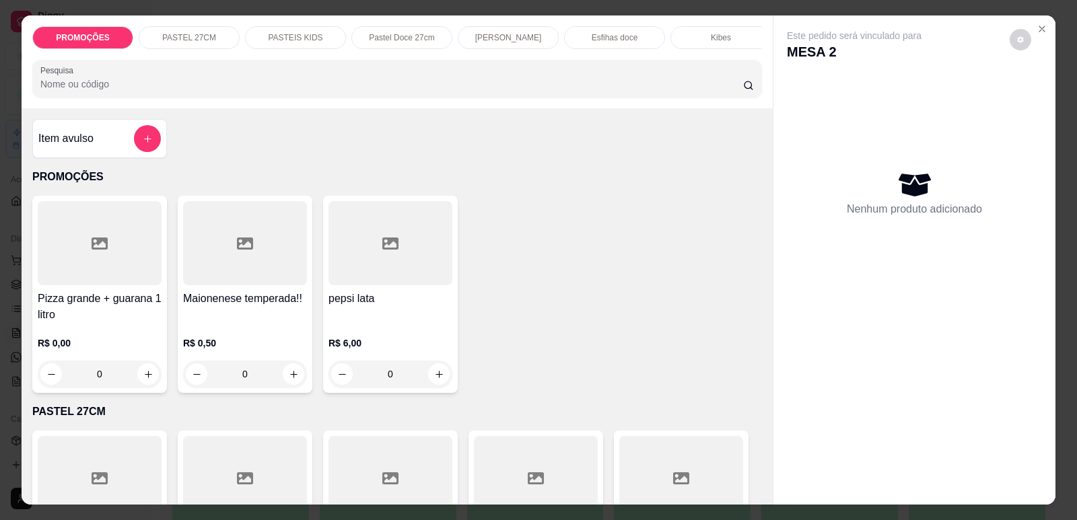
scroll to position [0, 541]
click at [625, 40] on div "Refrigerante" at bounding box center [605, 37] width 101 height 23
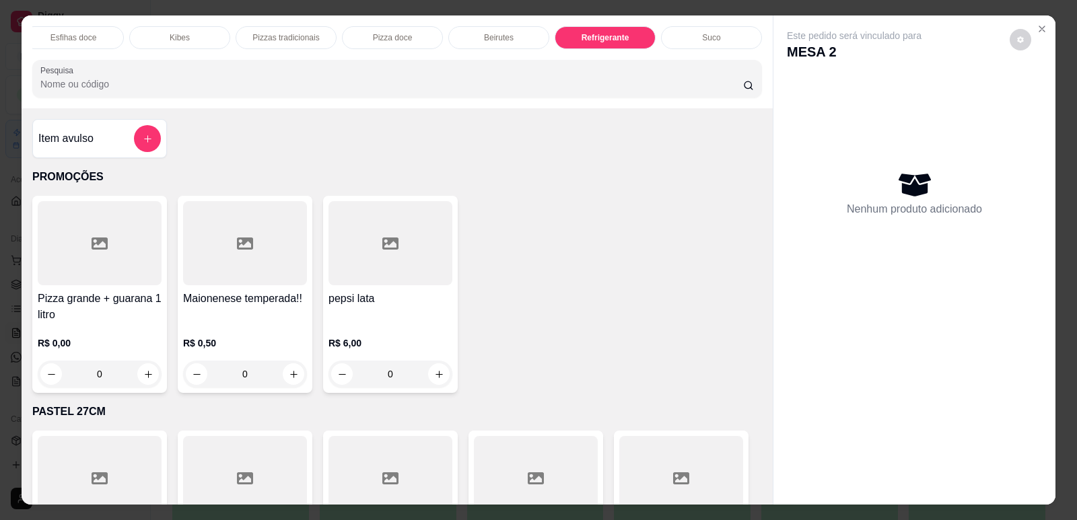
scroll to position [28, 0]
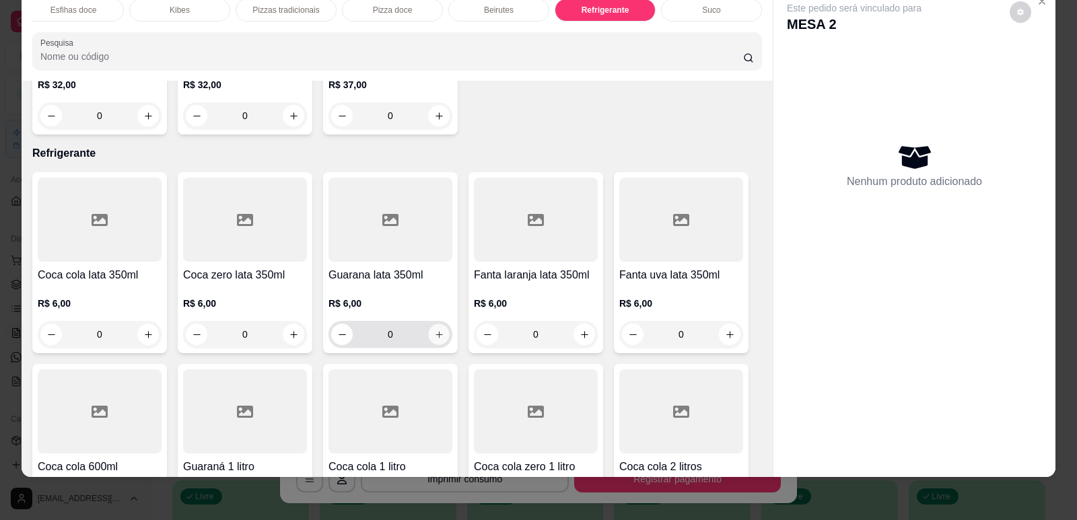
click at [429, 324] on button "increase-product-quantity" at bounding box center [438, 334] width 21 height 21
type input "1"
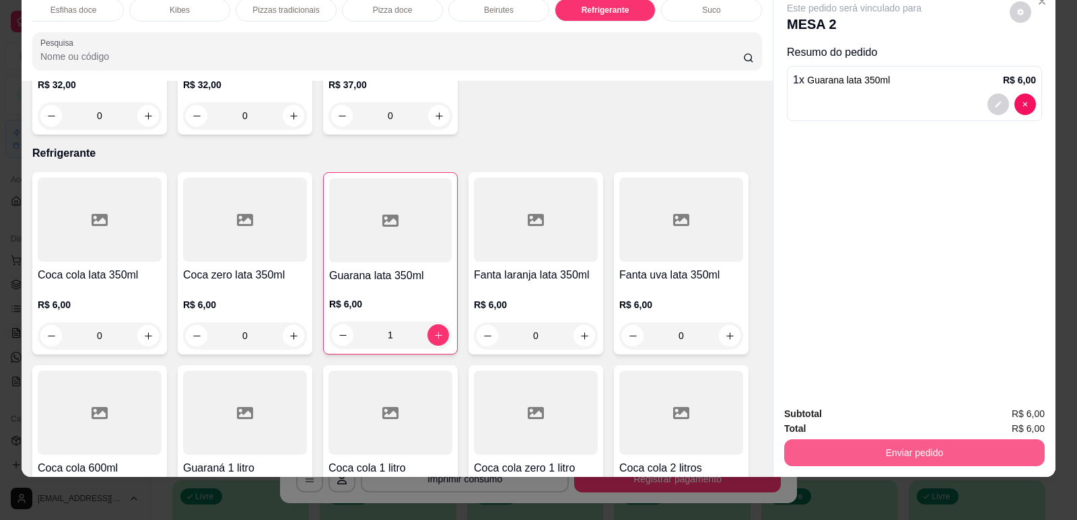
click at [827, 442] on button "Enviar pedido" at bounding box center [914, 452] width 260 height 27
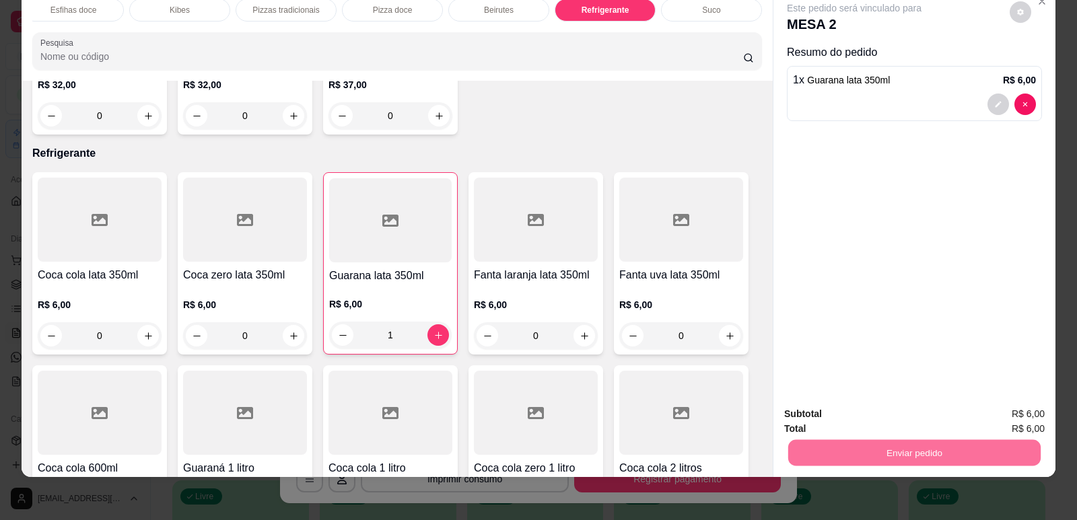
click at [1028, 409] on button "Enviar pedido" at bounding box center [1010, 420] width 76 height 26
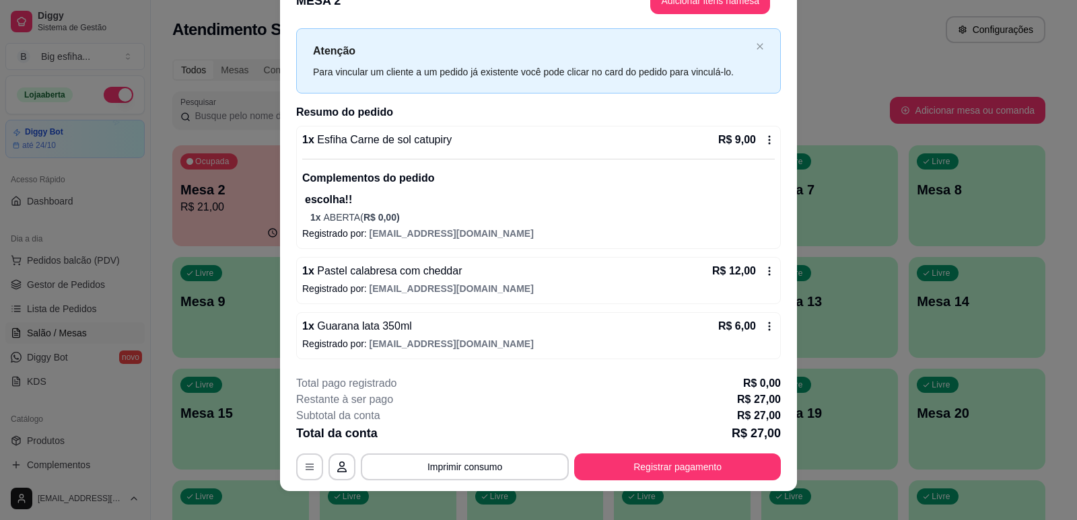
scroll to position [40, 0]
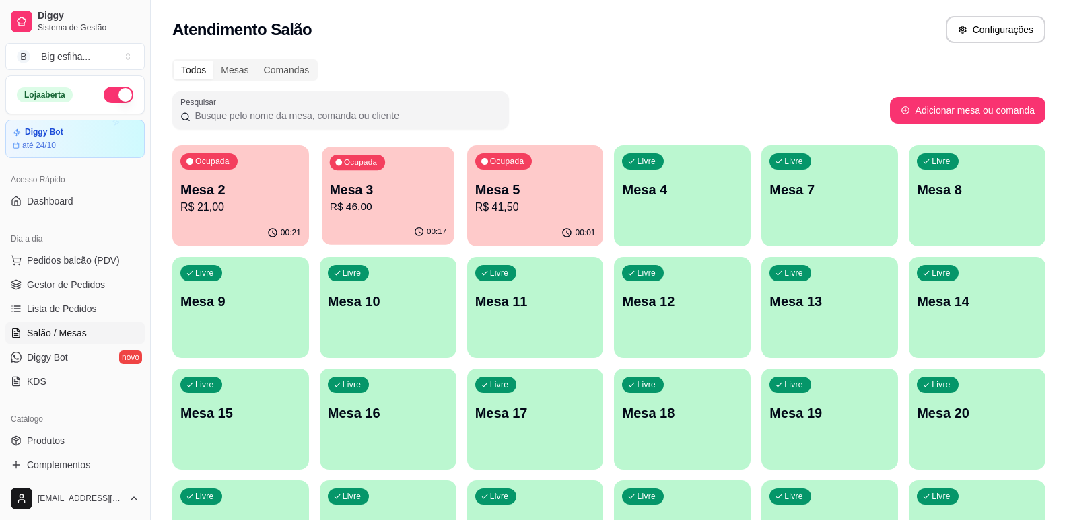
click at [351, 204] on p "R$ 46,00" at bounding box center [388, 206] width 116 height 15
click at [516, 203] on p "R$ 41,50" at bounding box center [534, 206] width 116 height 15
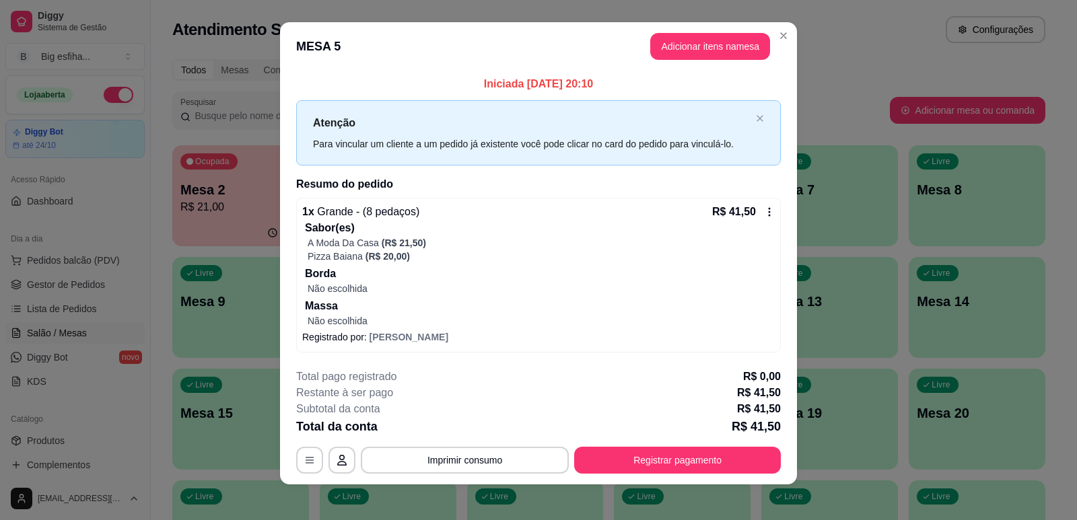
scroll to position [14, 0]
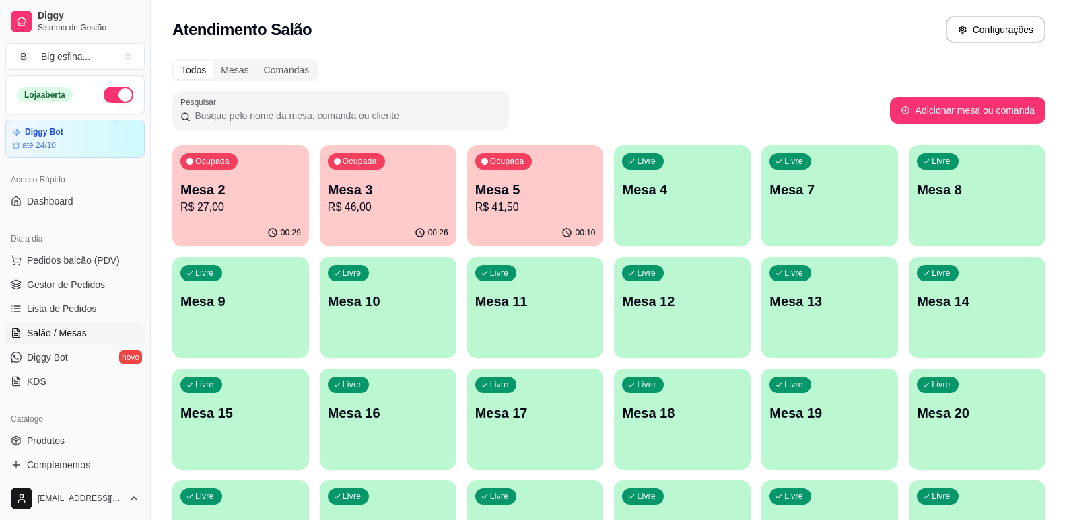
click at [367, 215] on div "Ocupada Mesa 3 R$ 46,00" at bounding box center [388, 182] width 137 height 75
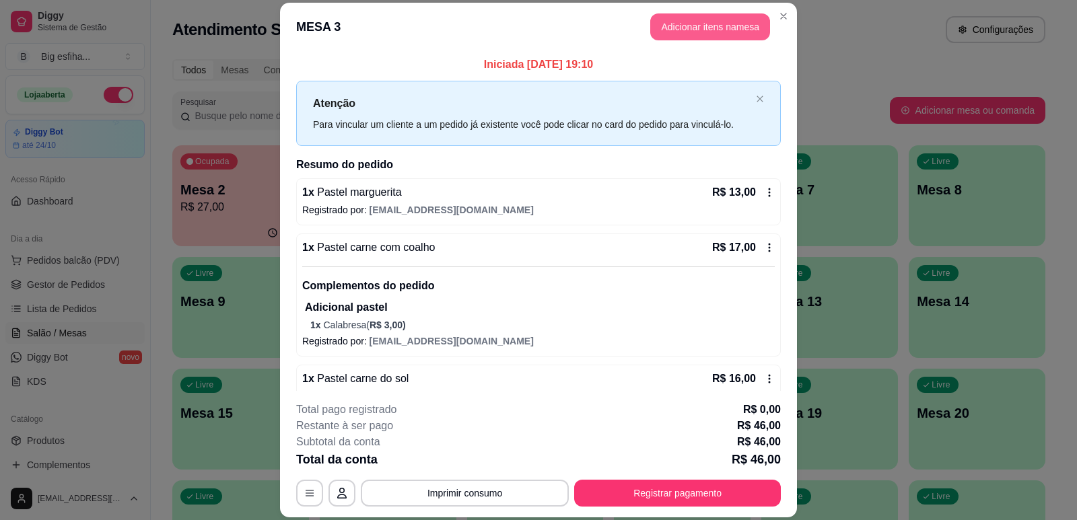
click at [696, 26] on button "Adicionar itens na mesa" at bounding box center [710, 26] width 120 height 27
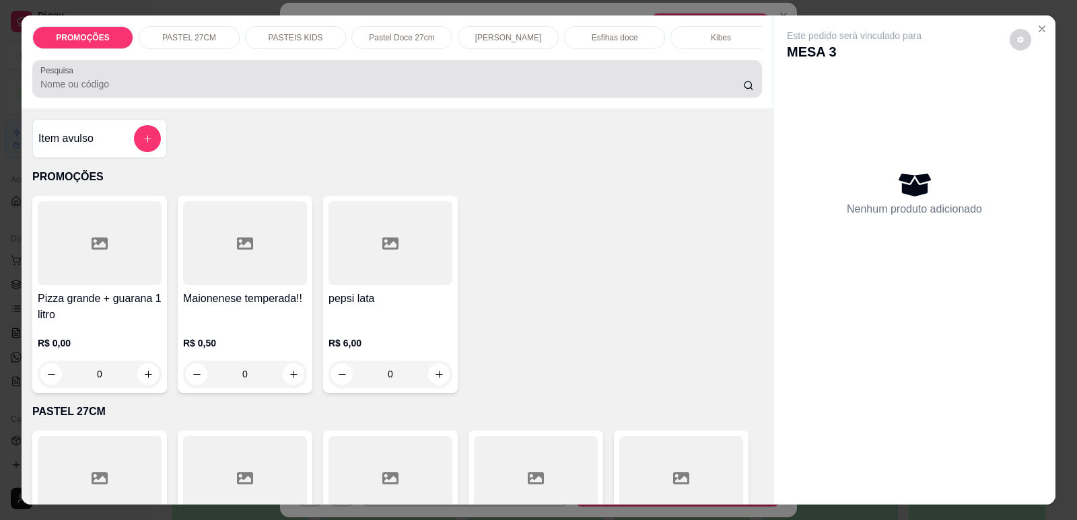
click at [330, 91] on input "Pesquisa" at bounding box center [391, 83] width 703 height 13
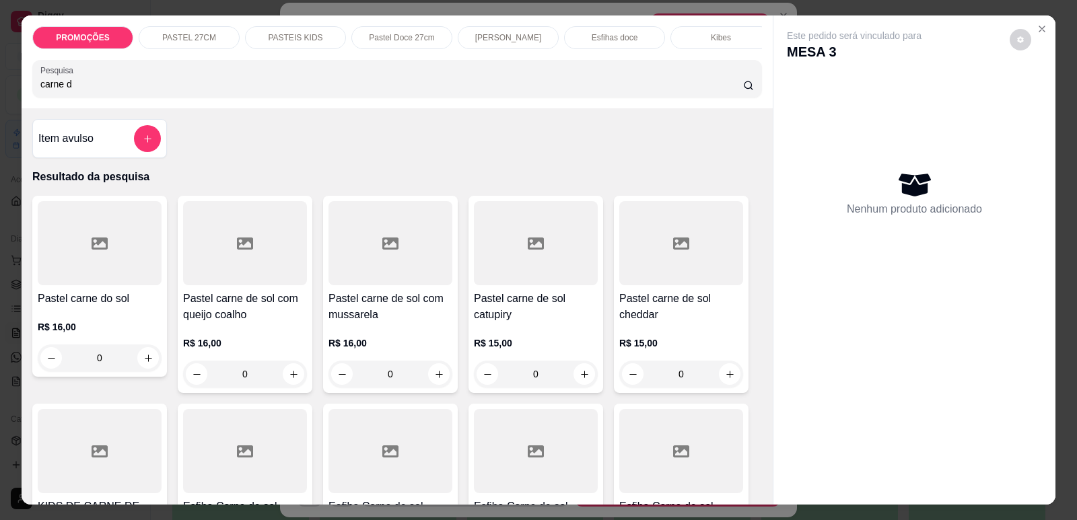
type input "carne d"
click at [374, 305] on h4 "Pastel carne de sol com mussarela" at bounding box center [390, 307] width 124 height 32
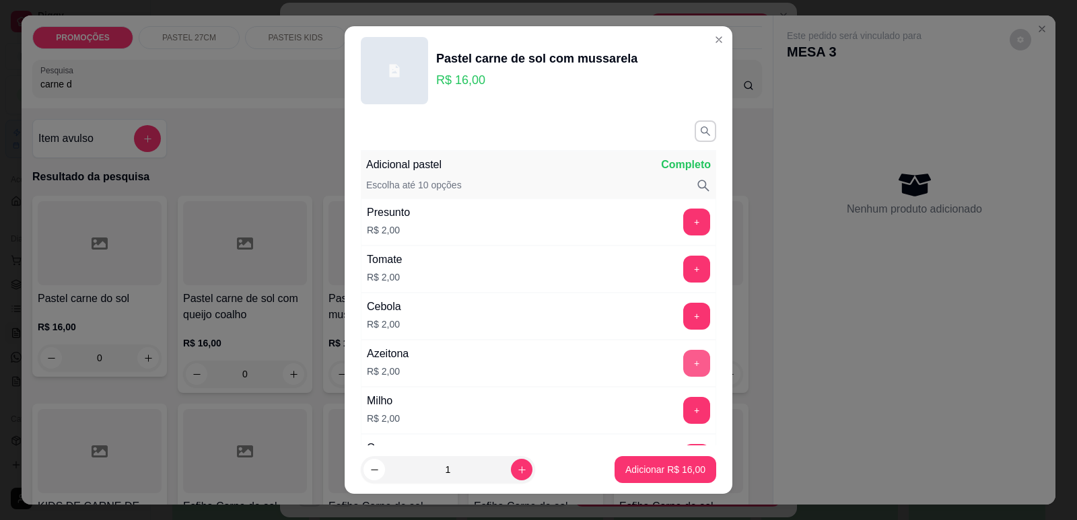
click at [683, 365] on button "+" at bounding box center [696, 363] width 27 height 27
click at [676, 467] on p "Adicionar R$ 18,00" at bounding box center [665, 469] width 80 height 13
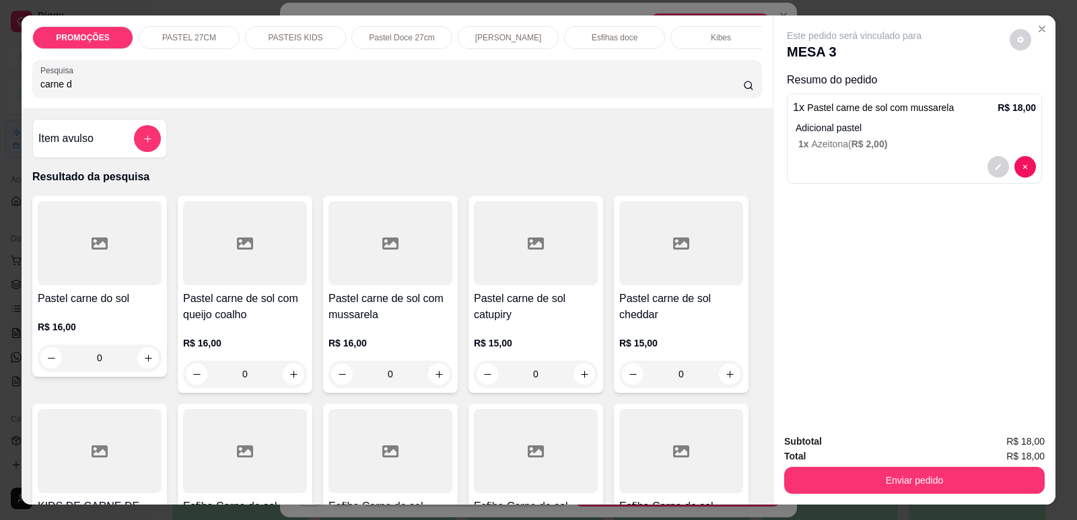
drag, startPoint x: 61, startPoint y: 99, endPoint x: 0, endPoint y: 113, distance: 62.2
click at [5, 108] on div "PROMOÇÕES PASTEL 27CM PASTEIS KIDS Pastel Doce 27cm Esfihas Salgadas Esfihas do…" at bounding box center [538, 260] width 1077 height 520
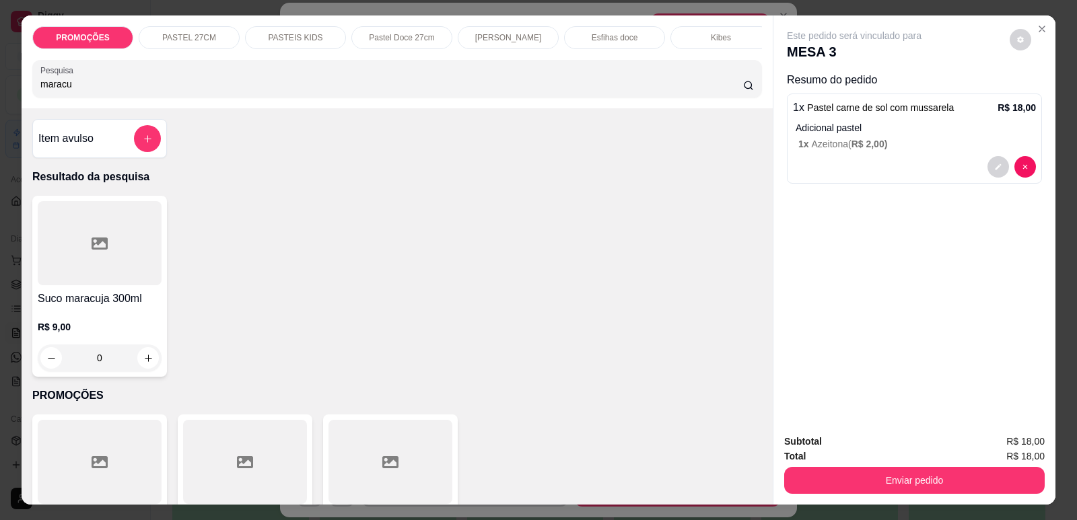
type input "maracu"
click at [47, 284] on div at bounding box center [100, 243] width 124 height 84
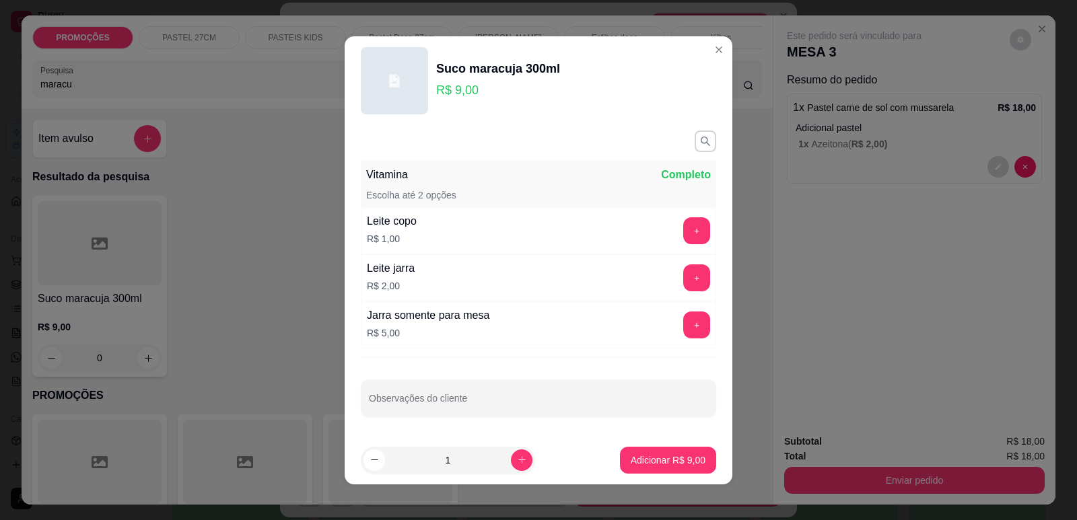
click at [650, 466] on p "Adicionar R$ 9,00" at bounding box center [668, 460] width 75 height 13
type input "1"
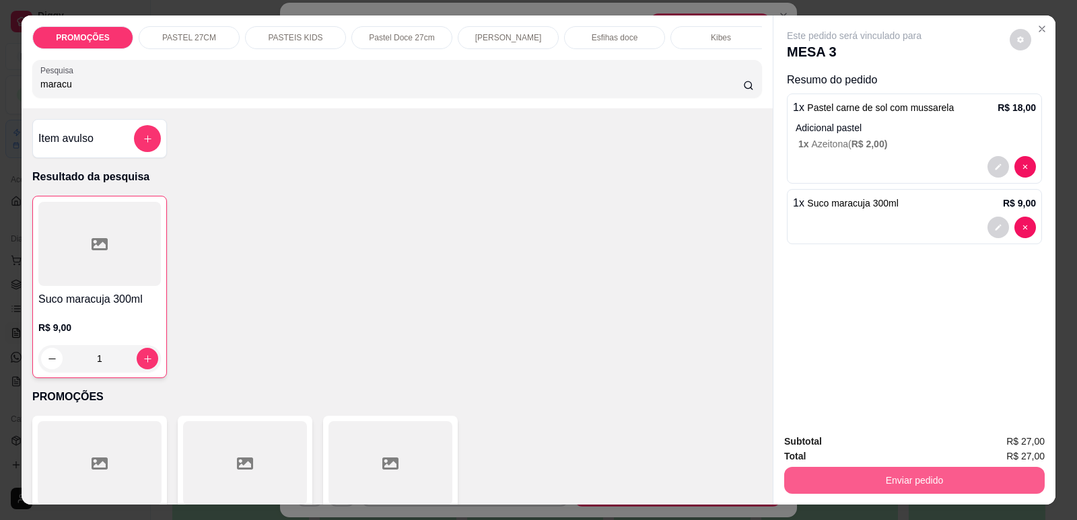
click at [902, 476] on button "Enviar pedido" at bounding box center [914, 480] width 260 height 27
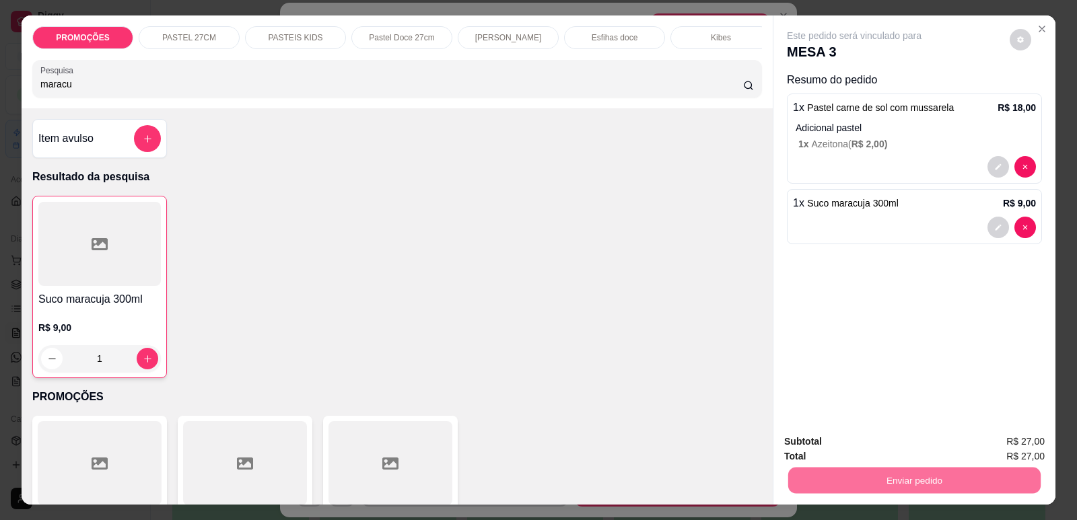
click at [986, 445] on button "Enviar pedido" at bounding box center [1010, 448] width 76 height 26
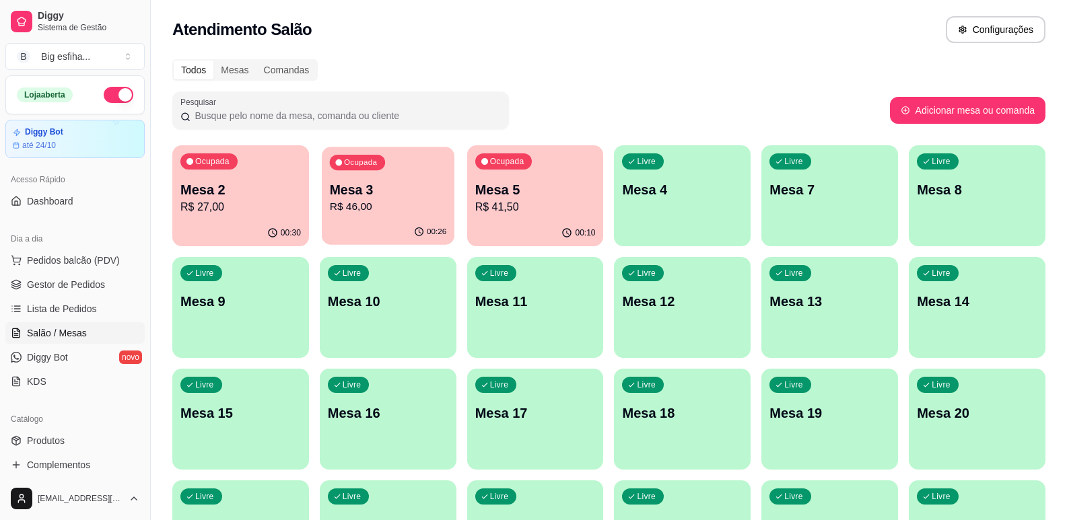
click at [396, 196] on p "Mesa 3" at bounding box center [388, 190] width 116 height 18
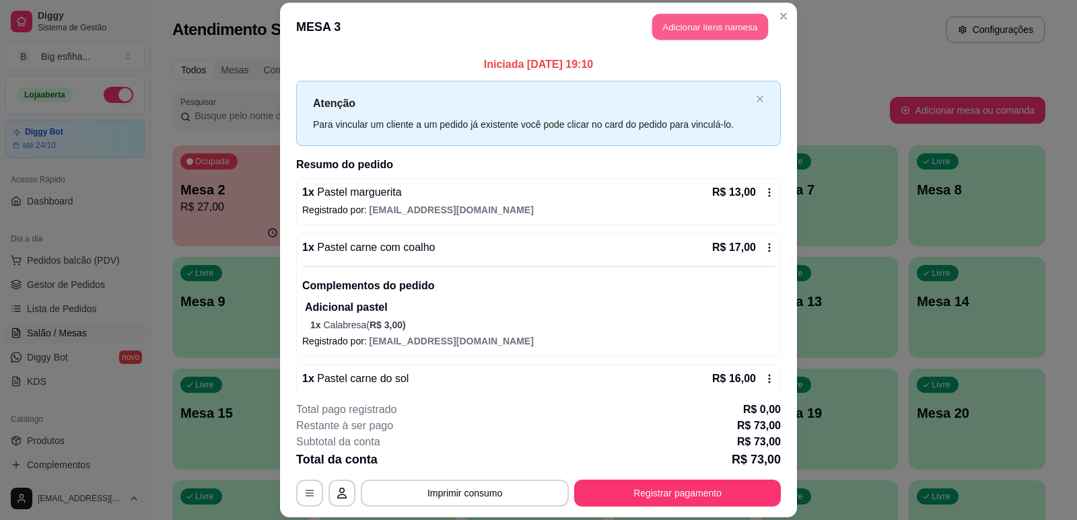
click at [664, 28] on button "Adicionar itens na mesa" at bounding box center [710, 26] width 116 height 26
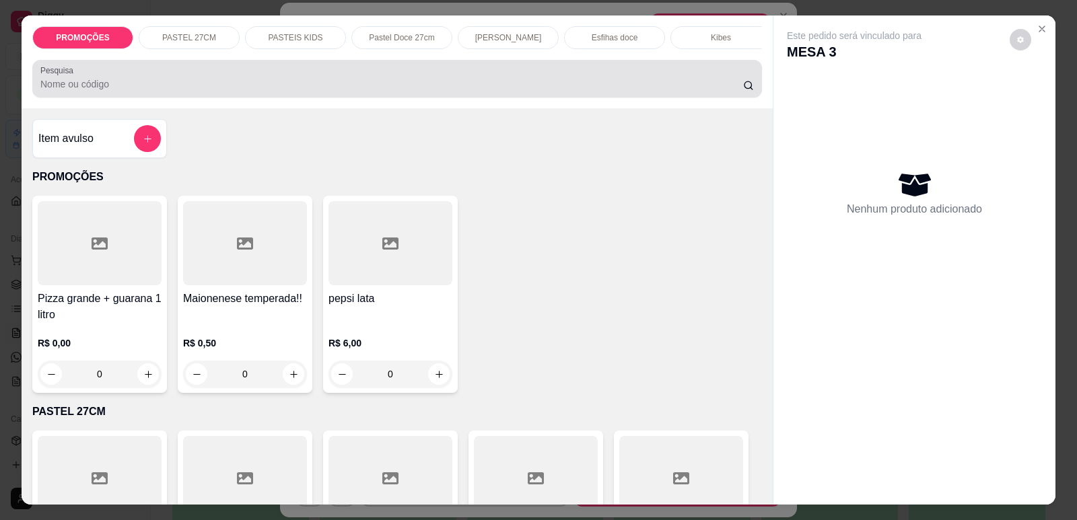
click at [494, 89] on input "Pesquisa" at bounding box center [391, 83] width 703 height 13
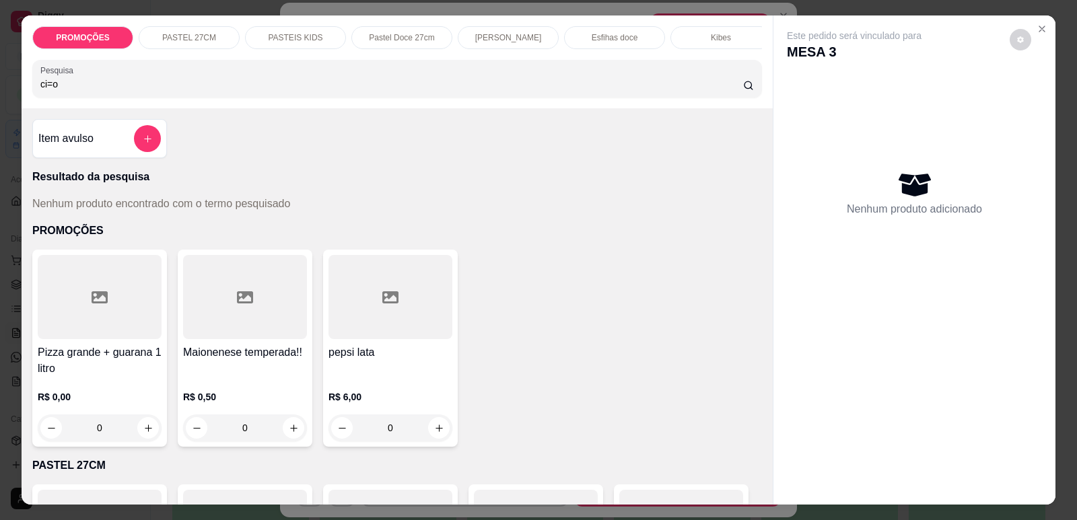
type input "ci=oc"
drag, startPoint x: 69, startPoint y: 95, endPoint x: 0, endPoint y: 94, distance: 69.3
click at [0, 96] on div "PROMOÇÕES PASTEL 27CM PASTEIS KIDS Pastel Doce 27cm Esfihas Salgadas Esfihas do…" at bounding box center [538, 260] width 1077 height 520
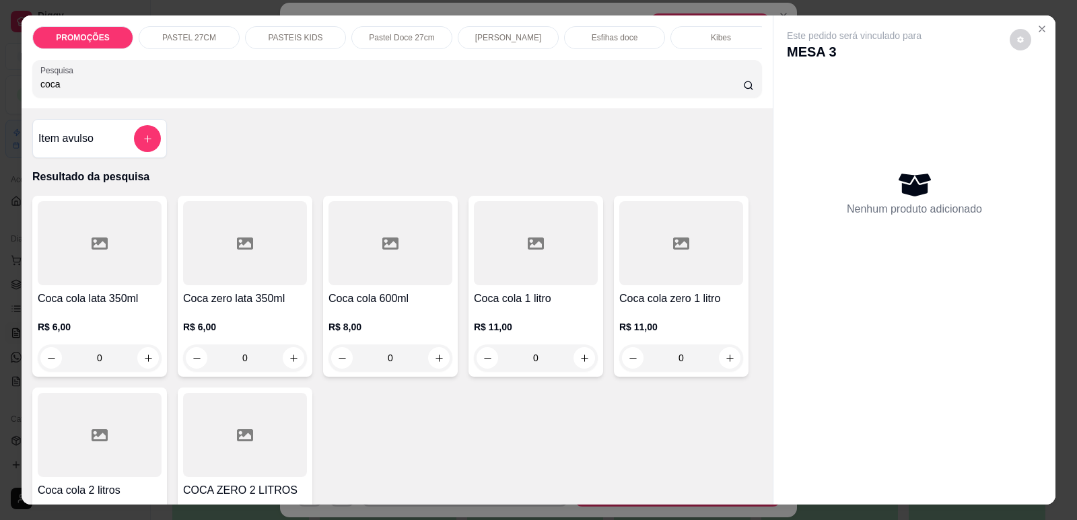
type input "coca"
click at [108, 285] on div at bounding box center [100, 243] width 124 height 84
click at [521, 307] on h4 "Coca cola 1 litro" at bounding box center [536, 299] width 124 height 16
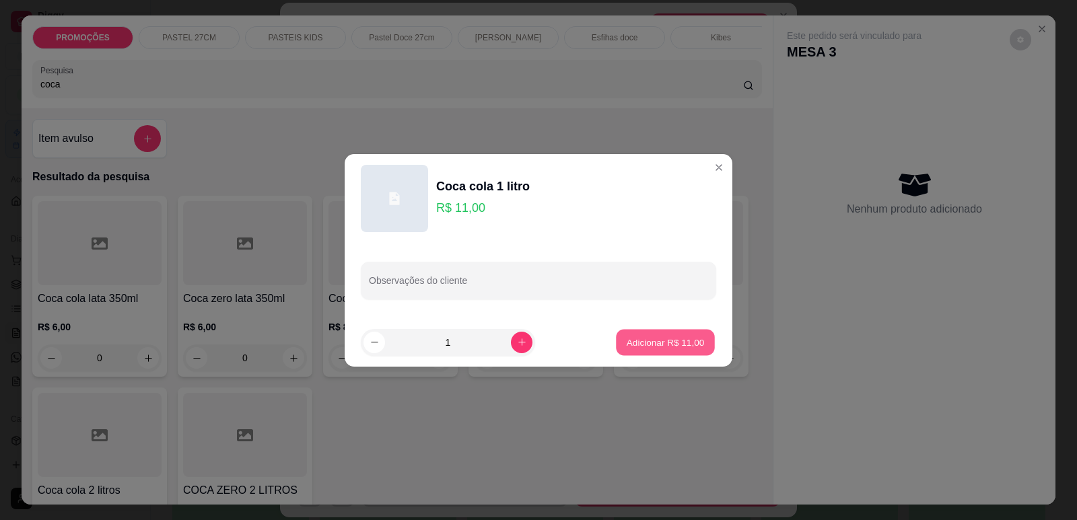
click at [697, 353] on button "Adicionar R$ 11,00" at bounding box center [665, 342] width 99 height 26
type input "1"
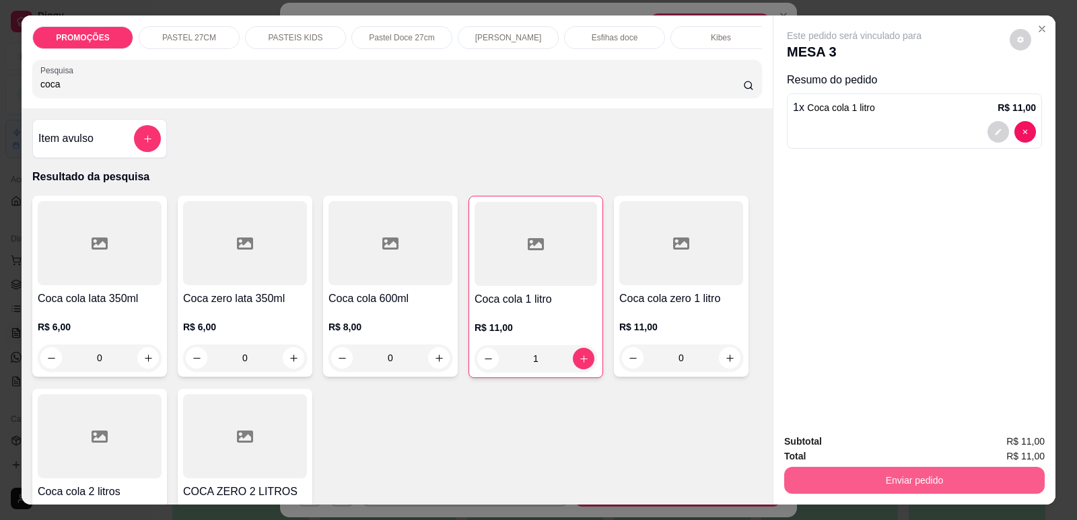
click at [909, 485] on button "Enviar pedido" at bounding box center [914, 480] width 260 height 27
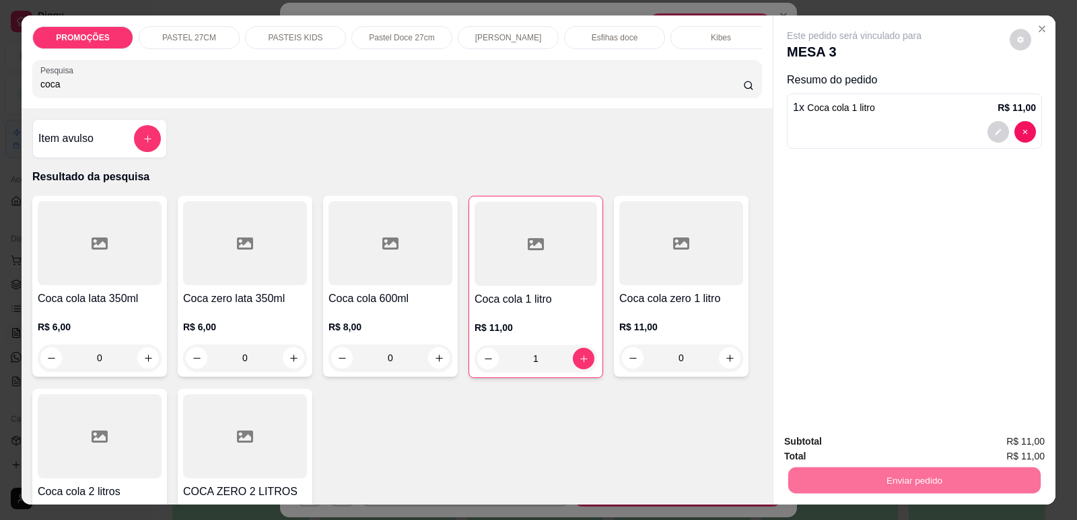
click at [977, 448] on button "Enviar pedido" at bounding box center [1009, 447] width 74 height 25
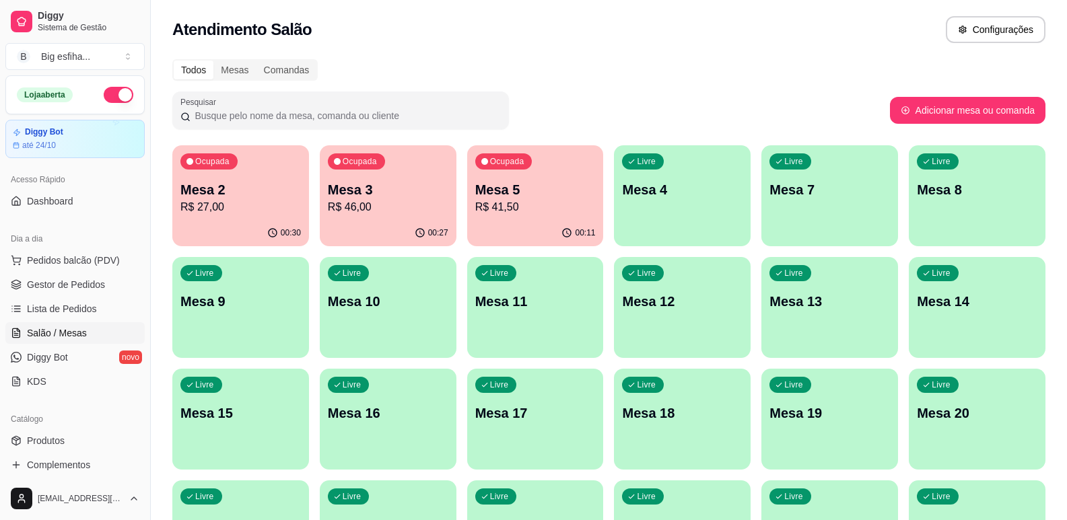
click at [650, 215] on div "Livre Mesa 4" at bounding box center [682, 187] width 137 height 85
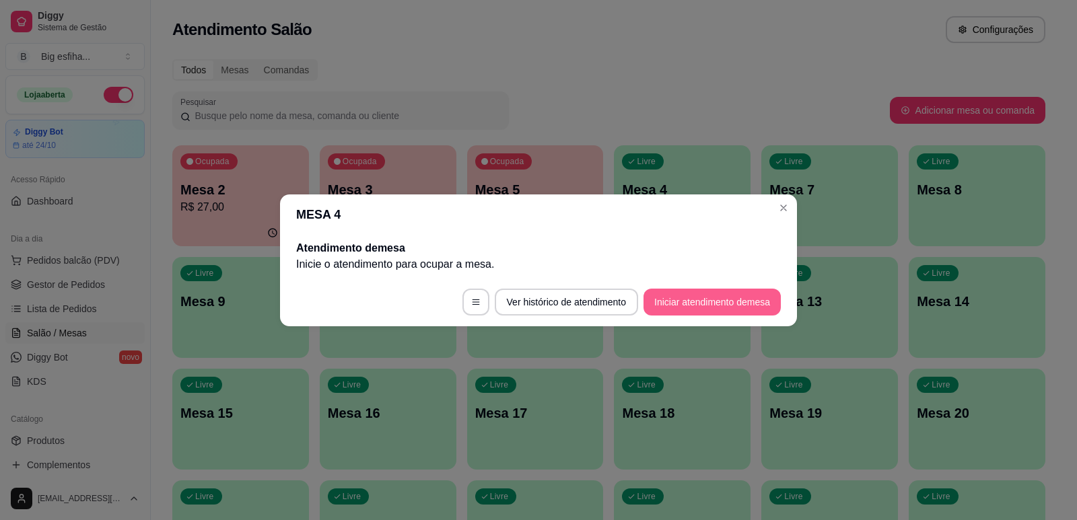
click at [656, 306] on button "Iniciar atendimento de mesa" at bounding box center [711, 302] width 137 height 27
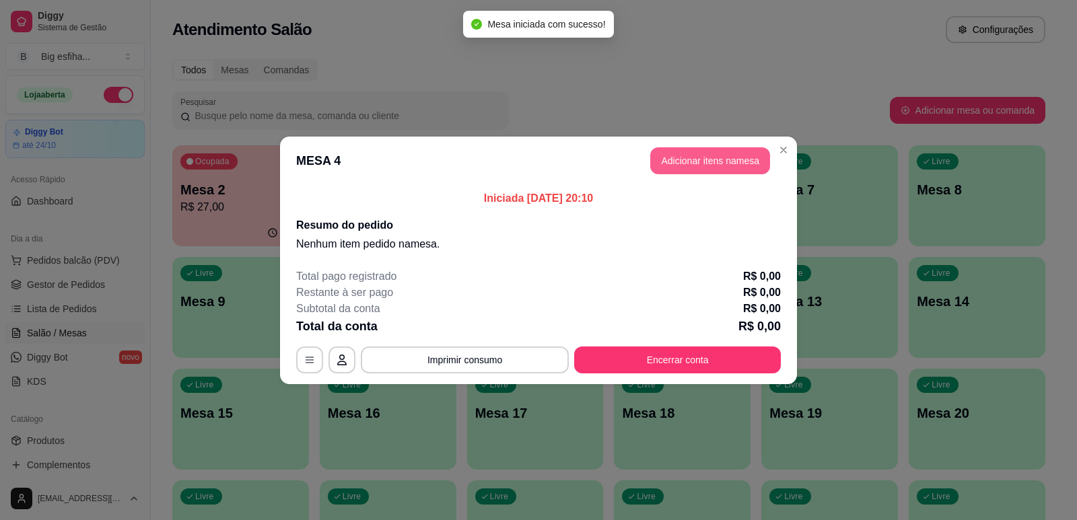
click at [689, 163] on button "Adicionar itens na mesa" at bounding box center [710, 160] width 120 height 27
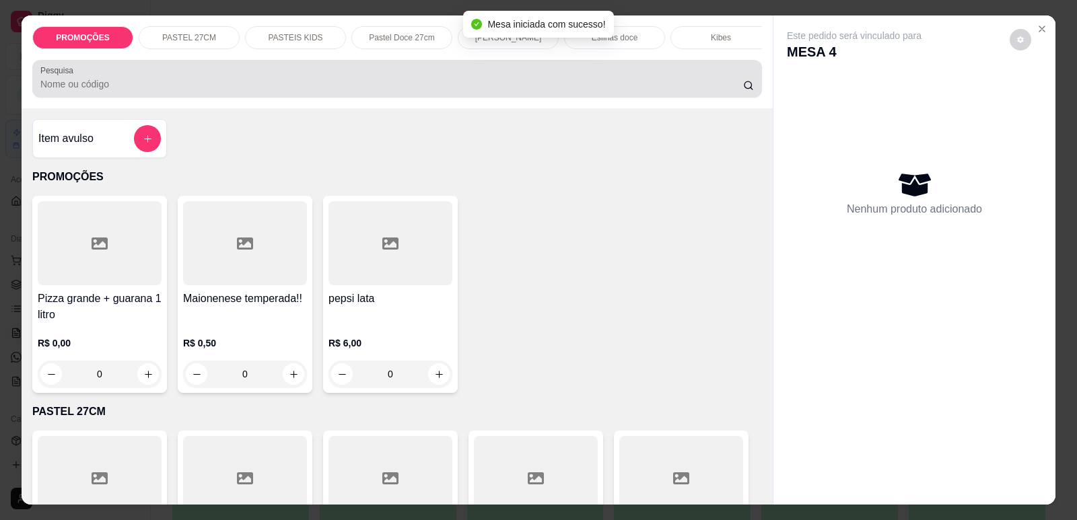
click at [411, 87] on div at bounding box center [396, 78] width 713 height 27
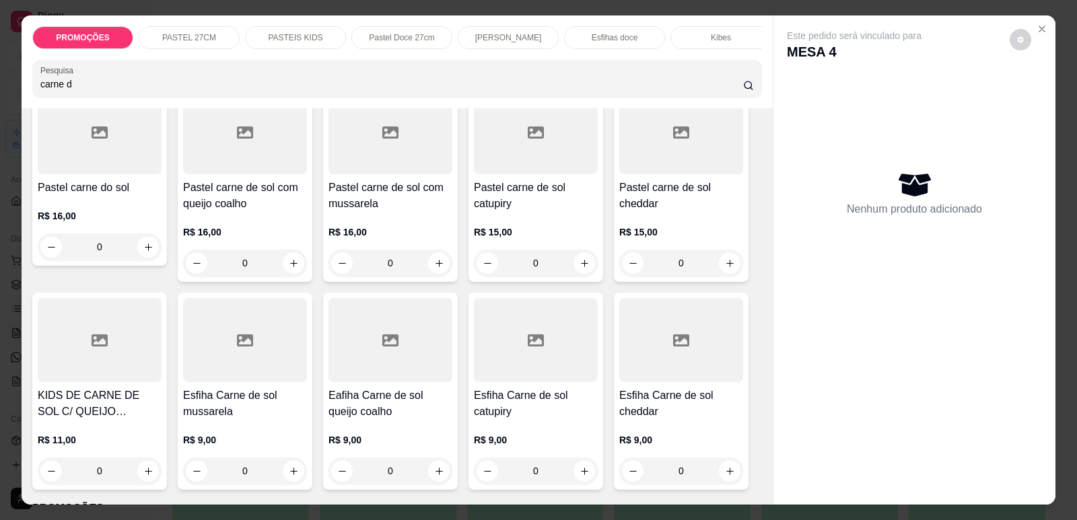
scroll to position [135, 0]
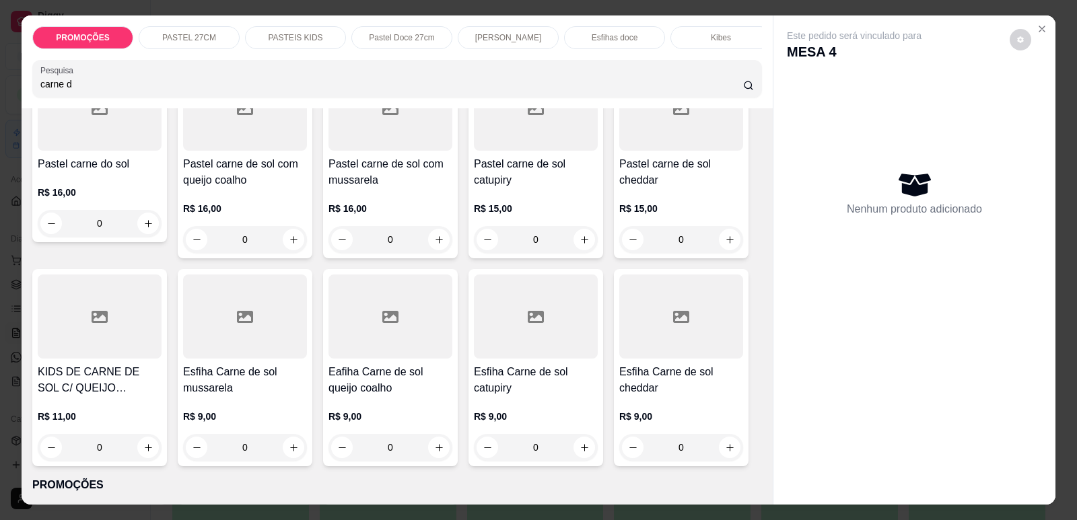
type input "carne d"
click at [695, 359] on div at bounding box center [681, 317] width 124 height 84
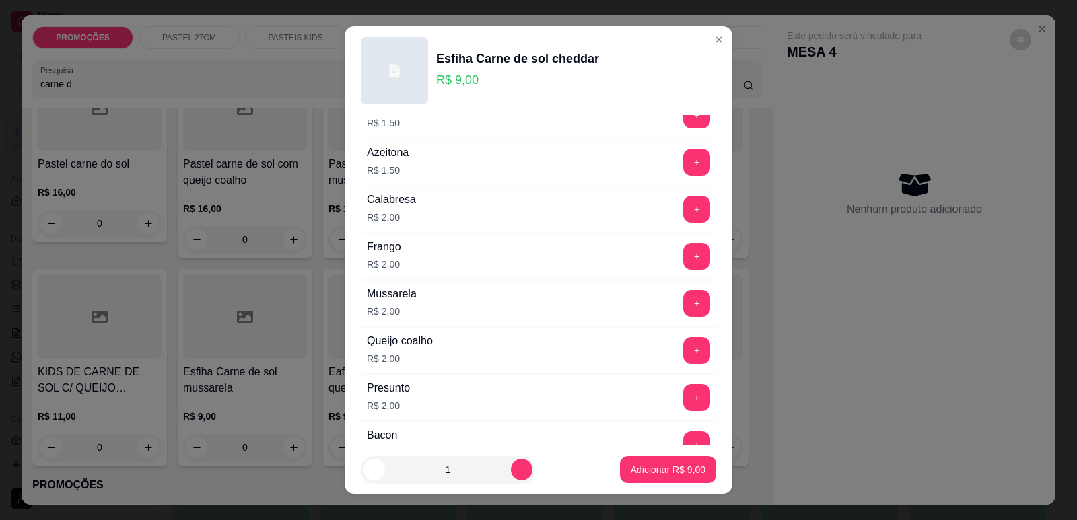
scroll to position [269, 0]
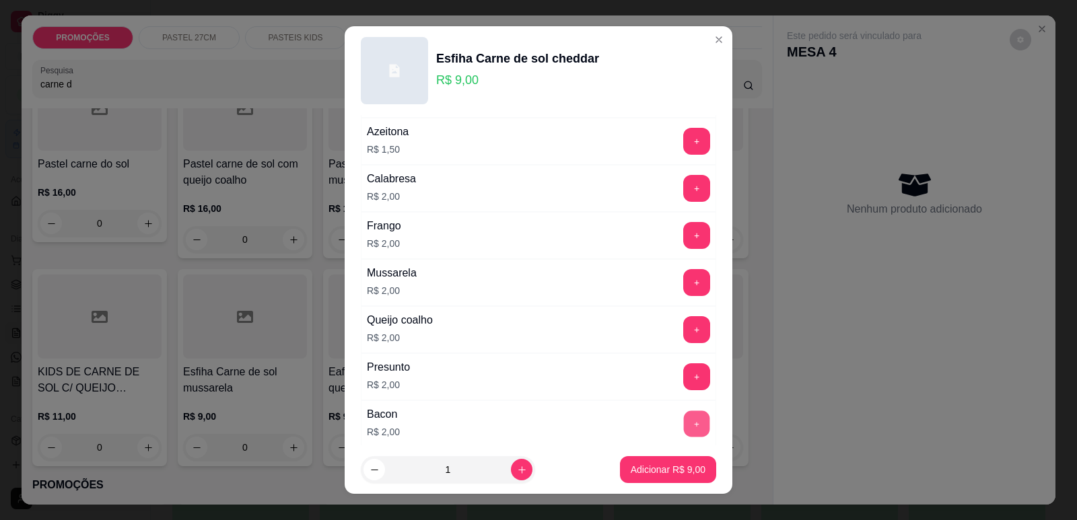
click at [684, 411] on button "+" at bounding box center [697, 424] width 26 height 26
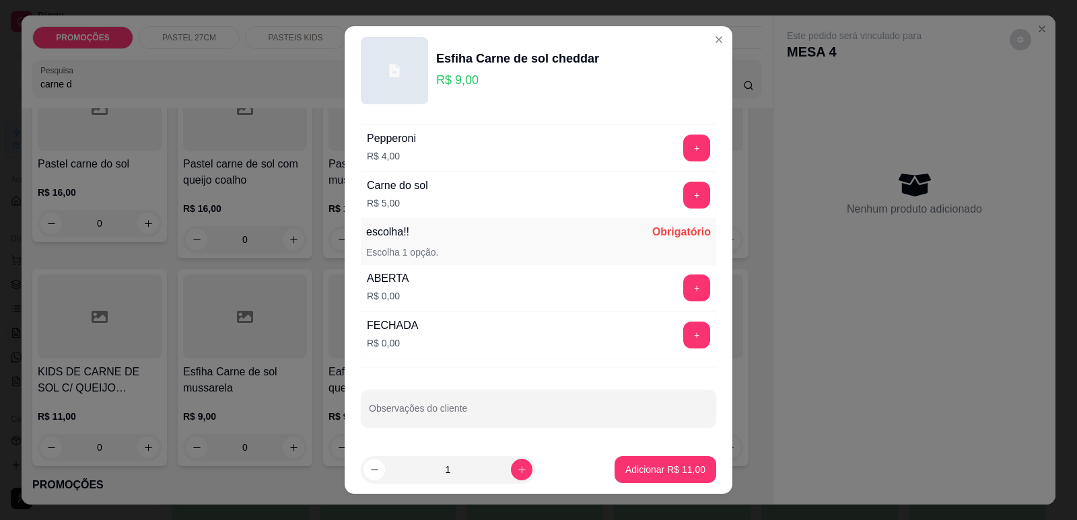
scroll to position [17, 0]
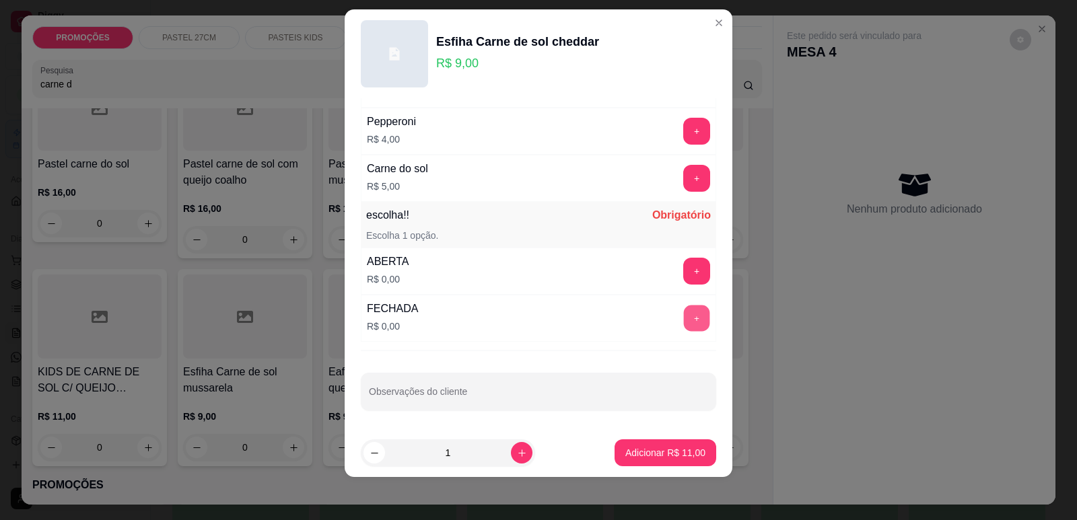
click at [684, 323] on button "+" at bounding box center [697, 318] width 26 height 26
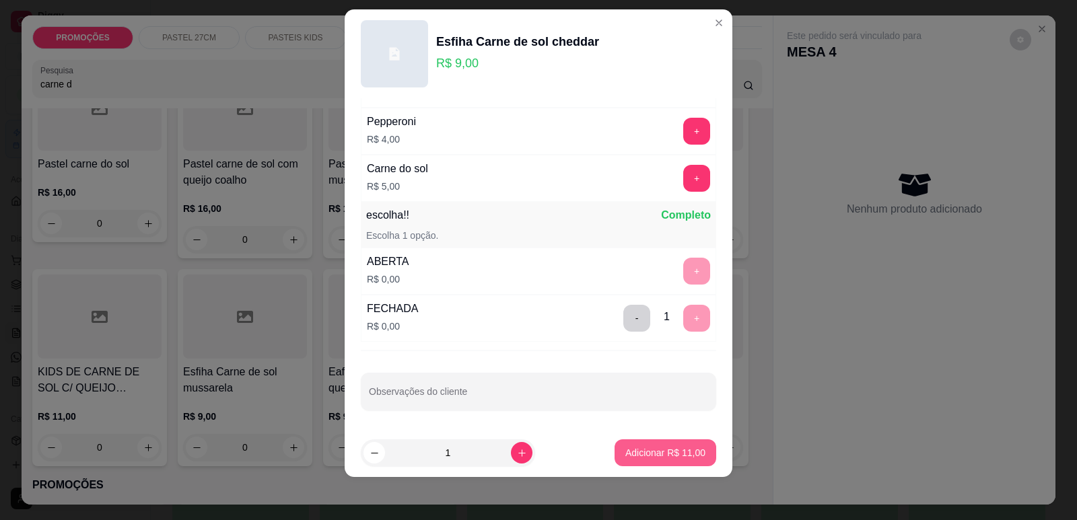
click at [658, 459] on p "Adicionar R$ 11,00" at bounding box center [665, 452] width 80 height 13
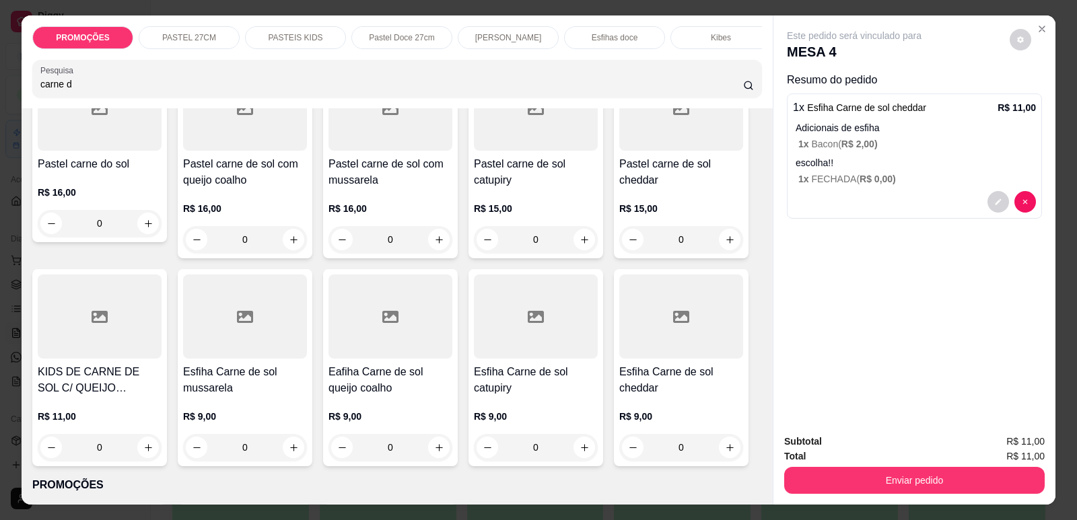
drag, startPoint x: 72, startPoint y: 90, endPoint x: 2, endPoint y: 86, distance: 70.1
click at [2, 86] on div "PROMOÇÕES PASTEL 27CM PASTEIS KIDS Pastel Doce 27cm Esfihas Salgadas Esfihas do…" at bounding box center [538, 260] width 1077 height 520
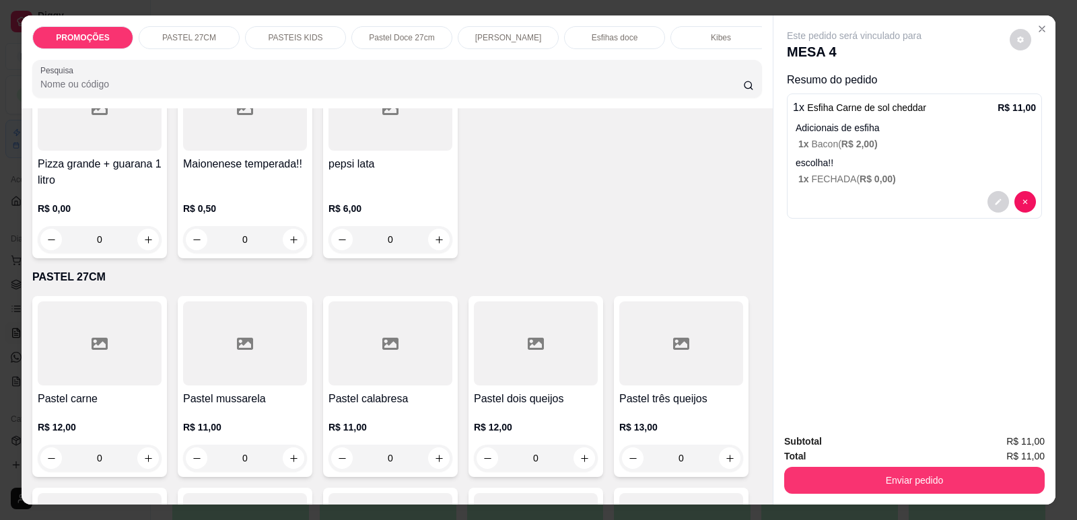
scroll to position [0, 0]
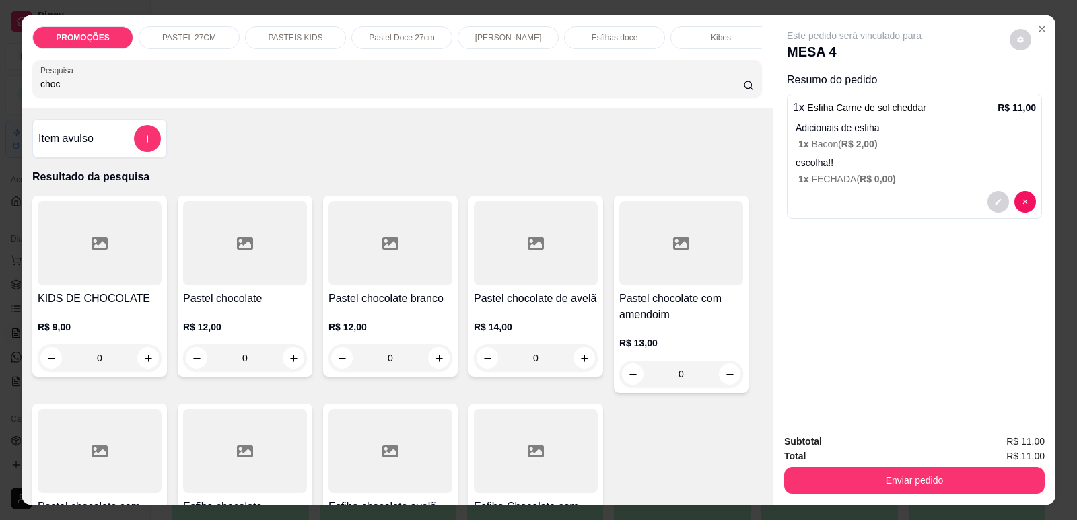
type input "choco"
drag, startPoint x: 61, startPoint y: 98, endPoint x: 0, endPoint y: 100, distance: 60.6
click at [0, 100] on div "PROMOÇÕES PASTEL 27CM PASTEIS KIDS Pastel Doce 27cm Esfihas Salgadas Esfihas do…" at bounding box center [538, 260] width 1077 height 520
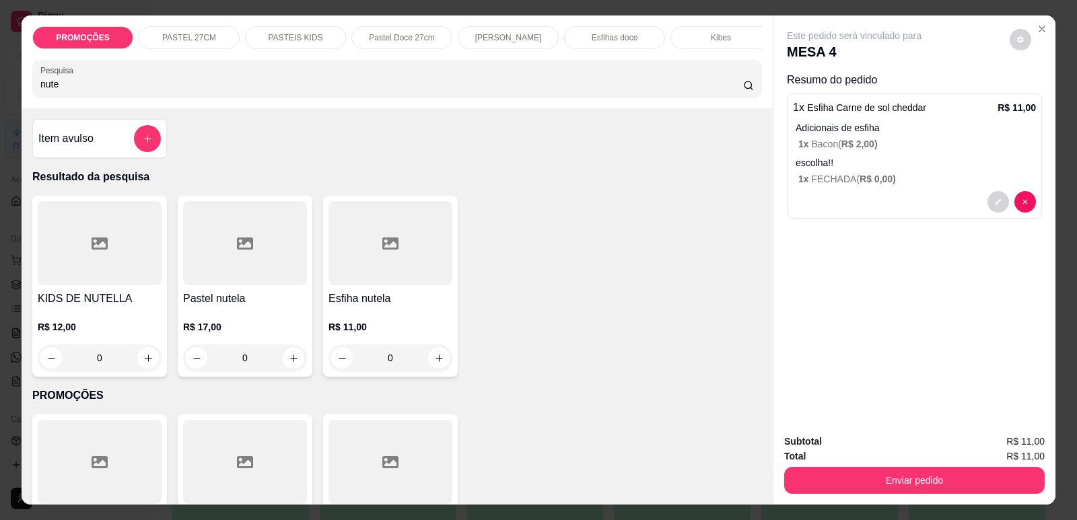
type input "nute"
click at [382, 250] on icon at bounding box center [390, 244] width 16 height 12
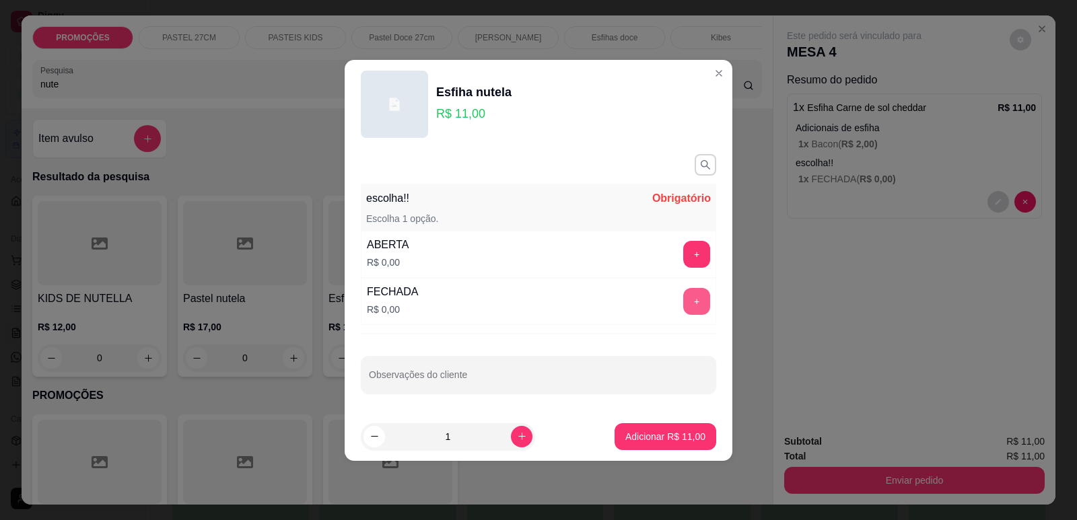
click at [690, 294] on button "+" at bounding box center [696, 301] width 27 height 27
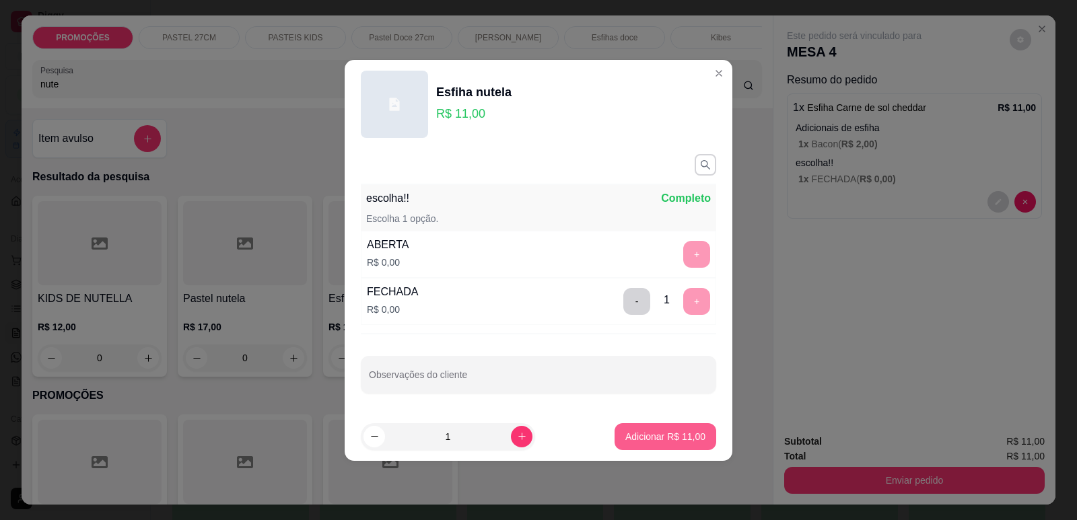
click at [669, 437] on p "Adicionar R$ 11,00" at bounding box center [665, 436] width 80 height 13
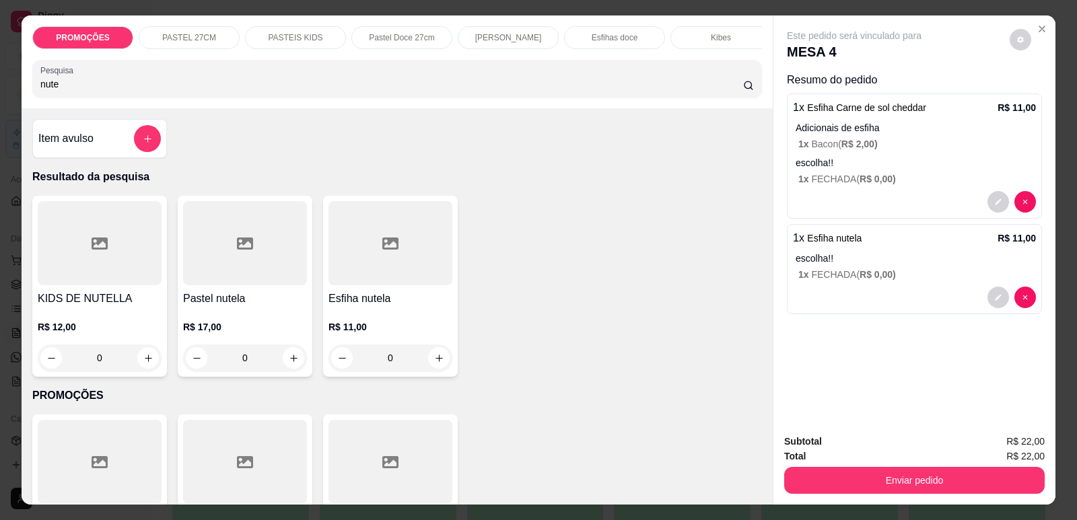
drag, startPoint x: 30, startPoint y: 92, endPoint x: 0, endPoint y: 92, distance: 29.6
click at [0, 92] on div "PROMOÇÕES PASTEL 27CM PASTEIS KIDS Pastel Doce 27cm Esfihas Salgadas Esfihas do…" at bounding box center [538, 260] width 1077 height 520
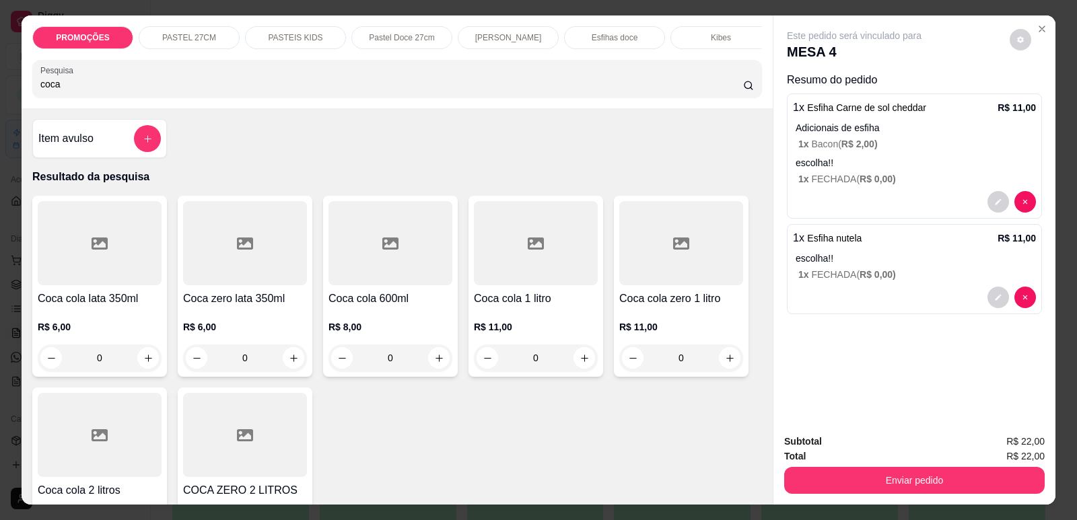
type input "coca"
click at [102, 282] on div at bounding box center [100, 243] width 124 height 84
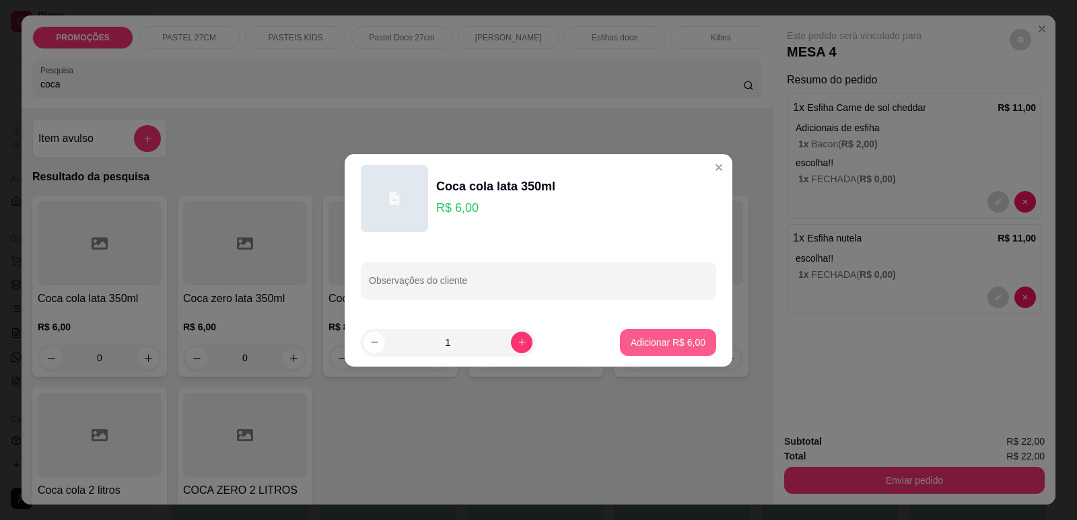
click at [664, 344] on p "Adicionar R$ 6,00" at bounding box center [668, 342] width 75 height 13
type input "1"
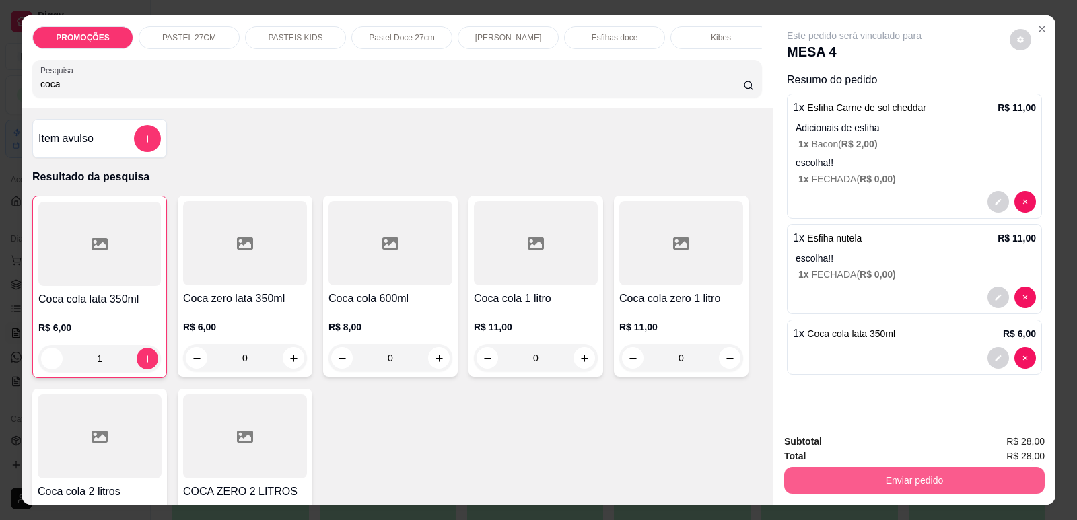
click at [848, 475] on button "Enviar pedido" at bounding box center [914, 480] width 260 height 27
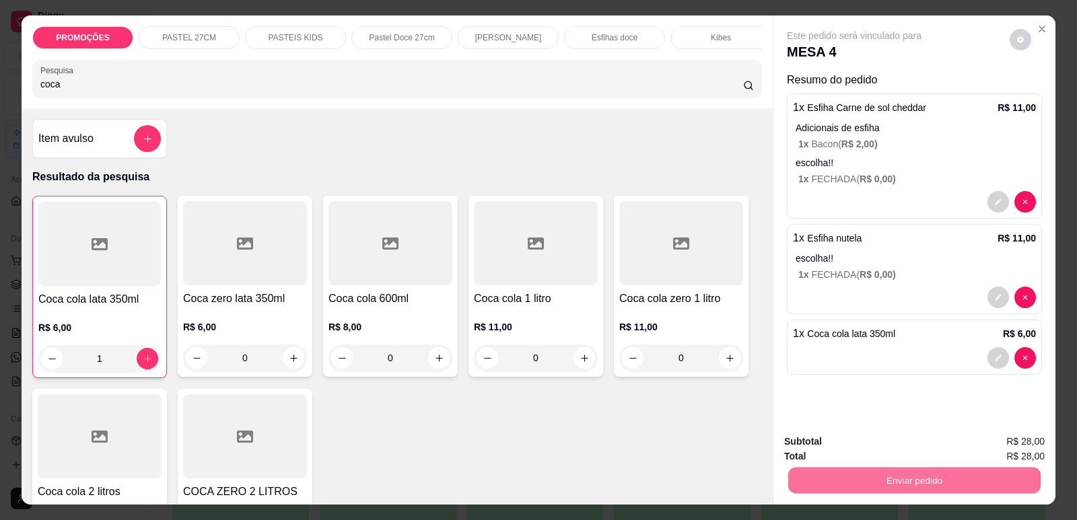
click at [991, 439] on button "Enviar pedido" at bounding box center [1009, 447] width 74 height 25
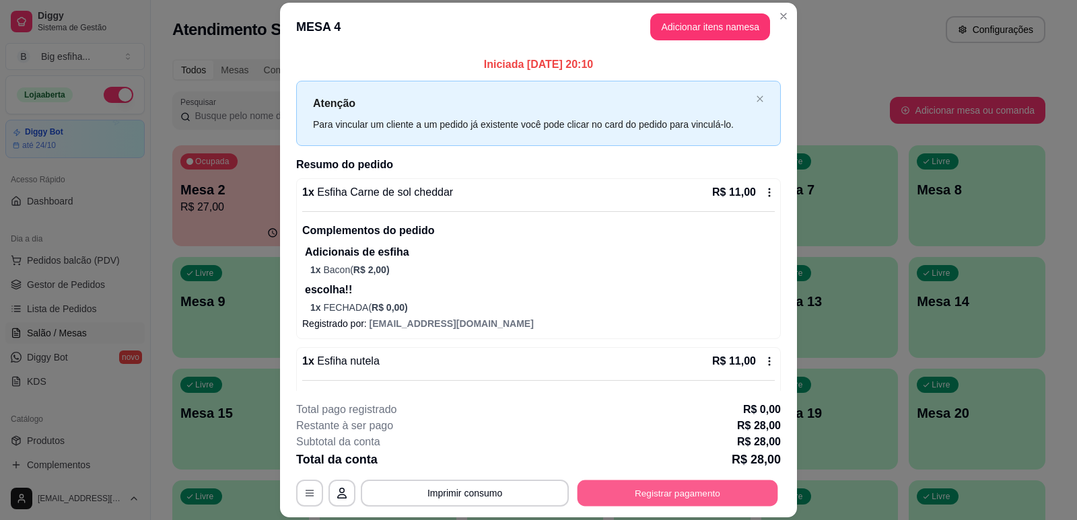
click at [724, 485] on button "Registrar pagamento" at bounding box center [677, 494] width 201 height 26
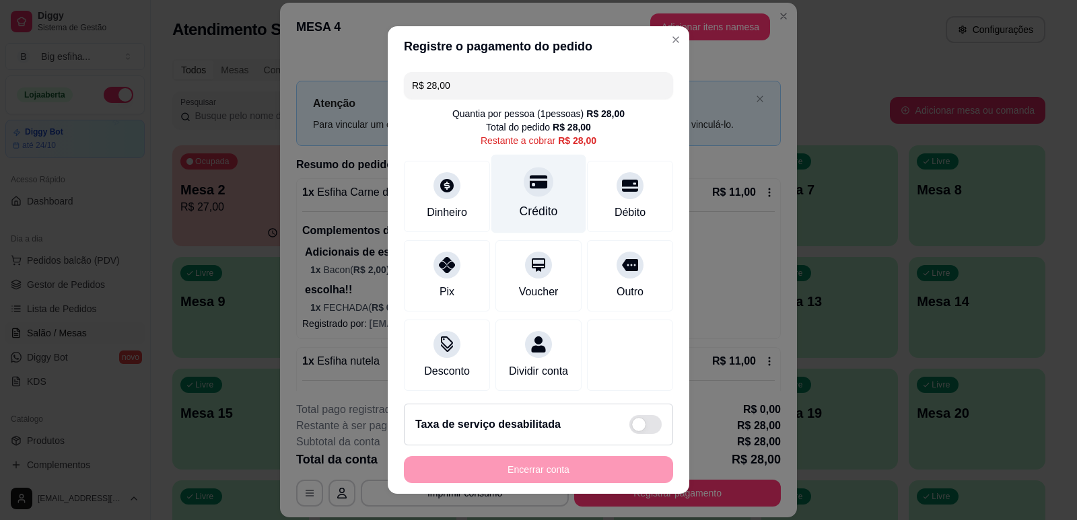
click at [539, 180] on div "Crédito" at bounding box center [538, 193] width 95 height 79
type input "R$ 0,00"
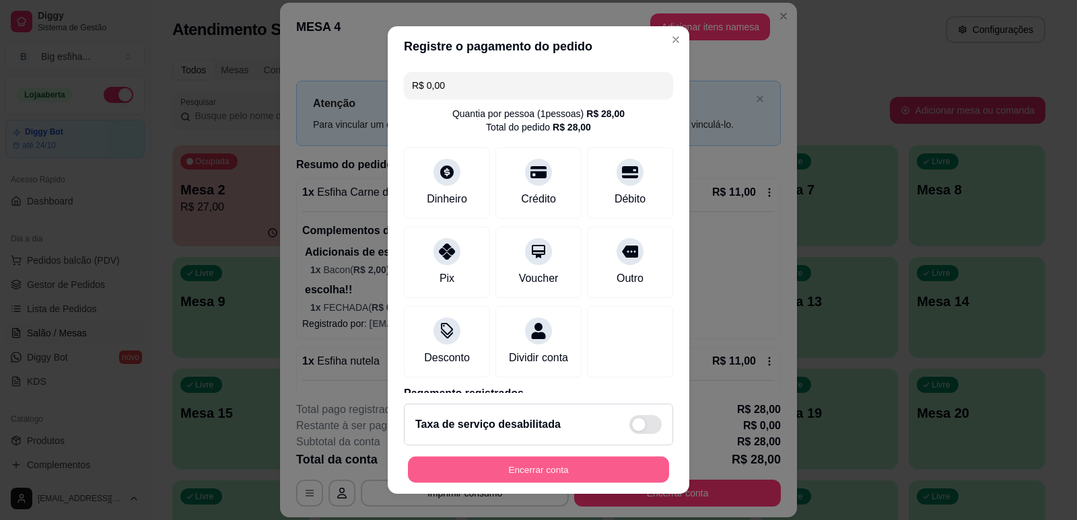
click at [528, 467] on button "Encerrar conta" at bounding box center [538, 470] width 261 height 26
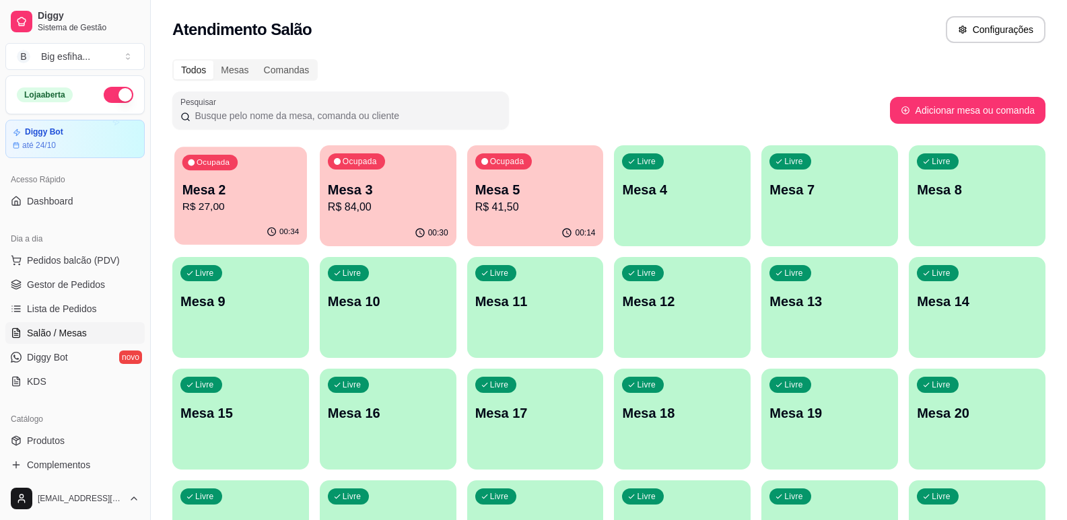
click at [257, 217] on div "Ocupada Mesa 2 R$ 27,00" at bounding box center [240, 183] width 133 height 73
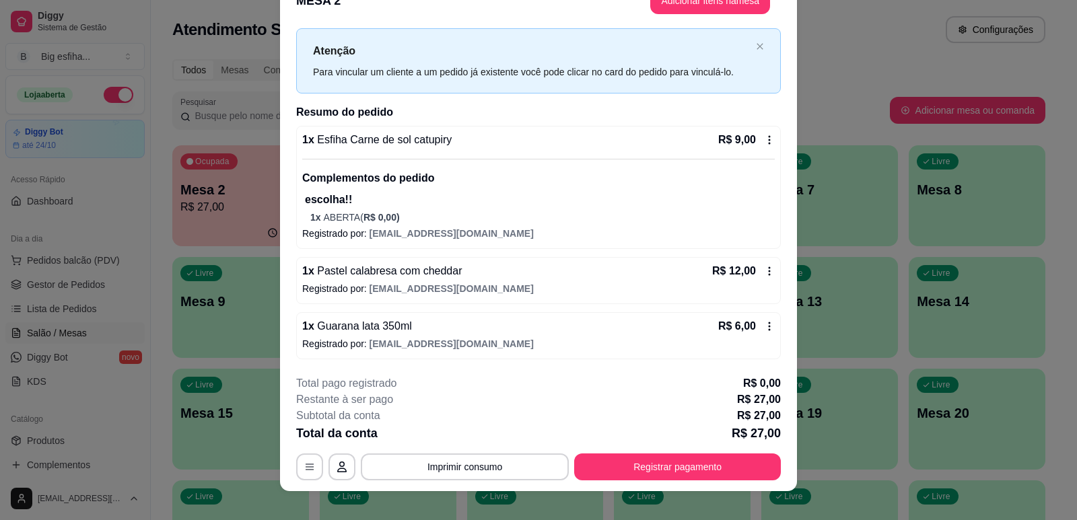
scroll to position [40, 0]
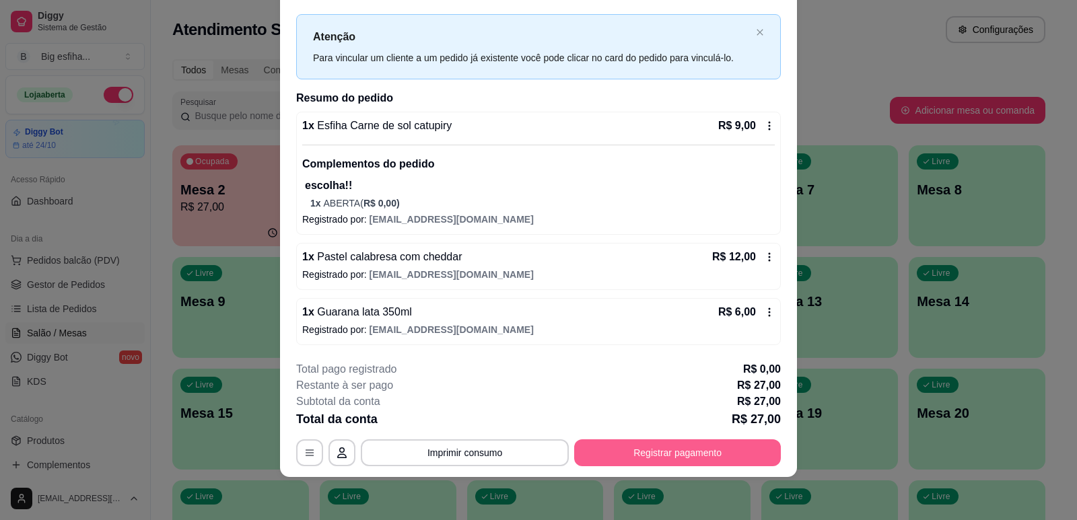
click at [600, 455] on button "Registrar pagamento" at bounding box center [677, 452] width 207 height 27
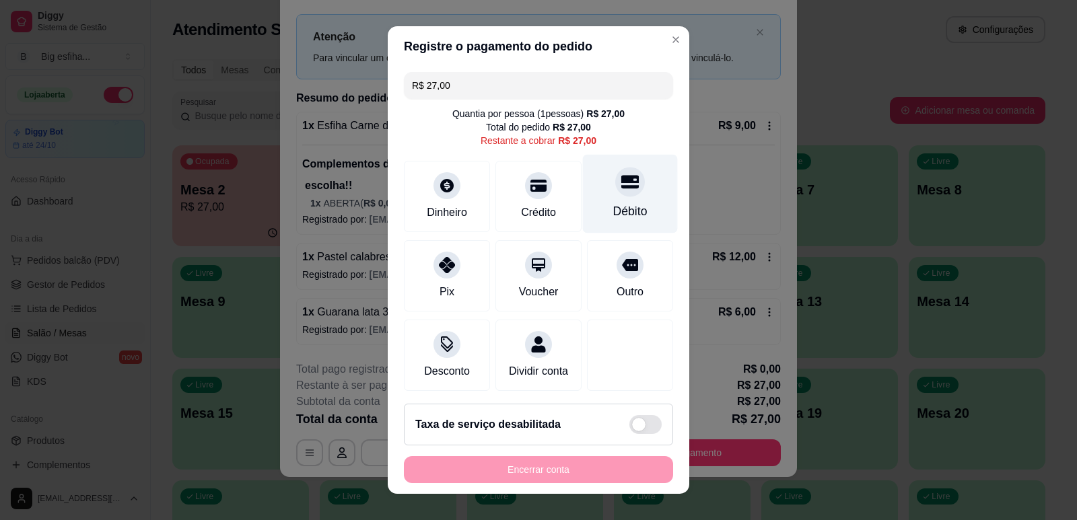
click at [611, 198] on div "Débito" at bounding box center [630, 193] width 95 height 79
type input "R$ 0,00"
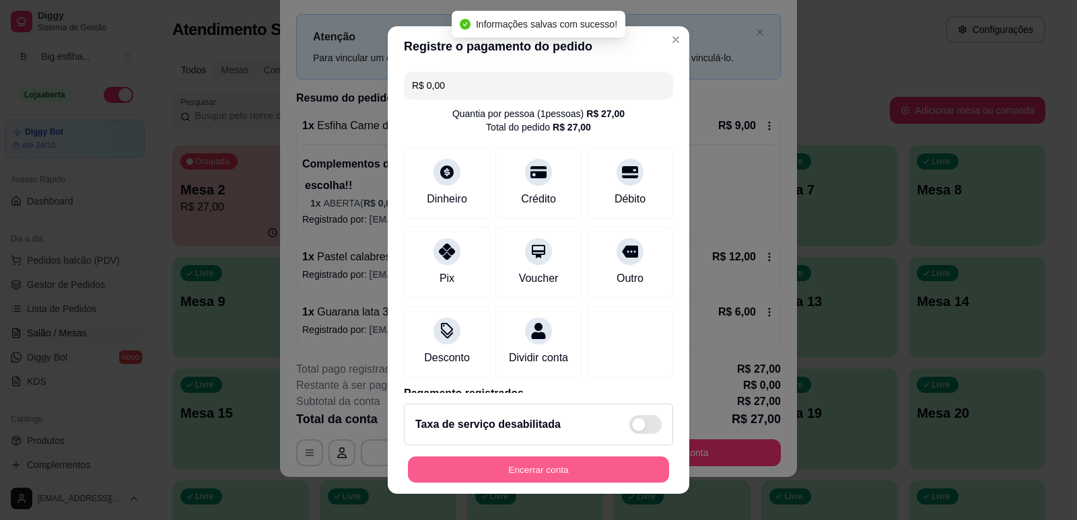
click at [562, 468] on button "Encerrar conta" at bounding box center [538, 470] width 261 height 26
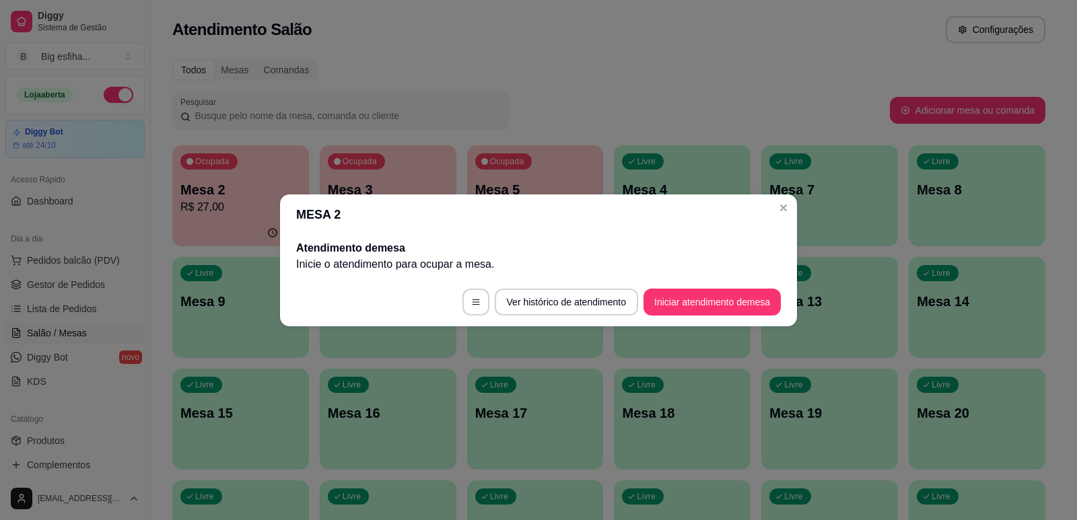
scroll to position [0, 0]
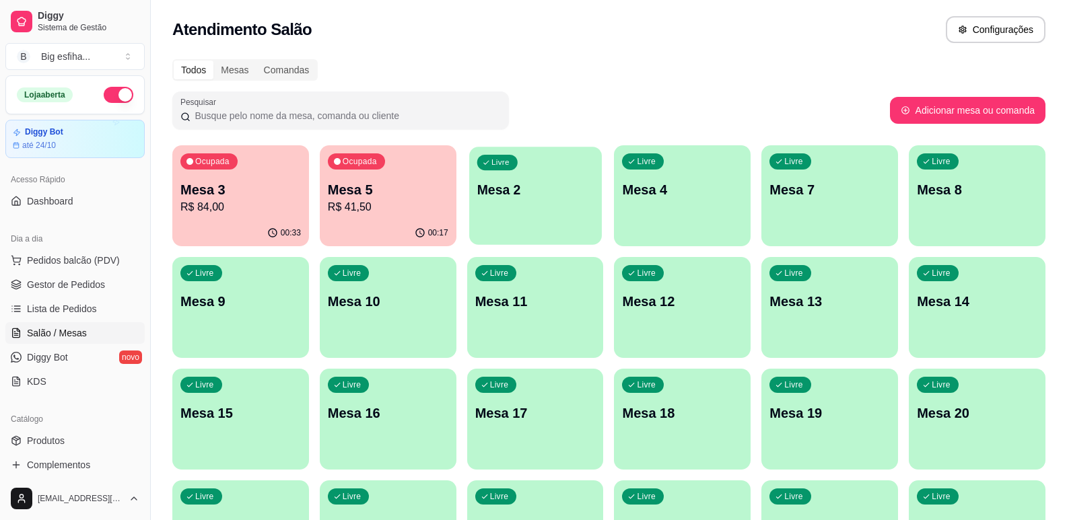
click at [553, 198] on p "Mesa 2" at bounding box center [534, 190] width 116 height 18
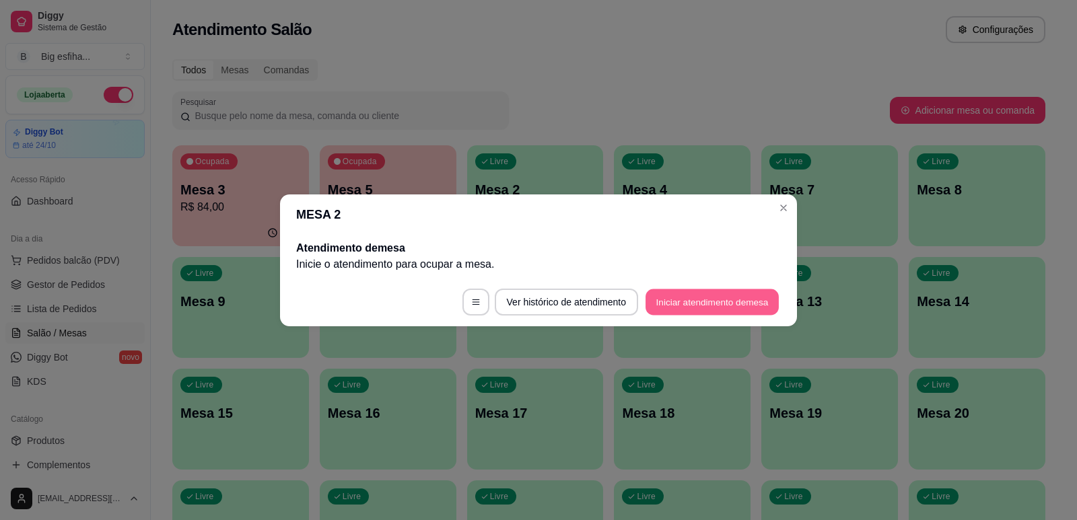
click at [666, 299] on button "Iniciar atendimento de mesa" at bounding box center [711, 302] width 133 height 26
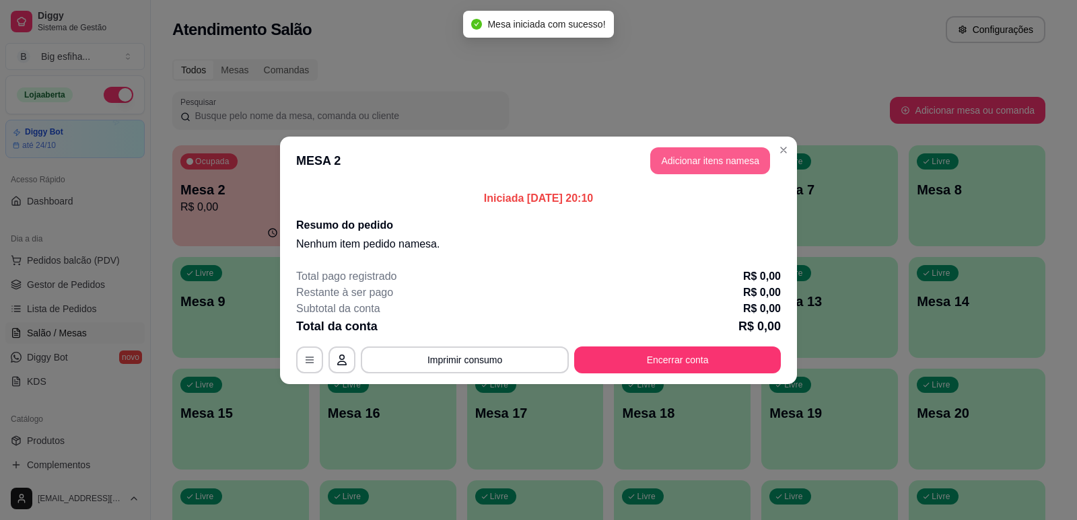
click at [691, 164] on button "Adicionar itens na mesa" at bounding box center [710, 160] width 120 height 27
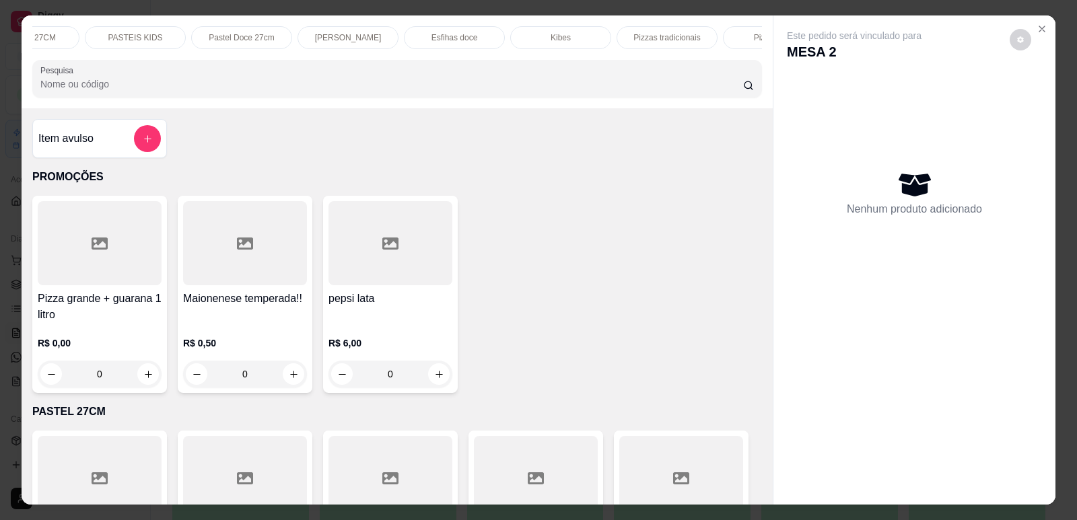
scroll to position [0, 162]
click at [677, 43] on p "Pizzas tradicionais" at bounding box center [665, 37] width 67 height 11
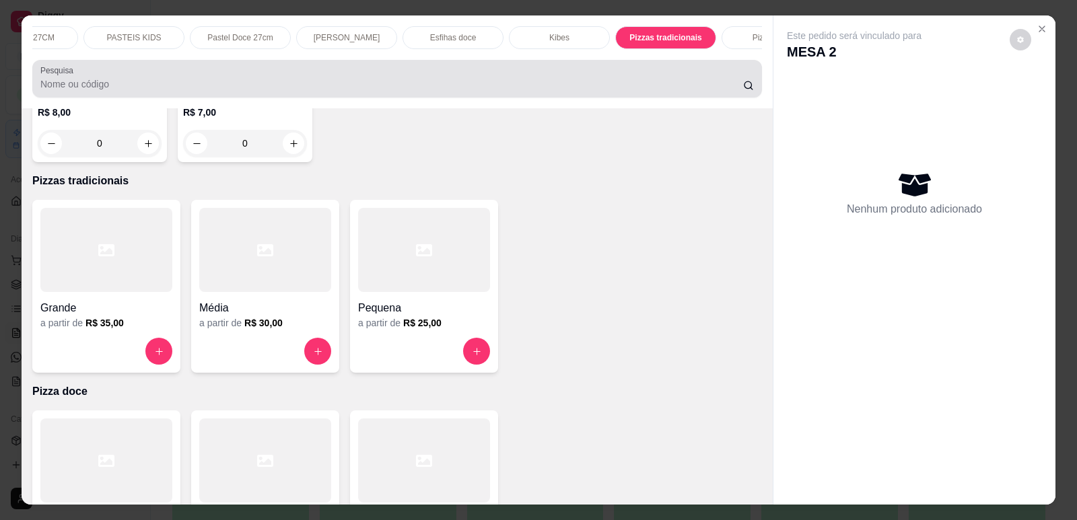
scroll to position [28, 0]
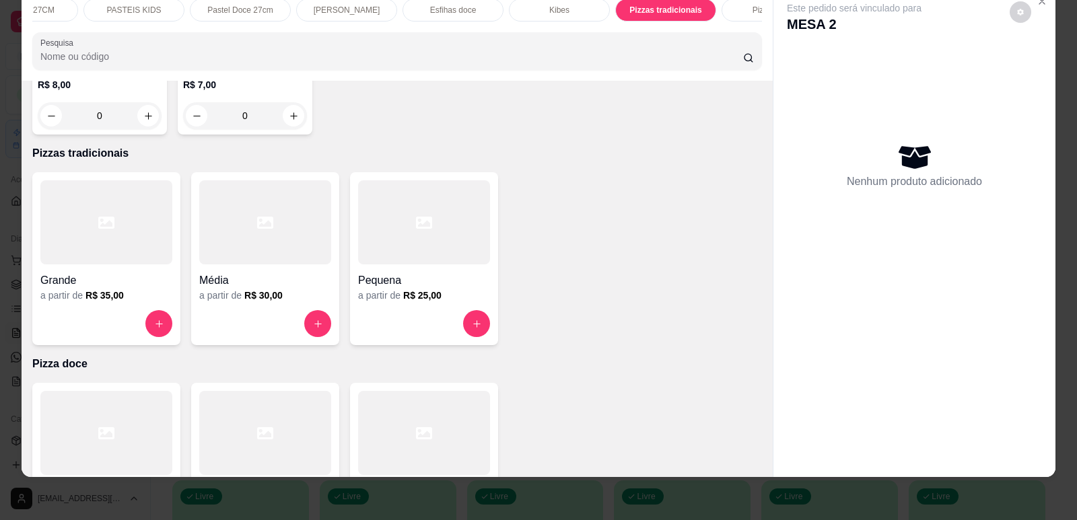
click at [350, 202] on div "Pequena a partir de R$ 25,00" at bounding box center [424, 258] width 148 height 173
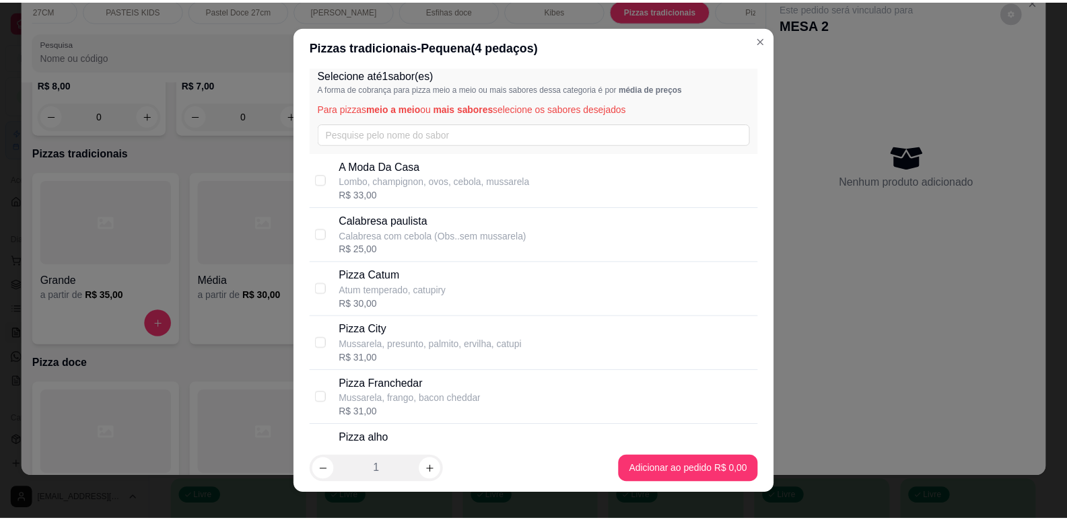
scroll to position [0, 0]
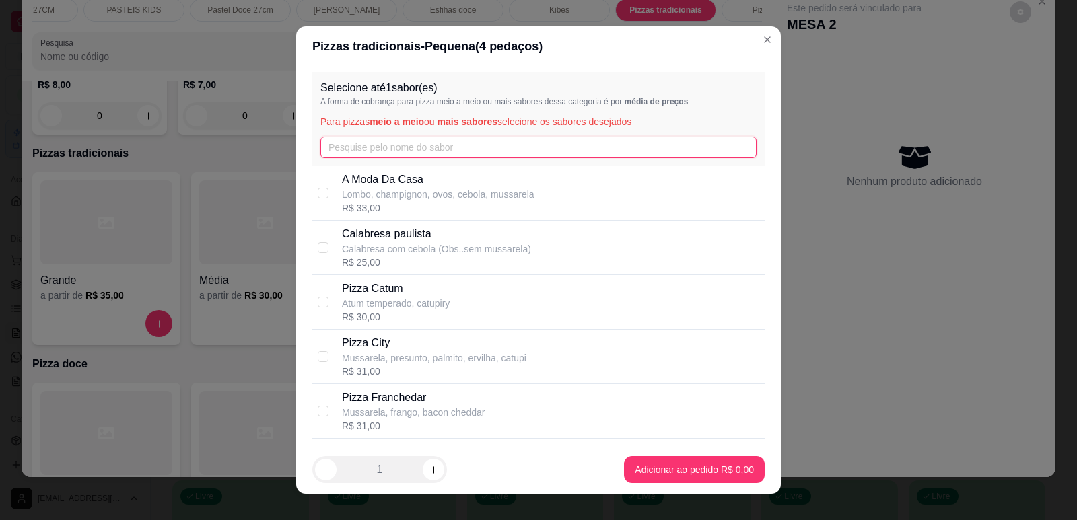
click at [415, 150] on input "text" at bounding box center [538, 148] width 436 height 22
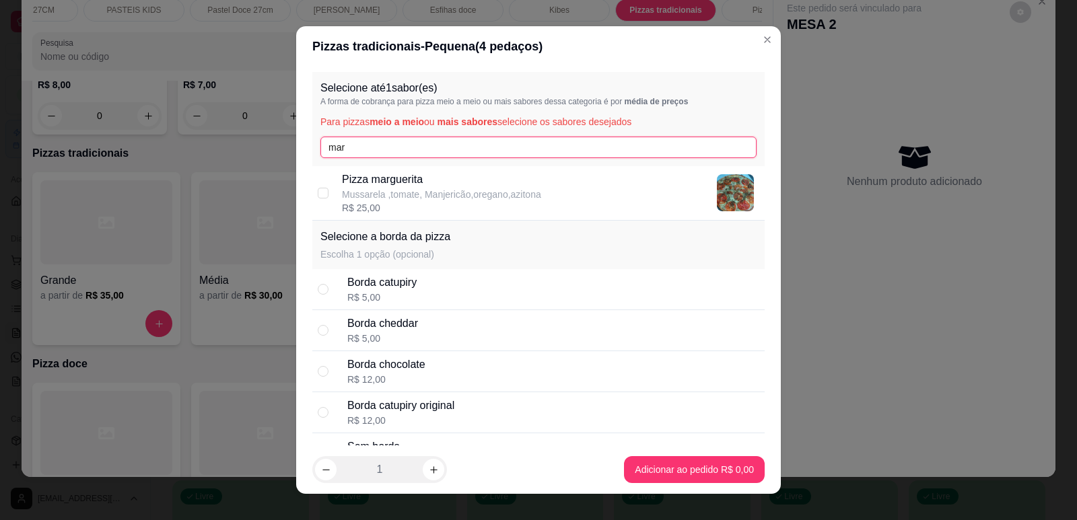
type input "mar"
click at [368, 211] on div "R$ 25,00" at bounding box center [441, 207] width 199 height 13
checkbox input "true"
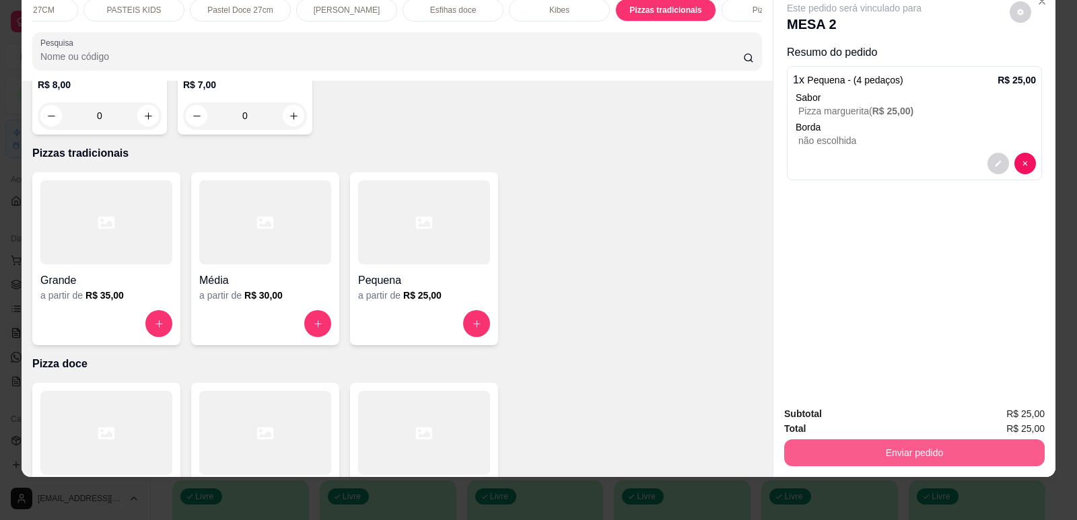
click at [865, 452] on button "Enviar pedido" at bounding box center [914, 452] width 260 height 27
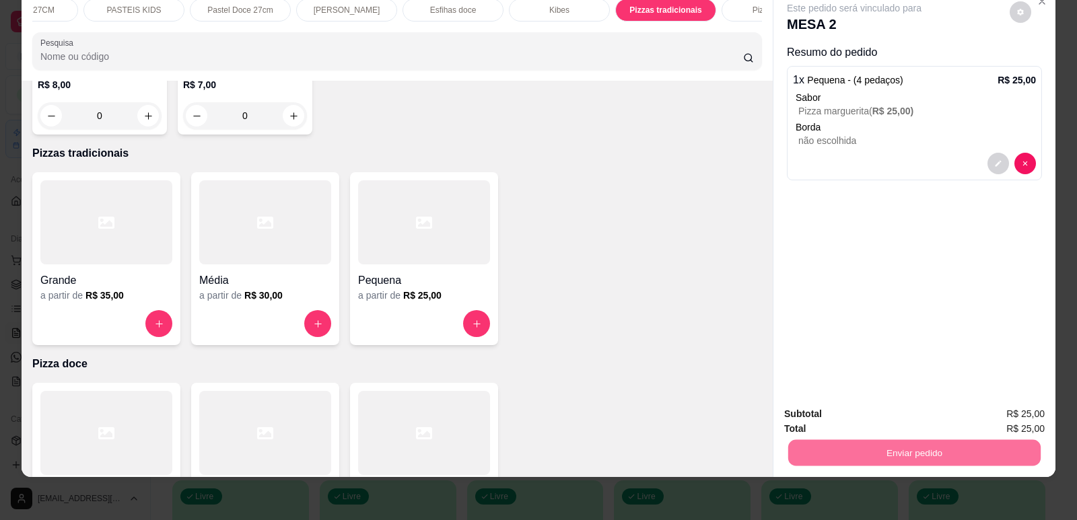
click at [991, 417] on button "Enviar pedido" at bounding box center [1010, 420] width 76 height 26
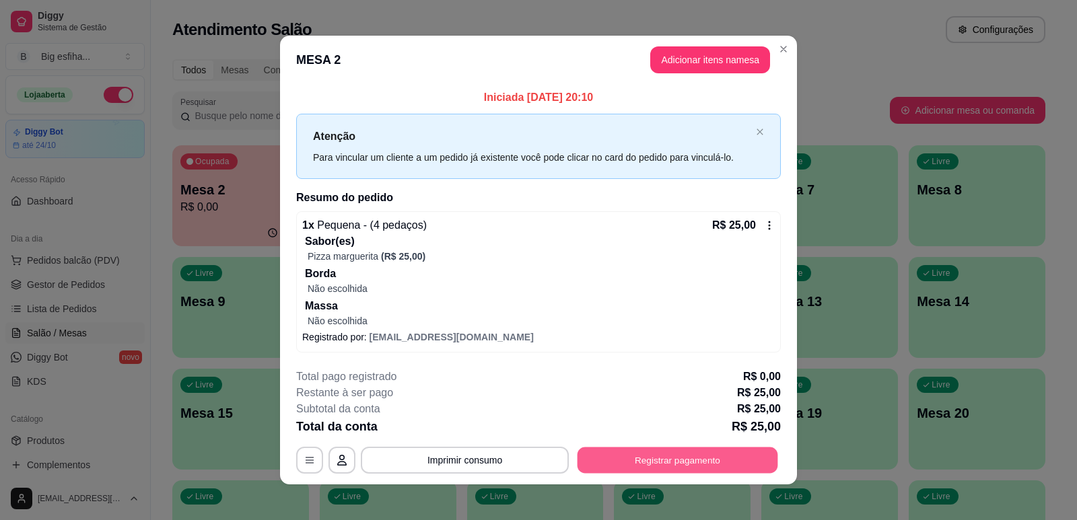
click at [674, 452] on button "Registrar pagamento" at bounding box center [677, 461] width 201 height 26
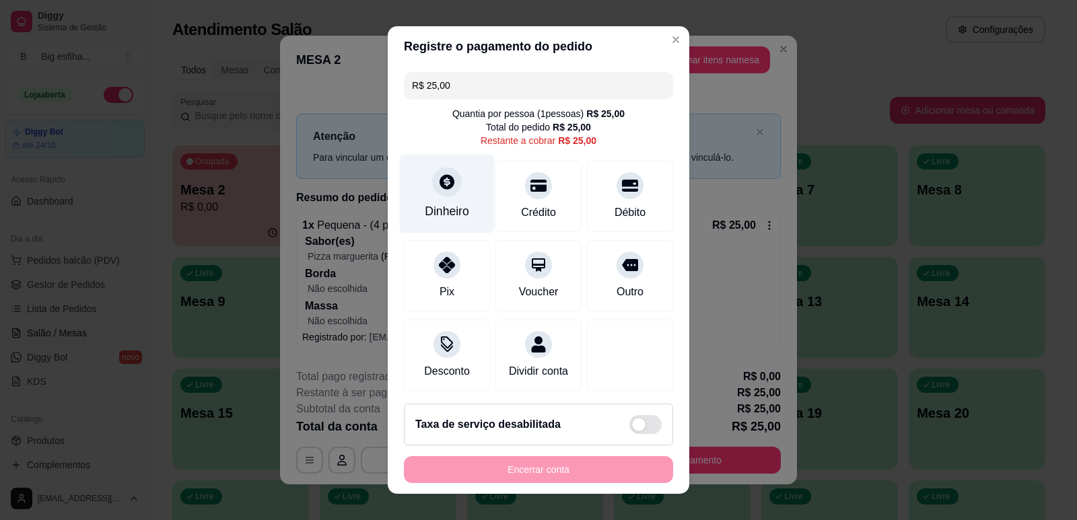
click at [438, 190] on icon at bounding box center [446, 181] width 17 height 17
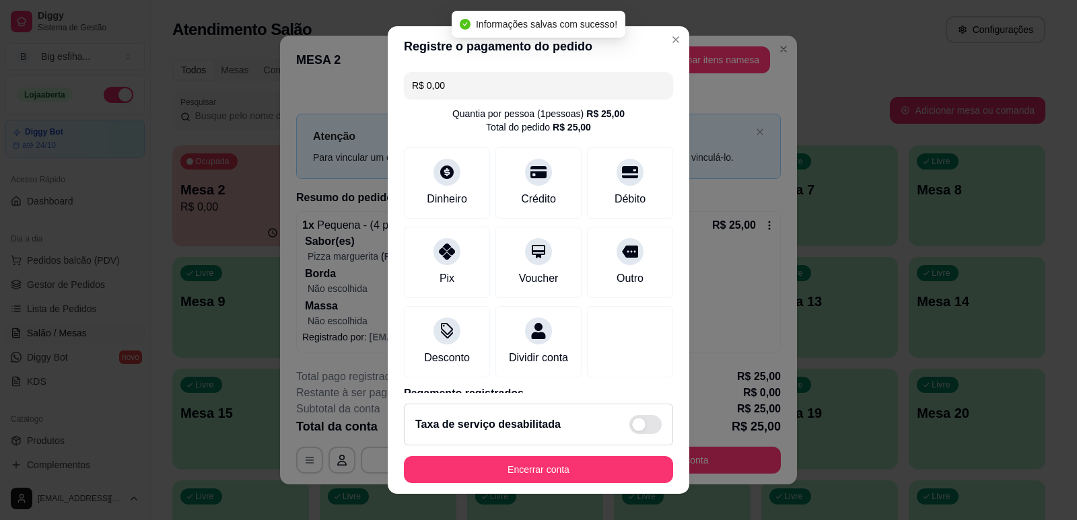
type input "R$ 0,00"
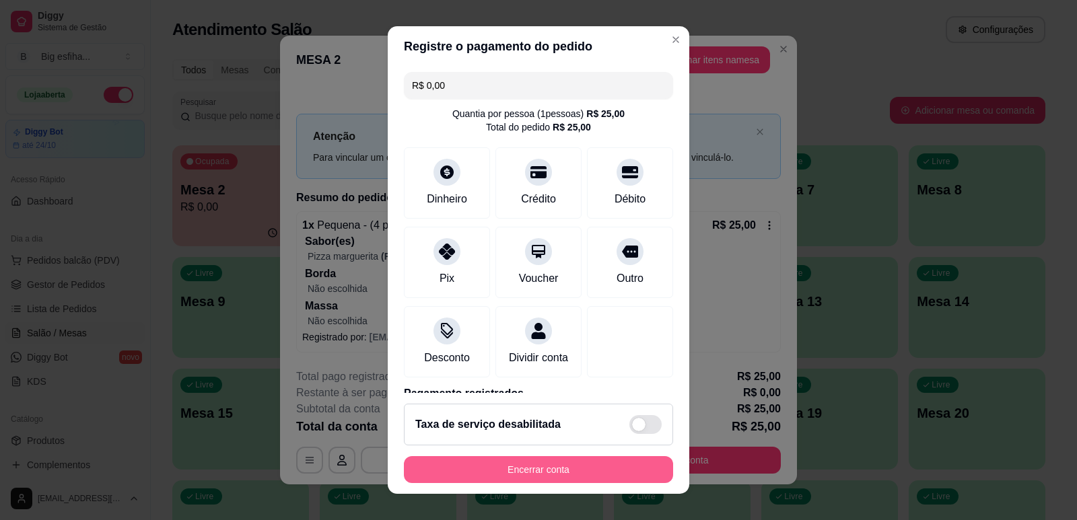
click at [522, 457] on button "Encerrar conta" at bounding box center [538, 469] width 269 height 27
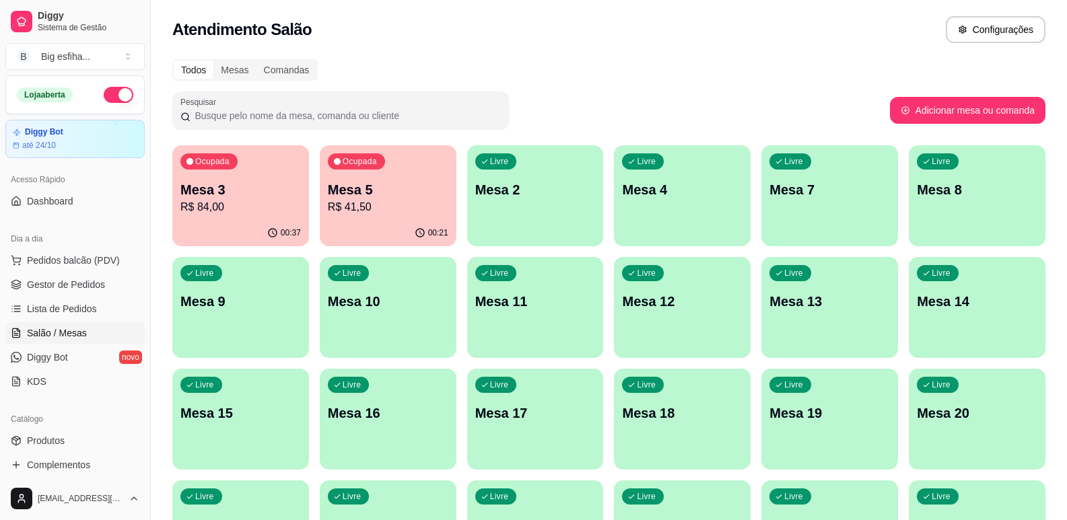
click at [316, 443] on div "Ocupada Mesa 3 R$ 84,00 00:37 Ocupada Mesa 5 R$ 41,50 00:21 Livre Mesa 2 Livre …" at bounding box center [608, 419] width 873 height 548
click at [98, 311] on link "Lista de Pedidos" at bounding box center [74, 309] width 139 height 22
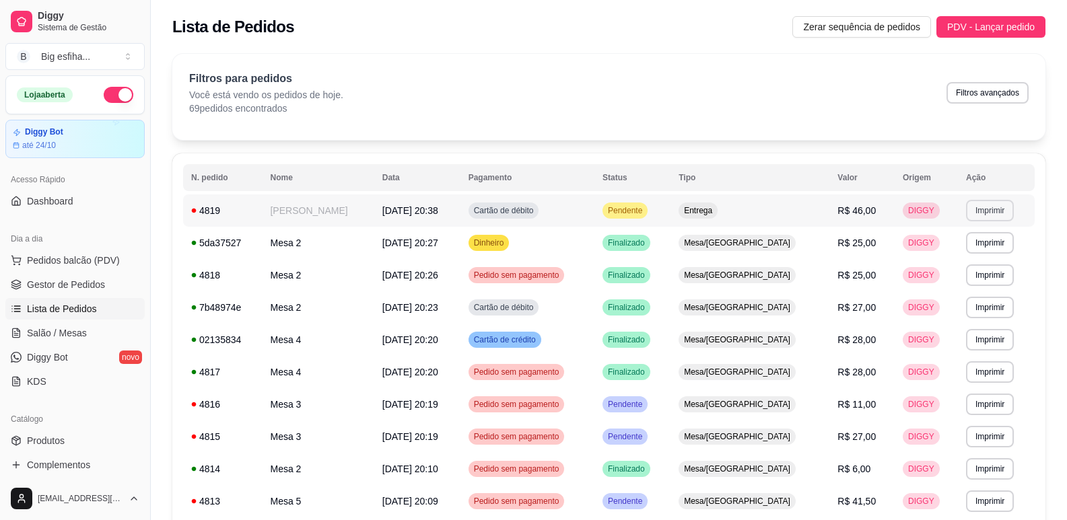
click at [985, 213] on button "Imprimir" at bounding box center [990, 211] width 48 height 22
click at [945, 252] on button "IMPRESSORA" at bounding box center [970, 251] width 78 height 17
click at [92, 324] on link "Salão / Mesas" at bounding box center [74, 333] width 139 height 22
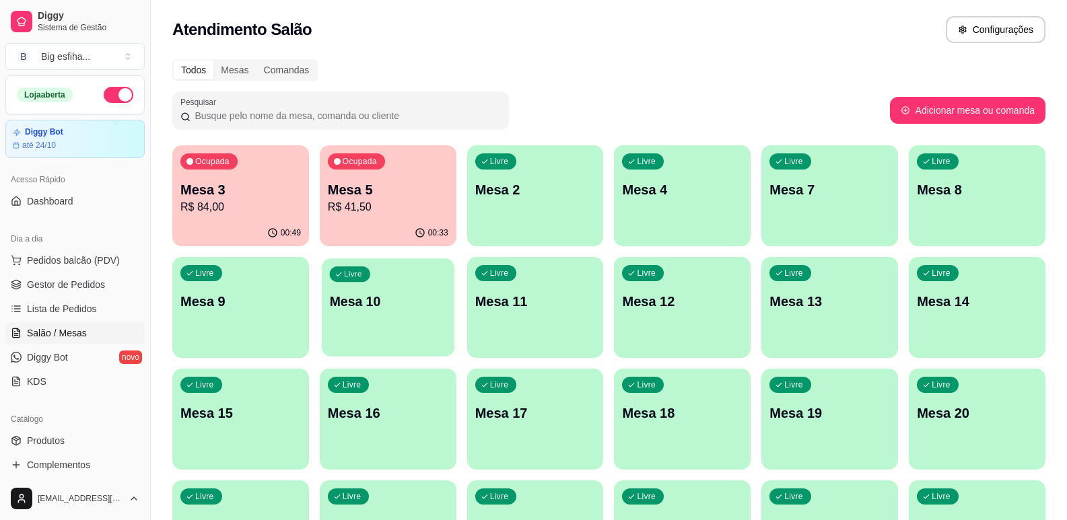
click at [327, 319] on div "Livre Mesa 10" at bounding box center [388, 299] width 133 height 82
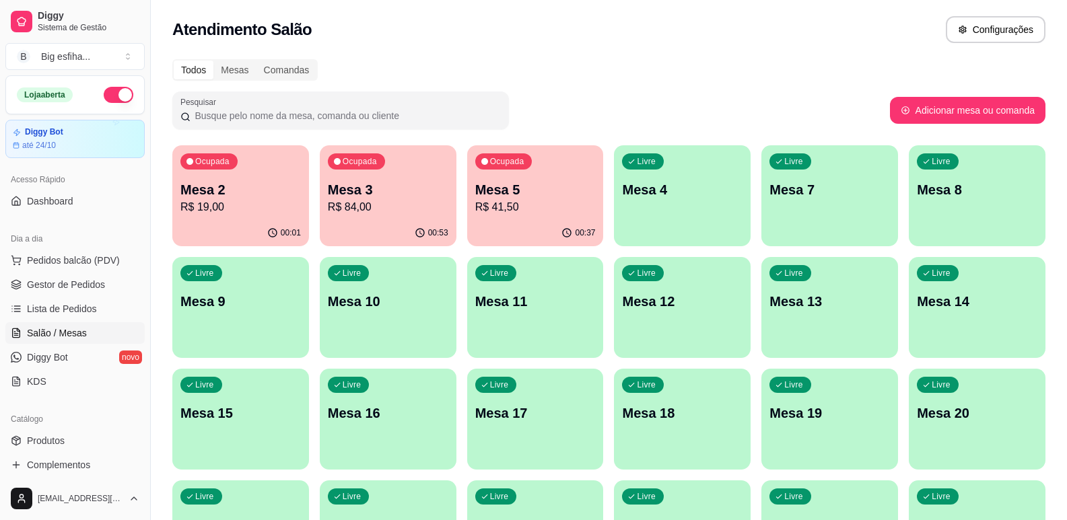
click at [322, 208] on div "Ocupada Mesa 3 R$ 84,00" at bounding box center [388, 182] width 137 height 75
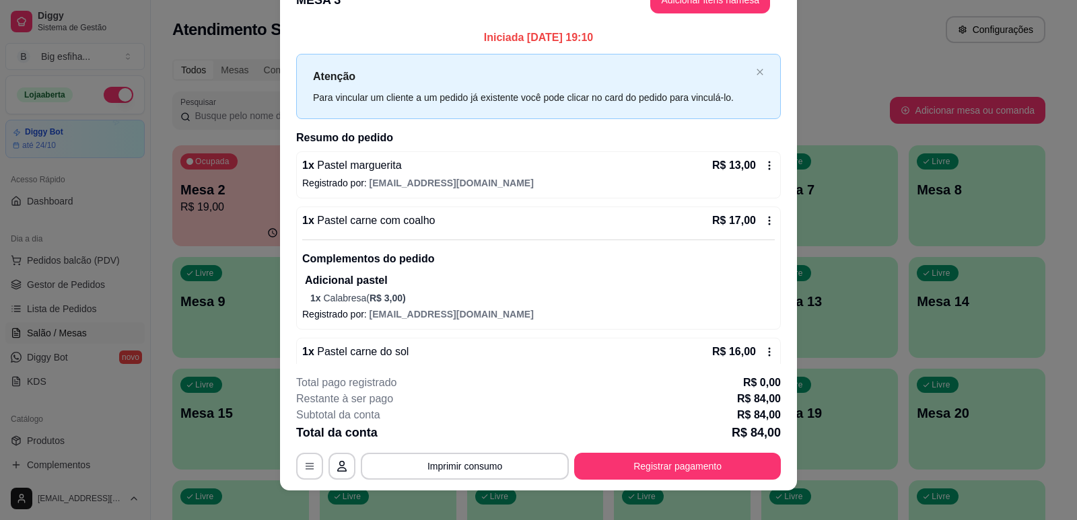
scroll to position [40, 0]
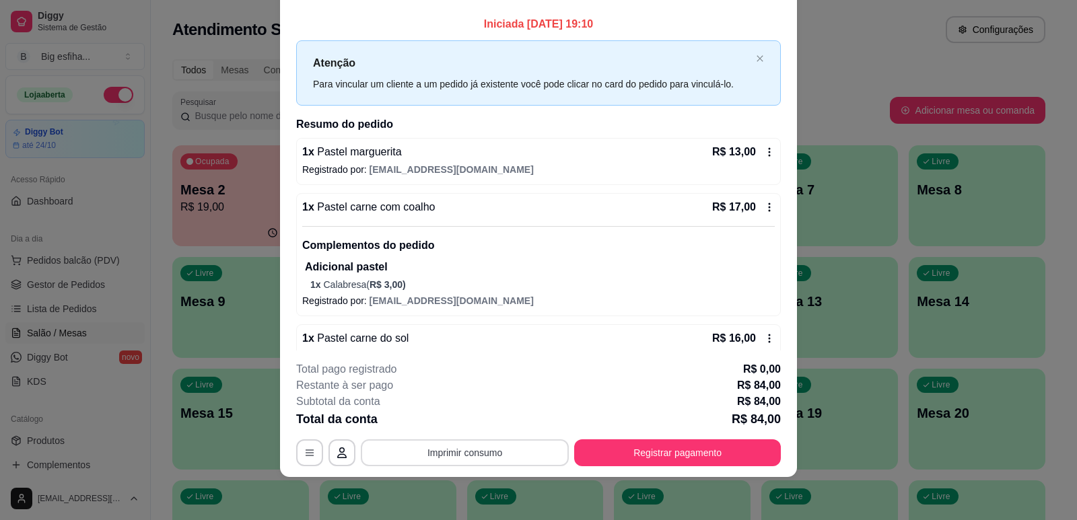
click at [529, 454] on button "Imprimir consumo" at bounding box center [465, 452] width 208 height 27
click at [491, 425] on button "IMPRESSORA" at bounding box center [464, 422] width 98 height 22
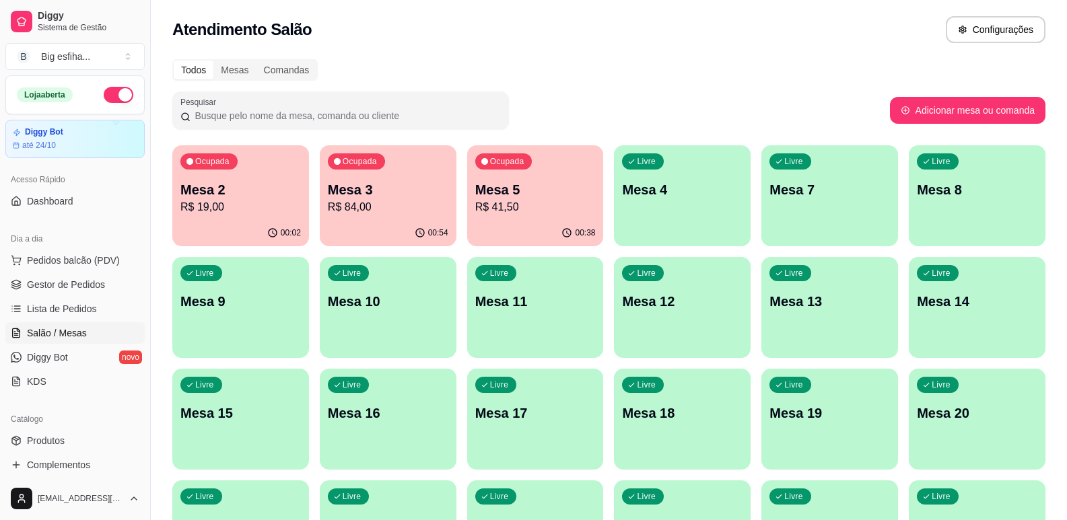
click at [693, 211] on div "Livre Mesa 4" at bounding box center [682, 187] width 137 height 85
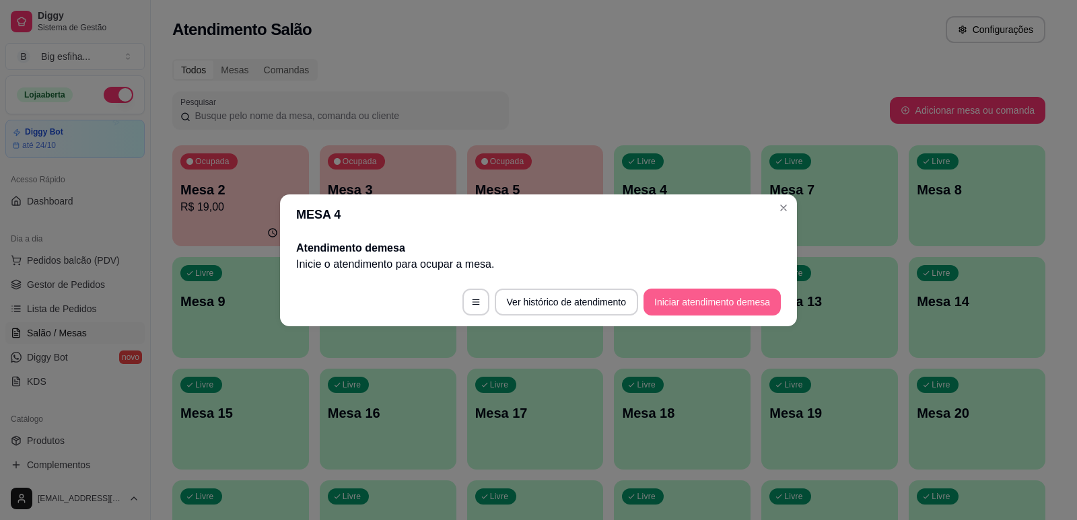
click at [691, 308] on button "Iniciar atendimento de mesa" at bounding box center [711, 302] width 137 height 27
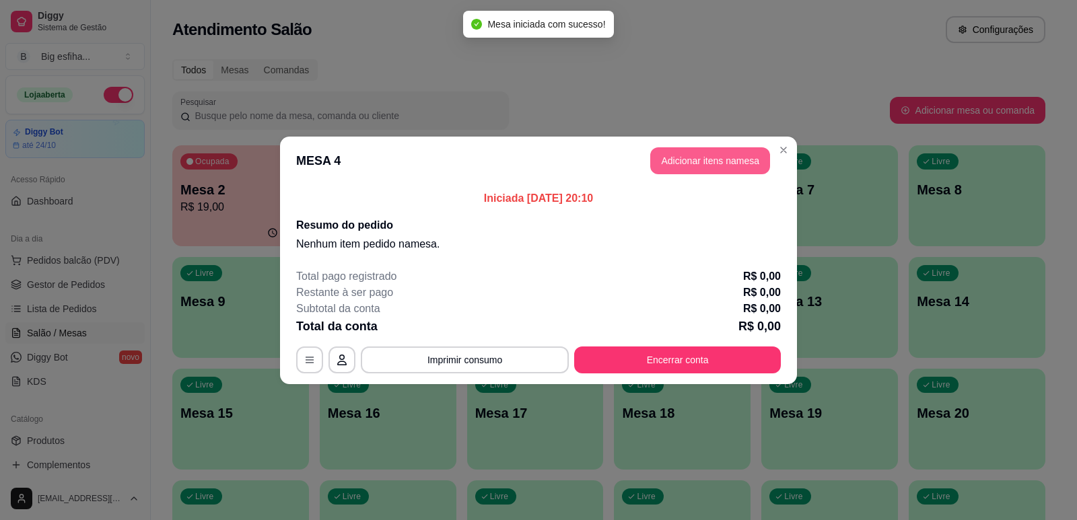
click at [714, 164] on button "Adicionar itens na mesa" at bounding box center [710, 160] width 120 height 27
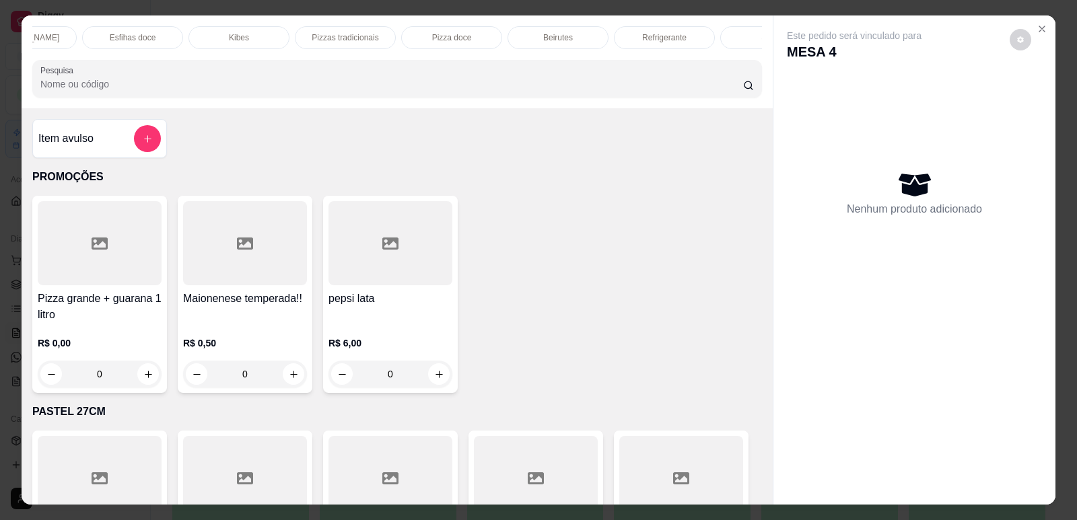
scroll to position [0, 541]
click at [258, 19] on div "PROMOÇÕES PASTEL 27CM PASTEIS KIDS Pastel Doce 27cm Esfihas Salgadas Esfihas do…" at bounding box center [397, 61] width 751 height 93
click at [283, 34] on p "Pizzas tradicionais" at bounding box center [285, 37] width 67 height 11
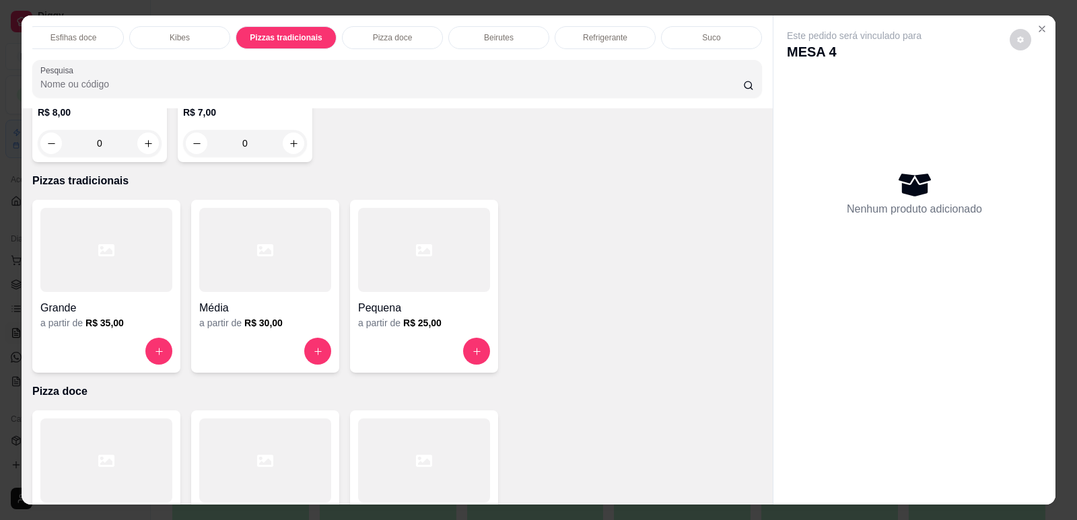
scroll to position [28, 0]
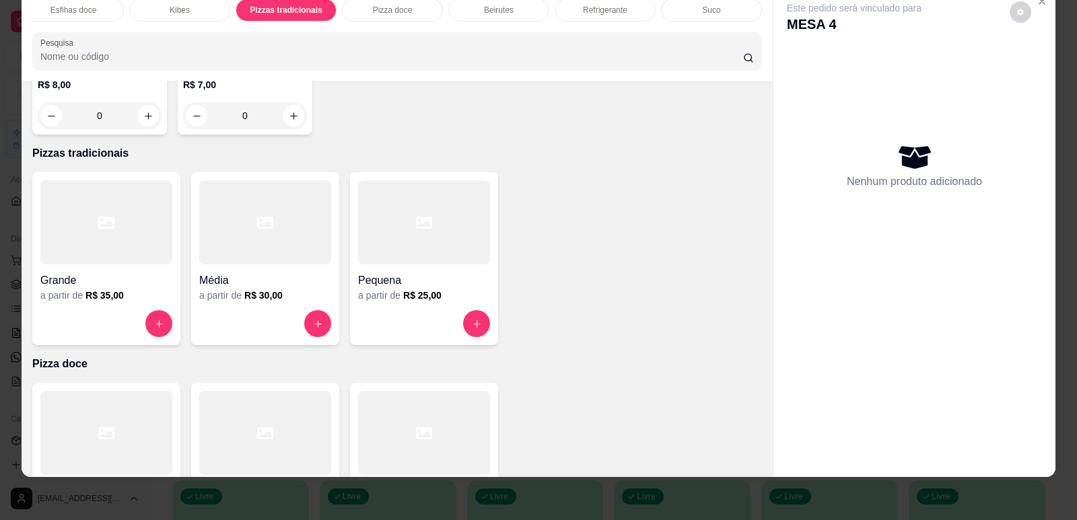
click at [124, 273] on h4 "Grande" at bounding box center [106, 281] width 132 height 16
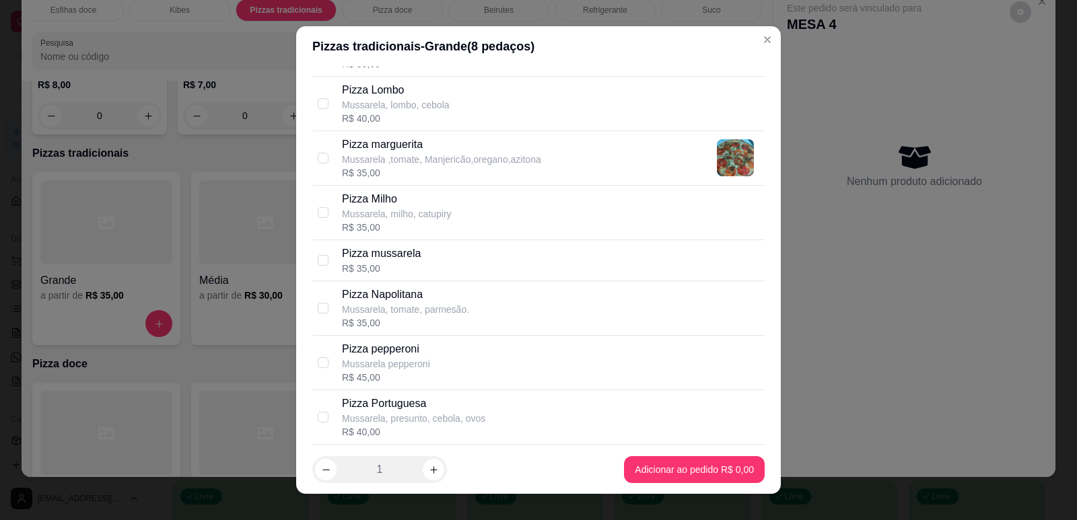
scroll to position [1413, 0]
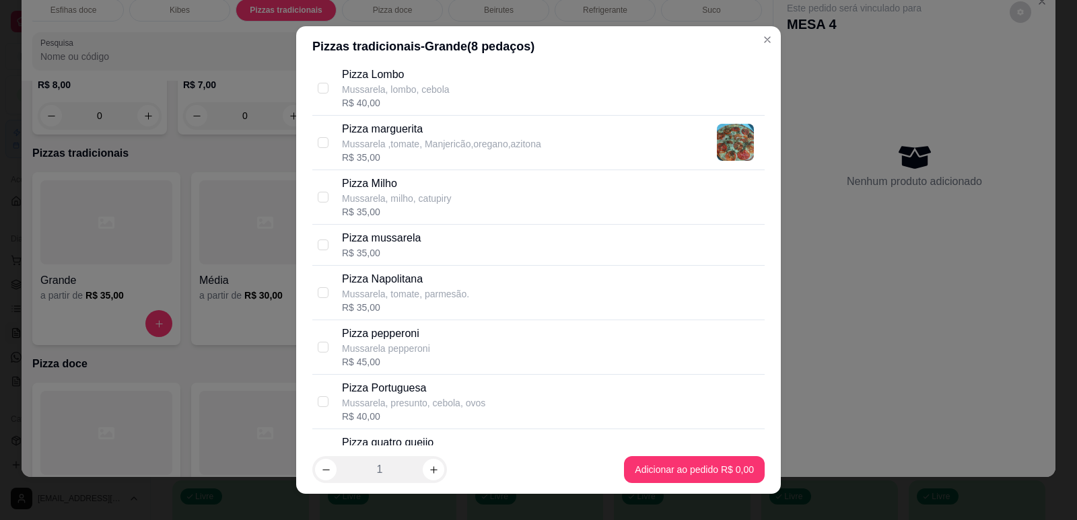
click at [448, 344] on div "Pizza pepperoni Mussarela pepperoni R$ 45,00" at bounding box center [550, 347] width 417 height 43
checkbox input "true"
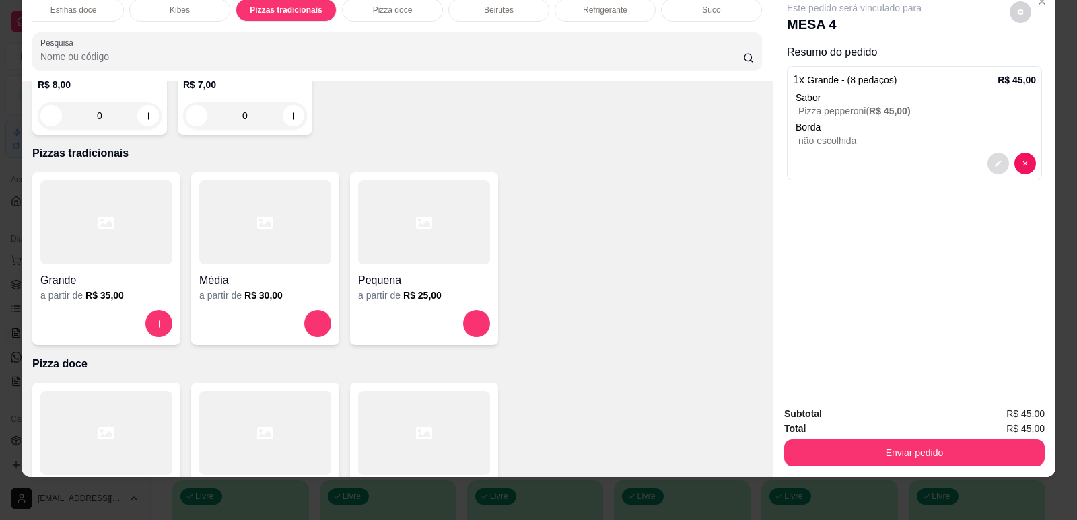
click at [993, 172] on button "decrease-product-quantity" at bounding box center [998, 164] width 22 height 22
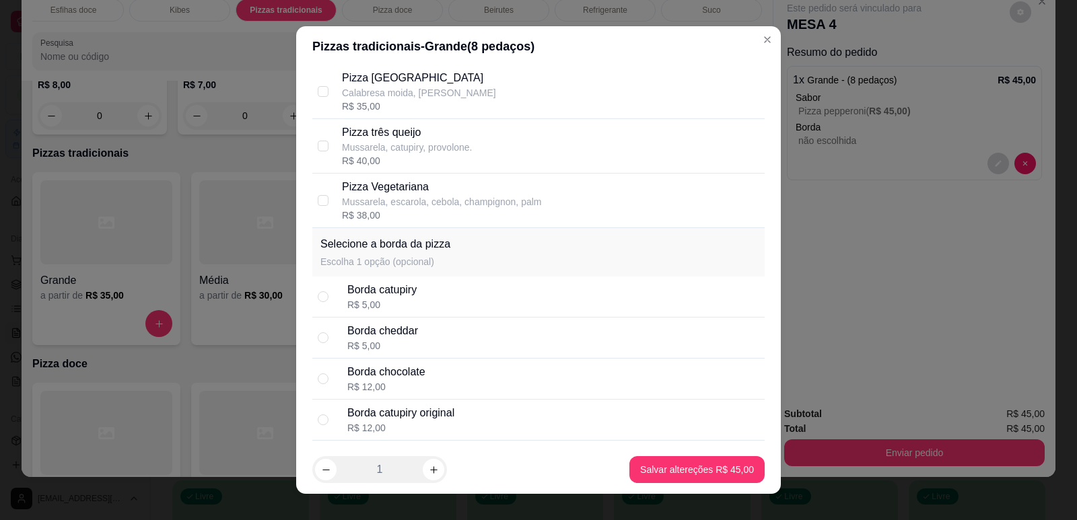
scroll to position [2091, 0]
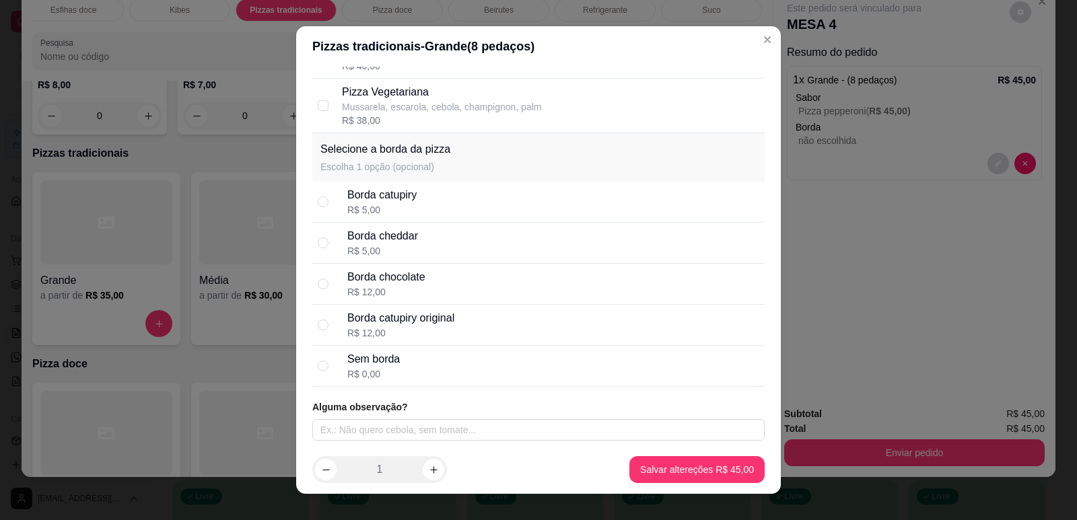
click at [382, 210] on div "R$ 5,00" at bounding box center [381, 209] width 69 height 13
radio input "true"
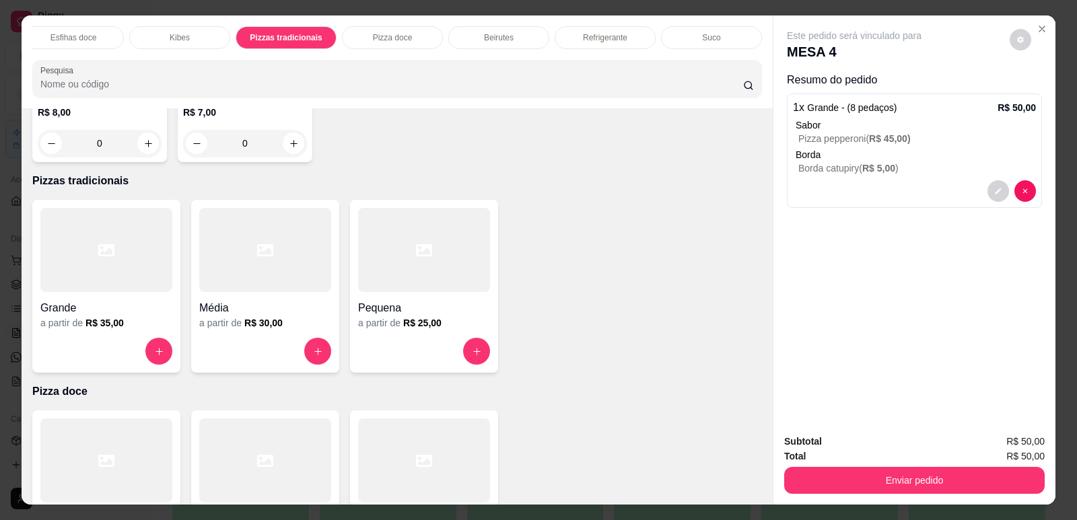
scroll to position [28, 0]
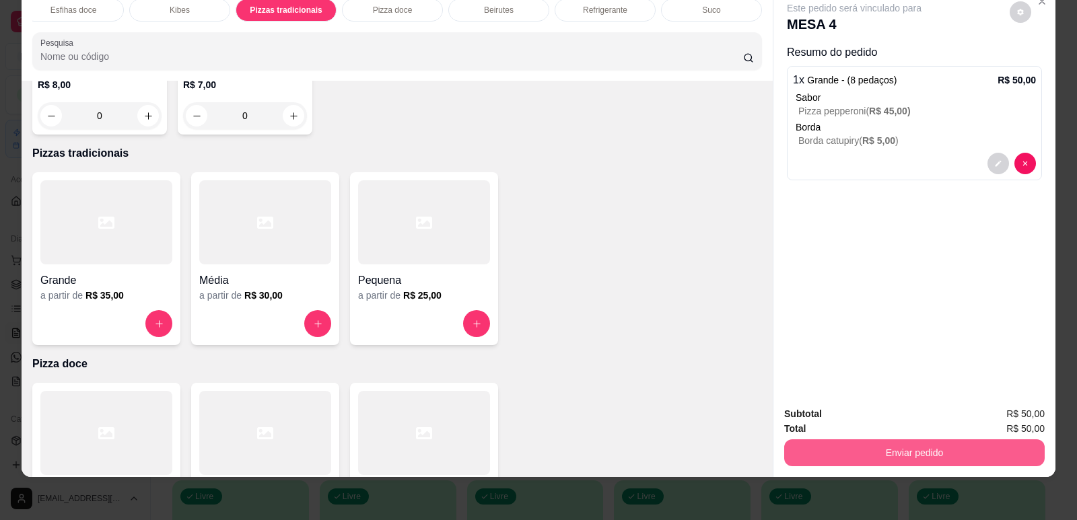
click at [844, 460] on button "Enviar pedido" at bounding box center [914, 452] width 260 height 27
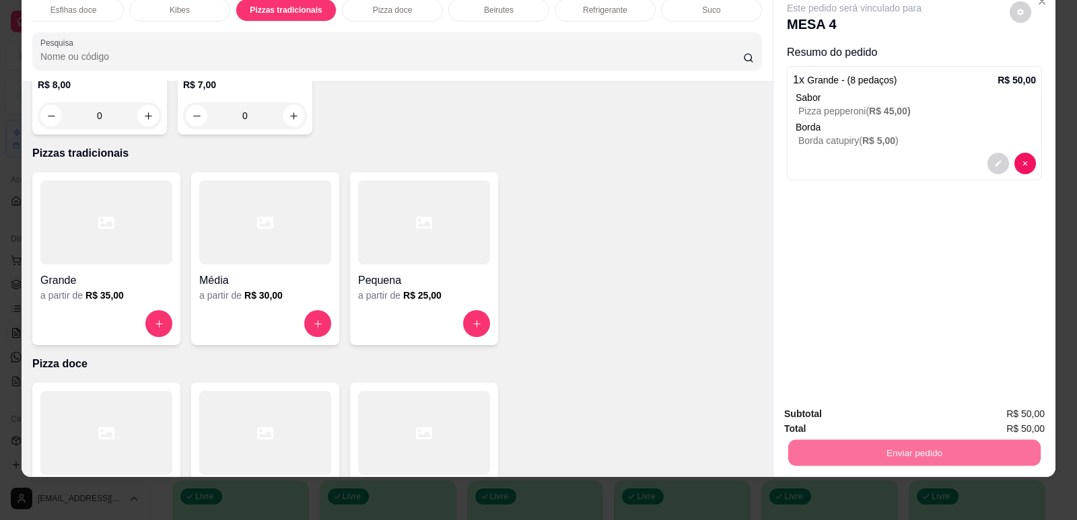
click at [1017, 424] on button "Enviar pedido" at bounding box center [1009, 419] width 74 height 25
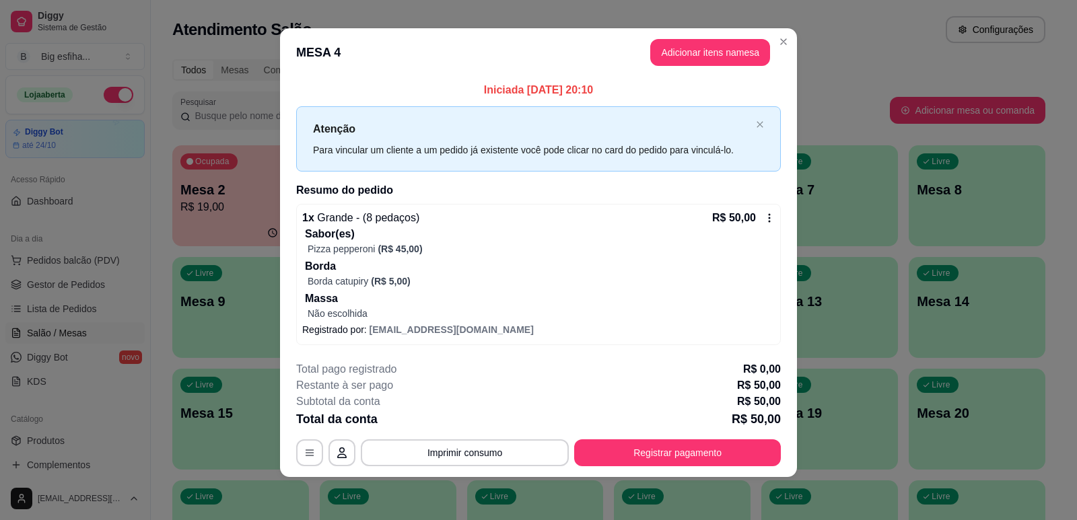
scroll to position [0, 0]
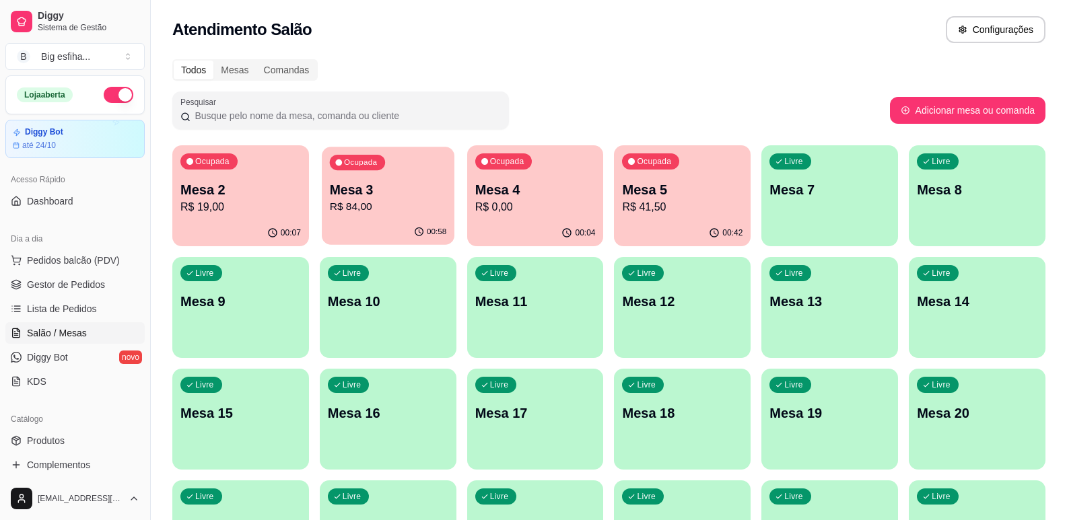
click at [369, 176] on div "Ocupada Mesa 3 R$ 84,00" at bounding box center [388, 183] width 133 height 73
click at [493, 194] on p "Mesa 4" at bounding box center [535, 189] width 120 height 19
click at [682, 173] on div "Ocupada Mesa 5 R$ 41,50" at bounding box center [682, 182] width 137 height 75
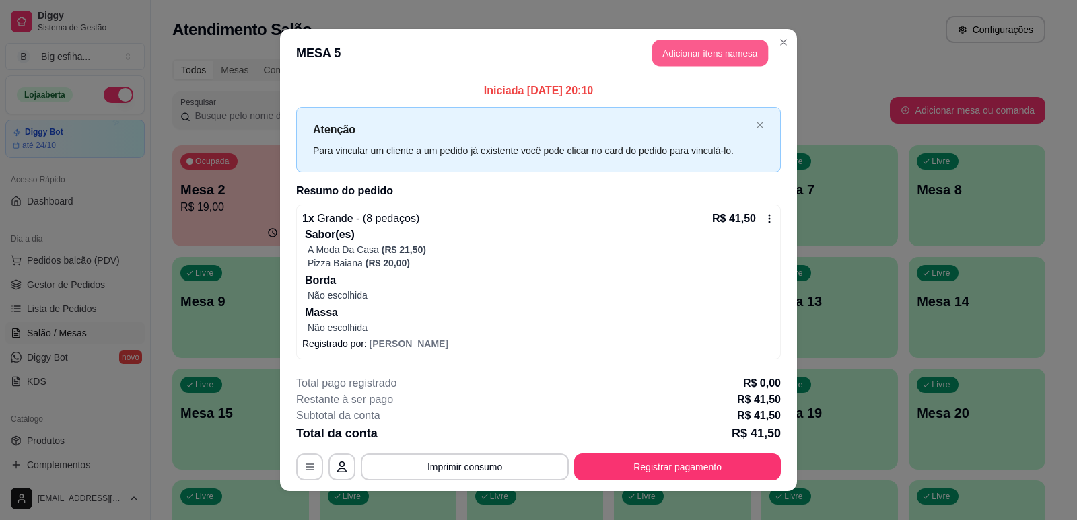
click at [708, 42] on button "Adicionar itens na mesa" at bounding box center [710, 53] width 116 height 26
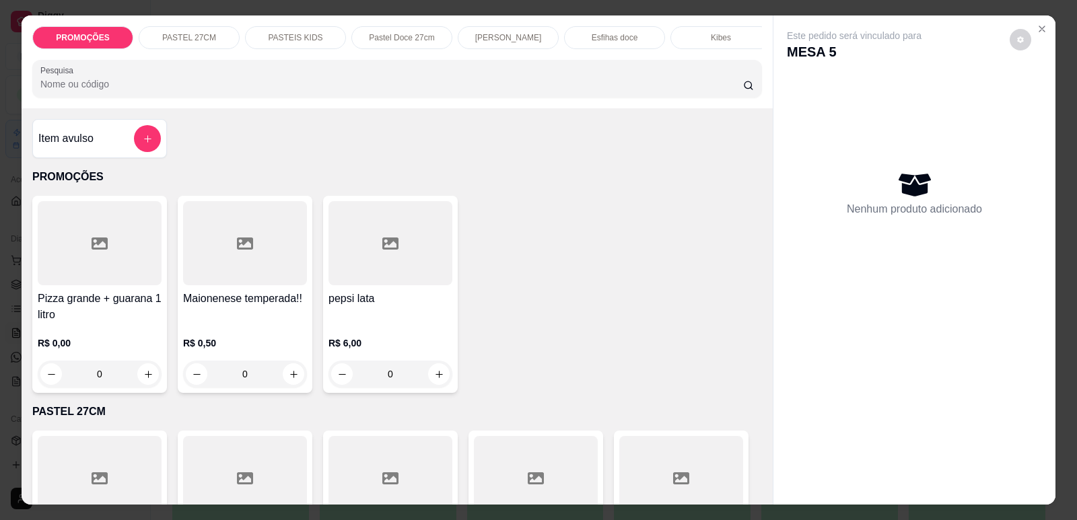
scroll to position [0, 541]
click at [565, 32] on div "Refrigerante" at bounding box center [605, 37] width 101 height 23
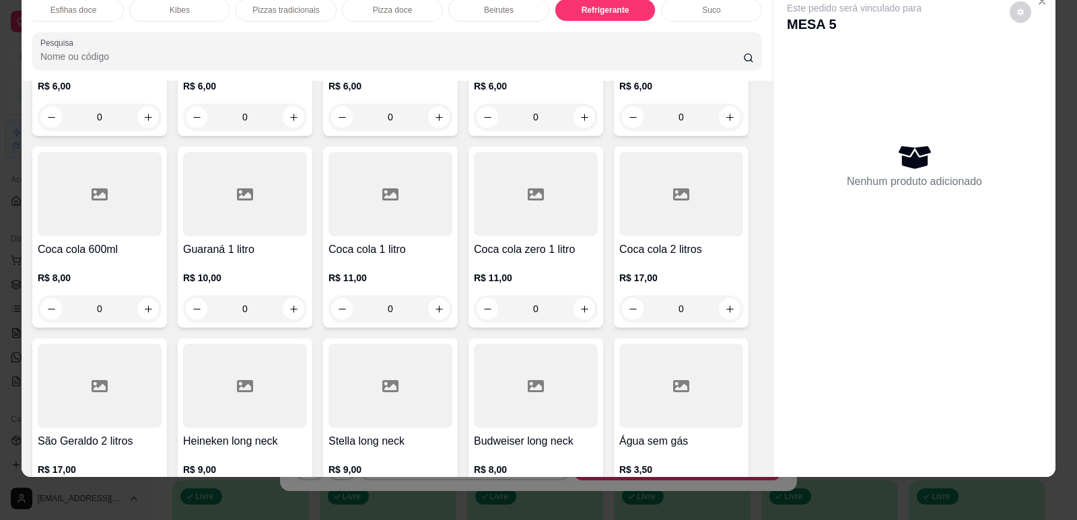
scroll to position [8035, 0]
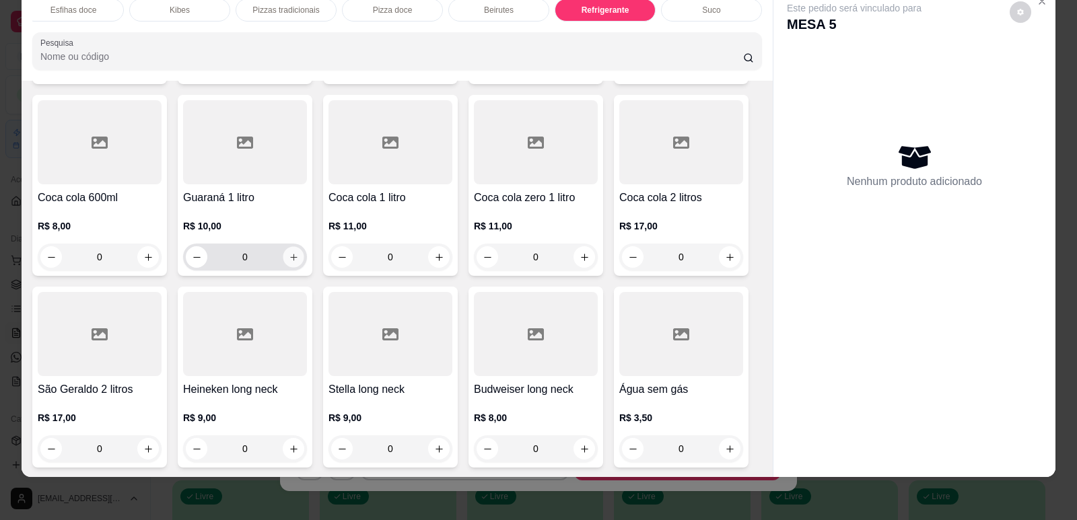
click at [283, 247] on button "increase-product-quantity" at bounding box center [293, 257] width 21 height 21
type input "1"
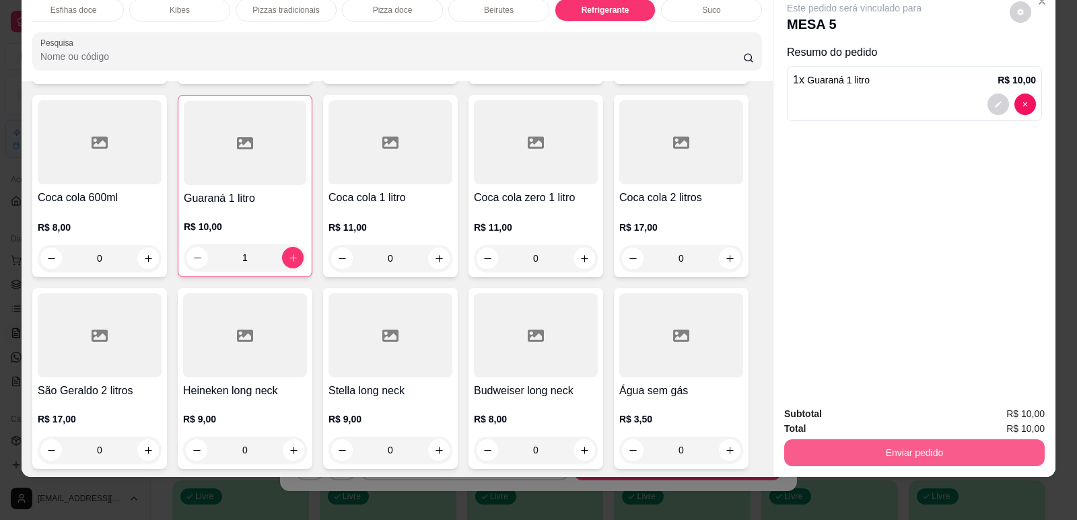
click at [959, 468] on div "Subtotal R$ 10,00 Total R$ 10,00 Enviar pedido" at bounding box center [914, 436] width 282 height 81
click at [1007, 456] on button "Enviar pedido" at bounding box center [914, 452] width 260 height 27
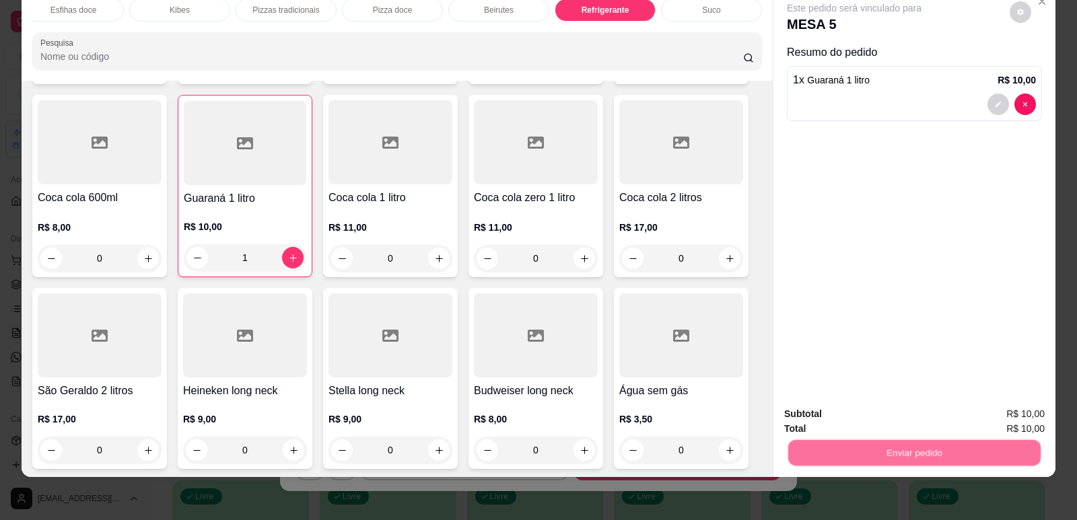
click at [1008, 418] on button "Enviar pedido" at bounding box center [1010, 420] width 76 height 26
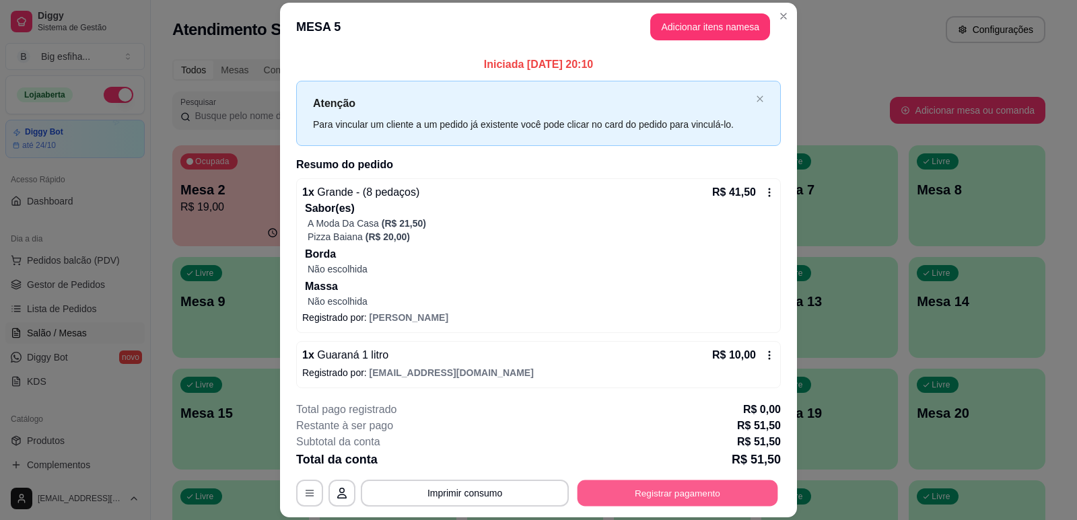
click at [695, 493] on button "Registrar pagamento" at bounding box center [677, 494] width 201 height 26
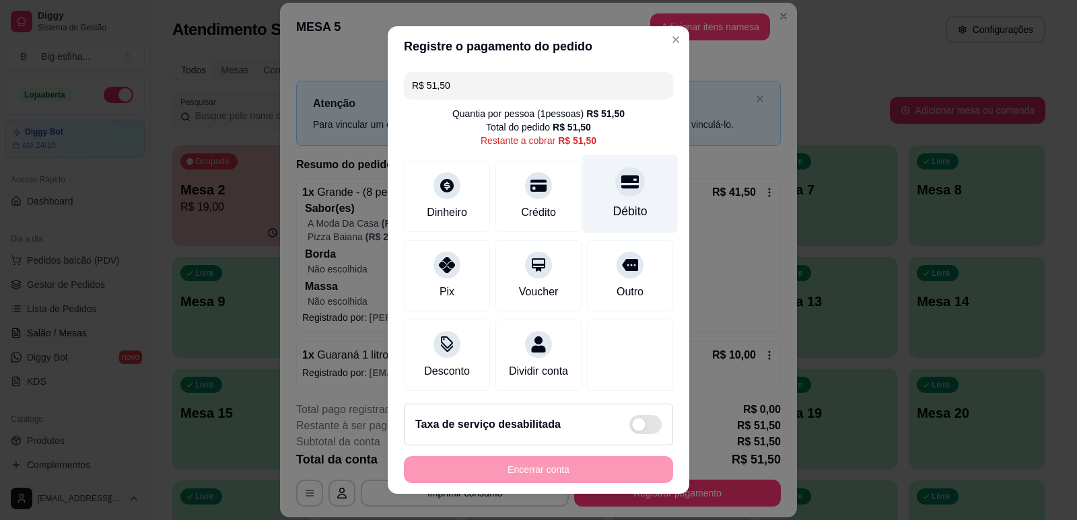
click at [593, 194] on div "Débito" at bounding box center [630, 193] width 95 height 79
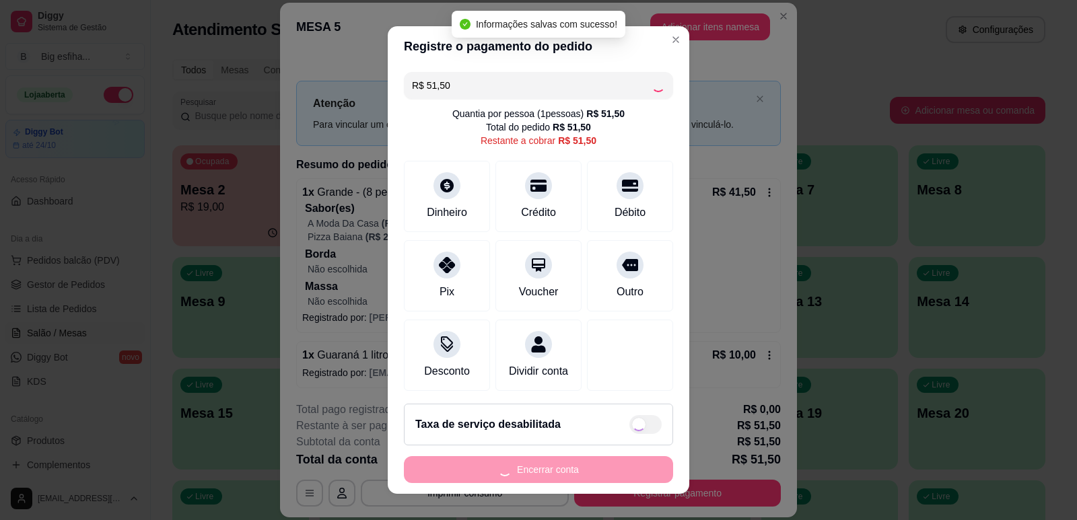
type input "R$ 0,00"
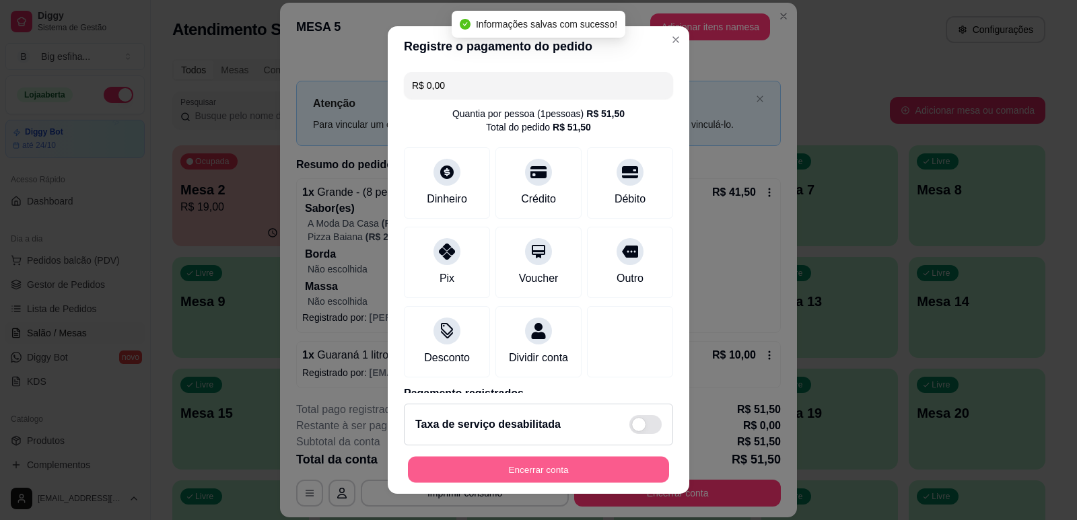
click at [499, 468] on button "Encerrar conta" at bounding box center [538, 470] width 261 height 26
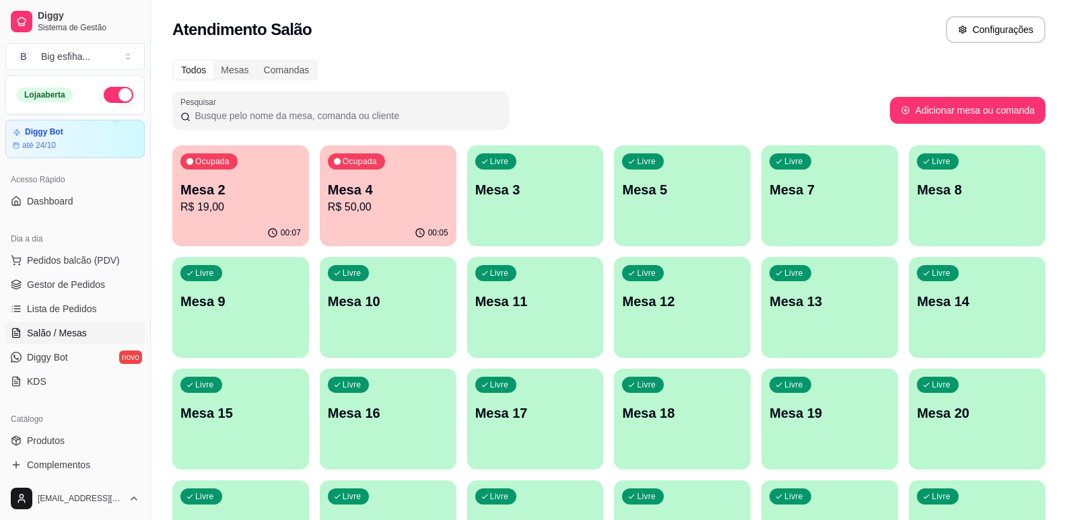
click at [232, 219] on div "Ocupada Mesa 2 R$ 19,00" at bounding box center [240, 182] width 137 height 75
click at [439, 187] on p "Mesa 4" at bounding box center [388, 189] width 120 height 19
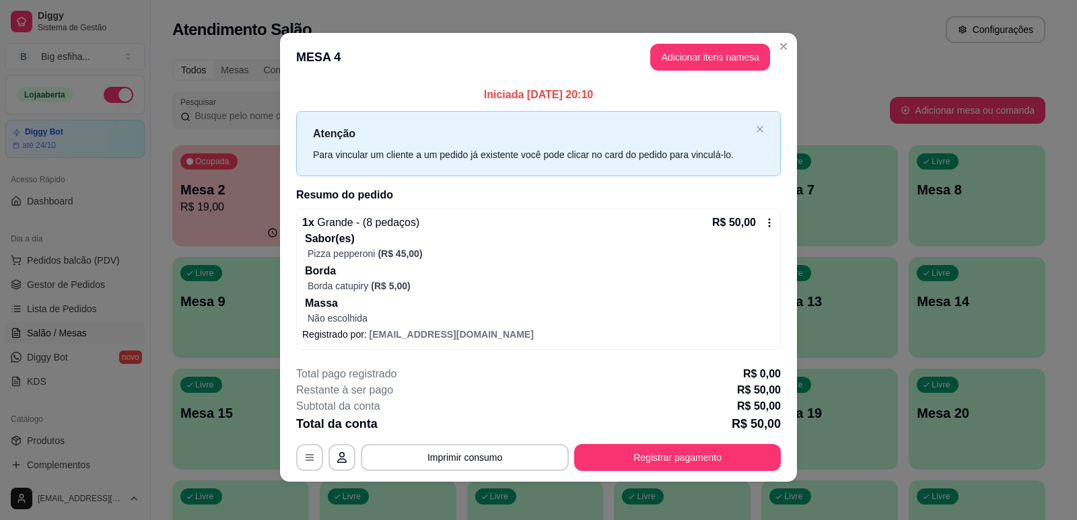
scroll to position [0, 0]
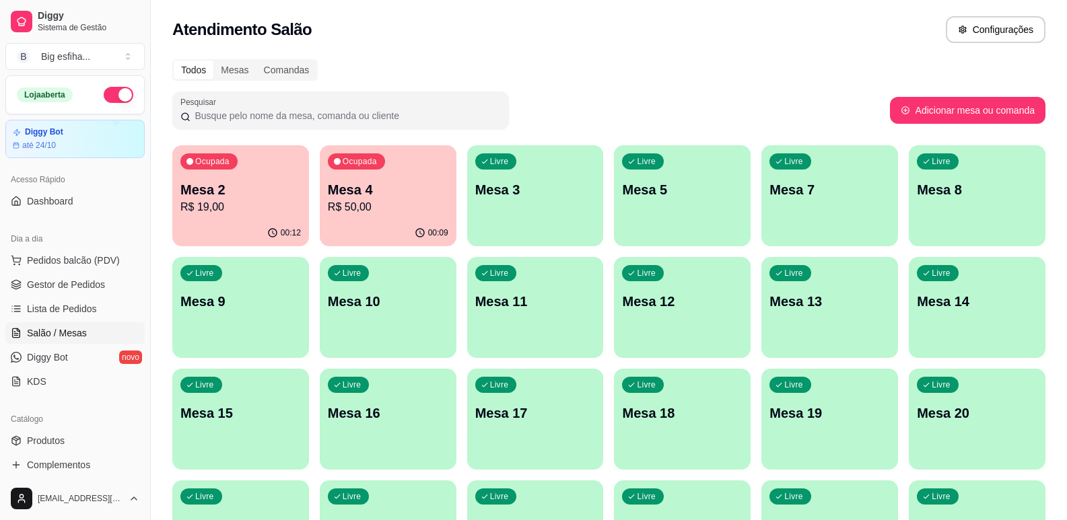
click at [544, 213] on div "Livre Mesa 3" at bounding box center [535, 187] width 137 height 85
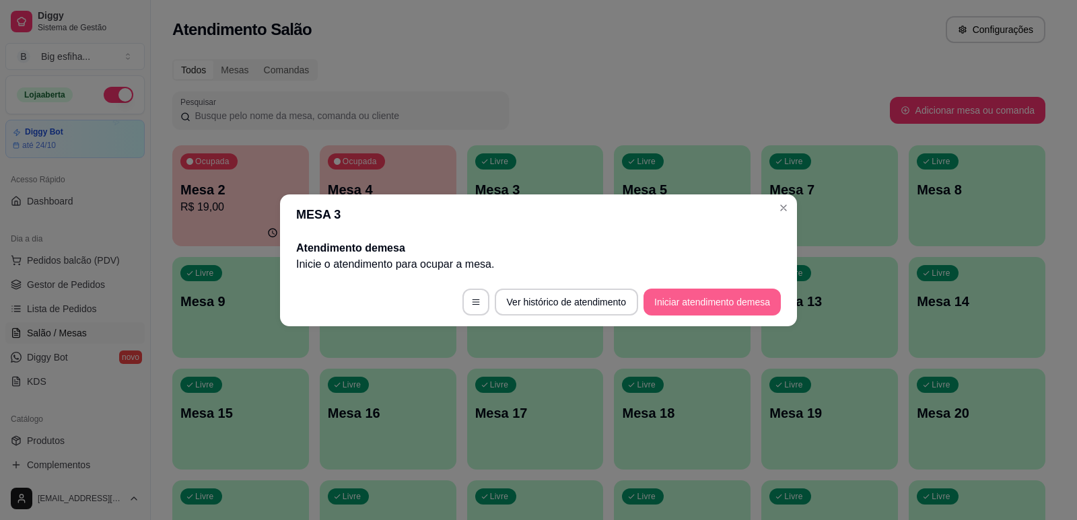
click at [687, 291] on button "Iniciar atendimento de mesa" at bounding box center [711, 302] width 137 height 27
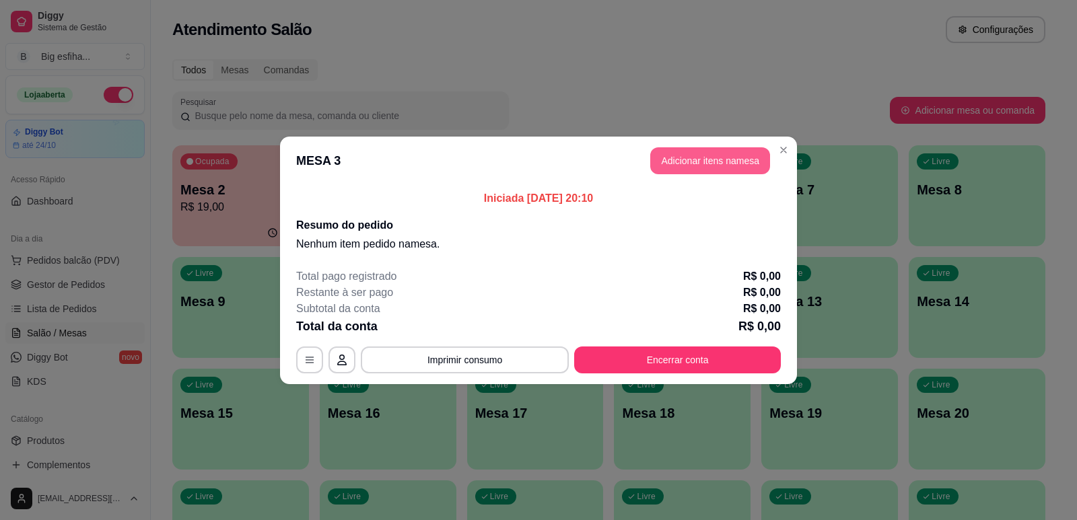
click at [738, 172] on button "Adicionar itens na mesa" at bounding box center [710, 160] width 120 height 27
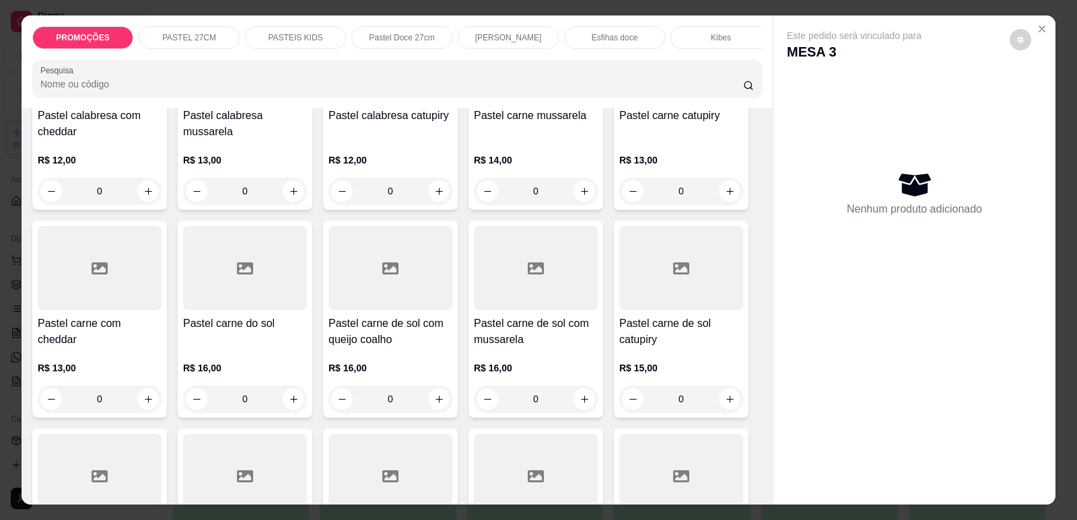
scroll to position [942, 0]
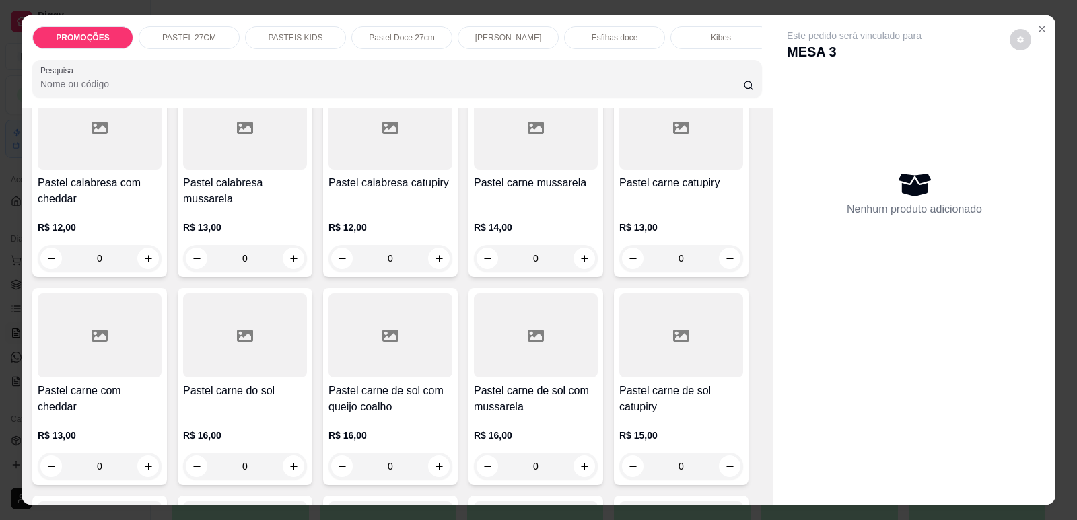
click at [501, 213] on div "R$ 14,00 0" at bounding box center [536, 239] width 124 height 65
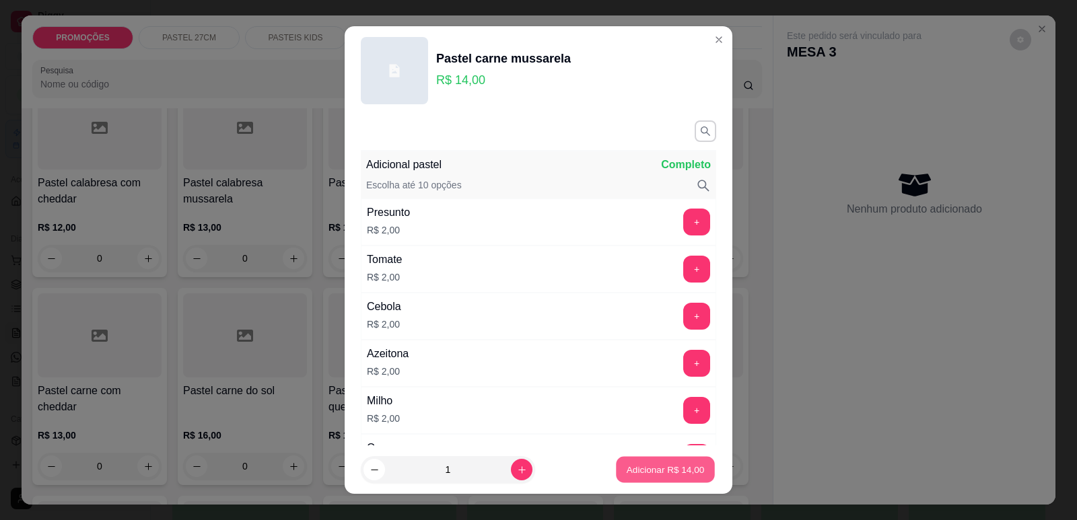
click at [633, 467] on p "Adicionar R$ 14,00" at bounding box center [666, 470] width 78 height 13
type input "1"
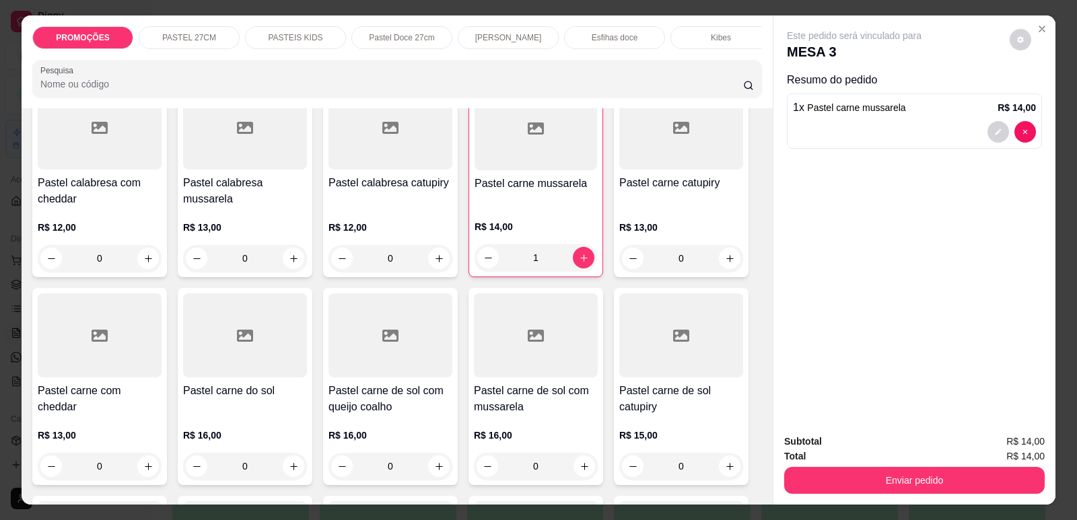
click at [919, 468] on div "Subtotal R$ 14,00 Total R$ 14,00 Enviar pedido" at bounding box center [914, 464] width 260 height 60
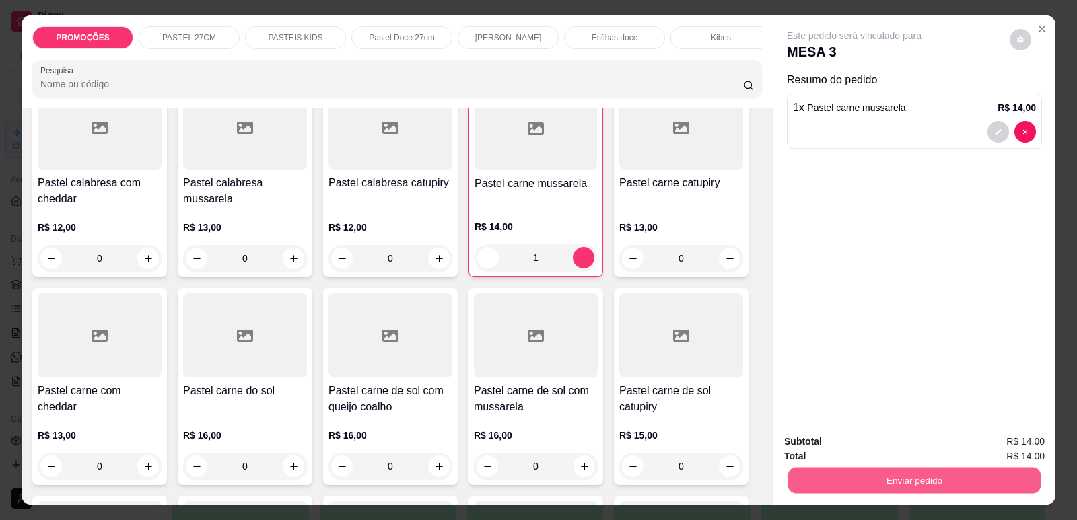
click at [929, 472] on button "Enviar pedido" at bounding box center [914, 480] width 252 height 26
click at [947, 477] on button "Enviar pedido" at bounding box center [914, 480] width 252 height 26
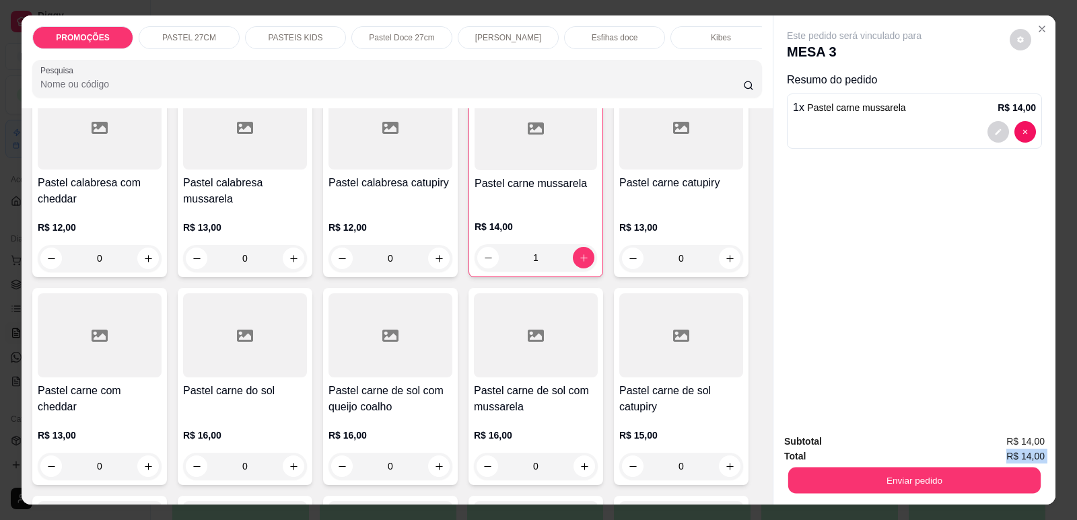
click at [982, 481] on button "Enviar pedido" at bounding box center [914, 480] width 252 height 26
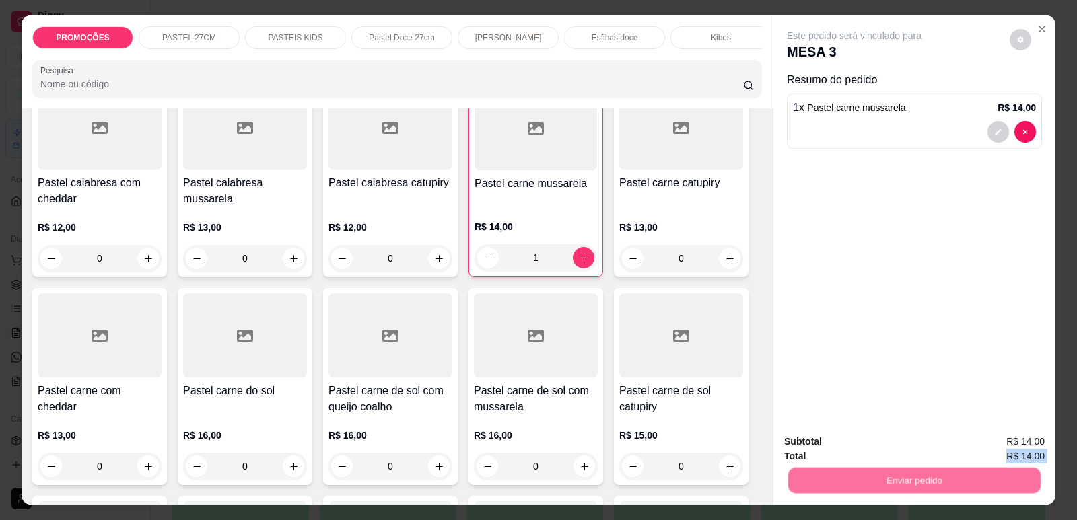
click at [1011, 450] on button "Enviar pedido" at bounding box center [1009, 446] width 74 height 25
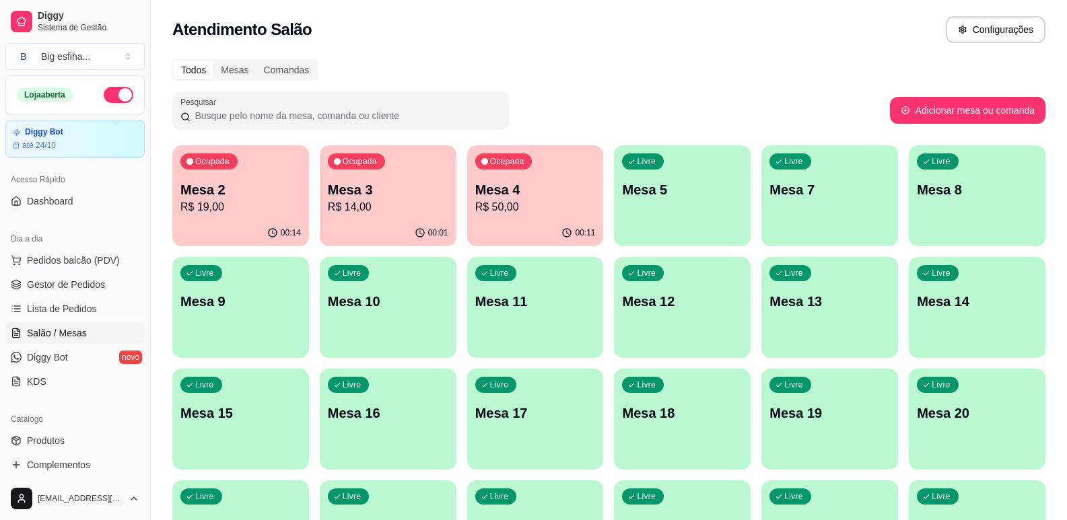
click at [368, 222] on div "00:01" at bounding box center [388, 233] width 137 height 26
click at [696, 213] on div "Livre Mesa 5" at bounding box center [682, 188] width 133 height 82
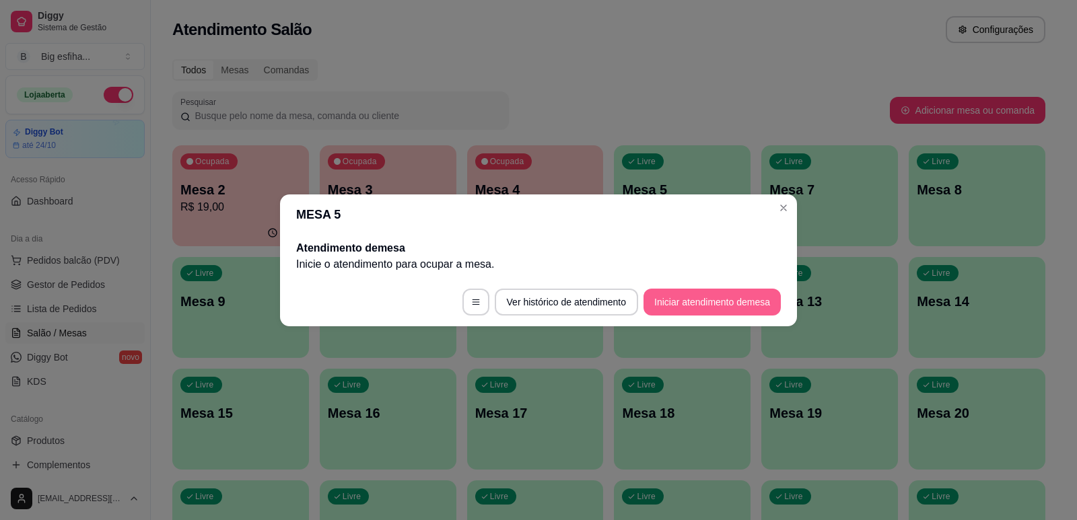
click at [754, 312] on button "Iniciar atendimento de mesa" at bounding box center [711, 302] width 137 height 27
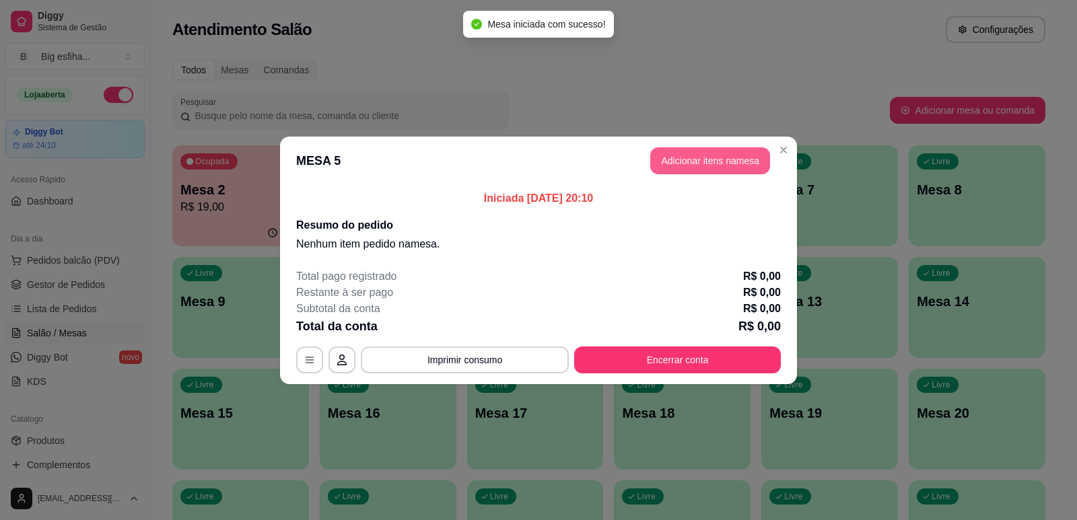
click at [687, 164] on button "Adicionar itens na mesa" at bounding box center [710, 160] width 120 height 27
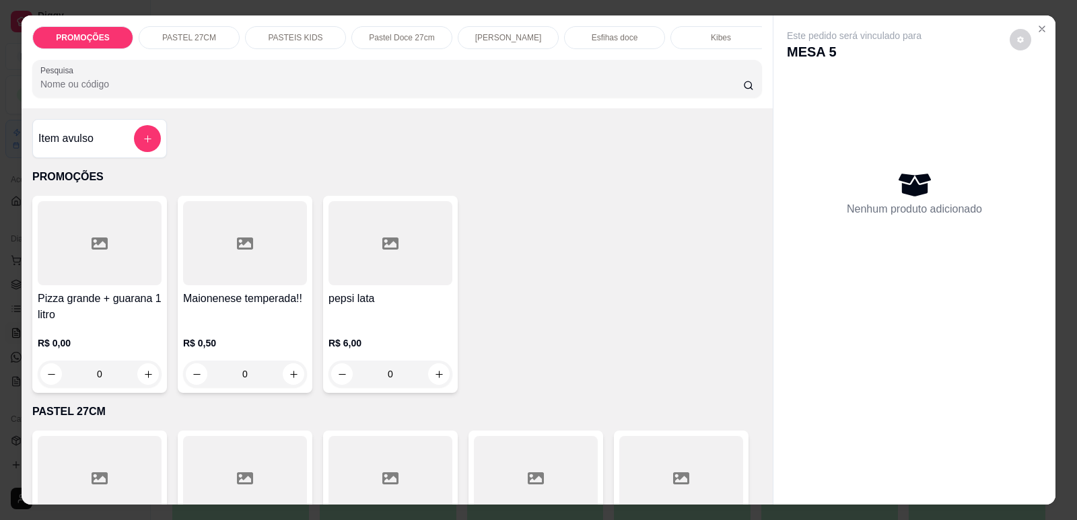
scroll to position [0, 541]
click at [577, 38] on div "Refrigerante" at bounding box center [605, 37] width 101 height 23
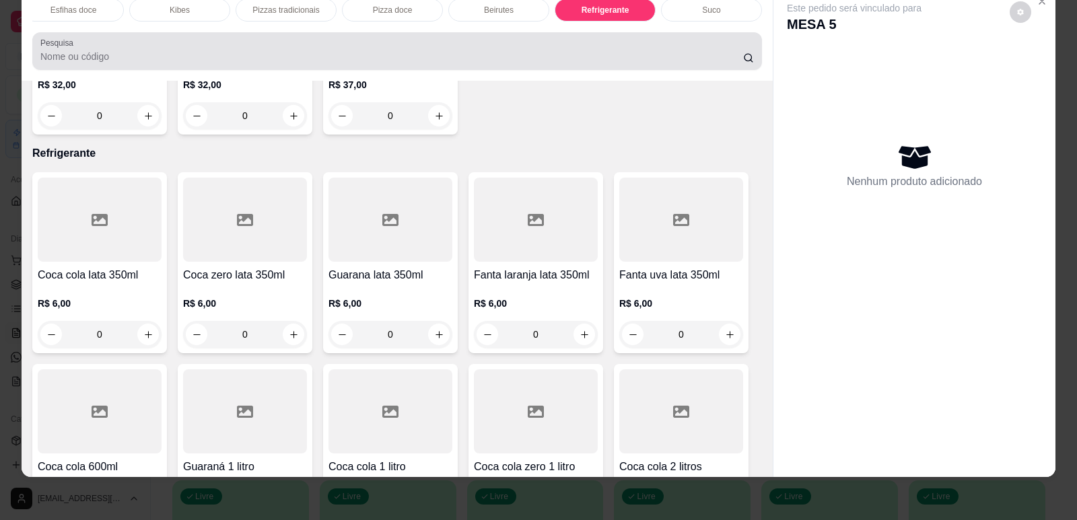
scroll to position [0, 0]
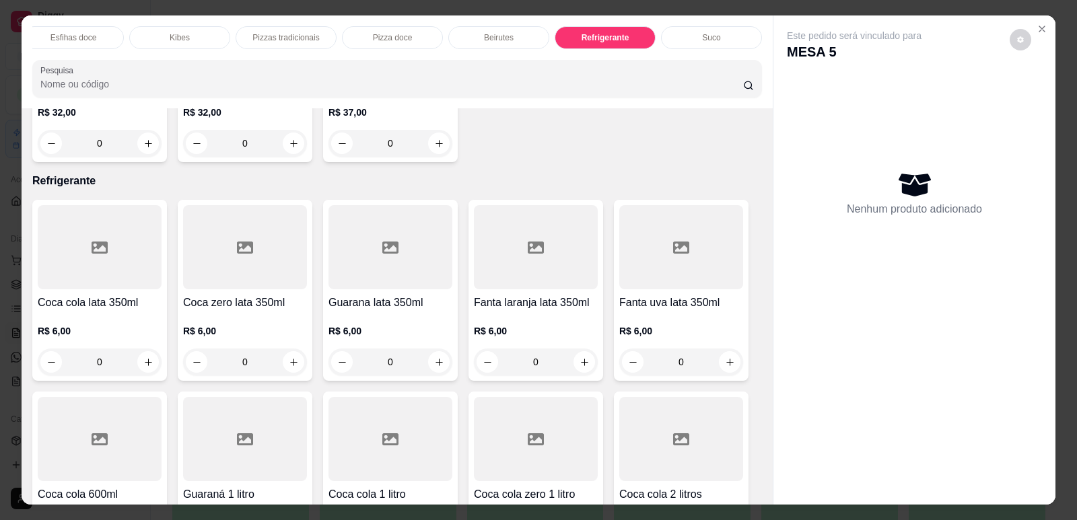
click at [318, 34] on div "Pizzas tradicionais" at bounding box center [286, 37] width 101 height 23
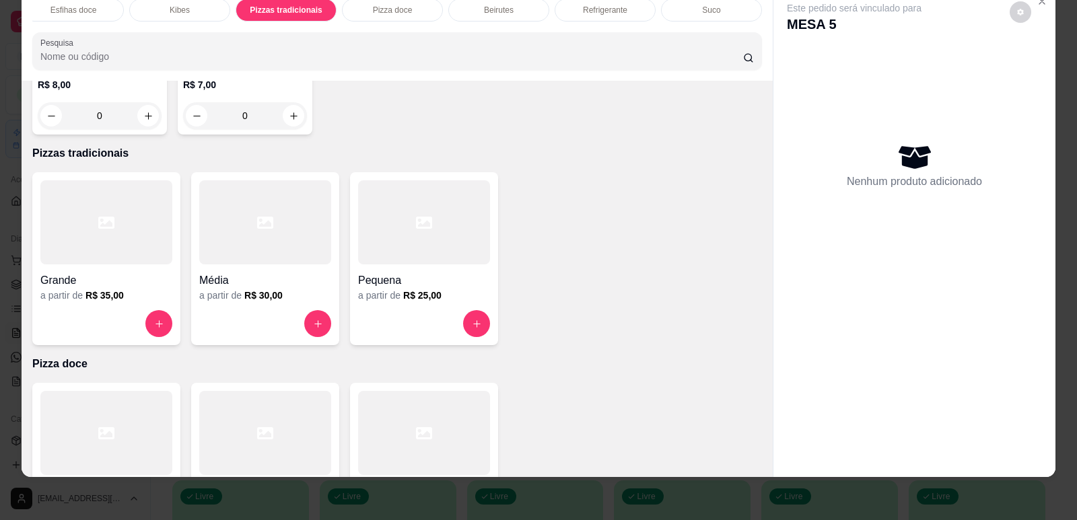
click at [151, 194] on div at bounding box center [106, 222] width 132 height 84
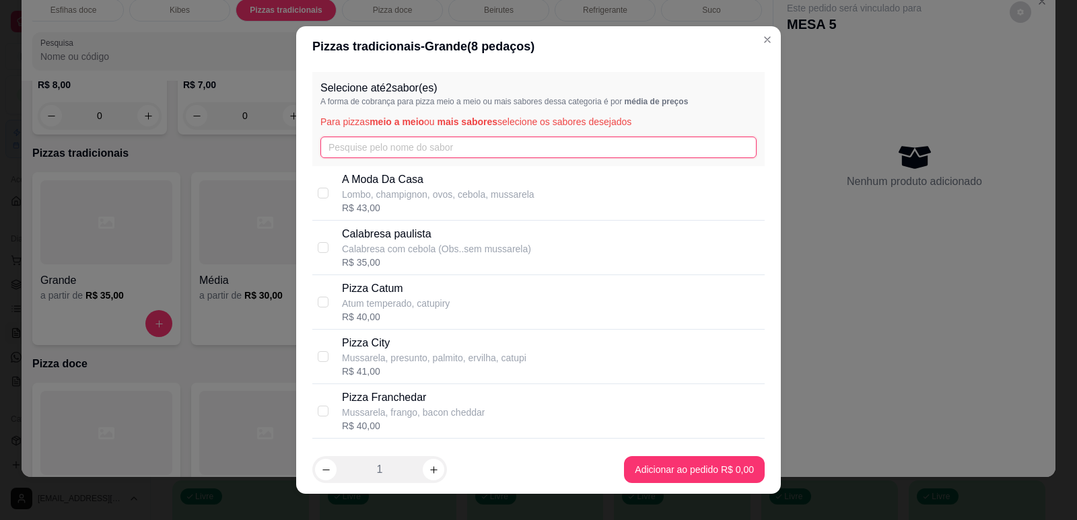
click at [379, 147] on input "text" at bounding box center [538, 148] width 436 height 22
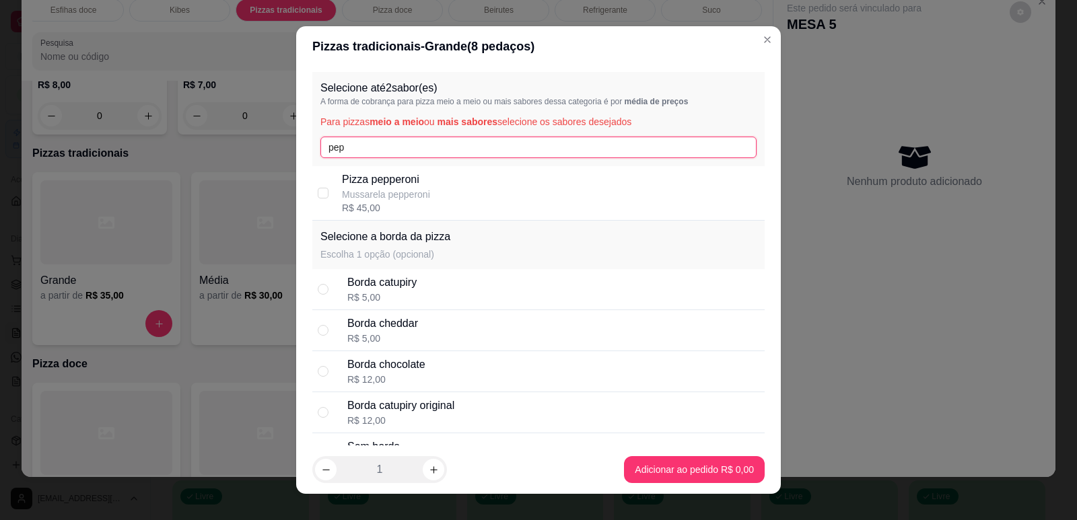
type input "pep"
click at [434, 185] on div "Pizza pepperoni Mussarela pepperoni R$ 45,00" at bounding box center [550, 193] width 417 height 43
checkbox input "true"
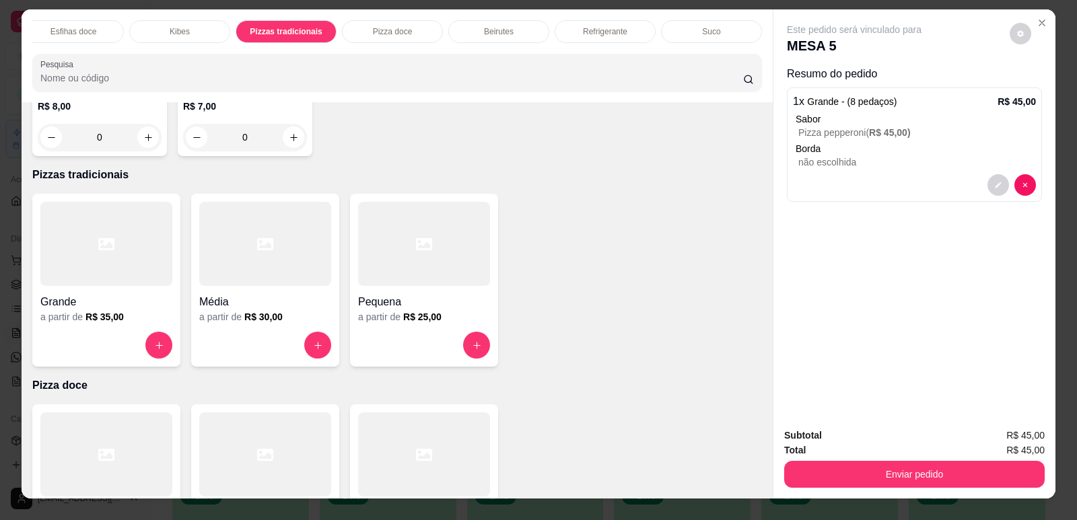
scroll to position [0, 0]
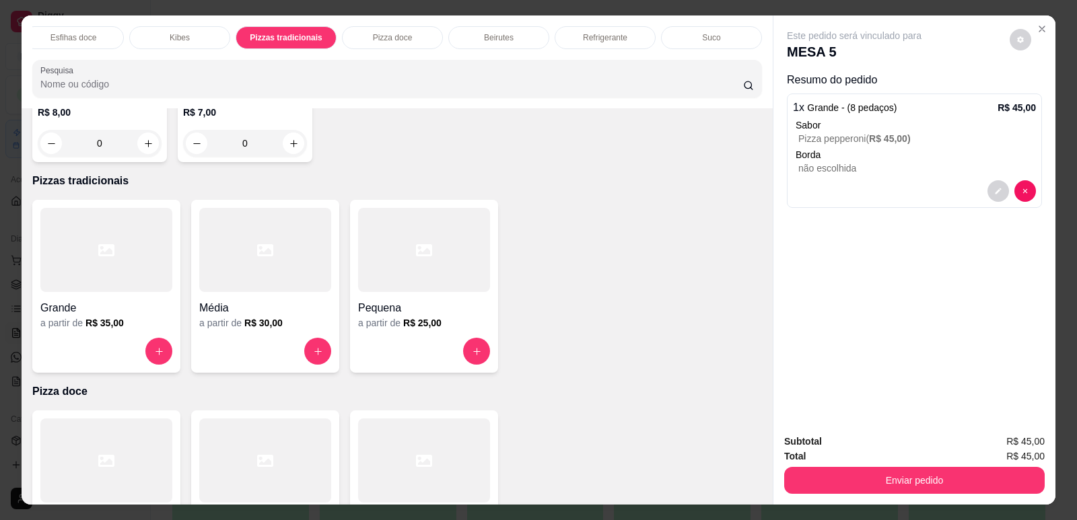
click at [192, 28] on div "Kibes" at bounding box center [179, 37] width 101 height 23
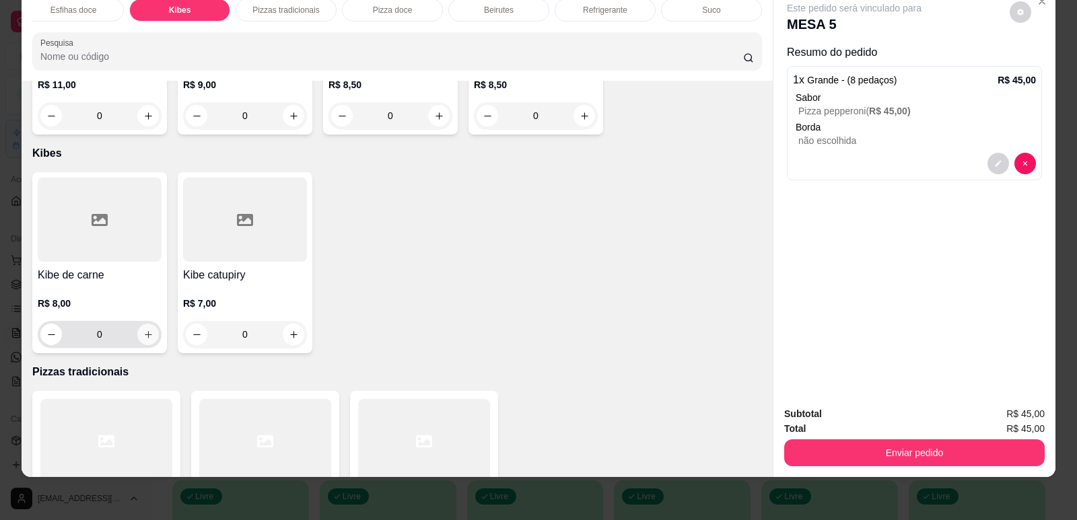
click at [143, 330] on icon "increase-product-quantity" at bounding box center [148, 335] width 10 height 10
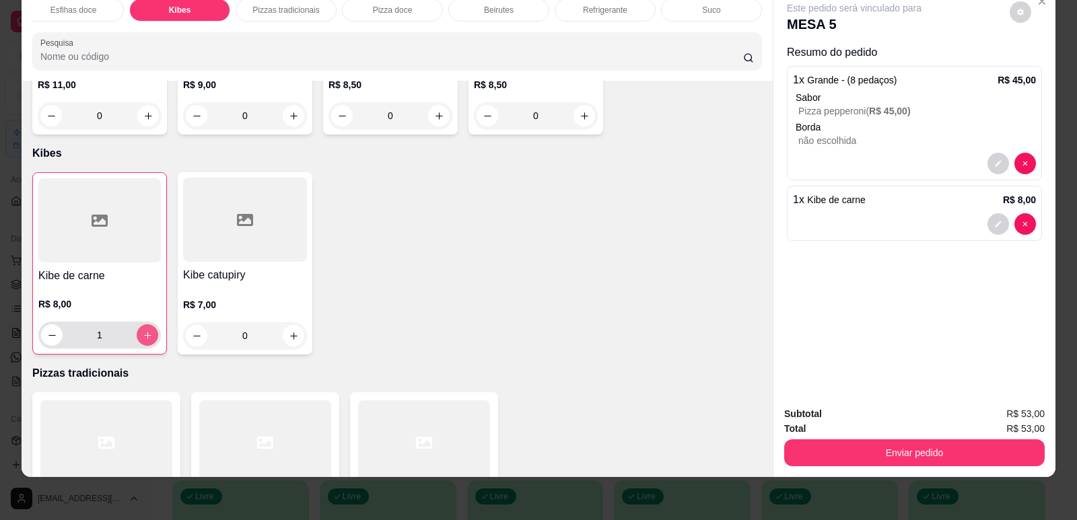
type input "1"
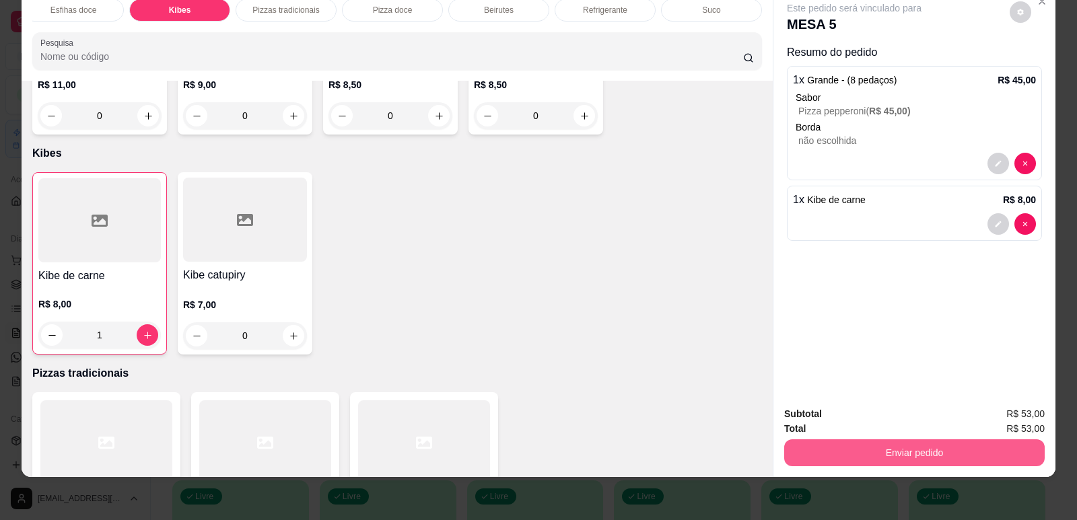
click at [898, 454] on button "Enviar pedido" at bounding box center [914, 452] width 260 height 27
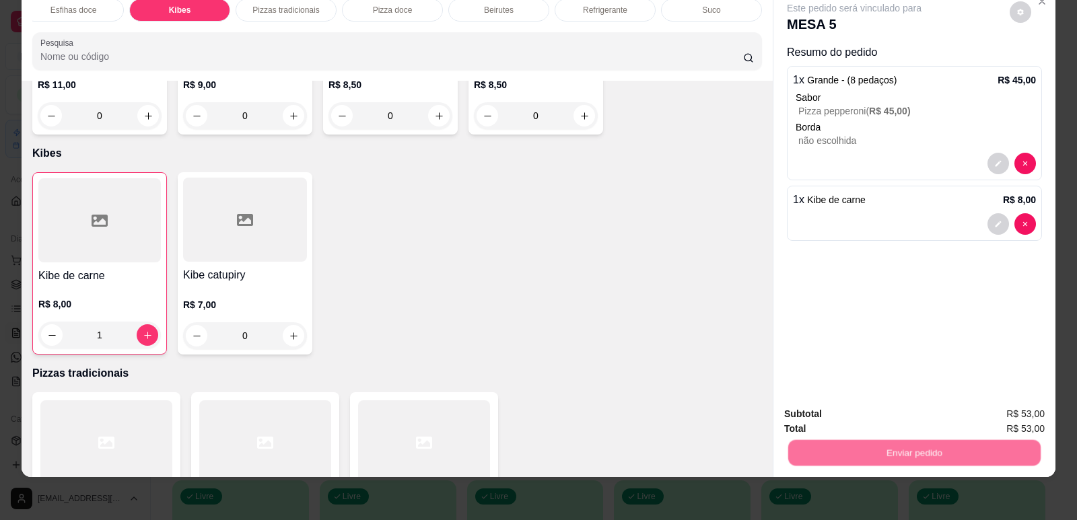
click at [1002, 419] on button "Enviar pedido" at bounding box center [1010, 420] width 76 height 26
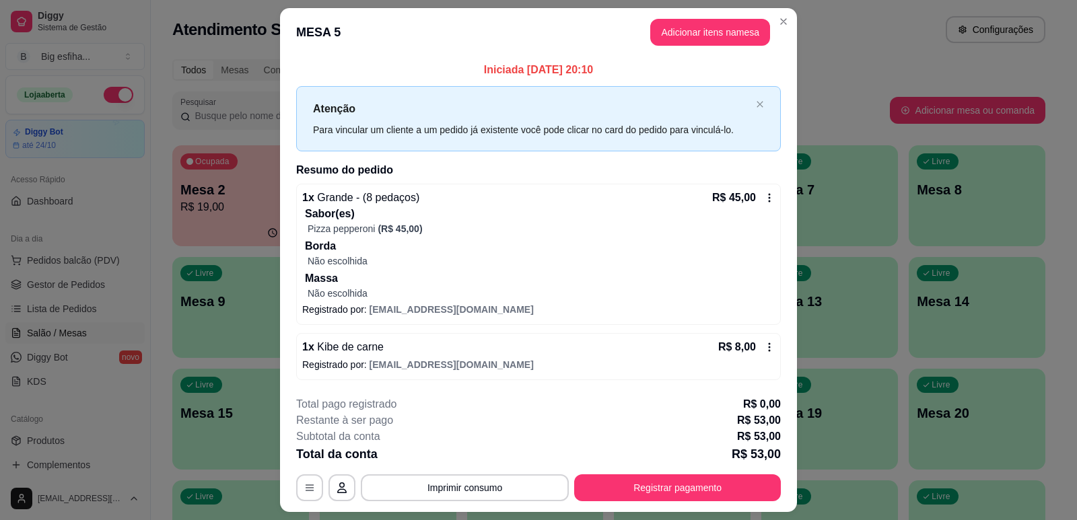
drag, startPoint x: 616, startPoint y: 472, endPoint x: 627, endPoint y: 485, distance: 16.7
click at [617, 475] on div "**********" at bounding box center [538, 448] width 485 height 105
click at [632, 492] on button "Registrar pagamento" at bounding box center [677, 487] width 207 height 27
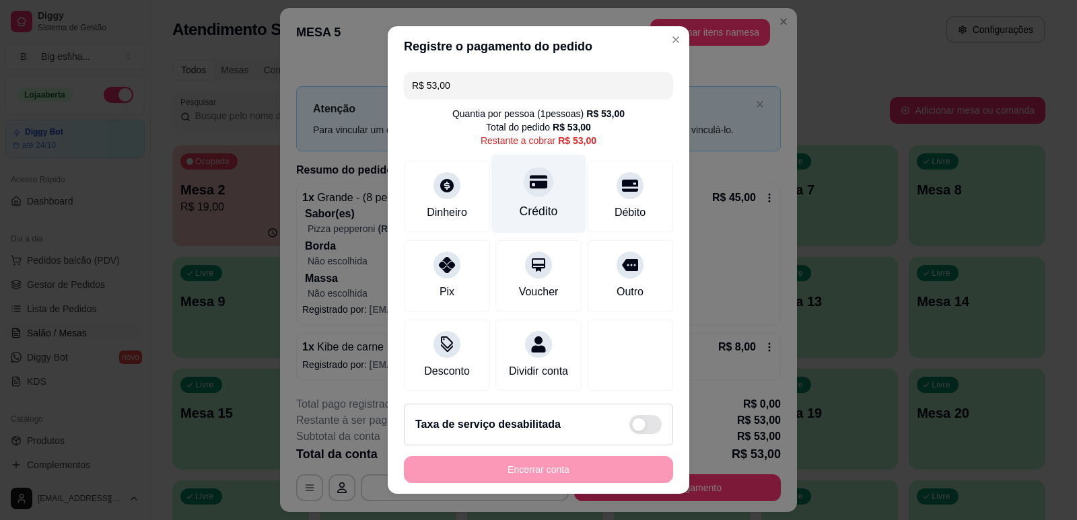
click at [507, 195] on div "Crédito" at bounding box center [538, 193] width 95 height 79
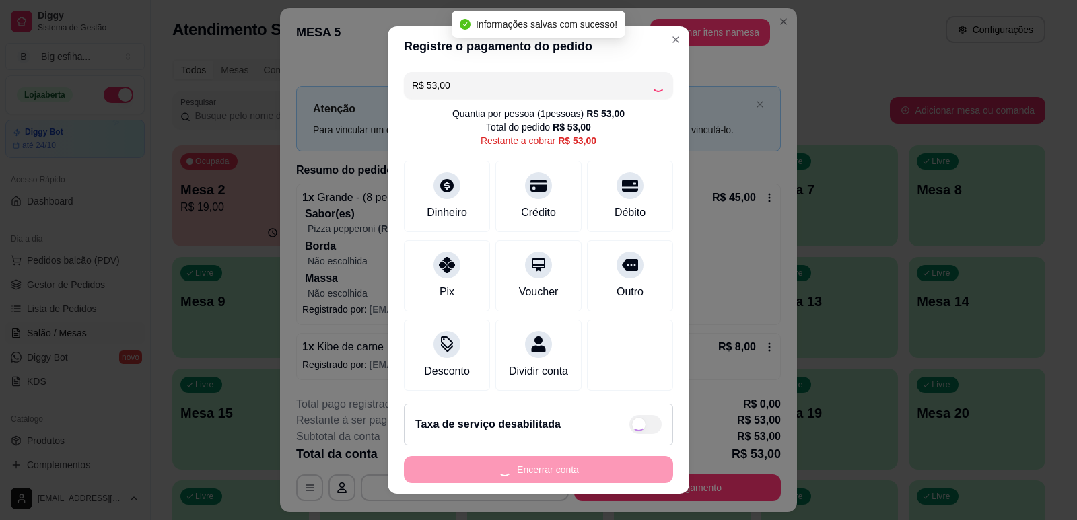
type input "R$ 0,00"
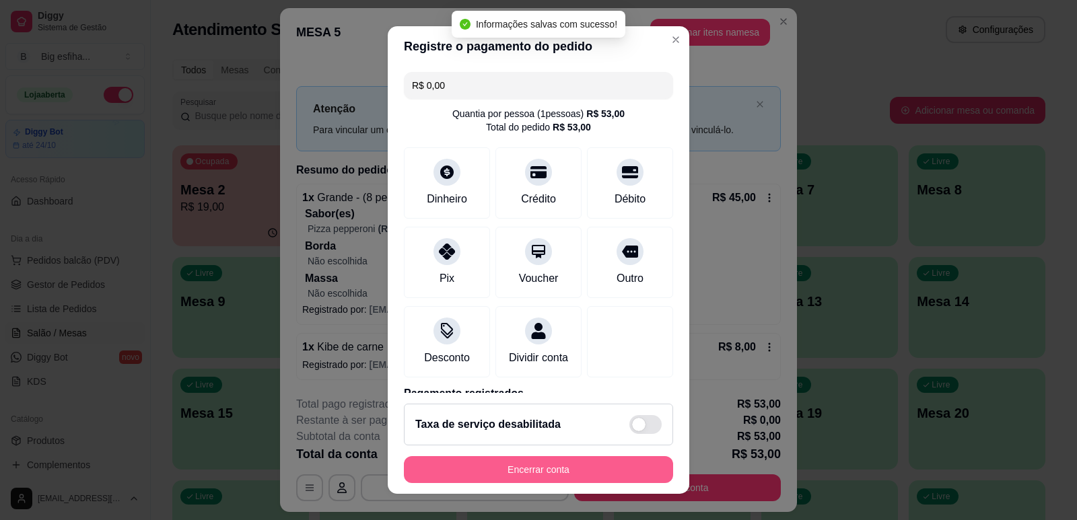
click at [499, 472] on button "Encerrar conta" at bounding box center [538, 469] width 269 height 27
